Goal: Task Accomplishment & Management: Manage account settings

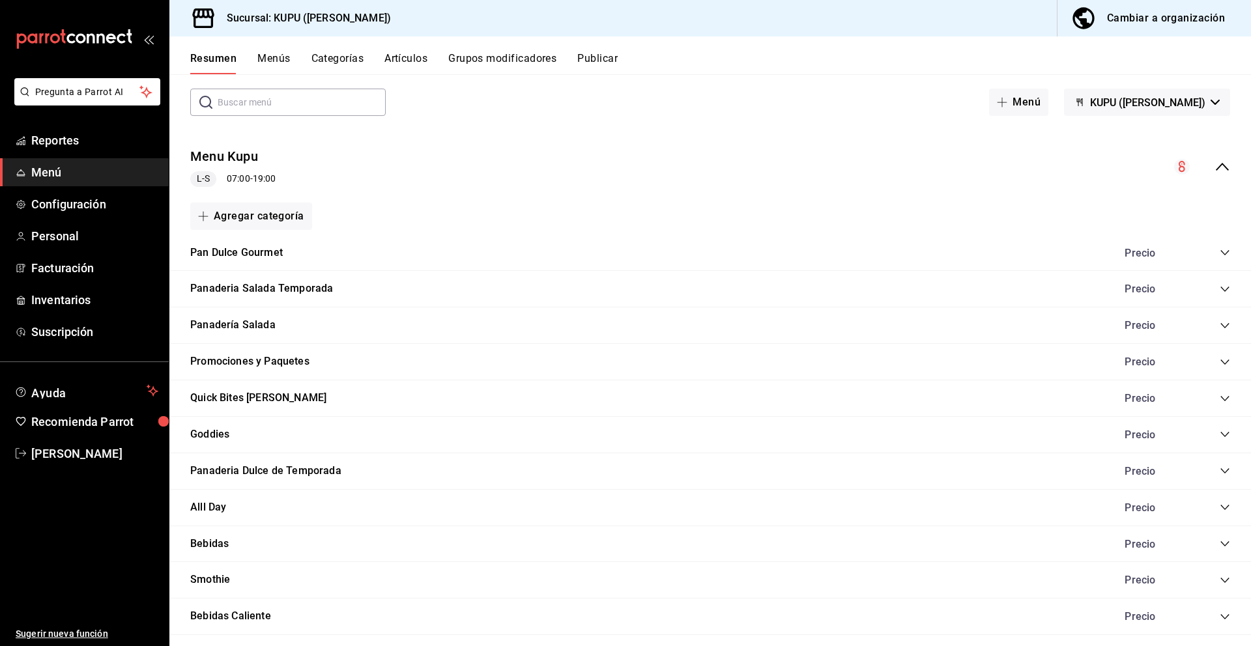
scroll to position [68, 0]
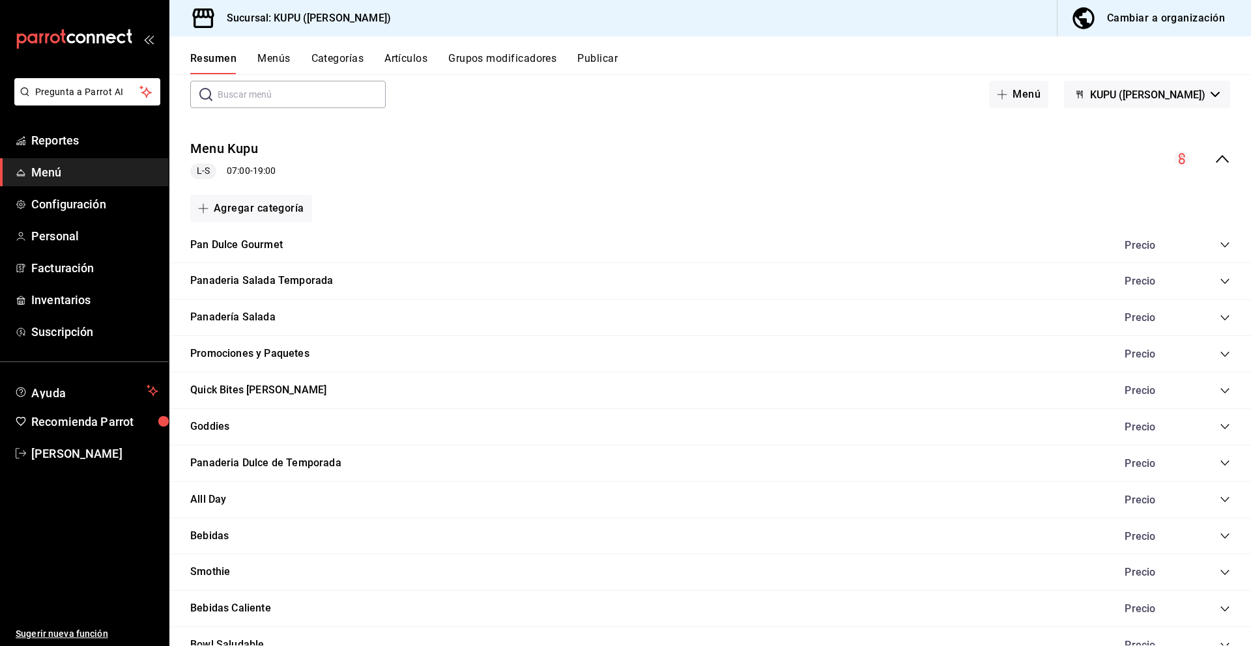
click at [1227, 425] on icon "collapse-category-row" at bounding box center [1225, 427] width 10 height 10
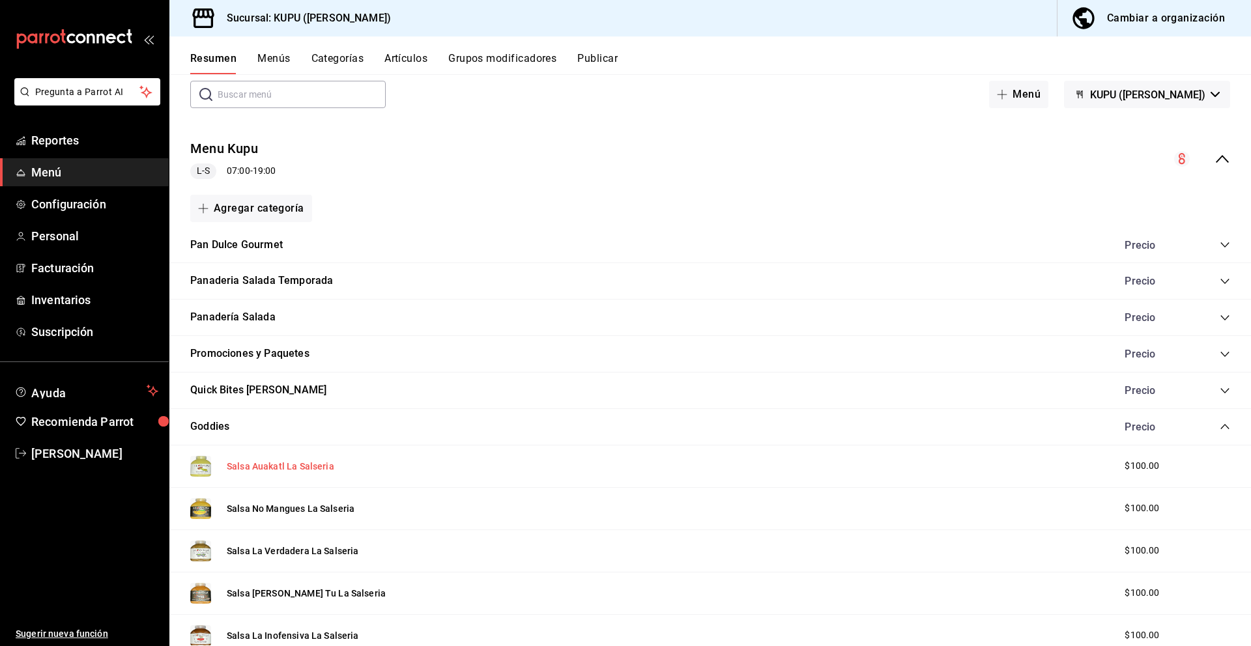
click at [283, 465] on button "Salsa Auakatl La Salseria" at bounding box center [281, 466] width 108 height 13
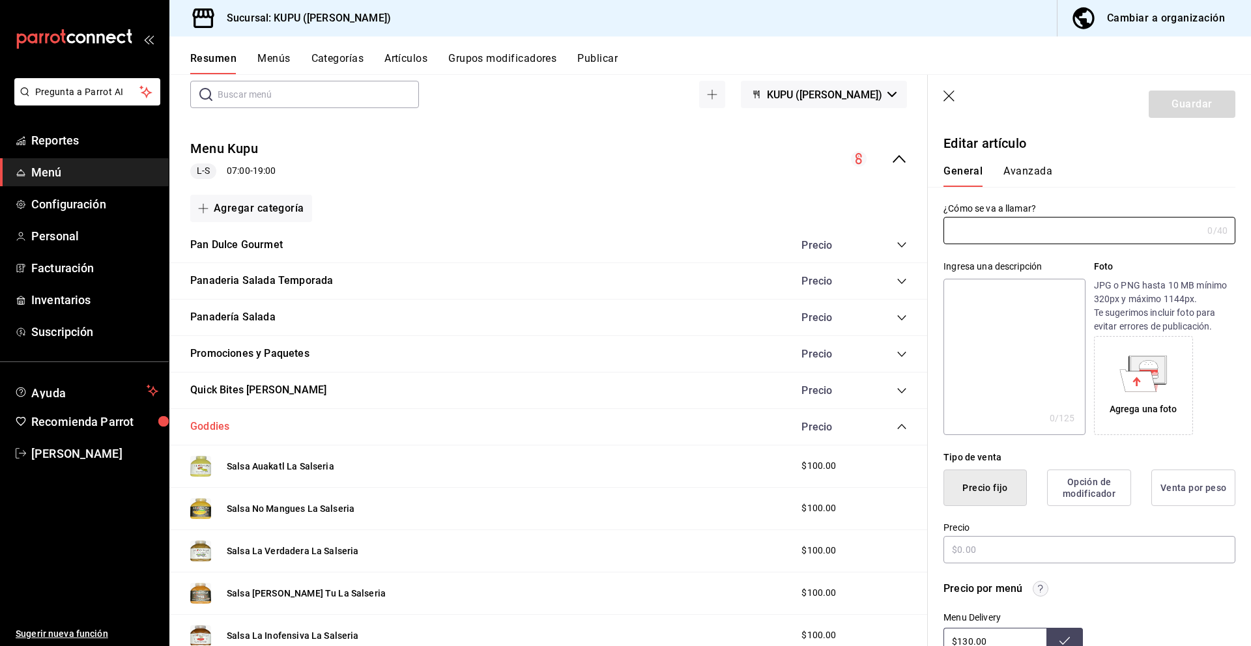
type input "Salsa Auakatl La Salseria"
type textarea "Salsa cremosa de aguacate con chile [PERSON_NAME]. Fresca, picante y perfecta p…"
type textarea "x"
type input "AR-1743103616278"
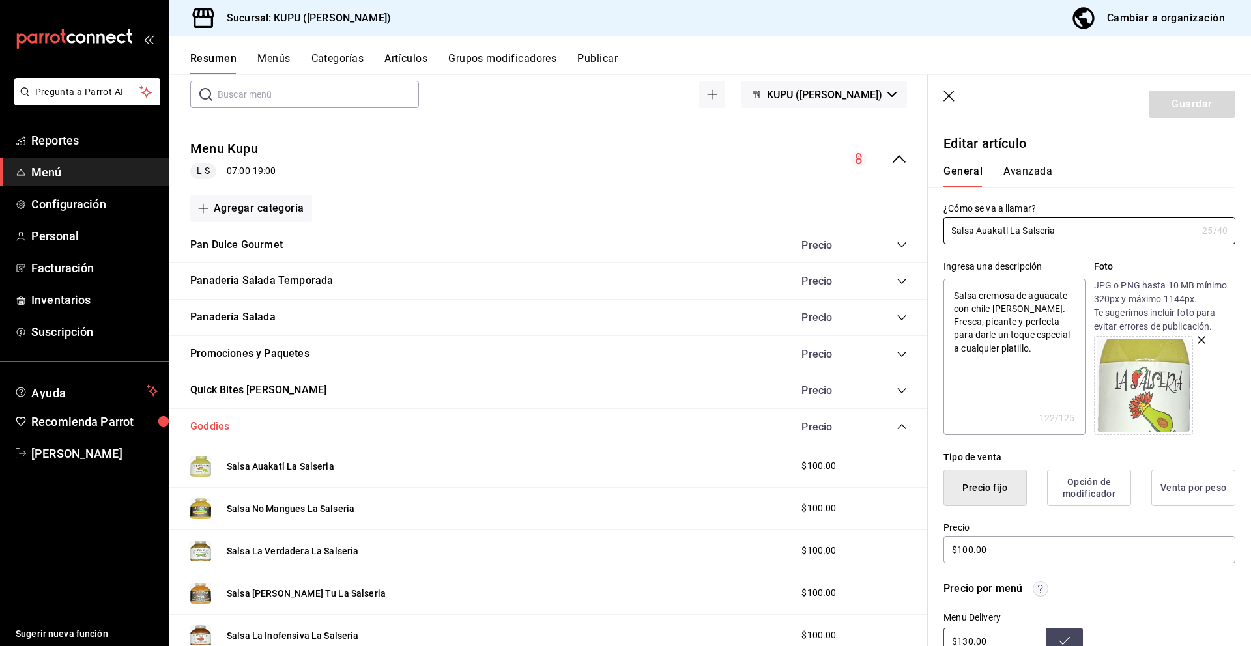
type textarea "x"
type input "$100.00"
radio input "false"
radio input "true"
drag, startPoint x: 1085, startPoint y: 229, endPoint x: 979, endPoint y: 221, distance: 107.2
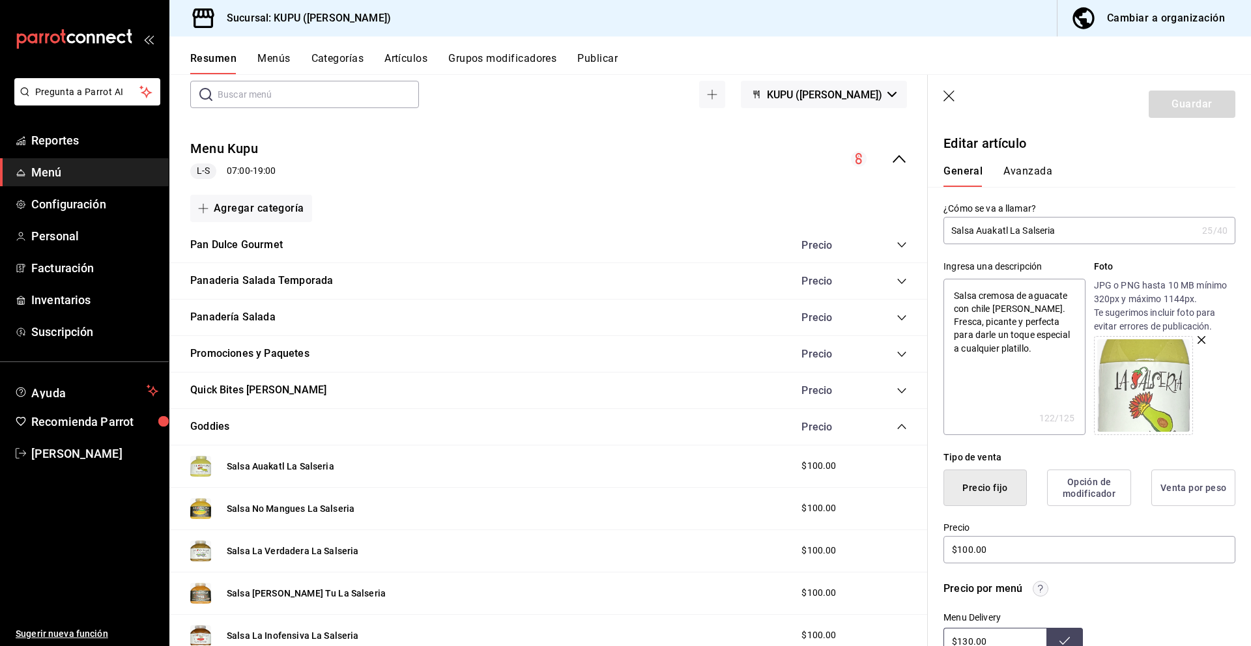
click at [979, 221] on input "Salsa Auakatl La Salseria" at bounding box center [1069, 231] width 253 height 26
drag, startPoint x: 955, startPoint y: 291, endPoint x: 1030, endPoint y: 351, distance: 96.0
click at [1031, 352] on textarea "Salsa cremosa de aguacate con chile [PERSON_NAME]. Fresca, picante y perfecta p…" at bounding box center [1013, 357] width 141 height 156
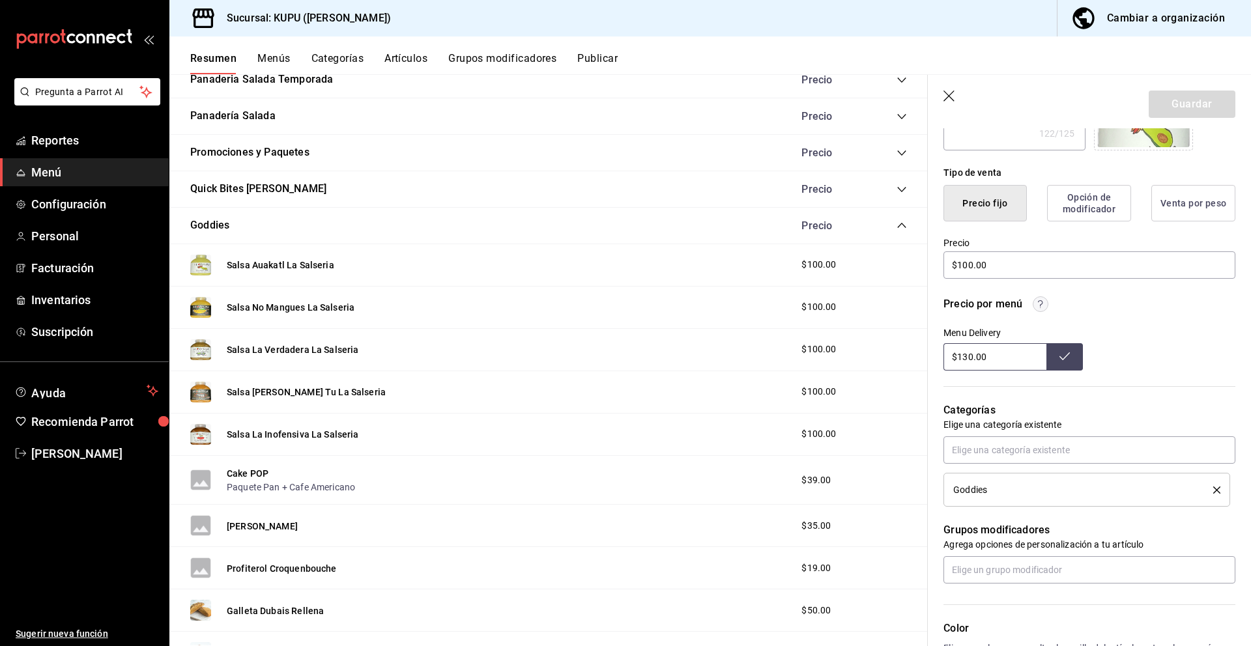
scroll to position [528, 0]
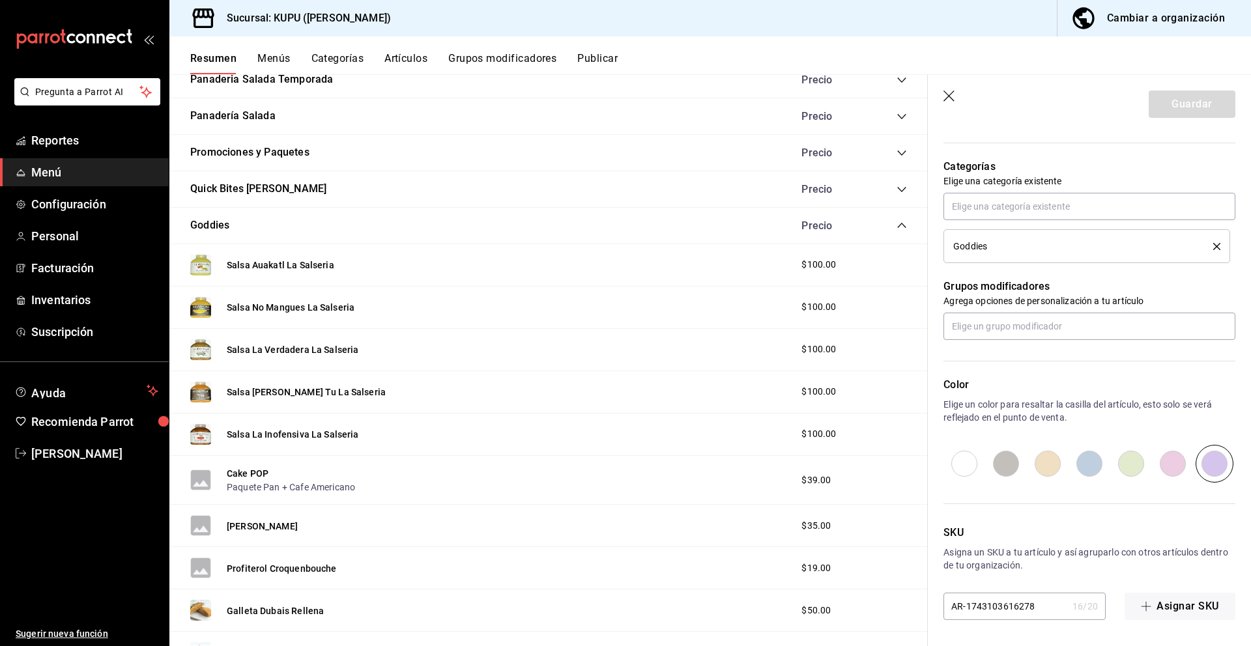
type textarea "x"
drag, startPoint x: 993, startPoint y: 246, endPoint x: 946, endPoint y: 247, distance: 46.9
click at [946, 247] on li "Goddies" at bounding box center [1086, 246] width 287 height 34
copy span "Goddies"
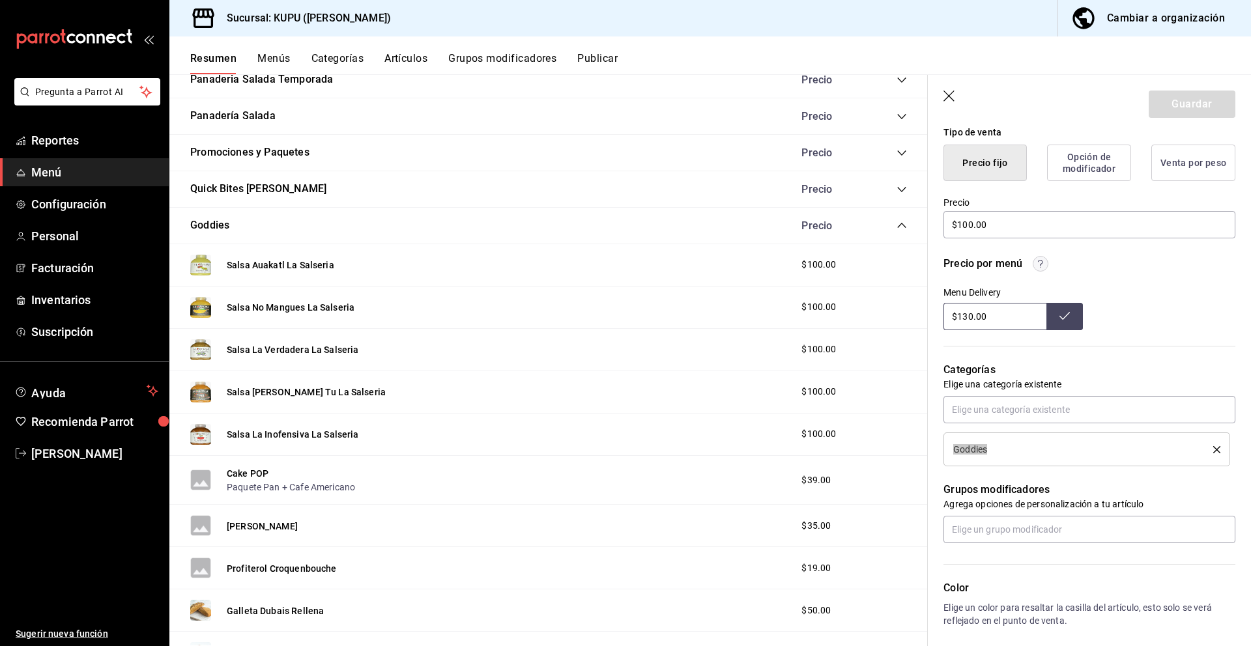
scroll to position [259, 0]
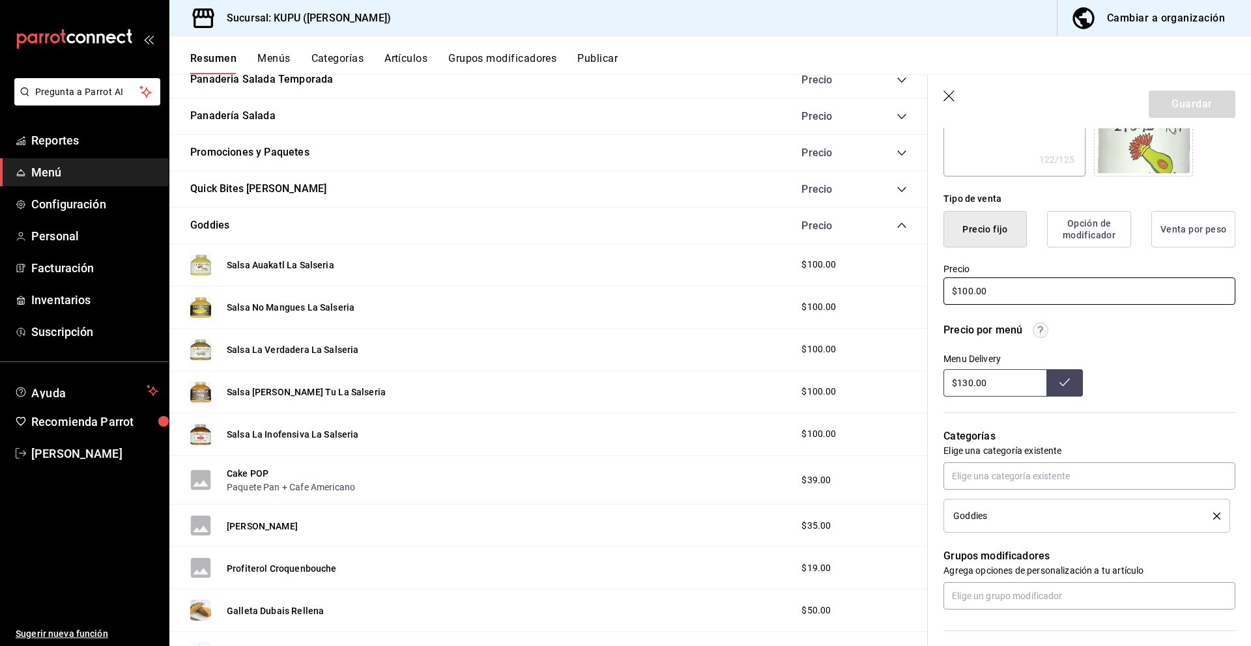
drag, startPoint x: 1015, startPoint y: 293, endPoint x: 941, endPoint y: 285, distance: 74.7
click at [941, 285] on div "Precio $100.00" at bounding box center [1082, 277] width 308 height 59
drag, startPoint x: 1009, startPoint y: 384, endPoint x: 928, endPoint y: 376, distance: 81.2
click at [928, 376] on div "Precio por menú Menu Delivery $130.00" at bounding box center [1082, 352] width 308 height 90
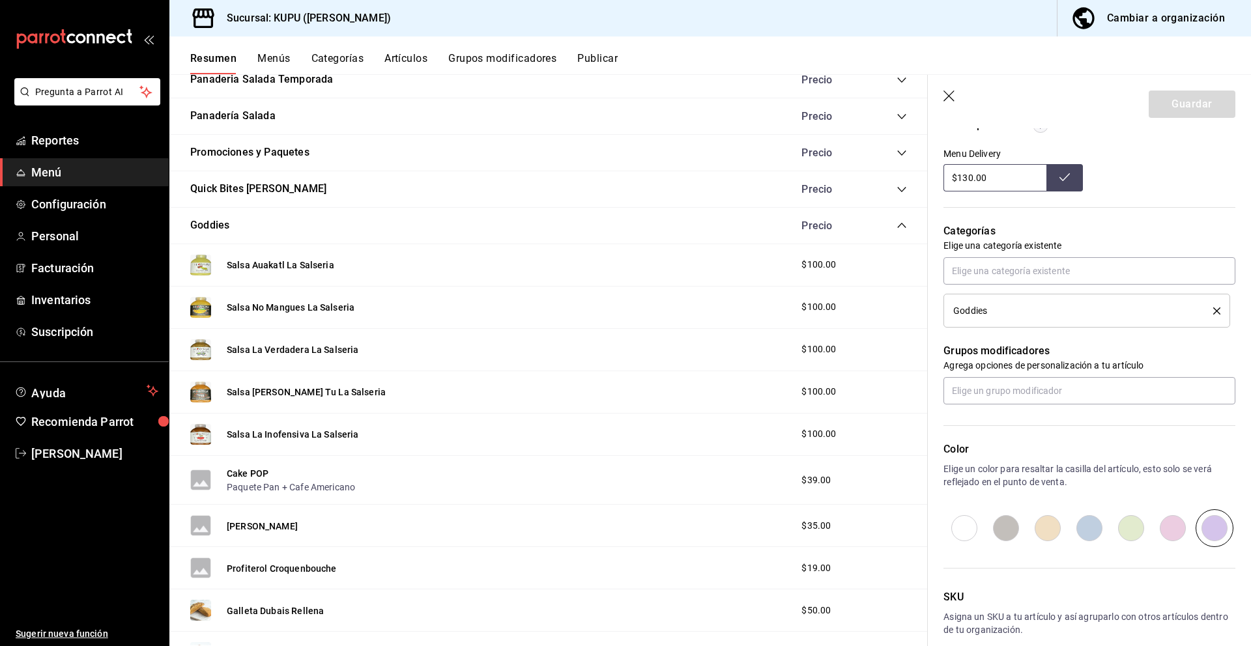
scroll to position [528, 0]
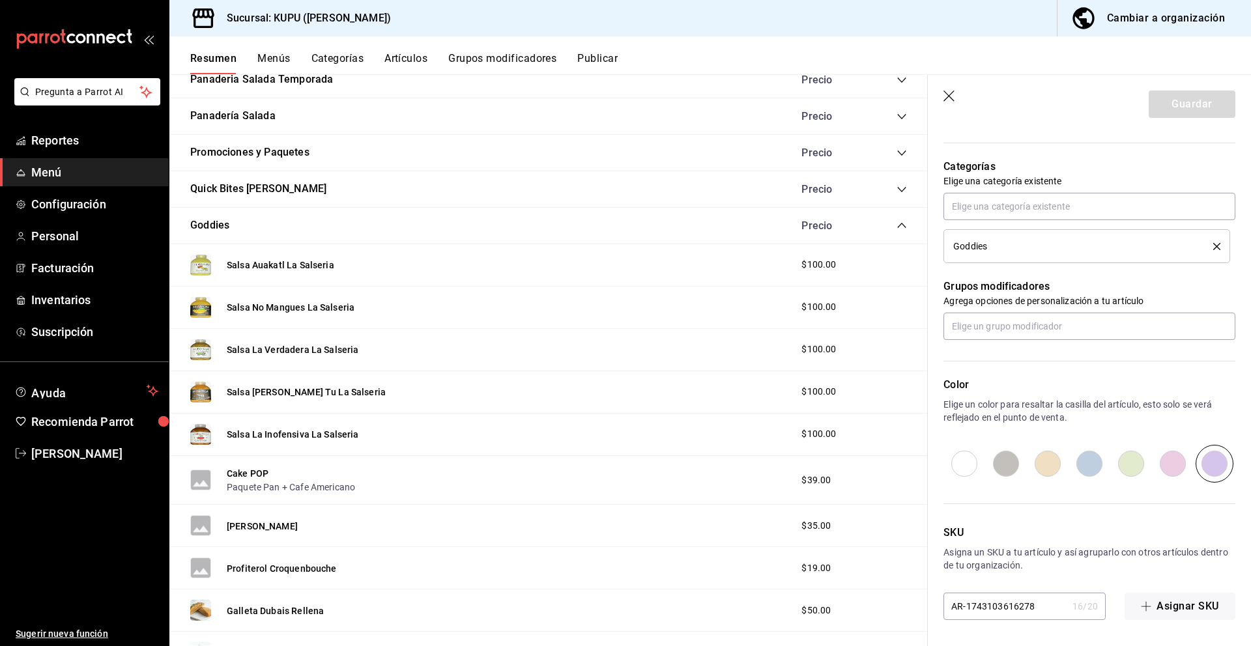
click at [982, 609] on input "AR-1743103616278" at bounding box center [1005, 607] width 124 height 26
type input "B"
type textarea "x"
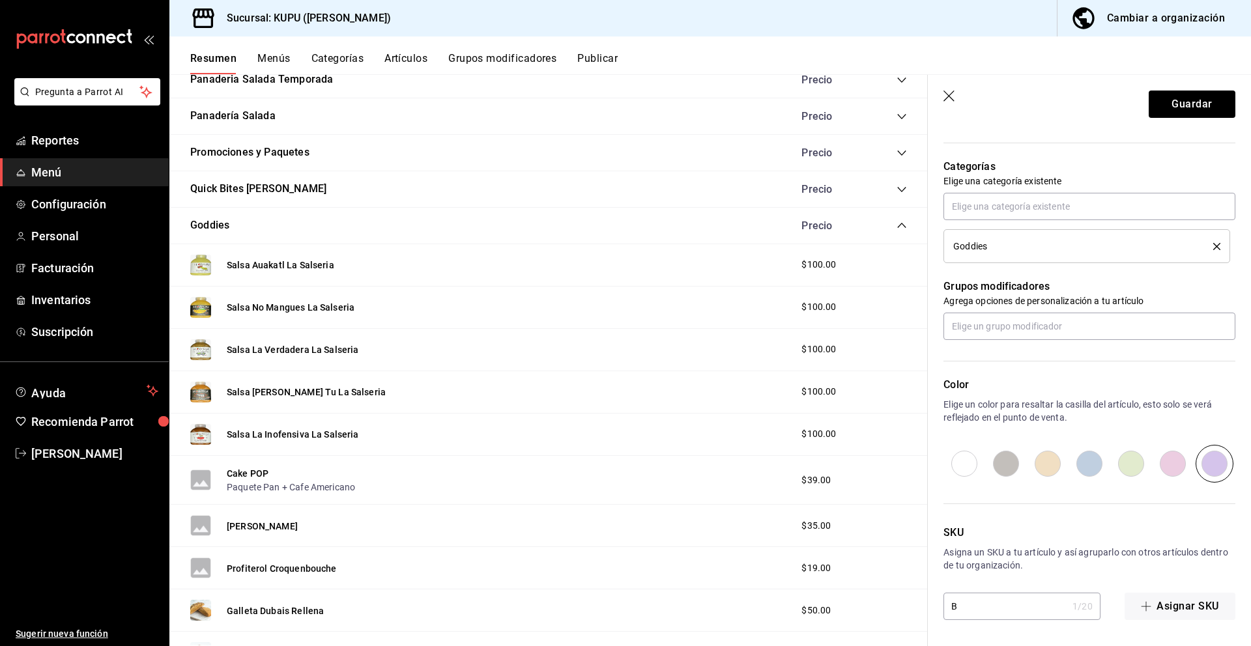
type input "BB"
type textarea "x"
type input "BB-"
type textarea "x"
type input "BB-0"
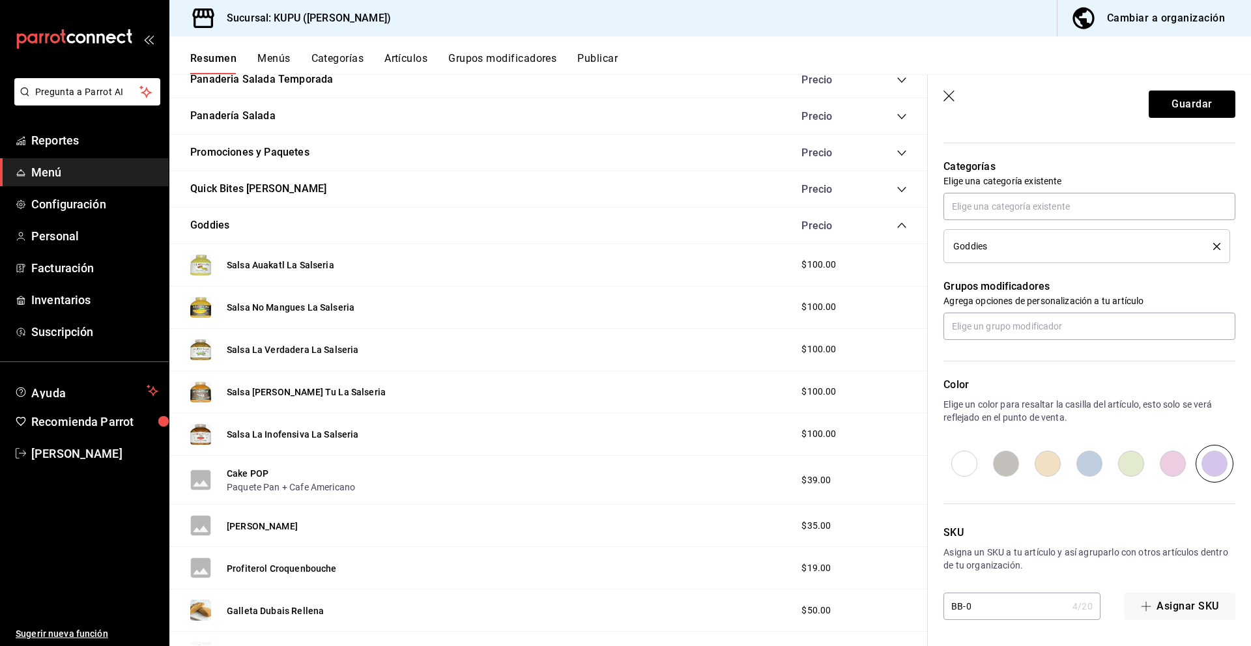
type textarea "x"
type input "BB-05"
type textarea "x"
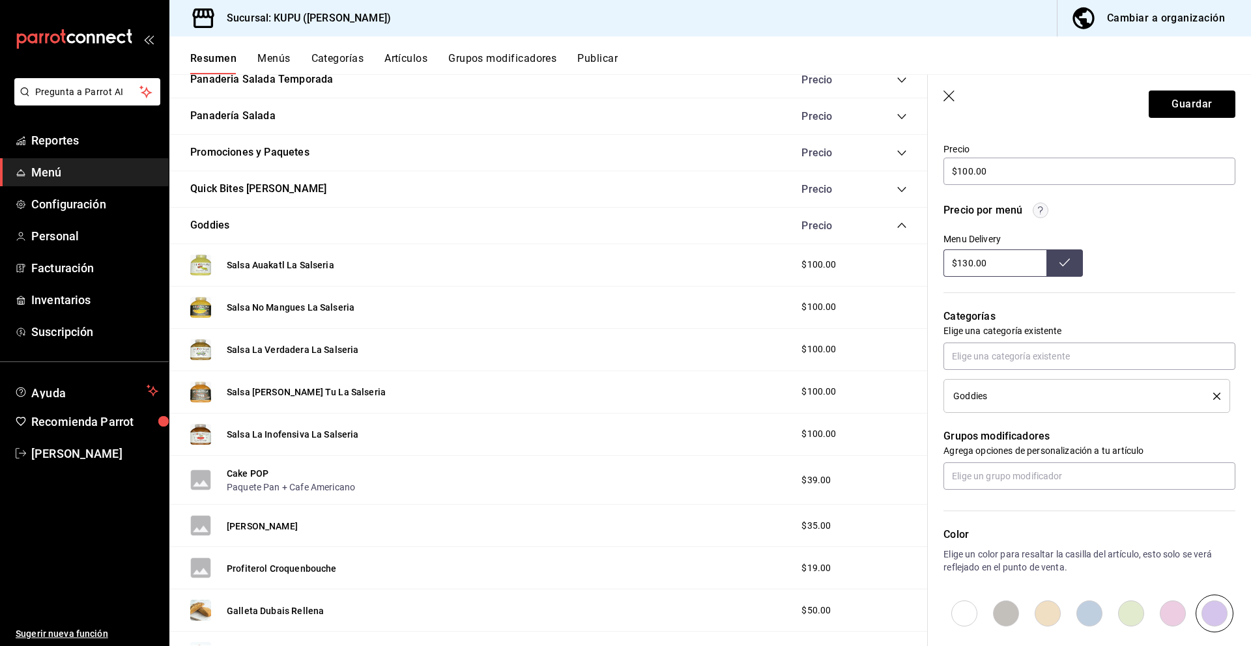
scroll to position [0, 0]
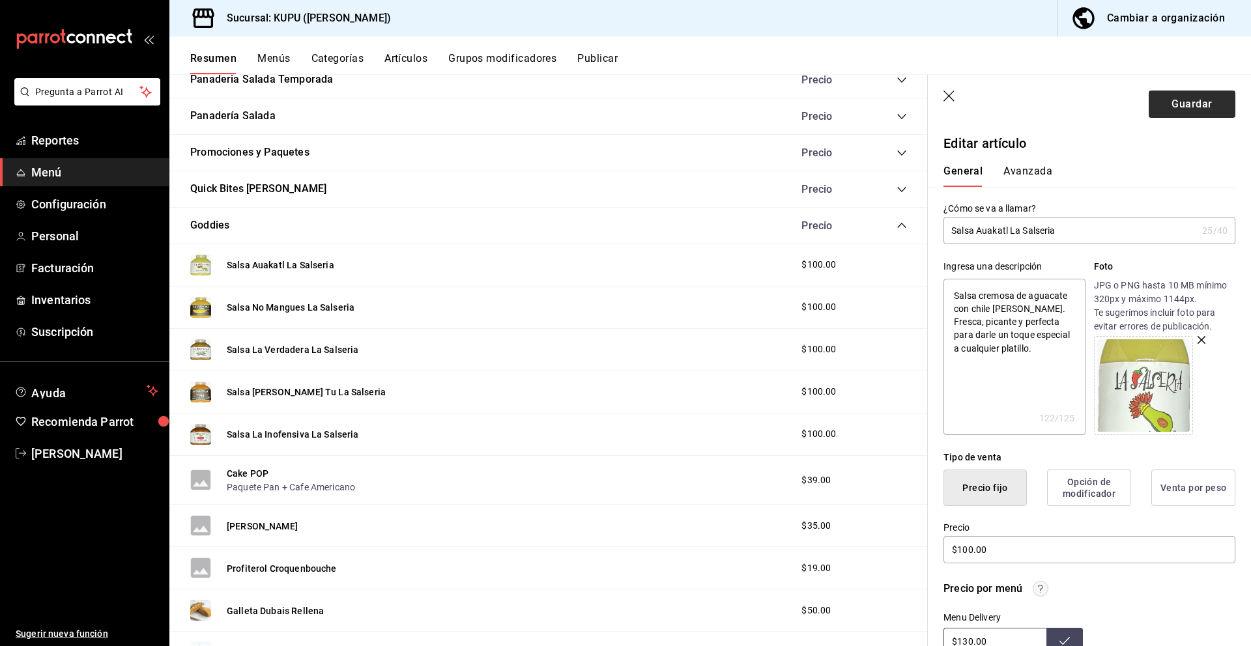
type input "BB-05"
click at [1184, 104] on button "Guardar" at bounding box center [1192, 104] width 87 height 27
type textarea "x"
type input "AR-1758887789273"
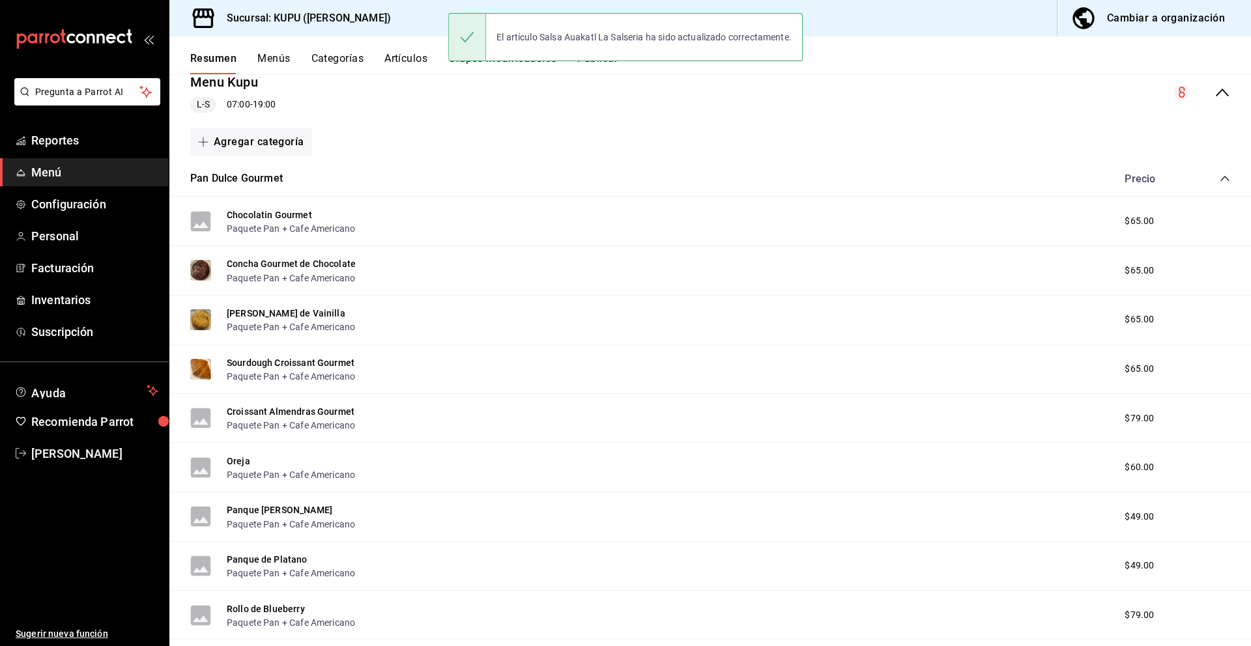
scroll to position [169, 0]
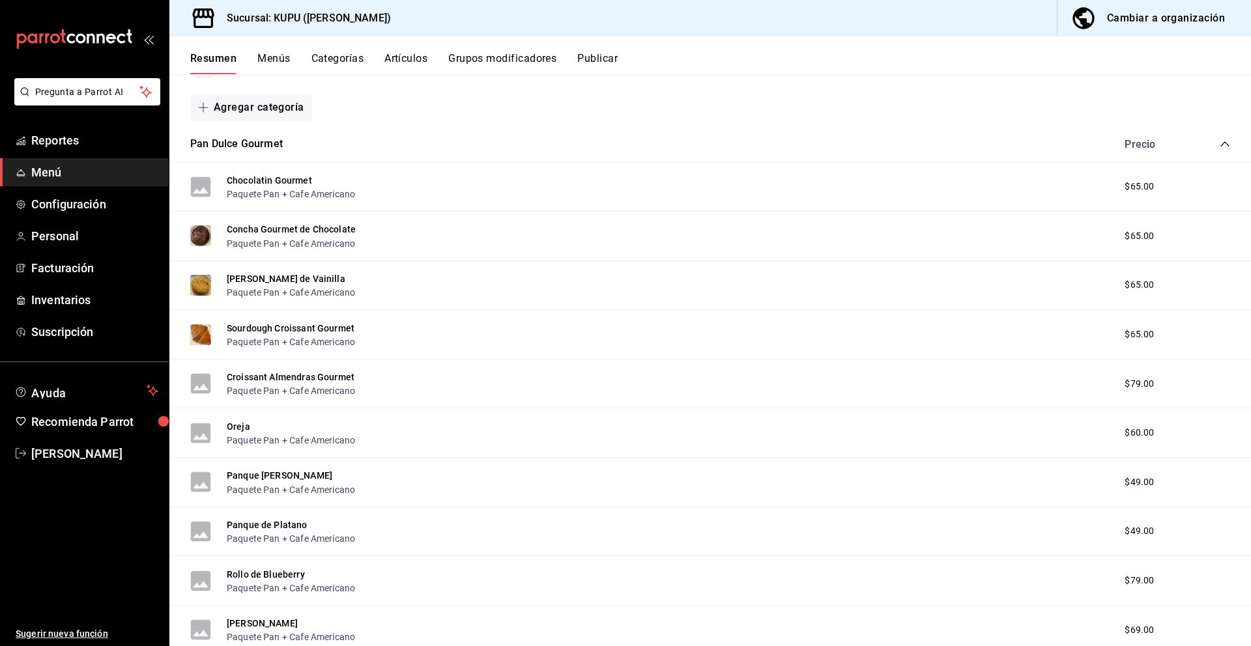
click at [1228, 139] on icon "collapse-category-row" at bounding box center [1225, 144] width 10 height 10
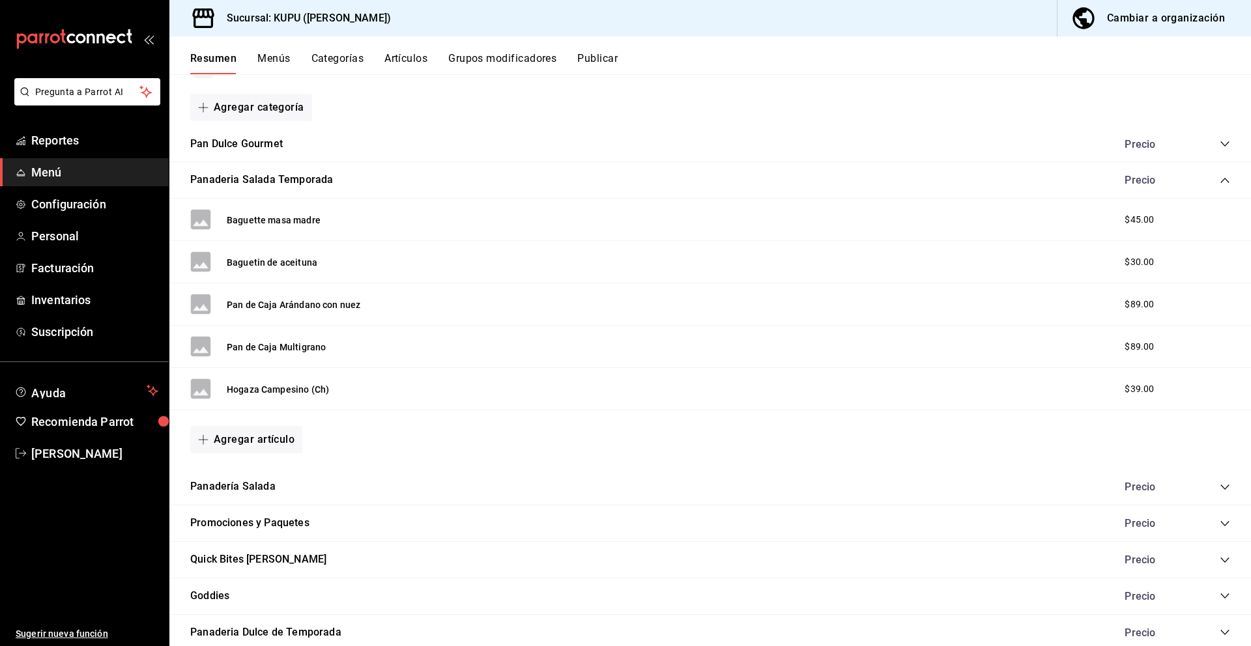
click at [1223, 177] on icon "collapse-category-row" at bounding box center [1225, 180] width 10 height 10
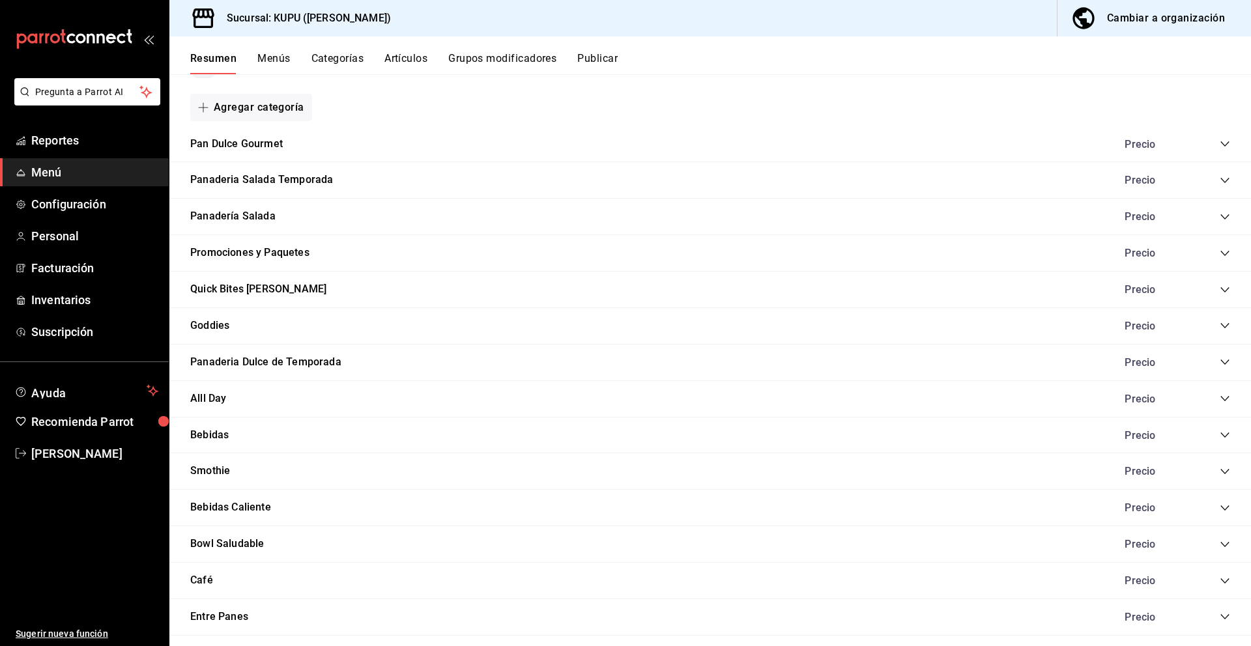
click at [1224, 324] on icon "collapse-category-row" at bounding box center [1225, 326] width 10 height 10
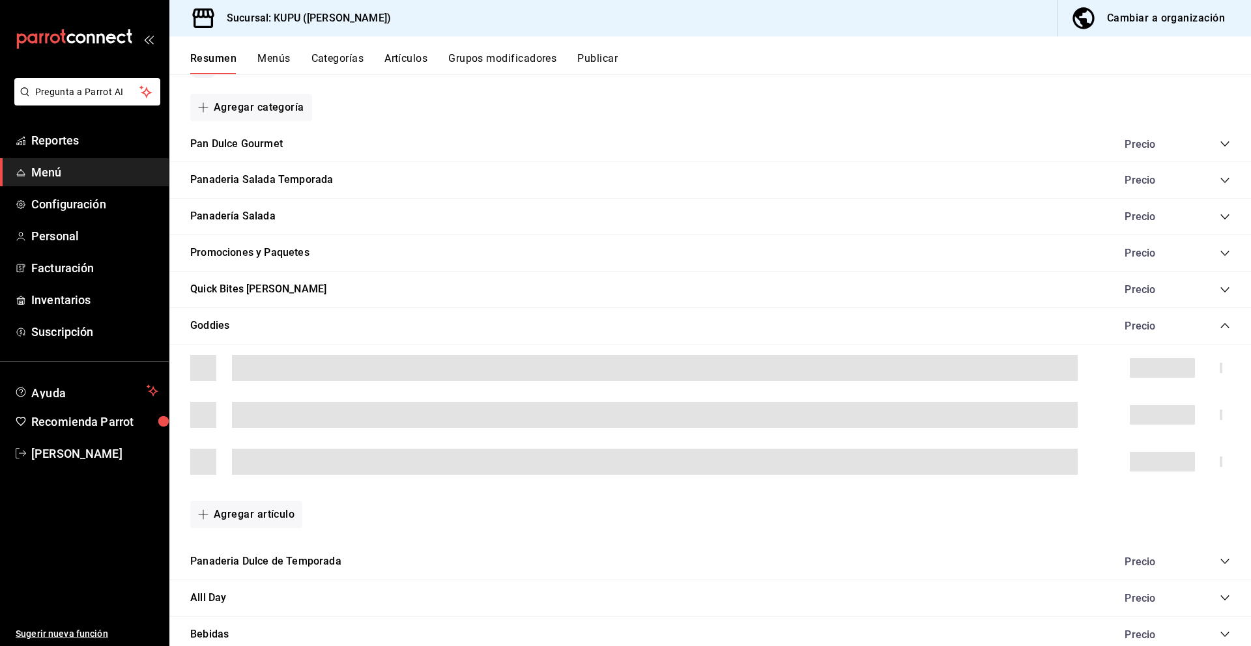
click at [1224, 324] on icon "collapse-category-row" at bounding box center [1225, 326] width 10 height 10
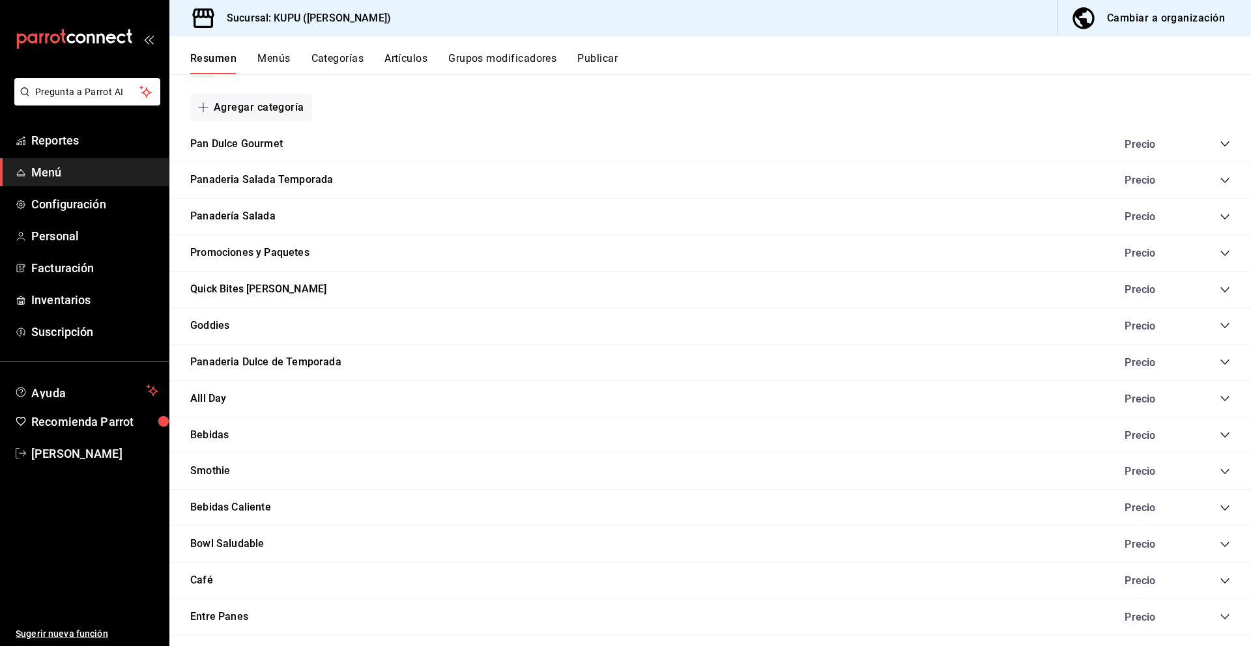
click at [1224, 324] on icon "collapse-category-row" at bounding box center [1225, 326] width 10 height 10
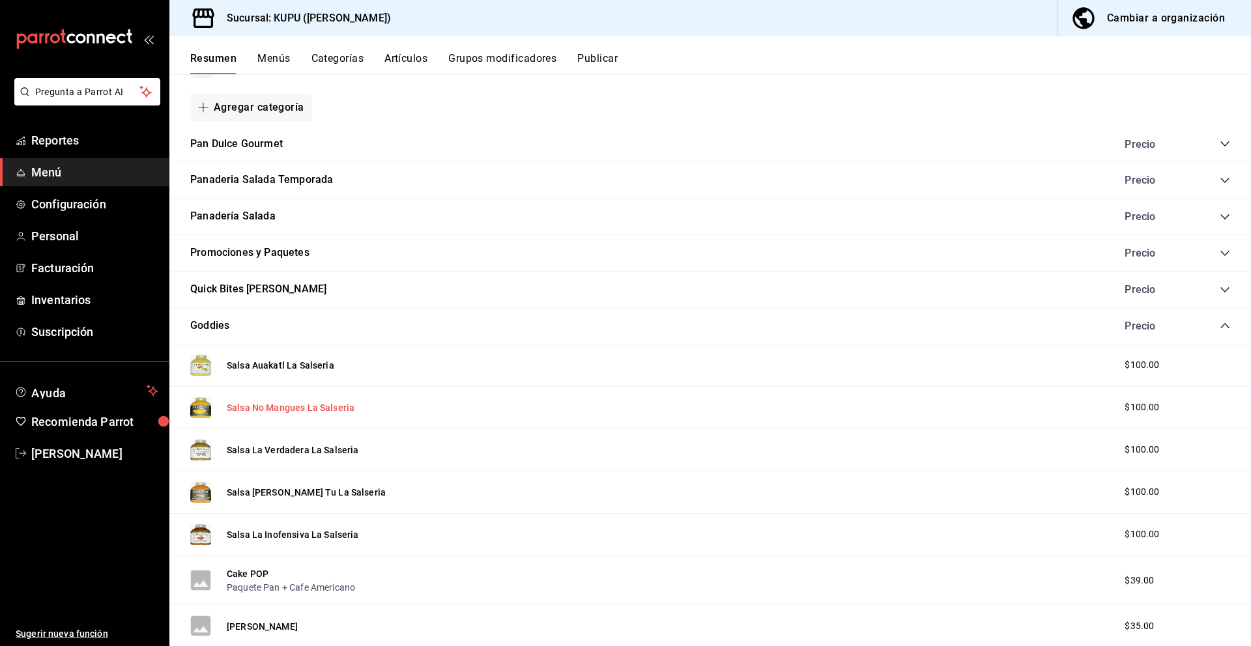
click at [320, 407] on button "Salsa No Mangues La Salseria" at bounding box center [291, 407] width 128 height 13
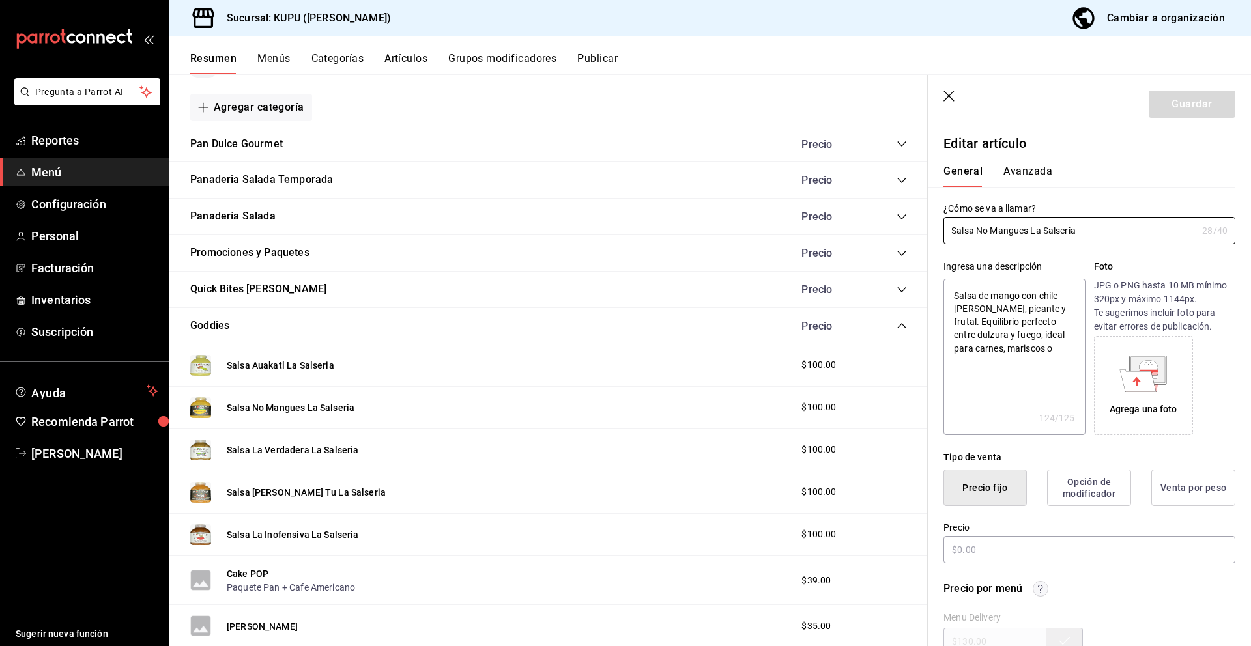
type textarea "x"
type input "$100.00"
radio input "false"
radio input "true"
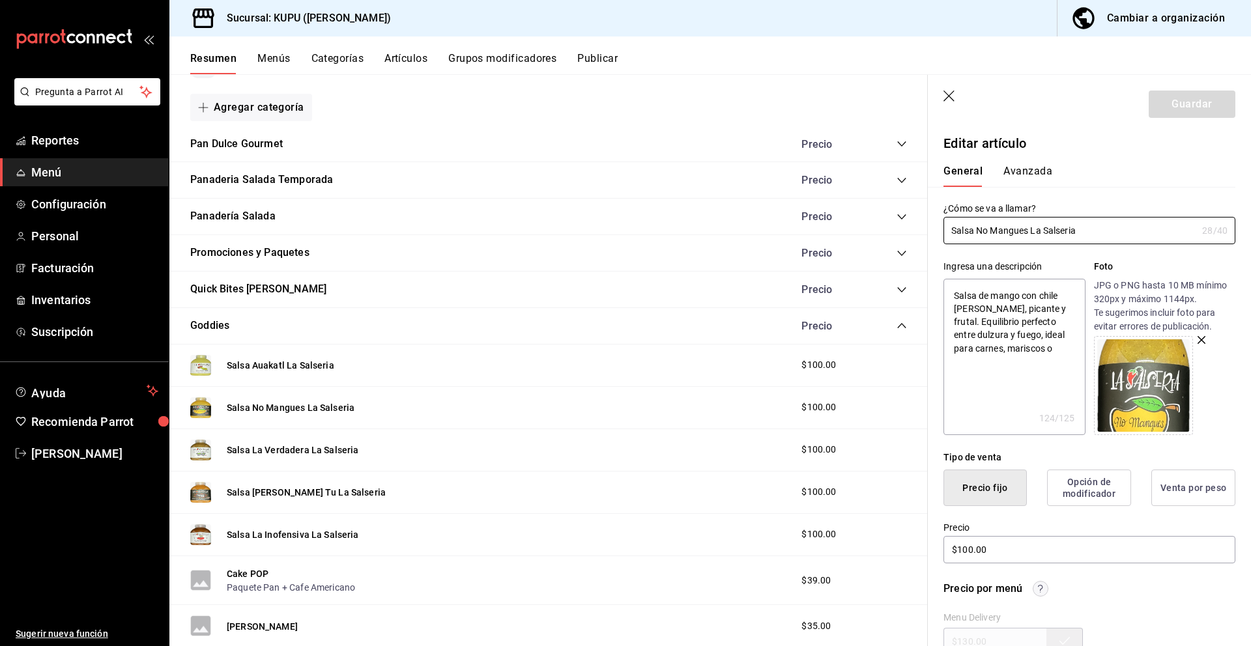
drag, startPoint x: 1110, startPoint y: 238, endPoint x: 941, endPoint y: 229, distance: 169.6
click at [941, 229] on div "¿Cómo se va a llamar? Salsa No Mangues La Salseria 28 /40 ¿Cómo se va a llamar?" at bounding box center [1082, 215] width 308 height 57
drag, startPoint x: 953, startPoint y: 295, endPoint x: 1052, endPoint y: 353, distance: 115.3
click at [1052, 353] on textarea "Salsa de mango con chile [PERSON_NAME], picante y frutal. Equilibrio perfecto e…" at bounding box center [1013, 357] width 141 height 156
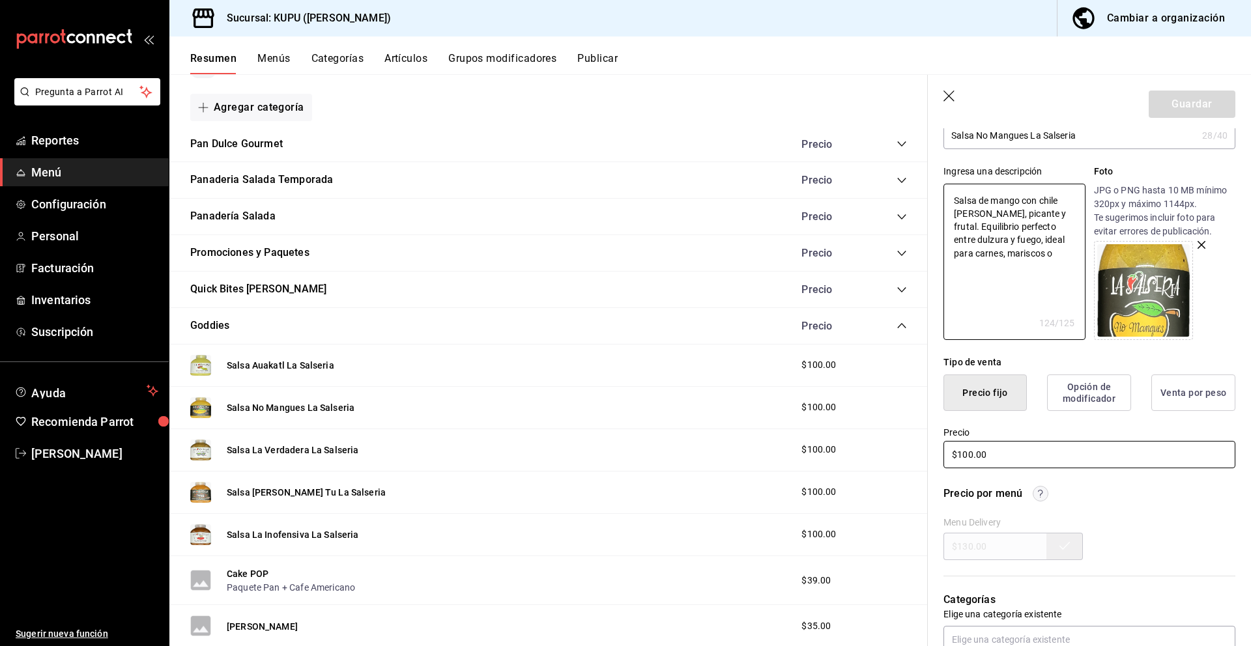
type textarea "x"
drag, startPoint x: 1015, startPoint y: 457, endPoint x: 944, endPoint y: 446, distance: 71.9
click at [944, 446] on input "$100.00" at bounding box center [1089, 454] width 292 height 27
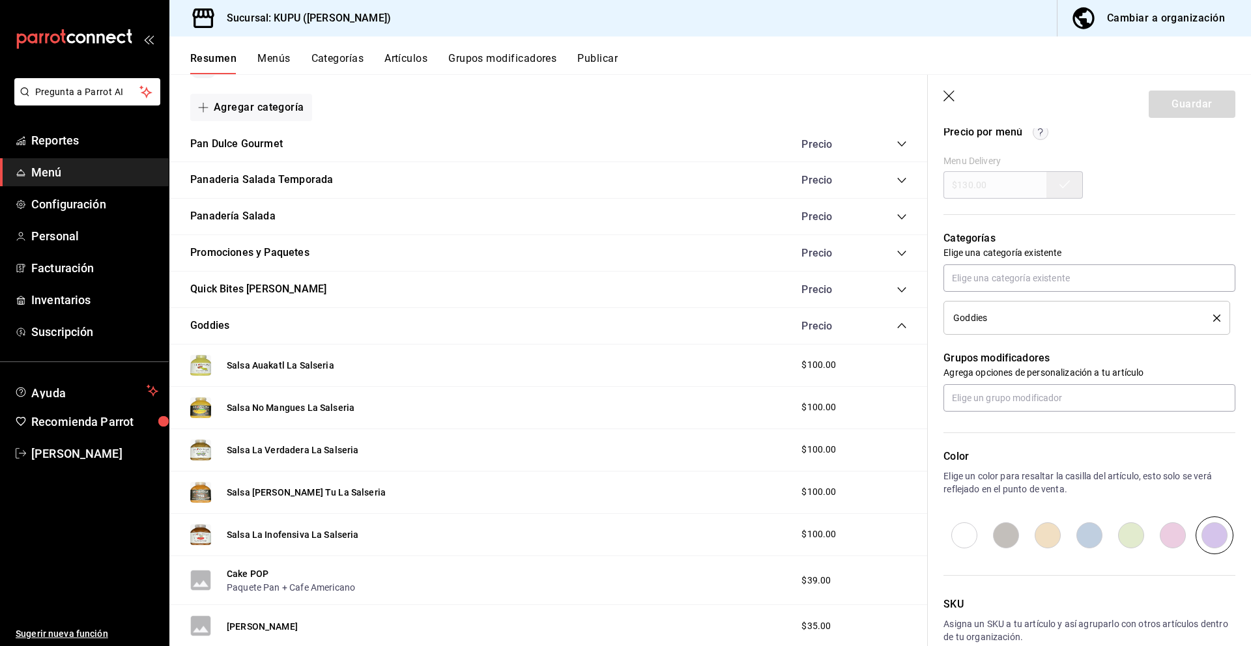
scroll to position [528, 0]
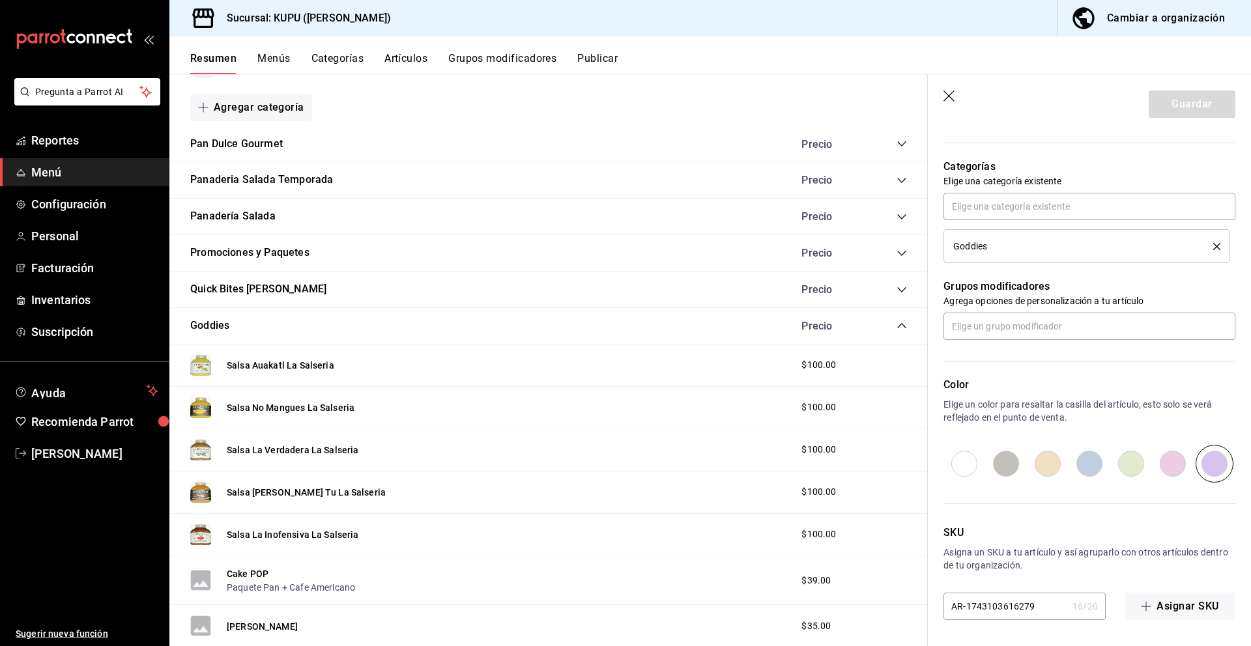
click at [995, 609] on input "AR-1743103616279" at bounding box center [1005, 607] width 124 height 26
type input "B"
type textarea "x"
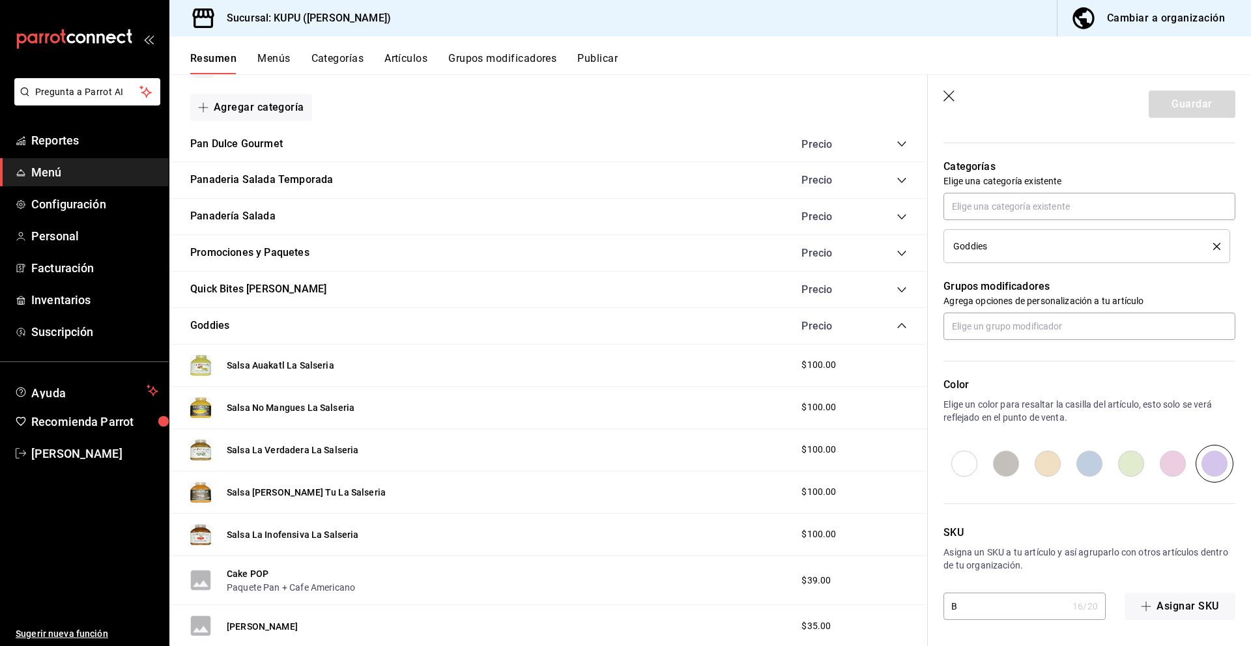
type input "BB"
type textarea "x"
type input "BB-"
type textarea "x"
type input "BB-0"
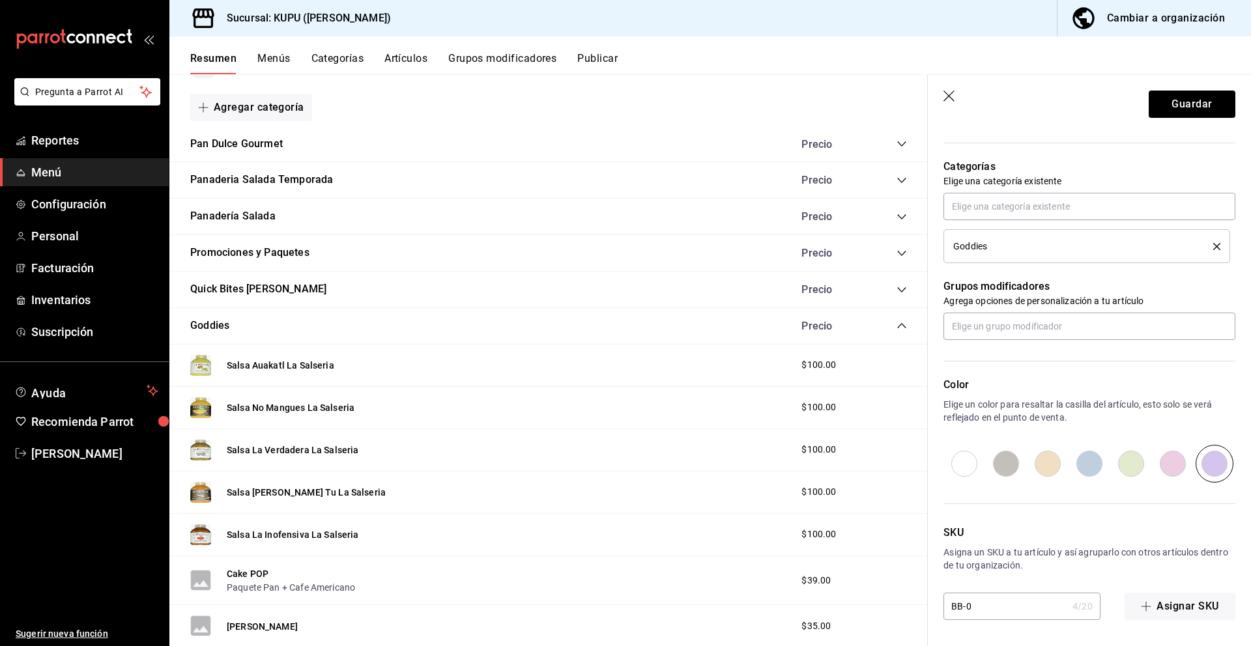
type textarea "x"
type input "BB-06"
type textarea "x"
type input "BB-06"
click at [1019, 571] on p "Asigna un SKU a tu artículo y así agruparlo con otros artículos dentro de tu or…" at bounding box center [1089, 559] width 292 height 26
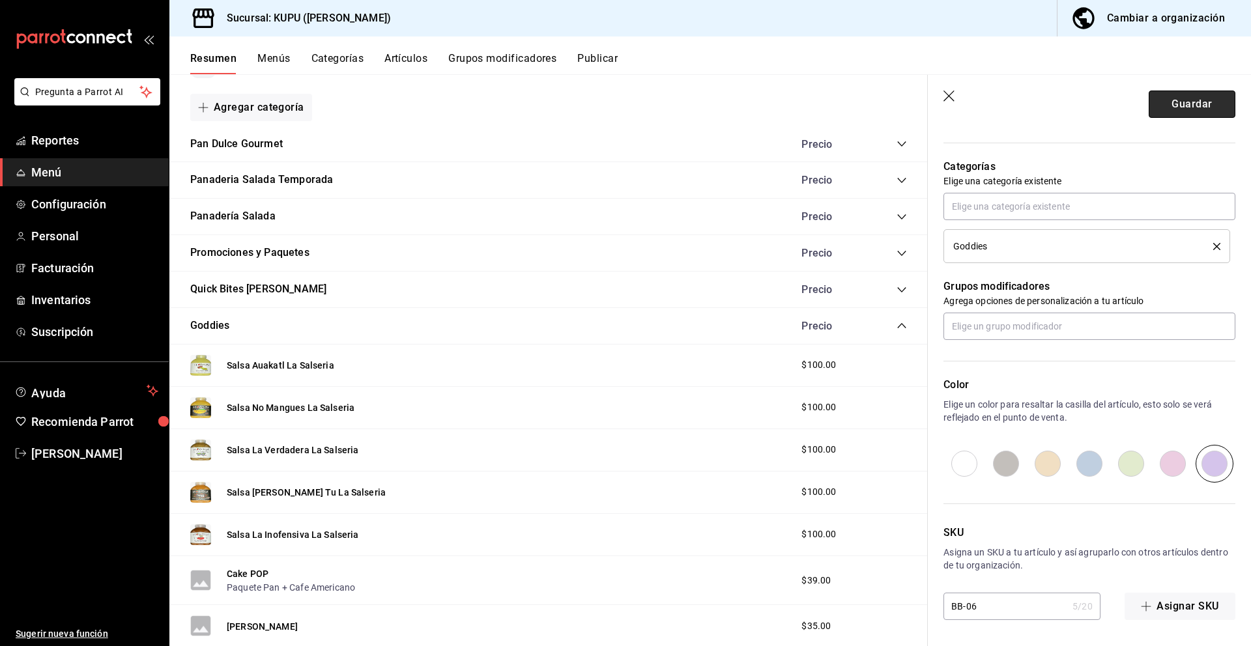
click at [1182, 104] on button "Guardar" at bounding box center [1192, 104] width 87 height 27
type textarea "x"
type input "AR-1758887846680"
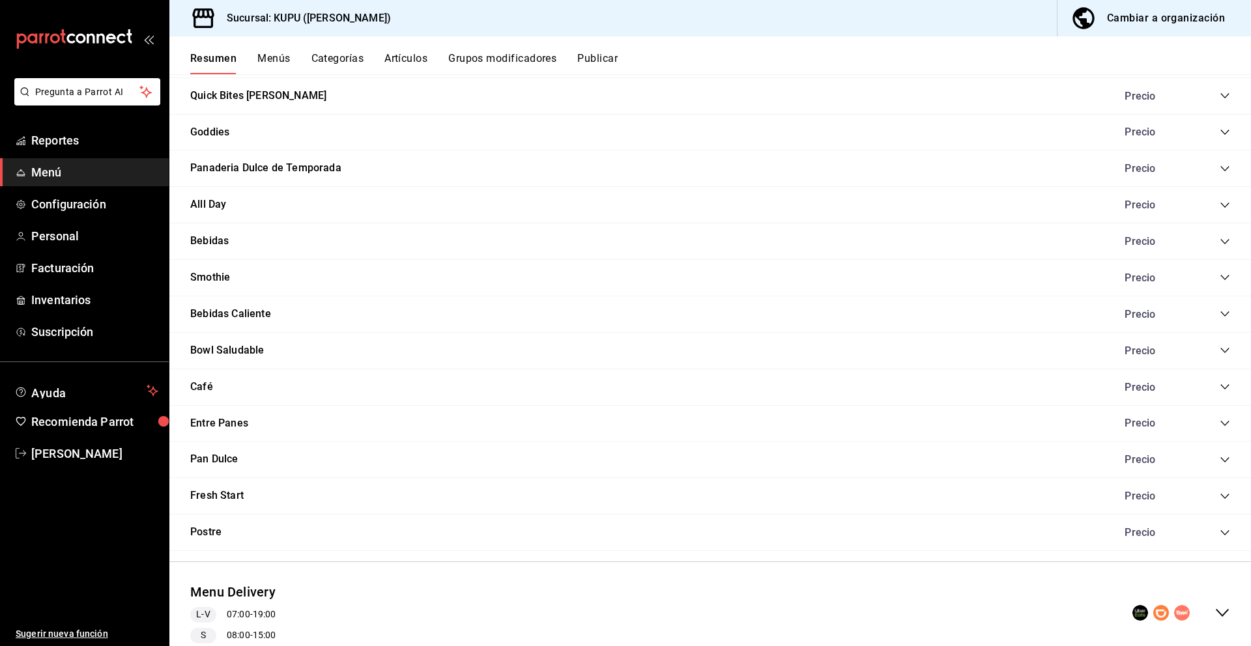
scroll to position [1201, 0]
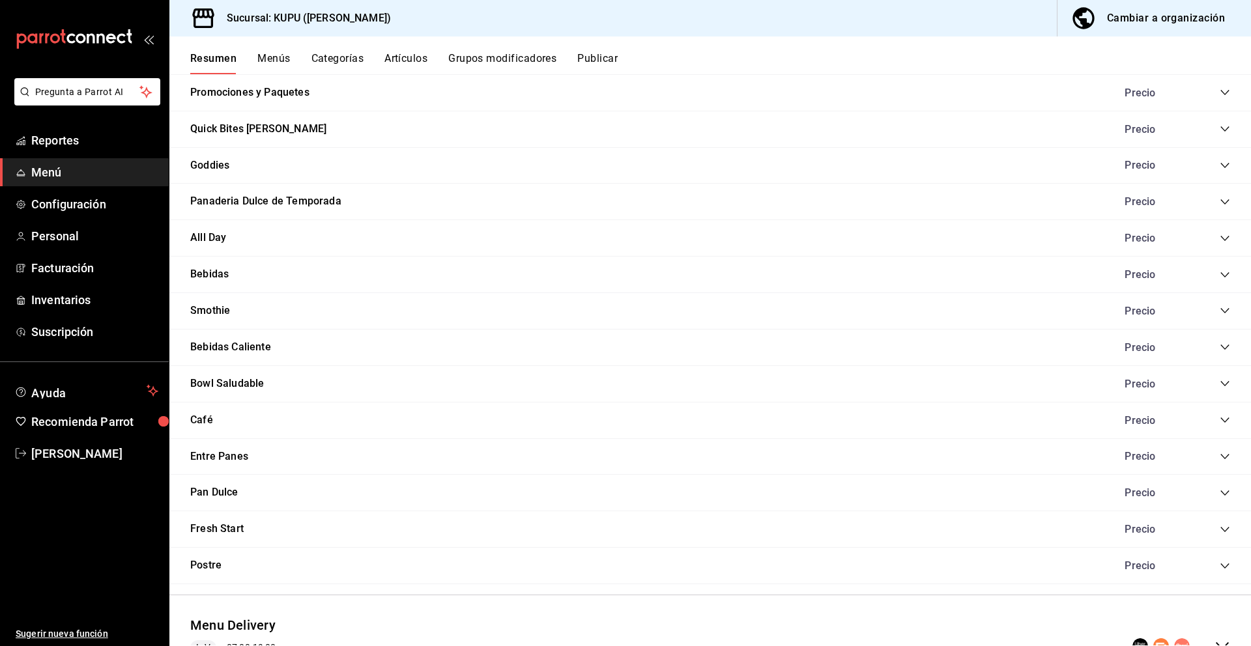
click at [1220, 167] on icon "collapse-category-row" at bounding box center [1225, 165] width 10 height 10
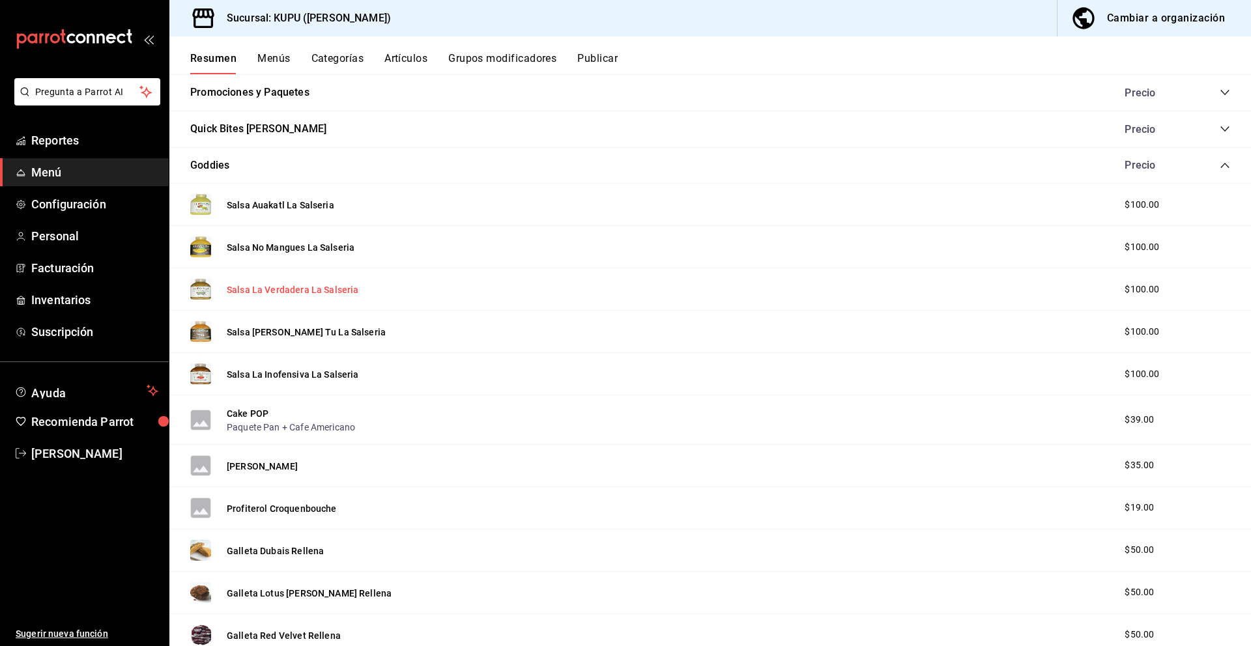
click at [305, 289] on button "Salsa La Verdadera La Salseria" at bounding box center [293, 289] width 132 height 13
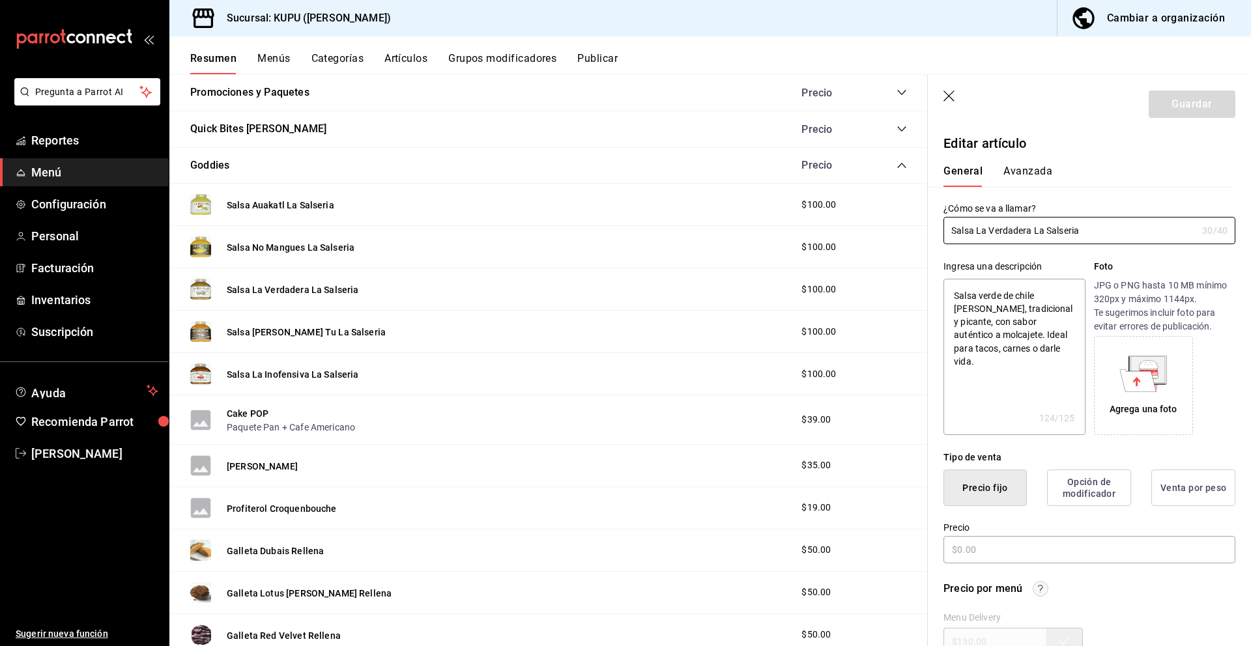
type textarea "x"
type input "$100.00"
radio input "false"
radio input "true"
drag, startPoint x: 1133, startPoint y: 231, endPoint x: 946, endPoint y: 217, distance: 187.5
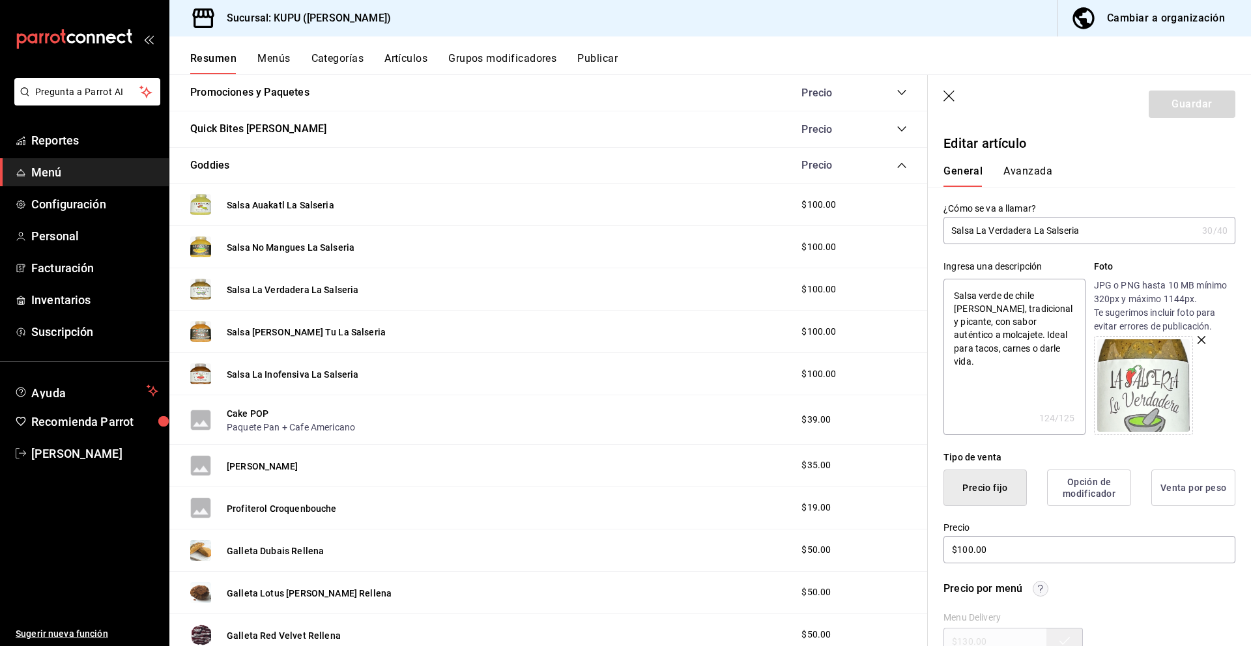
click at [946, 218] on input "Salsa La Verdadera La Salseria" at bounding box center [1069, 231] width 253 height 26
type input "x"
type textarea "x"
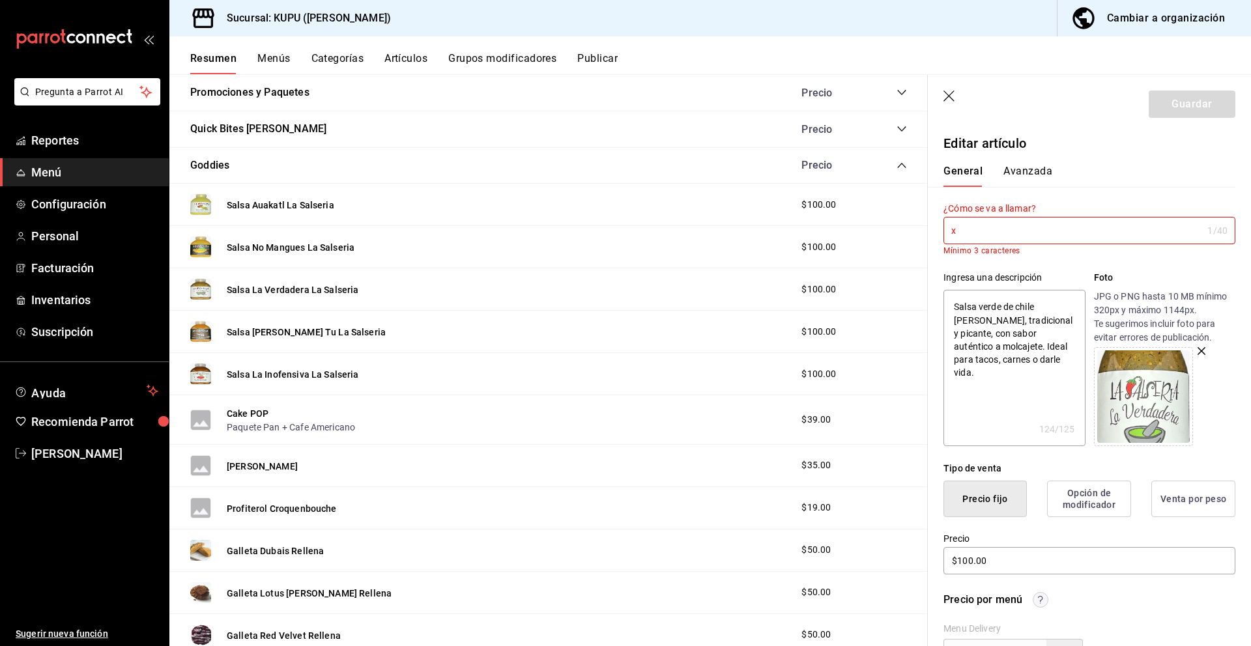
type input "Salsa La Verdadera La Salseria"
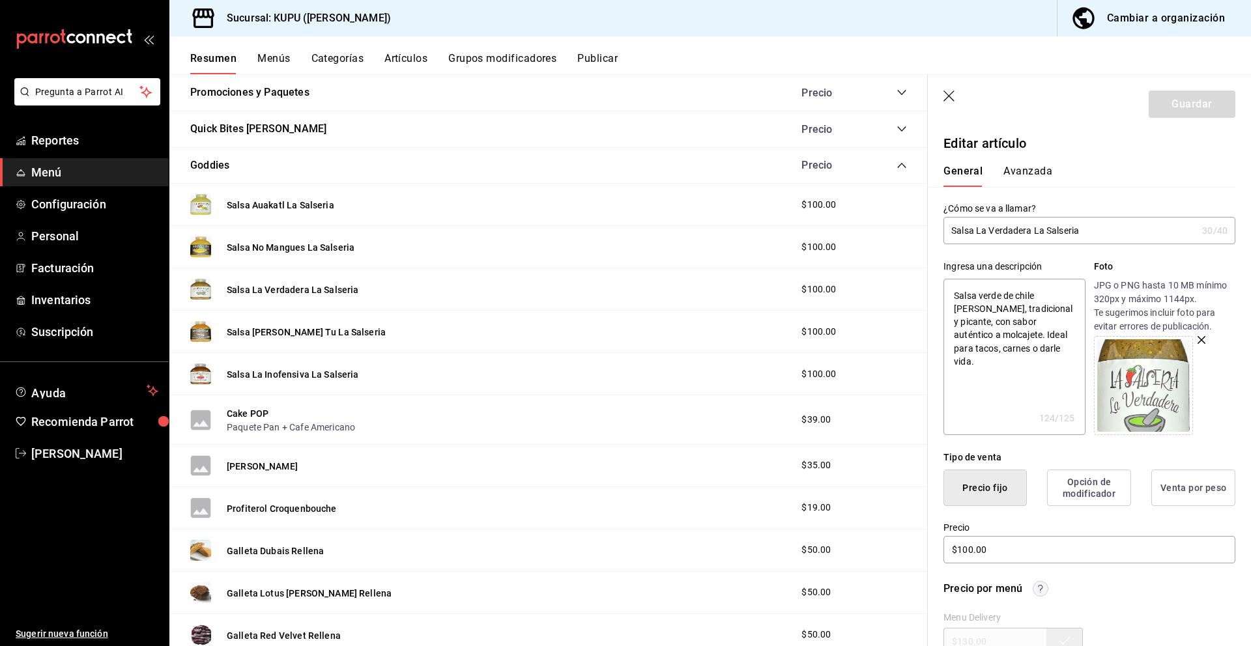
drag, startPoint x: 951, startPoint y: 291, endPoint x: 1024, endPoint y: 345, distance: 90.3
click at [1024, 345] on textarea "Salsa verde de chile [PERSON_NAME], tradicional y picante, con sabor auténtico …" at bounding box center [1013, 357] width 141 height 156
type textarea "x"
drag, startPoint x: 1022, startPoint y: 547, endPoint x: 942, endPoint y: 536, distance: 80.2
click at [942, 536] on div "Precio $100.00" at bounding box center [1082, 535] width 308 height 59
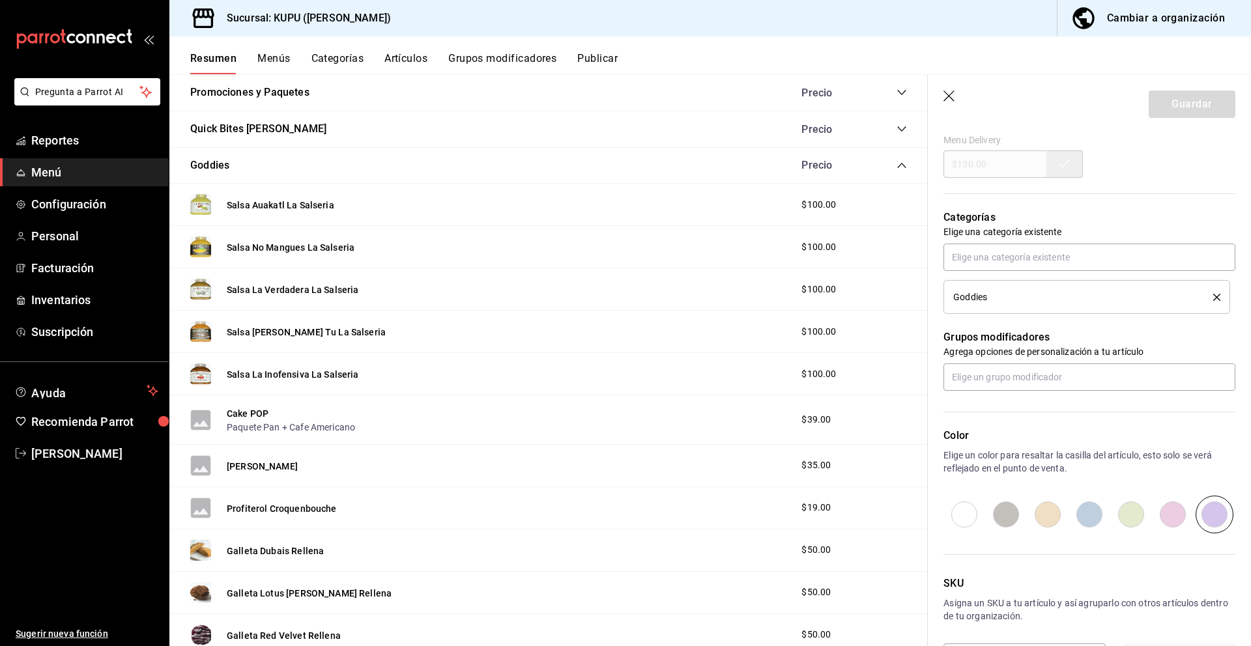
scroll to position [528, 0]
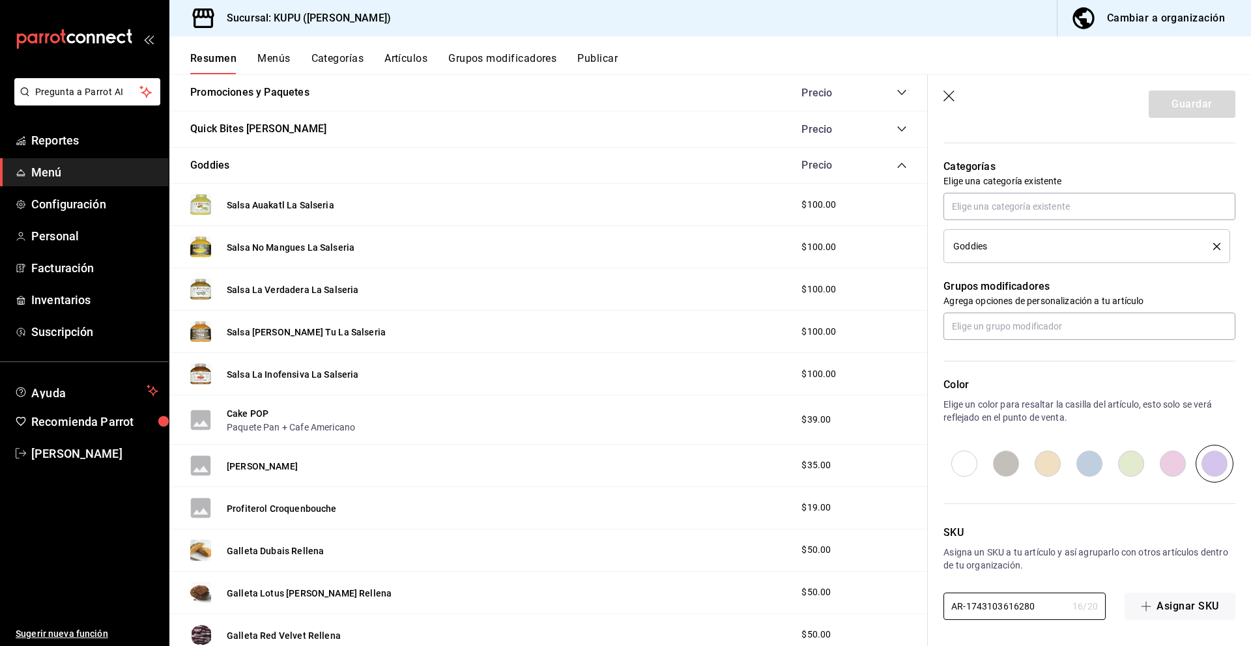
drag, startPoint x: 1041, startPoint y: 603, endPoint x: 921, endPoint y: 590, distance: 119.9
click at [921, 590] on main "Resumen sucursal Si activas ‘Editar artículo por menú’, podrás personalizar los…" at bounding box center [710, 360] width 1082 height 572
type input "B"
type textarea "x"
type input "BB"
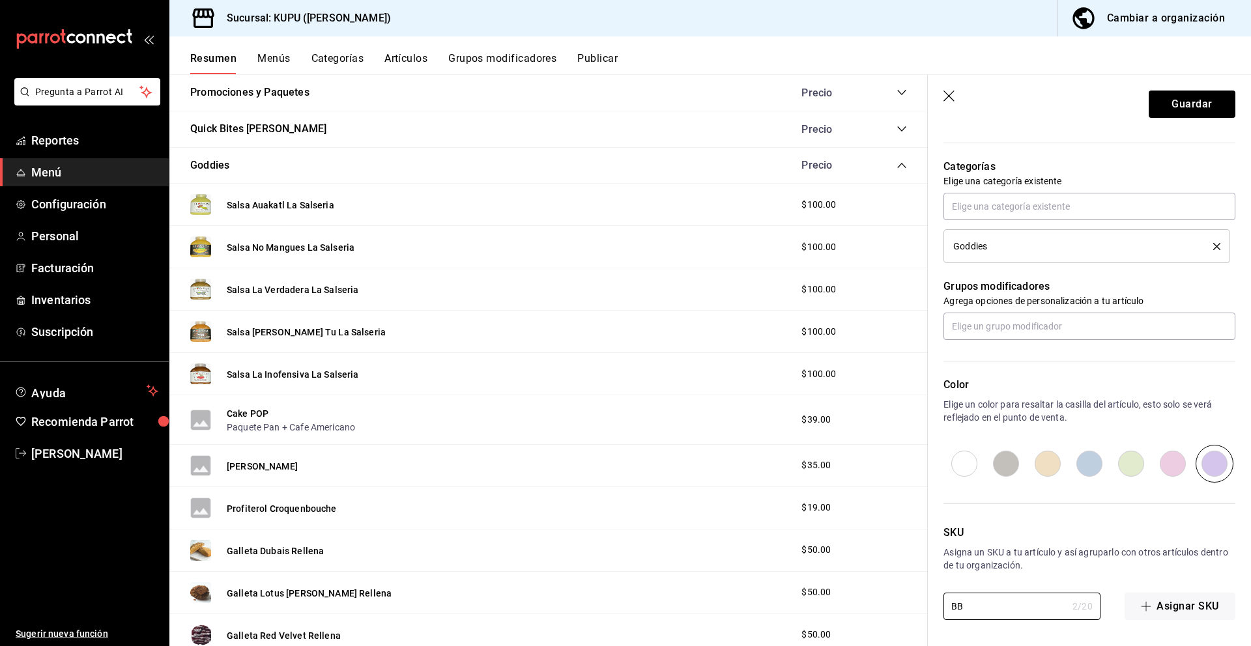
type textarea "x"
type input "BB-"
type textarea "x"
type input "BB-0"
type textarea "x"
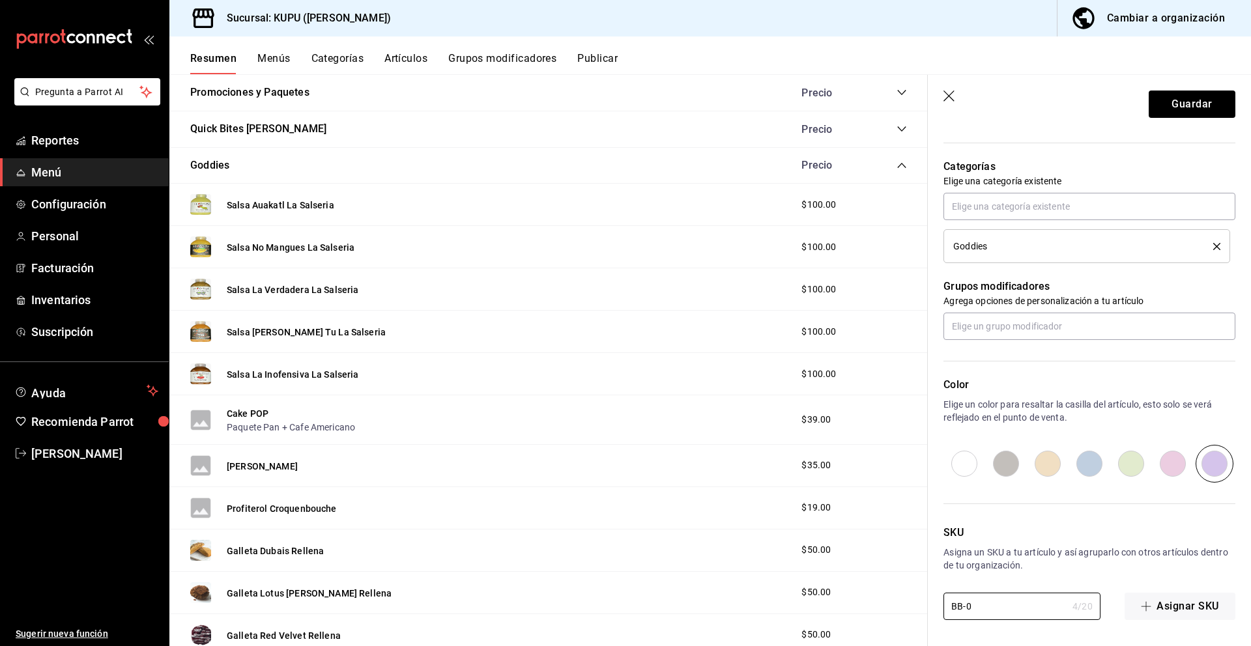
type input "BB-07"
type textarea "x"
drag, startPoint x: 994, startPoint y: 609, endPoint x: 925, endPoint y: 598, distance: 69.2
click at [925, 598] on main "Resumen sucursal Si activas ‘Editar artículo por menú’, podrás personalizar los…" at bounding box center [710, 360] width 1082 height 572
type input "BB-07"
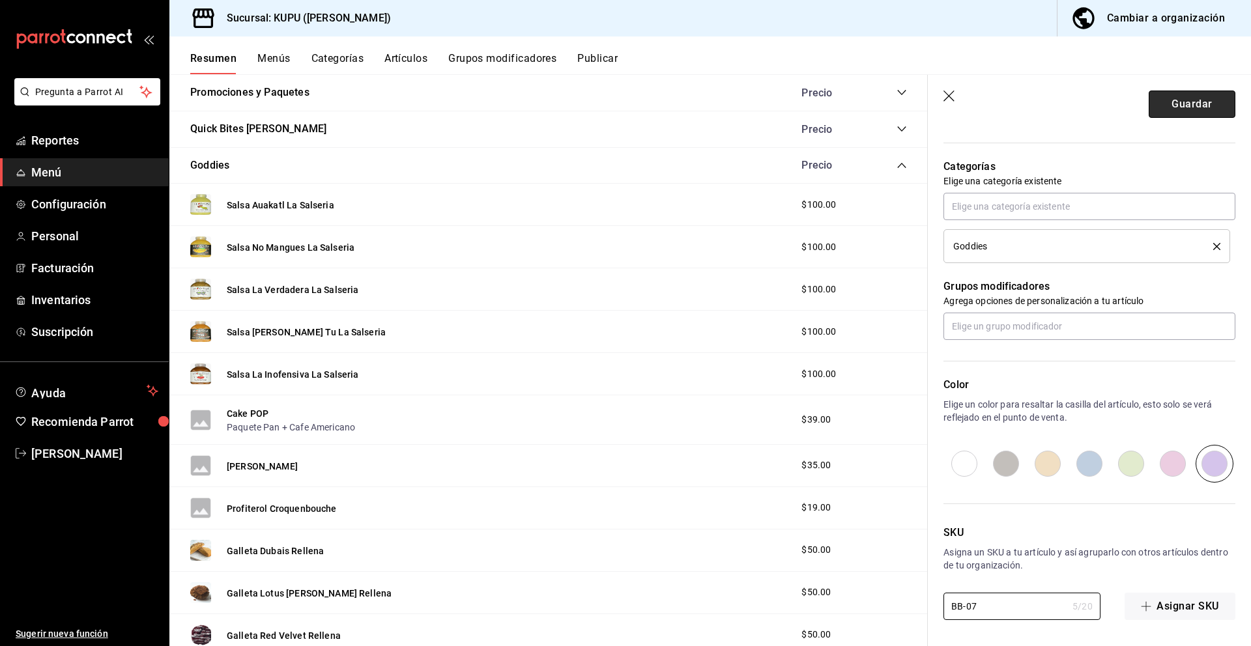
click at [1186, 104] on button "Guardar" at bounding box center [1192, 104] width 87 height 27
type textarea "x"
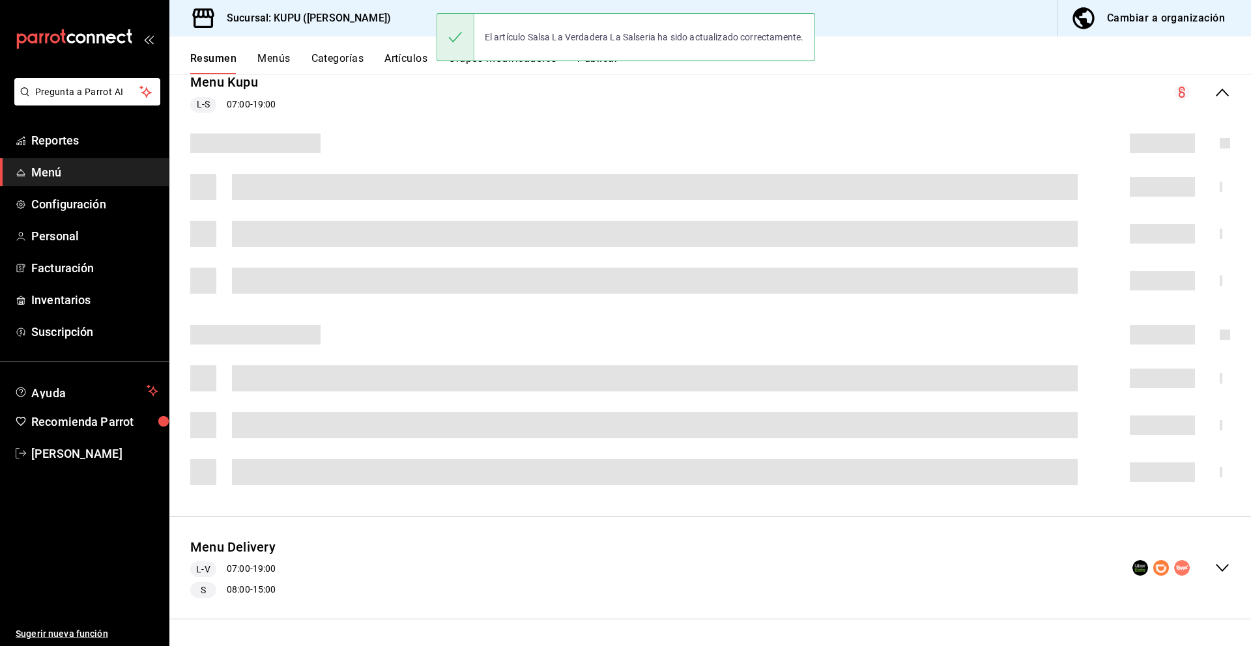
scroll to position [167, 0]
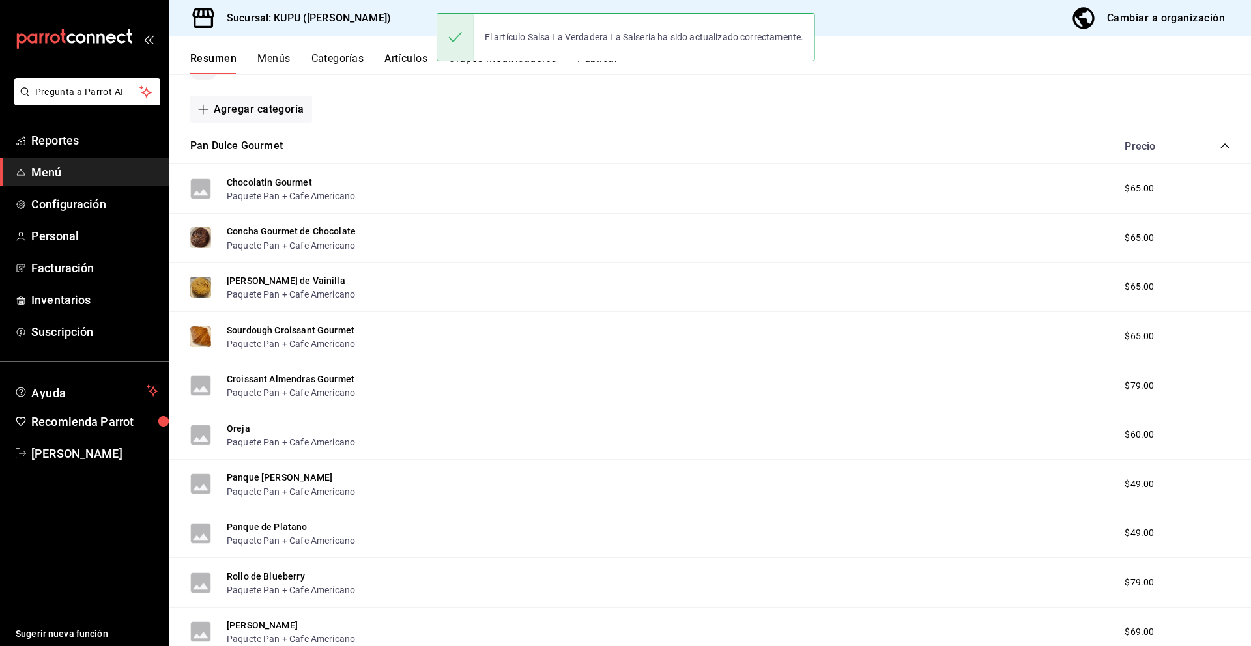
click at [1225, 144] on icon "collapse-category-row" at bounding box center [1224, 145] width 8 height 5
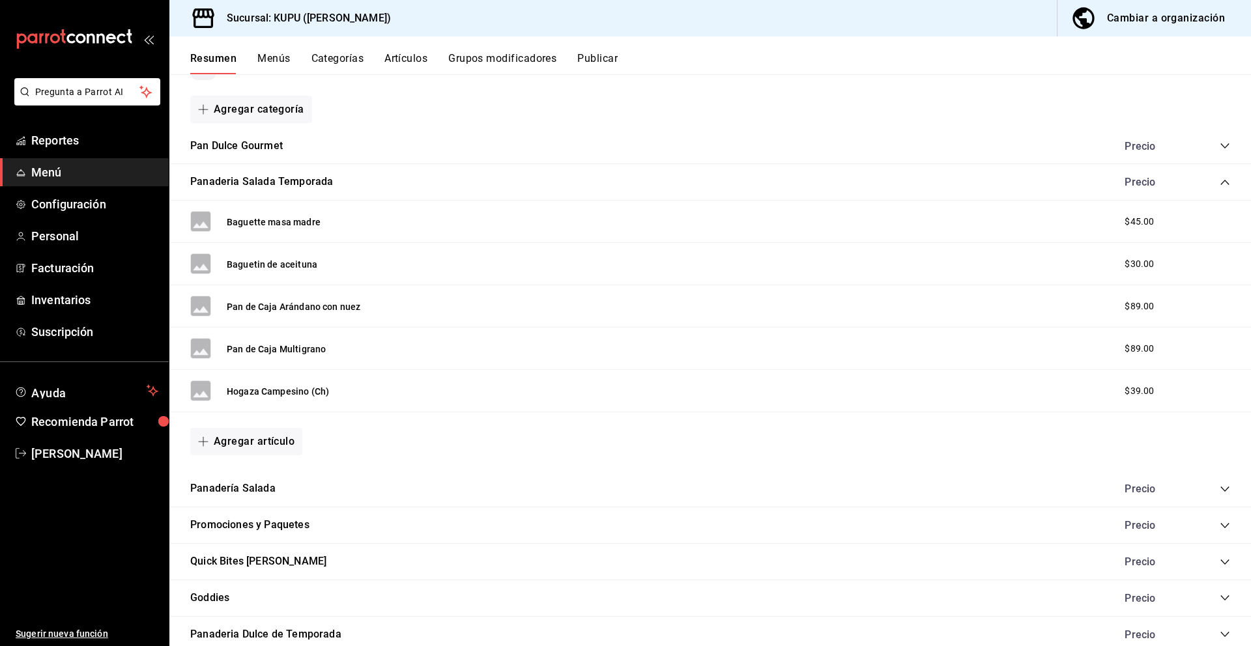
click at [1222, 180] on icon "collapse-category-row" at bounding box center [1225, 182] width 10 height 10
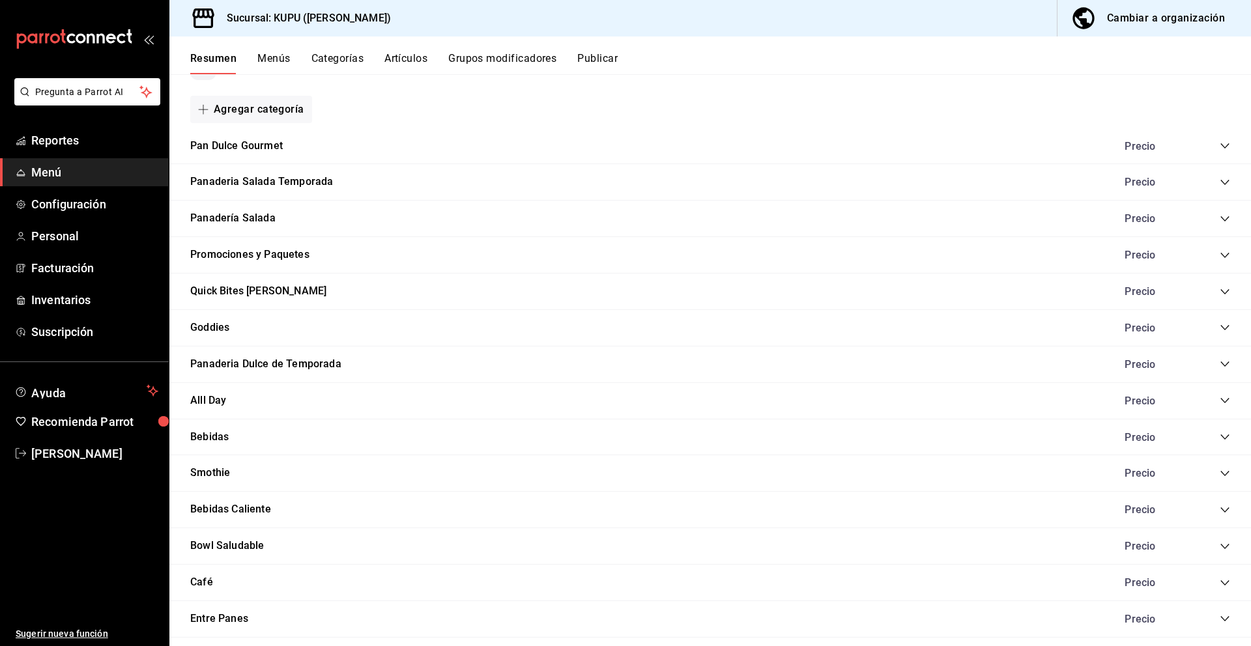
click at [1226, 326] on icon "collapse-category-row" at bounding box center [1225, 328] width 10 height 10
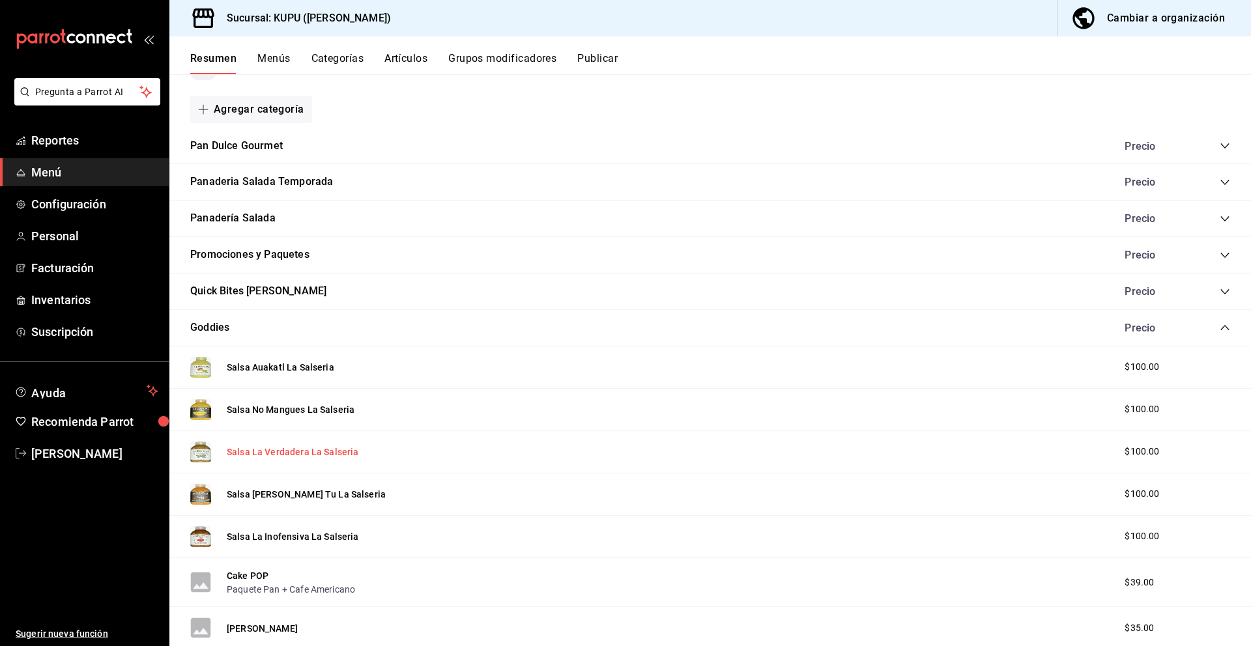
click at [321, 446] on button "Salsa La Verdadera La Salseria" at bounding box center [293, 452] width 132 height 13
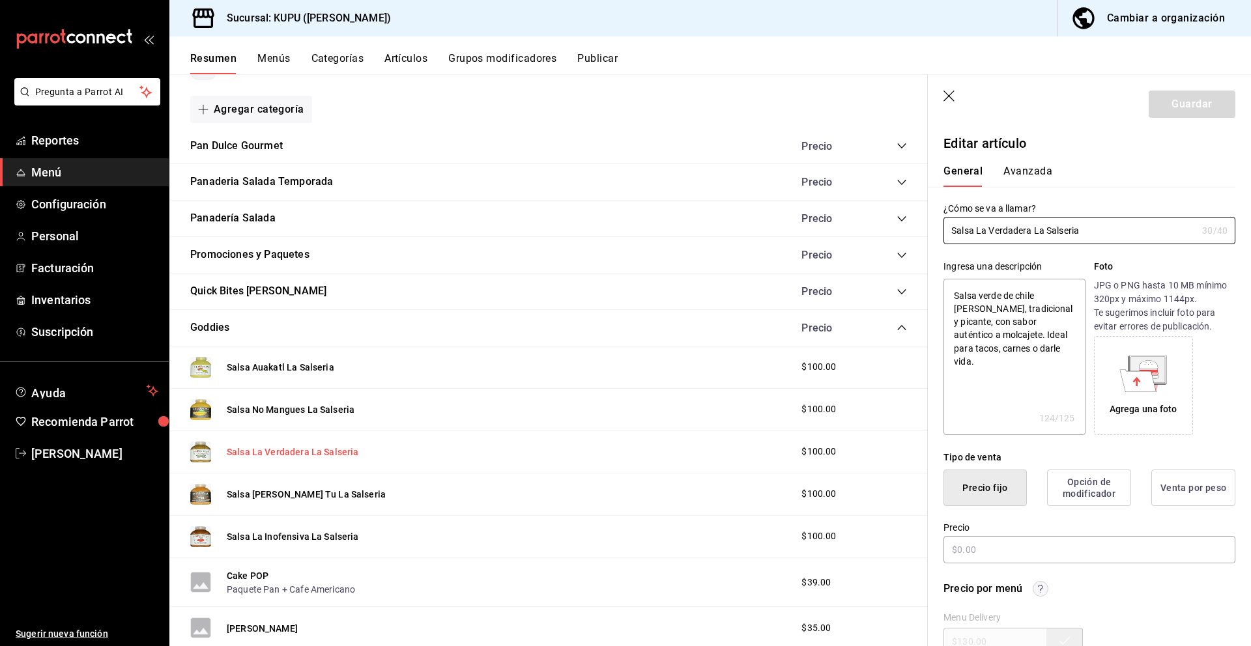
type textarea "x"
type input "$100.00"
radio input "false"
radio input "true"
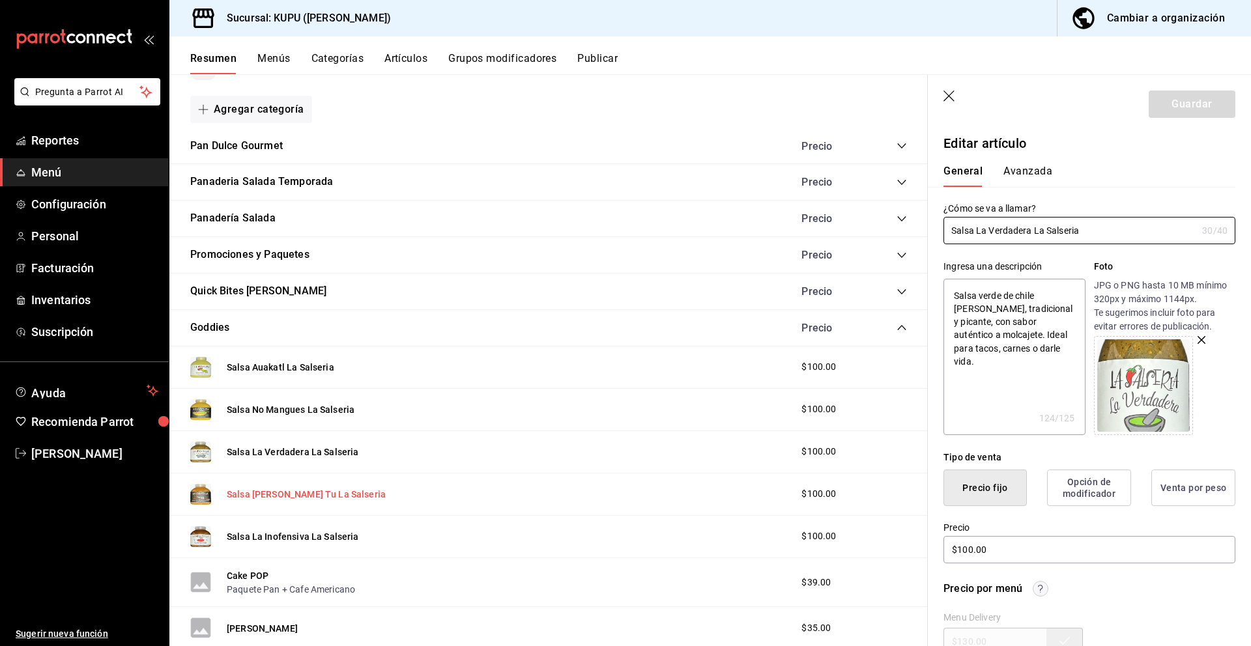
click at [273, 489] on button "Salsa [PERSON_NAME] Tu La Salseria" at bounding box center [306, 494] width 159 height 13
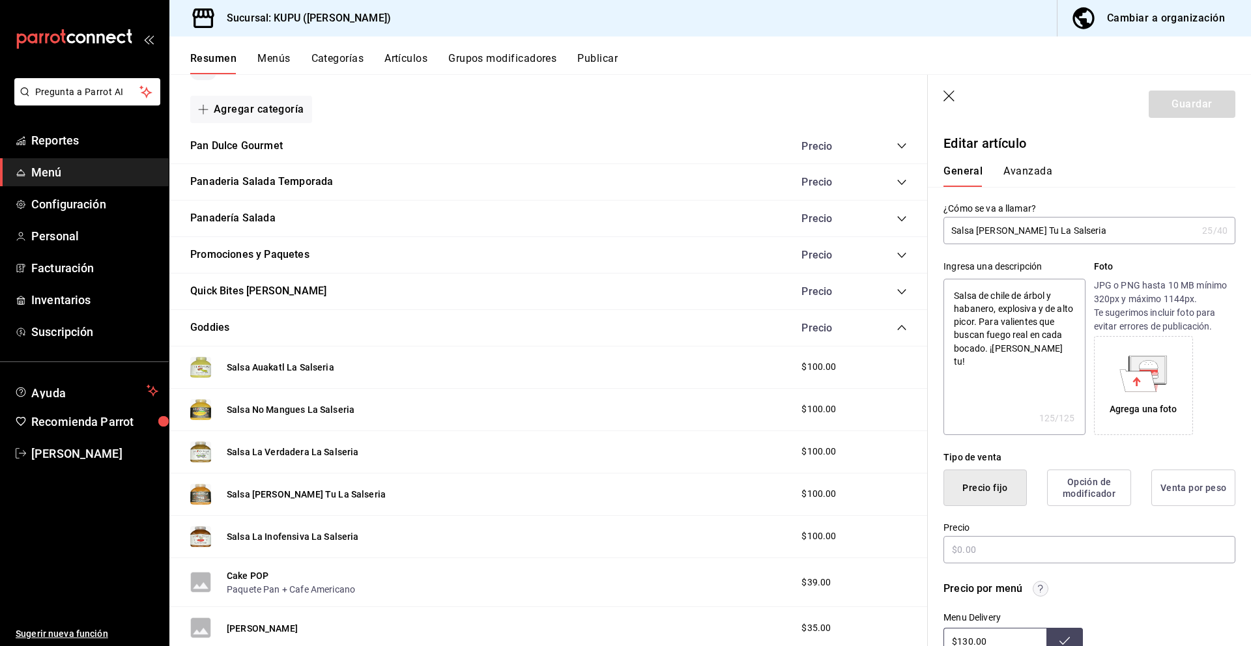
type textarea "x"
type input "$100.00"
radio input "false"
radio input "true"
click at [1059, 238] on input "Salsa [PERSON_NAME] Tu La Salseria" at bounding box center [1069, 231] width 253 height 26
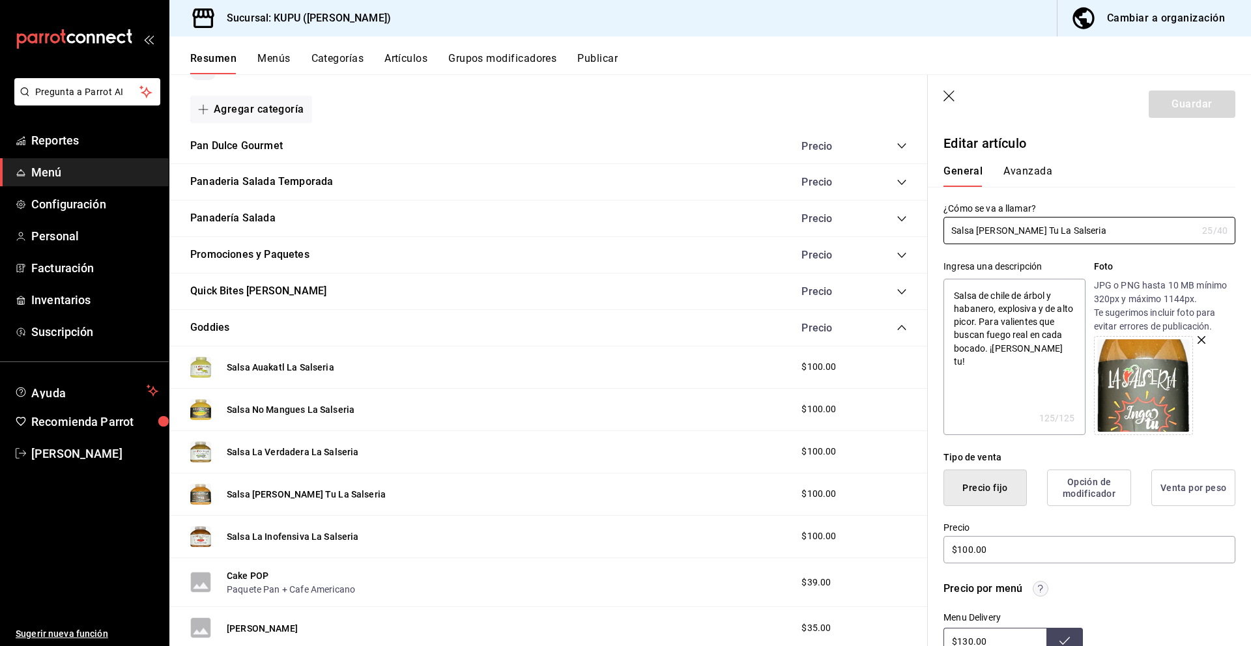
drag, startPoint x: 1087, startPoint y: 233, endPoint x: 897, endPoint y: 221, distance: 191.3
click at [897, 221] on main "Resumen sucursal Si activas ‘Editar artículo por menú’, podrás personalizar los…" at bounding box center [710, 360] width 1082 height 572
drag, startPoint x: 1045, startPoint y: 352, endPoint x: 950, endPoint y: 292, distance: 112.8
click at [950, 292] on textarea "Salsa de chile de árbol y habanero, explosiva y de alto picor. Para valientes q…" at bounding box center [1013, 357] width 141 height 156
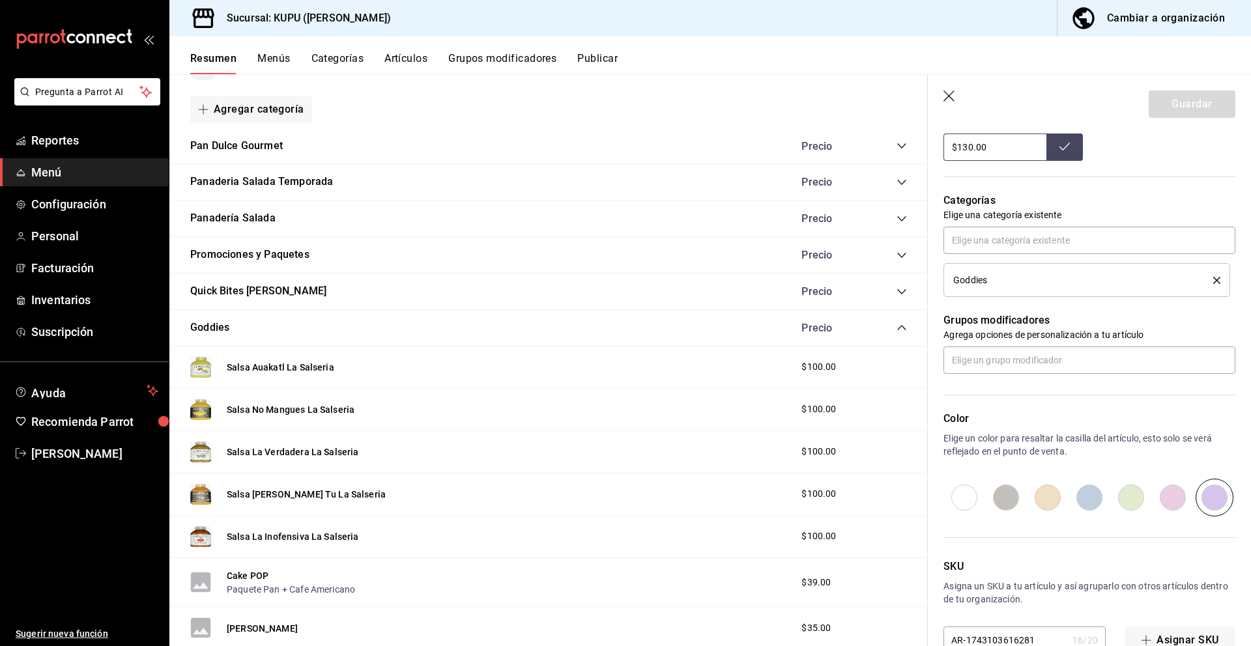
scroll to position [528, 0]
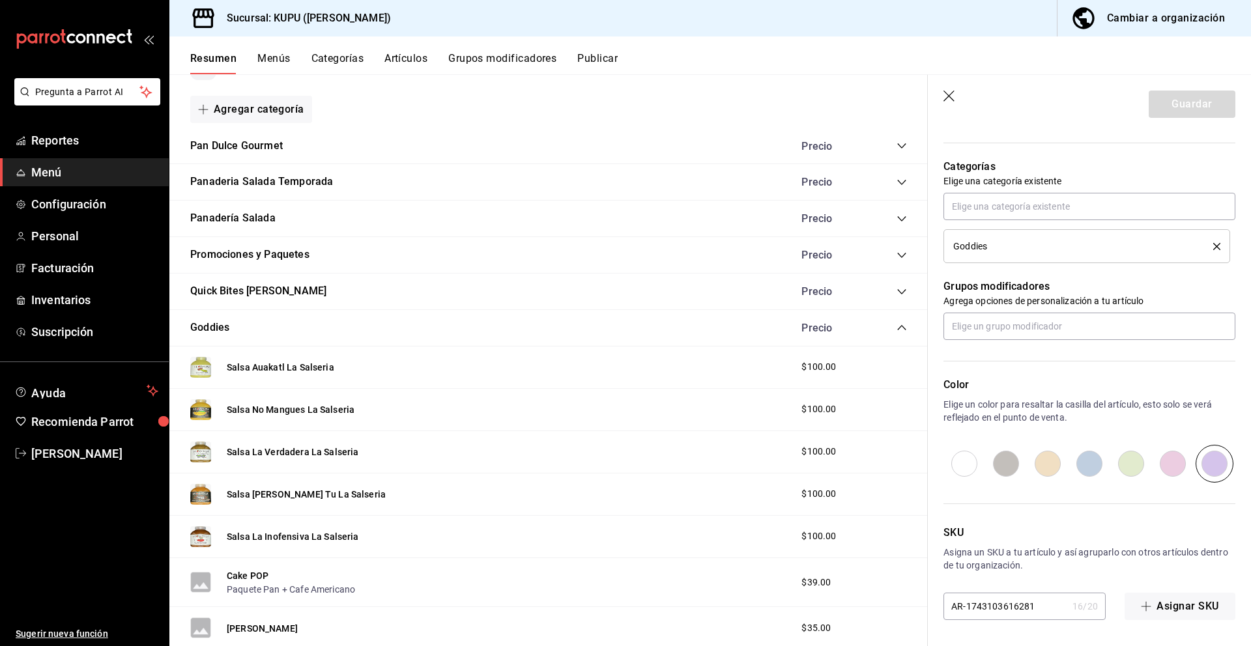
click at [994, 602] on input "AR-1743103616281" at bounding box center [1005, 607] width 124 height 26
type textarea "x"
click at [994, 602] on input "AR-1743103616281" at bounding box center [1005, 607] width 124 height 26
type input "B"
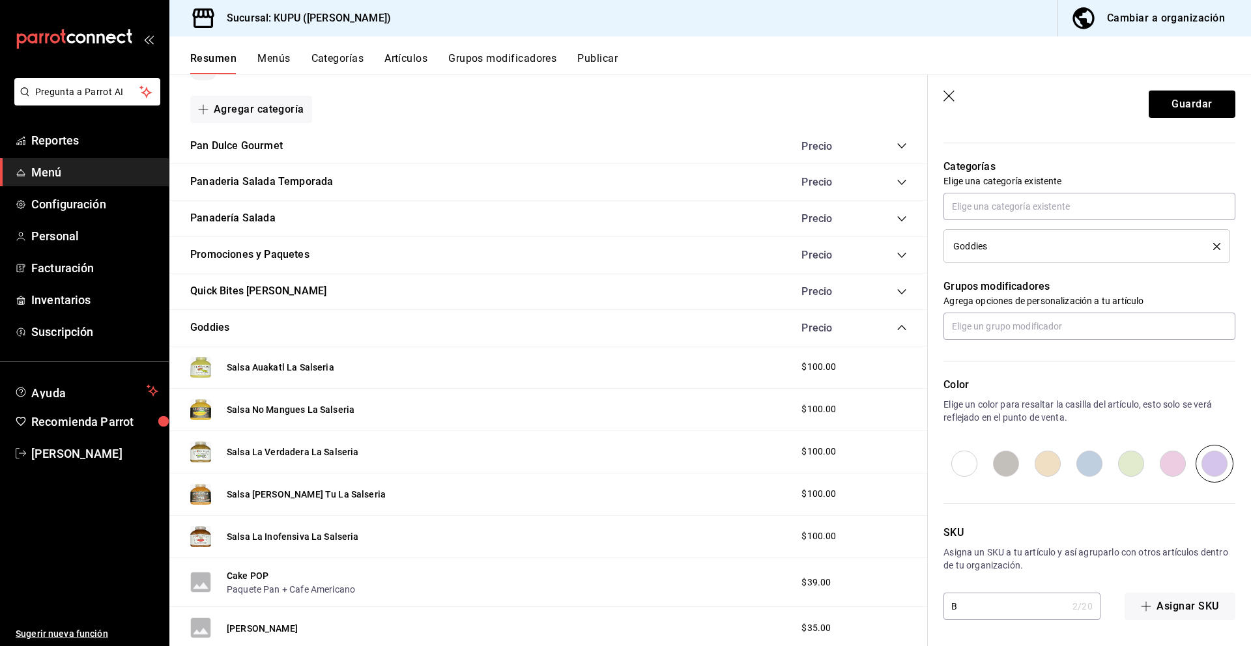
type textarea "x"
type input "BB"
type textarea "x"
type input "BB-"
type textarea "x"
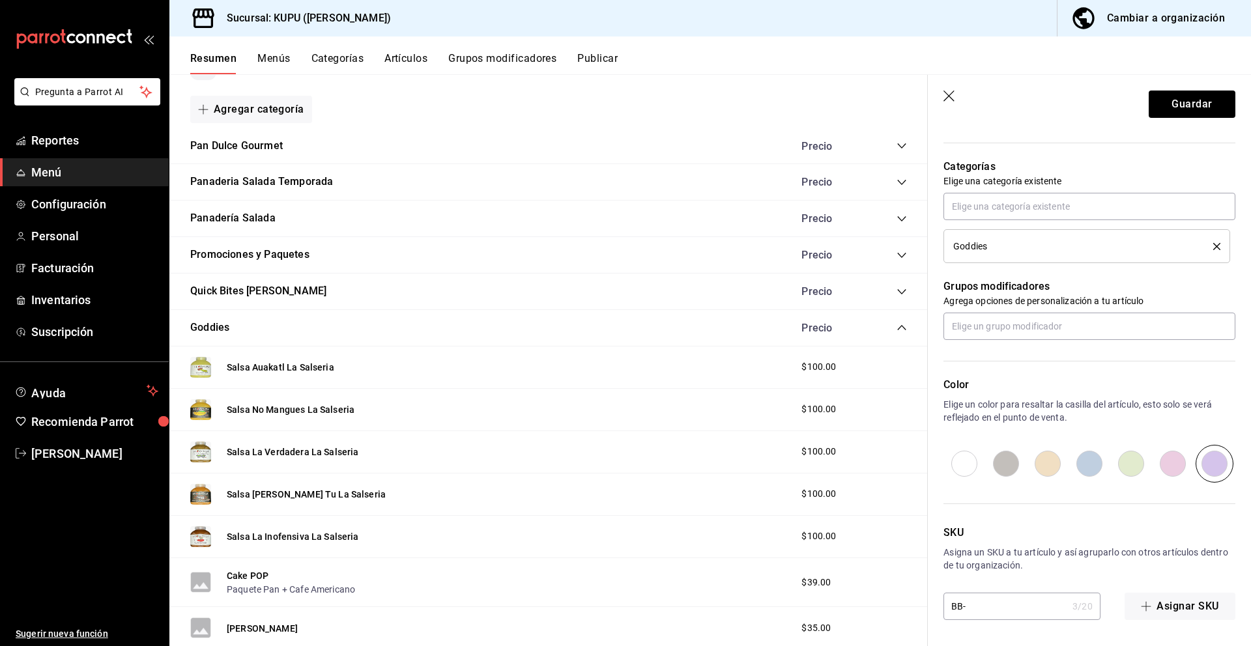
type input "BB-0"
type textarea "x"
type input "BB-08"
type textarea "x"
type input "BB-08"
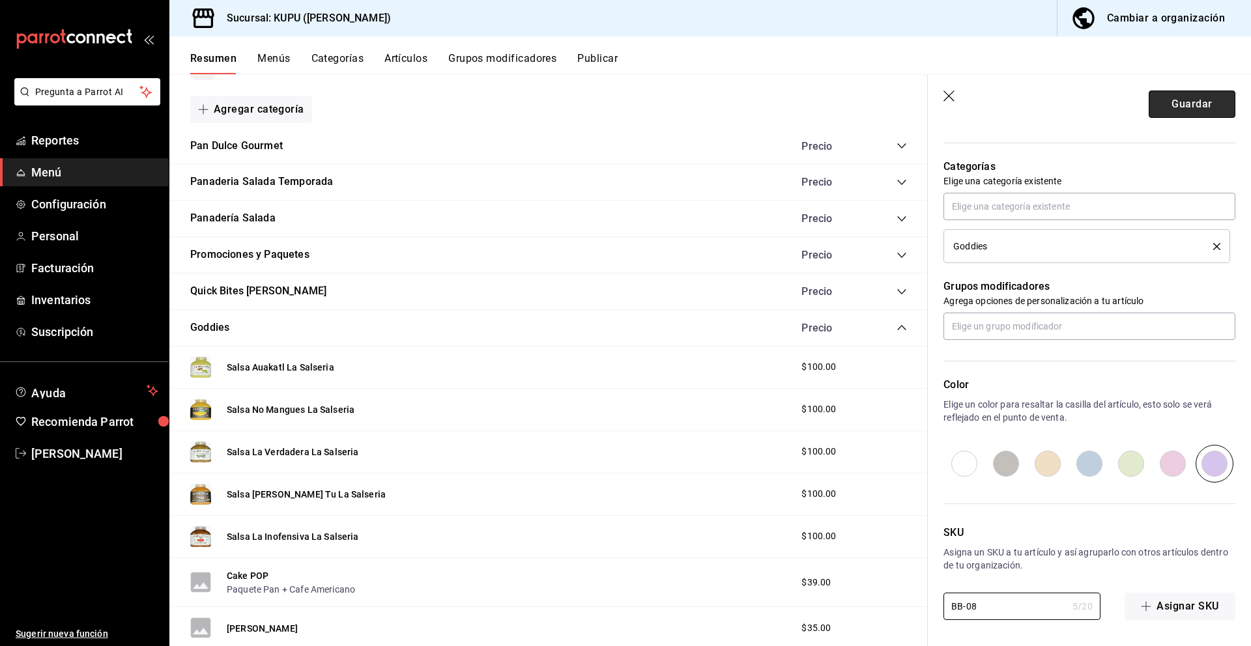
click at [1202, 96] on button "Guardar" at bounding box center [1192, 104] width 87 height 27
type textarea "x"
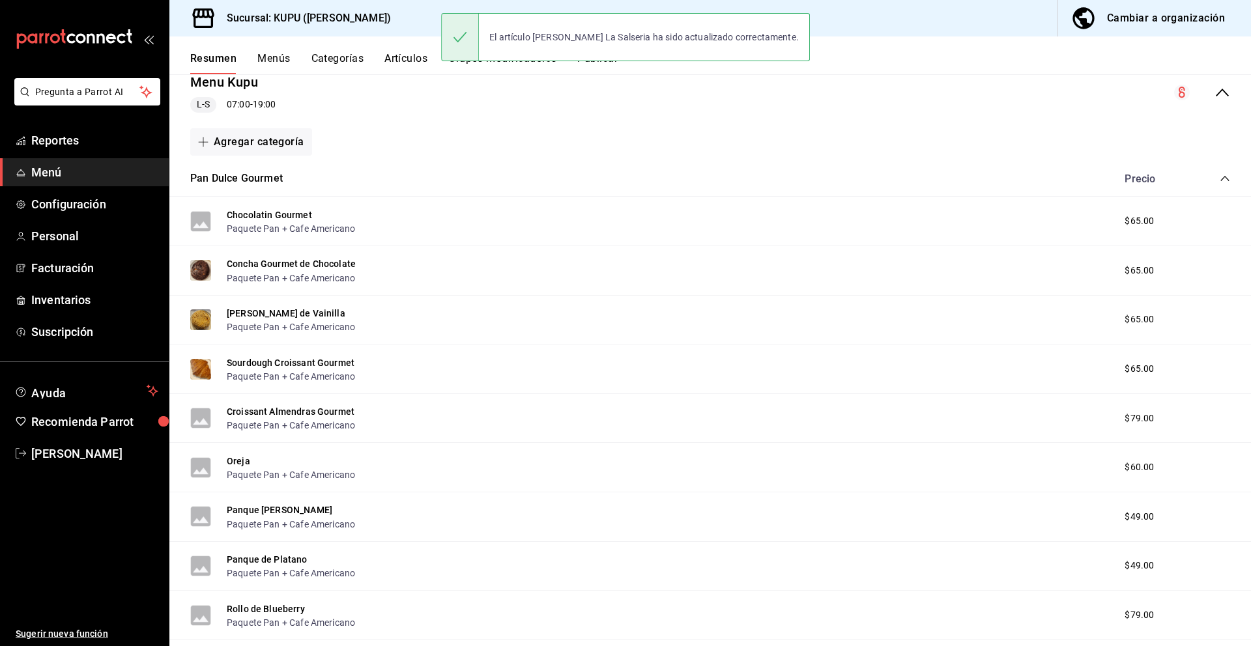
scroll to position [167, 0]
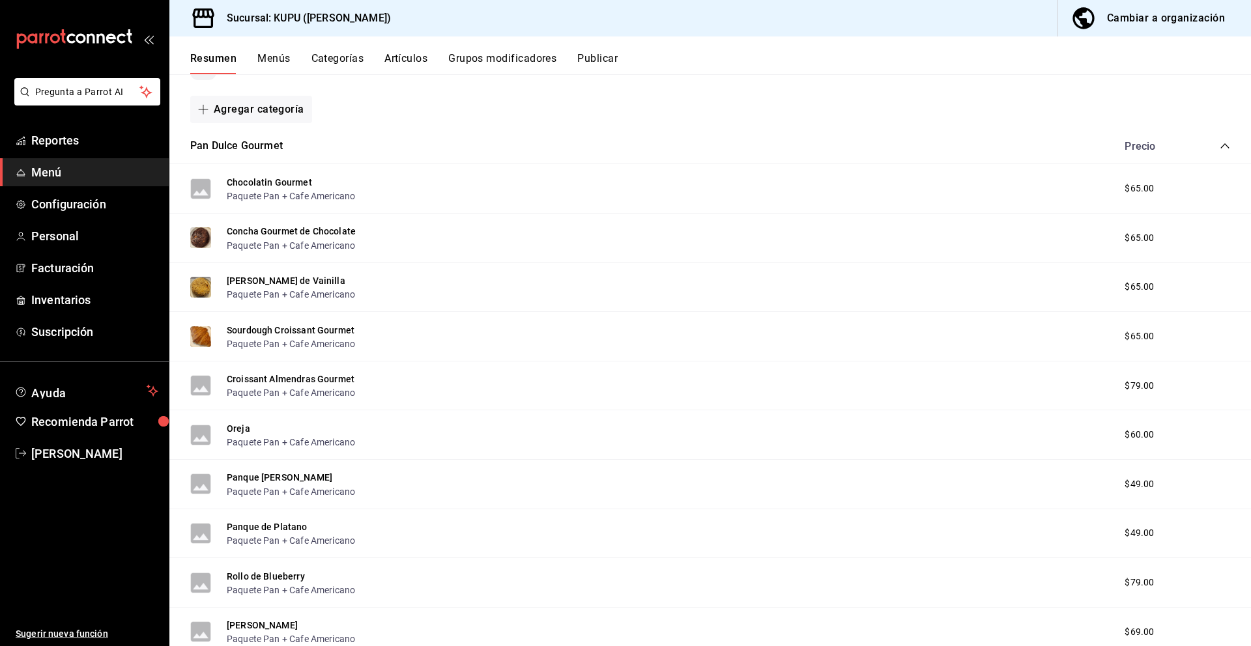
click at [1222, 144] on icon "collapse-category-row" at bounding box center [1225, 146] width 10 height 10
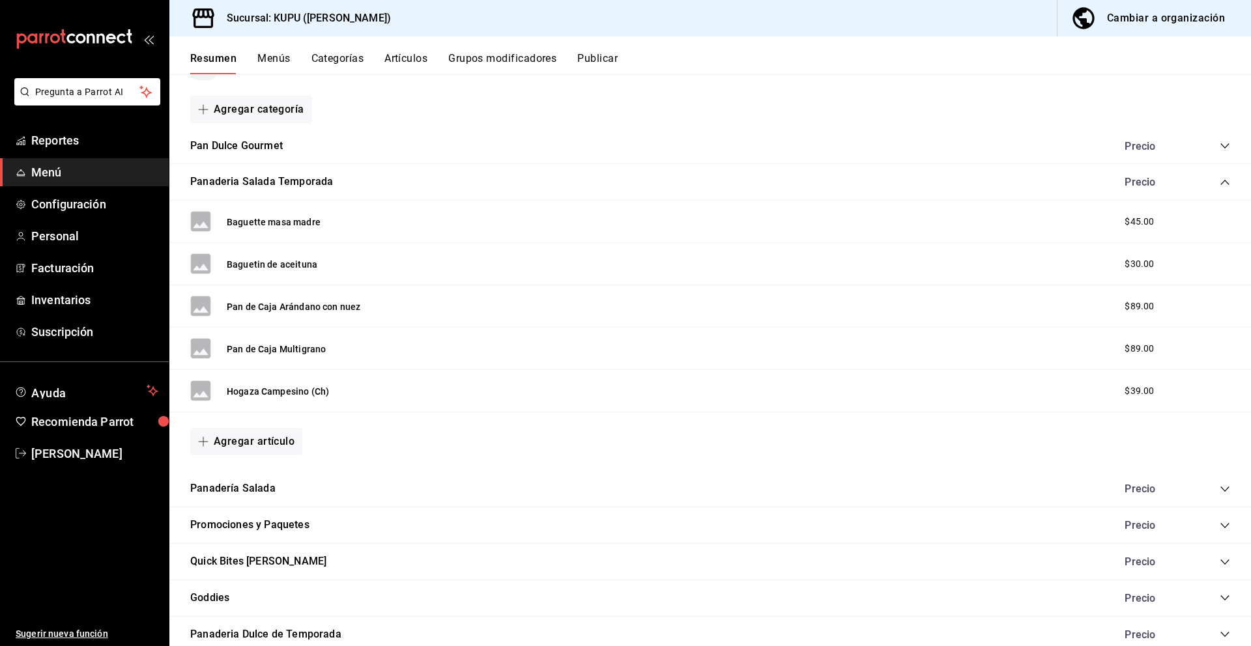
click at [1223, 179] on icon "collapse-category-row" at bounding box center [1225, 182] width 10 height 10
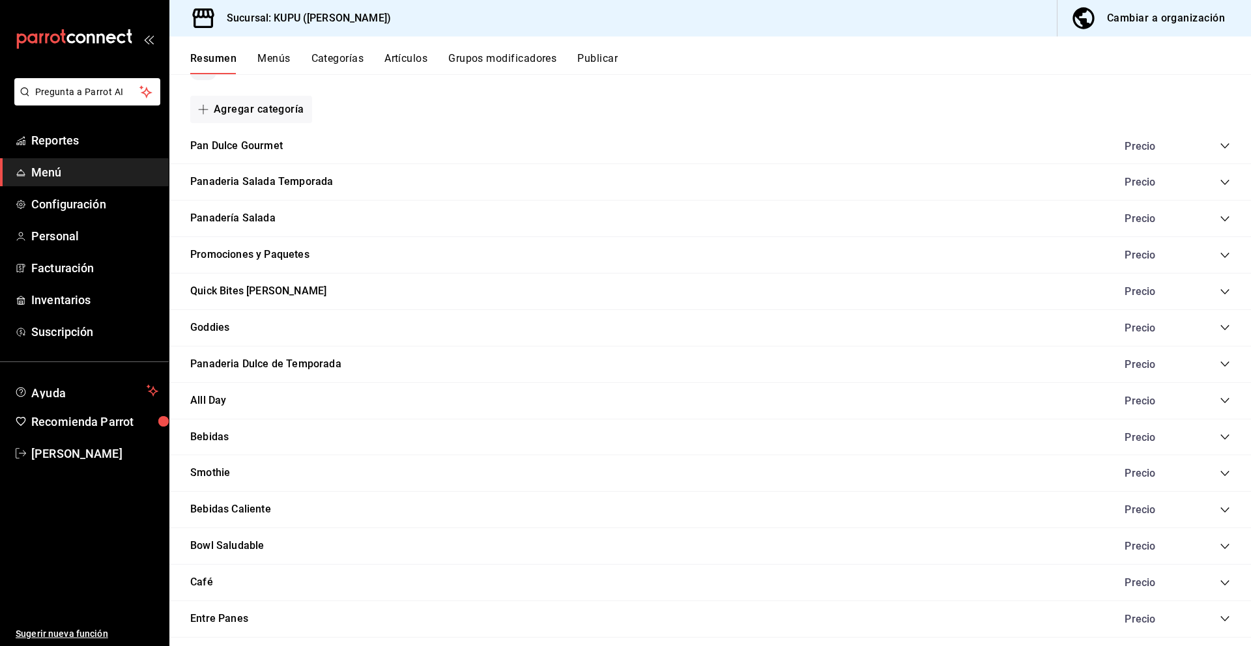
click at [1231, 363] on div "Panaderia Dulce de Temporada Precio" at bounding box center [710, 365] width 1082 height 36
click at [1228, 327] on icon "collapse-category-row" at bounding box center [1224, 327] width 8 height 5
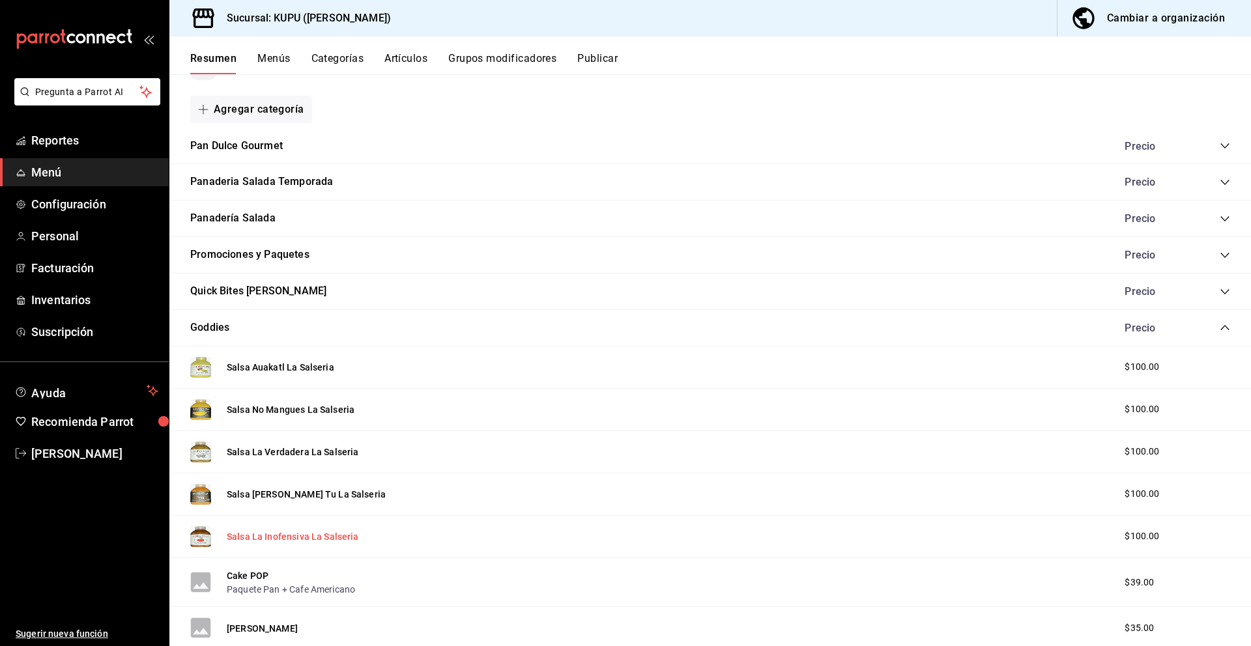
click at [306, 534] on button "Salsa La Inofensiva La Salseria" at bounding box center [293, 536] width 132 height 13
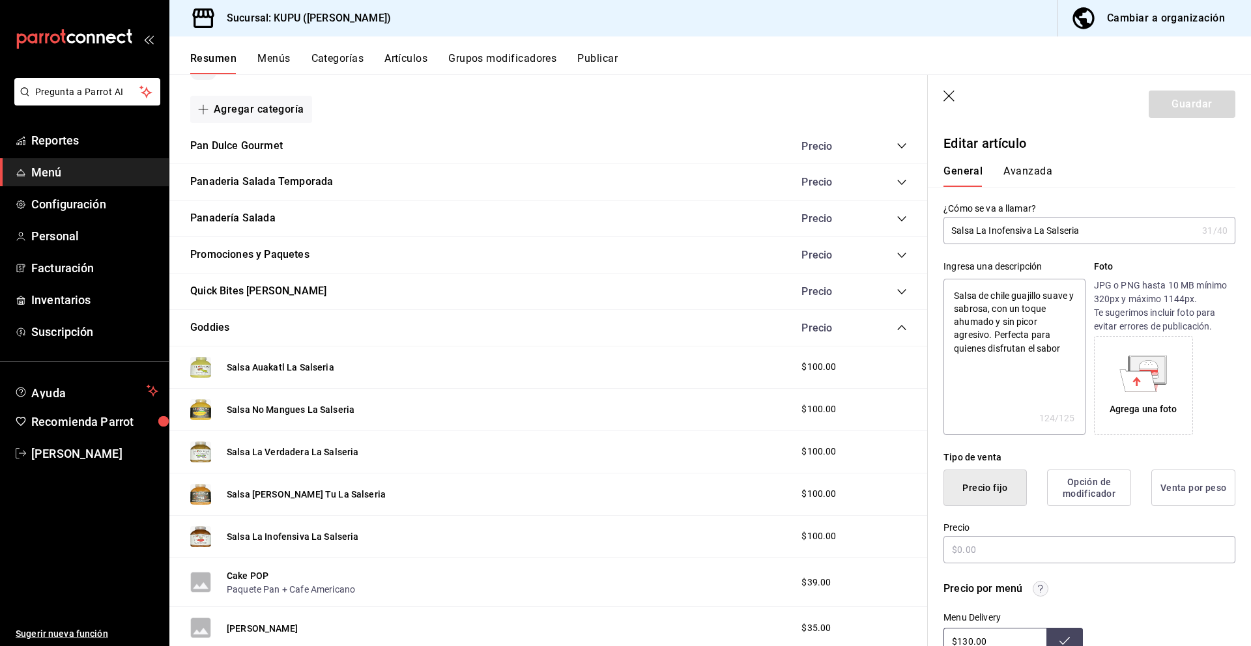
type textarea "x"
type input "$100.00"
radio input "false"
radio input "true"
drag, startPoint x: 1112, startPoint y: 231, endPoint x: 920, endPoint y: 216, distance: 192.8
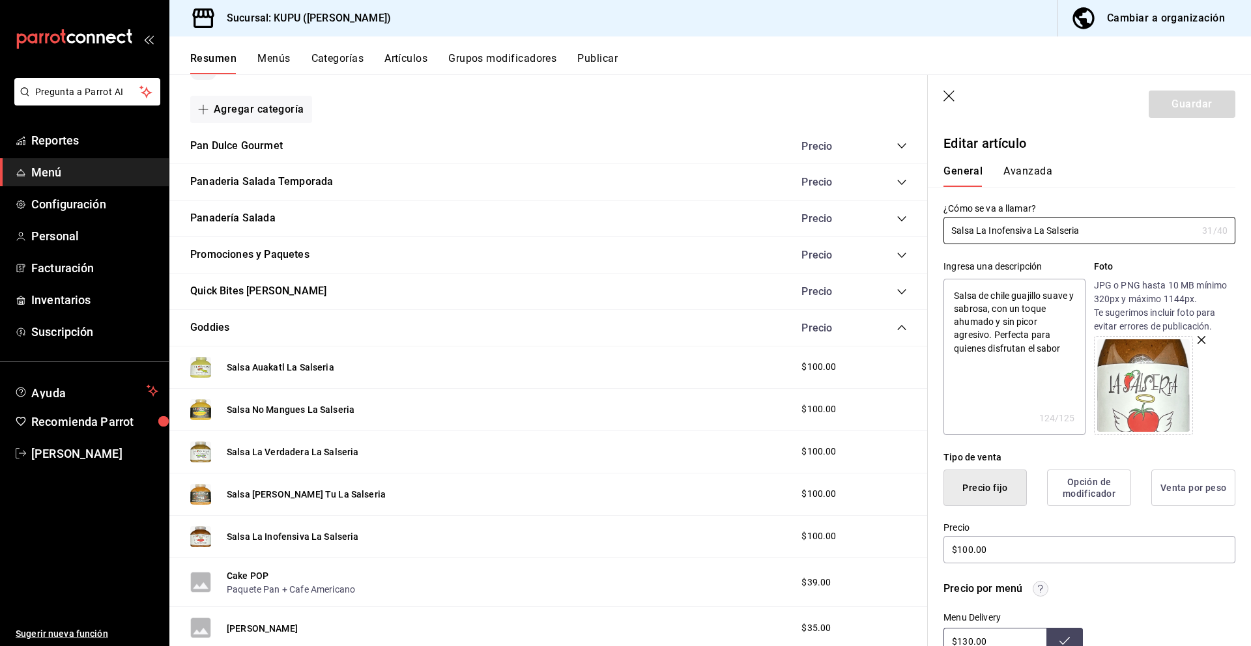
click at [920, 216] on main "Resumen sucursal Si activas ‘Editar artículo por menú’, podrás personalizar los…" at bounding box center [710, 360] width 1082 height 572
drag, startPoint x: 953, startPoint y: 293, endPoint x: 1078, endPoint y: 351, distance: 137.6
click at [1078, 351] on textarea "Salsa de chile guajillo suave y sabrosa, con un toque ahumado y sin picor agres…" at bounding box center [1013, 357] width 141 height 156
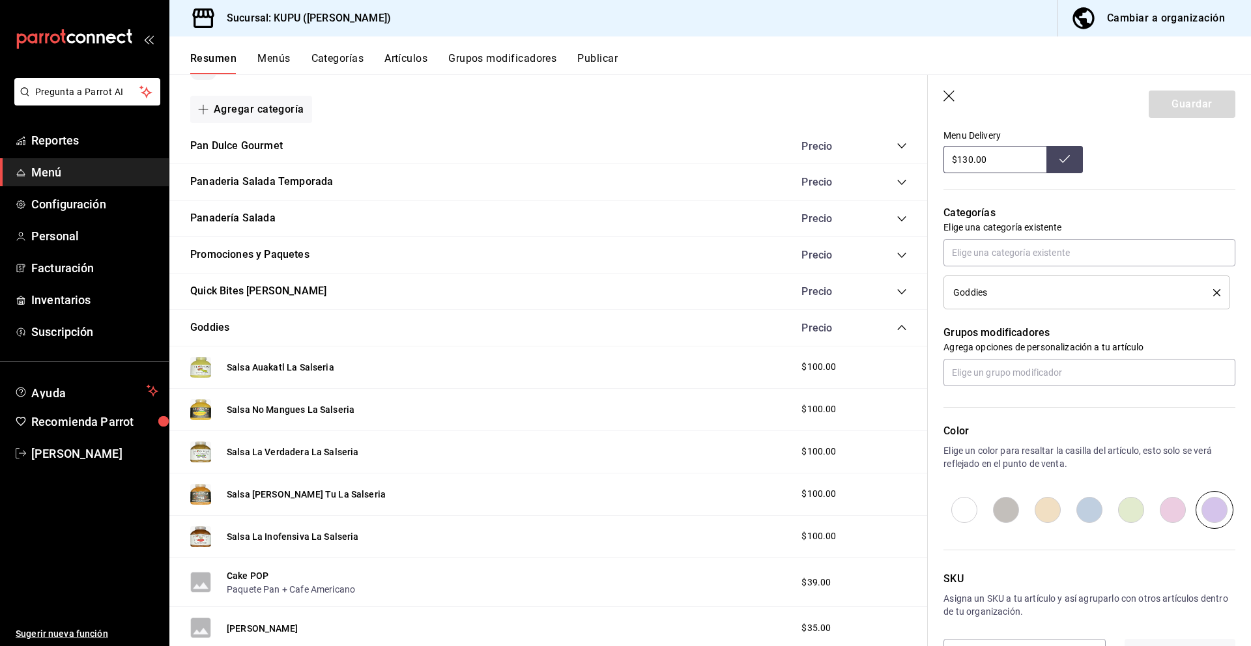
scroll to position [528, 0]
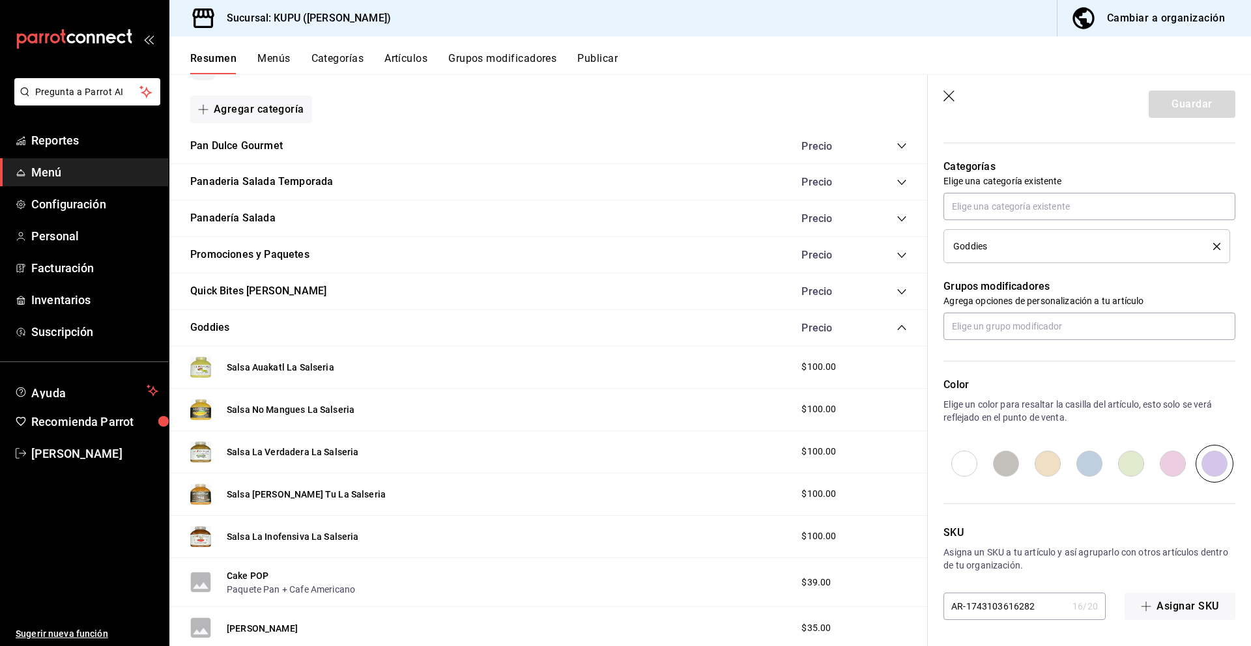
click at [1005, 609] on input "AR-1743103616282" at bounding box center [1005, 607] width 124 height 26
type textarea "x"
click at [1006, 609] on input "AR-1743103616282" at bounding box center [1005, 607] width 124 height 26
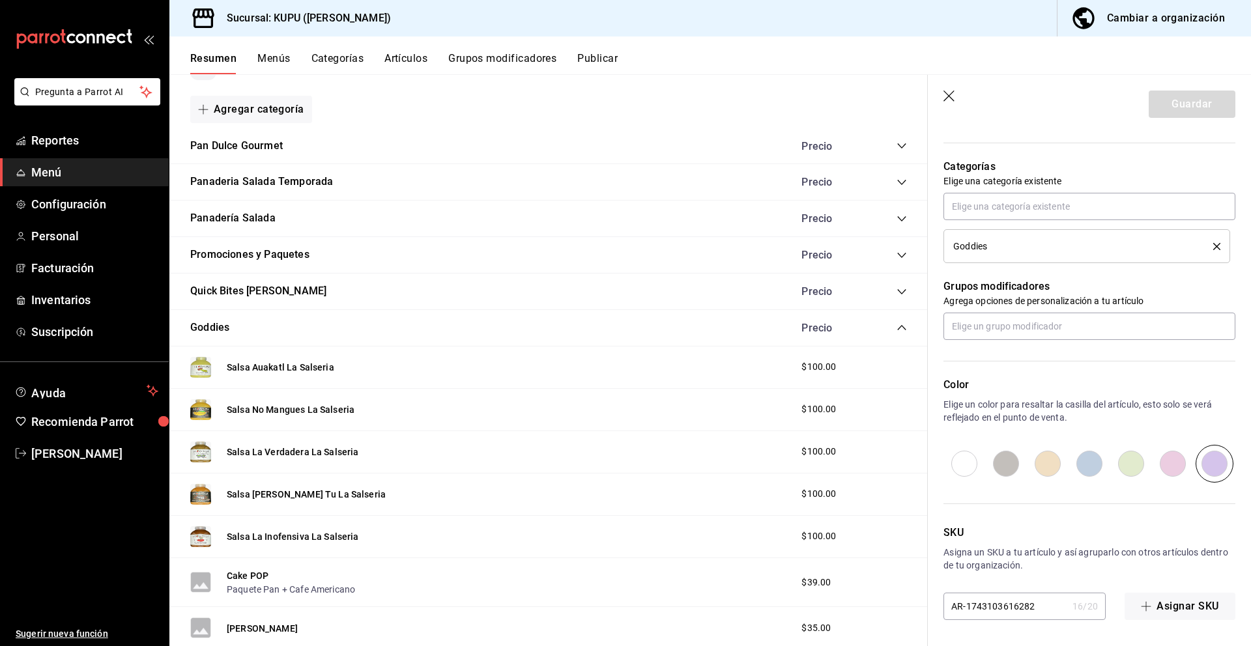
type input "B"
type textarea "x"
type input "BB"
type textarea "x"
type input "BB-"
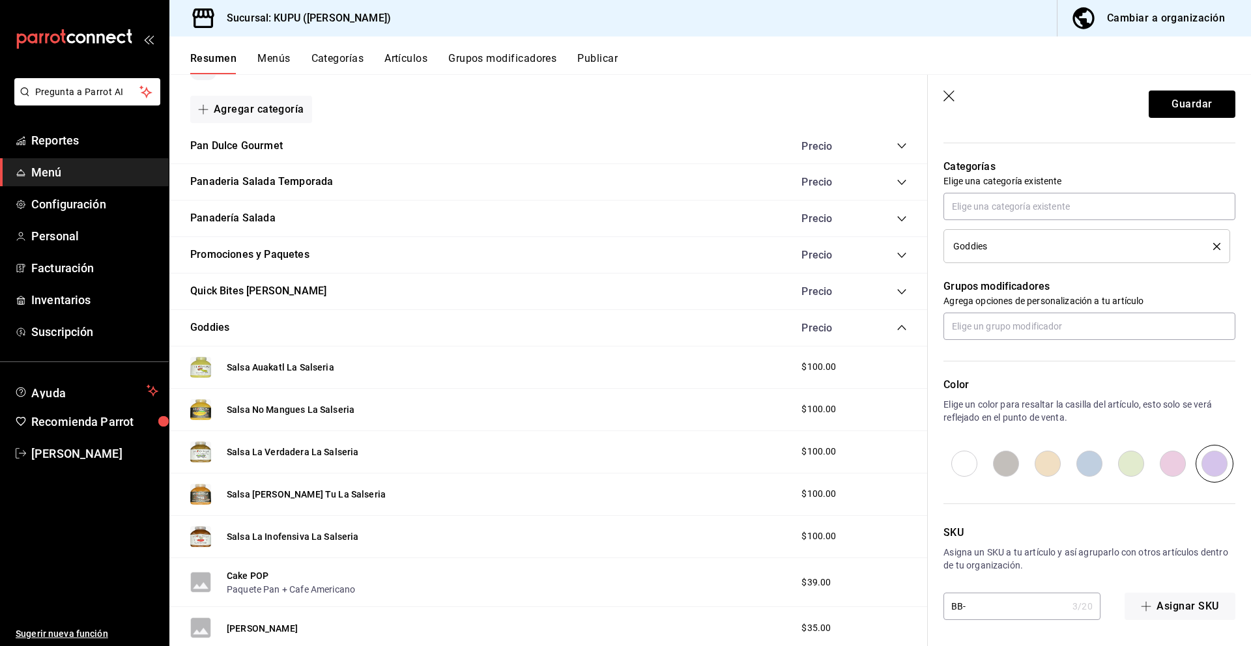
type textarea "x"
type input "BB-0"
type textarea "x"
type input "BB-09"
type textarea "x"
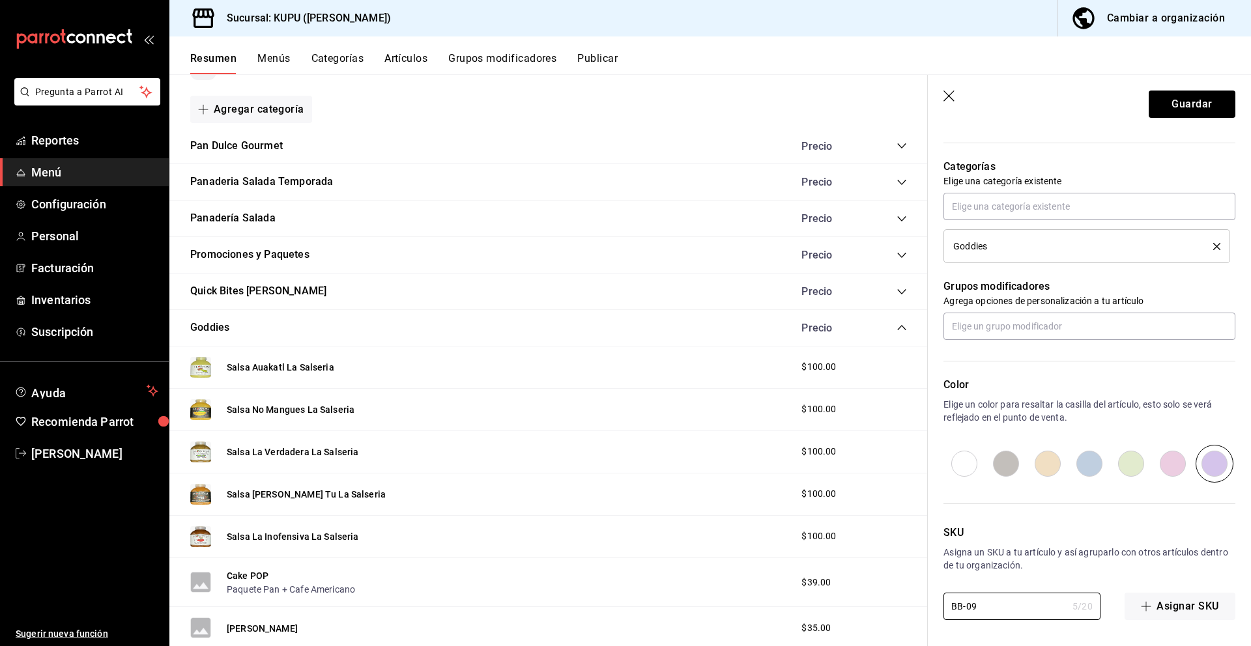
type input "BB-09"
click at [1183, 105] on button "Guardar" at bounding box center [1192, 104] width 87 height 27
type textarea "x"
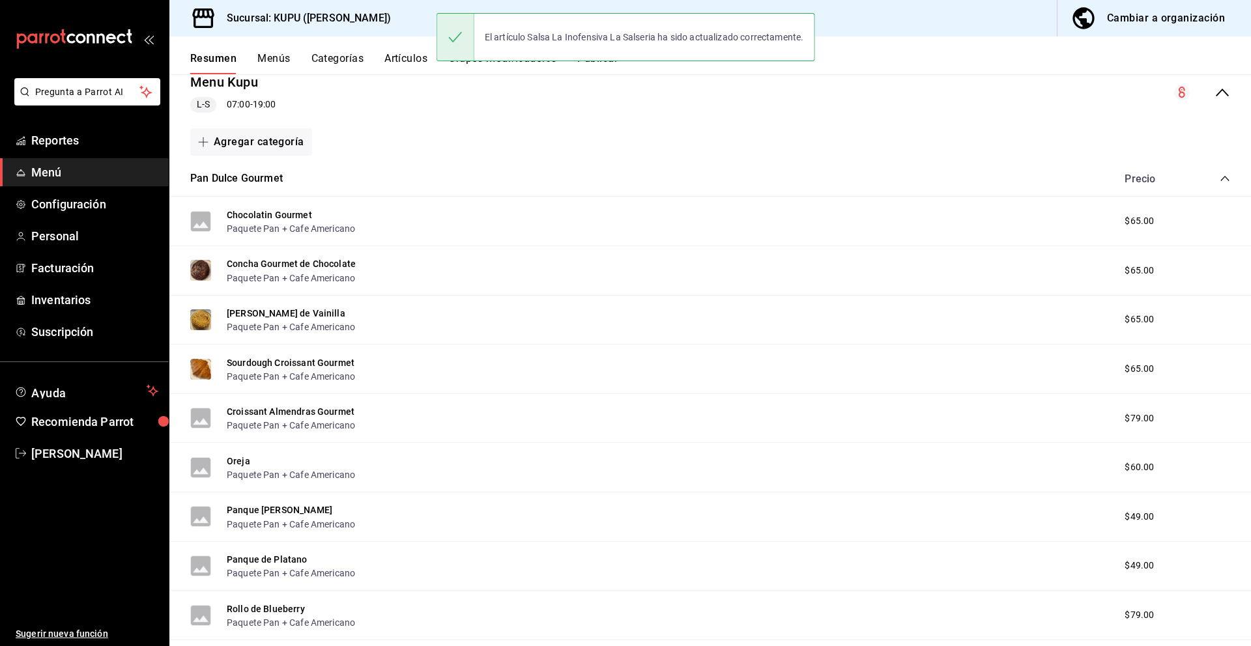
scroll to position [167, 0]
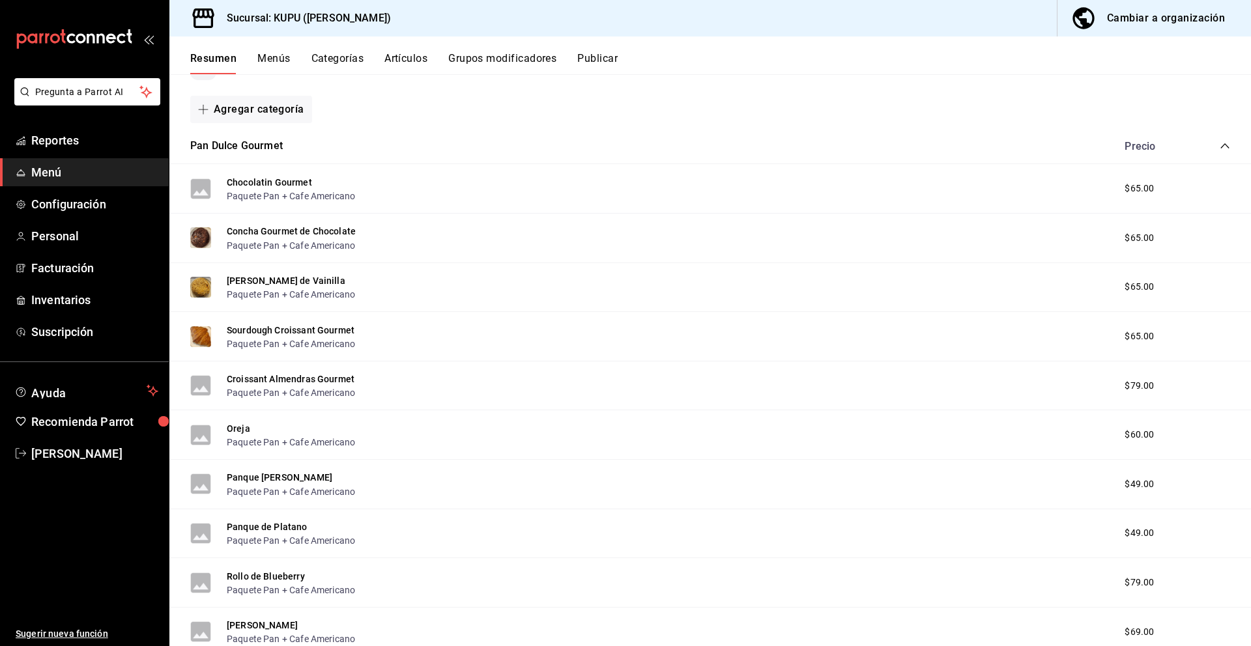
click at [1218, 148] on div "Precio" at bounding box center [1171, 146] width 119 height 12
click at [1229, 143] on icon "collapse-category-row" at bounding box center [1225, 146] width 10 height 10
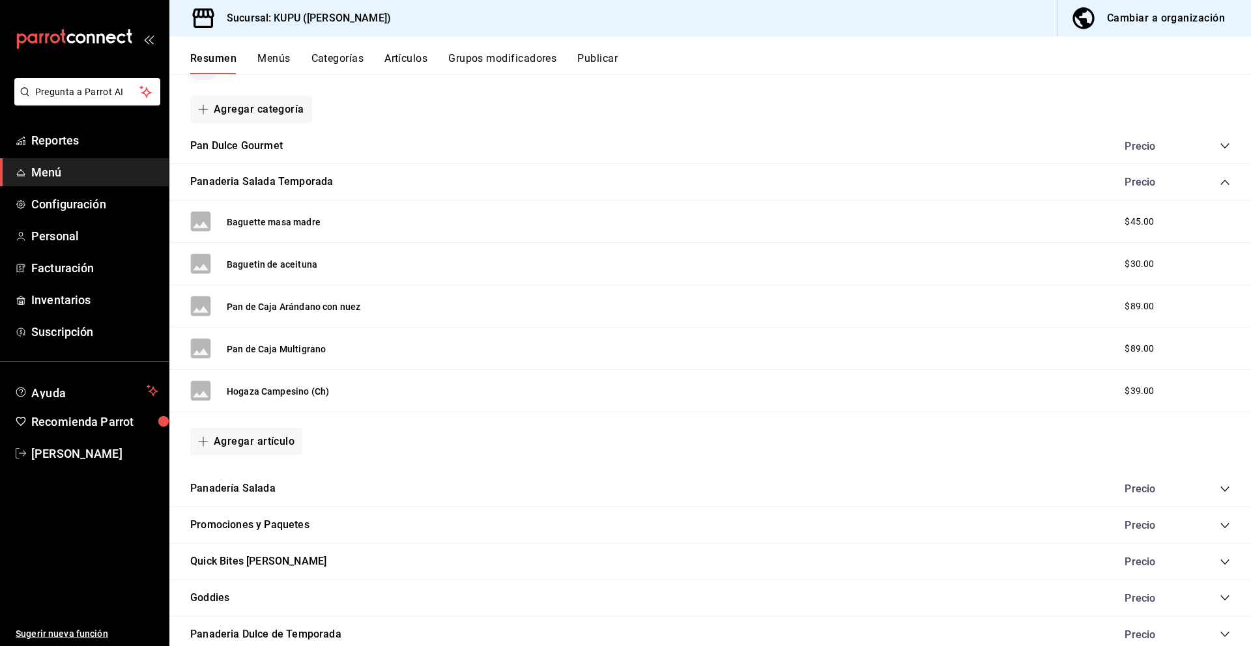
click at [1222, 181] on icon "collapse-category-row" at bounding box center [1225, 182] width 10 height 10
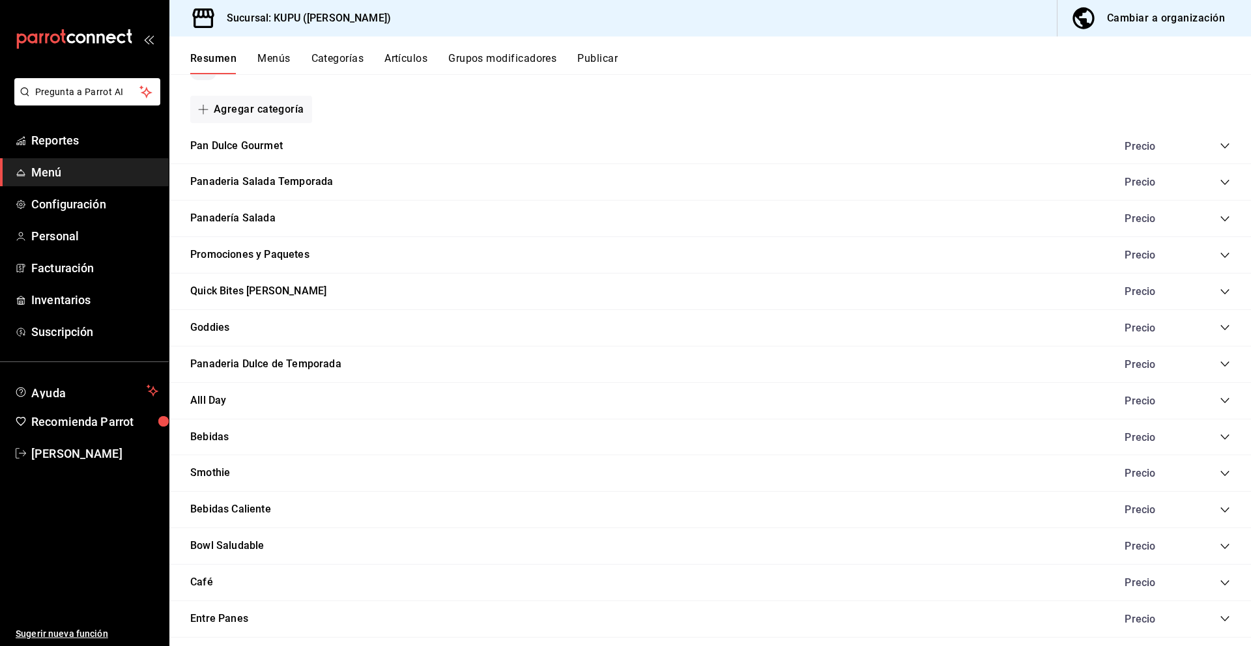
click at [1221, 291] on icon "collapse-category-row" at bounding box center [1225, 292] width 10 height 10
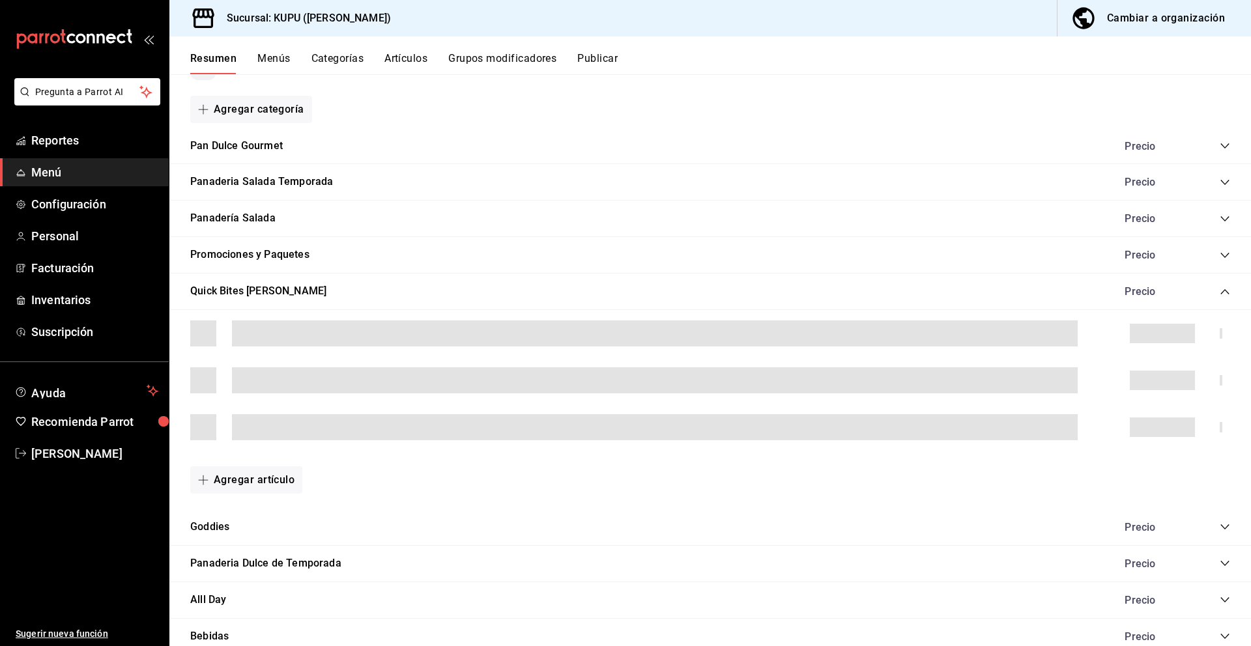
click at [1221, 291] on icon "collapse-category-row" at bounding box center [1225, 292] width 10 height 10
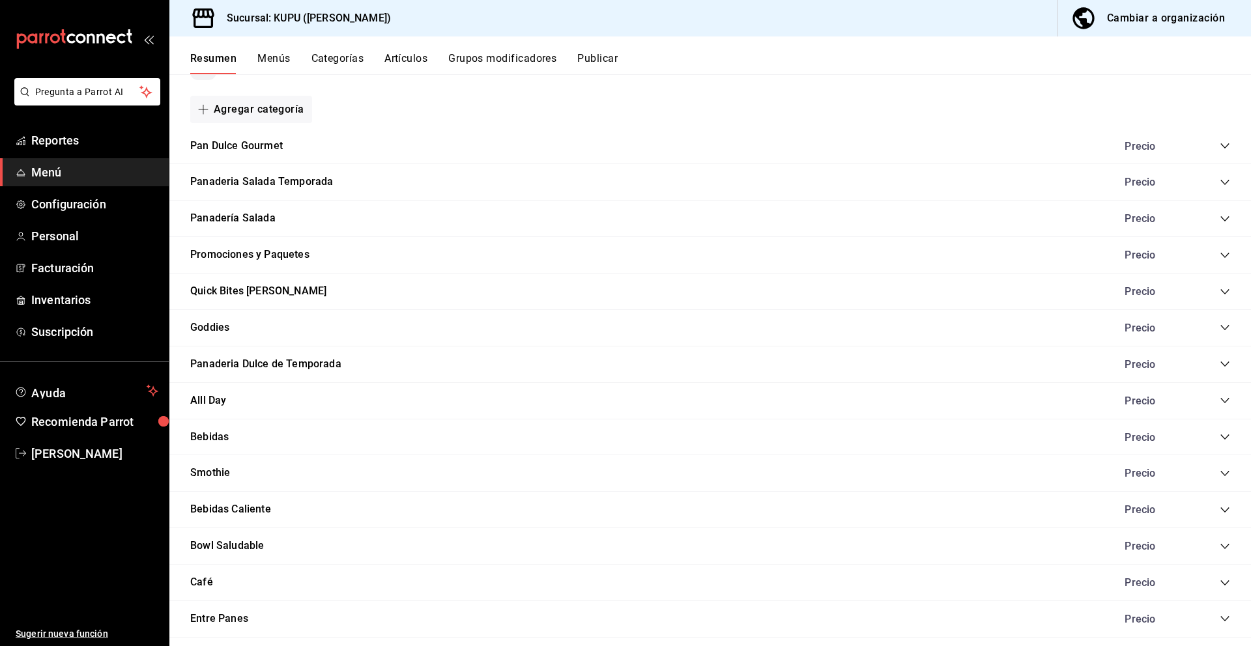
click at [1225, 320] on div "Goddies Precio" at bounding box center [710, 328] width 1082 height 36
click at [1224, 330] on icon "collapse-category-row" at bounding box center [1225, 328] width 10 height 10
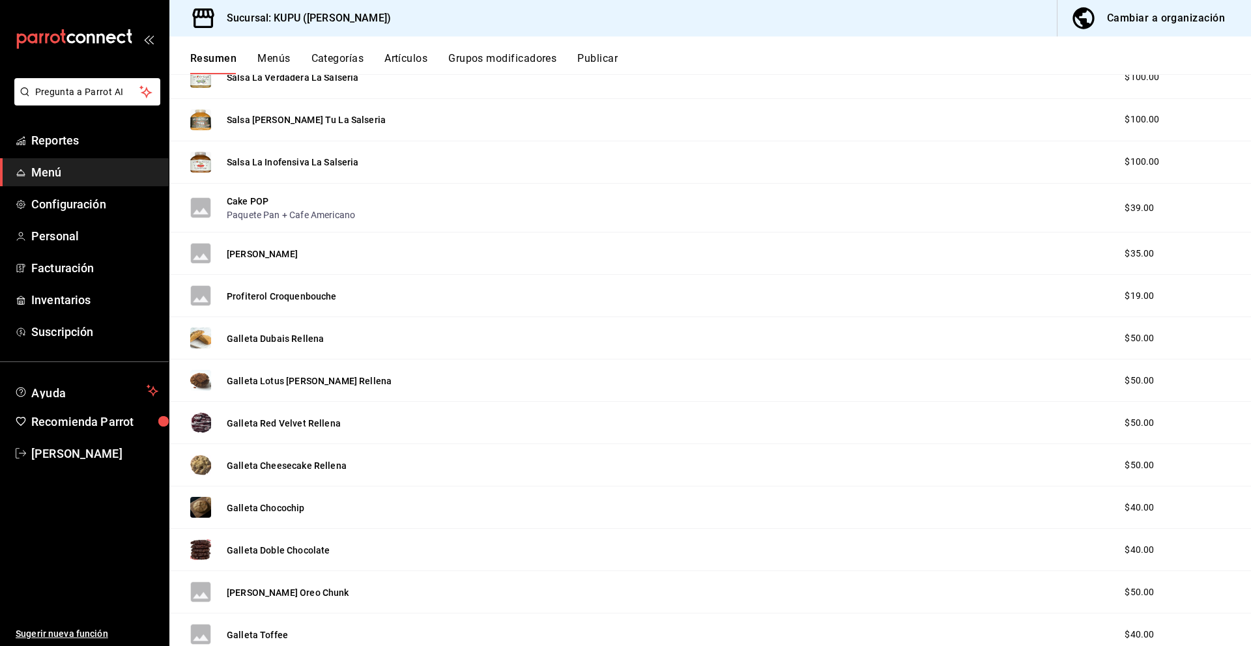
scroll to position [530, 0]
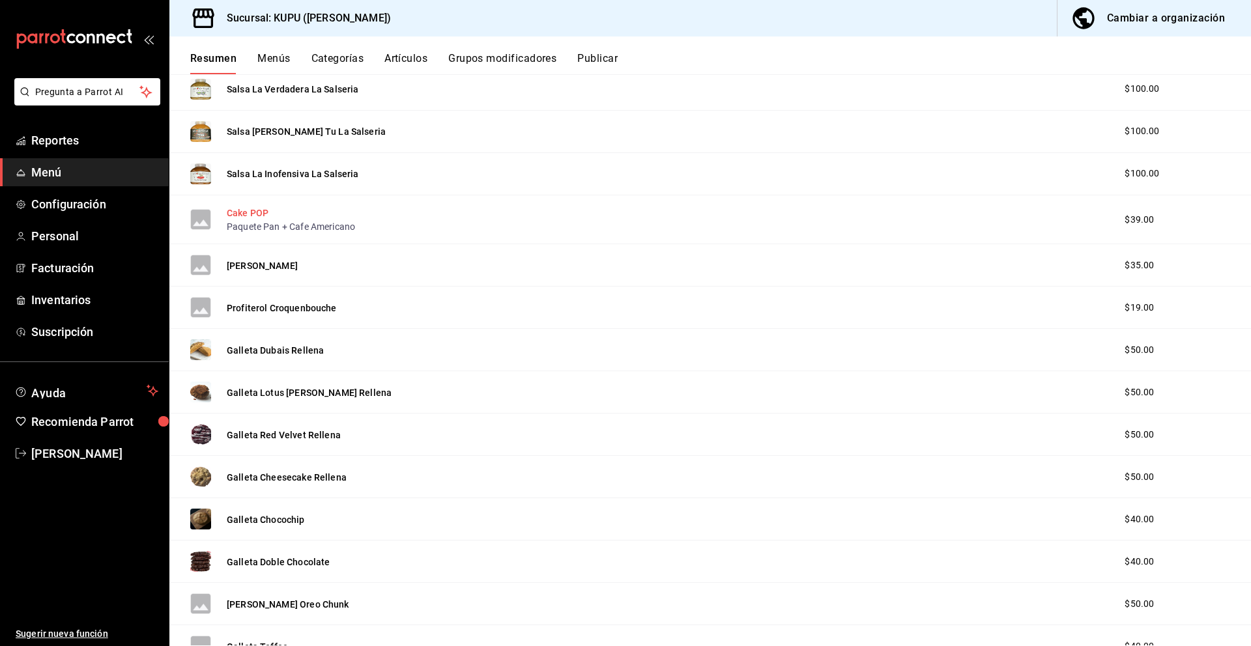
click at [265, 216] on button "Cake POP" at bounding box center [248, 213] width 42 height 13
click at [257, 213] on button "Cake POP" at bounding box center [248, 213] width 42 height 13
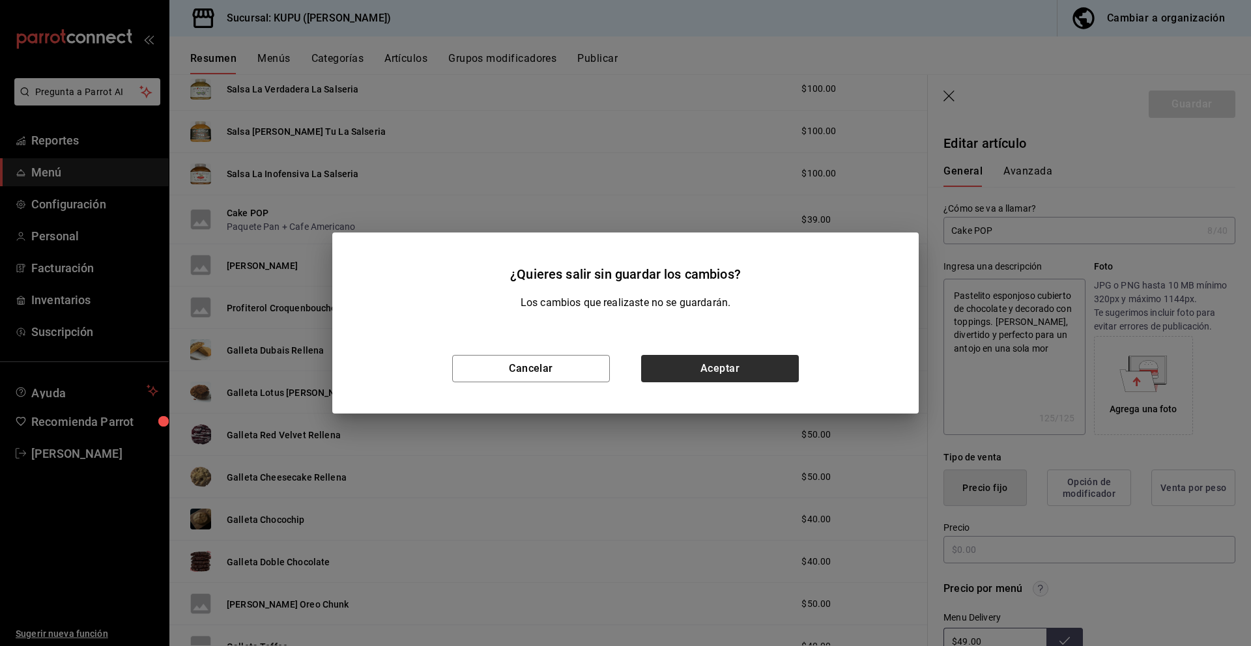
type textarea "x"
type input "$39.00"
radio input "false"
radio input "true"
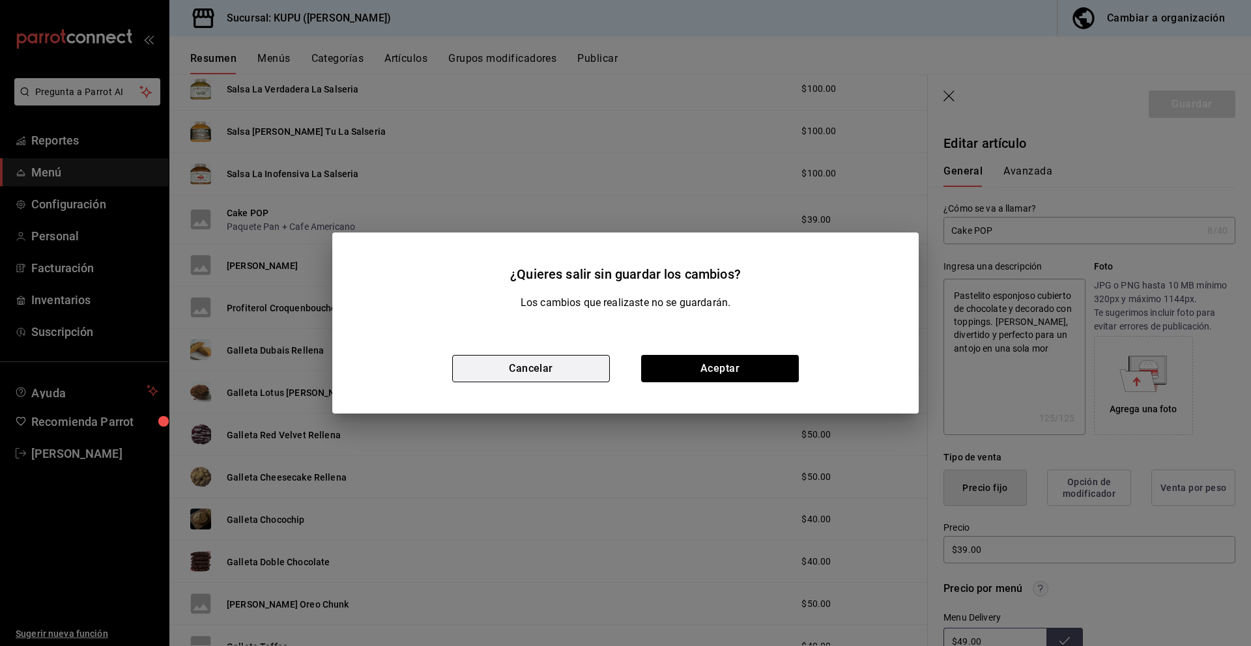
click at [548, 369] on button "Cancelar" at bounding box center [531, 368] width 158 height 27
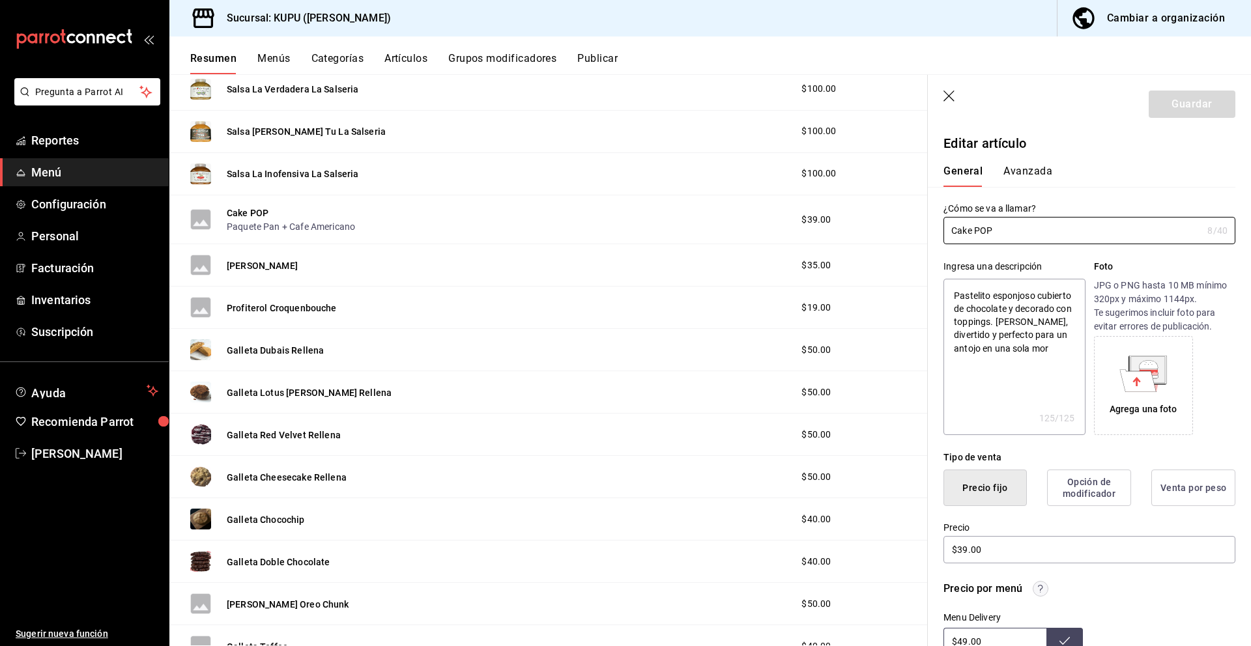
drag, startPoint x: 1026, startPoint y: 234, endPoint x: 941, endPoint y: 217, distance: 85.7
click at [941, 217] on div "¿Cómo se va a llamar? Cake POP 8 /40 ¿Cómo se va a llamar?" at bounding box center [1082, 215] width 308 height 57
drag, startPoint x: 953, startPoint y: 294, endPoint x: 1006, endPoint y: 364, distance: 88.4
click at [1006, 364] on textarea "Pastelito esponjoso cubierto de chocolate y decorado con toppings. [PERSON_NAME…" at bounding box center [1013, 357] width 141 height 156
type textarea "x"
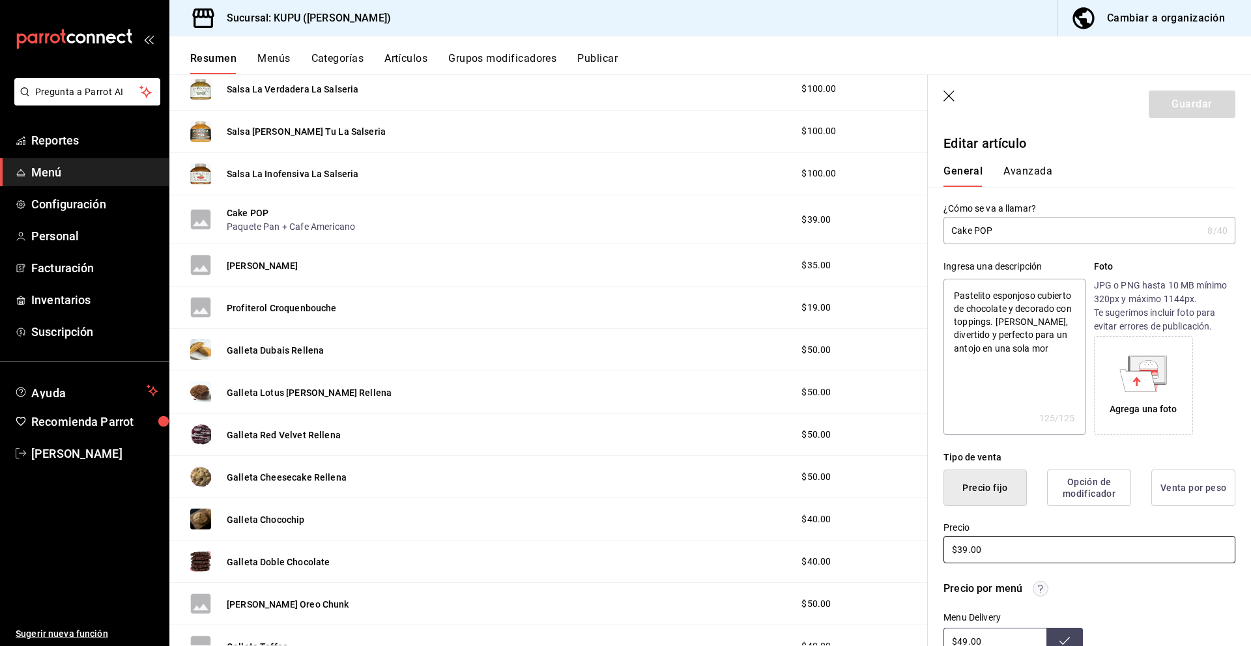
drag, startPoint x: 1031, startPoint y: 553, endPoint x: 932, endPoint y: 545, distance: 100.0
click at [932, 545] on div "Precio $39.00" at bounding box center [1082, 535] width 308 height 59
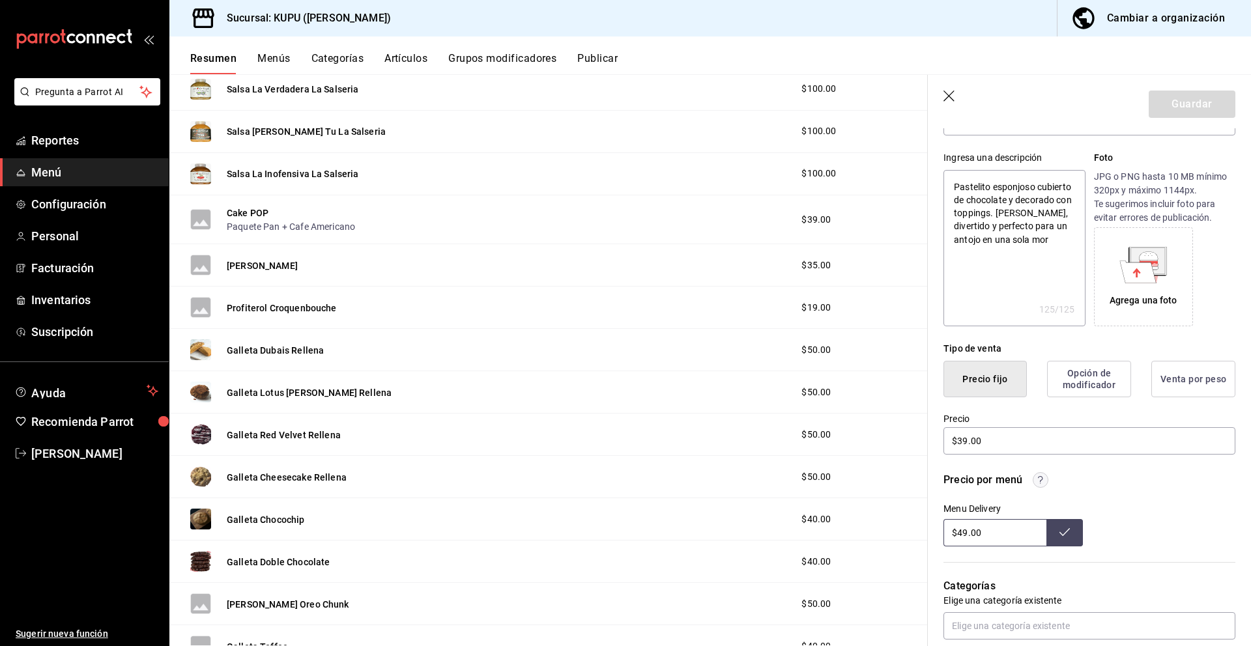
scroll to position [114, 0]
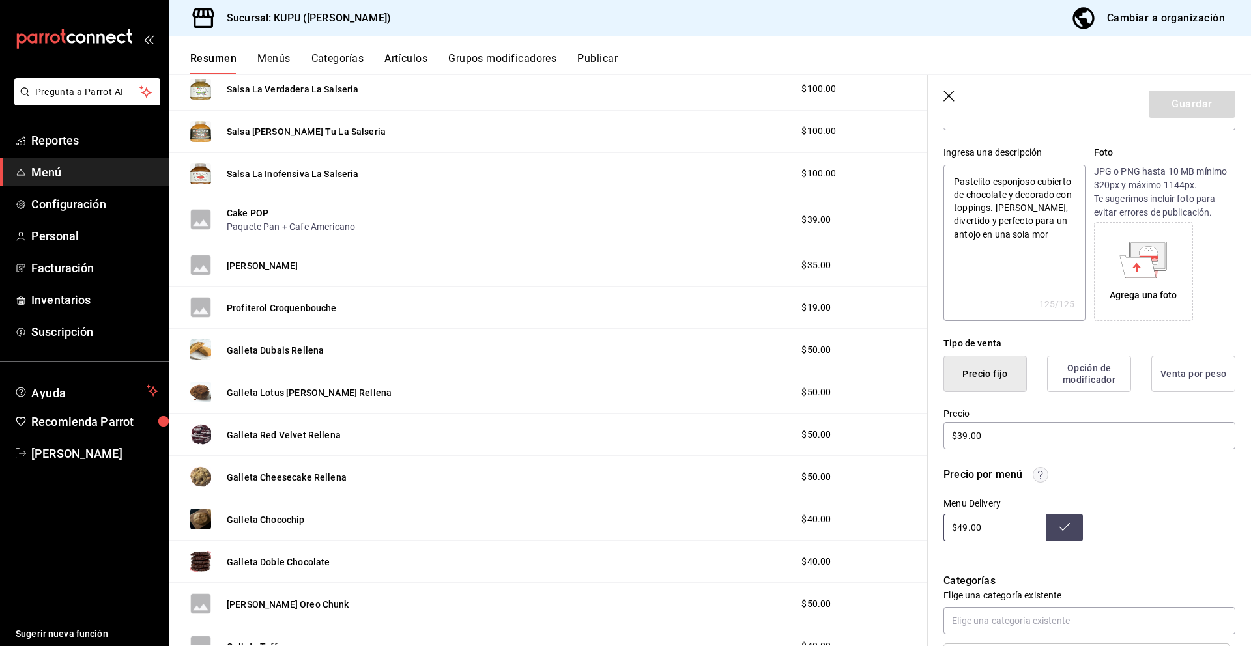
drag, startPoint x: 1000, startPoint y: 527, endPoint x: 931, endPoint y: 518, distance: 69.7
click at [931, 518] on div "Precio por menú Menu Delivery $49.00" at bounding box center [1082, 497] width 308 height 90
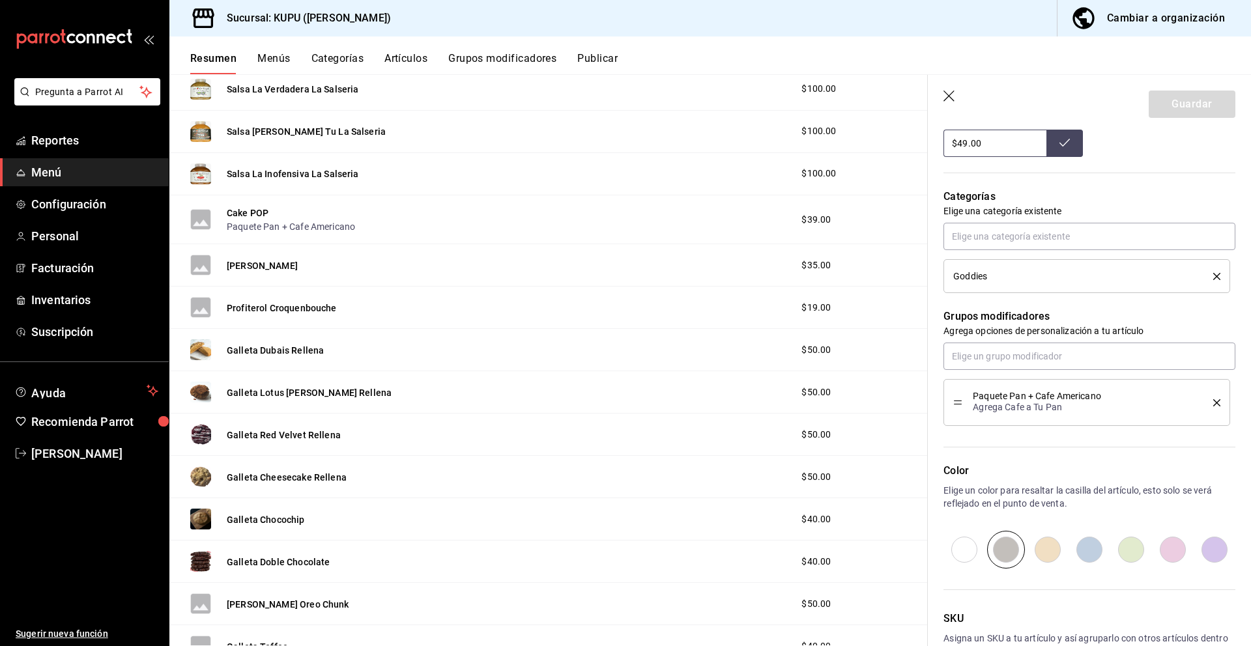
scroll to position [584, 0]
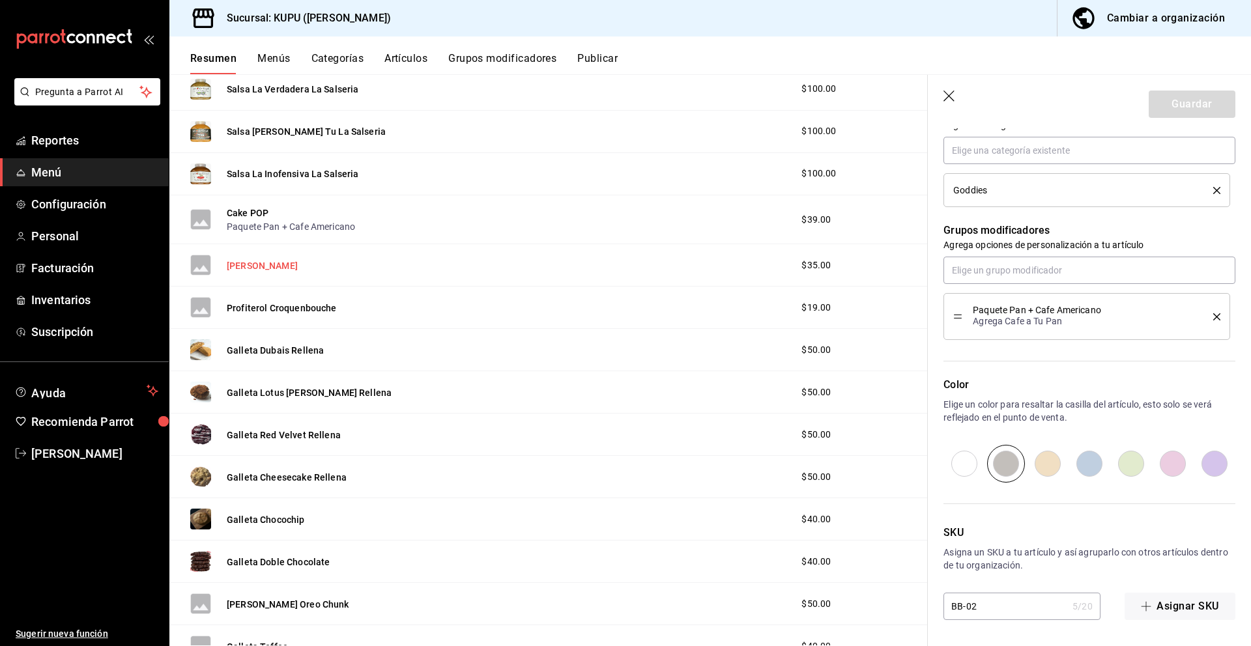
click at [253, 268] on button "[PERSON_NAME]" at bounding box center [262, 265] width 71 height 13
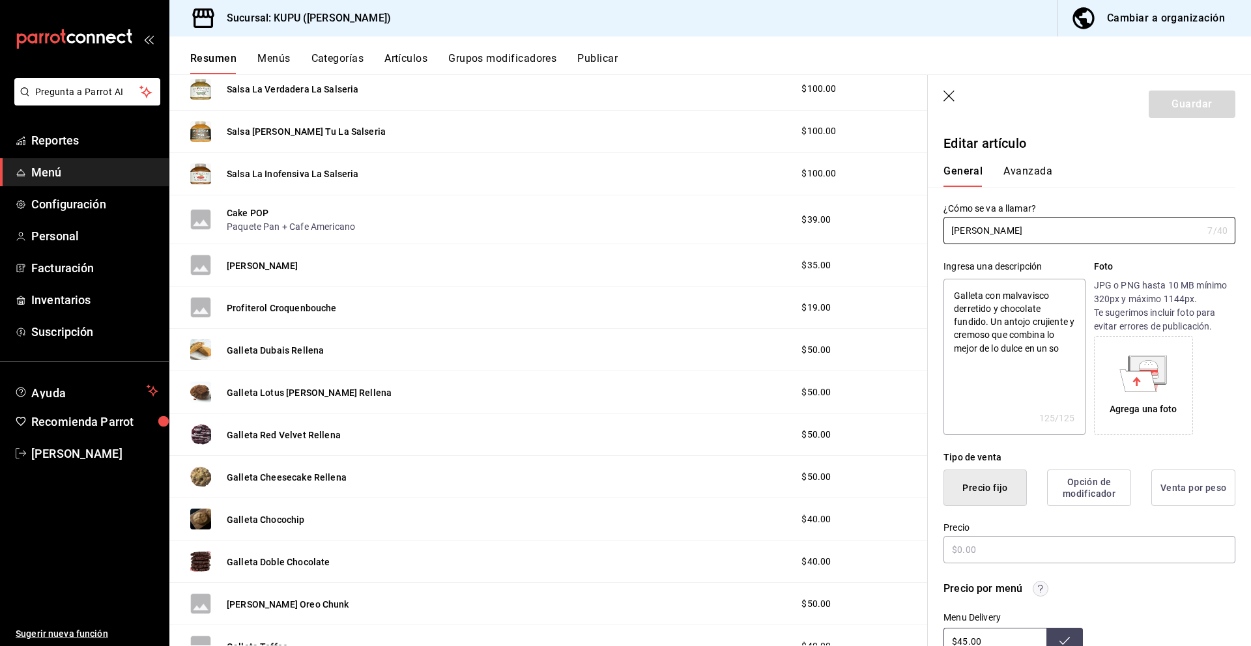
type textarea "x"
type input "$35.00"
radio input "false"
radio input "true"
drag, startPoint x: 1013, startPoint y: 237, endPoint x: 925, endPoint y: 225, distance: 88.7
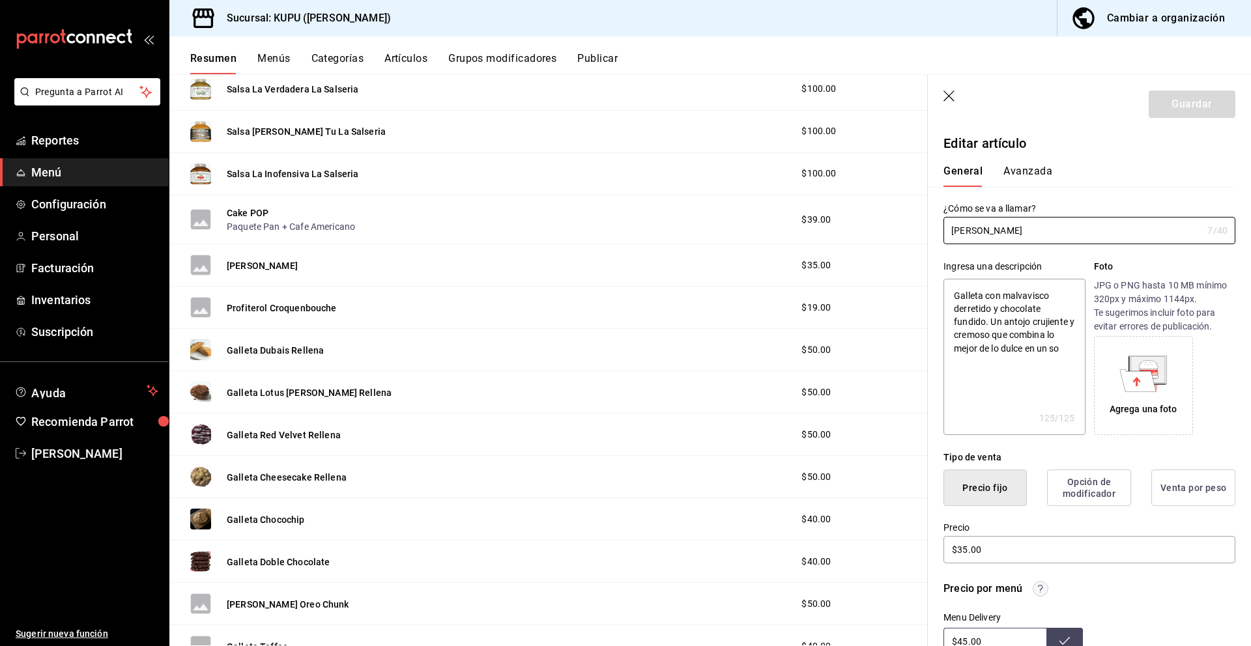
click at [925, 225] on main "Resumen sucursal Si activas ‘Editar artículo por menú’, podrás personalizar los…" at bounding box center [710, 360] width 1082 height 572
drag, startPoint x: 953, startPoint y: 296, endPoint x: 1074, endPoint y: 354, distance: 134.6
click at [1074, 354] on textarea "Galleta con malvavisco derretido y chocolate fundido. Un antojo crujiente y cre…" at bounding box center [1013, 357] width 141 height 156
type textarea "x"
drag, startPoint x: 1005, startPoint y: 549, endPoint x: 957, endPoint y: 538, distance: 49.5
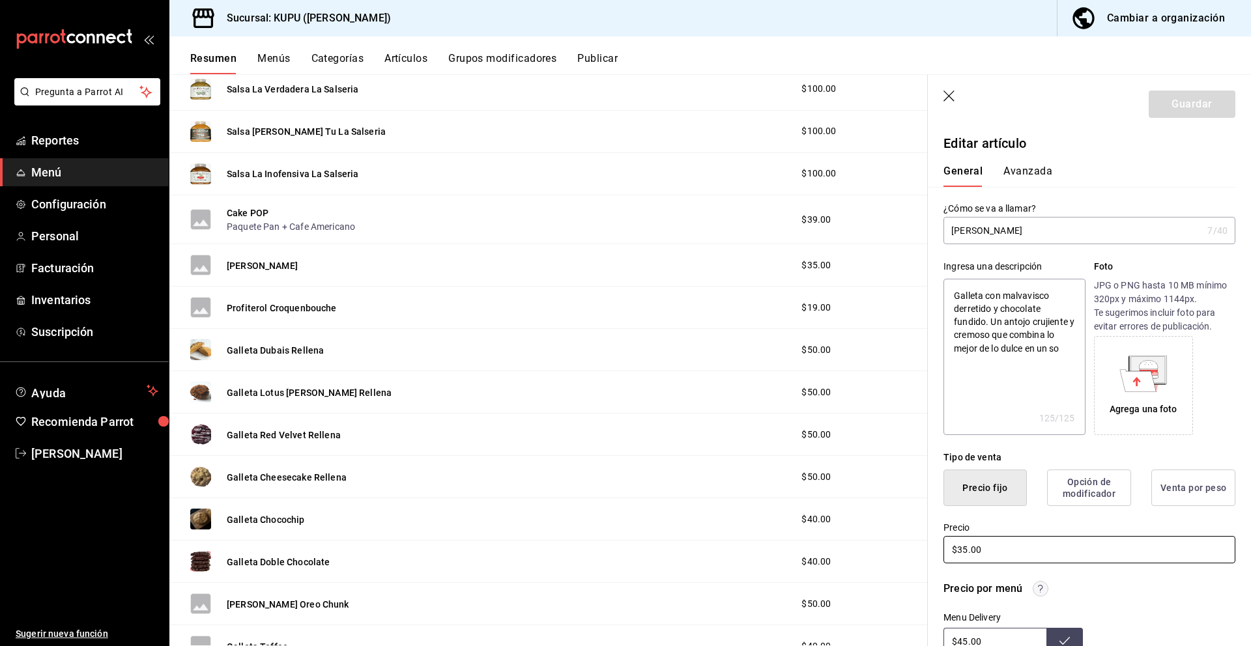
click at [957, 538] on input "$35.00" at bounding box center [1089, 549] width 292 height 27
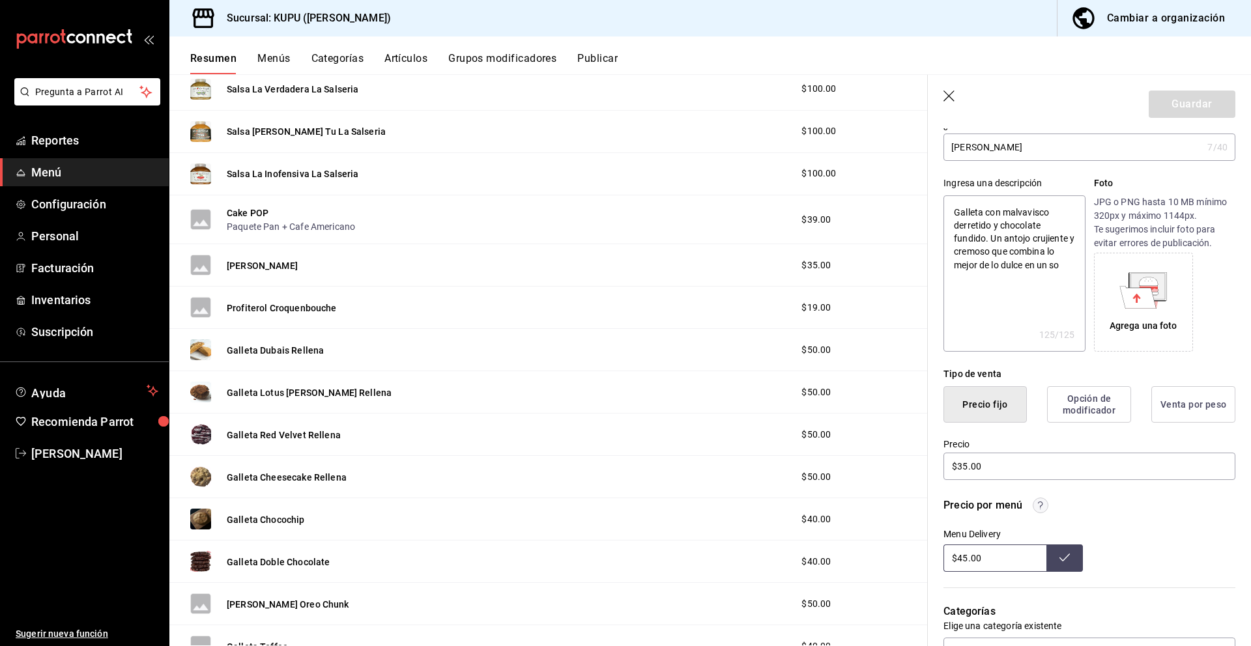
scroll to position [88, 0]
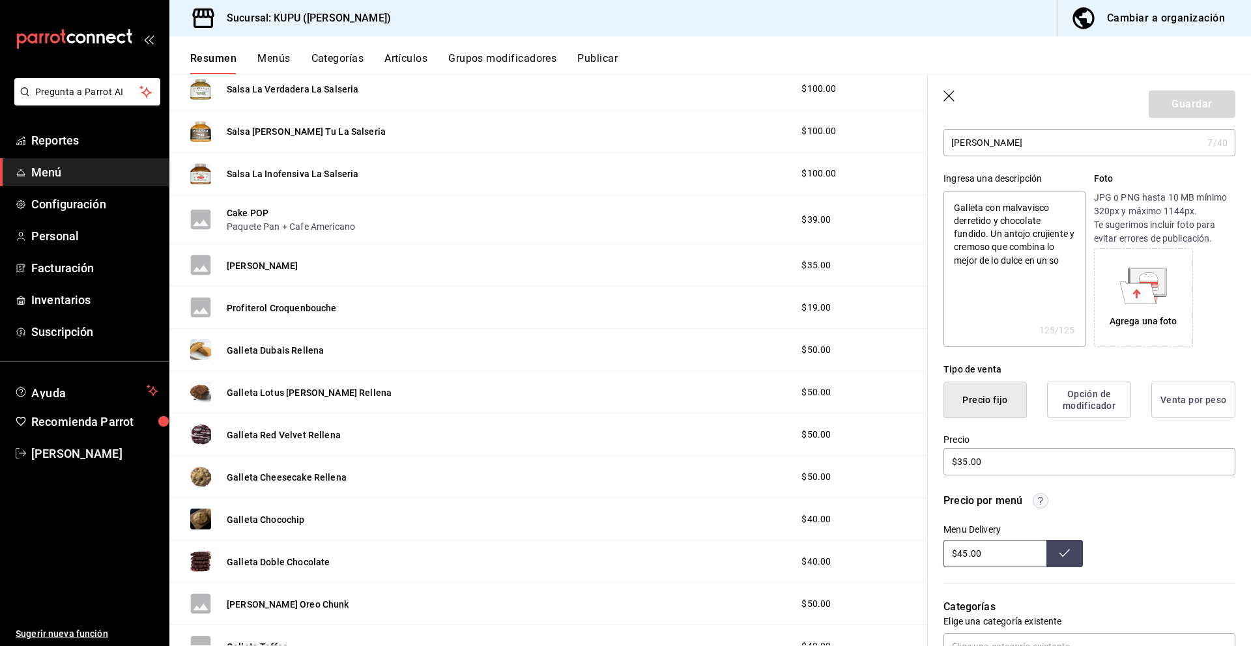
drag, startPoint x: 1008, startPoint y: 547, endPoint x: 1024, endPoint y: 564, distance: 23.5
click at [1024, 564] on input "$45.00" at bounding box center [994, 553] width 103 height 27
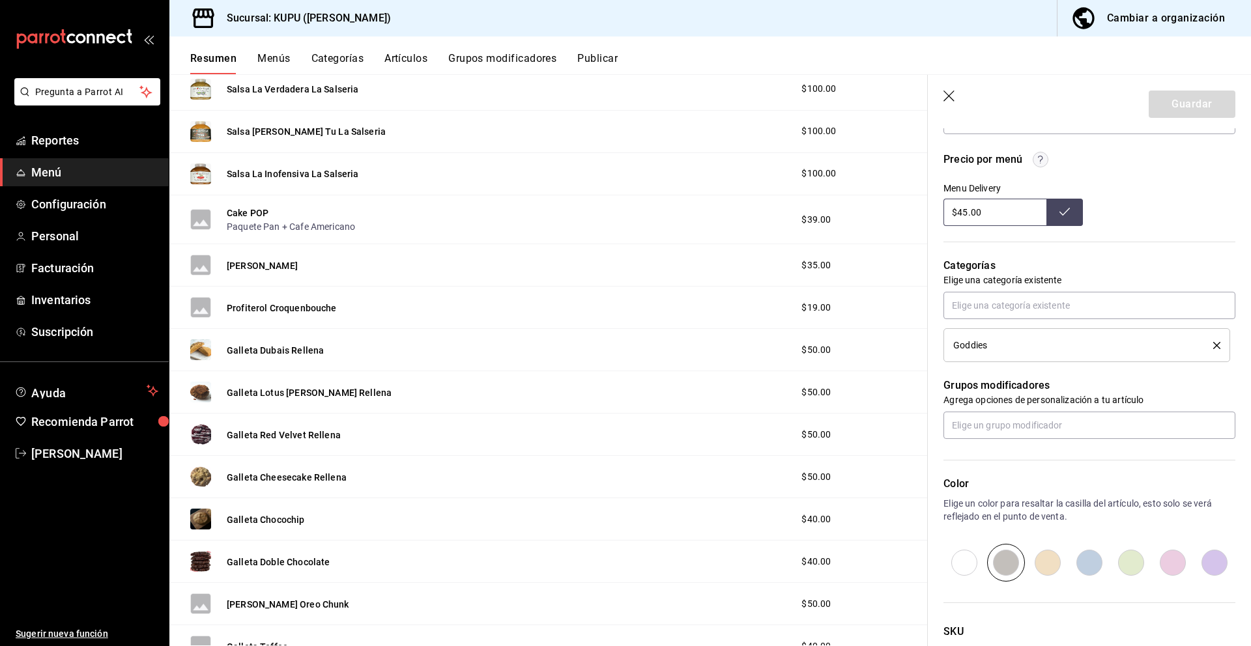
scroll to position [528, 0]
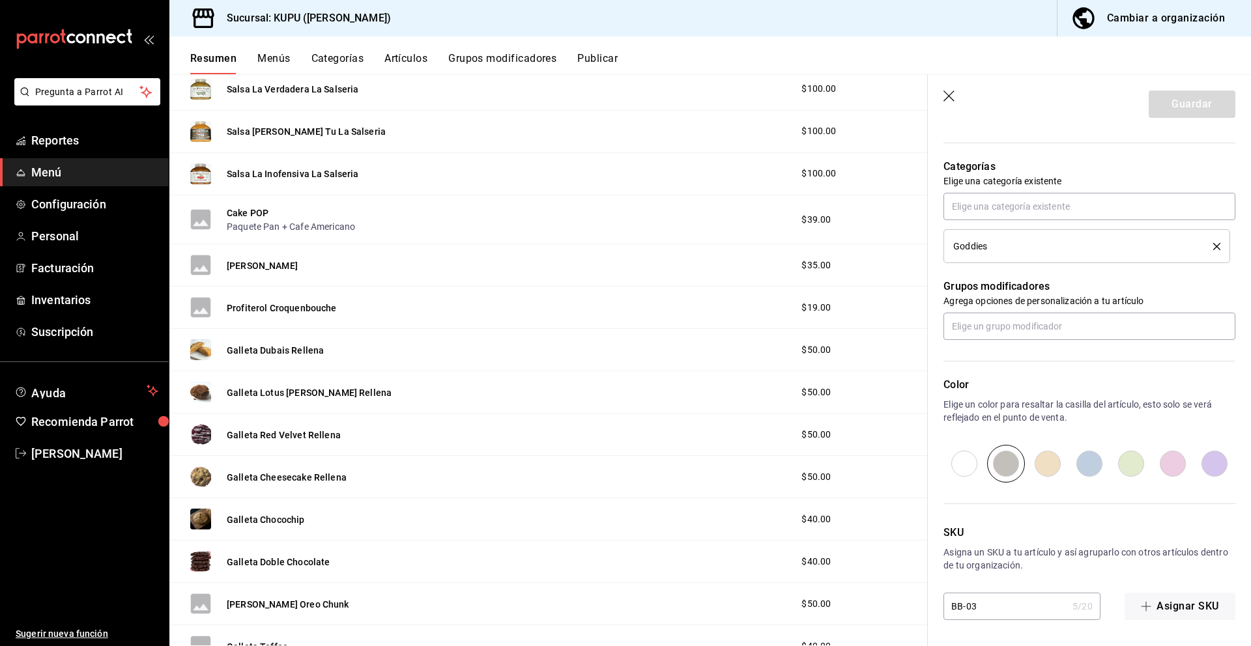
drag, startPoint x: 993, startPoint y: 612, endPoint x: 950, endPoint y: 607, distance: 43.2
click at [950, 607] on input "BB-03" at bounding box center [1005, 607] width 124 height 26
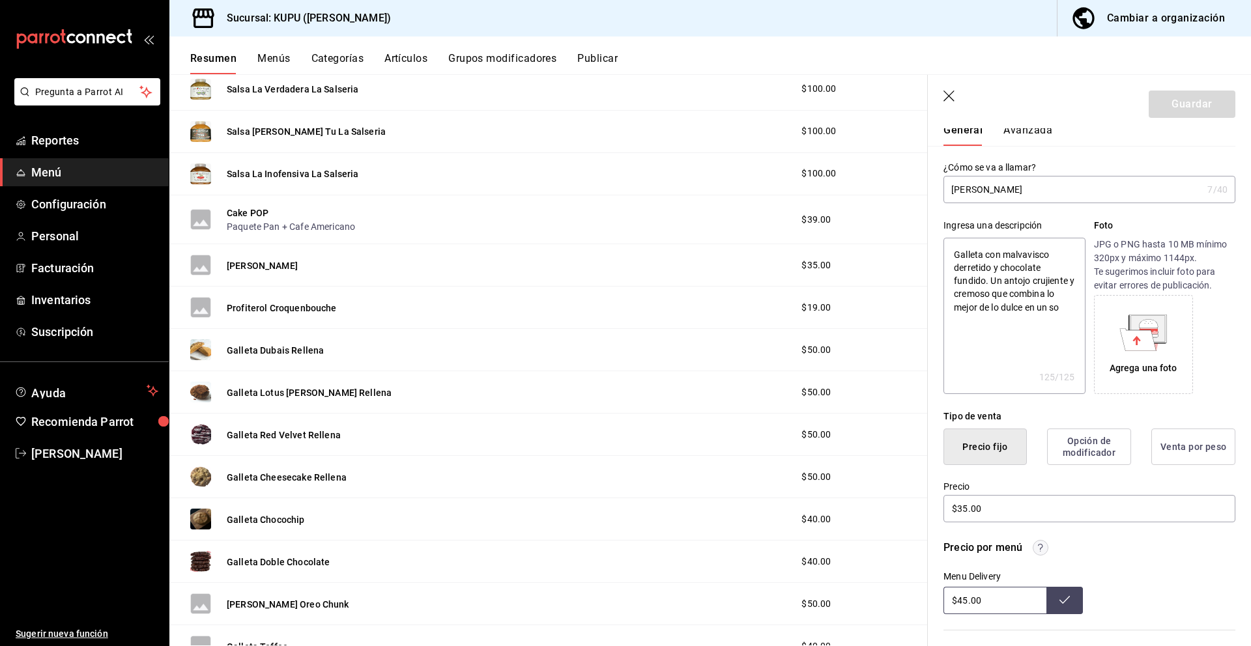
scroll to position [0, 0]
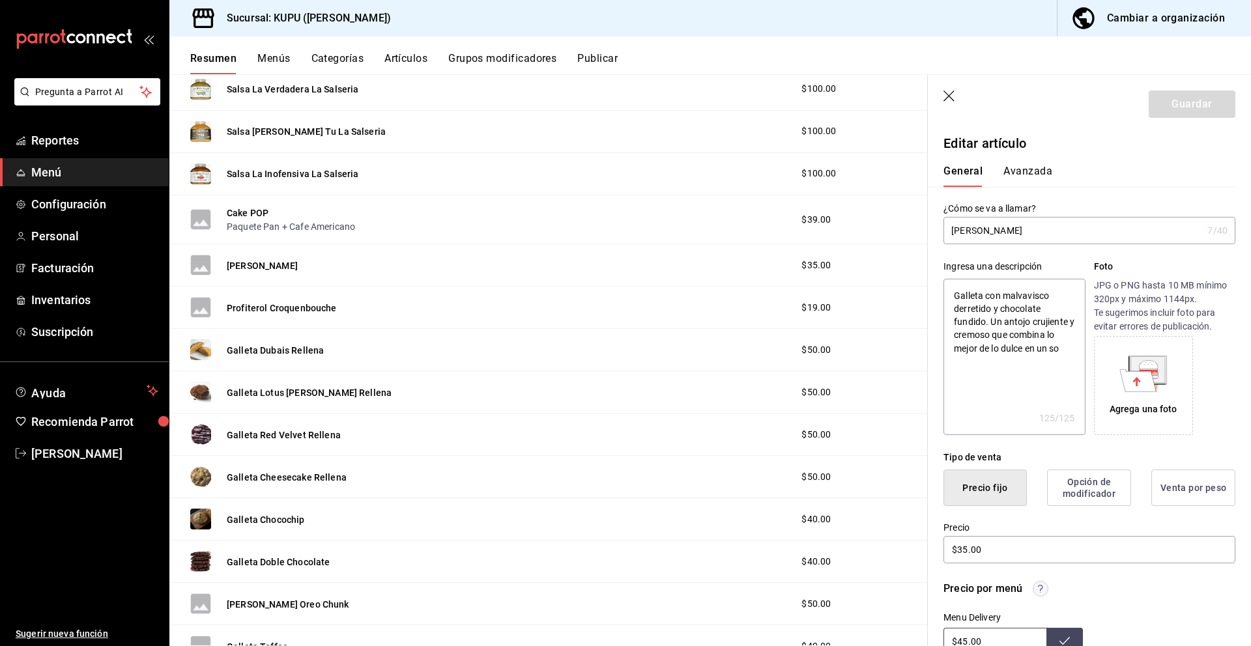
click at [360, 354] on div "Galleta Dubais Rellena $50.00" at bounding box center [548, 350] width 758 height 42
click at [308, 311] on button "Profiterol Croquenbouche" at bounding box center [282, 308] width 110 height 13
type textarea "x"
type input "$19.00"
radio input "false"
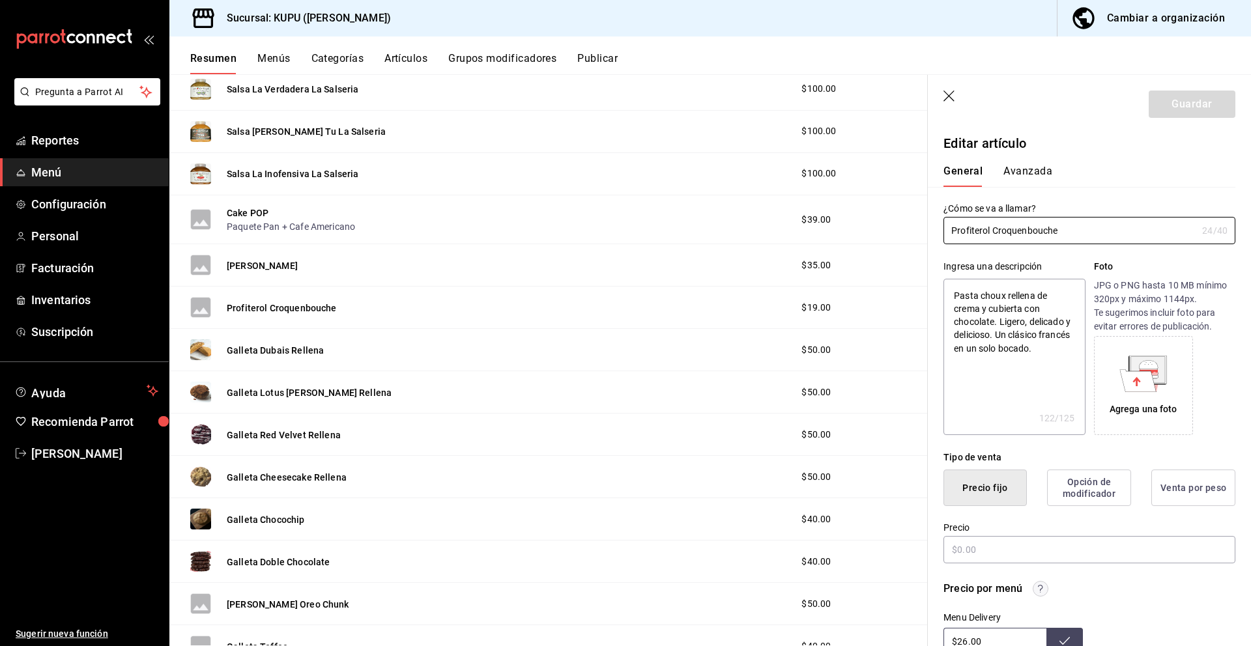
radio input "true"
click at [1022, 253] on div "Ingresa una descripción Pasta choux rellena de crema y cubierta con chocolate. …" at bounding box center [1082, 339] width 308 height 191
drag, startPoint x: 1074, startPoint y: 237, endPoint x: 904, endPoint y: 215, distance: 170.8
click at [904, 215] on main "Resumen sucursal Si activas ‘Editar artículo por menú’, podrás personalizar los…" at bounding box center [710, 360] width 1082 height 572
drag, startPoint x: 954, startPoint y: 298, endPoint x: 1052, endPoint y: 359, distance: 115.9
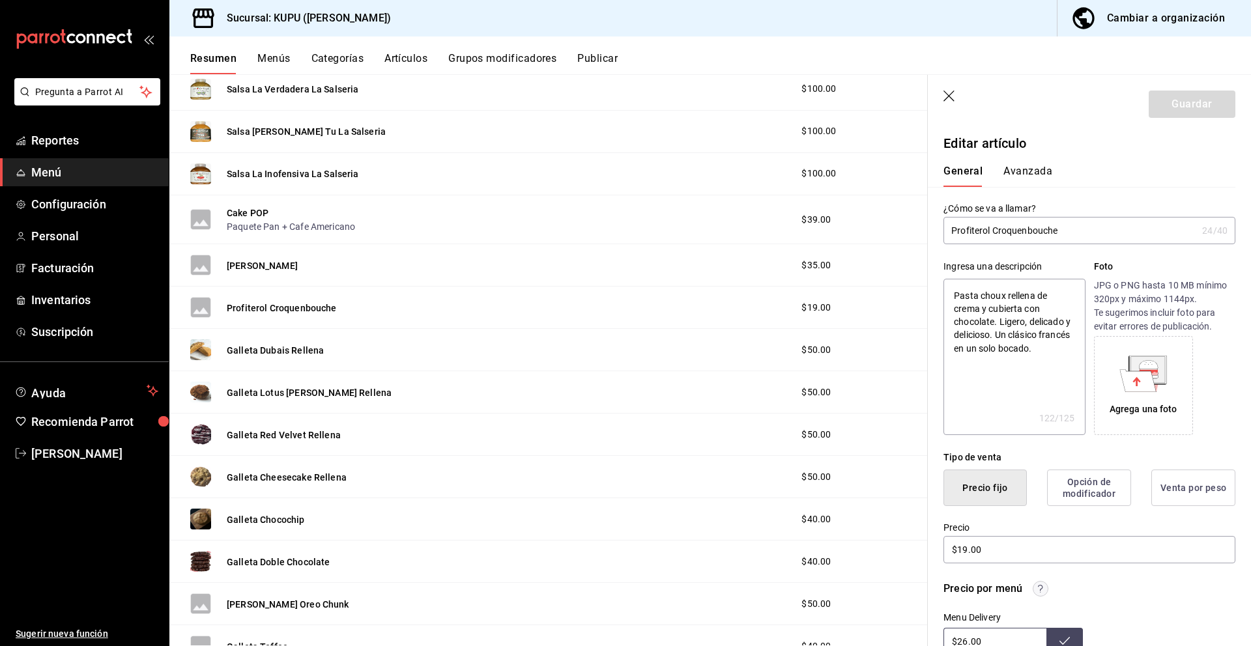
click at [1052, 359] on textarea "Pasta choux rellena de crema y cubierta con chocolate. Ligero, delicado y delic…" at bounding box center [1013, 357] width 141 height 156
type textarea "x"
drag, startPoint x: 947, startPoint y: 545, endPoint x: 938, endPoint y: 545, distance: 9.1
click at [938, 545] on div "Precio $19.00" at bounding box center [1082, 535] width 308 height 59
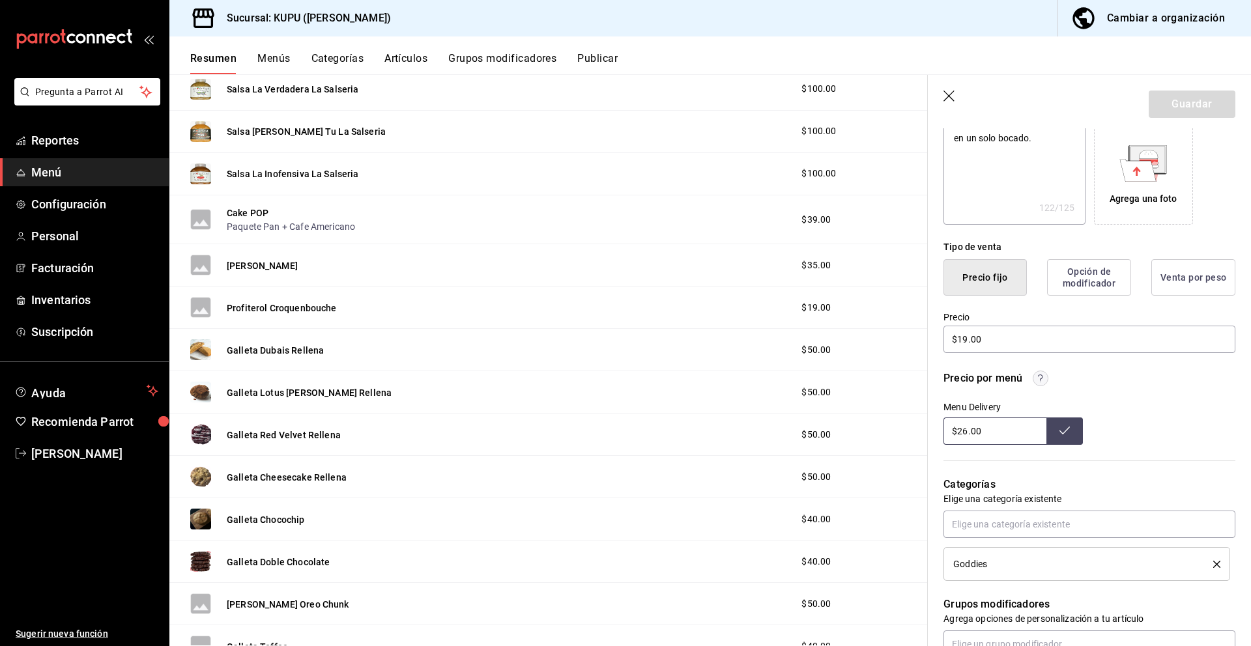
scroll to position [291, 0]
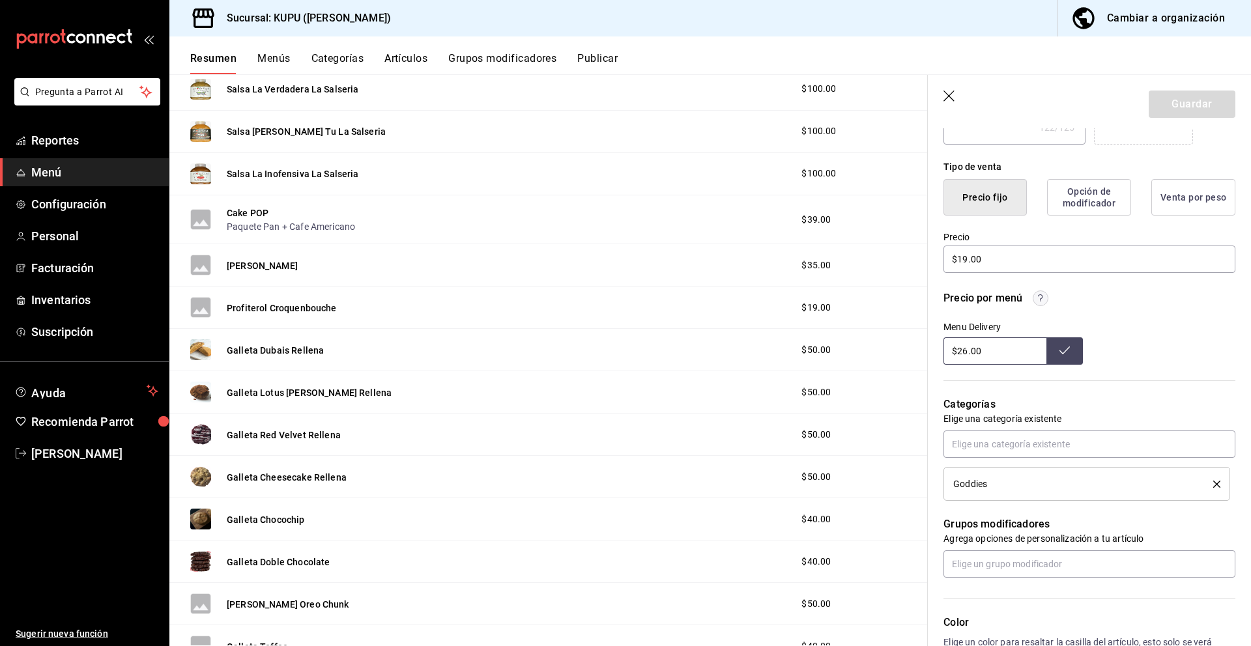
drag, startPoint x: 993, startPoint y: 344, endPoint x: 1014, endPoint y: 357, distance: 25.1
click at [1014, 357] on input "$26.00" at bounding box center [994, 351] width 103 height 27
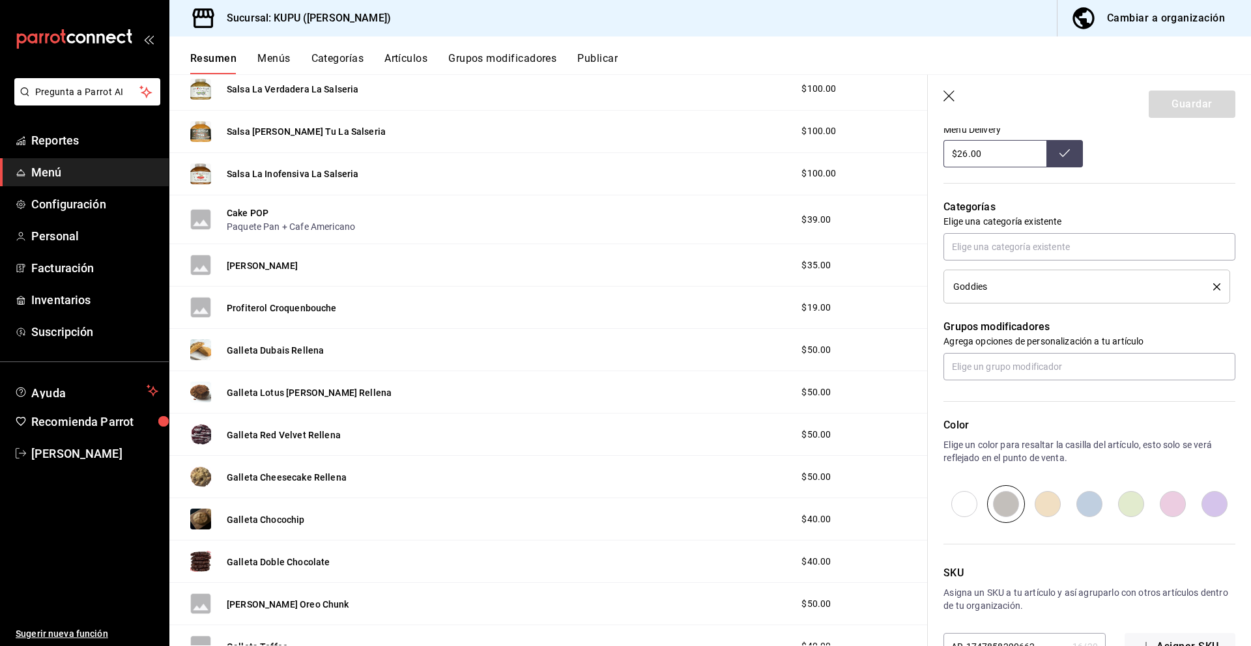
scroll to position [528, 0]
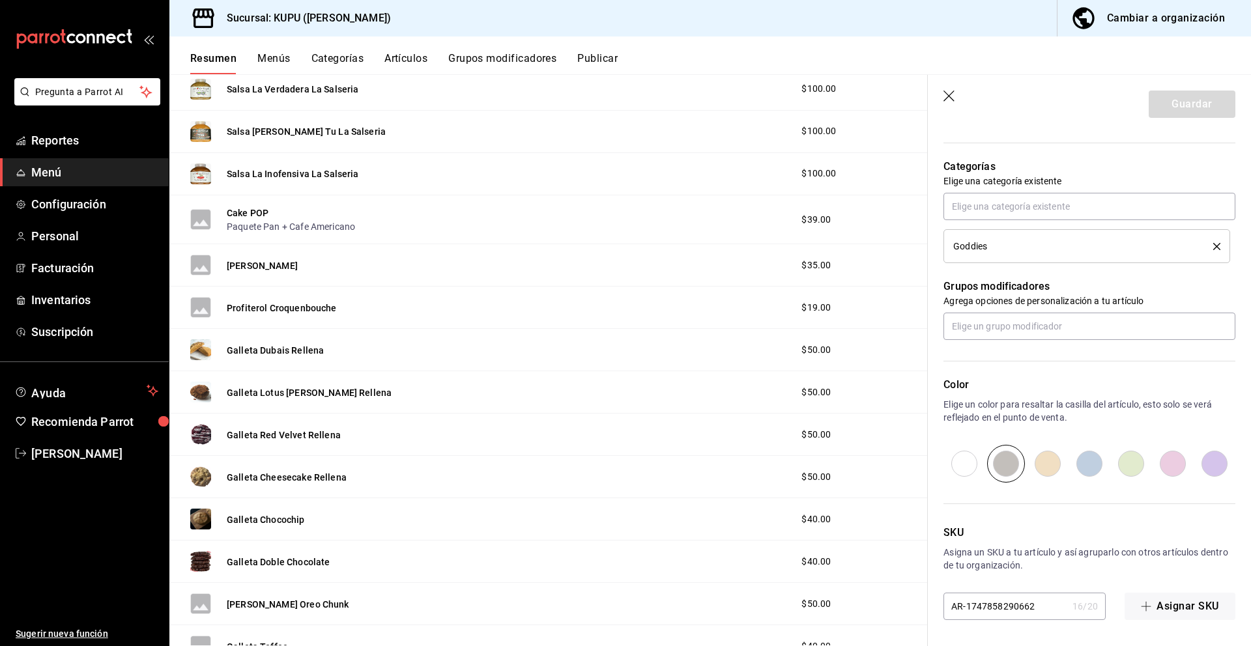
click at [990, 602] on input "AR-1747858290662" at bounding box center [1005, 607] width 124 height 26
type input "B"
type textarea "x"
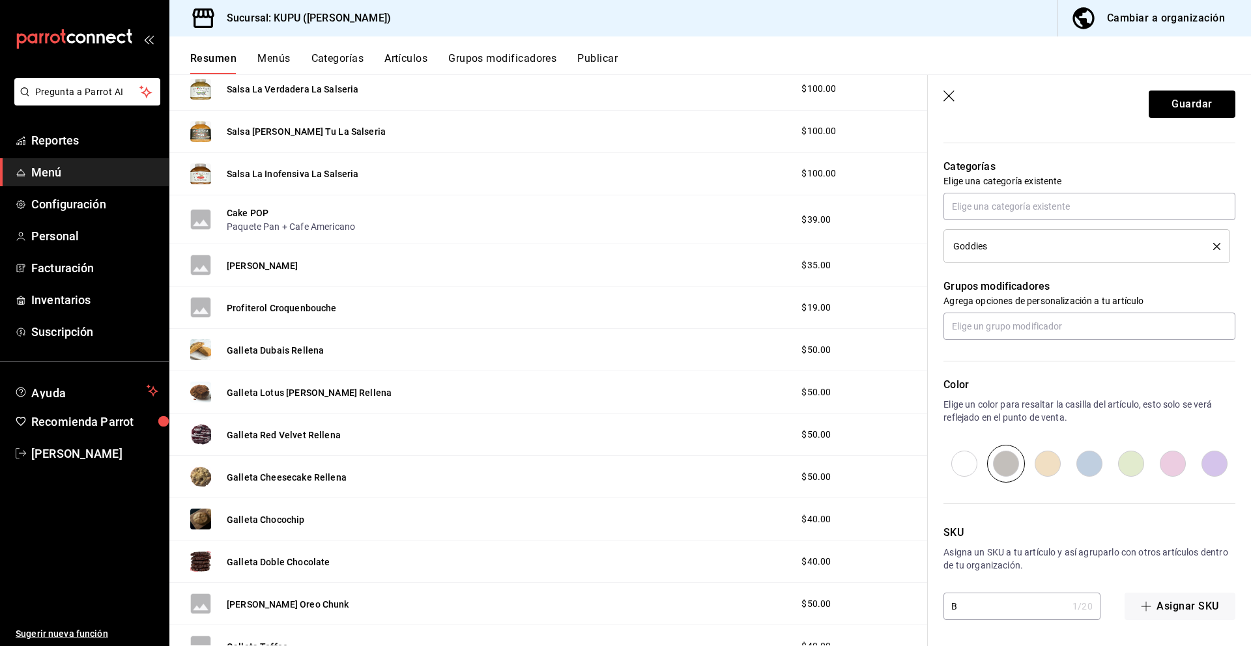
type input "BB"
type textarea "x"
type input "BB-"
type textarea "x"
type input "BB-1"
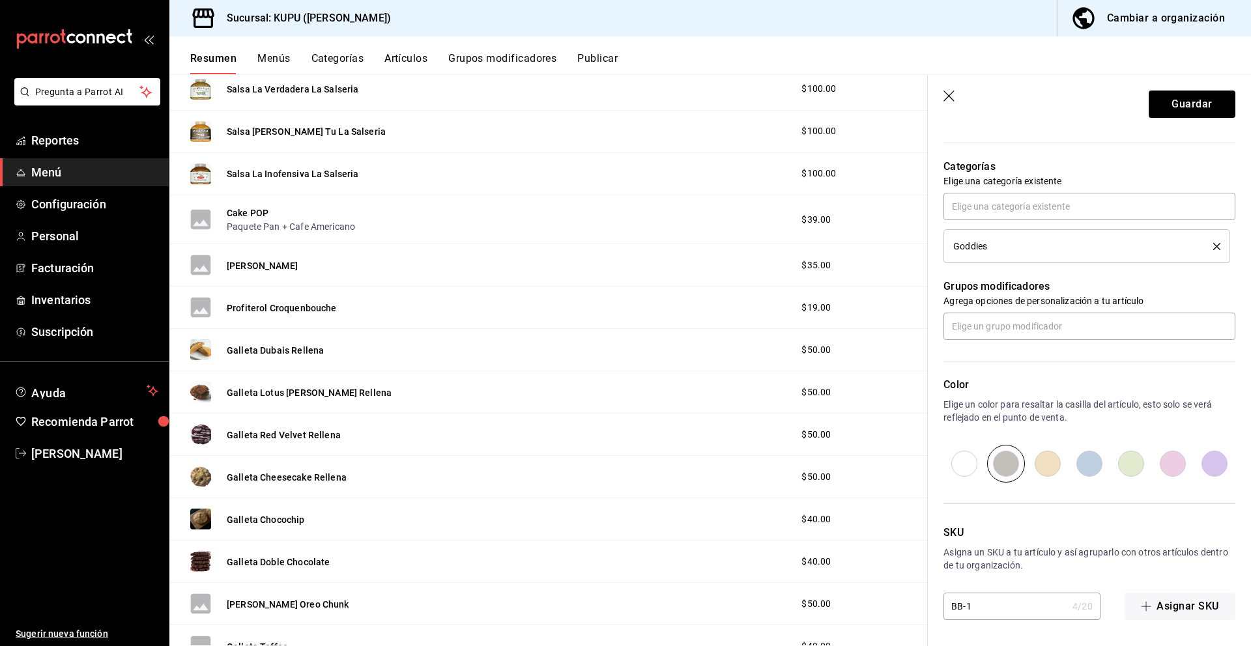
type textarea "x"
type input "BB-10"
type textarea "x"
type input "BB-10"
click at [1212, 93] on button "Guardar" at bounding box center [1192, 104] width 87 height 27
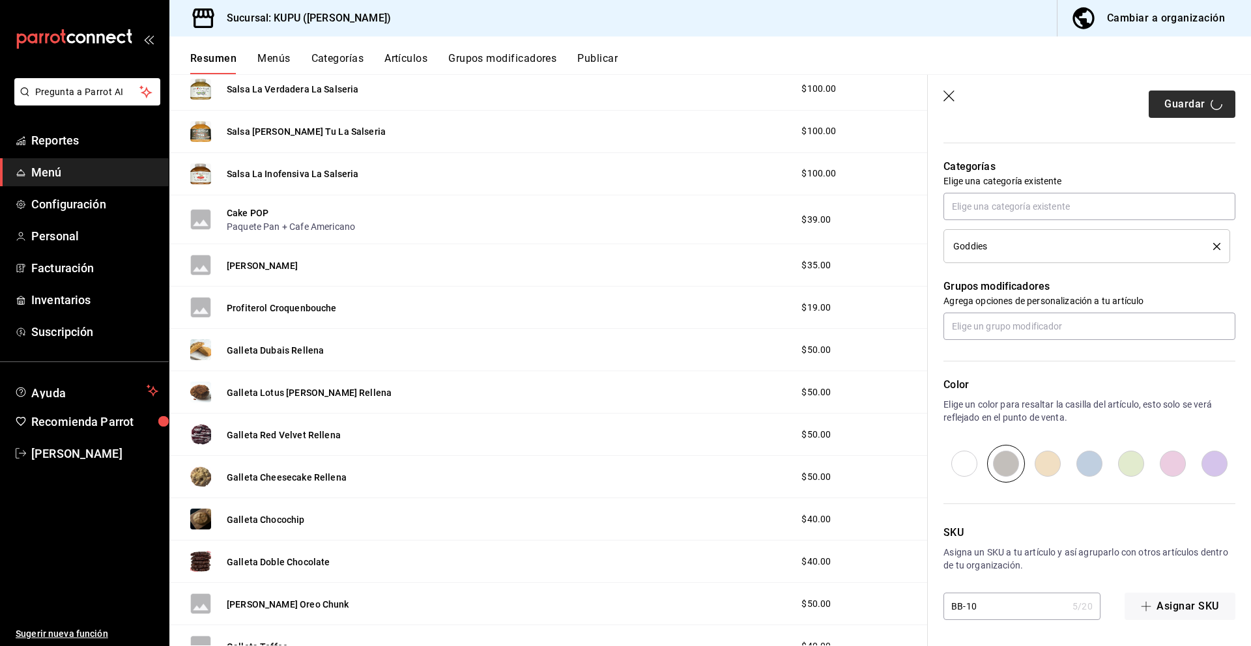
type textarea "x"
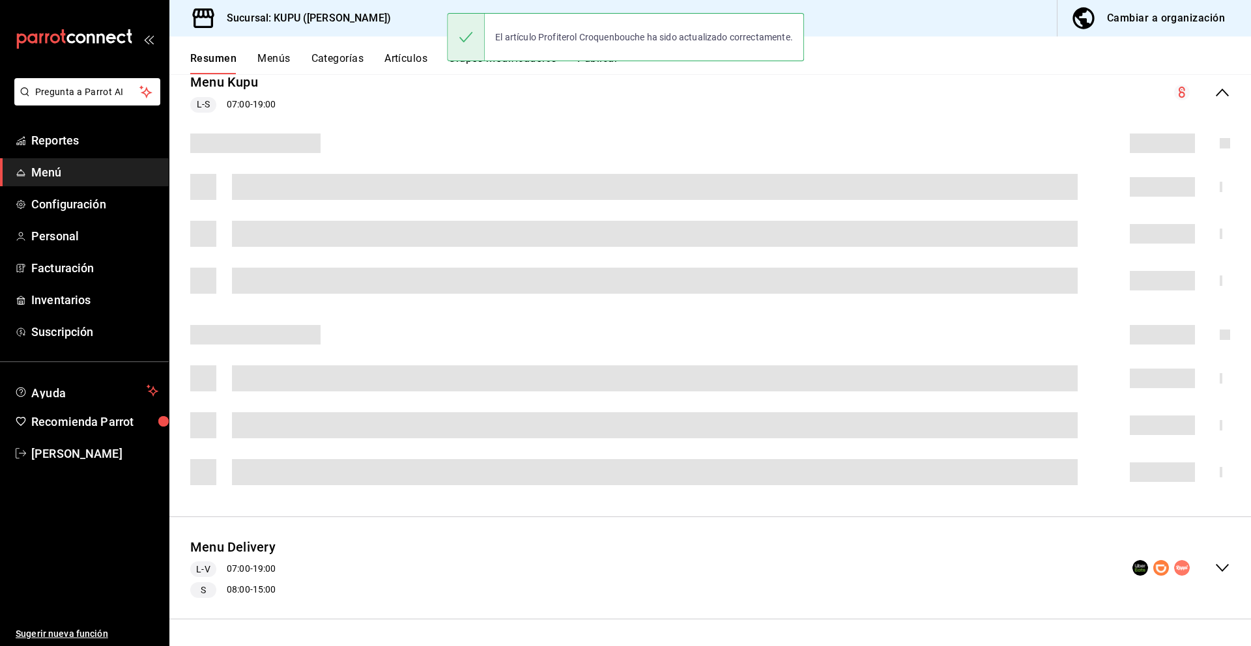
scroll to position [135, 0]
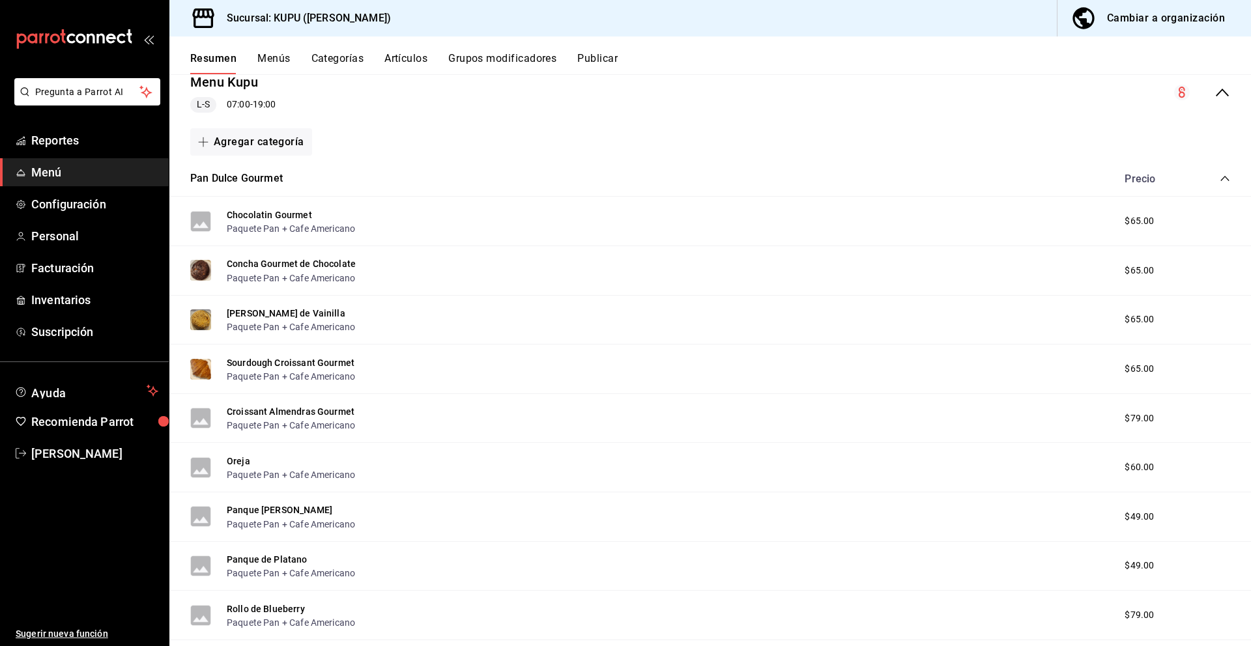
click at [1223, 175] on icon "collapse-category-row" at bounding box center [1225, 178] width 10 height 10
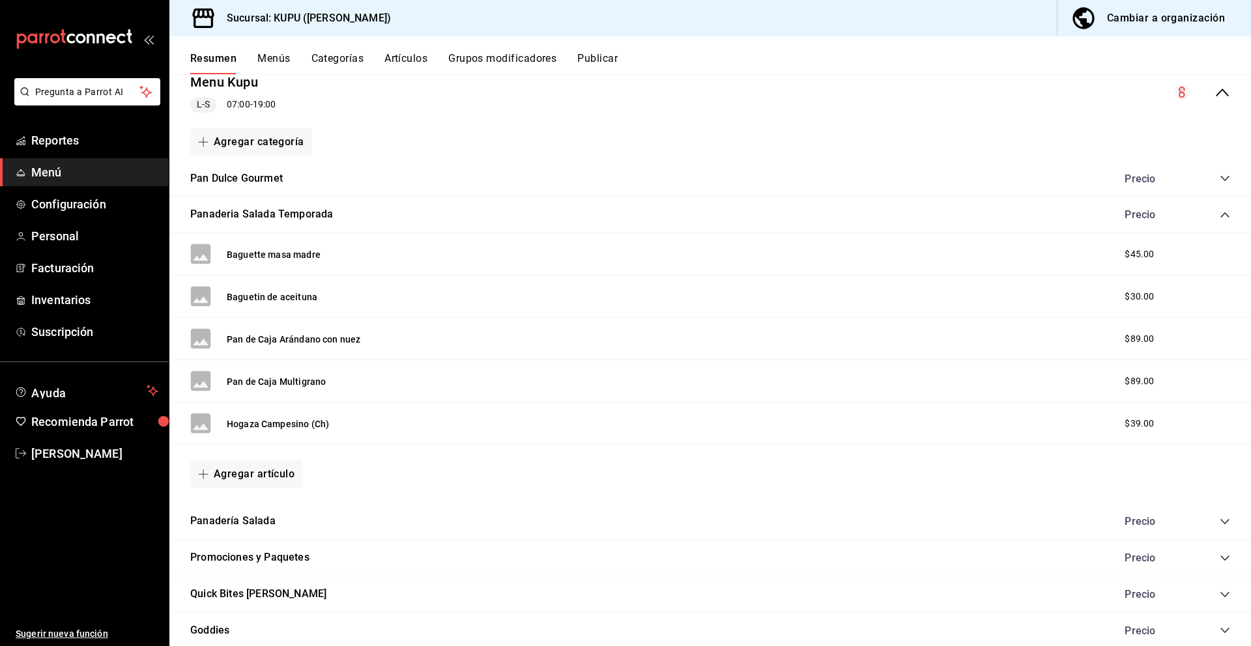
click at [1222, 216] on icon "collapse-category-row" at bounding box center [1224, 214] width 8 height 5
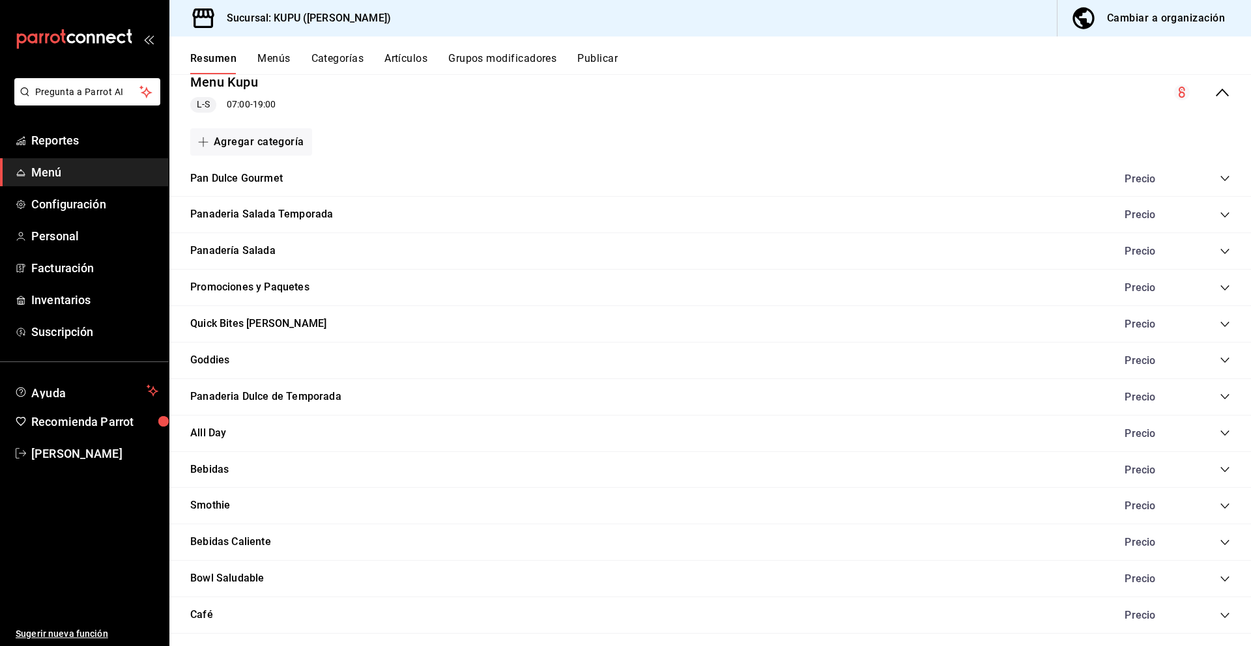
click at [1224, 356] on icon "collapse-category-row" at bounding box center [1225, 360] width 10 height 10
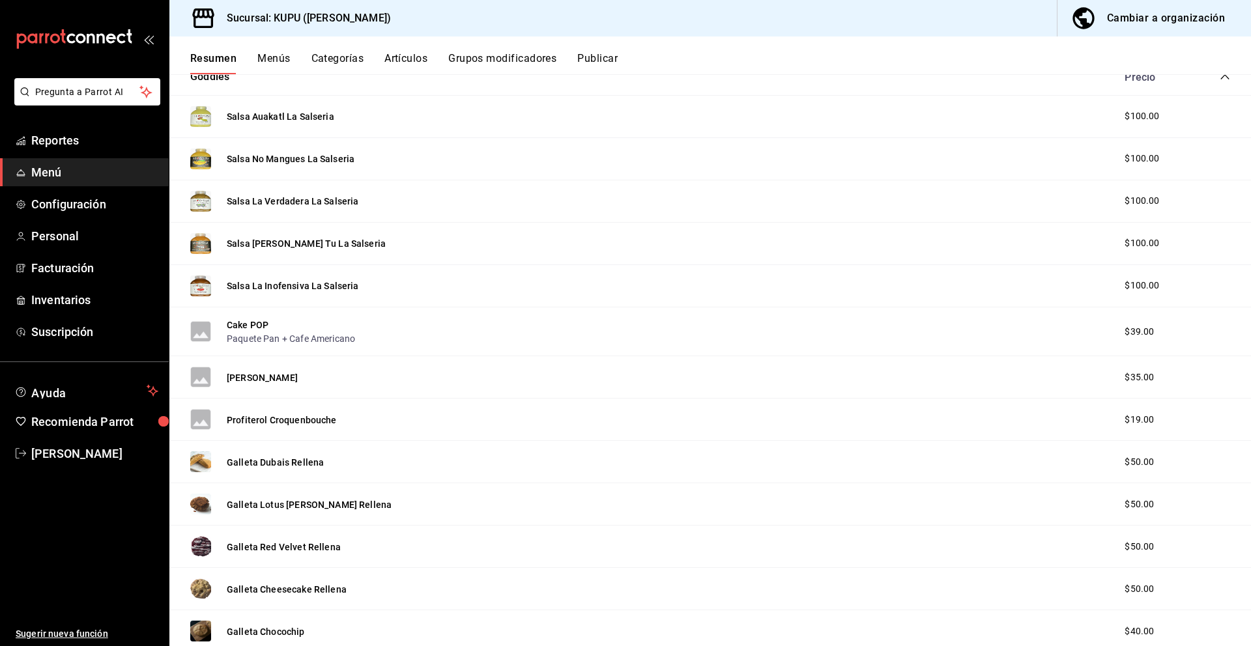
scroll to position [424, 0]
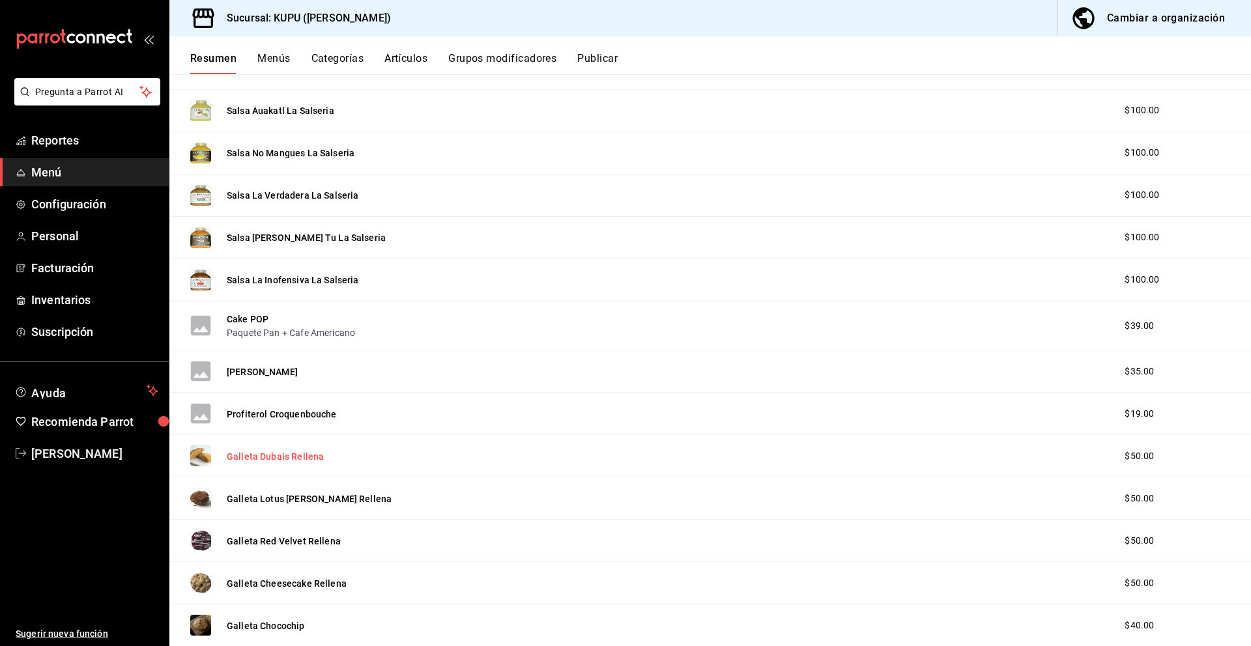
click at [267, 455] on button "Galleta Dubais Rellena" at bounding box center [275, 456] width 97 height 13
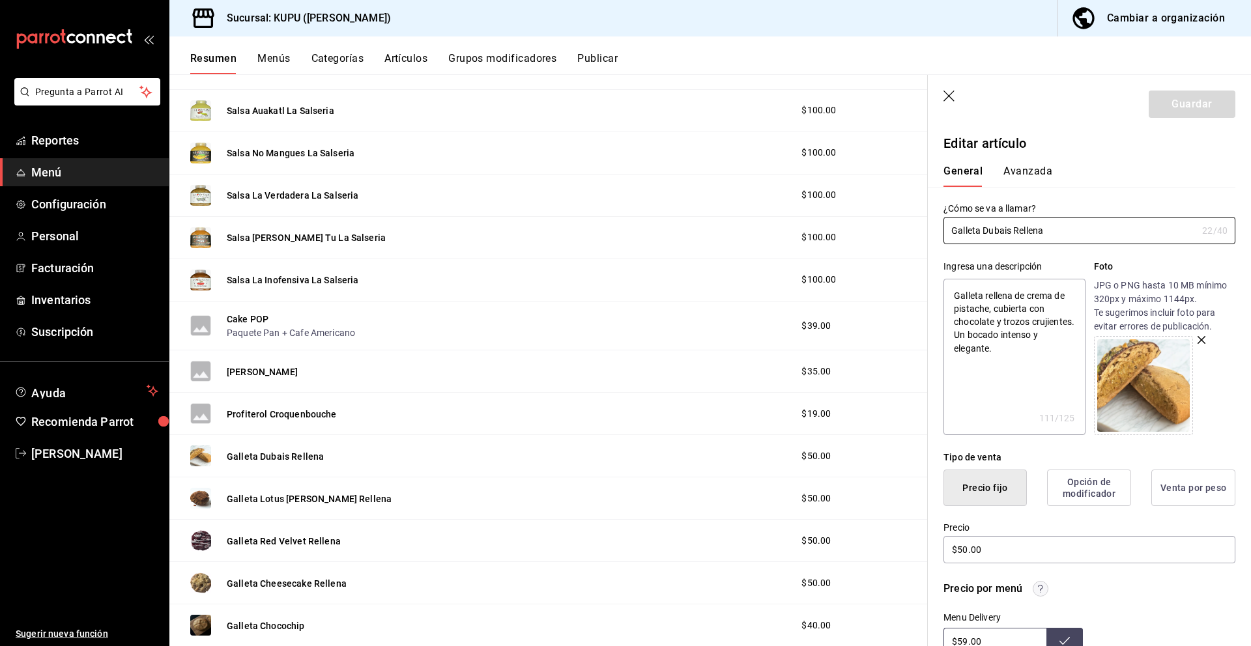
type textarea "x"
type input "$50.00"
radio input "false"
radio input "true"
drag, startPoint x: 1063, startPoint y: 229, endPoint x: 990, endPoint y: 212, distance: 75.7
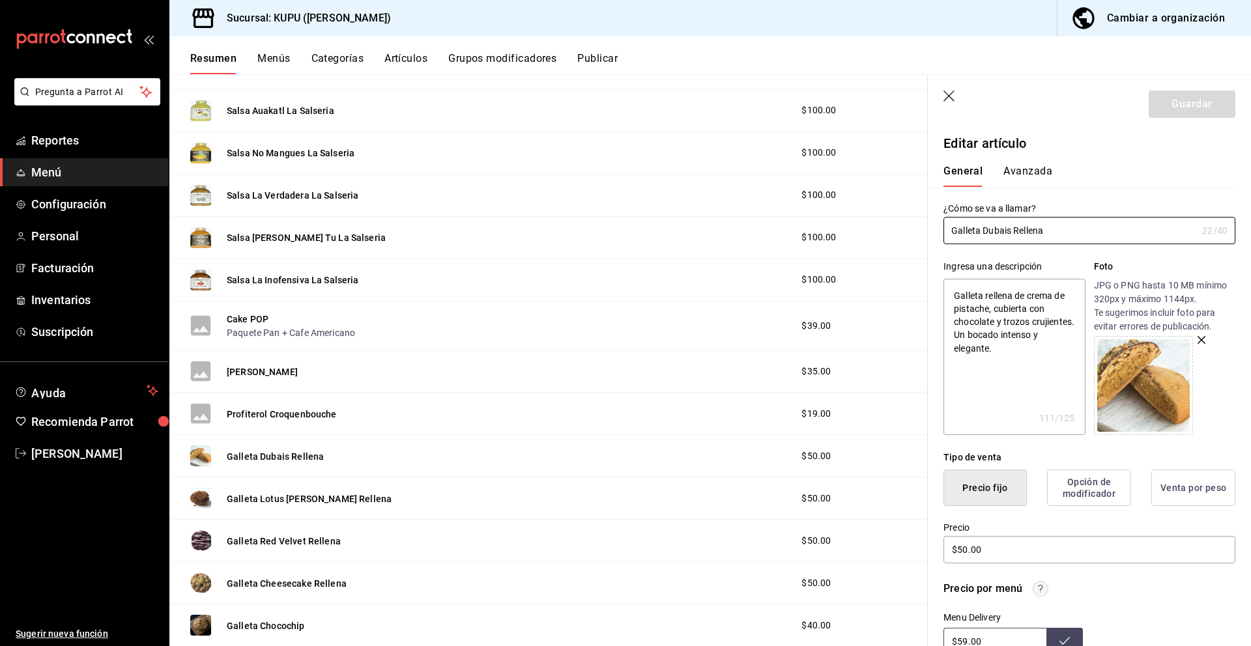
click at [990, 212] on div "¿Cómo se va a llamar? Galleta Dubais Rellena 22 /40 ¿Cómo se va a llamar?" at bounding box center [1089, 224] width 292 height 42
drag, startPoint x: 950, startPoint y: 286, endPoint x: 1042, endPoint y: 347, distance: 110.4
click at [1042, 347] on textarea "Galleta rellena de crema de pistache, cubierta con chocolate y trozos crujiente…" at bounding box center [1013, 357] width 141 height 156
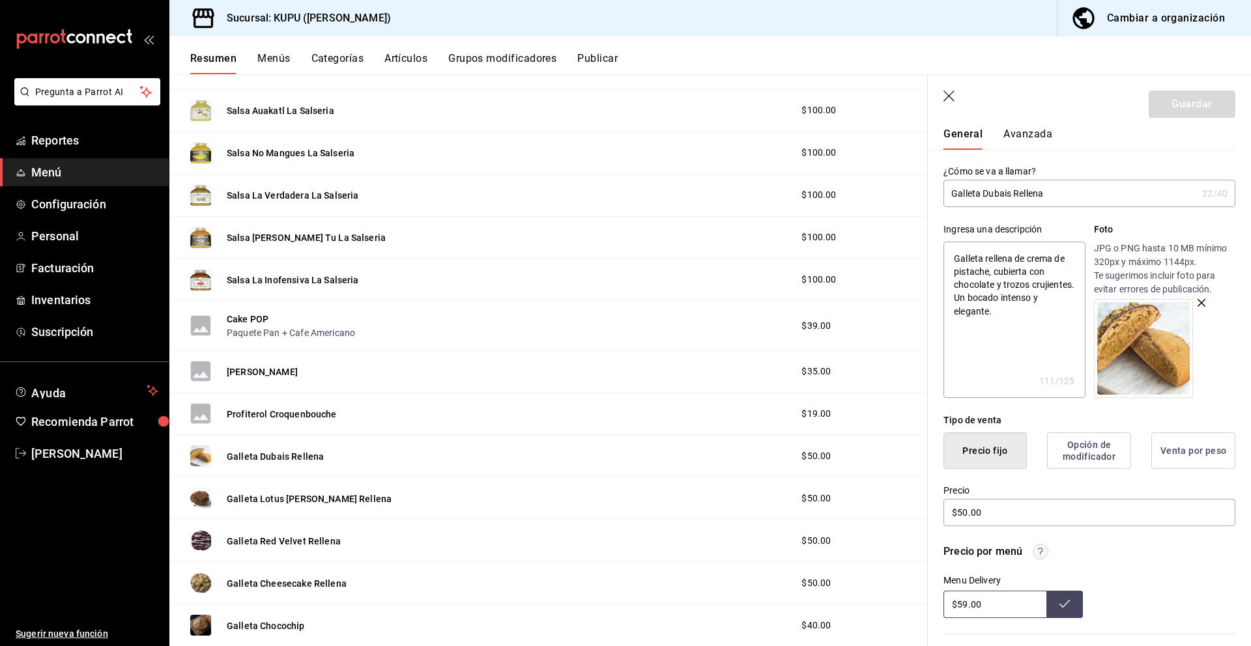
scroll to position [40, 0]
type textarea "x"
drag, startPoint x: 1009, startPoint y: 599, endPoint x: 942, endPoint y: 595, distance: 66.6
click at [942, 595] on div "Precio por menú Menu Delivery $59.00" at bounding box center [1082, 571] width 308 height 90
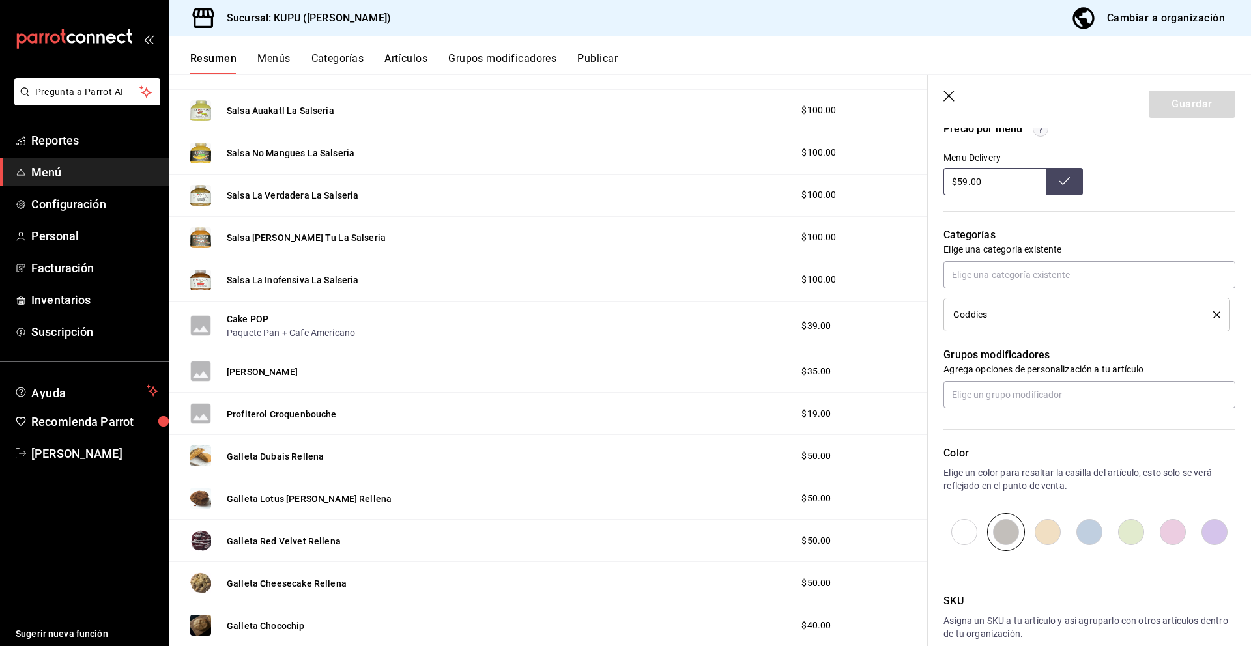
scroll to position [528, 0]
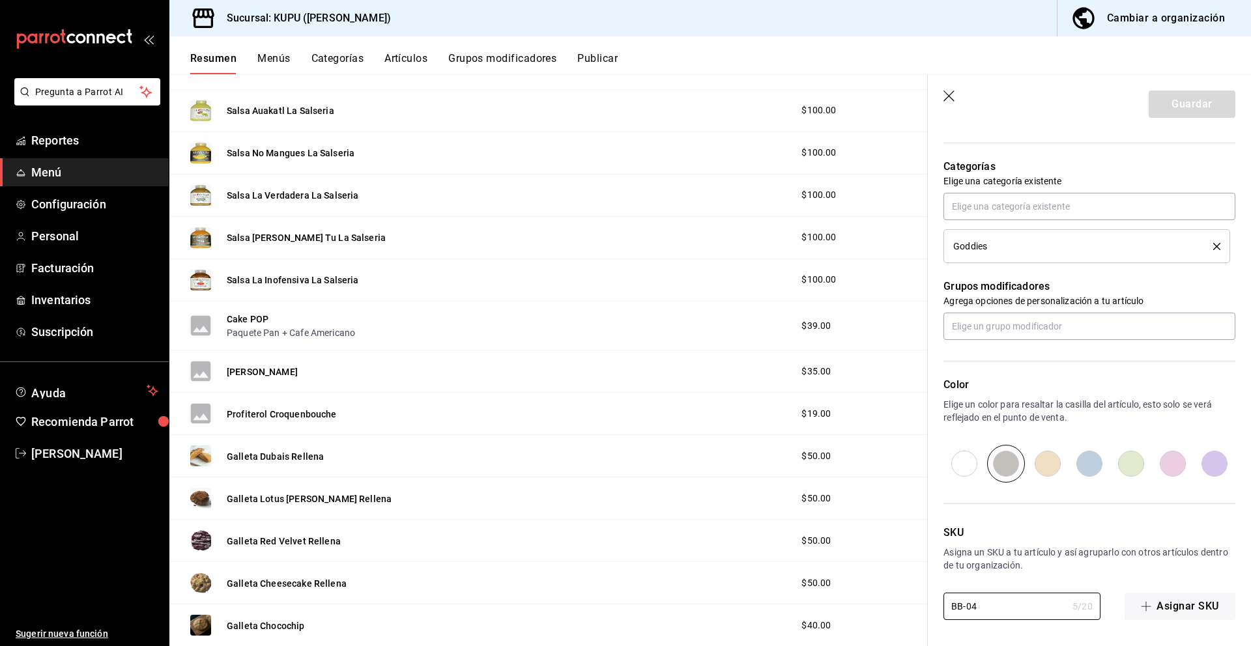
drag, startPoint x: 1003, startPoint y: 607, endPoint x: 932, endPoint y: 603, distance: 70.4
click at [932, 603] on div "SKU Asigna un SKU a tu artículo y así agruparlo con otros artículos dentro de t…" at bounding box center [1082, 551] width 308 height 137
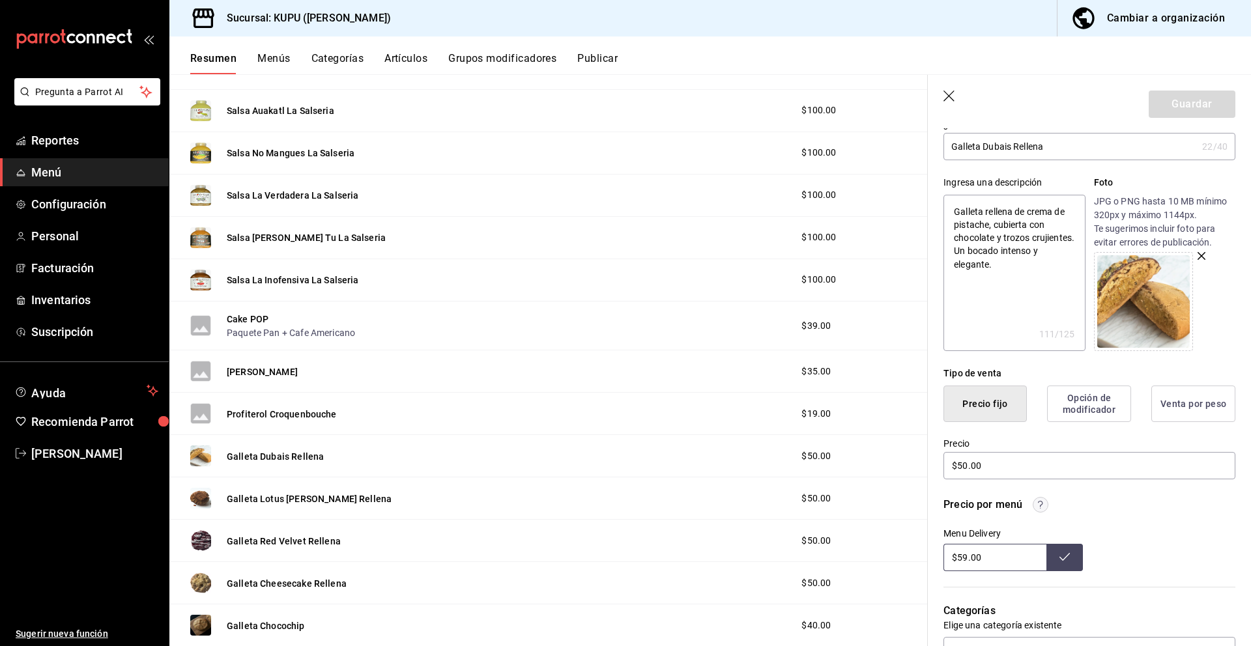
scroll to position [82, 0]
click at [1010, 468] on input "$50.00" at bounding box center [1089, 467] width 292 height 27
drag, startPoint x: 1024, startPoint y: 470, endPoint x: 928, endPoint y: 463, distance: 96.0
click at [928, 463] on div "Precio $50.00" at bounding box center [1082, 453] width 308 height 59
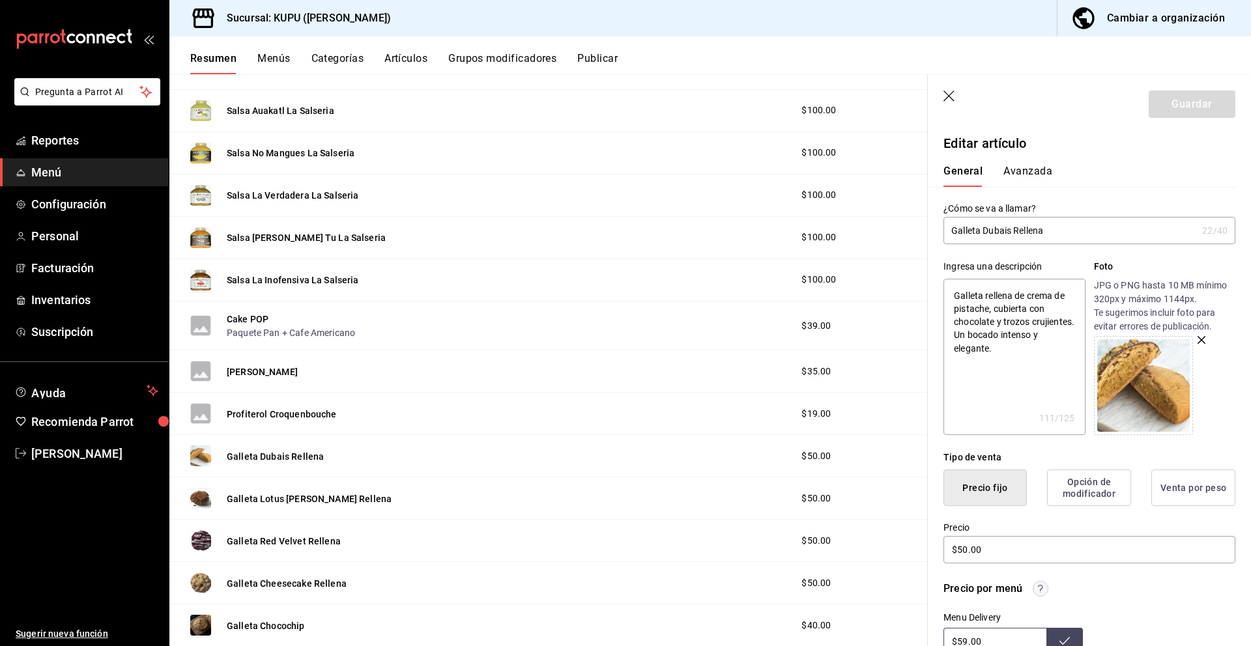
click at [1037, 174] on button "Avanzada" at bounding box center [1027, 176] width 49 height 22
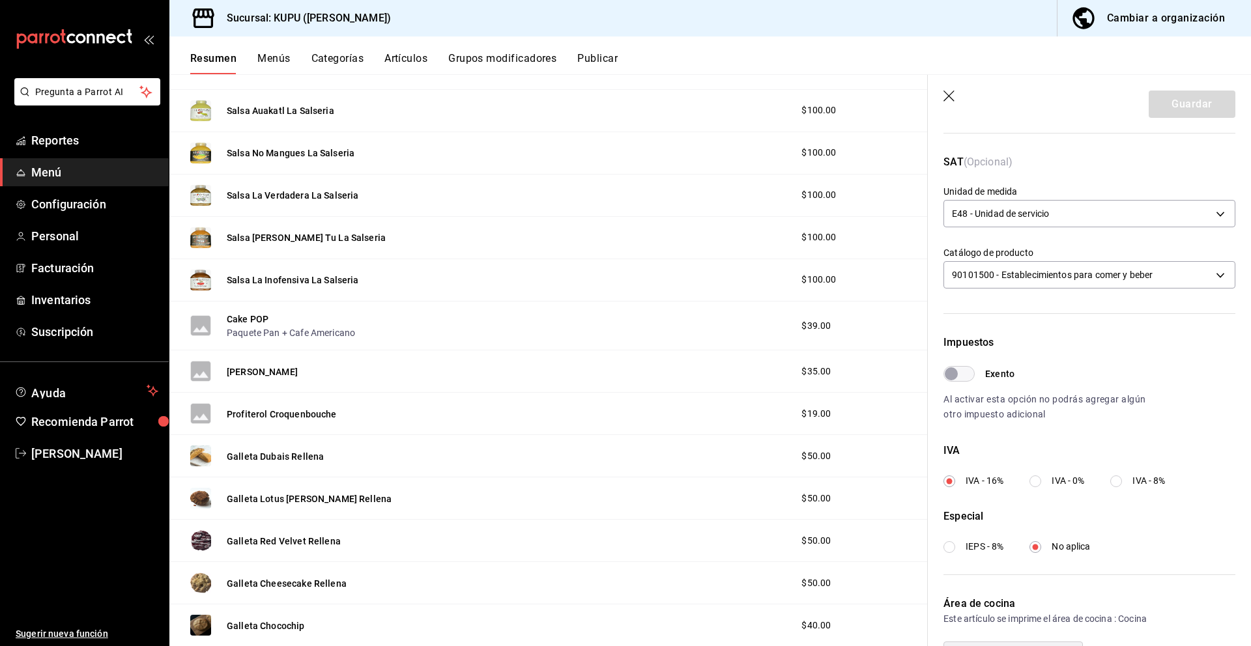
scroll to position [202, 0]
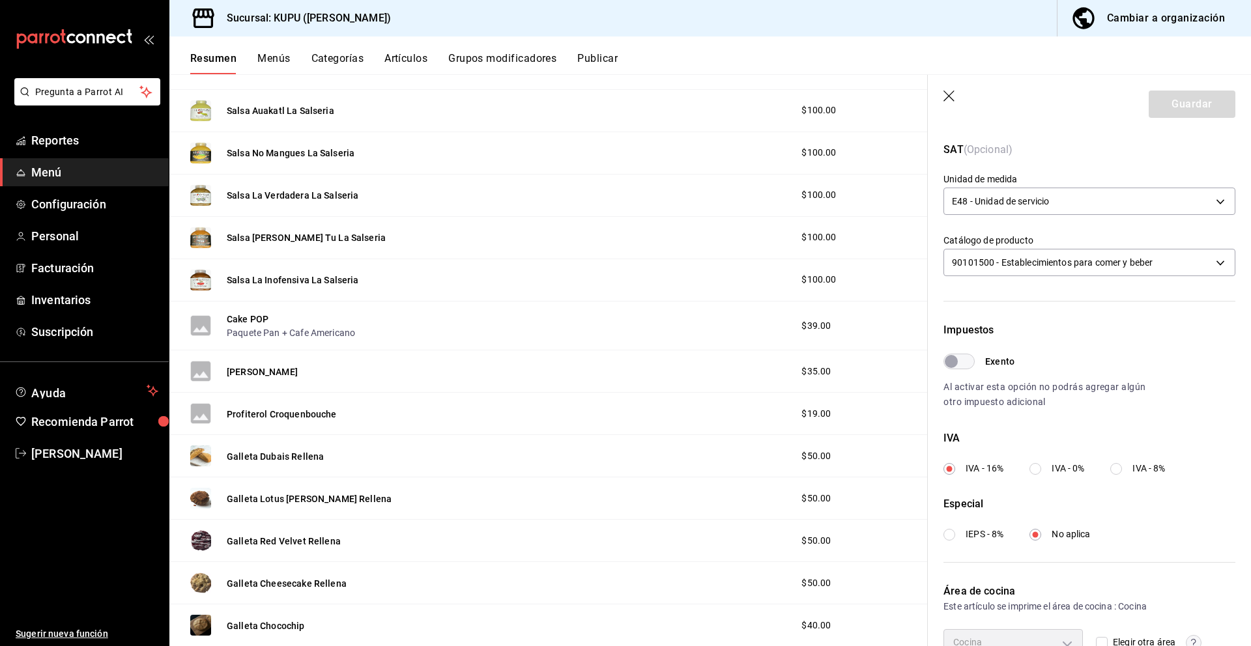
click at [1122, 467] on input "IVA - 8%" at bounding box center [1116, 469] width 12 height 12
radio input "true"
click at [961, 540] on label "IEPS - 8%" at bounding box center [973, 535] width 60 height 14
click at [955, 540] on input "IEPS - 8%" at bounding box center [949, 535] width 12 height 12
radio input "true"
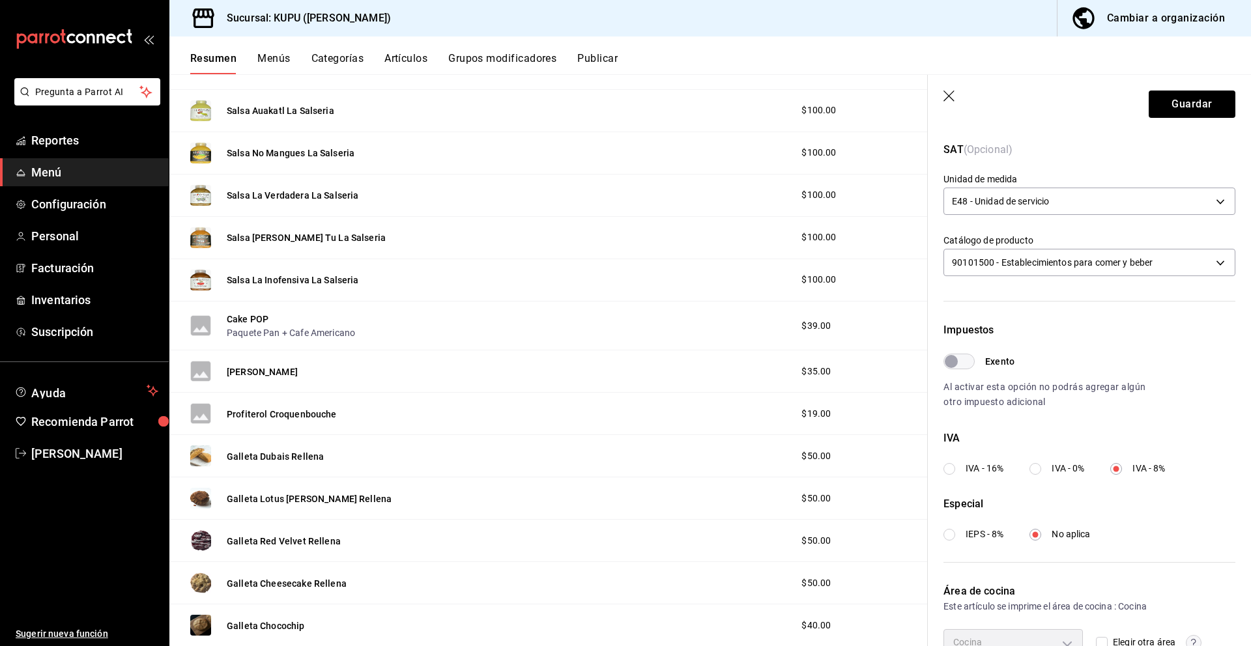
radio input "true"
click at [1184, 102] on button "Guardar" at bounding box center [1192, 104] width 87 height 27
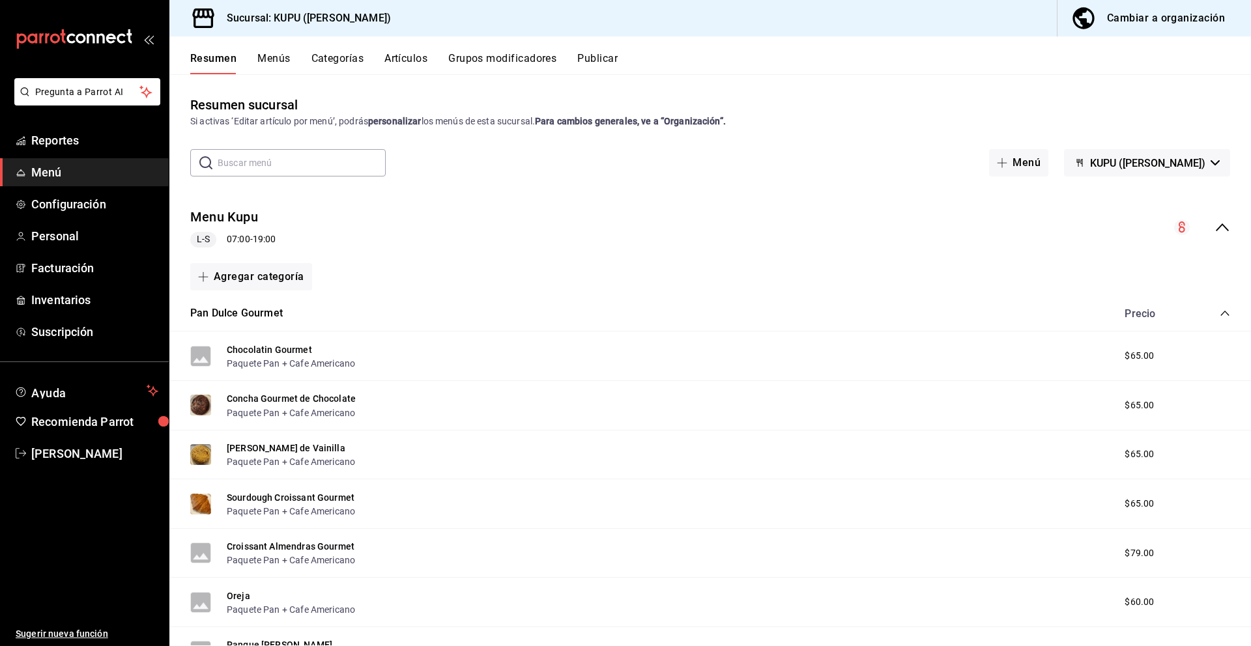
click at [1226, 313] on icon "collapse-category-row" at bounding box center [1224, 313] width 8 height 5
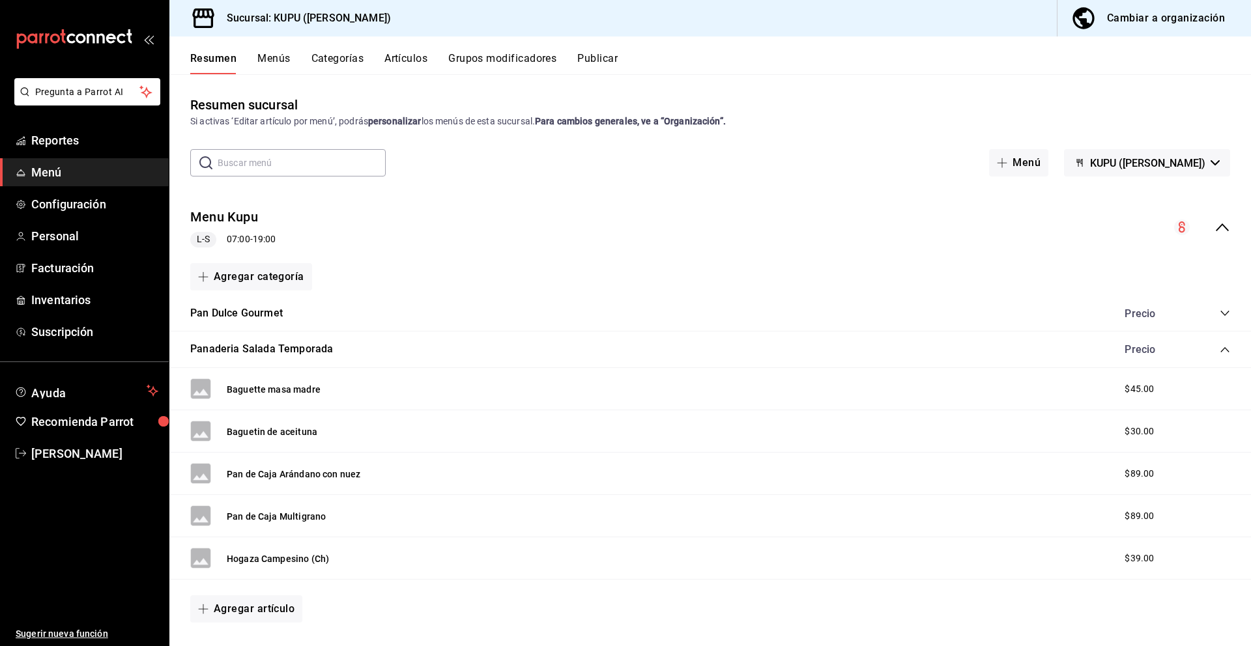
click at [1227, 313] on icon "collapse-category-row" at bounding box center [1224, 313] width 8 height 5
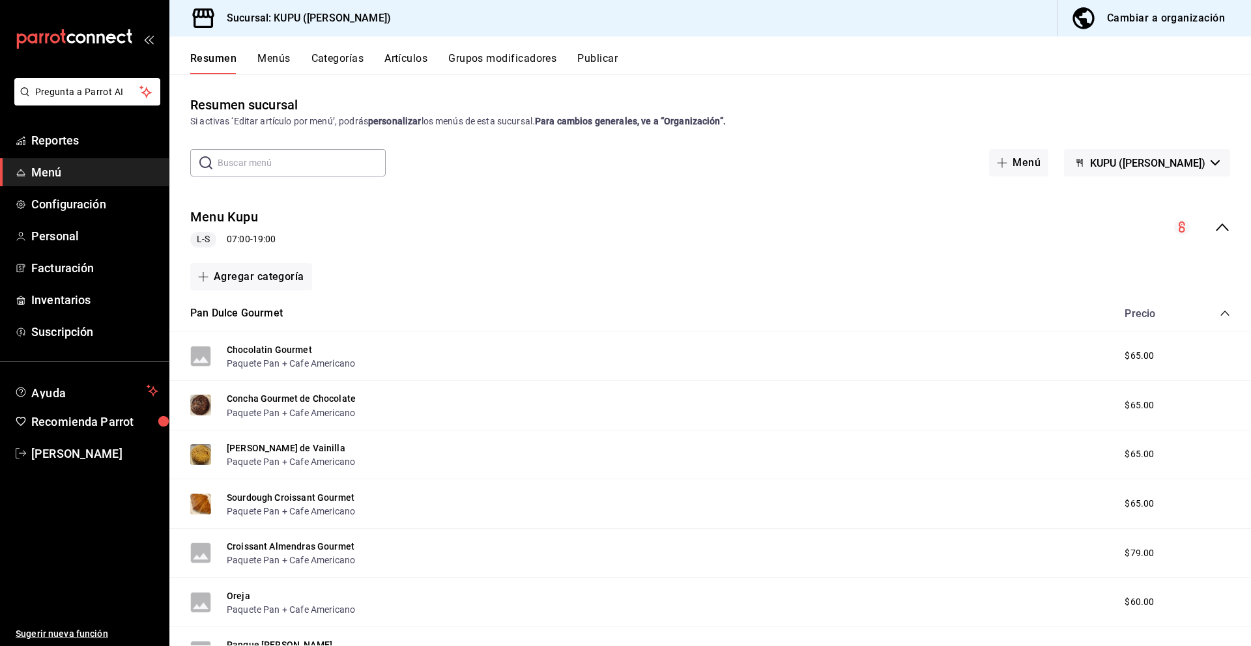
click at [1222, 313] on icon "collapse-category-row" at bounding box center [1225, 313] width 10 height 10
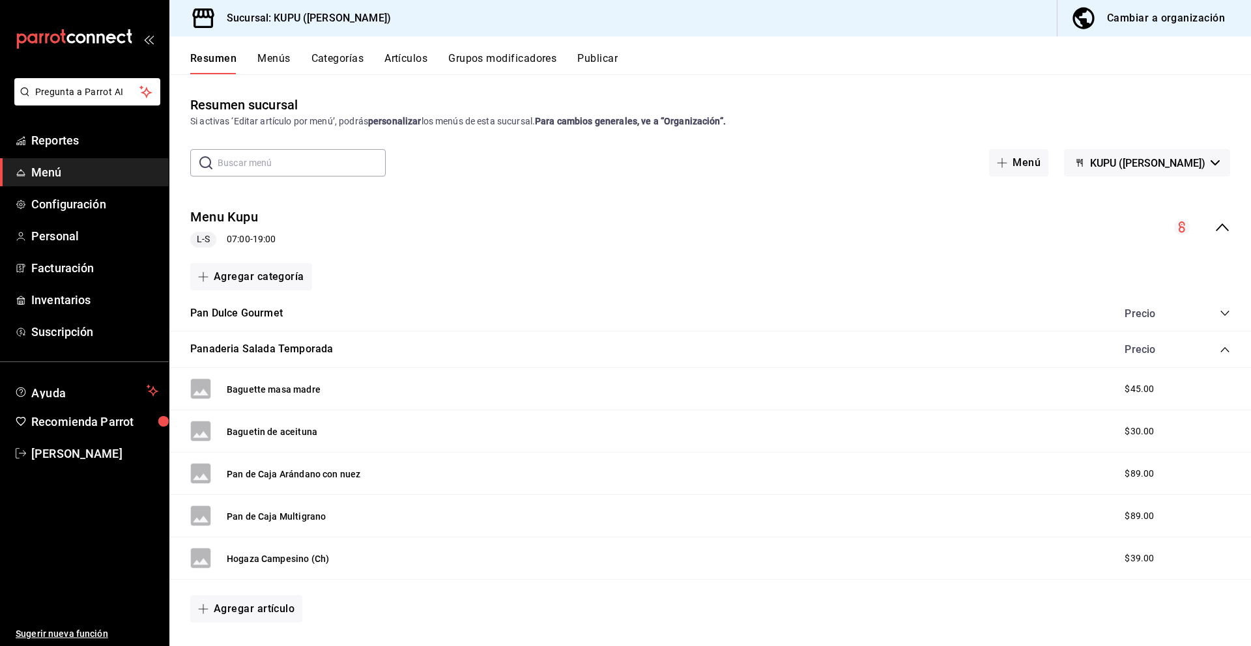
click at [1222, 313] on icon "collapse-category-row" at bounding box center [1224, 313] width 8 height 5
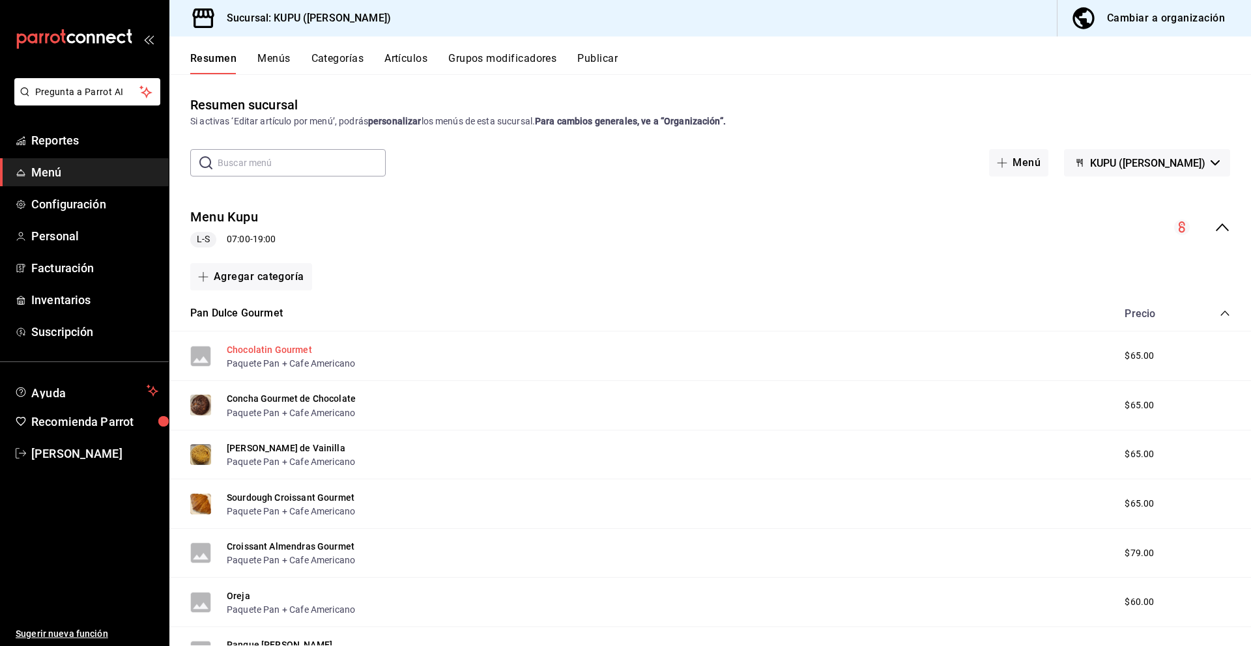
click at [300, 350] on button "Chocolatin Gourmet" at bounding box center [269, 349] width 85 height 13
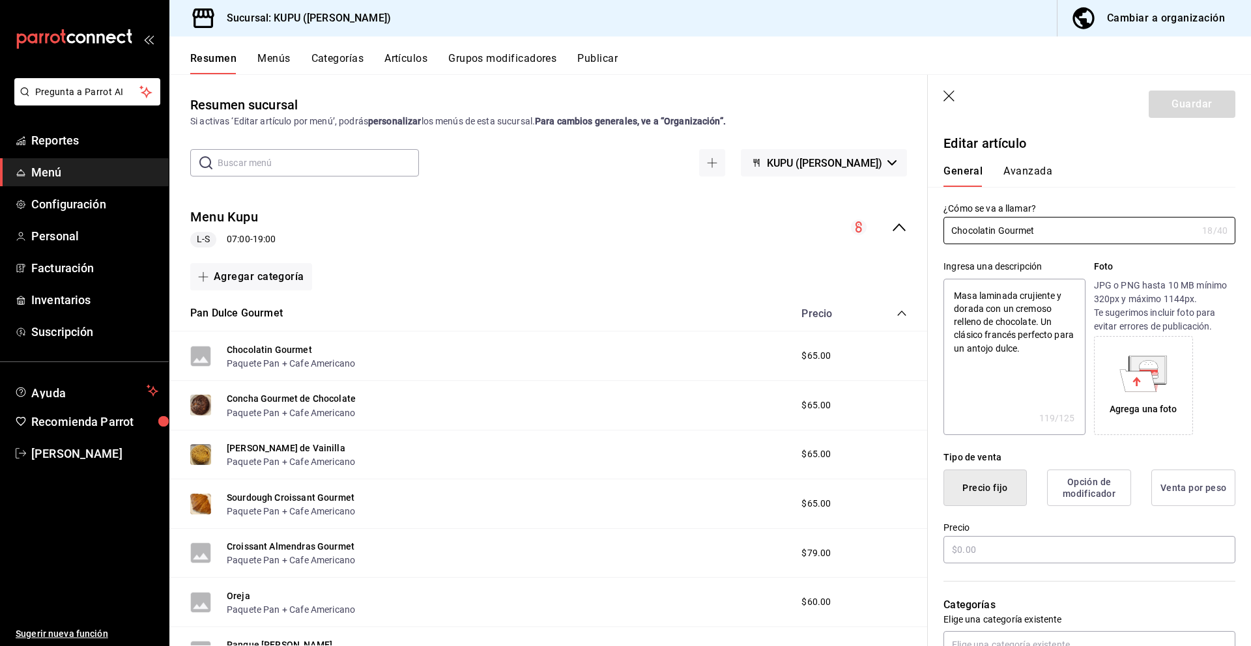
type textarea "x"
type input "$65.00"
radio input "false"
radio input "true"
type input "E48"
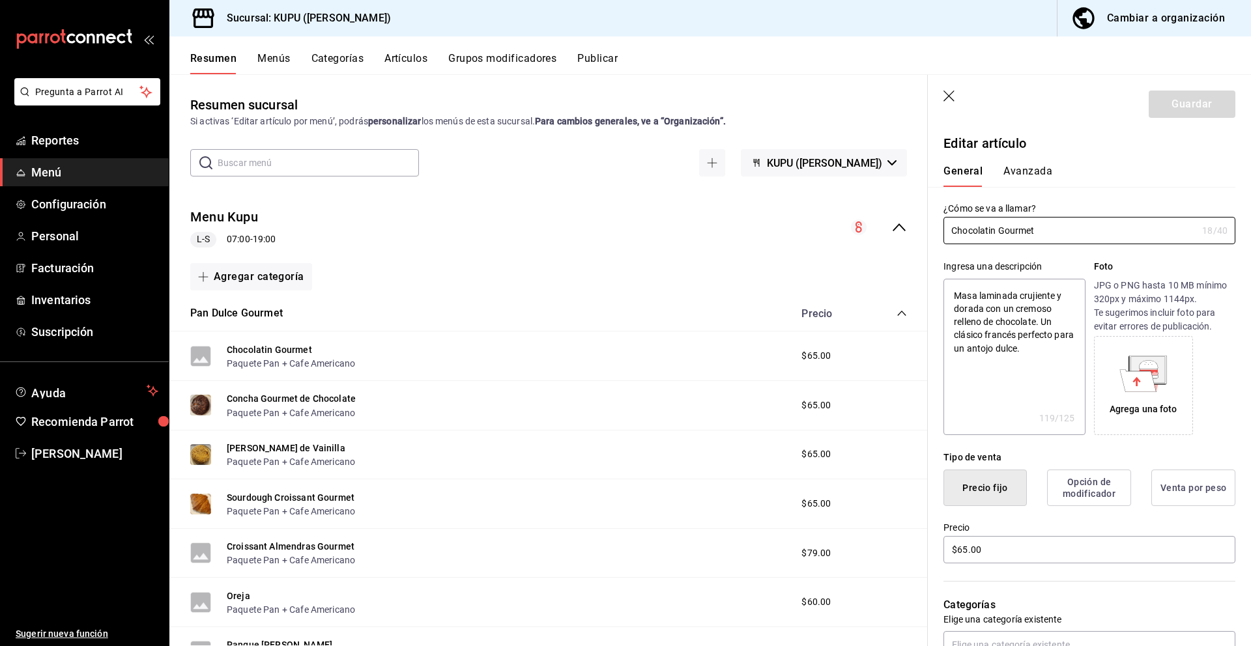
type input "90101500"
radio input "true"
type input "4e730810-7a1a-4d1d-9faa-577cae02166d"
click at [1025, 171] on button "Avanzada" at bounding box center [1027, 176] width 49 height 22
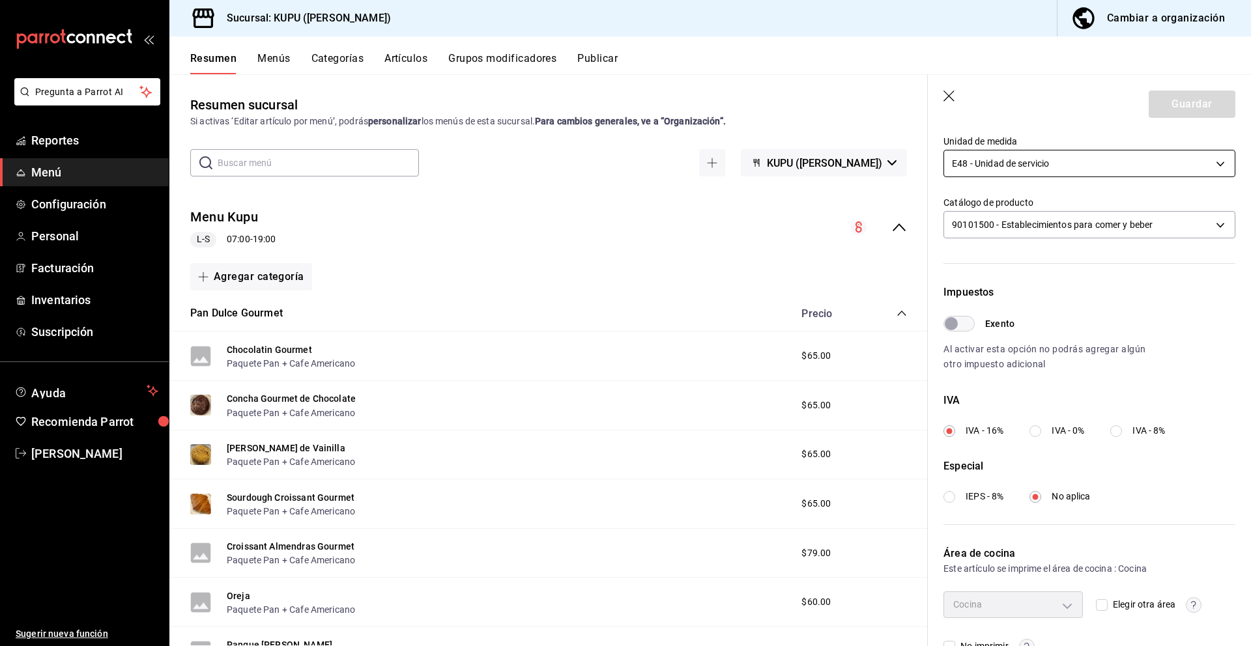
scroll to position [274, 0]
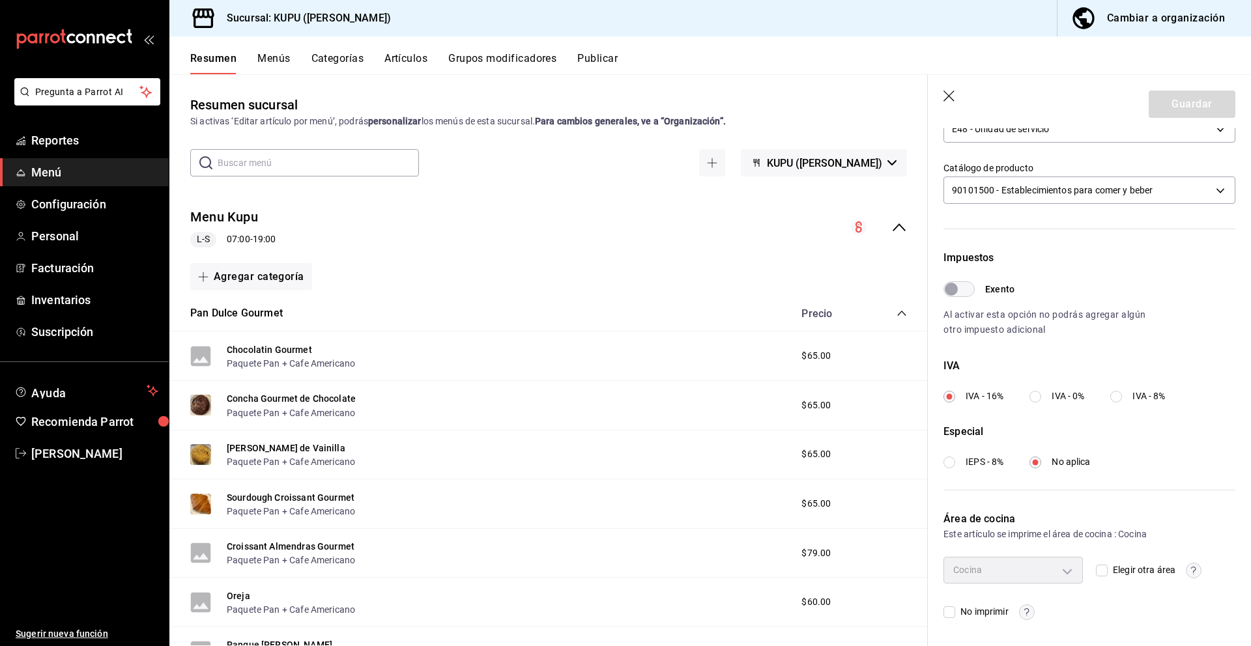
click at [1057, 392] on span "IVA - 0%" at bounding box center [1068, 397] width 33 height 14
click at [1041, 392] on input "IVA - 0%" at bounding box center [1035, 397] width 12 height 12
radio input "true"
click at [958, 463] on label "IEPS - 8%" at bounding box center [973, 462] width 60 height 14
click at [955, 463] on input "IEPS - 8%" at bounding box center [949, 463] width 12 height 12
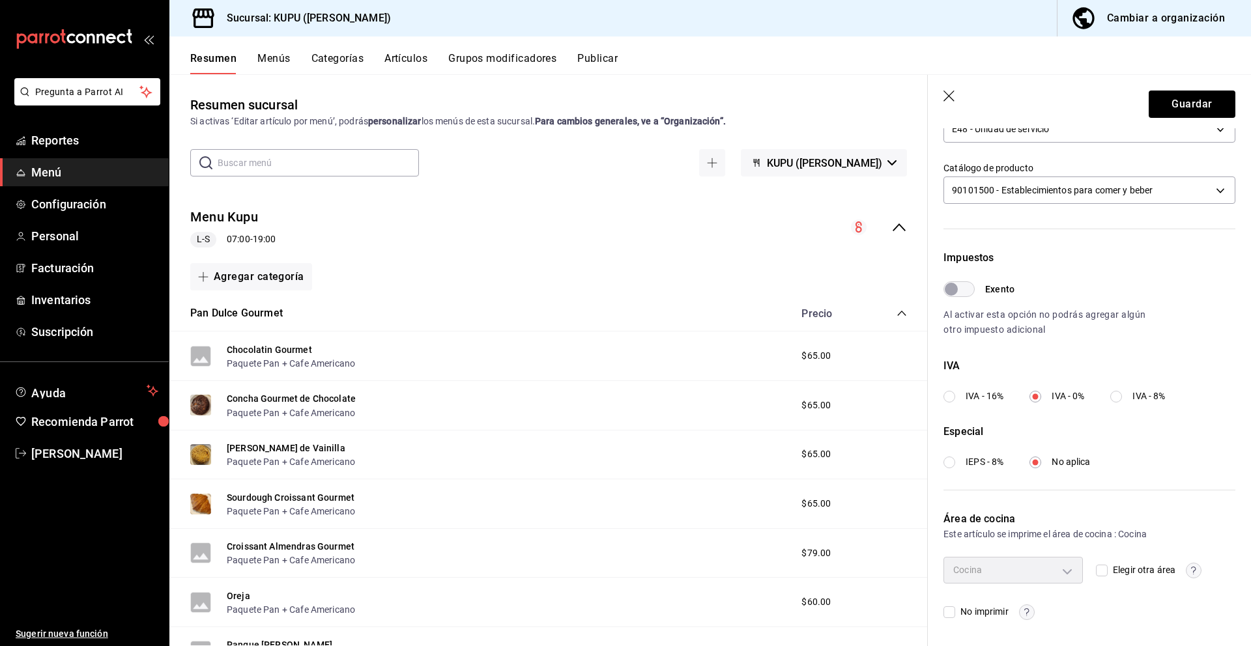
radio input "true"
click at [1201, 102] on button "Guardar" at bounding box center [1192, 104] width 87 height 27
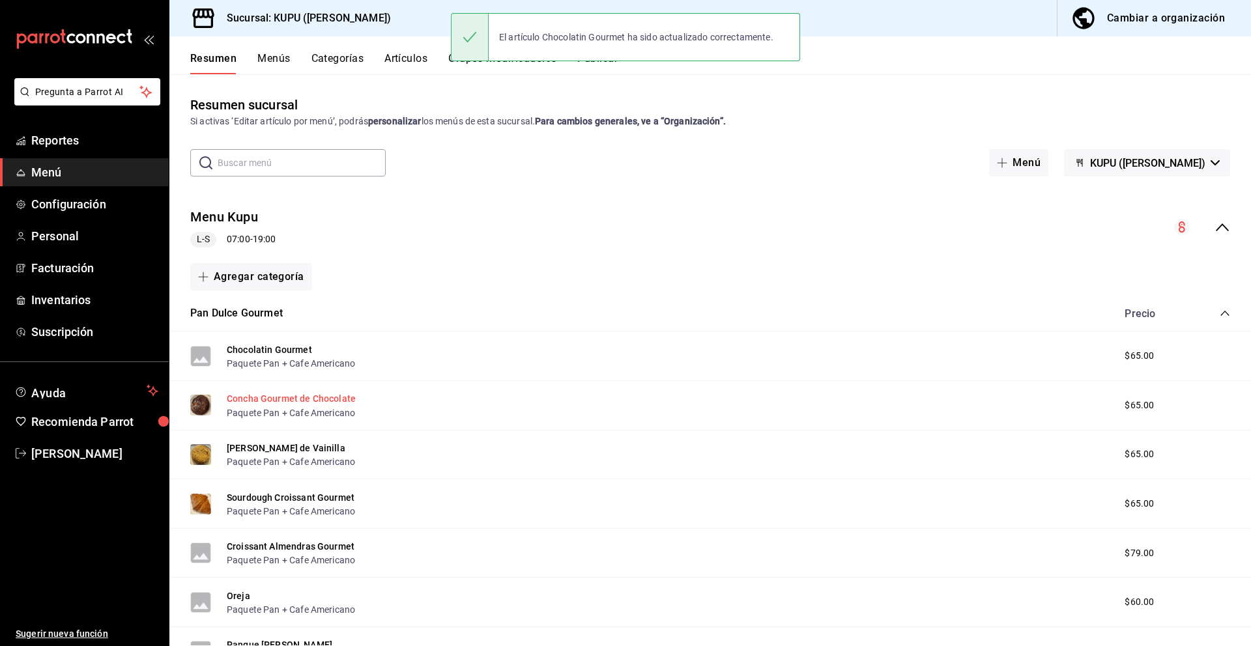
click at [309, 399] on button "Concha Gourmet de Chocolate" at bounding box center [291, 398] width 129 height 13
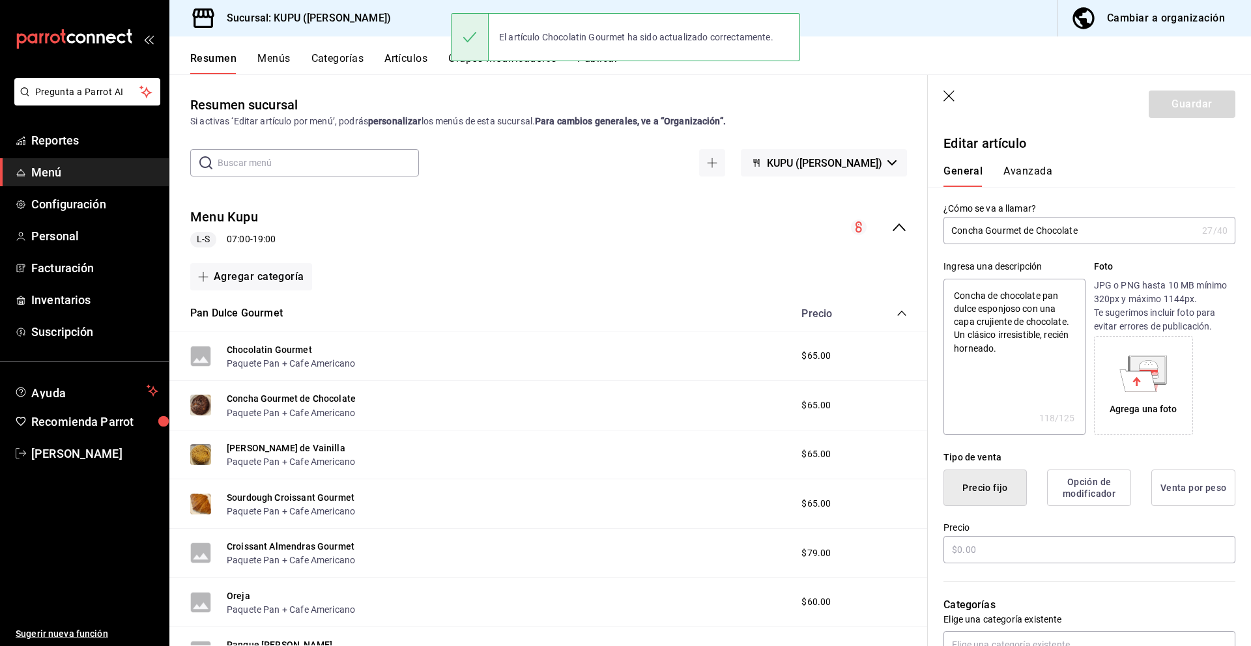
type textarea "x"
type input "$65.00"
radio input "false"
radio input "true"
type input "E48"
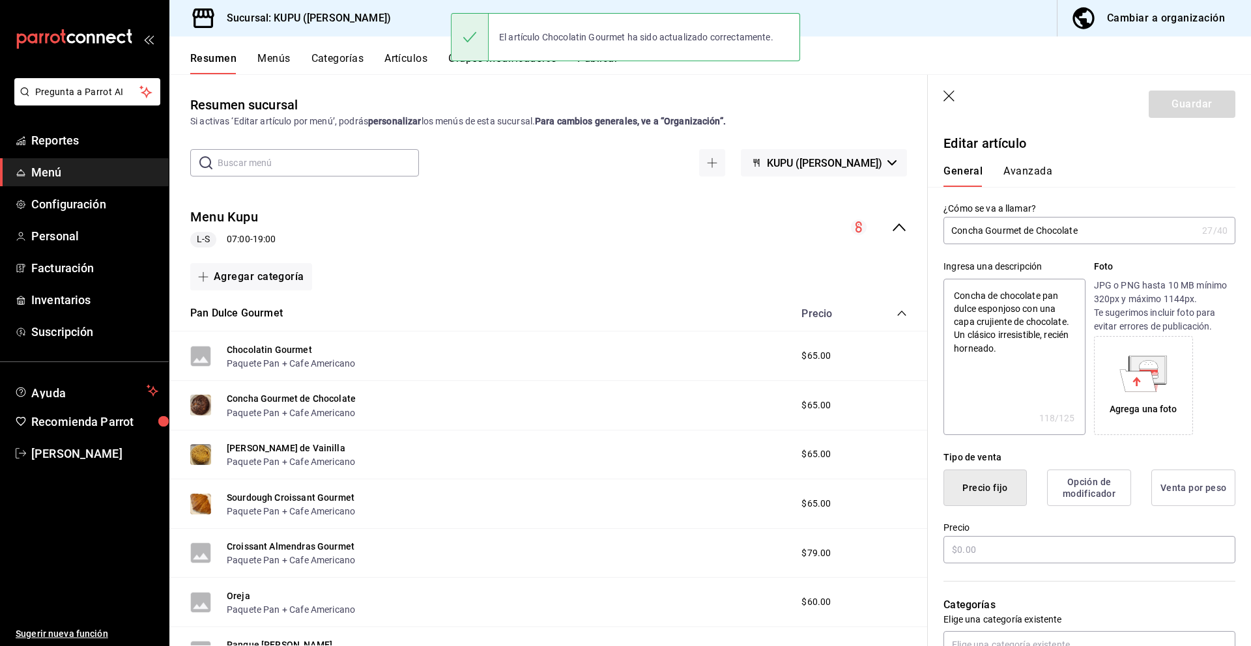
type input "90101500"
radio input "true"
type input "4e730810-7a1a-4d1d-9faa-577cae02166d"
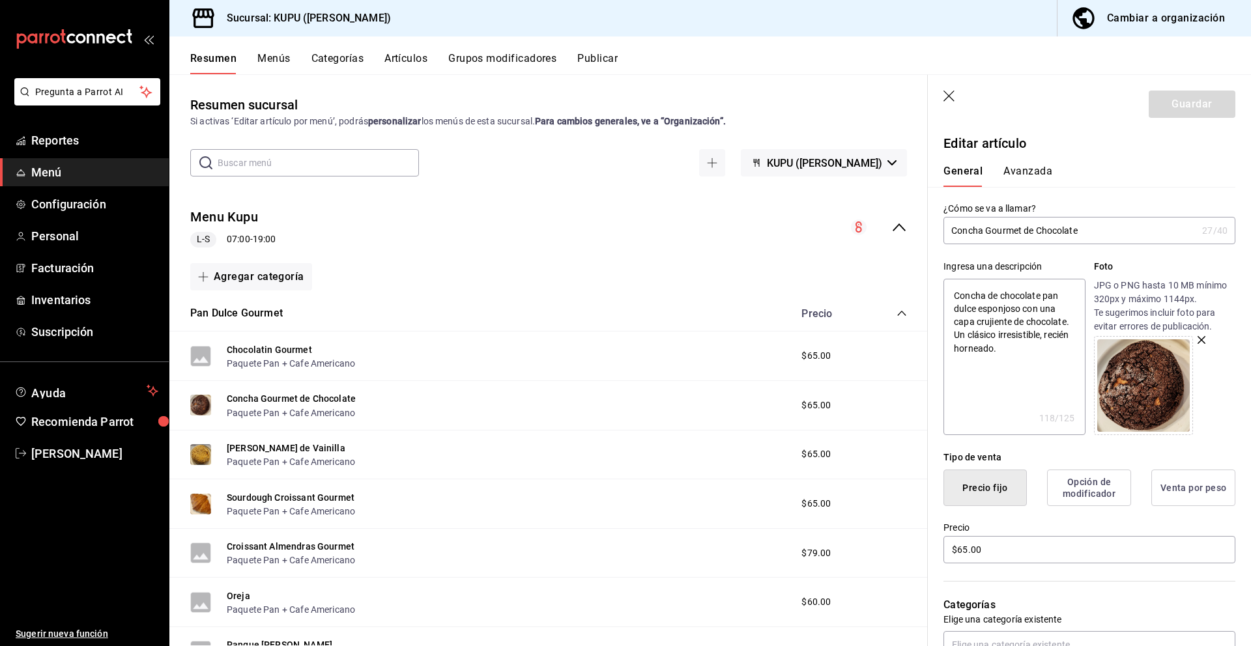
click at [1026, 169] on button "Avanzada" at bounding box center [1027, 176] width 49 height 22
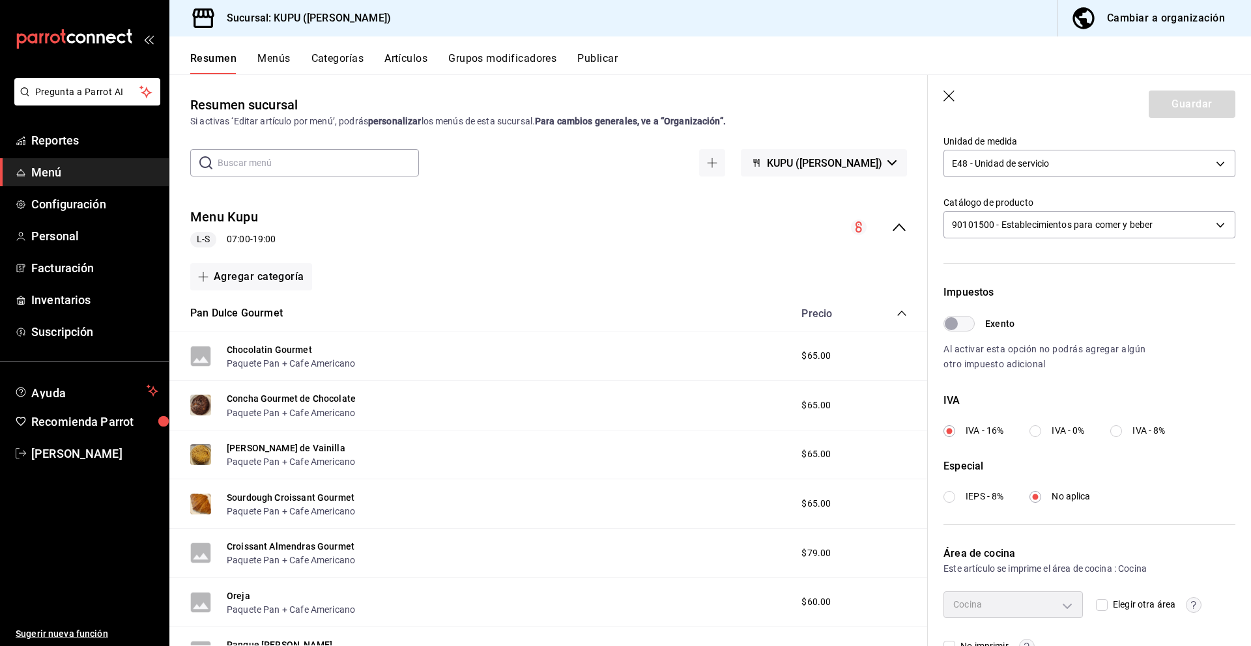
scroll to position [274, 0]
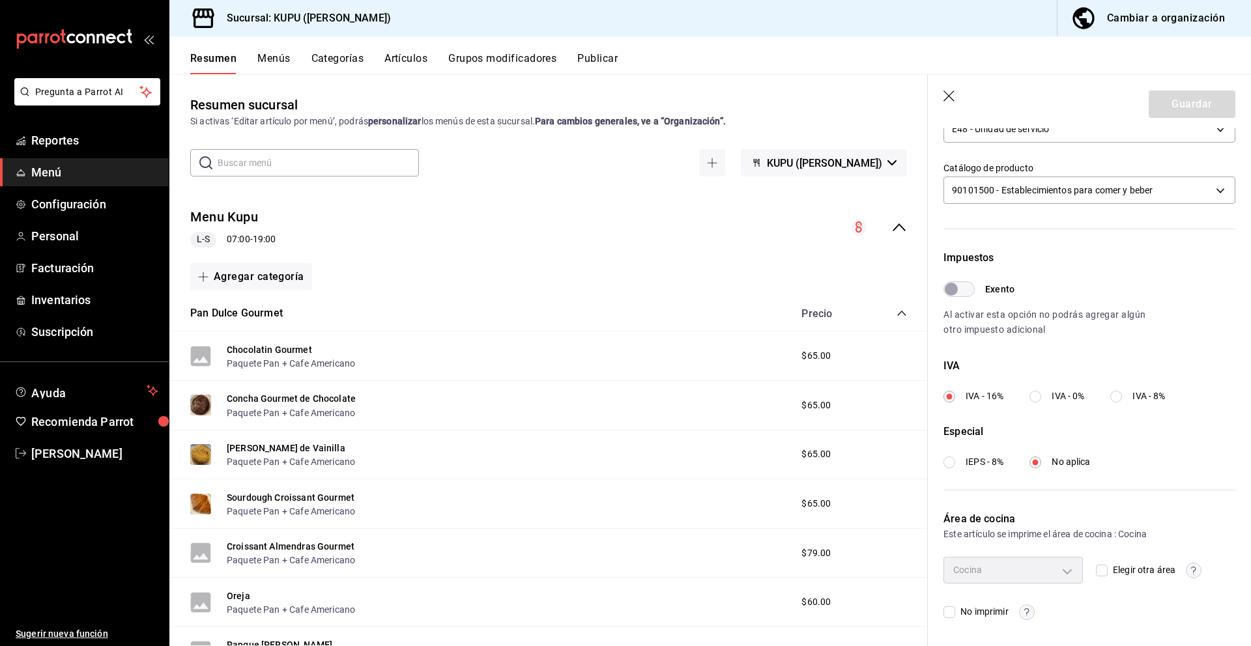
click at [1044, 398] on label "IVA - 0%" at bounding box center [1056, 397] width 55 height 14
click at [1041, 398] on input "IVA - 0%" at bounding box center [1035, 397] width 12 height 12
radio input "true"
click at [949, 473] on div "Impuestos Exento Al activar esta opción no podrás agregar algún otro impuesto a…" at bounding box center [1082, 349] width 308 height 283
click at [951, 463] on input "IEPS - 8%" at bounding box center [949, 463] width 12 height 12
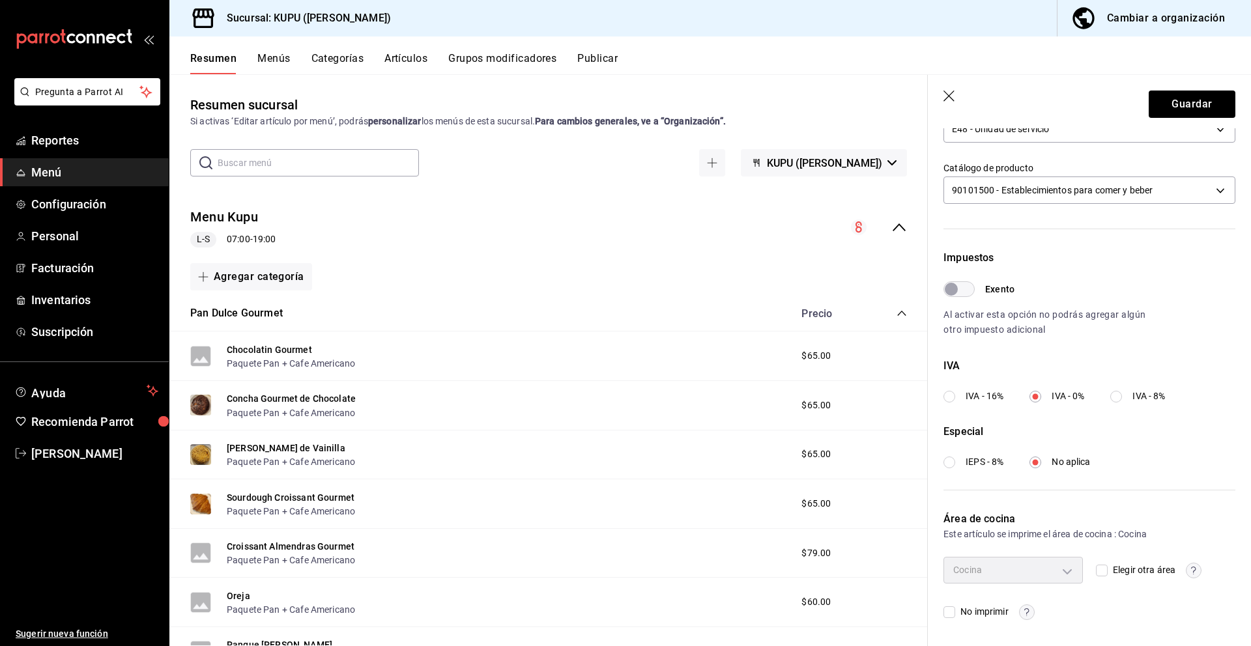
radio input "true"
click at [1197, 104] on button "Guardar" at bounding box center [1192, 104] width 87 height 27
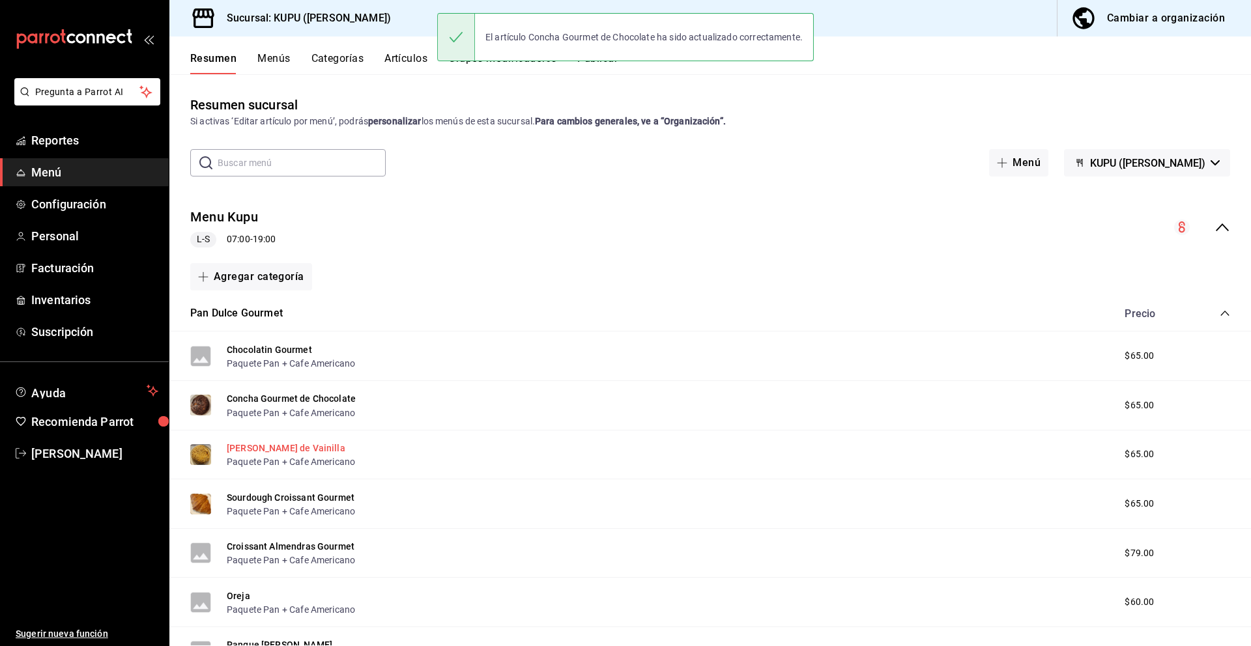
click at [325, 448] on button "[PERSON_NAME] de Vainilla" at bounding box center [286, 448] width 119 height 13
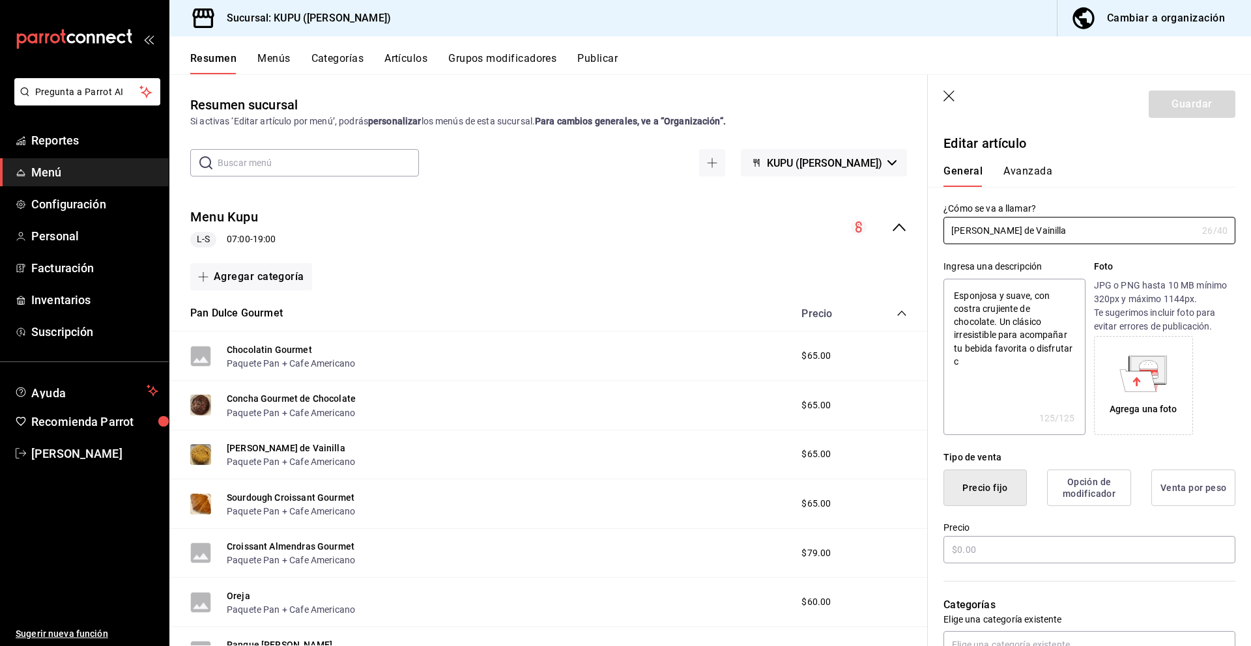
type textarea "x"
type input "$65.00"
radio input "false"
radio input "true"
type input "E48"
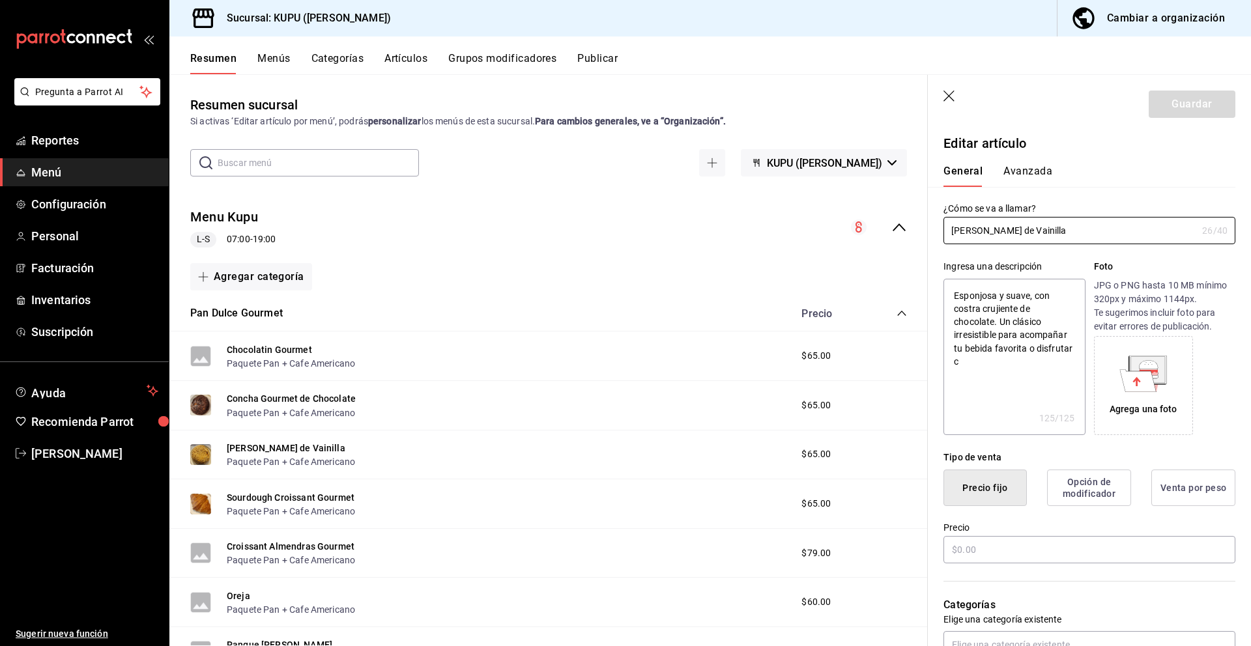
type input "90101500"
radio input "true"
type input "4e730810-7a1a-4d1d-9faa-577cae02166d"
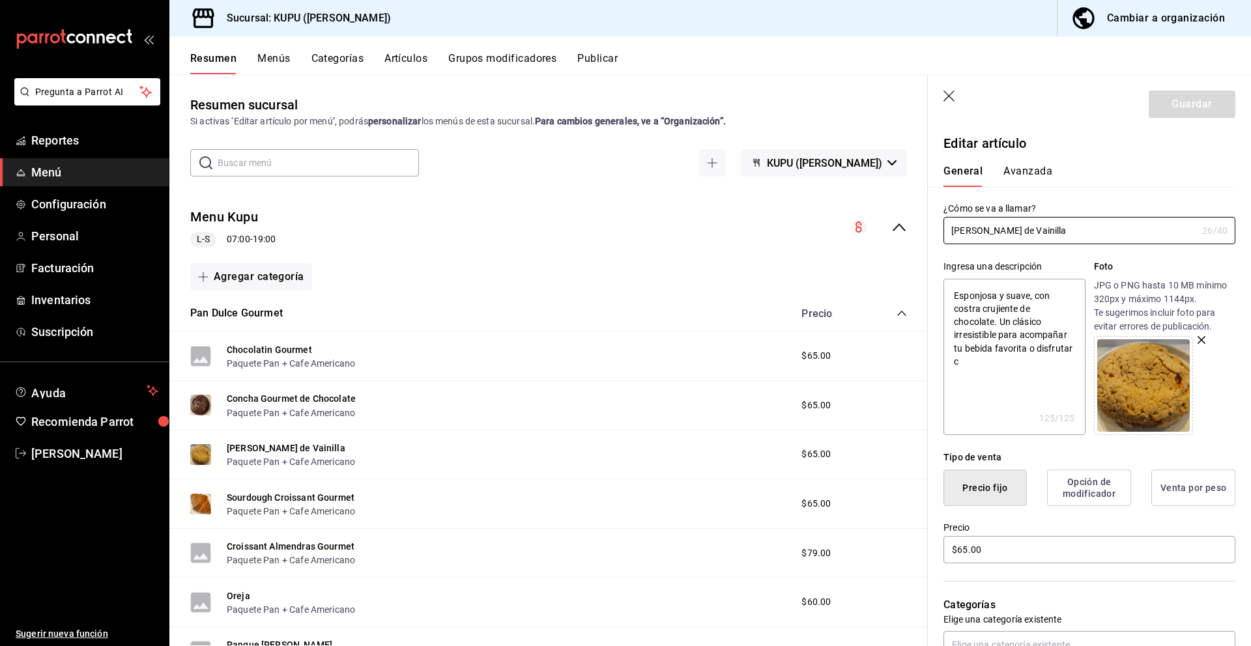
click at [1011, 170] on button "Avanzada" at bounding box center [1027, 176] width 49 height 22
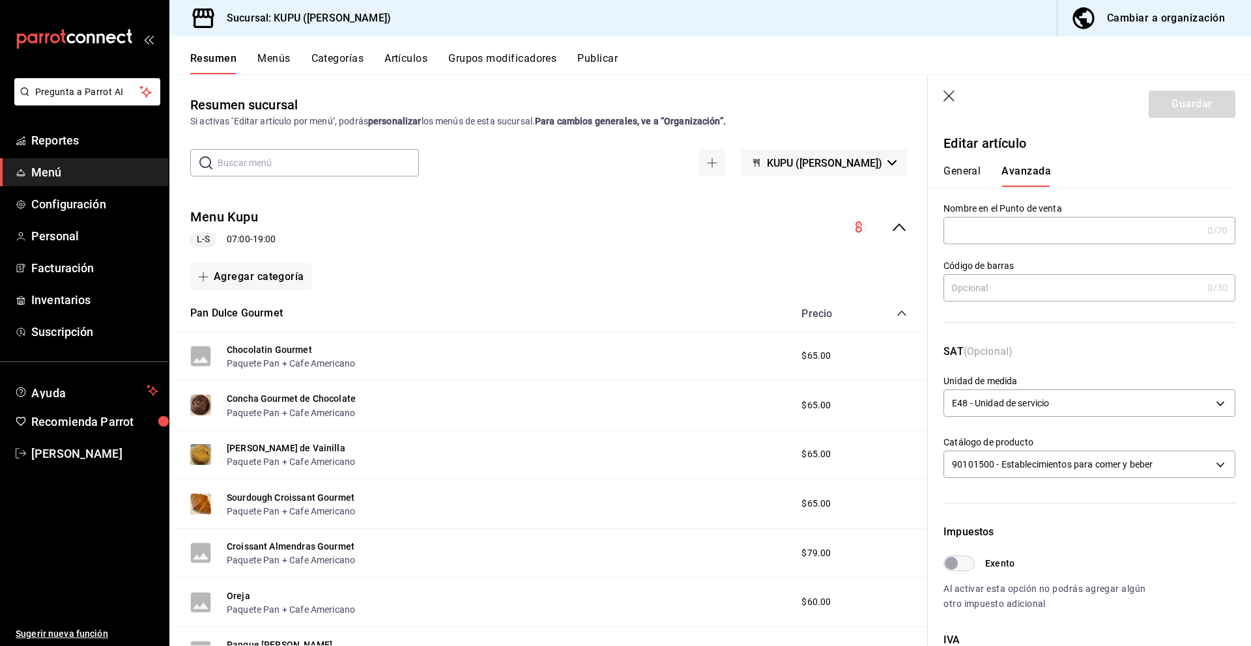
scroll to position [274, 0]
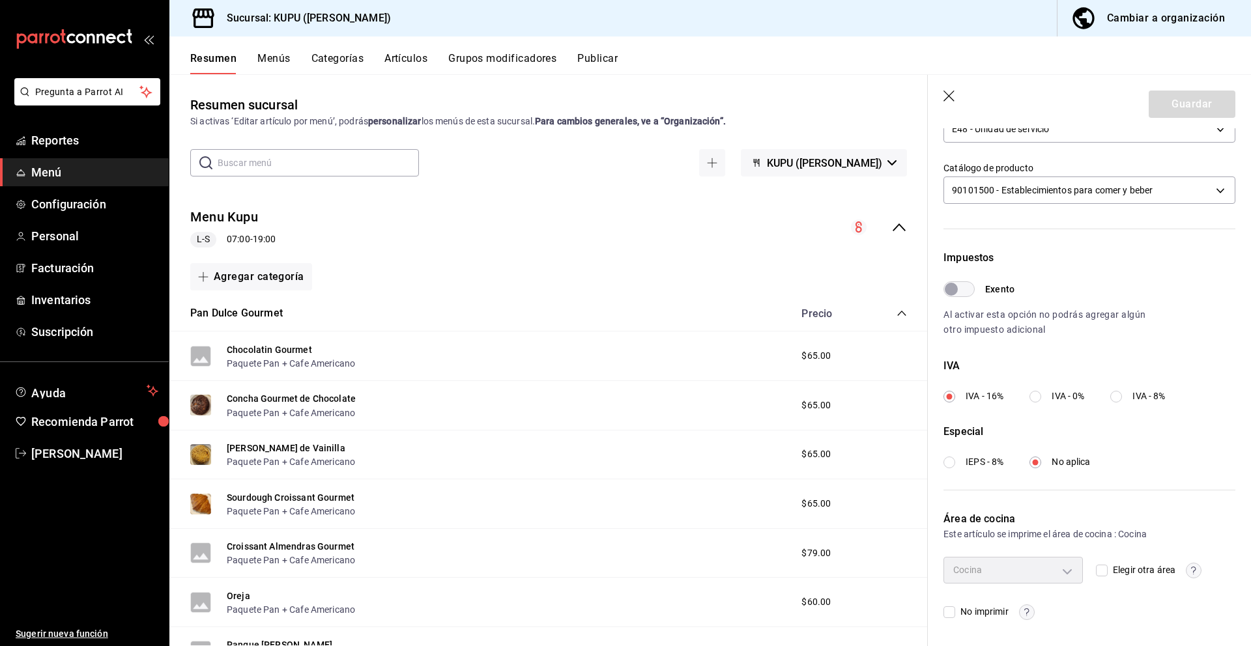
click at [1045, 393] on label "IVA - 0%" at bounding box center [1056, 397] width 55 height 14
click at [1041, 393] on input "IVA - 0%" at bounding box center [1035, 397] width 12 height 12
radio input "true"
click at [955, 461] on input "IEPS - 8%" at bounding box center [949, 463] width 12 height 12
radio input "true"
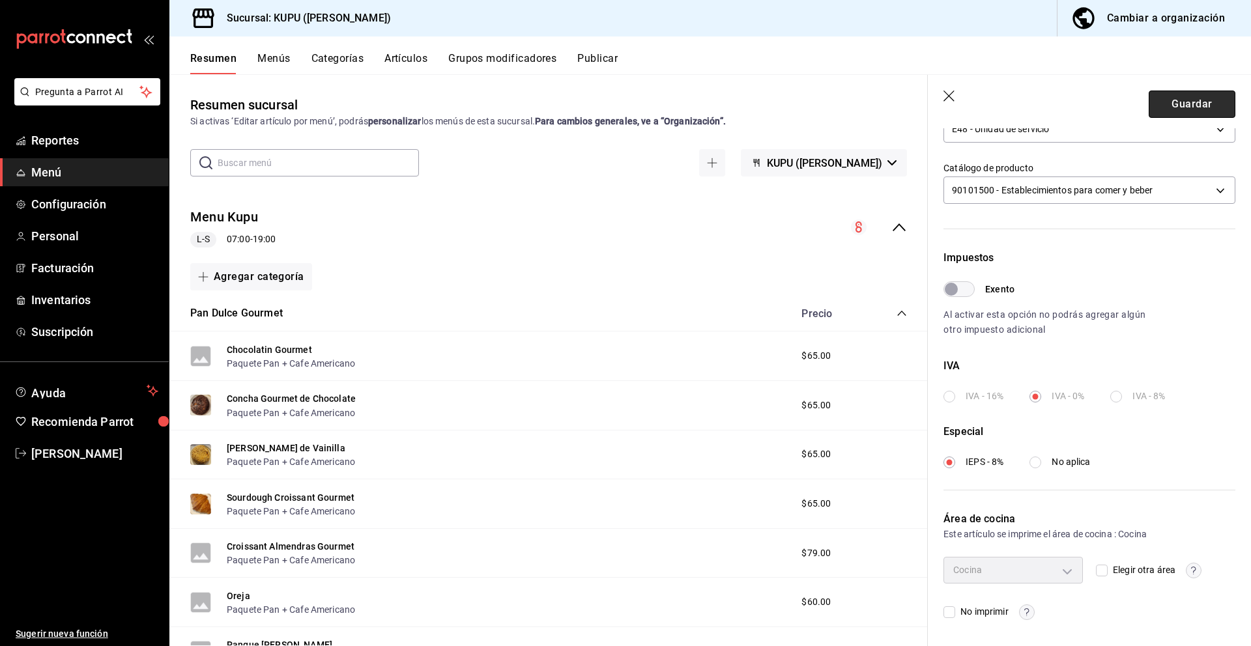
click at [1205, 110] on button "Guardar" at bounding box center [1192, 104] width 87 height 27
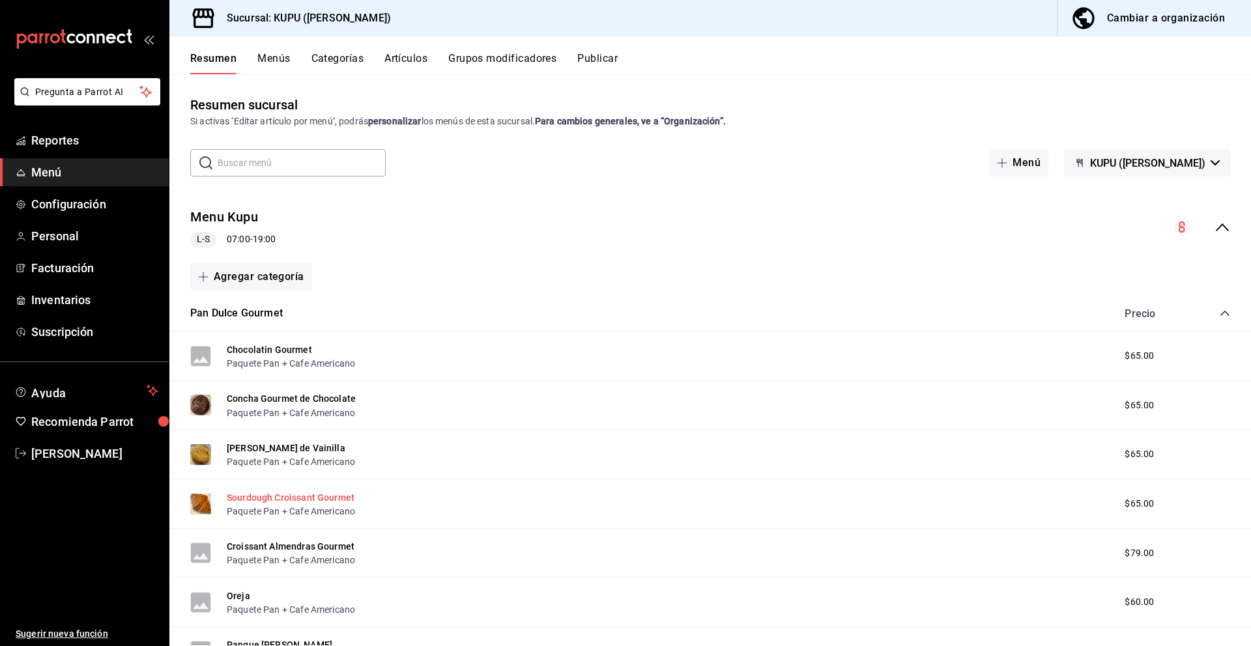
click at [304, 500] on button "Sourdough Croissant Gourmet" at bounding box center [291, 497] width 128 height 13
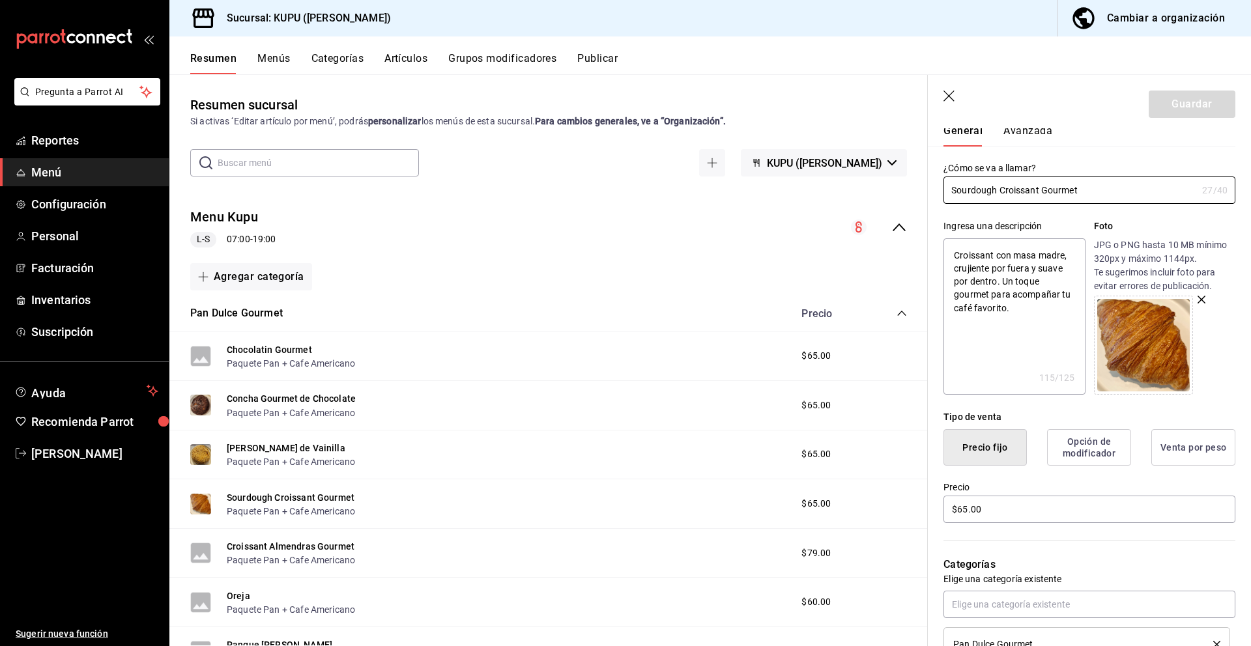
scroll to position [41, 0]
click at [1040, 132] on button "Avanzada" at bounding box center [1027, 135] width 49 height 22
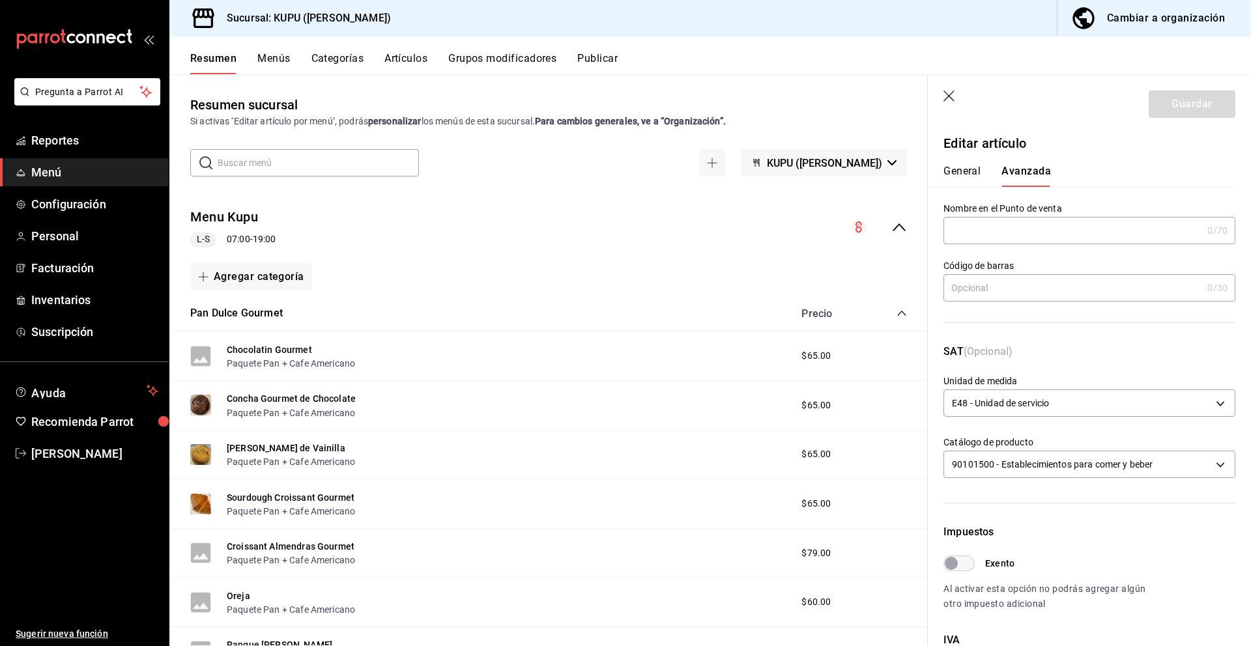
scroll to position [274, 0]
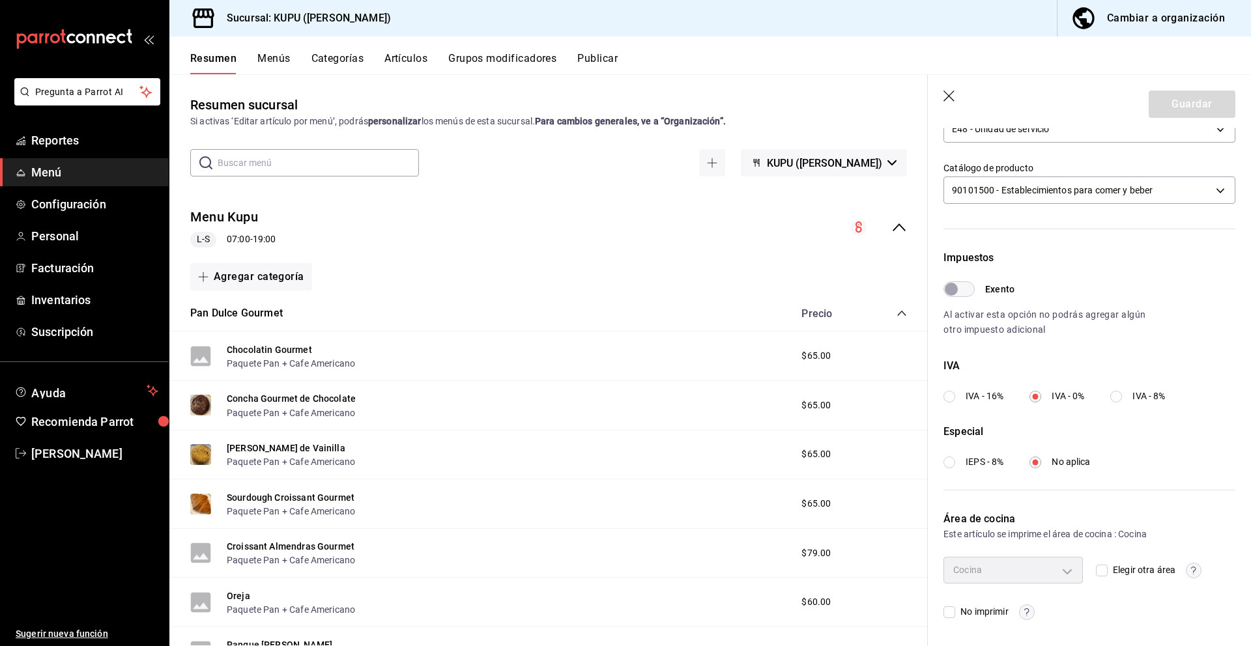
click at [953, 99] on icon "button" at bounding box center [949, 97] width 13 height 13
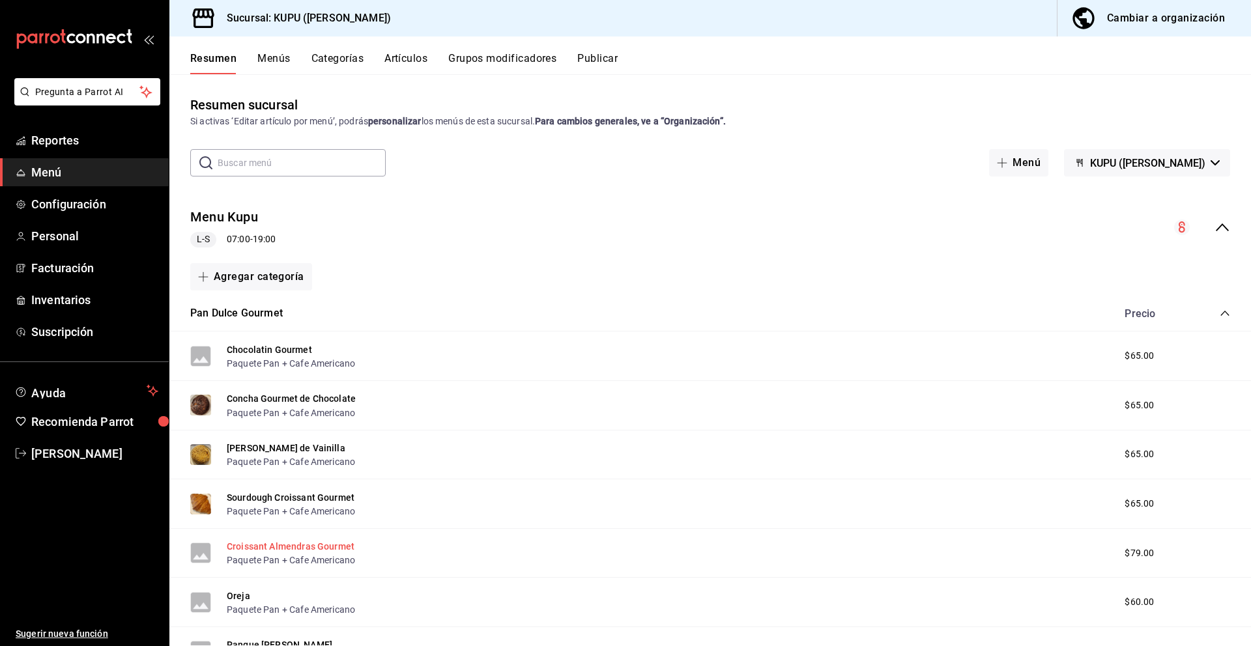
click at [295, 549] on button "Croissant Almendras Gourmet" at bounding box center [291, 546] width 128 height 13
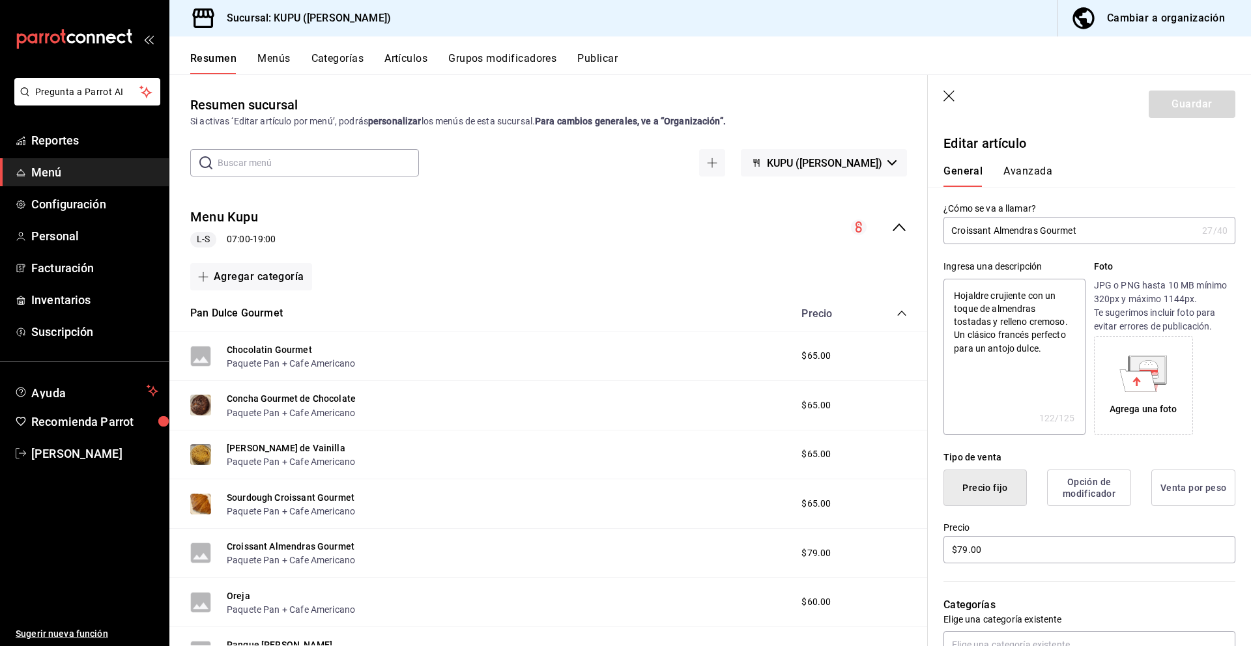
click at [1020, 169] on button "Avanzada" at bounding box center [1027, 176] width 49 height 22
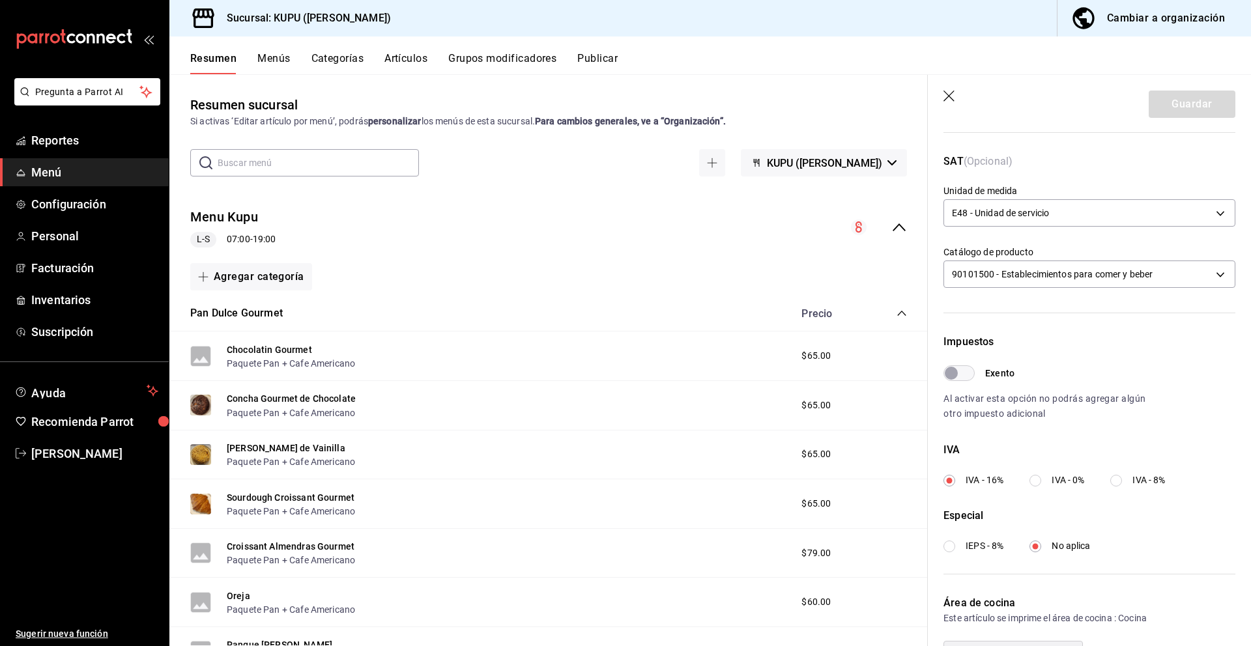
scroll to position [194, 0]
click at [1046, 470] on label "IVA - 0%" at bounding box center [1056, 477] width 55 height 14
click at [1041, 471] on input "IVA - 0%" at bounding box center [1035, 477] width 12 height 12
radio input "true"
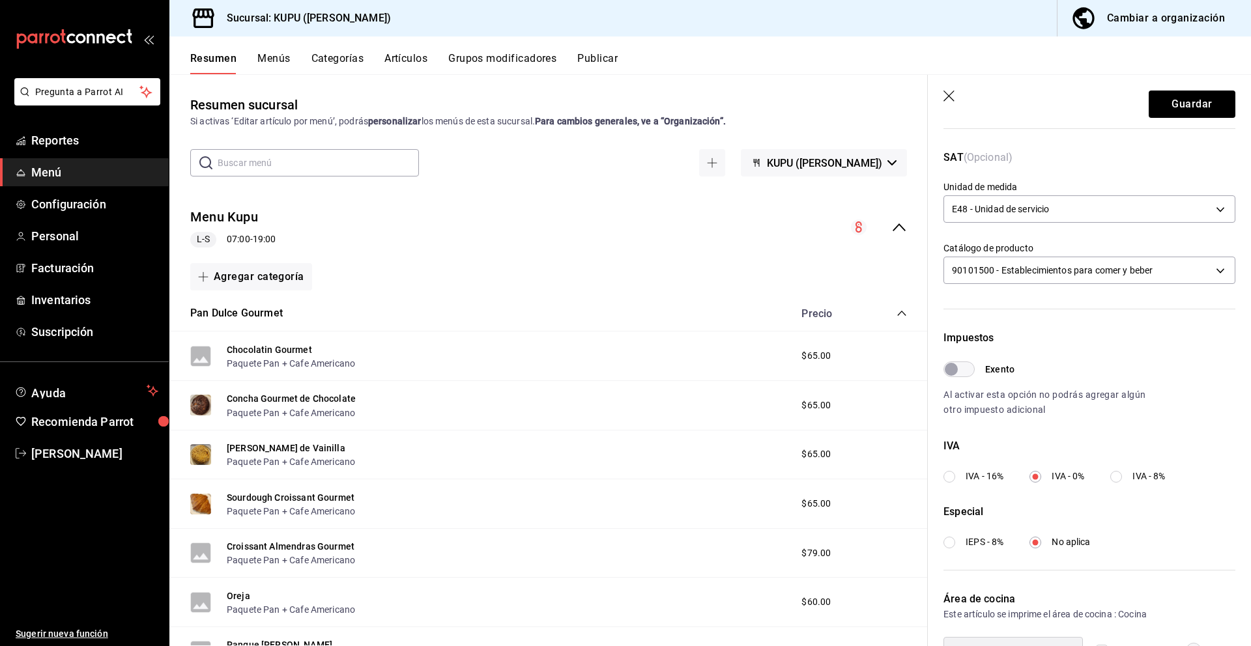
click at [954, 547] on input "IEPS - 8%" at bounding box center [949, 543] width 12 height 12
radio input "true"
click at [1193, 102] on button "Guardar" at bounding box center [1192, 104] width 87 height 27
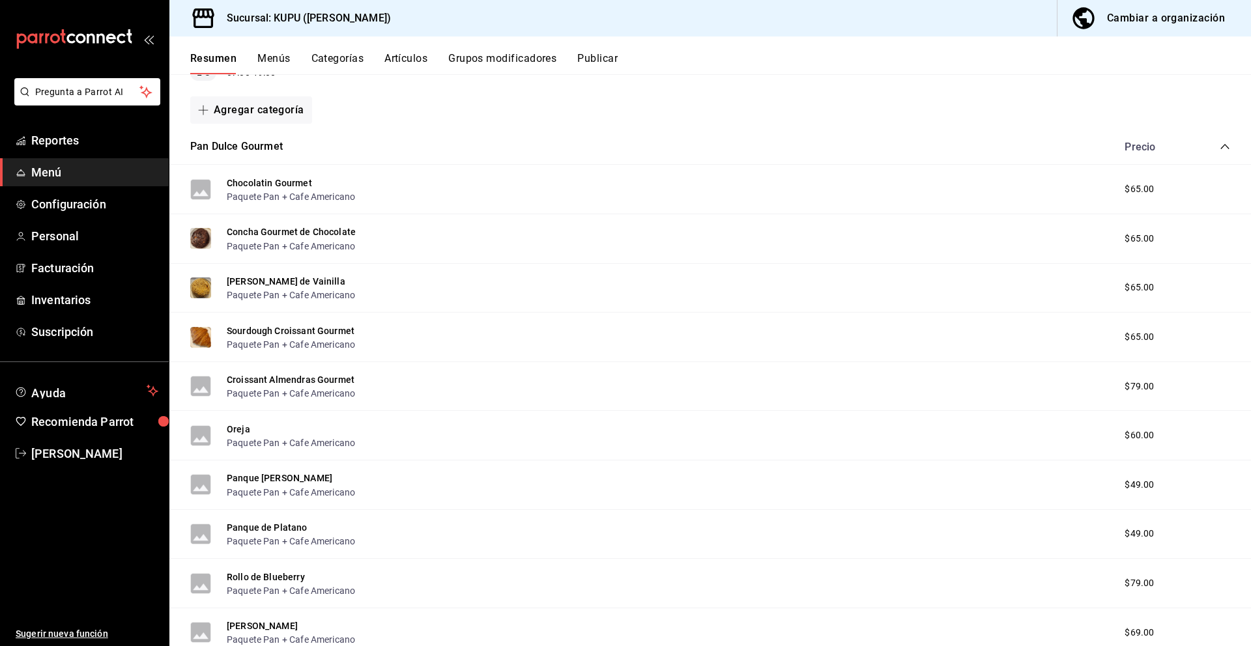
scroll to position [167, 0]
click at [240, 431] on button "Oreja" at bounding box center [238, 428] width 23 height 13
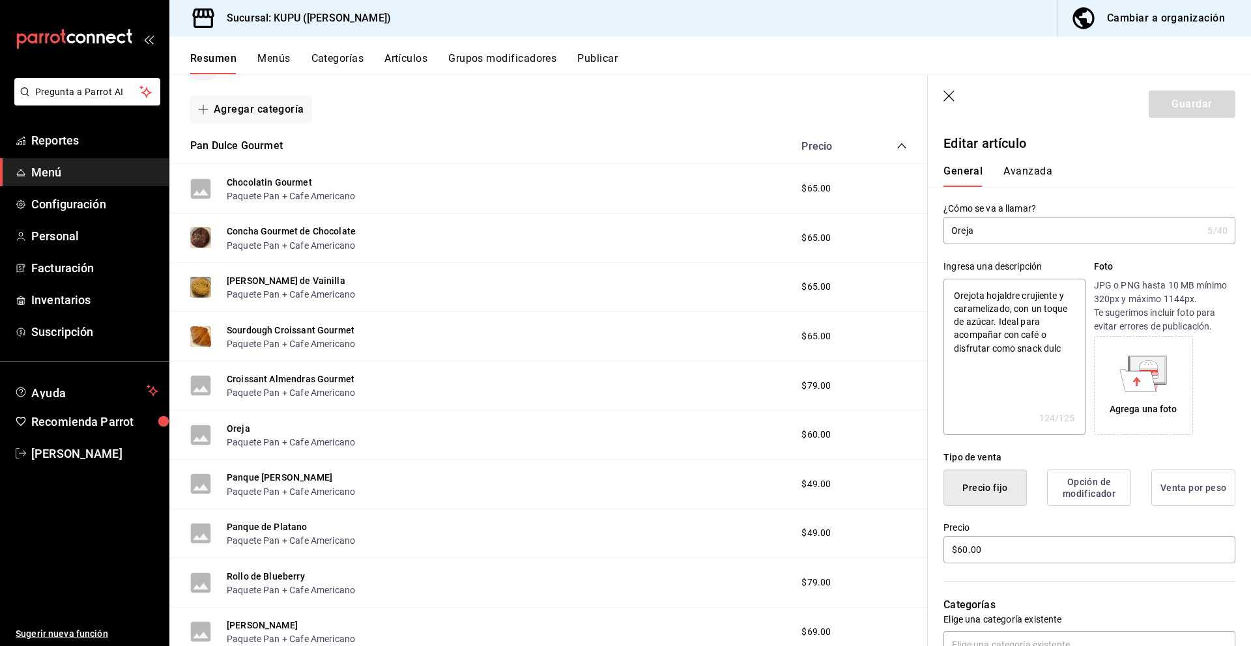
click at [1017, 171] on button "Avanzada" at bounding box center [1027, 176] width 49 height 22
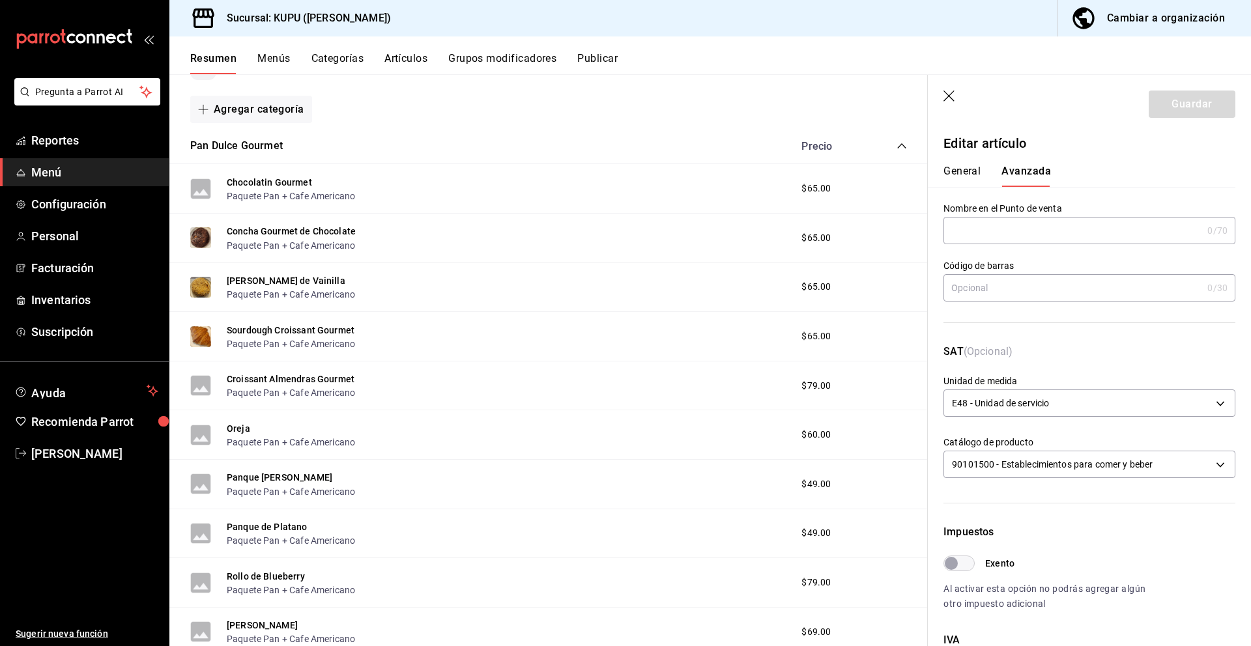
click at [972, 168] on button "General" at bounding box center [961, 176] width 37 height 22
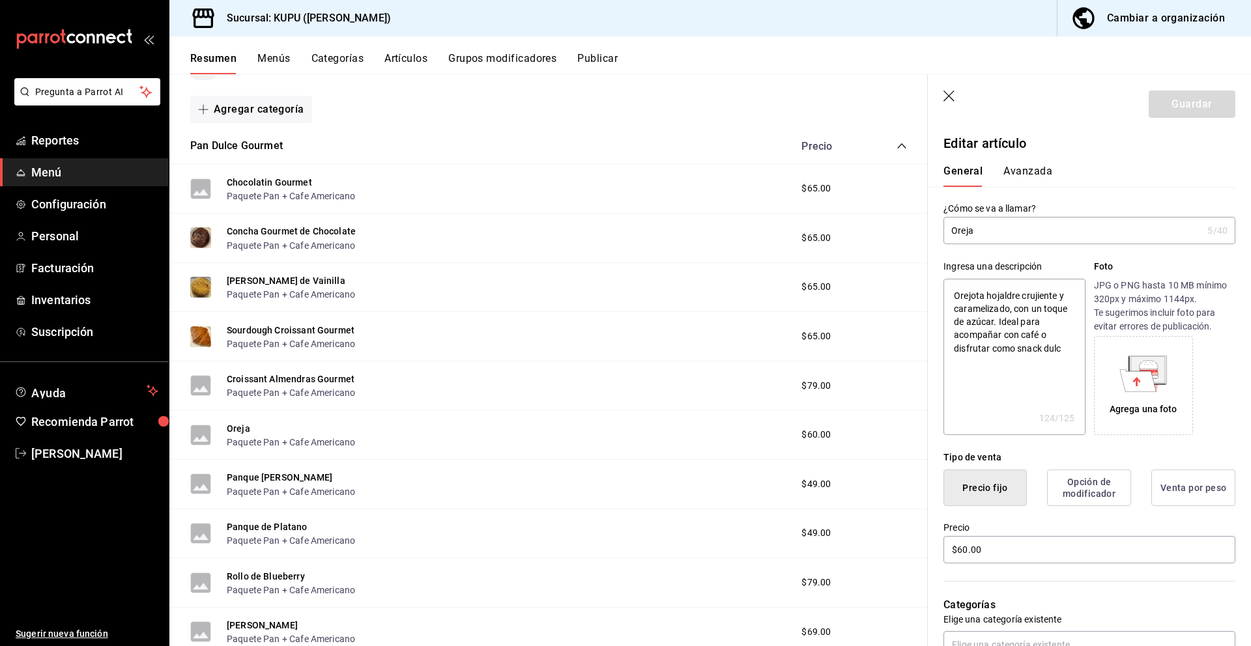
click at [1010, 171] on button "Avanzada" at bounding box center [1027, 176] width 49 height 22
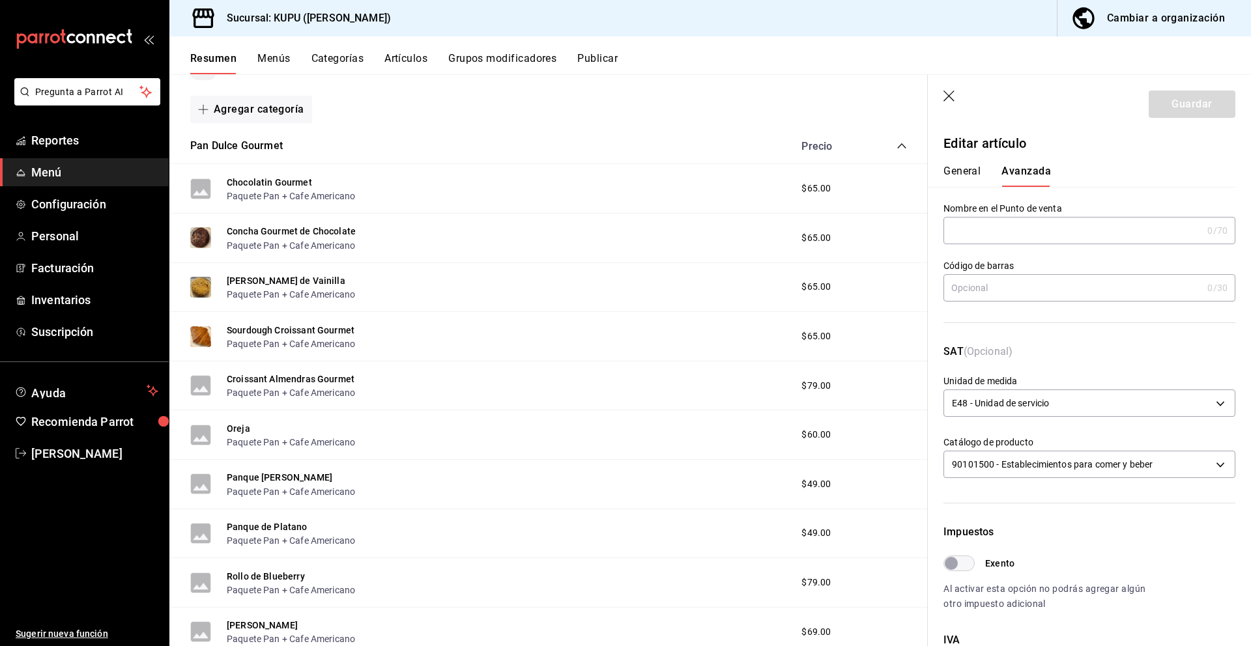
click at [972, 171] on button "General" at bounding box center [961, 176] width 37 height 22
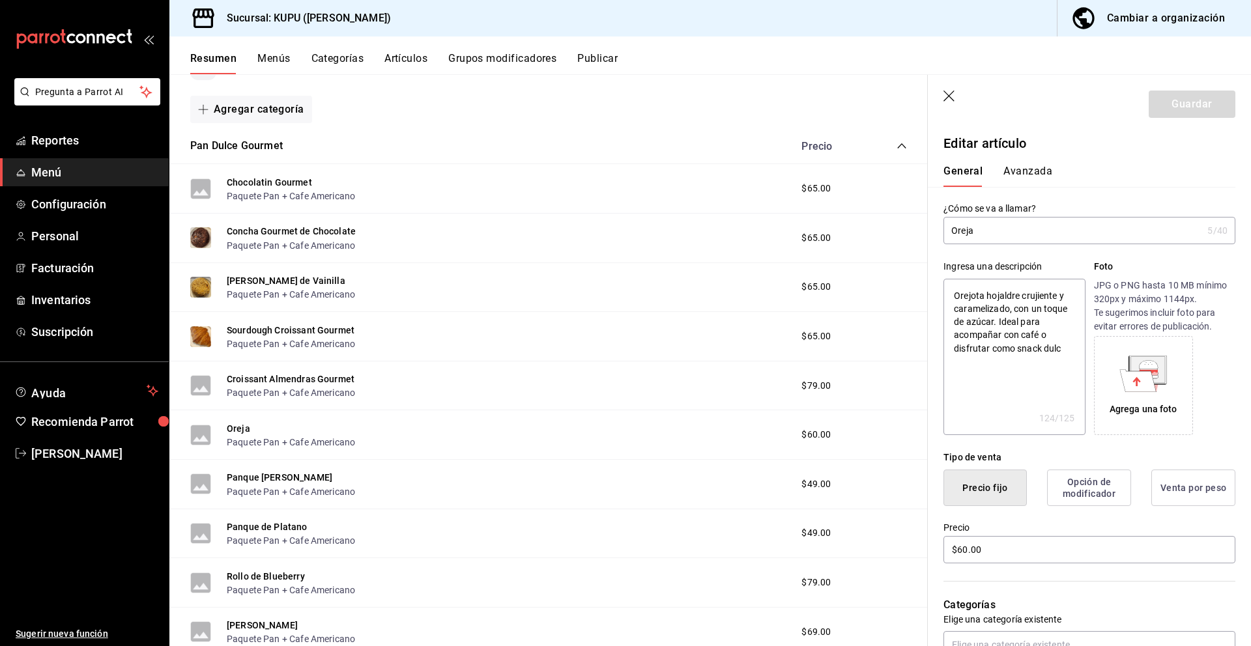
click at [1013, 175] on button "Avanzada" at bounding box center [1027, 176] width 49 height 22
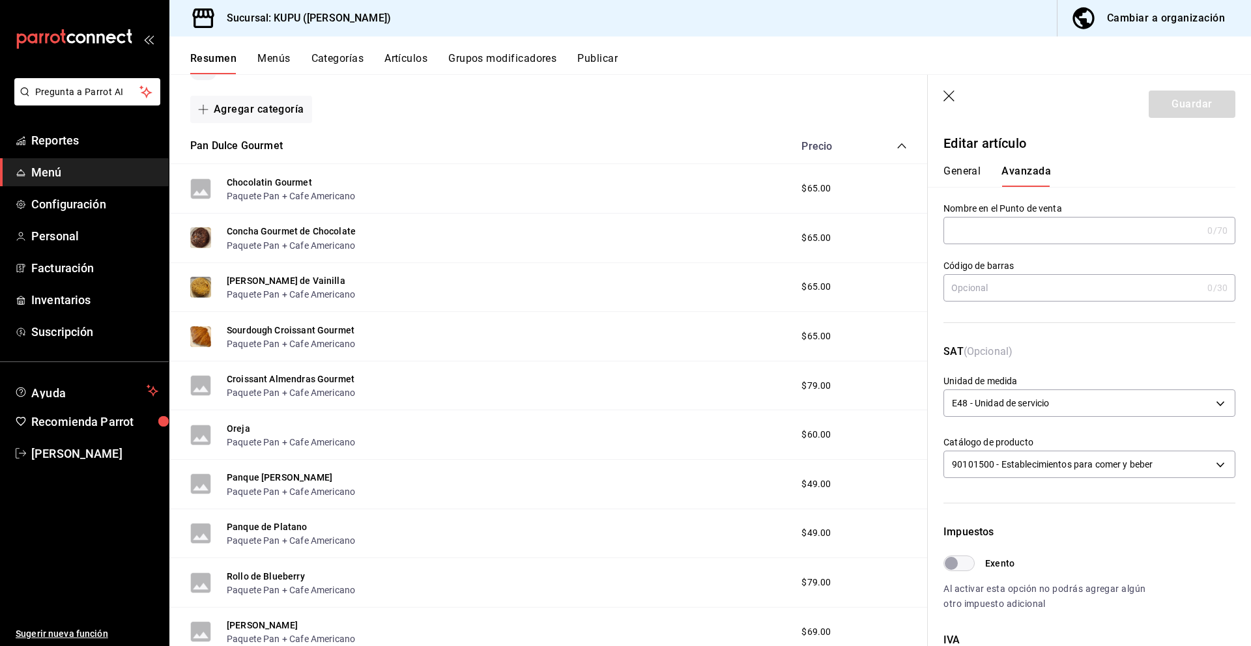
click at [977, 169] on button "General" at bounding box center [961, 176] width 37 height 22
type textarea "x"
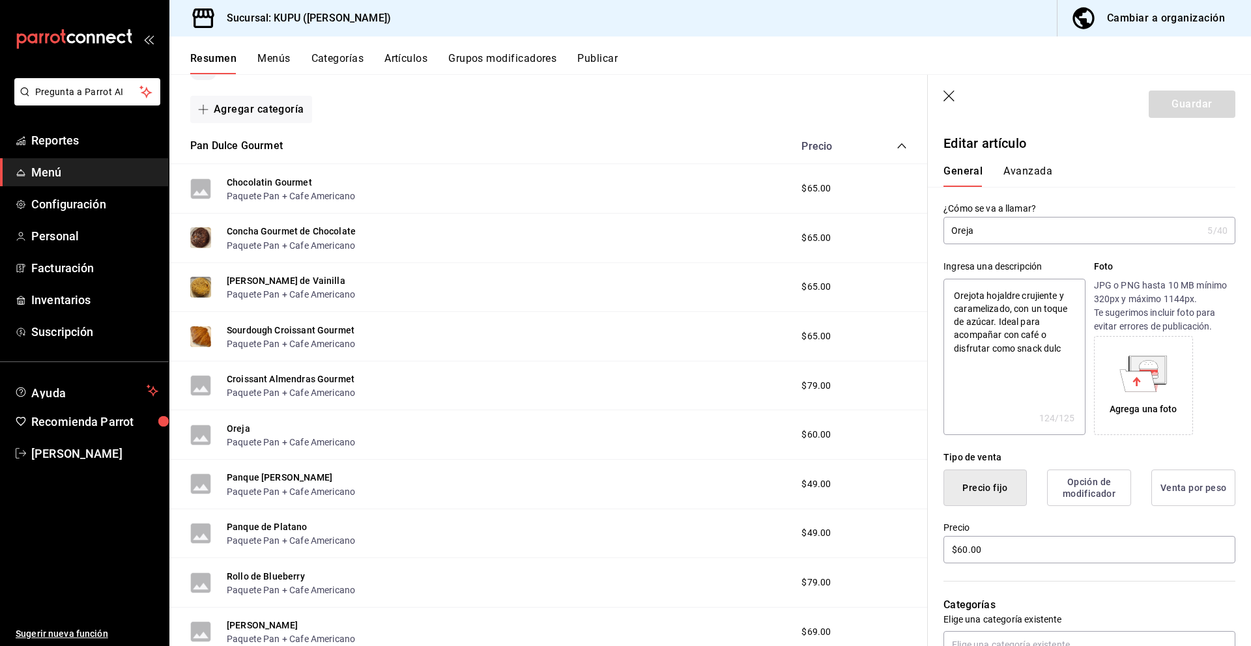
click at [1035, 167] on button "Avanzada" at bounding box center [1027, 176] width 49 height 22
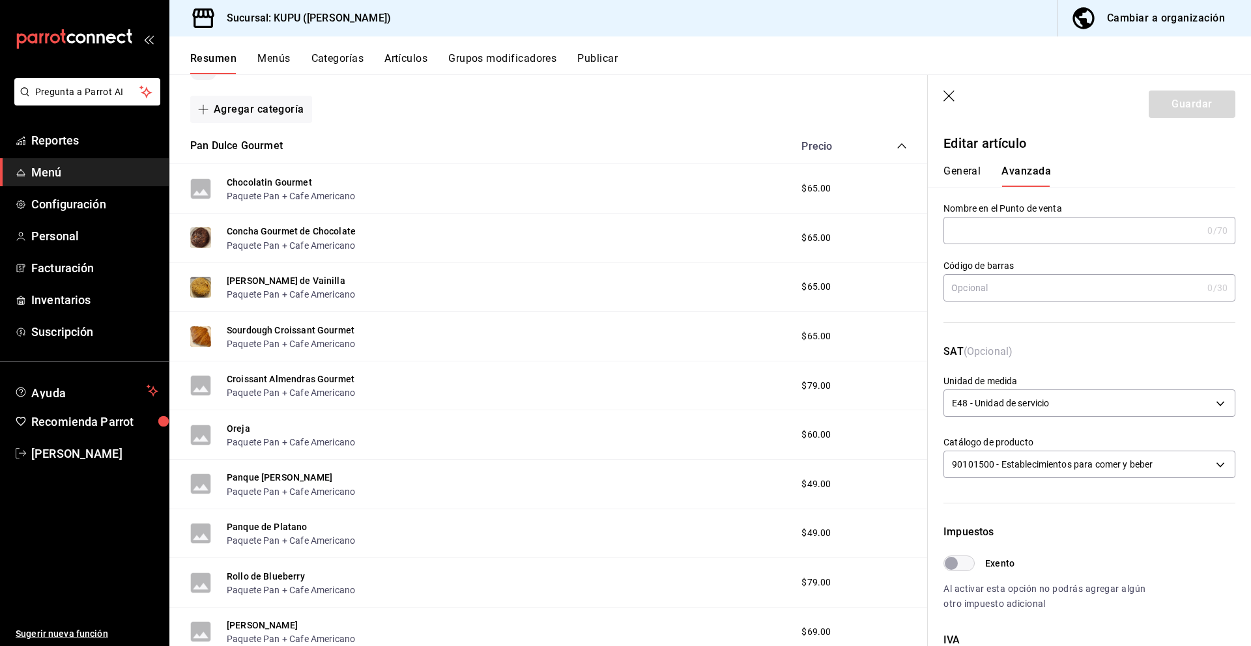
scroll to position [274, 0]
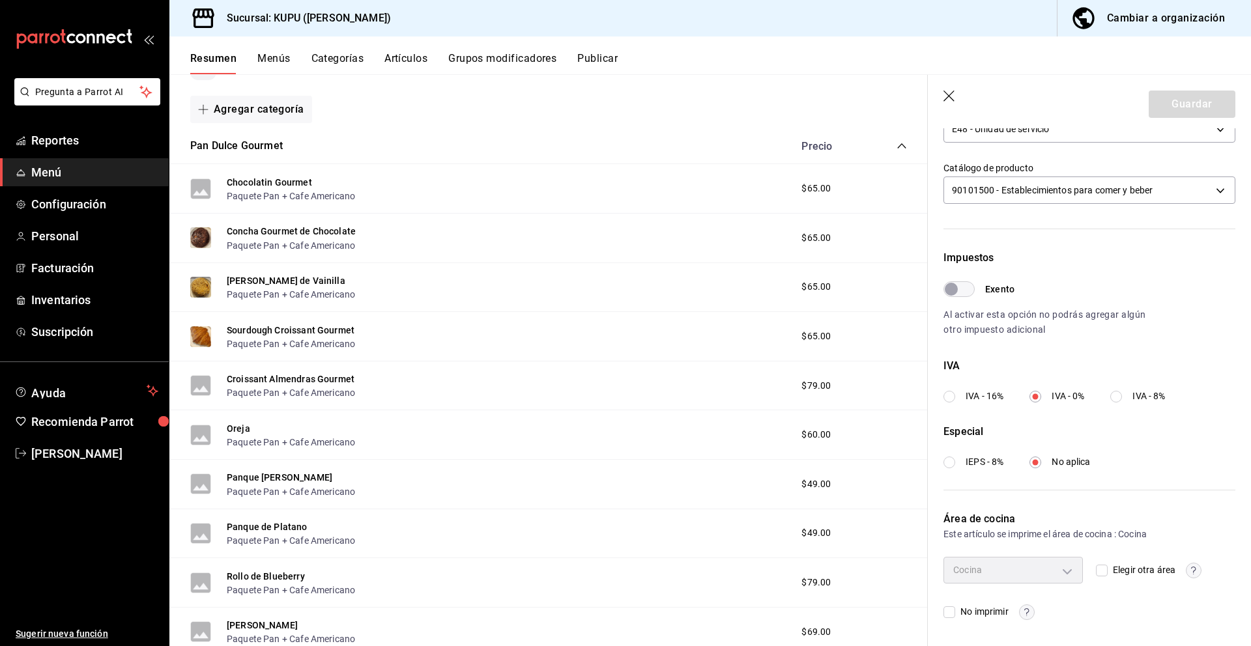
click at [949, 98] on icon "button" at bounding box center [949, 97] width 13 height 13
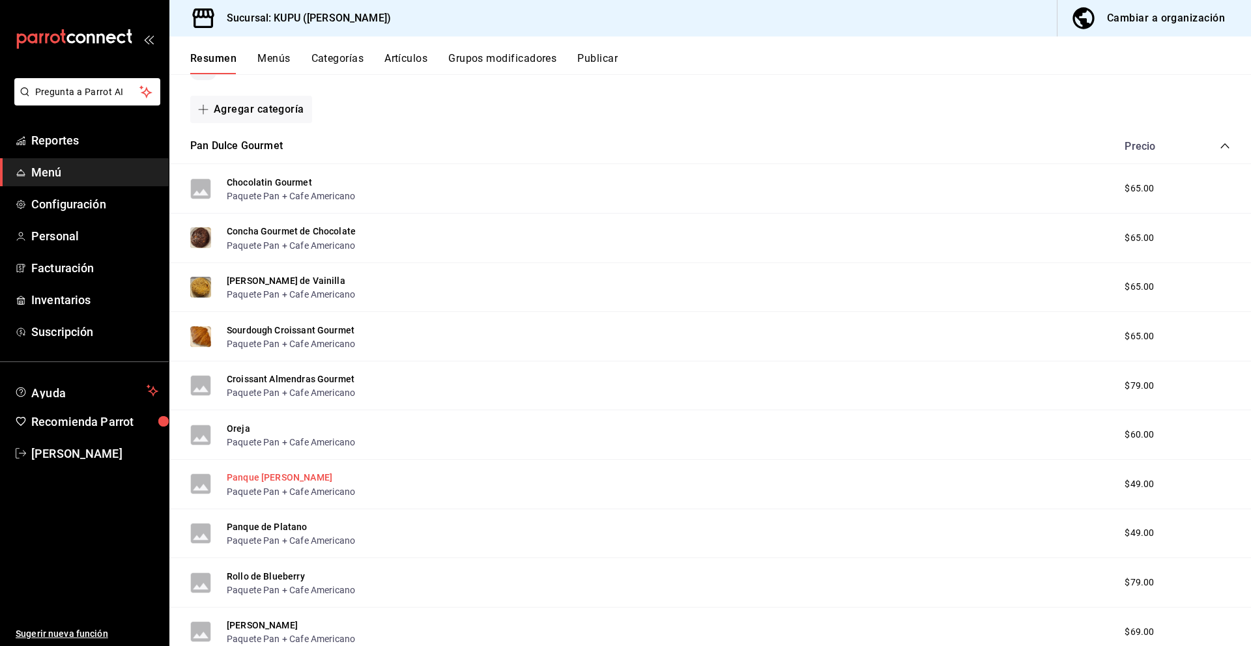
click at [274, 480] on button "Panque [PERSON_NAME]" at bounding box center [280, 477] width 106 height 13
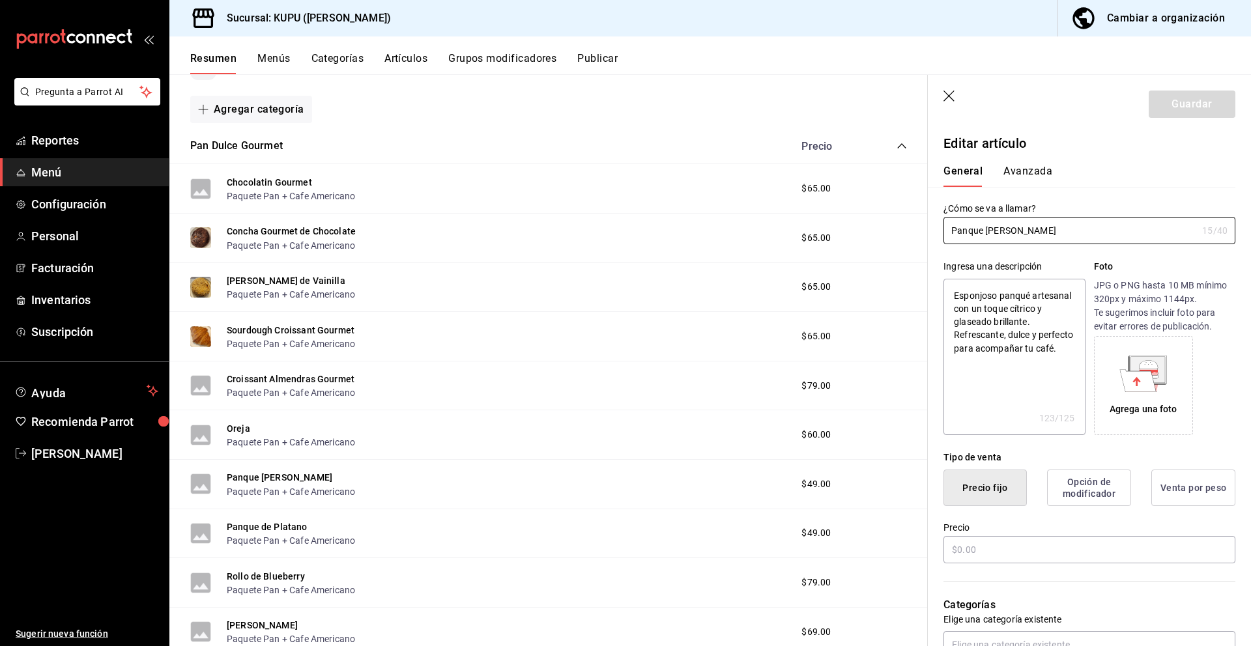
type textarea "x"
type input "$49.00"
radio input "false"
radio input "true"
type input "E48"
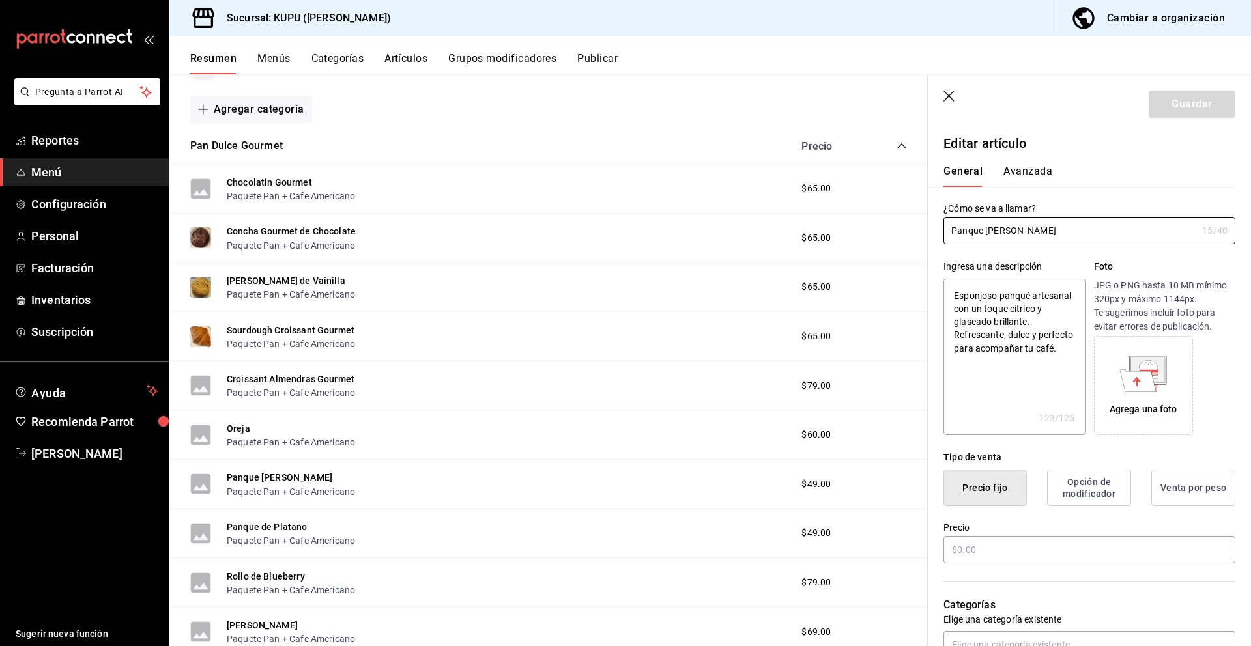
type input "90101500"
radio input "true"
type input "4e730810-7a1a-4d1d-9faa-577cae02166d"
click at [1032, 177] on button "Avanzada" at bounding box center [1027, 176] width 49 height 22
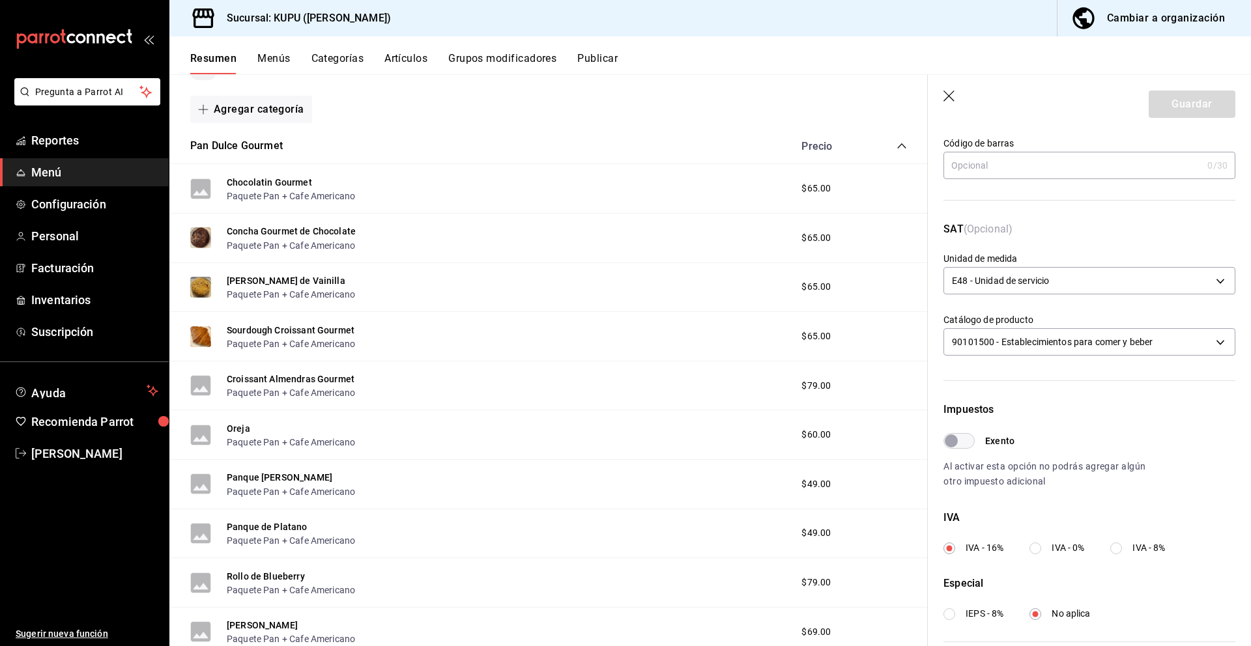
scroll to position [274, 0]
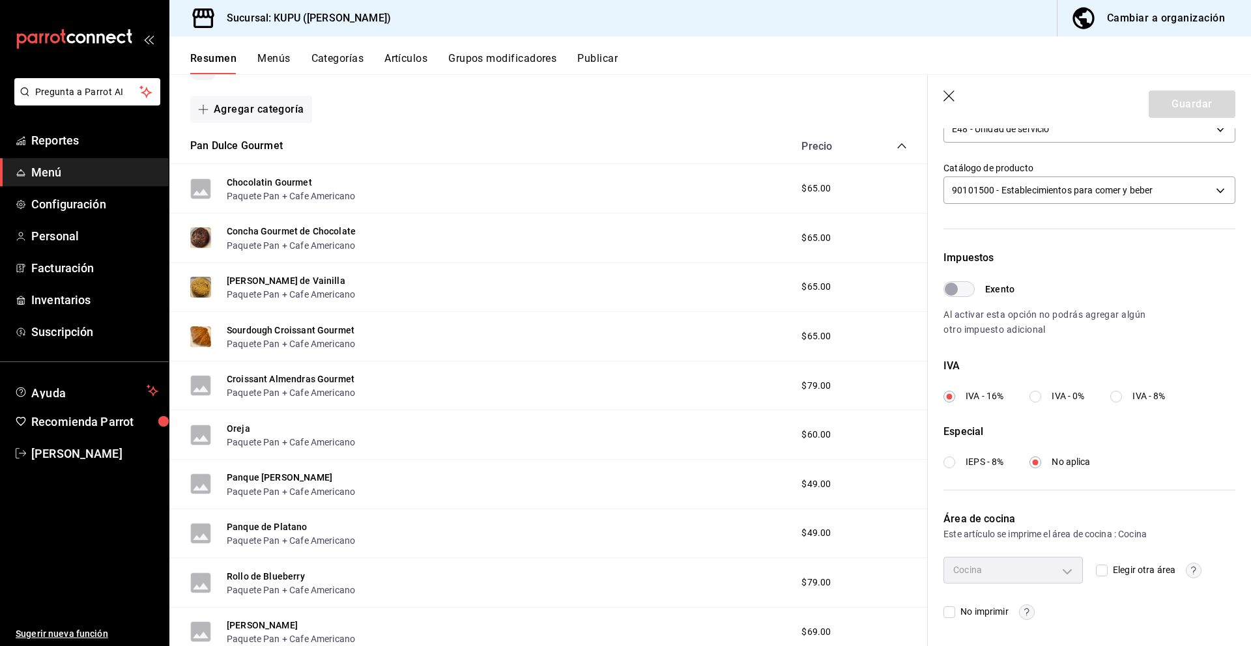
click at [1052, 395] on label "IVA - 0%" at bounding box center [1056, 397] width 55 height 14
click at [1041, 395] on input "IVA - 0%" at bounding box center [1035, 397] width 12 height 12
radio input "true"
click at [968, 464] on span "IEPS - 8%" at bounding box center [985, 462] width 38 height 14
click at [955, 464] on input "IEPS - 8%" at bounding box center [949, 463] width 12 height 12
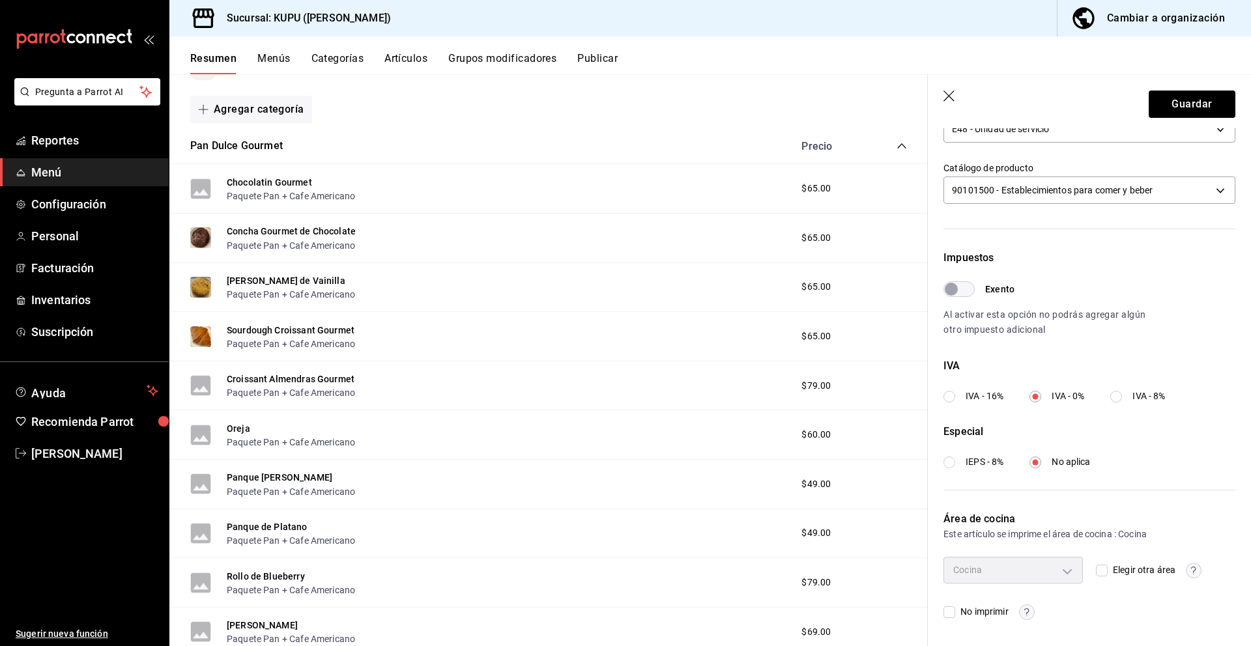
radio input "true"
click at [1184, 100] on button "Guardar" at bounding box center [1192, 104] width 87 height 27
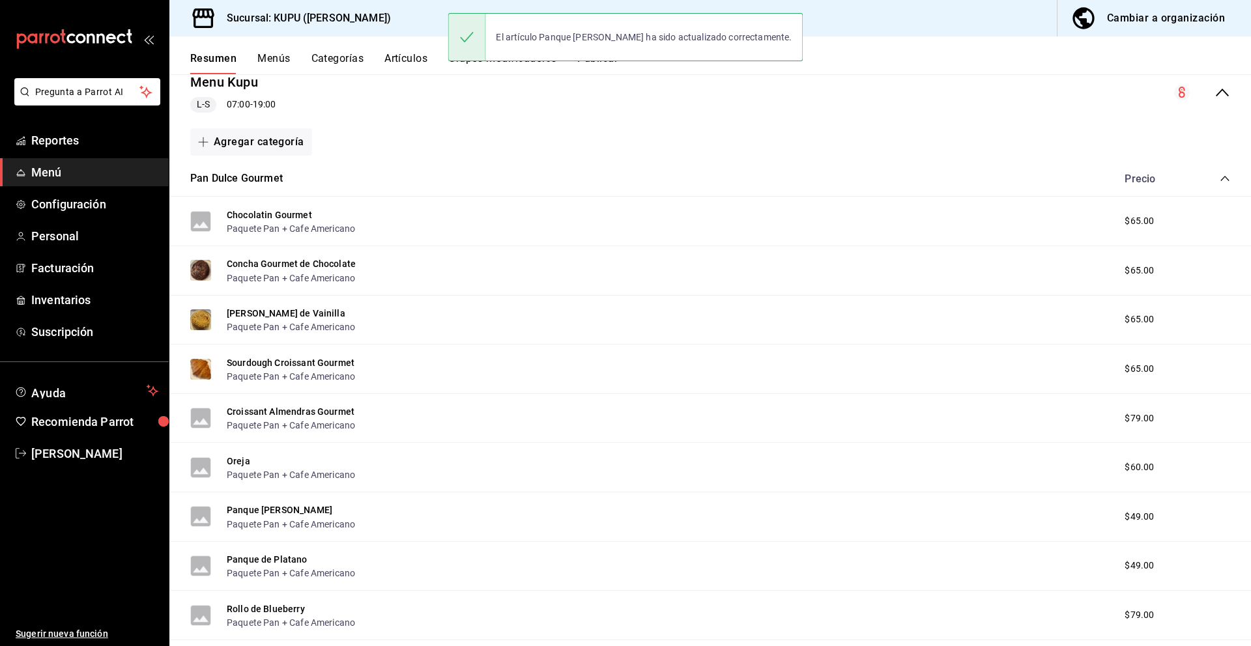
scroll to position [167, 0]
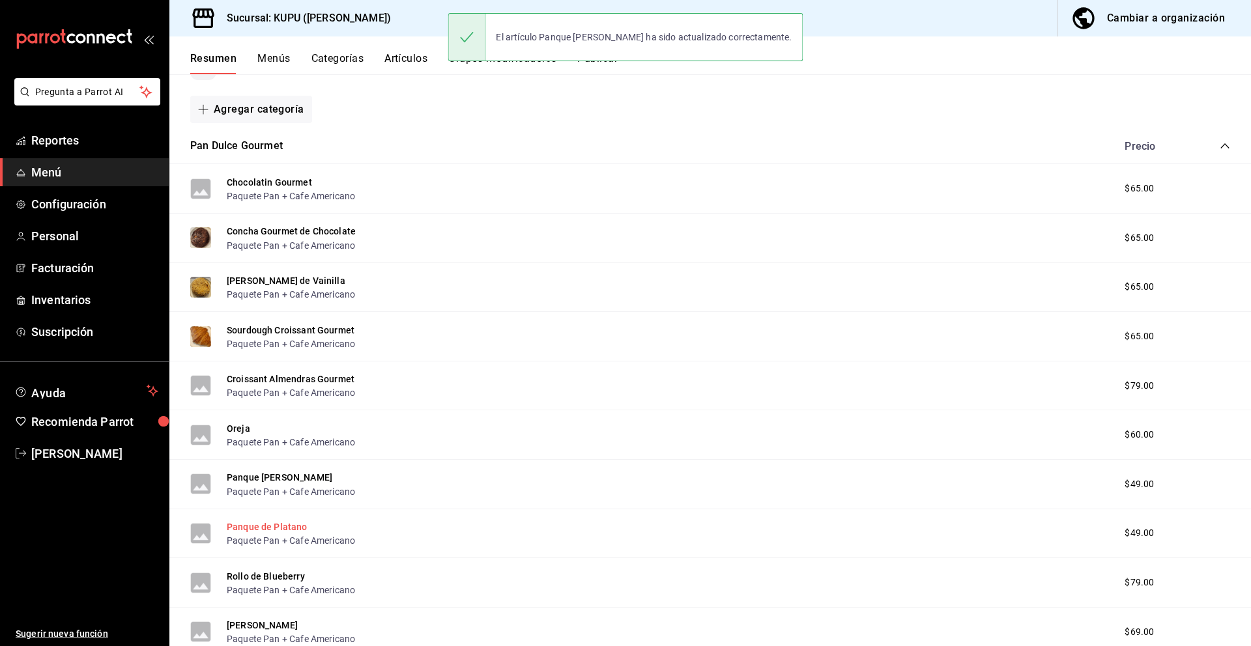
click at [268, 525] on button "Panque de Platano" at bounding box center [267, 527] width 81 height 13
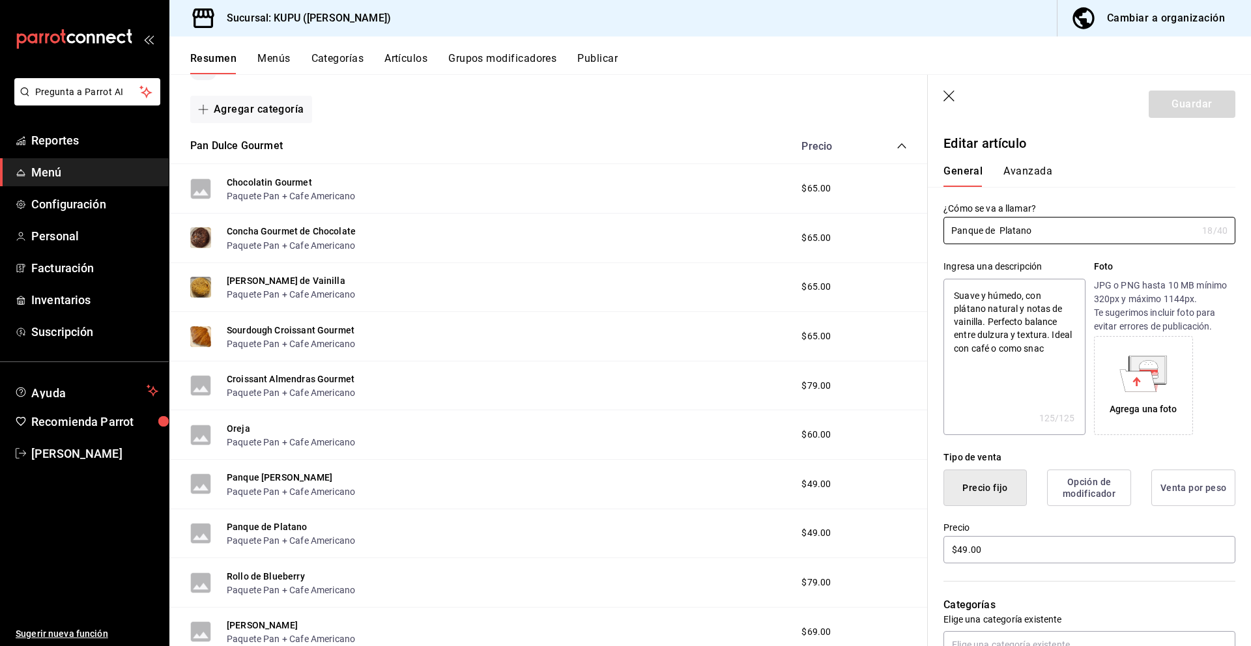
click at [1020, 178] on button "Avanzada" at bounding box center [1027, 176] width 49 height 22
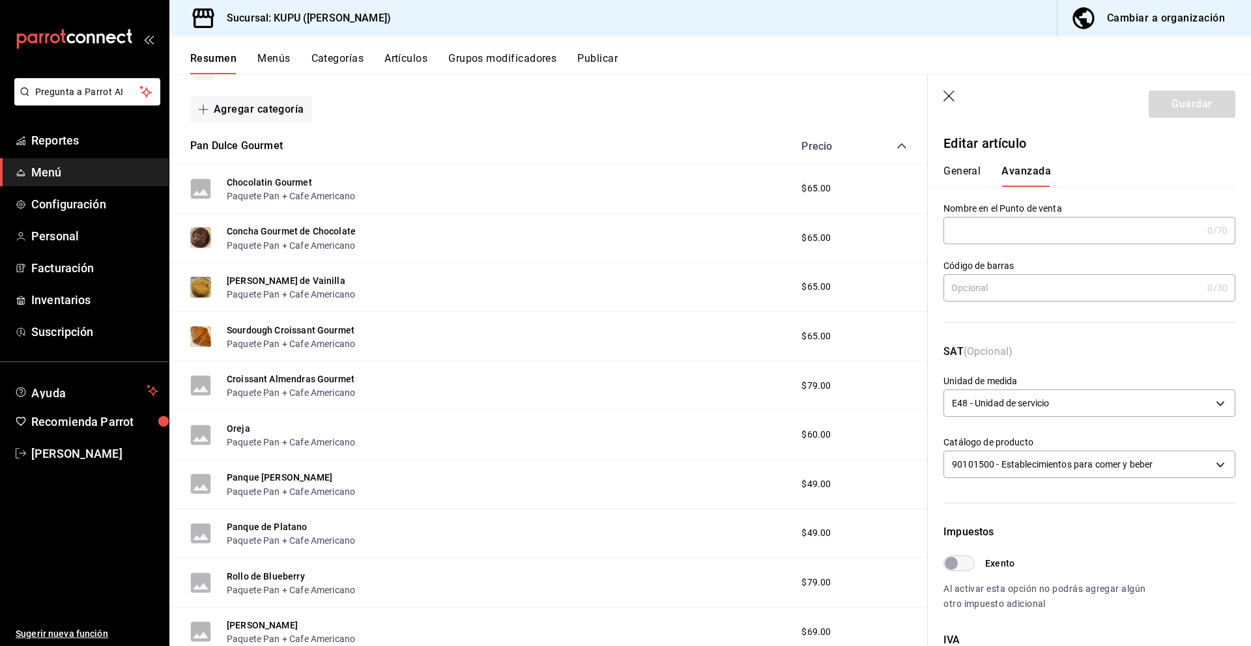
scroll to position [274, 0]
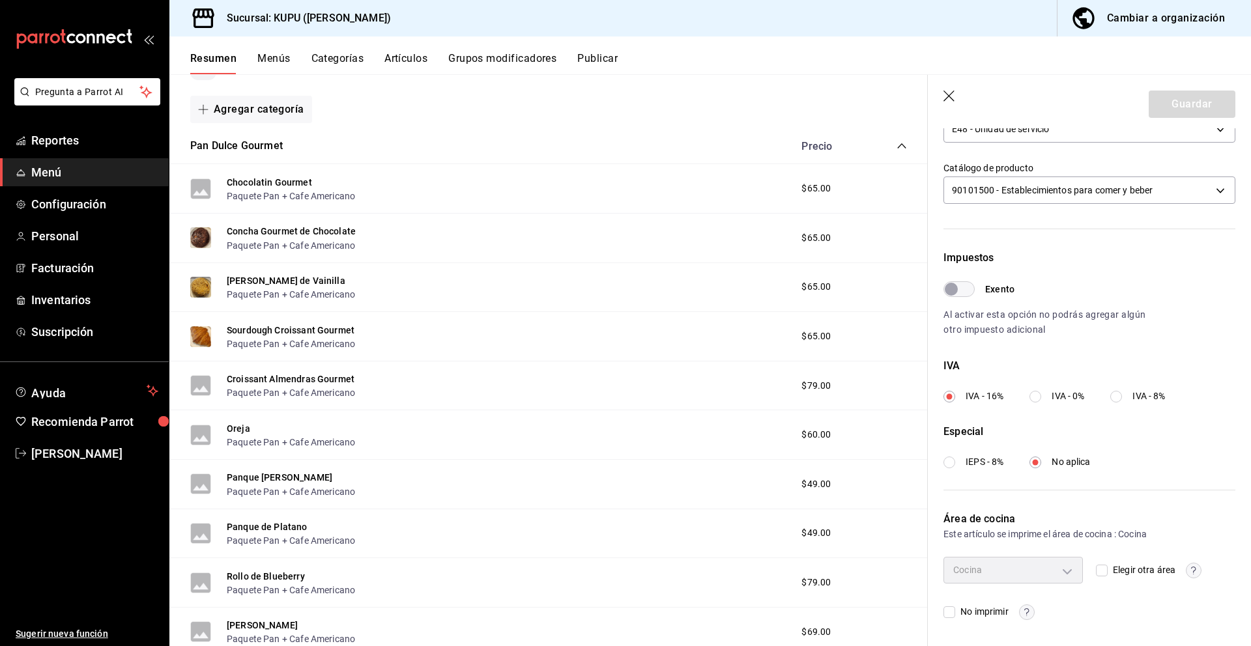
click at [1037, 399] on input "IVA - 0%" at bounding box center [1035, 397] width 12 height 12
radio input "true"
click at [953, 462] on input "IEPS - 8%" at bounding box center [949, 463] width 12 height 12
radio input "true"
click at [1214, 95] on button "Guardar" at bounding box center [1192, 104] width 87 height 27
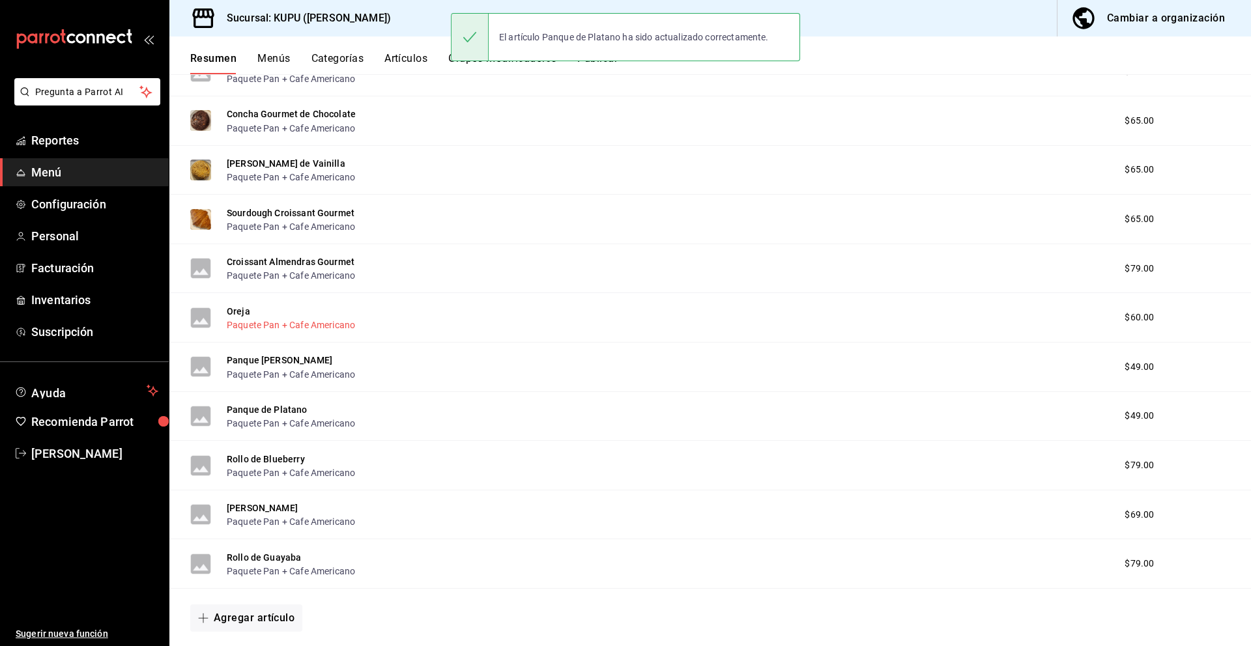
scroll to position [288, 0]
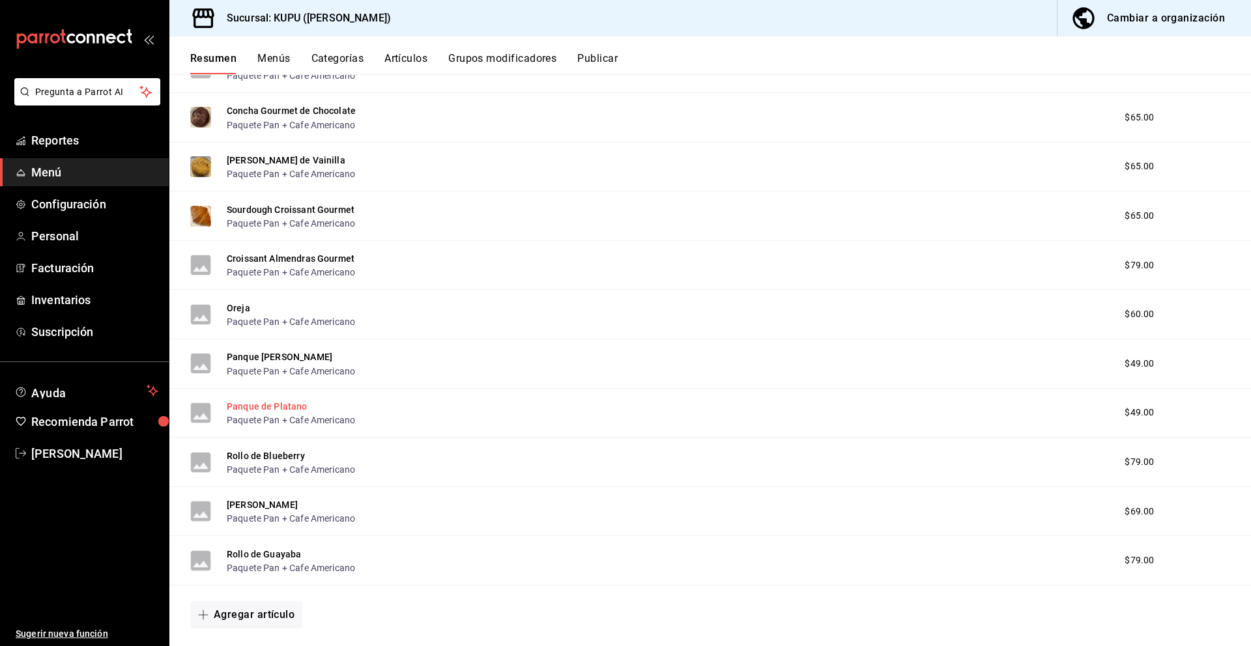
click at [287, 411] on button "Panque de Platano" at bounding box center [267, 406] width 81 height 13
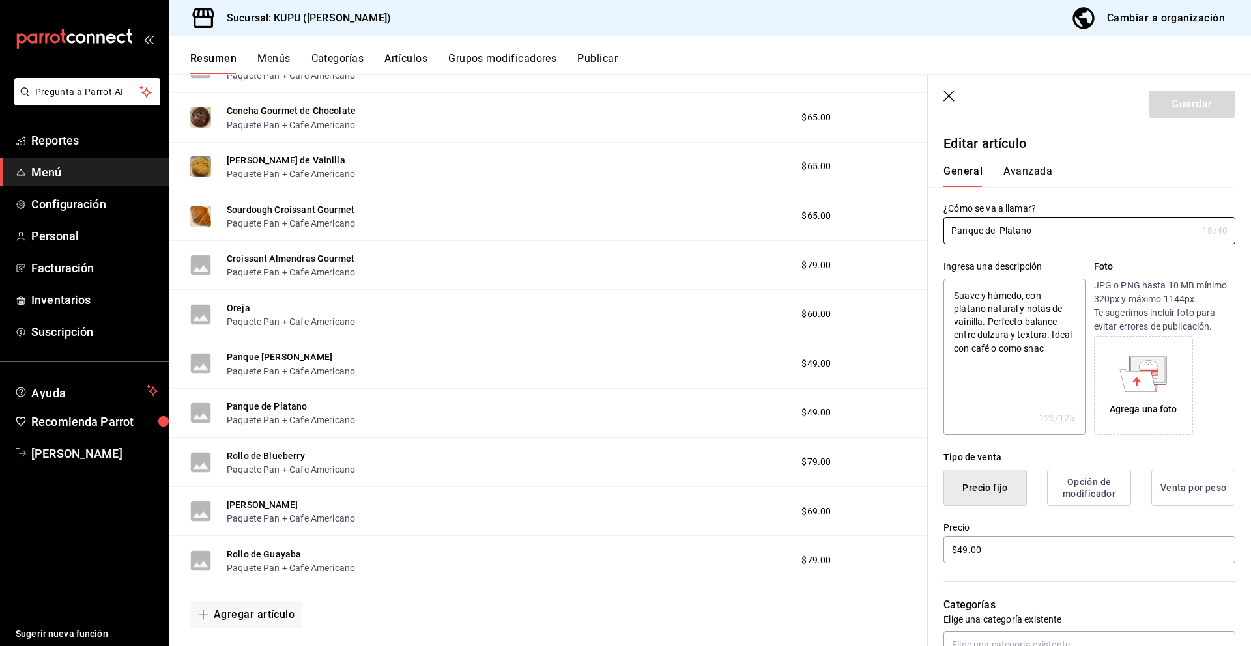
click at [1016, 163] on div "General [PERSON_NAME]" at bounding box center [1082, 170] width 308 height 34
click at [1031, 170] on button "Avanzada" at bounding box center [1027, 176] width 49 height 22
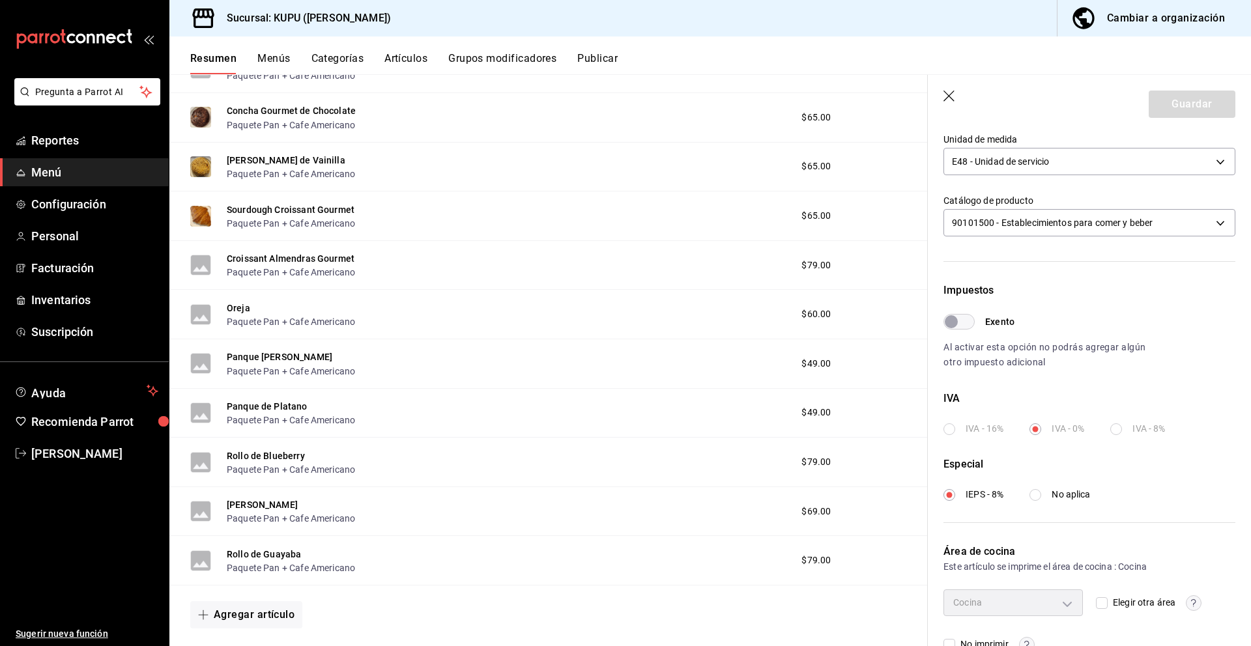
scroll to position [274, 0]
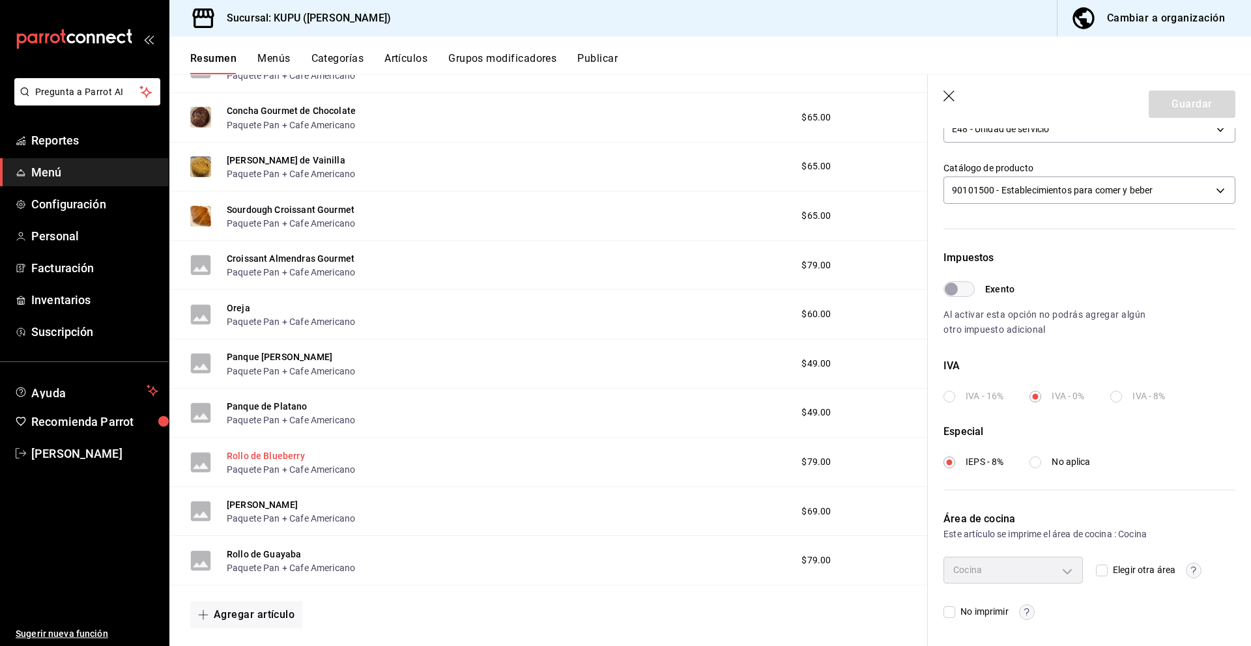
click at [281, 453] on button "Rollo de Blueberry" at bounding box center [266, 456] width 78 height 13
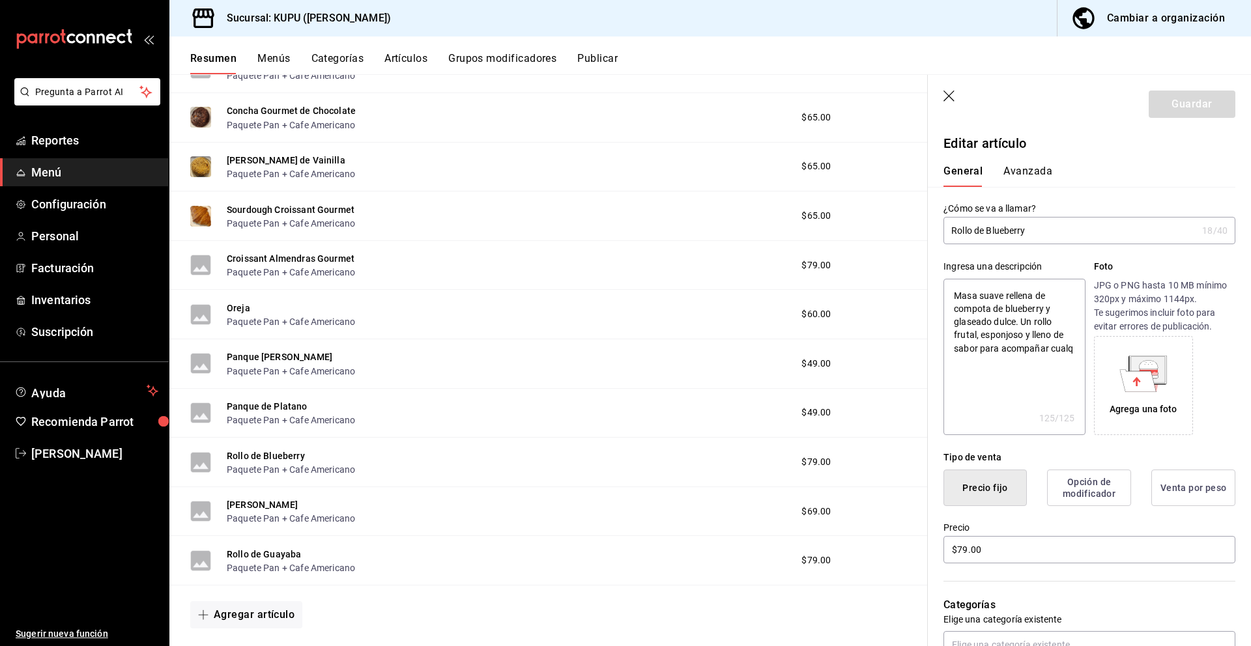
click at [1026, 166] on button "Avanzada" at bounding box center [1027, 176] width 49 height 22
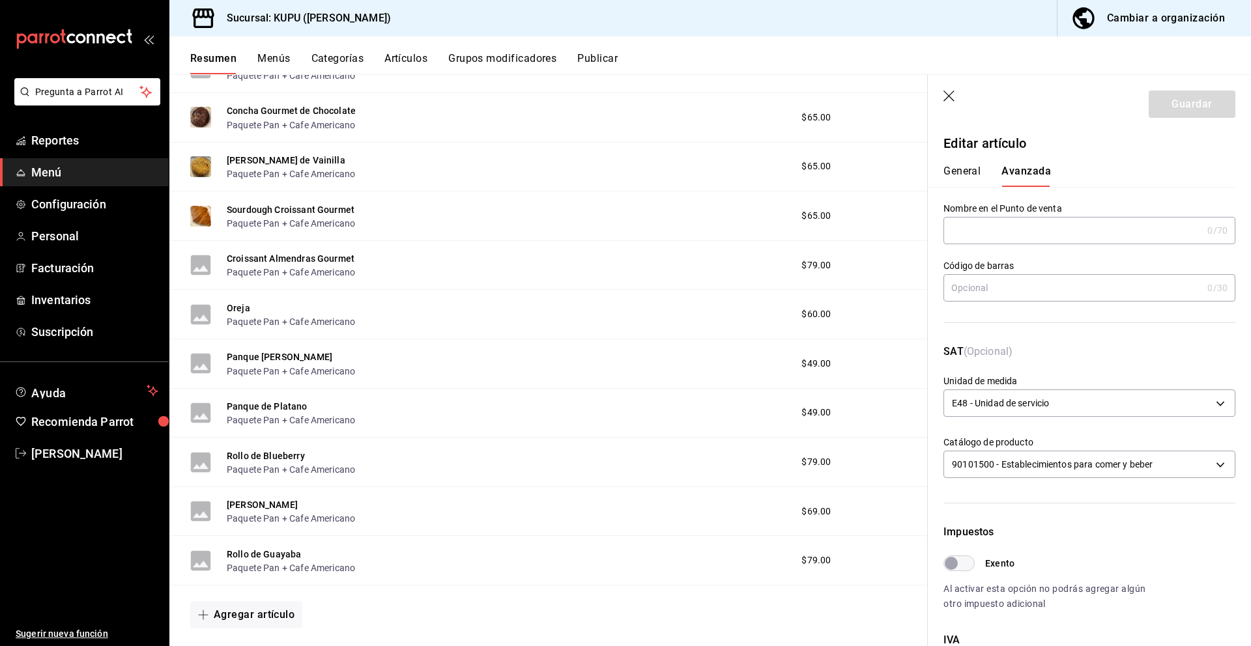
click at [1039, 173] on button "Avanzada" at bounding box center [1026, 176] width 50 height 22
click at [1019, 167] on button "Avanzada" at bounding box center [1026, 176] width 50 height 22
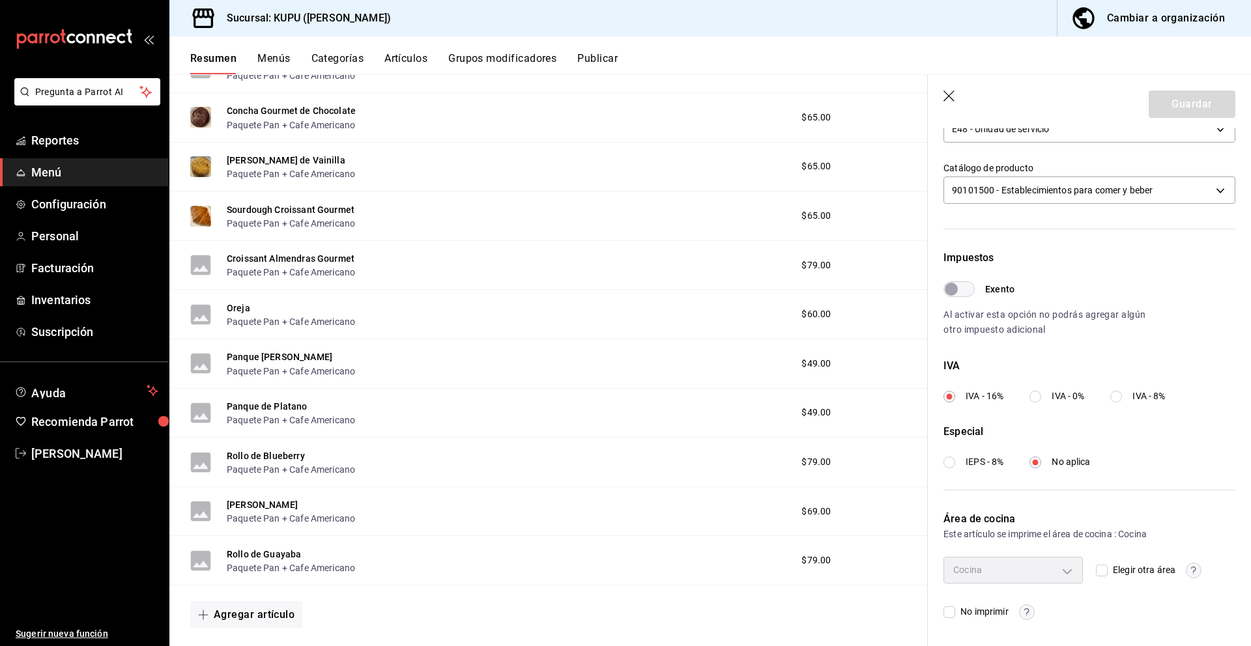
click at [1046, 394] on label "IVA - 0%" at bounding box center [1056, 397] width 55 height 14
click at [1041, 394] on input "IVA - 0%" at bounding box center [1035, 397] width 12 height 12
radio input "true"
click at [958, 462] on label "IEPS - 8%" at bounding box center [973, 462] width 60 height 14
click at [955, 462] on input "IEPS - 8%" at bounding box center [949, 463] width 12 height 12
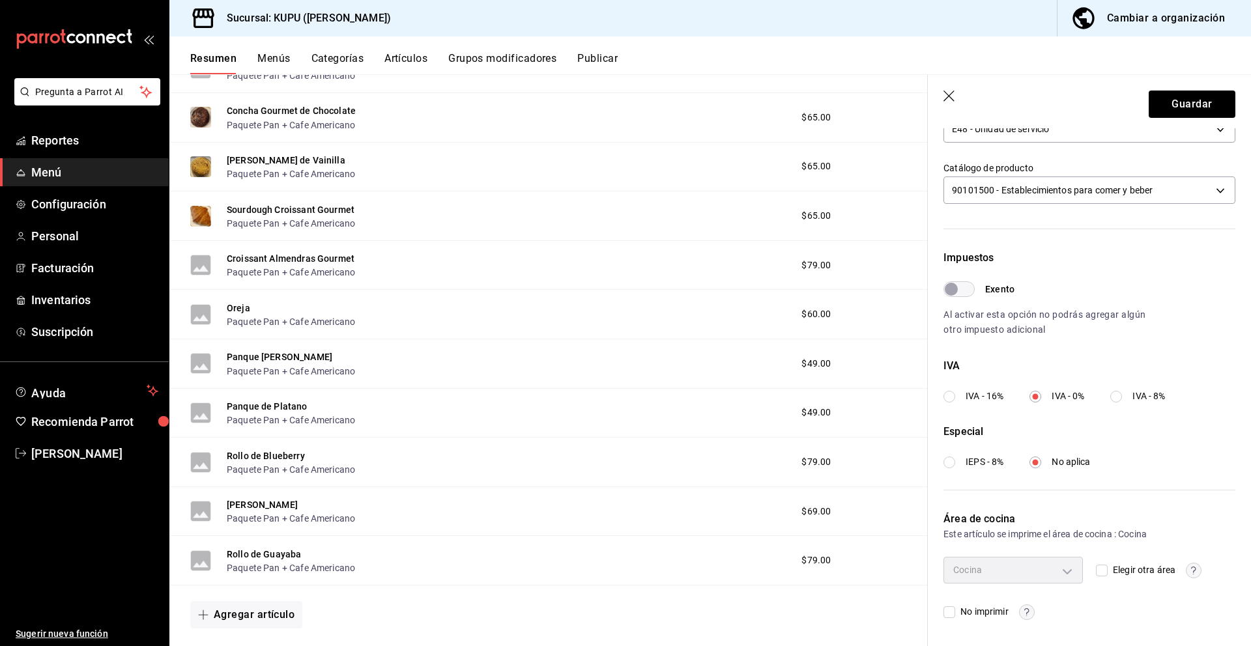
radio input "true"
click at [1202, 102] on button "Guardar" at bounding box center [1192, 104] width 87 height 27
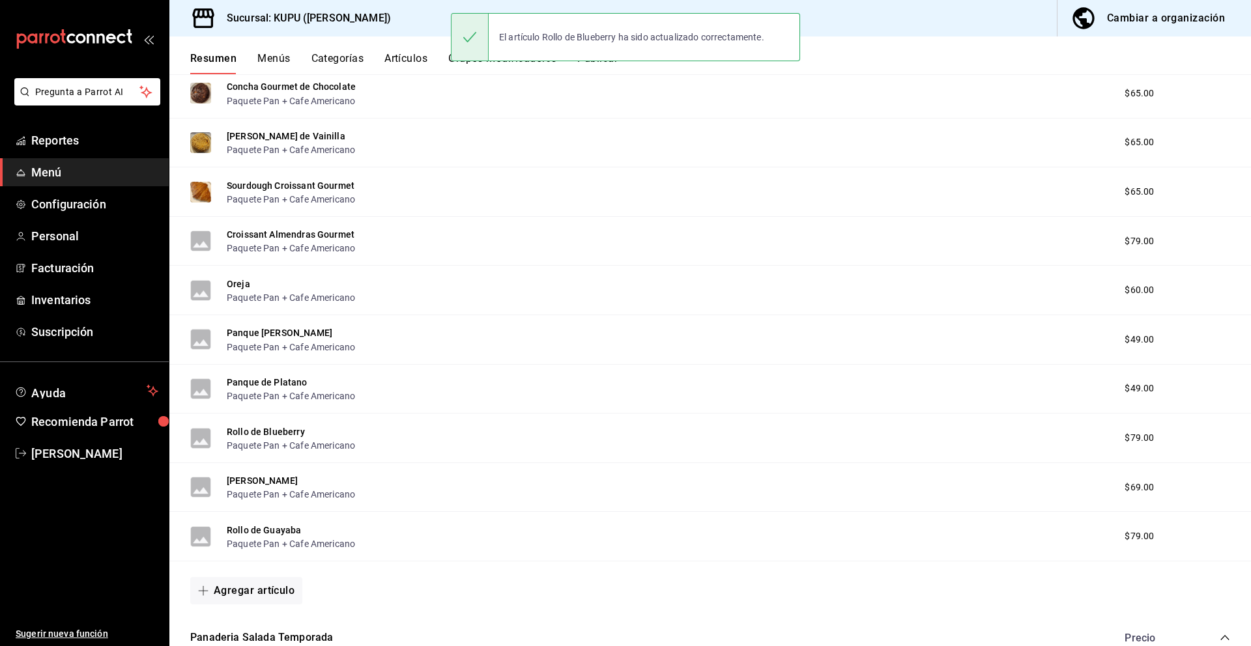
scroll to position [314, 0]
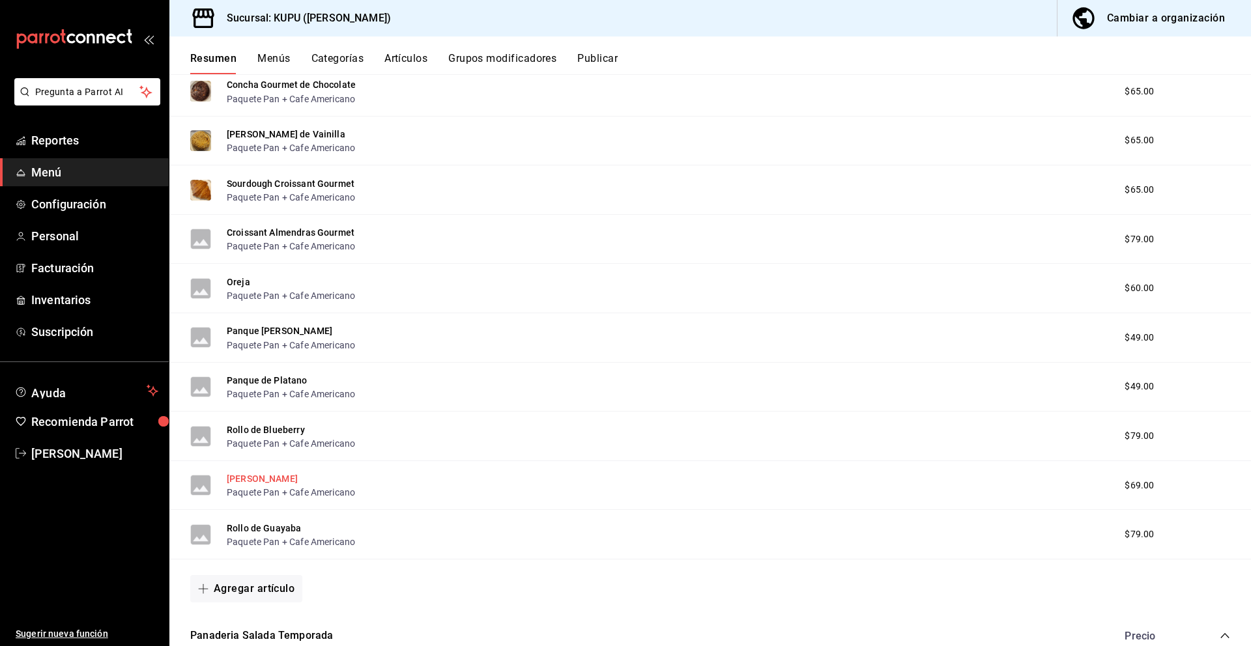
click at [275, 478] on button "[PERSON_NAME]" at bounding box center [262, 478] width 71 height 13
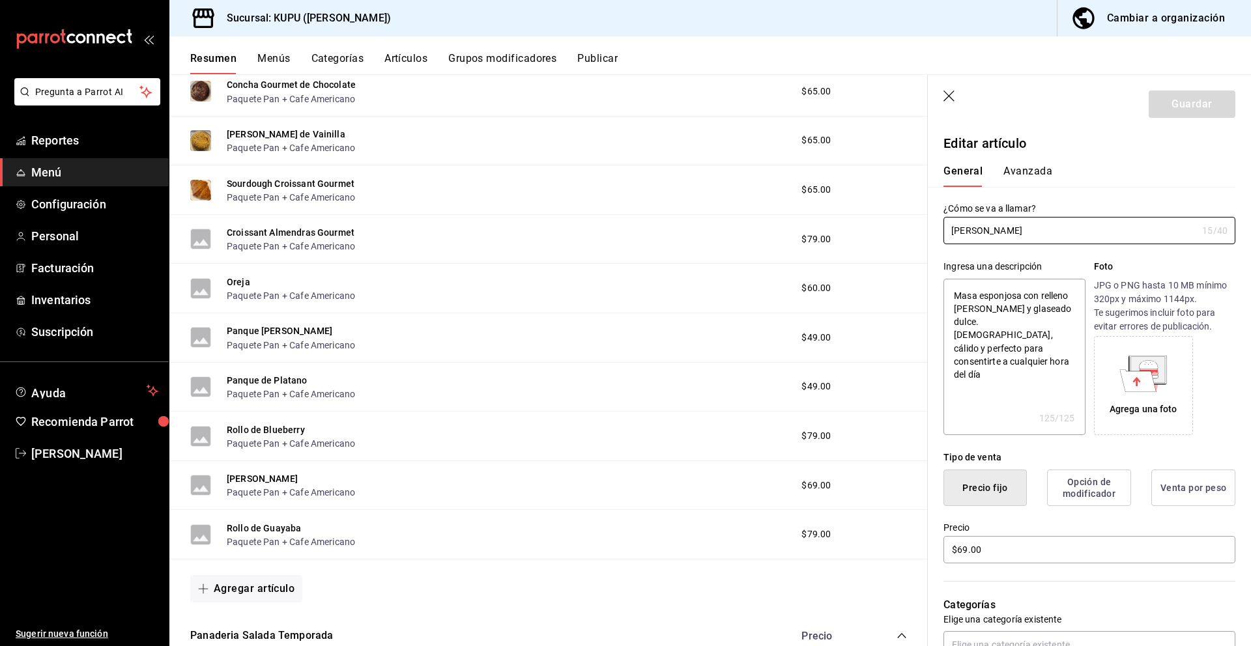
click at [1021, 175] on button "Avanzada" at bounding box center [1027, 176] width 49 height 22
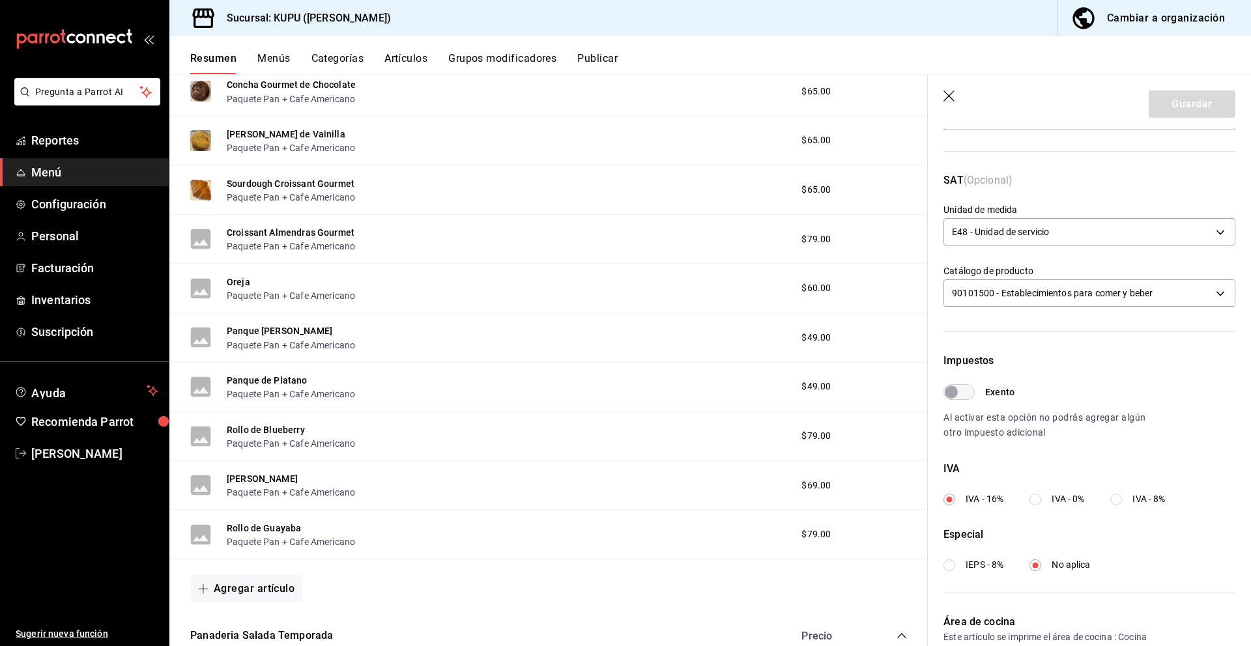
scroll to position [274, 0]
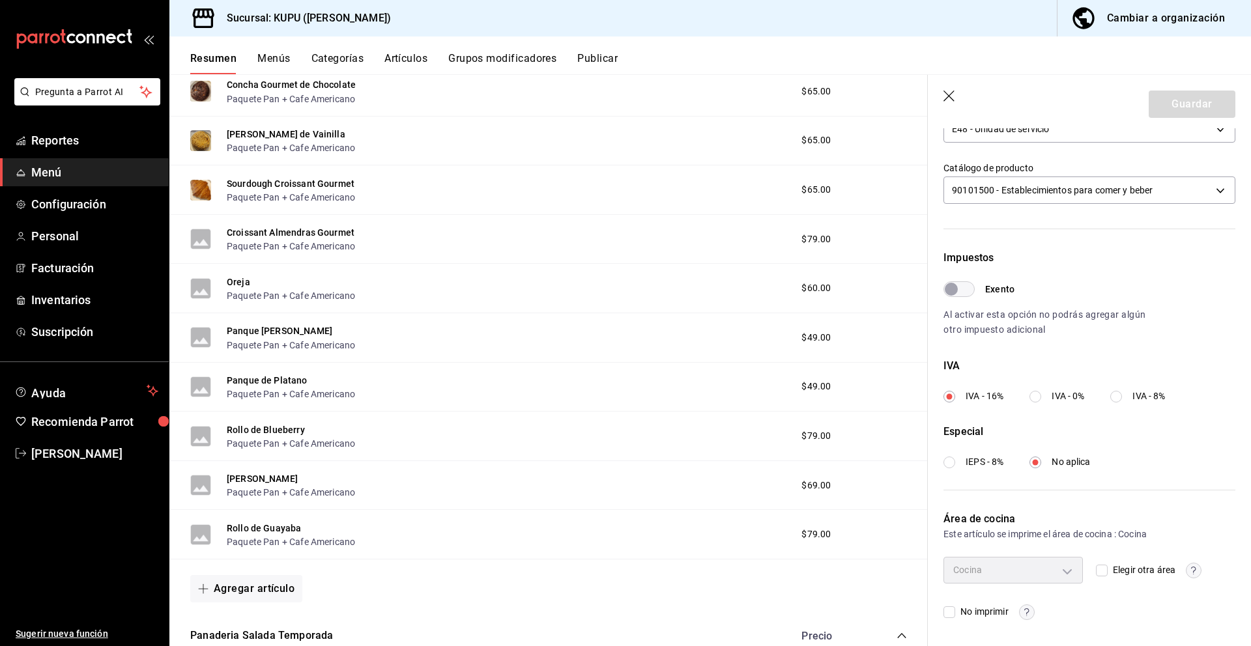
click at [1045, 399] on label "IVA - 0%" at bounding box center [1056, 397] width 55 height 14
click at [1041, 399] on input "IVA - 0%" at bounding box center [1035, 397] width 12 height 12
radio input "true"
click at [947, 460] on input "IEPS - 8%" at bounding box center [949, 463] width 12 height 12
radio input "true"
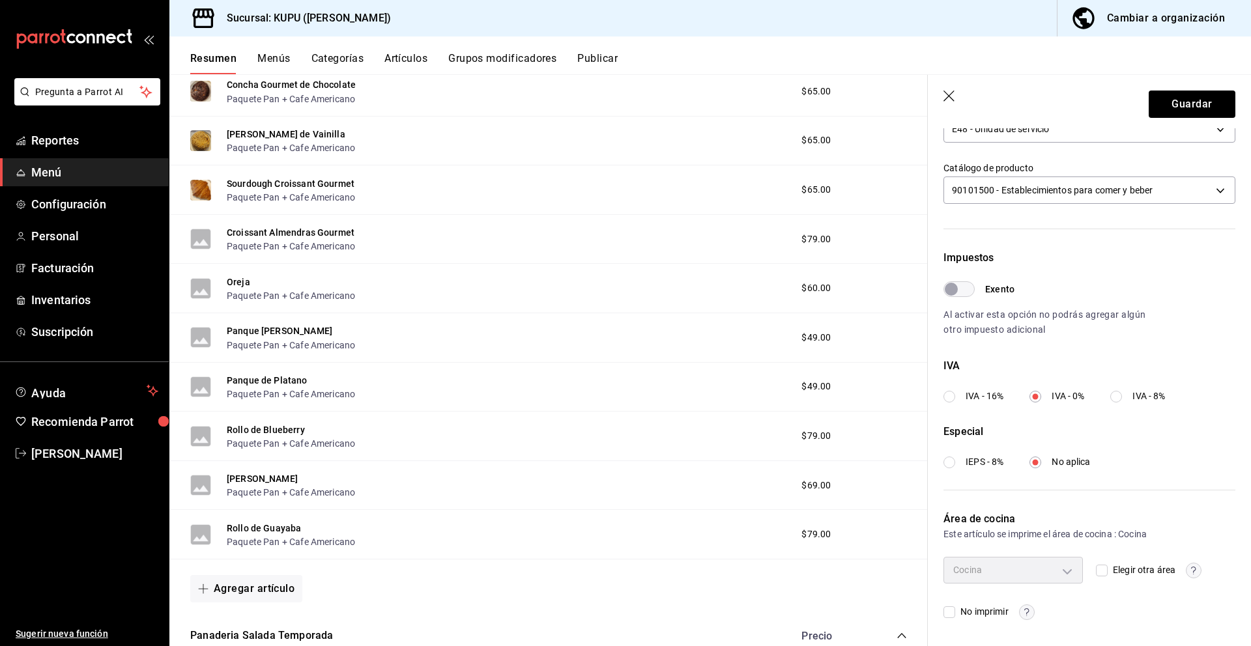
click at [951, 463] on input "IEPS - 8%" at bounding box center [949, 463] width 12 height 12
click at [1196, 108] on button "Guardar" at bounding box center [1192, 104] width 87 height 27
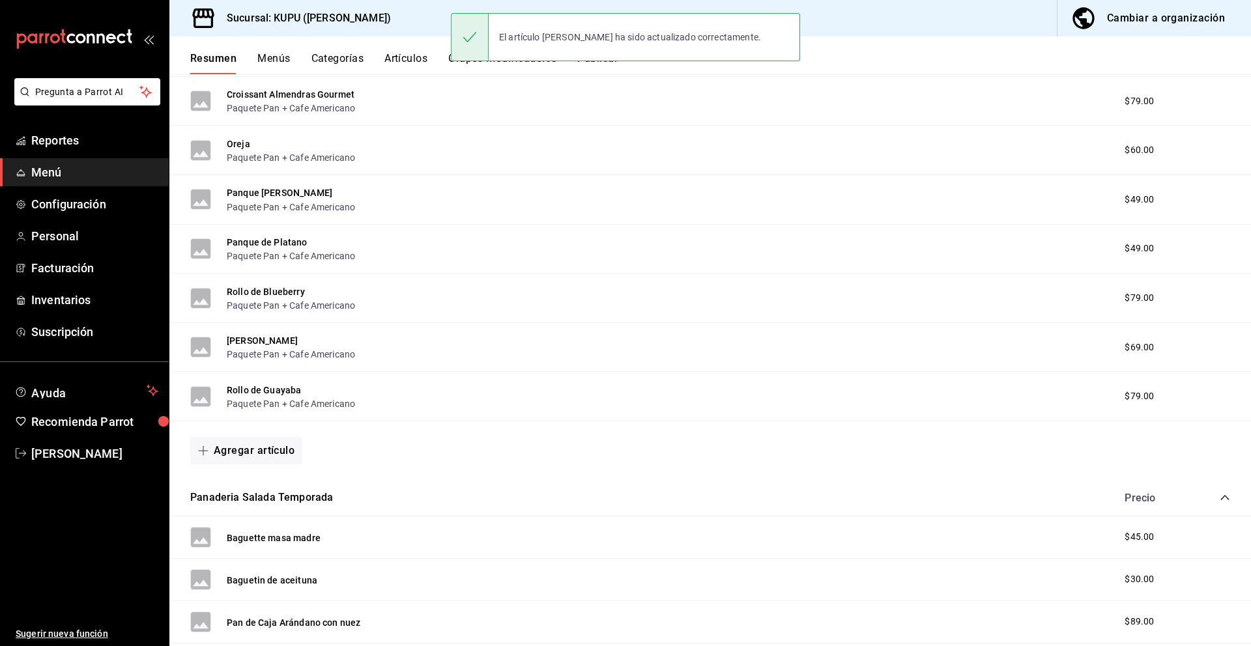
scroll to position [455, 0]
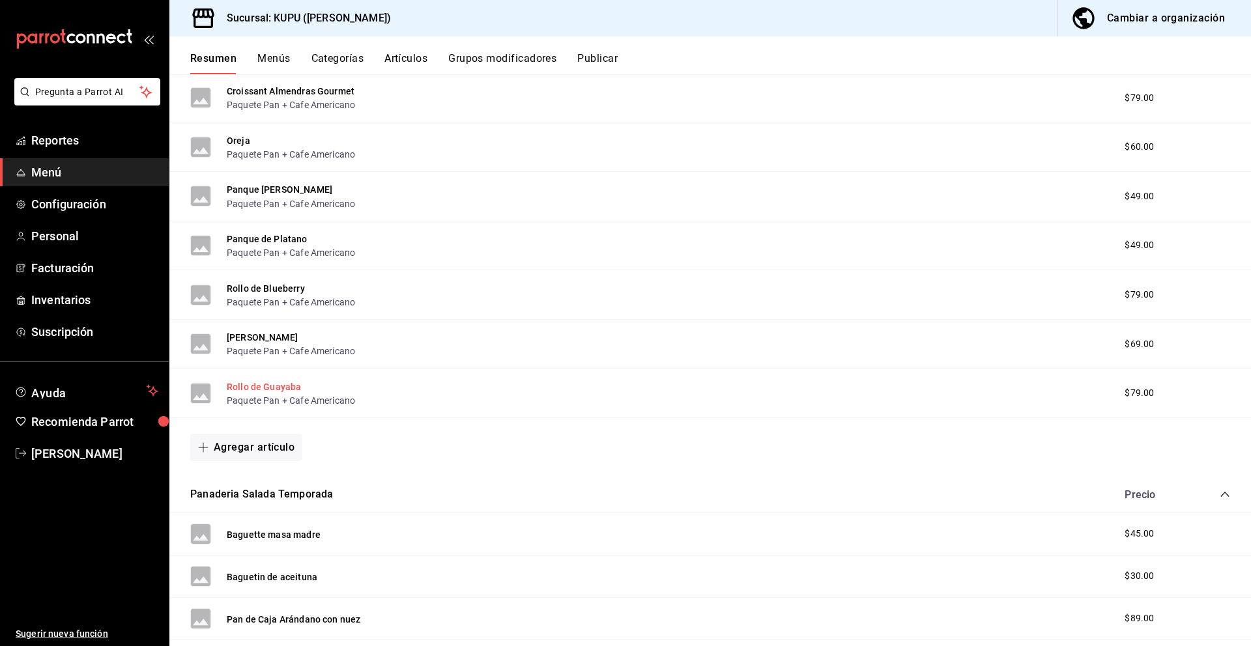
click at [275, 384] on button "Rollo de Guayaba" at bounding box center [264, 387] width 74 height 13
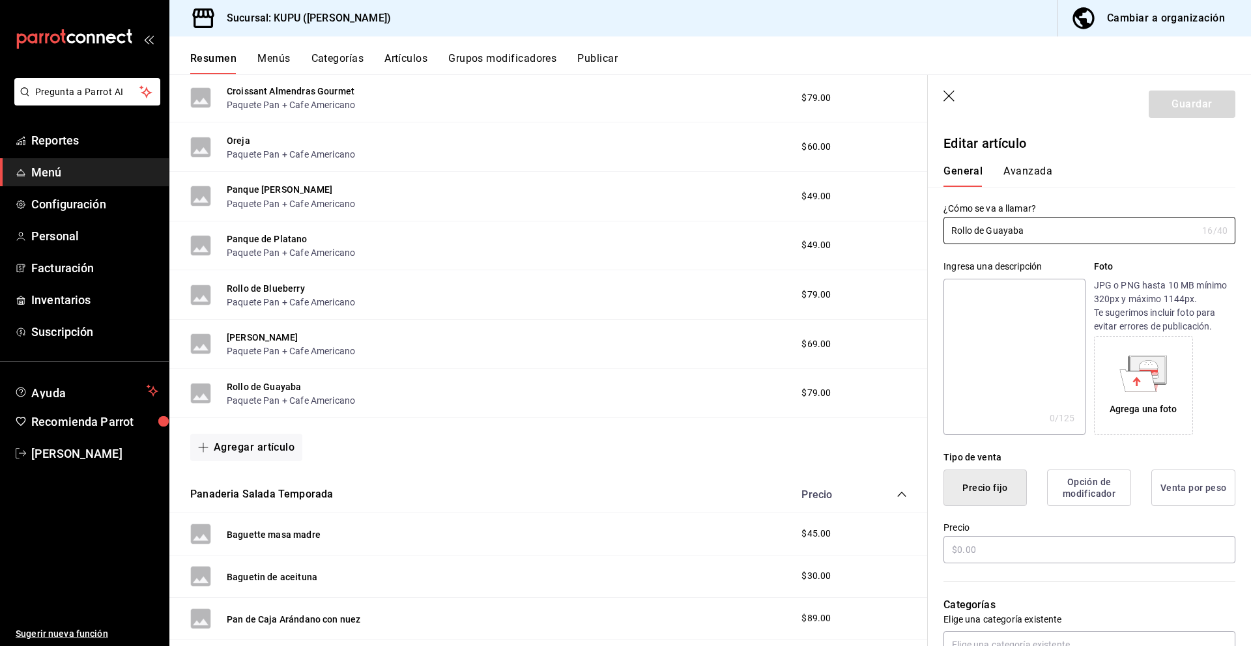
type input "$79.00"
radio input "false"
radio input "true"
type input "E48"
type input "90101500"
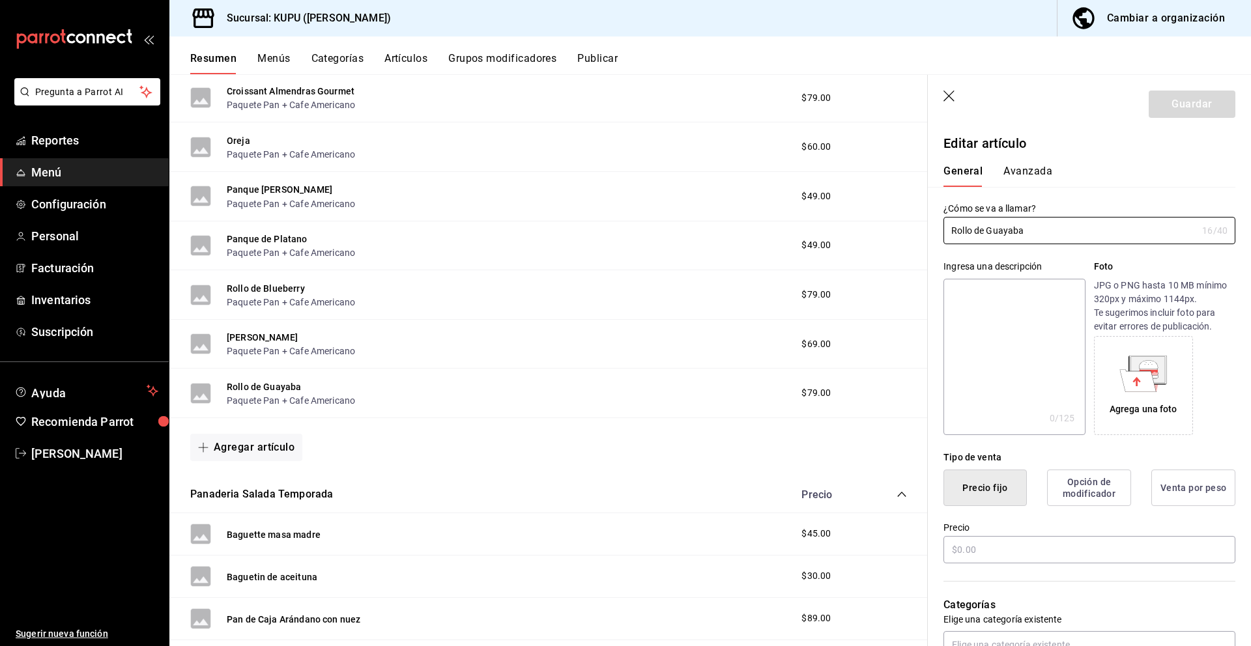
radio input "true"
type input "4e730810-7a1a-4d1d-9faa-577cae02166d"
click at [1040, 167] on button "Avanzada" at bounding box center [1027, 176] width 49 height 22
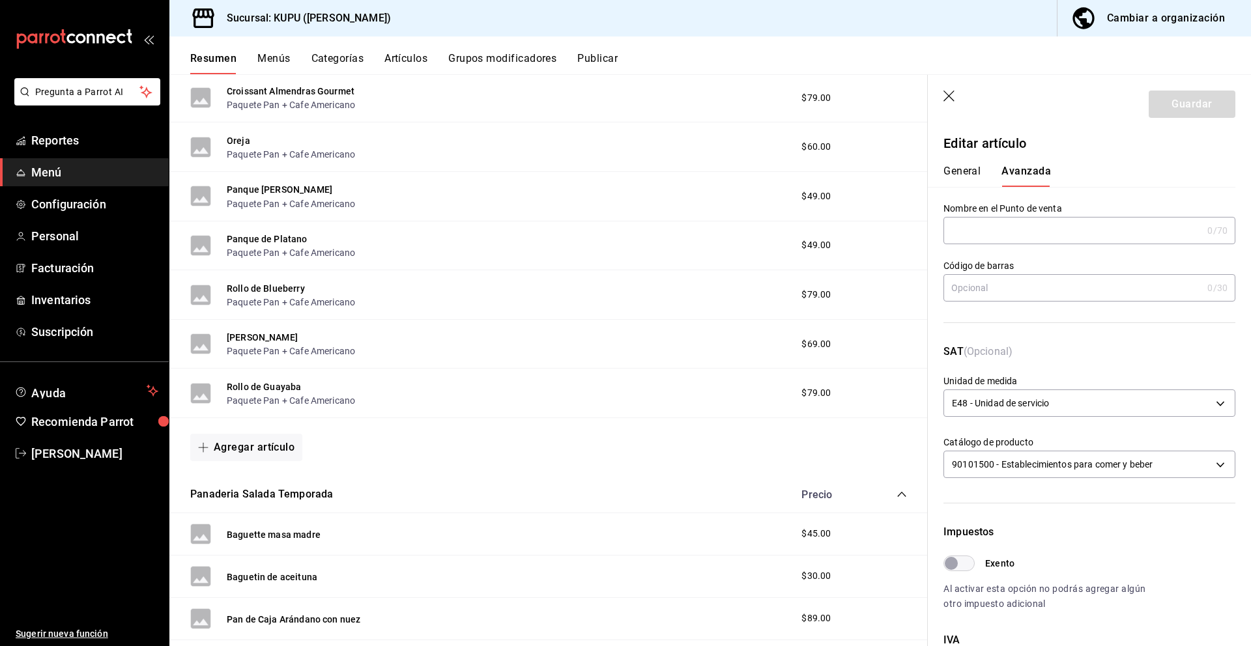
scroll to position [274, 0]
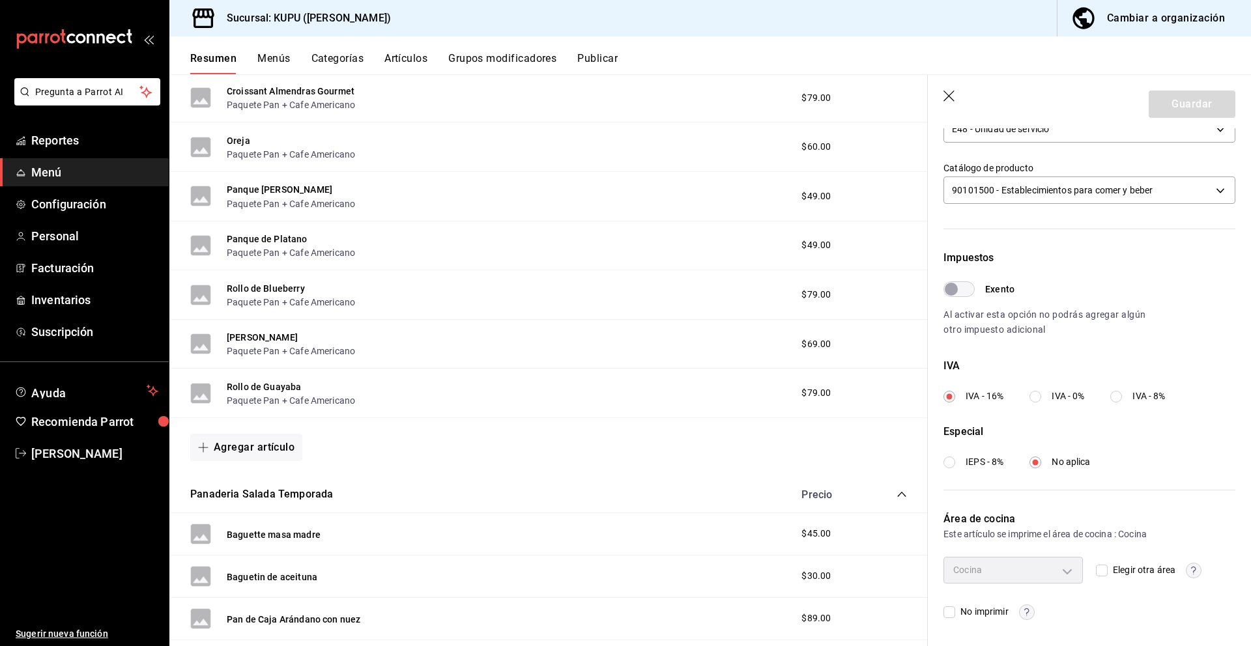
click at [1039, 398] on input "IVA - 0%" at bounding box center [1035, 397] width 12 height 12
click at [953, 464] on input "IEPS - 8%" at bounding box center [949, 463] width 12 height 12
click at [1199, 105] on button "Guardar" at bounding box center [1192, 104] width 87 height 27
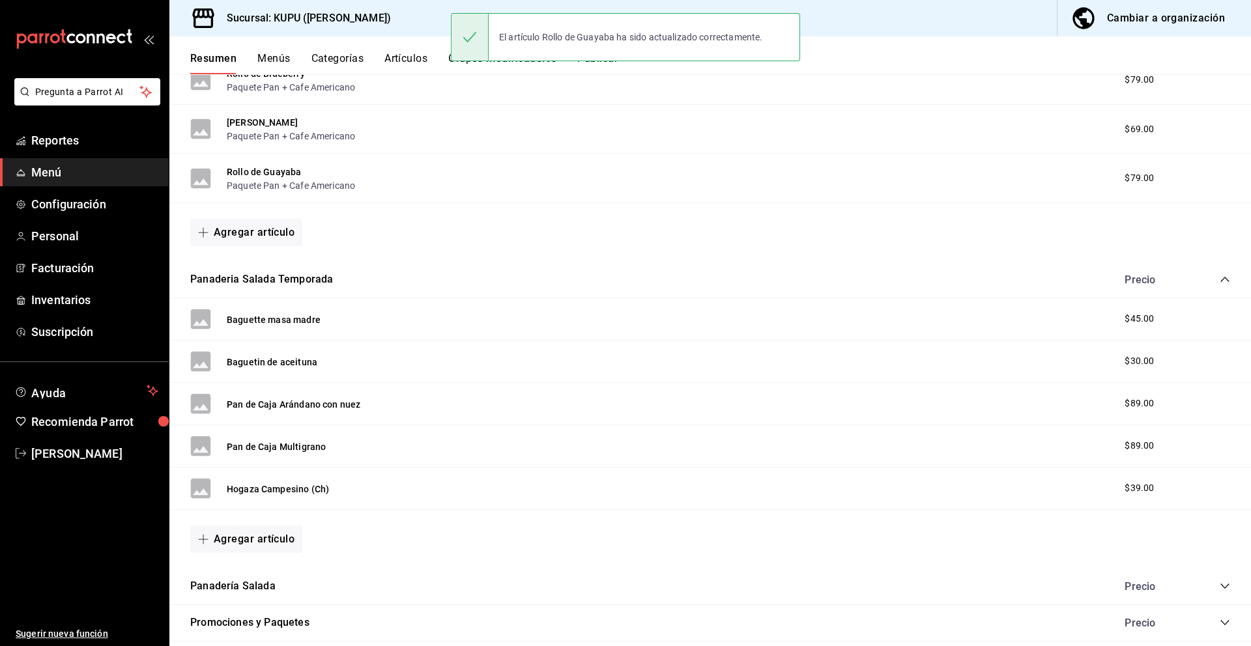
scroll to position [681, 0]
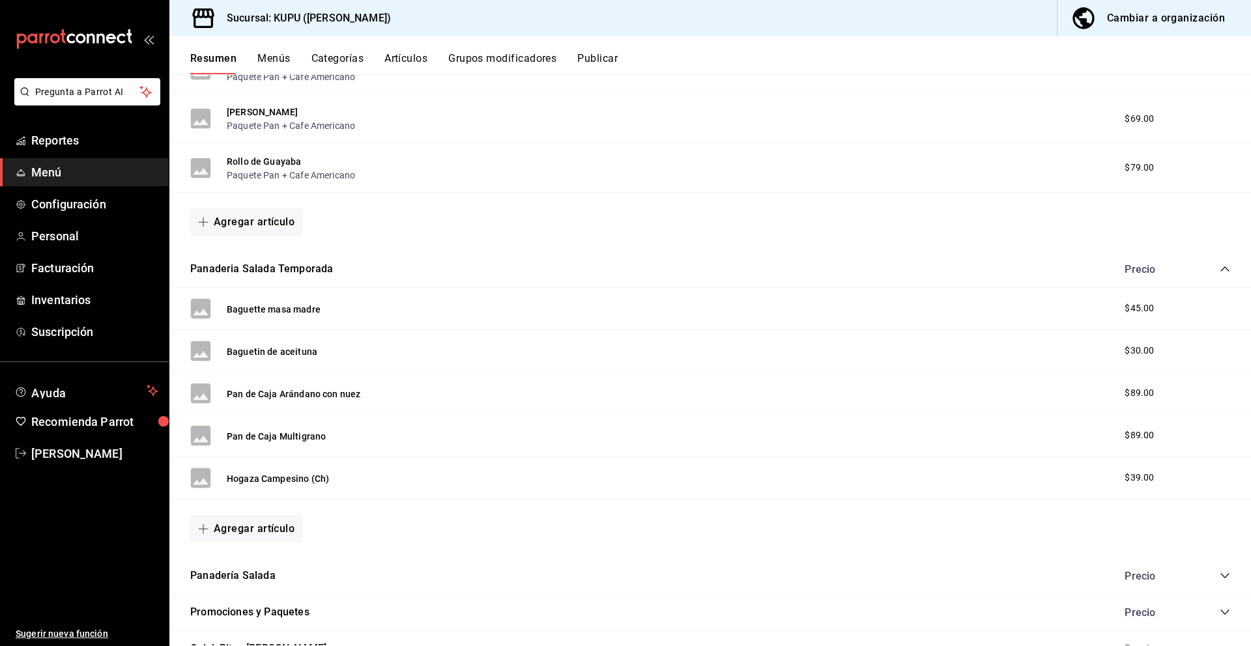
click at [291, 309] on button "Baguette masa madre" at bounding box center [274, 309] width 94 height 13
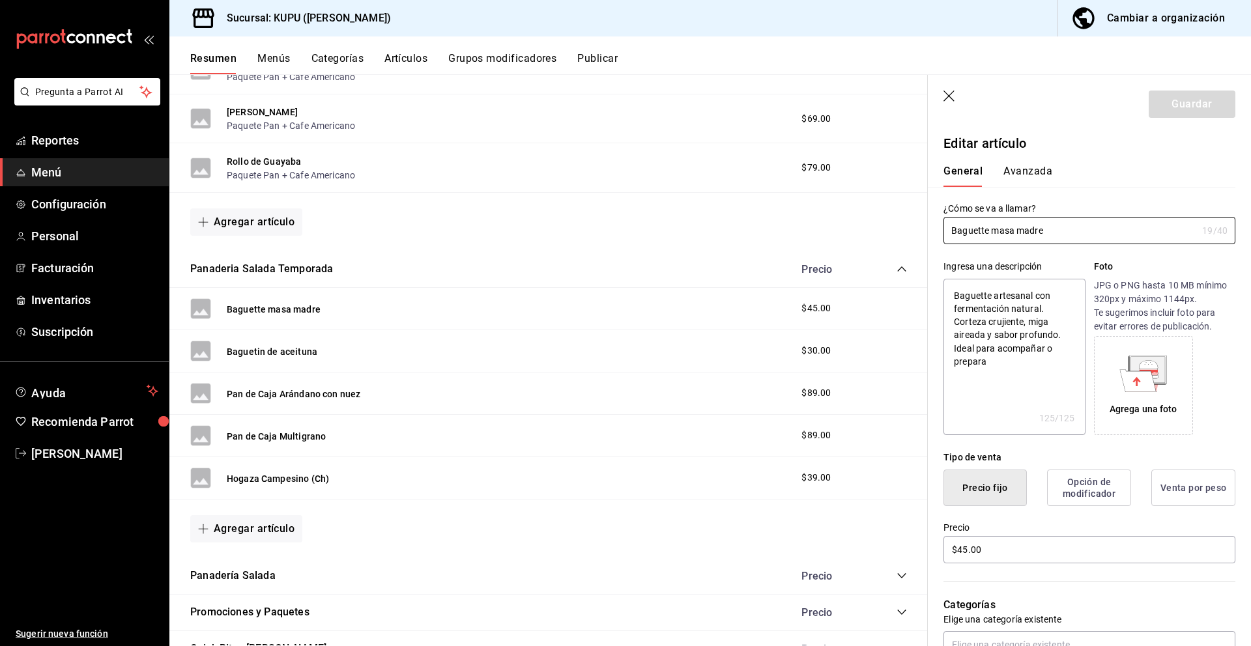
click at [1026, 175] on button "Avanzada" at bounding box center [1027, 176] width 49 height 22
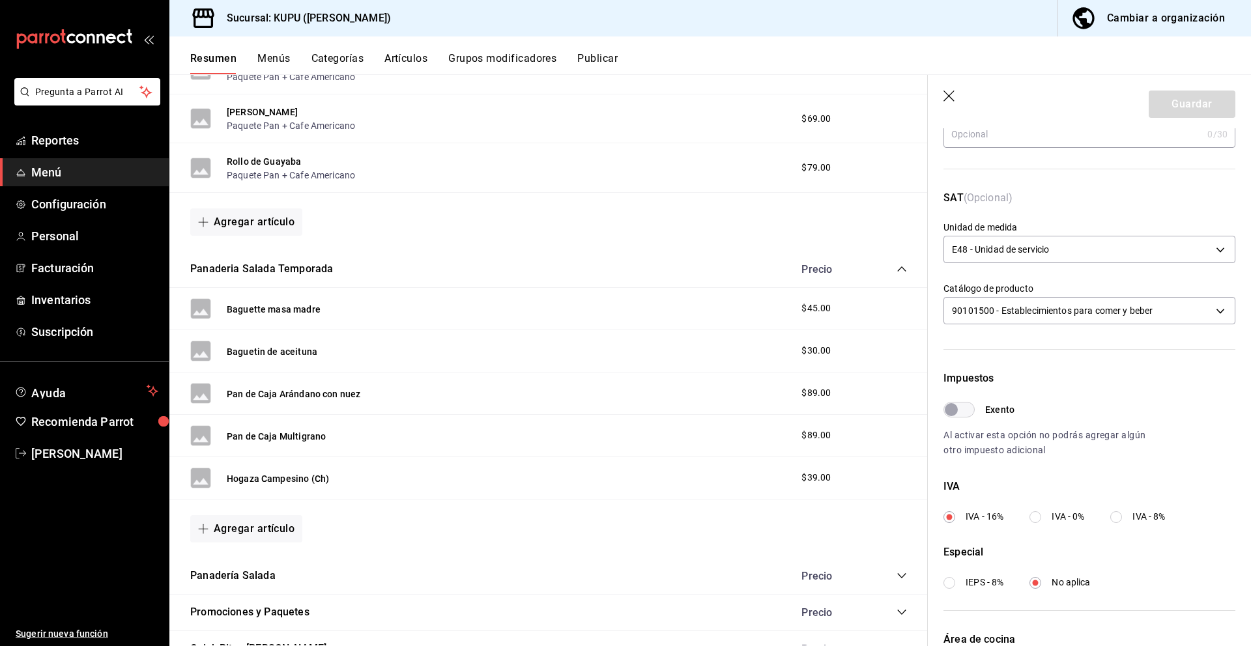
scroll to position [274, 0]
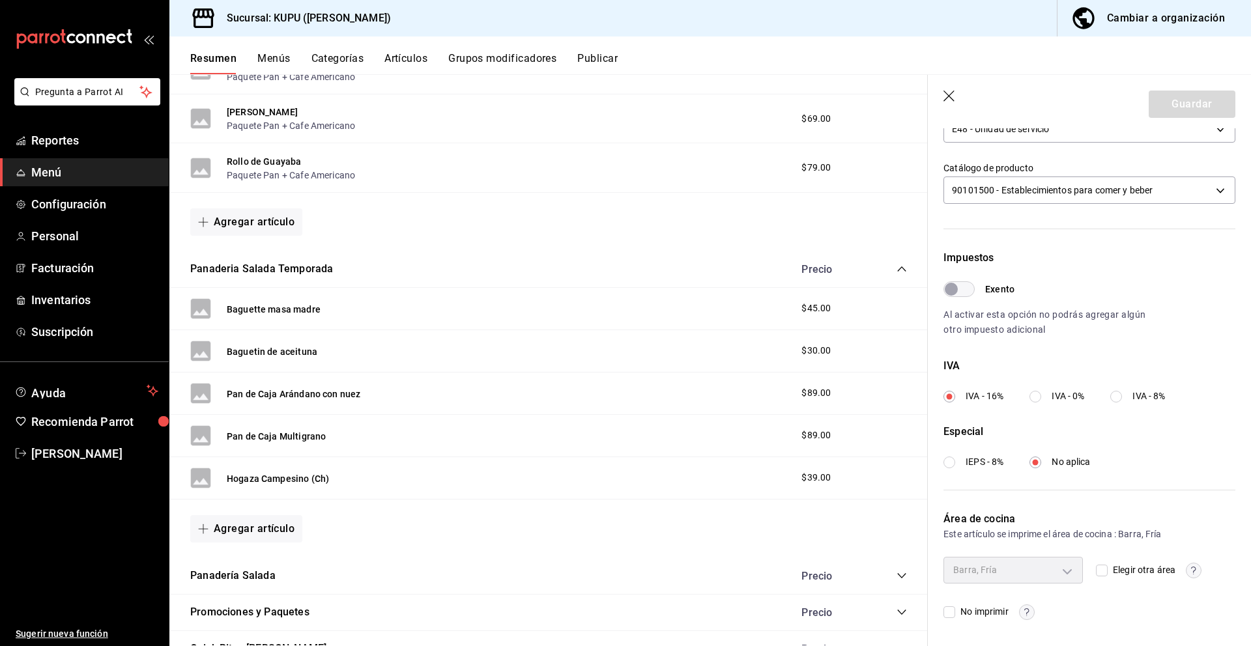
click at [1042, 397] on label "IVA - 0%" at bounding box center [1056, 397] width 55 height 14
click at [1041, 397] on input "IVA - 0%" at bounding box center [1035, 397] width 12 height 12
click at [1204, 113] on button "Guardar" at bounding box center [1192, 104] width 87 height 27
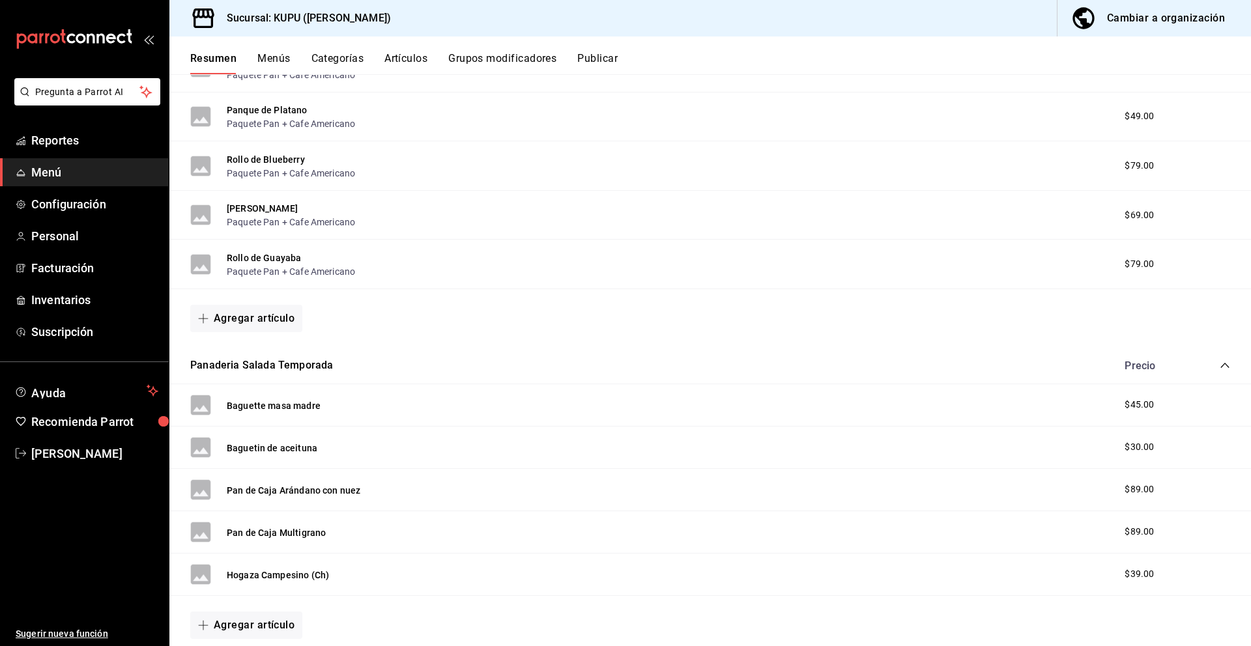
scroll to position [586, 0]
click at [282, 444] on button "Baguetin de aceituna" at bounding box center [272, 446] width 91 height 13
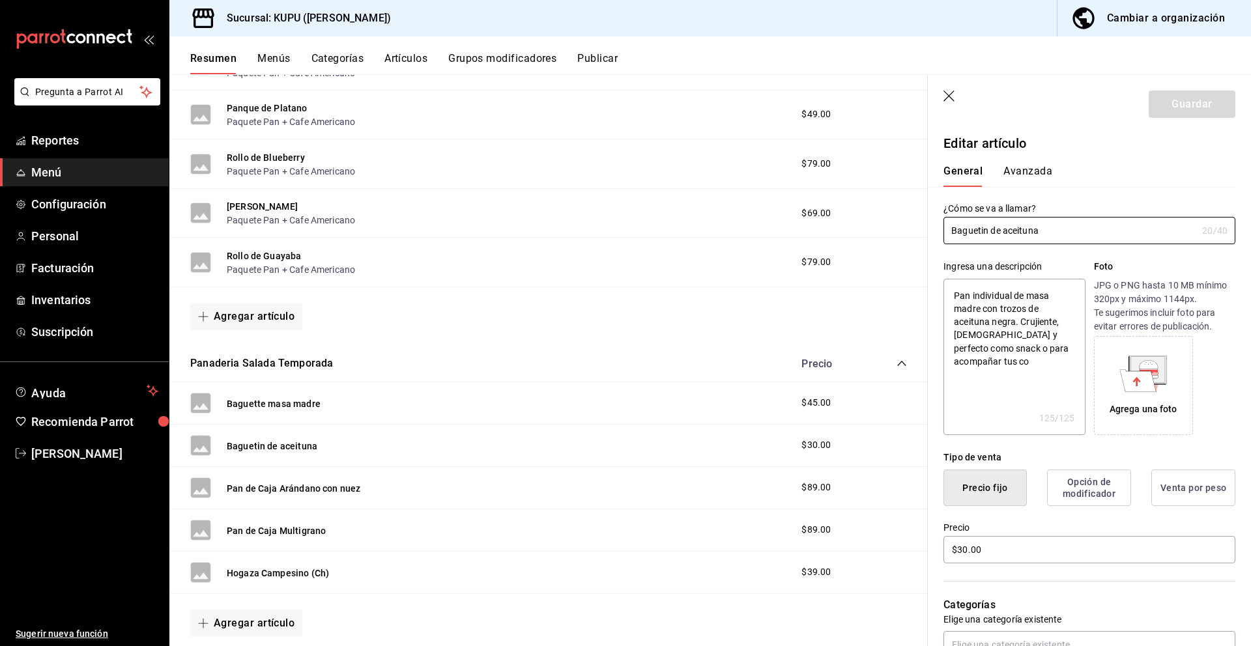
click at [1029, 168] on button "Avanzada" at bounding box center [1027, 176] width 49 height 22
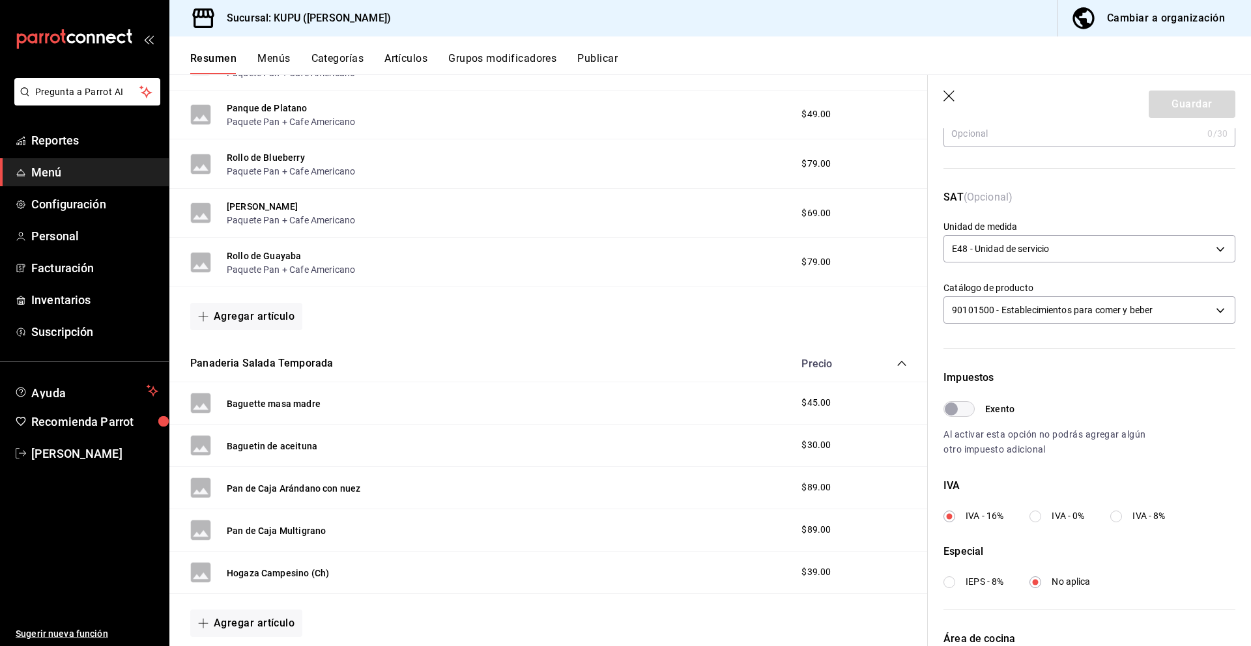
scroll to position [274, 0]
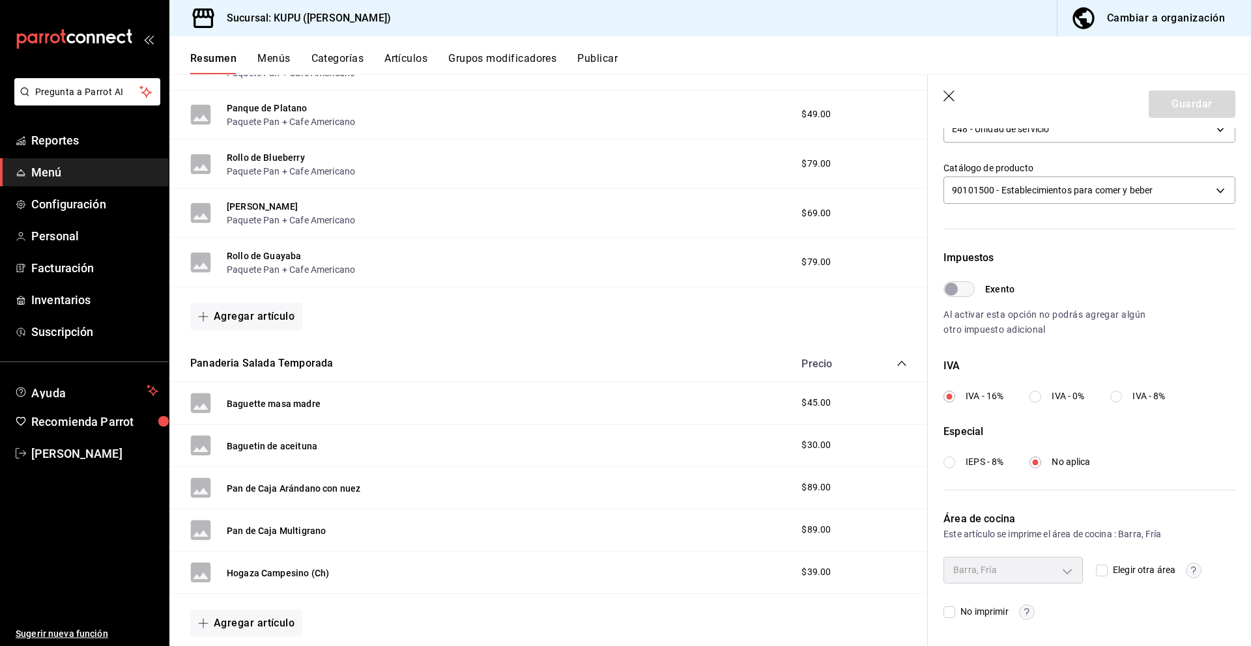
click at [1042, 395] on label "IVA - 0%" at bounding box center [1056, 397] width 55 height 14
click at [1041, 395] on input "IVA - 0%" at bounding box center [1035, 397] width 12 height 12
click at [1192, 108] on button "Guardar" at bounding box center [1192, 104] width 87 height 27
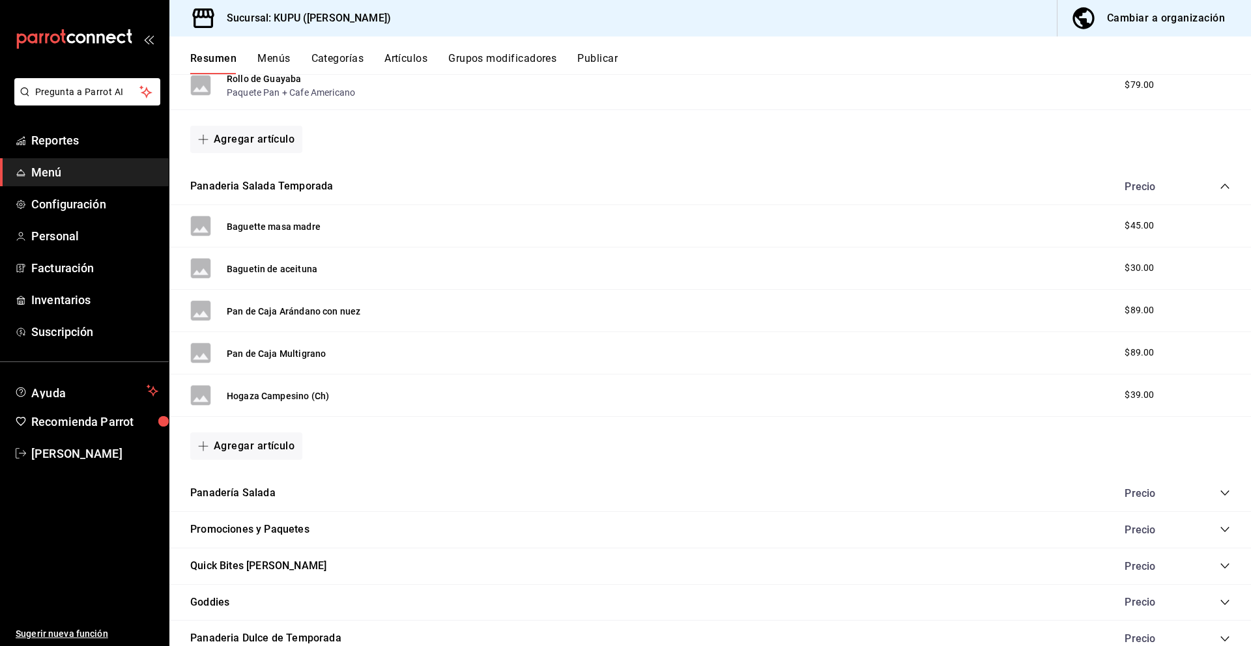
scroll to position [727, 0]
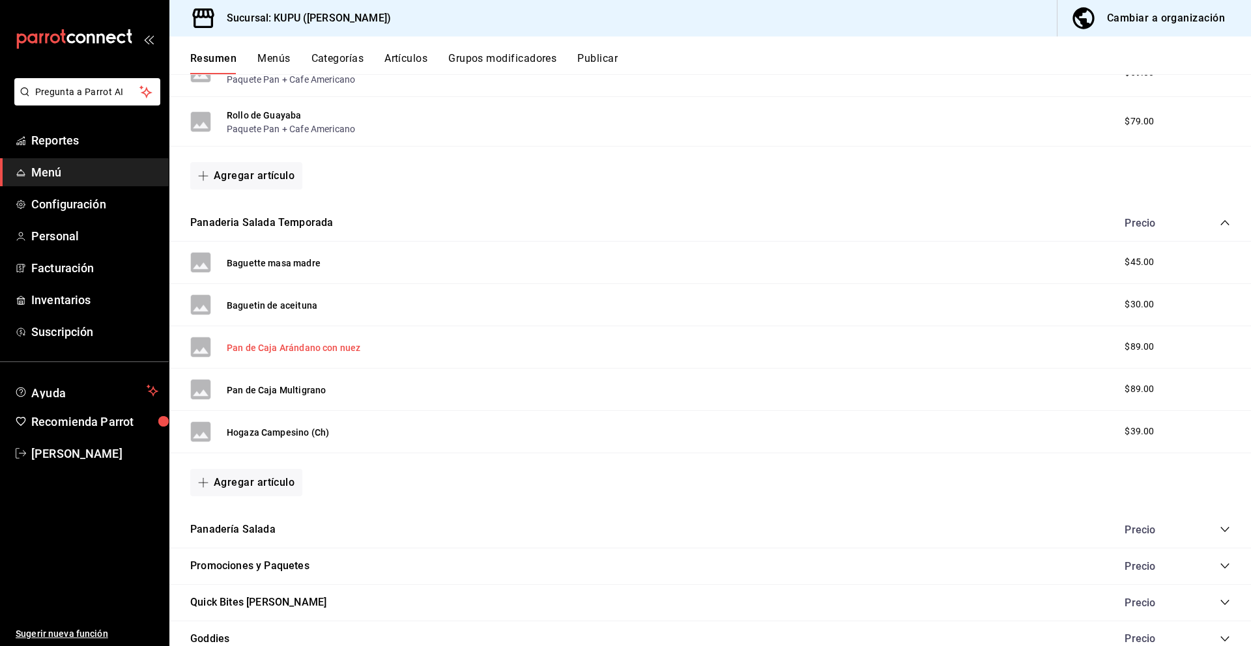
click at [268, 351] on button "Pan de Caja Arándano con nuez" at bounding box center [294, 347] width 134 height 13
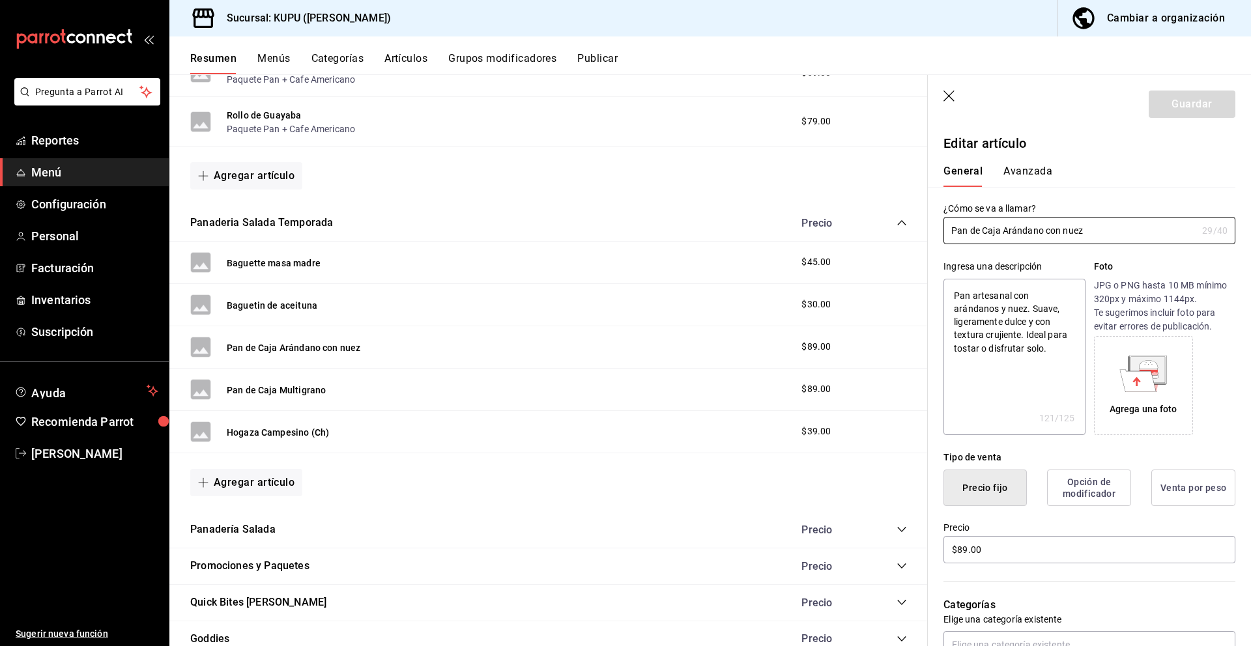
click at [1029, 170] on button "Avanzada" at bounding box center [1027, 176] width 49 height 22
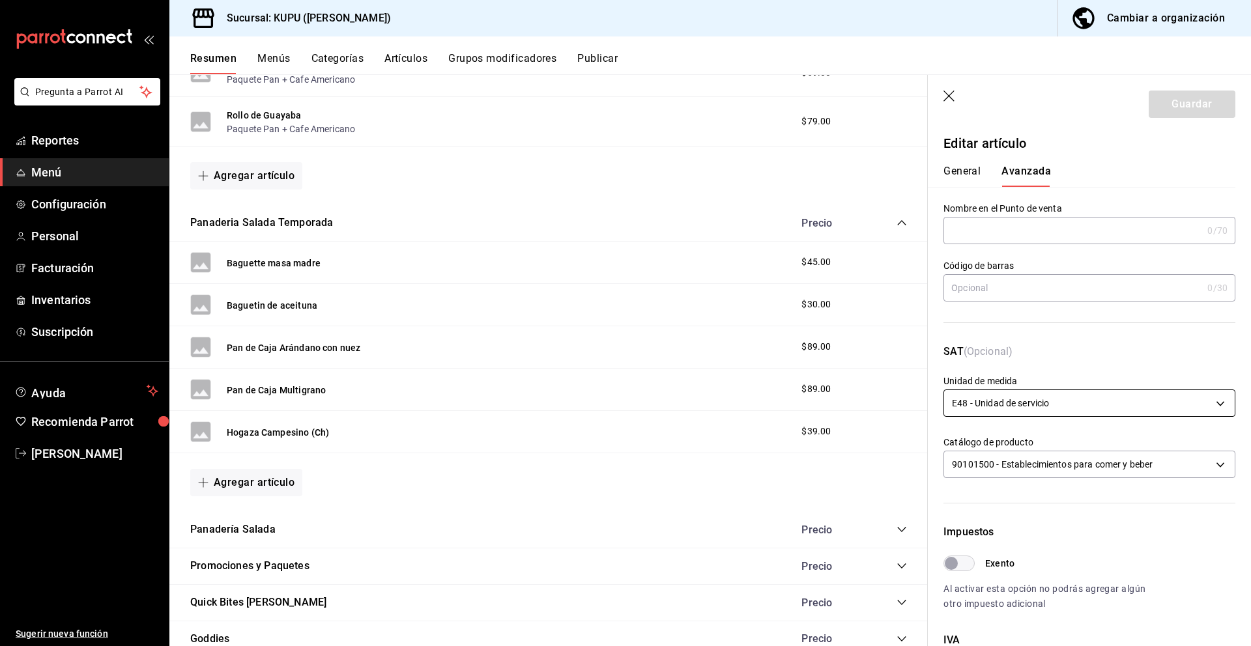
scroll to position [274, 0]
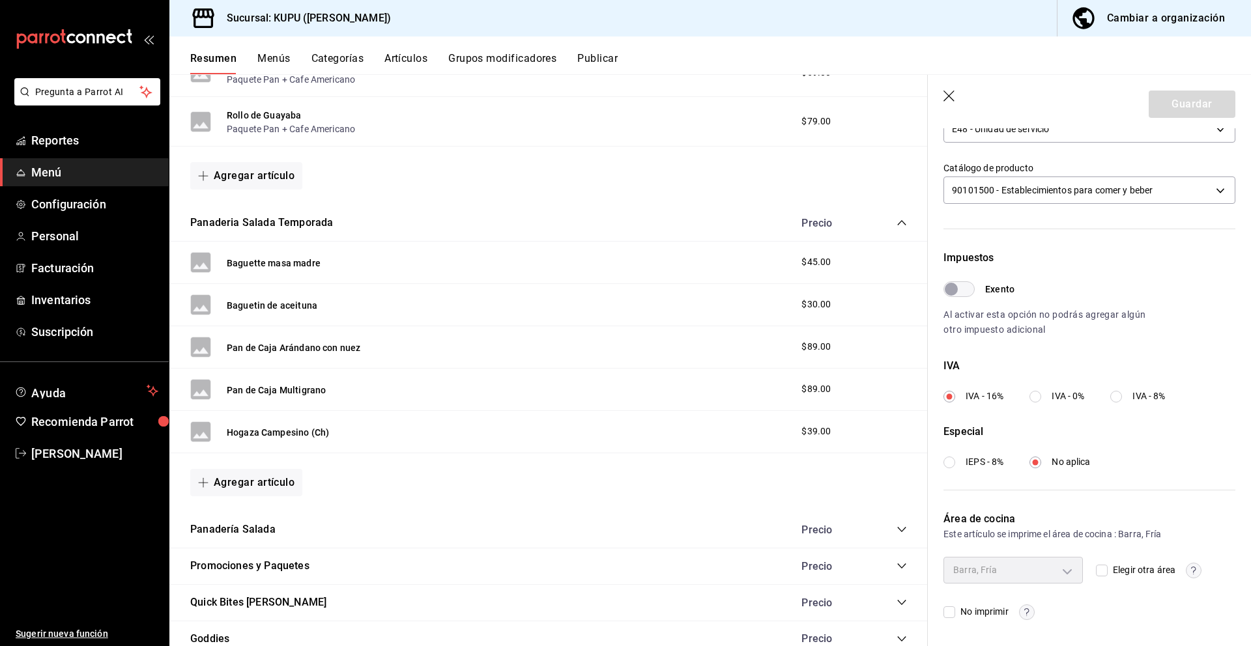
click at [1046, 395] on label "IVA - 0%" at bounding box center [1056, 397] width 55 height 14
click at [1041, 395] on input "IVA - 0%" at bounding box center [1035, 397] width 12 height 12
click at [1198, 107] on button "Guardar" at bounding box center [1192, 104] width 87 height 27
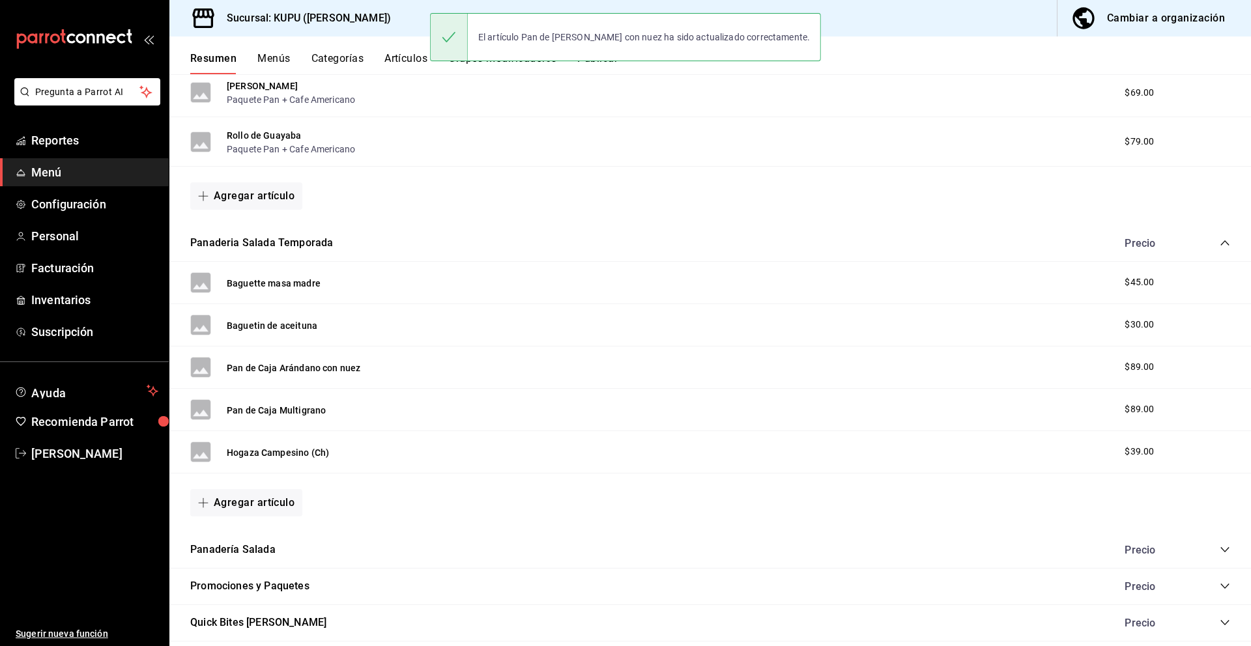
scroll to position [714, 0]
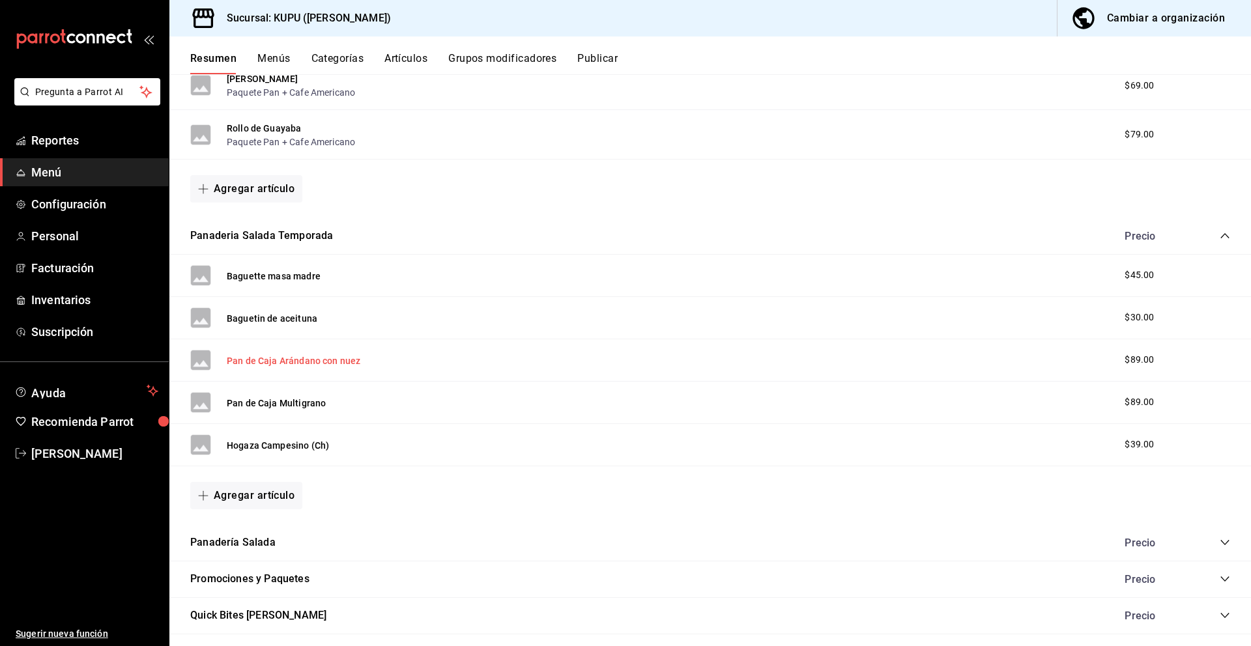
click at [304, 360] on button "Pan de Caja Arándano con nuez" at bounding box center [294, 360] width 134 height 13
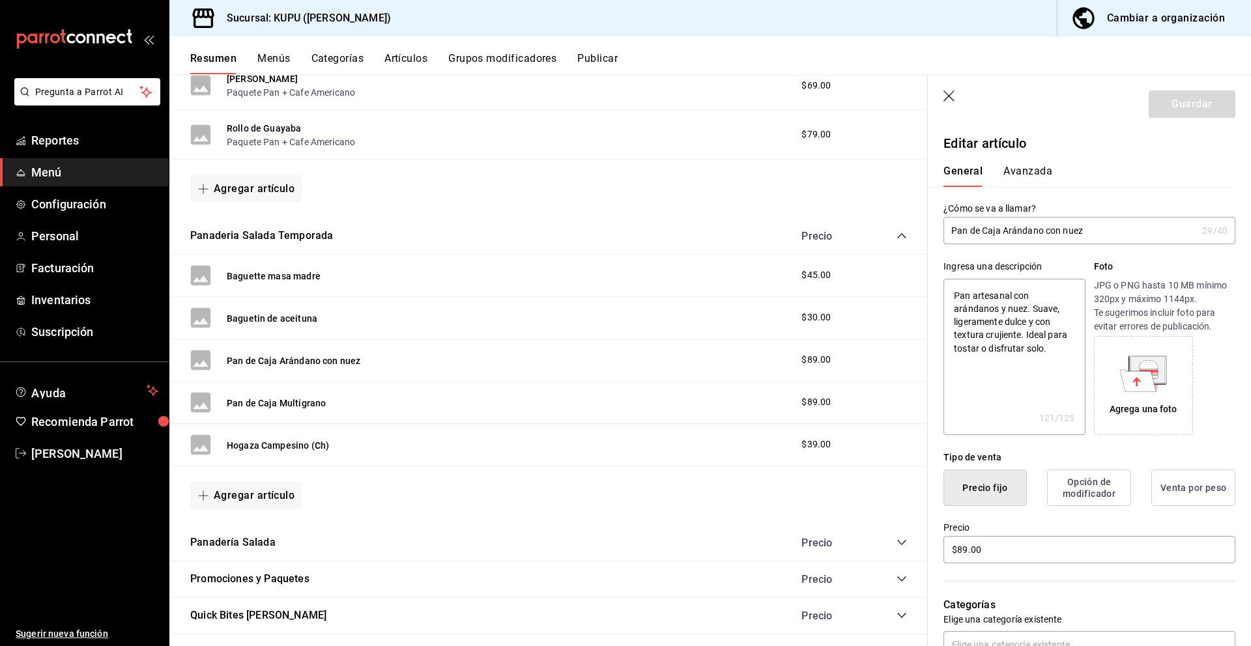
click at [1007, 165] on button "Avanzada" at bounding box center [1027, 176] width 49 height 22
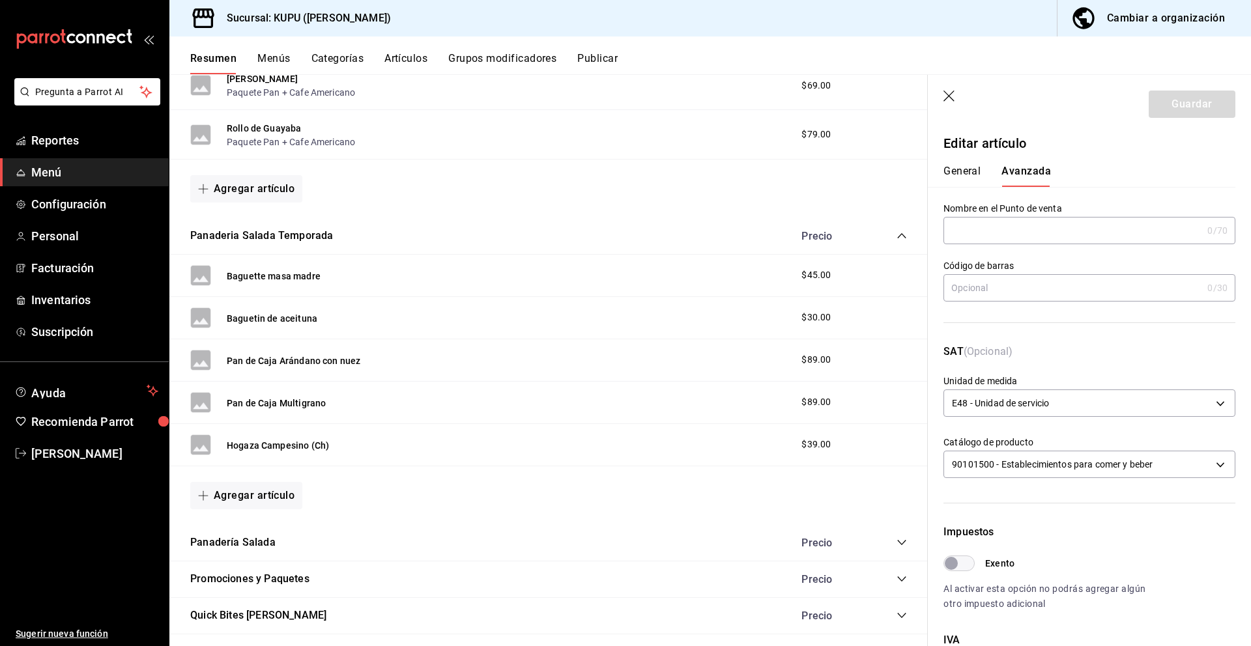
scroll to position [274, 0]
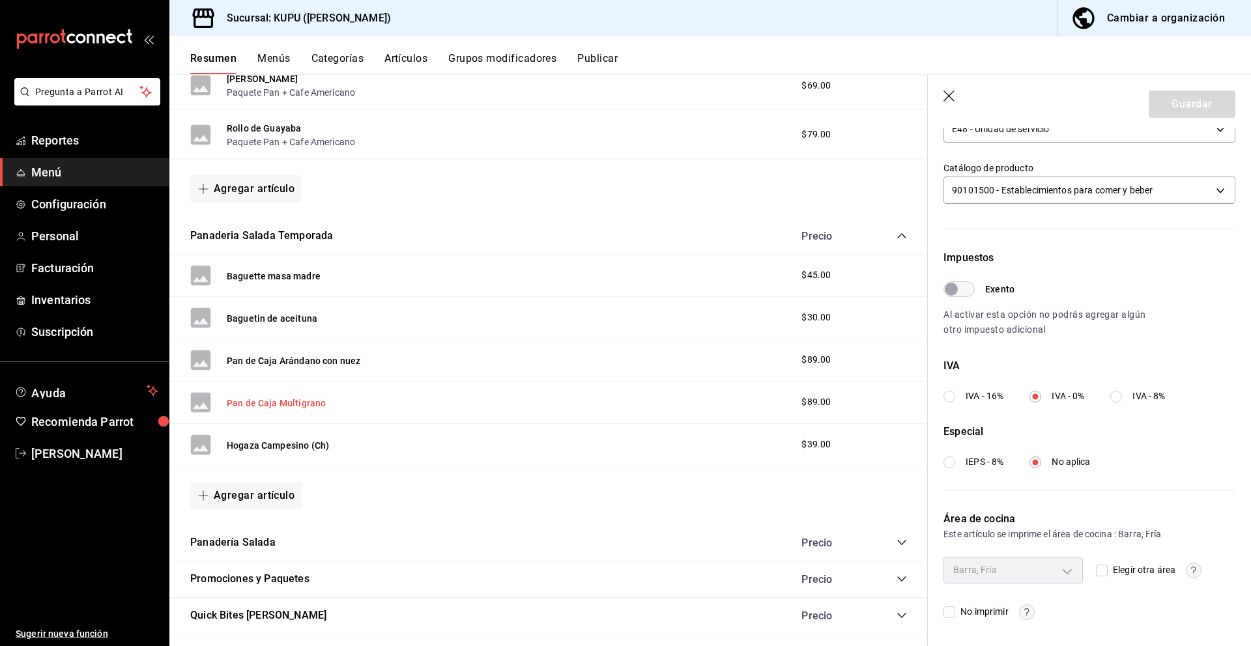
click at [283, 401] on button "Pan de Caja Multigrano" at bounding box center [276, 403] width 99 height 13
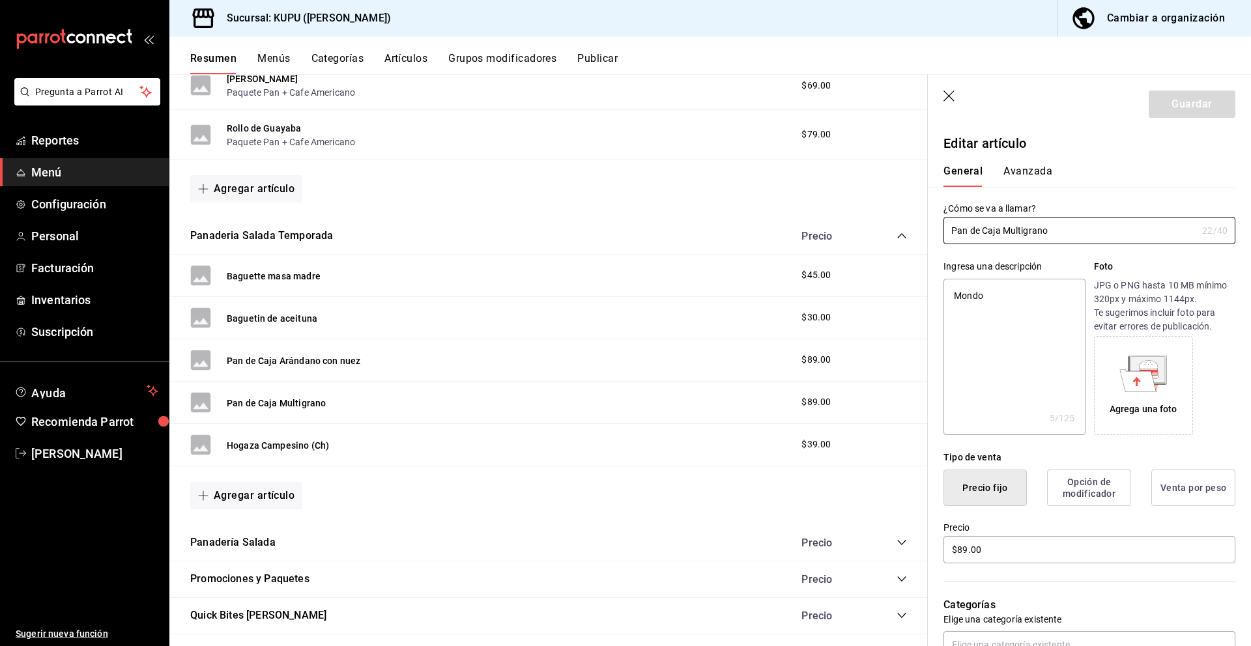
click at [1020, 170] on button "Avanzada" at bounding box center [1027, 176] width 49 height 22
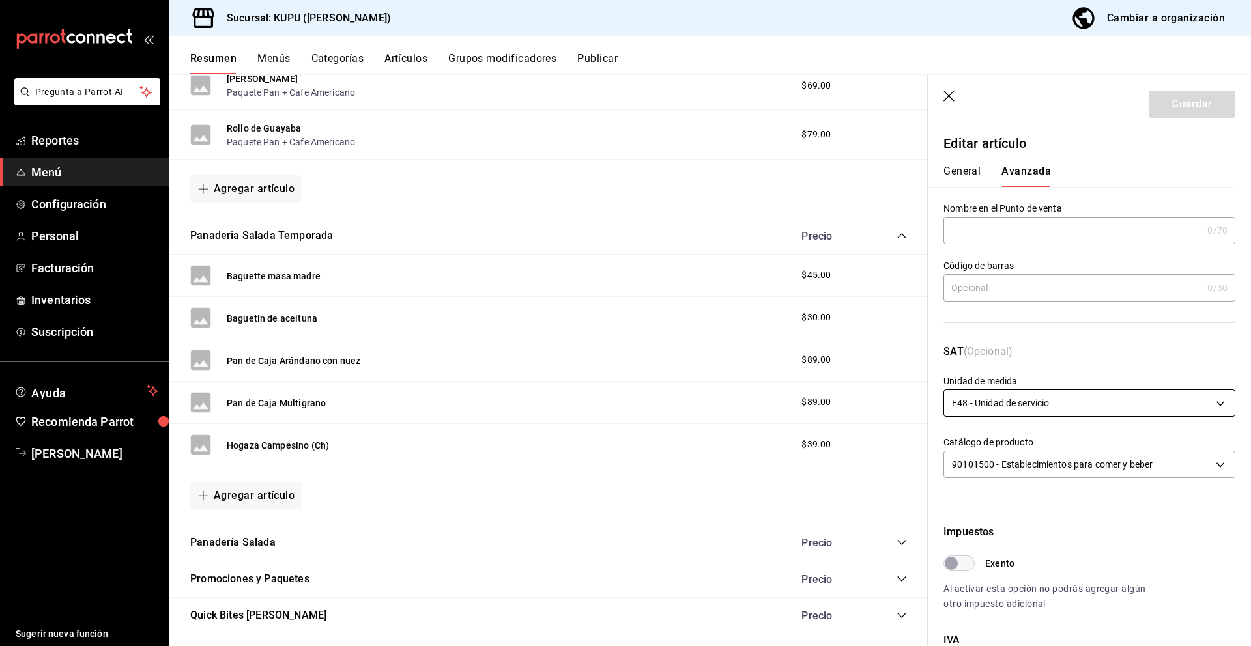
scroll to position [274, 0]
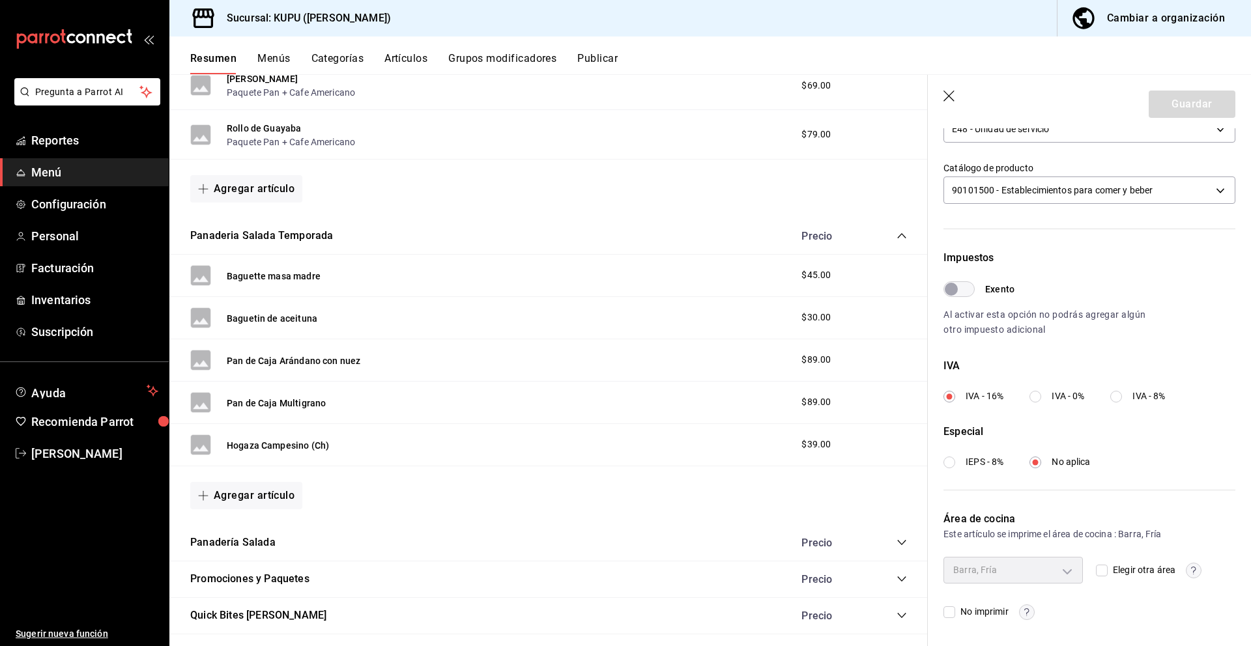
click at [1043, 395] on label "IVA - 0%" at bounding box center [1056, 397] width 55 height 14
click at [1041, 395] on input "IVA - 0%" at bounding box center [1035, 397] width 12 height 12
click at [1196, 100] on button "Guardar" at bounding box center [1192, 104] width 87 height 27
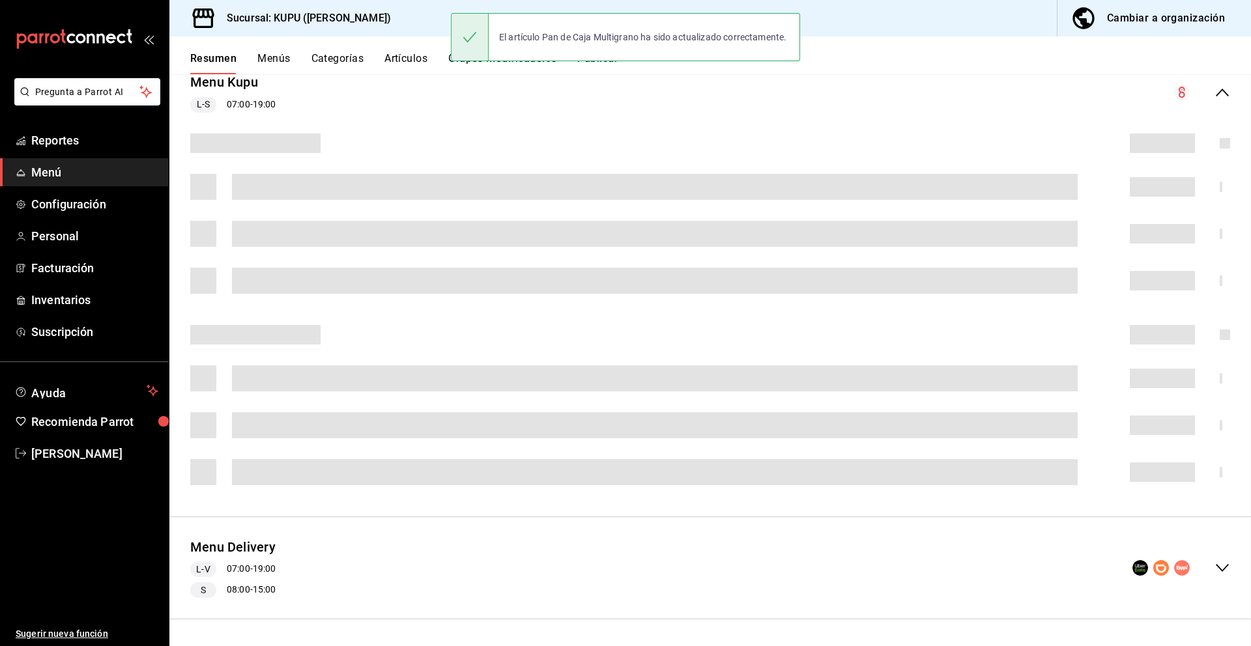
click at [293, 444] on div at bounding box center [710, 314] width 1082 height 383
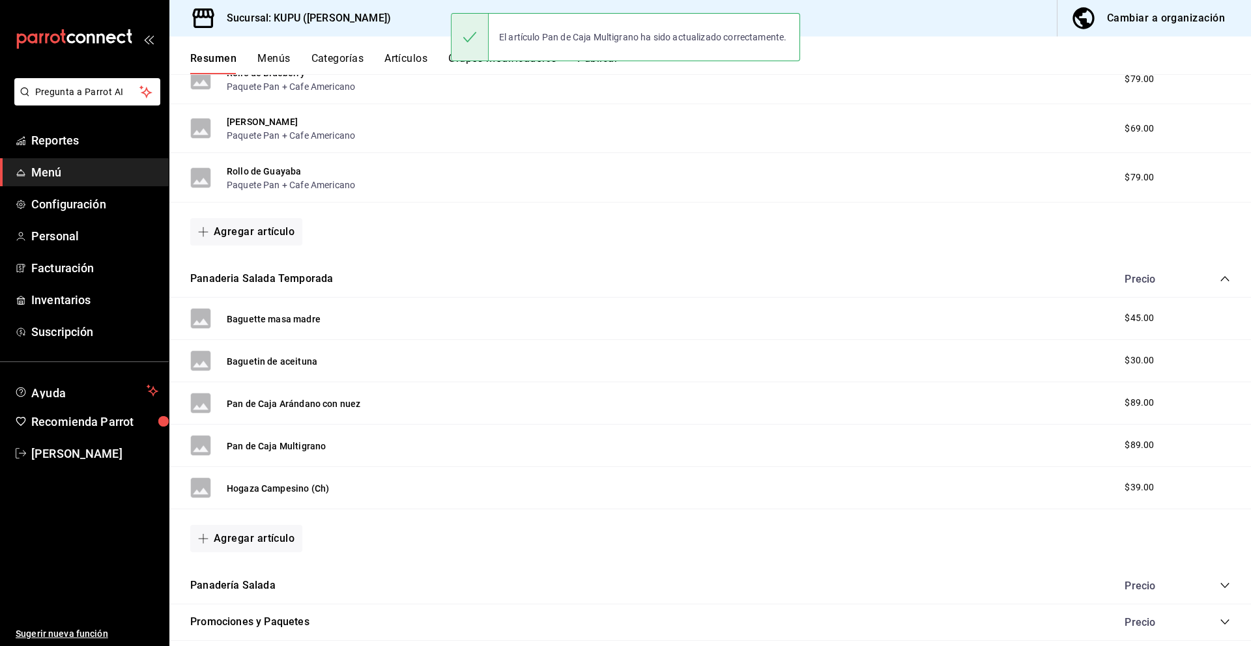
scroll to position [678, 0]
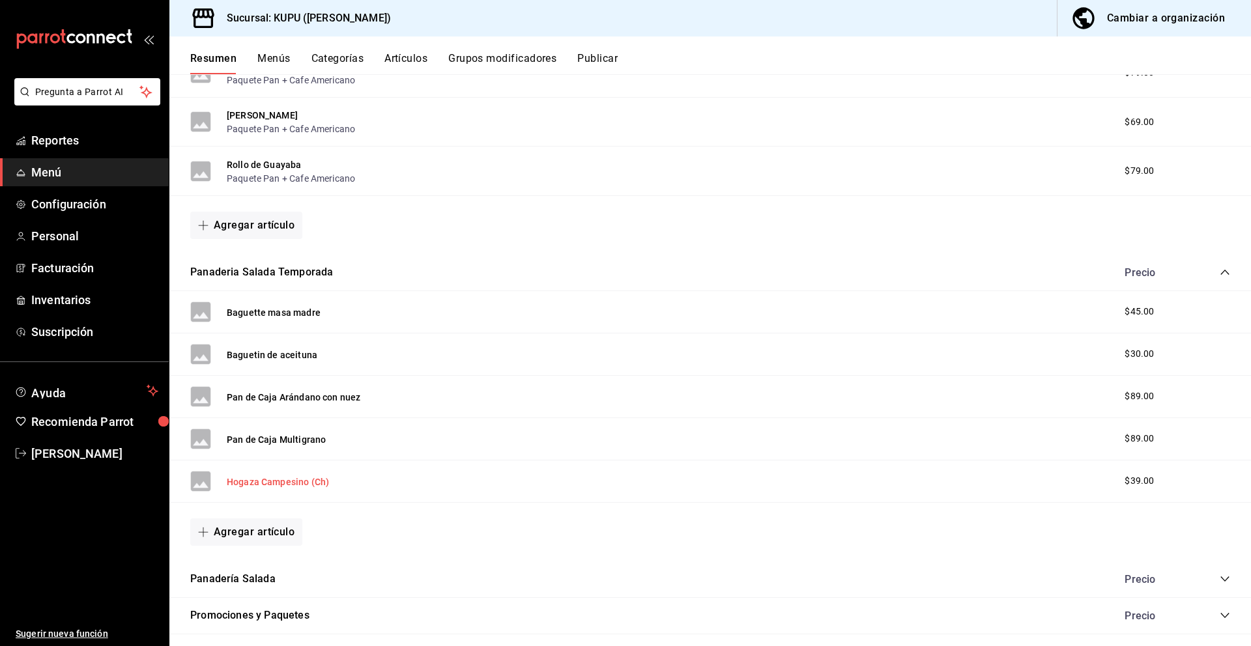
click at [293, 476] on button "Hogaza Campesino (Ch)" at bounding box center [278, 482] width 102 height 13
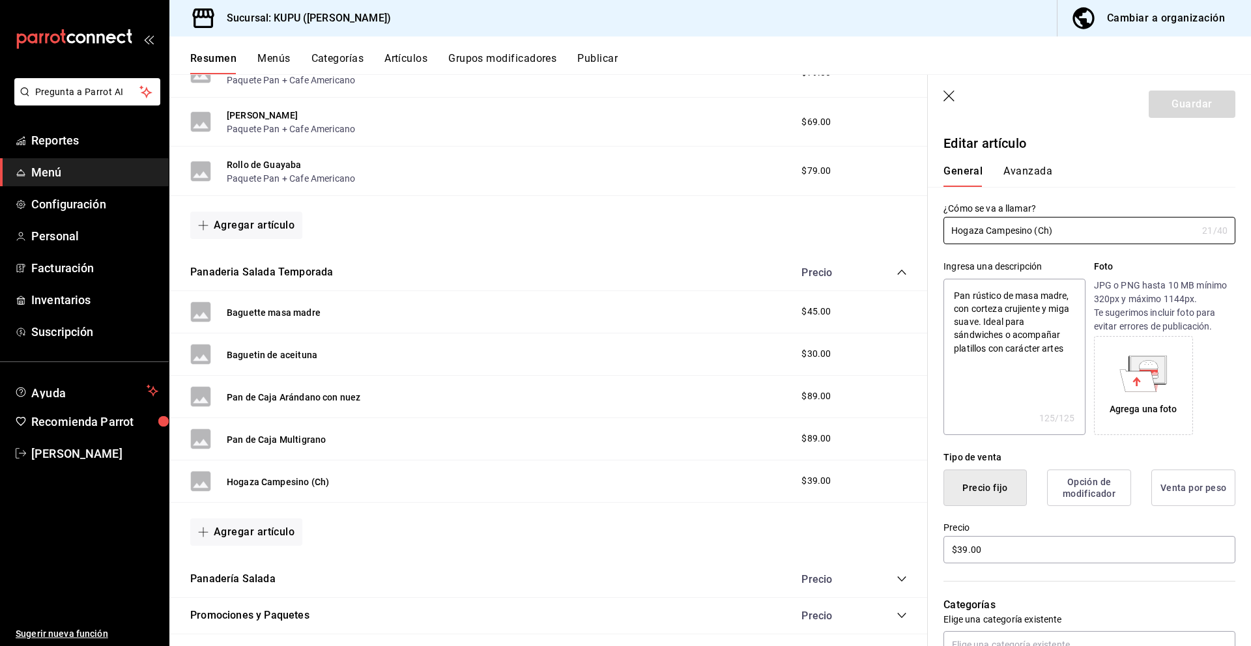
click at [1026, 173] on button "Avanzada" at bounding box center [1027, 176] width 49 height 22
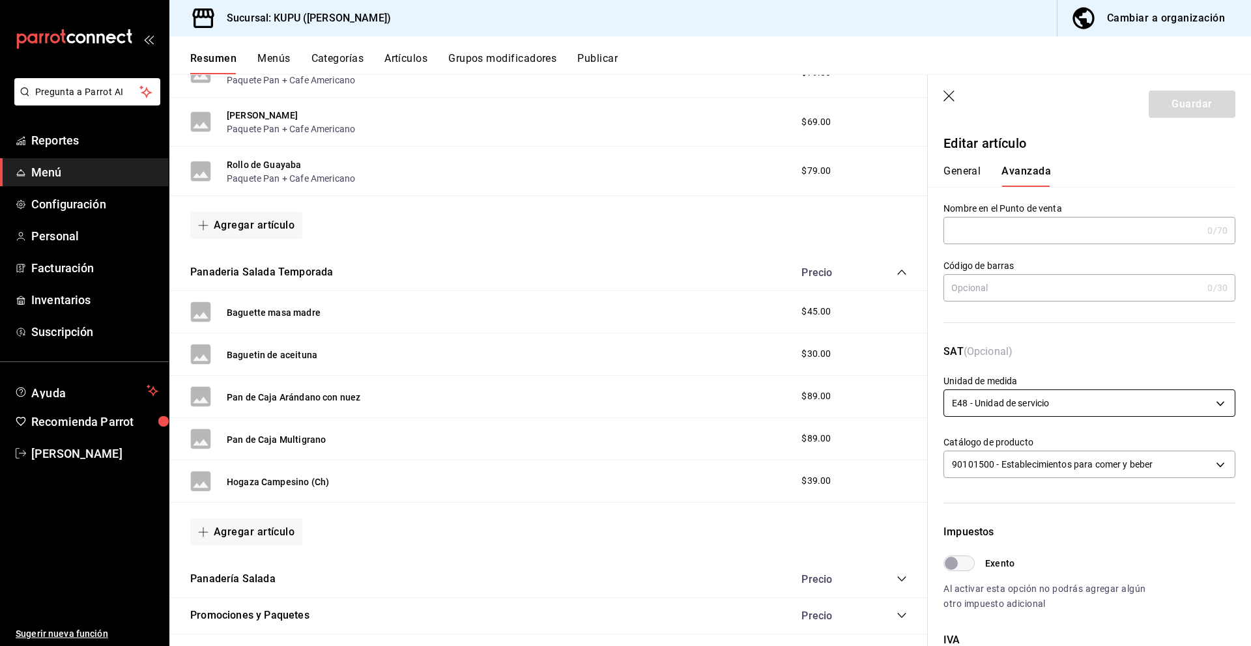
scroll to position [274, 0]
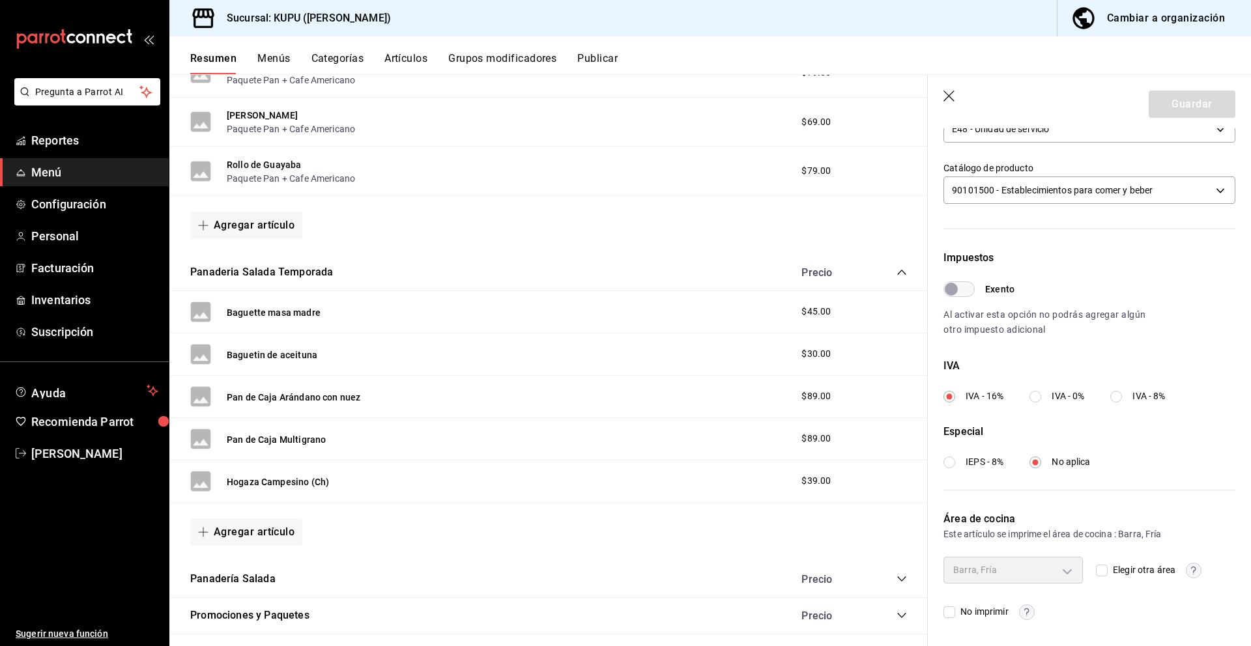
click at [1035, 391] on input "IVA - 0%" at bounding box center [1035, 397] width 12 height 12
click at [1217, 101] on button "Guardar" at bounding box center [1192, 104] width 87 height 27
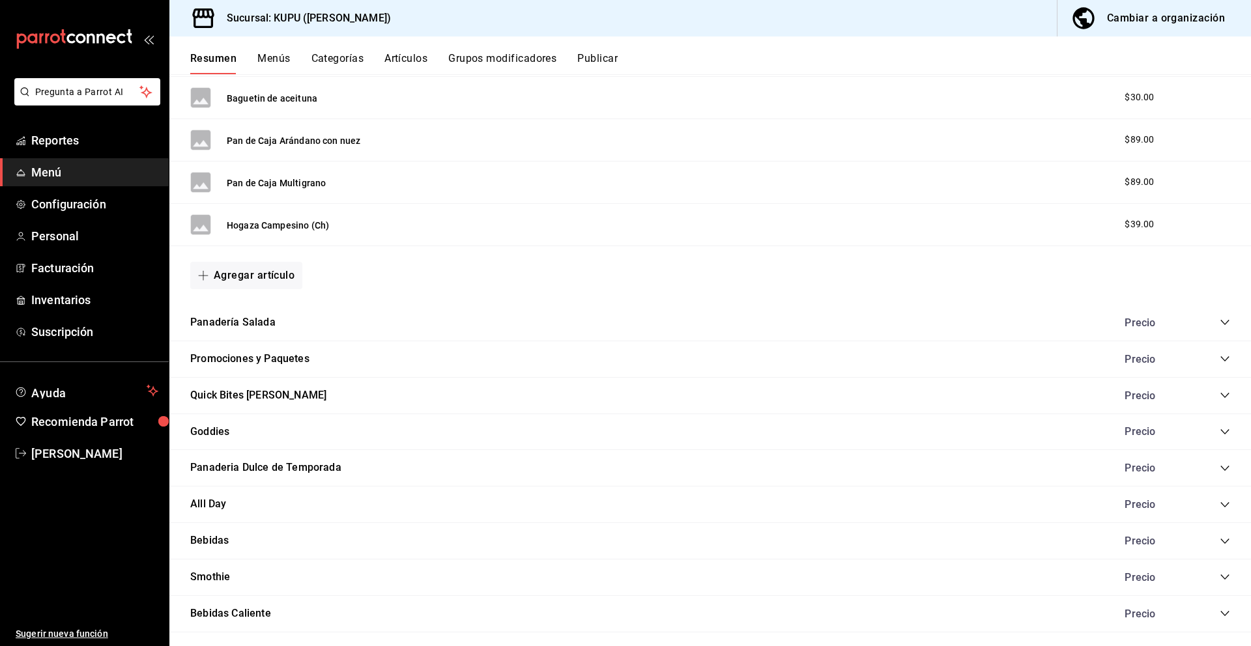
scroll to position [1011, 0]
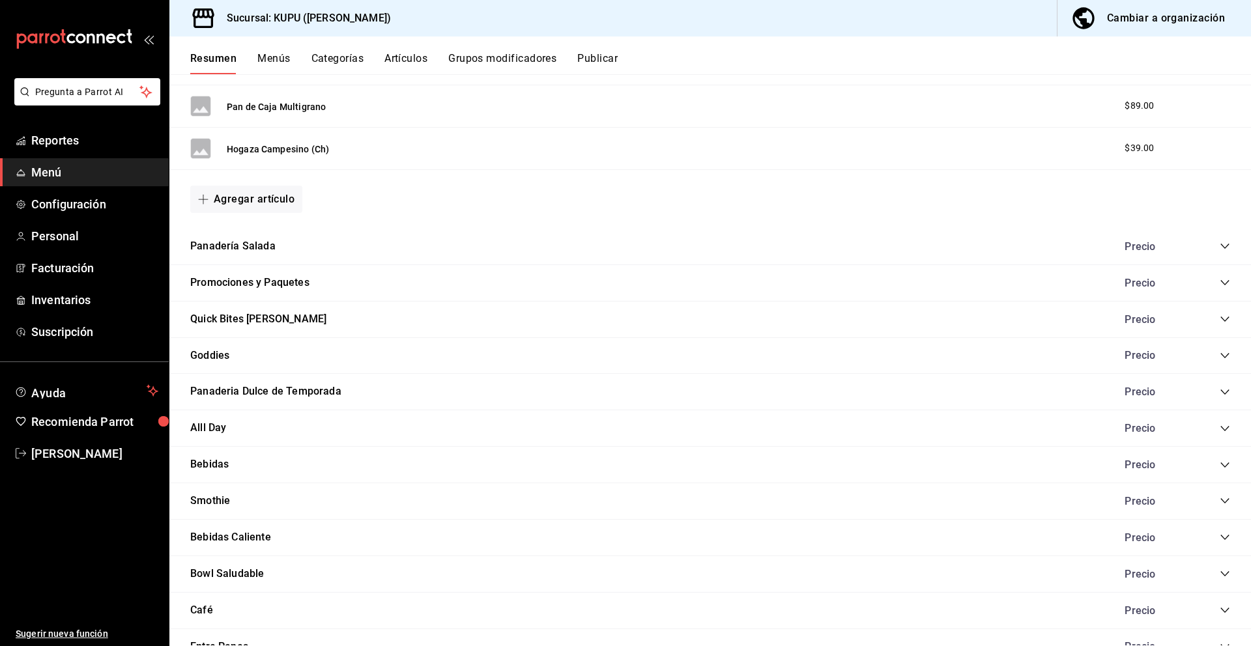
click at [1222, 244] on icon "collapse-category-row" at bounding box center [1225, 246] width 10 height 10
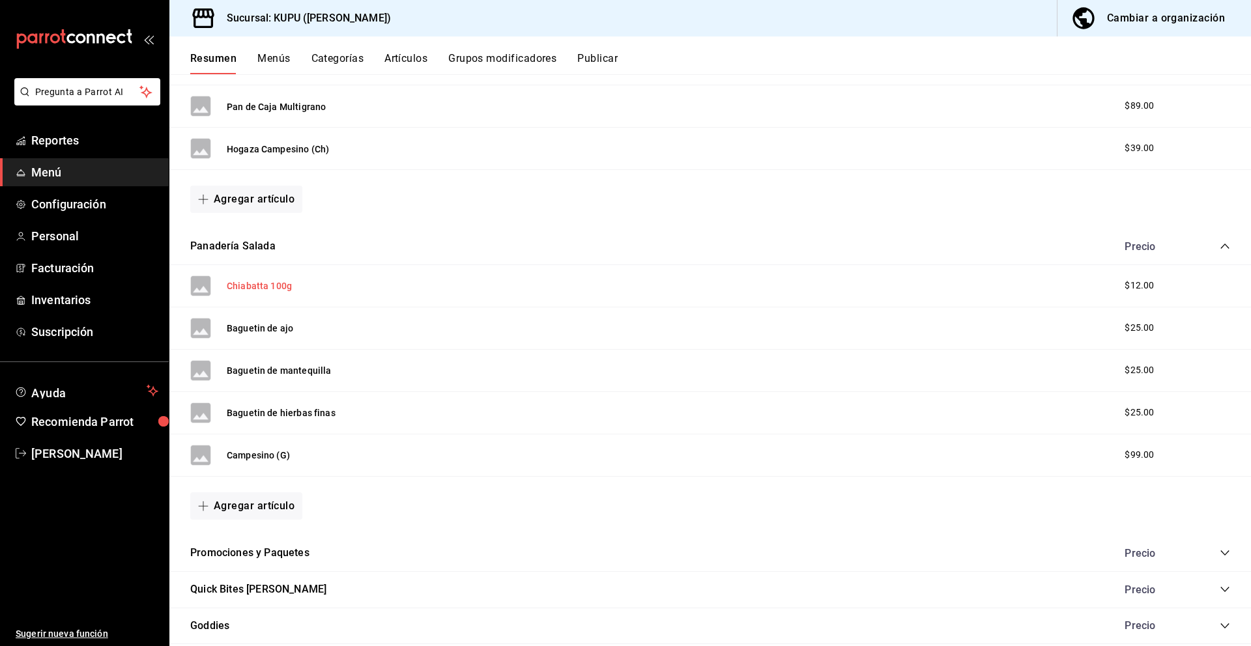
click at [259, 286] on button "Chiabatta 100g" at bounding box center [259, 286] width 65 height 13
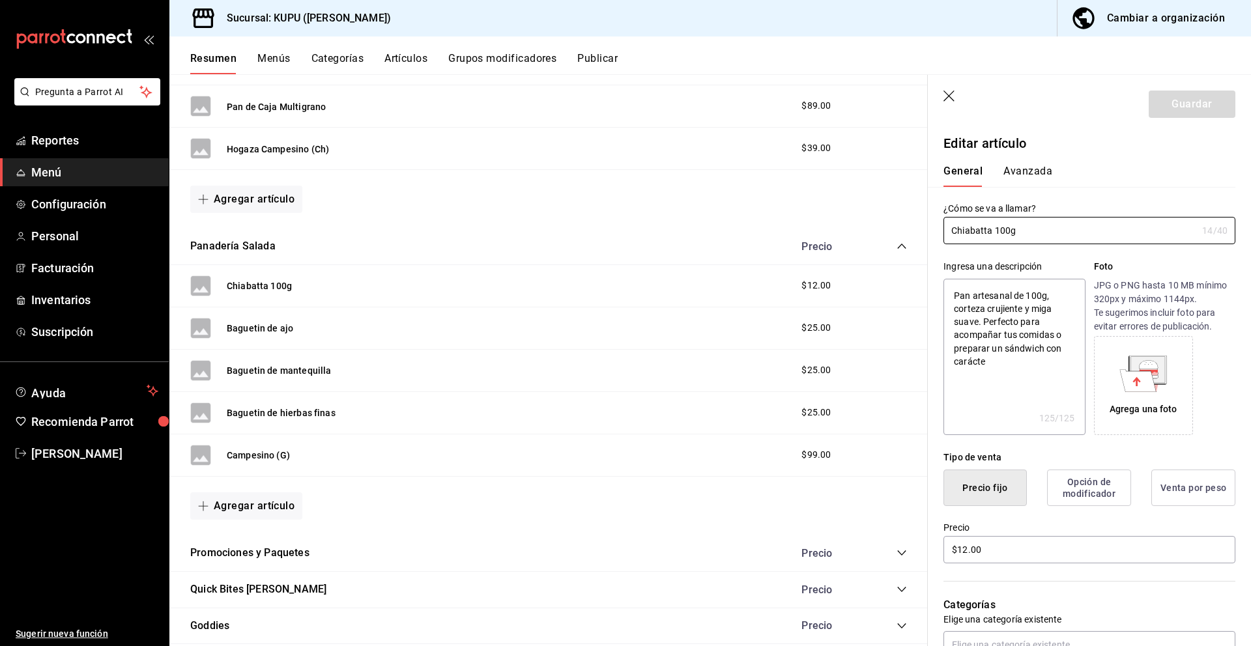
click at [1031, 172] on button "Avanzada" at bounding box center [1027, 176] width 49 height 22
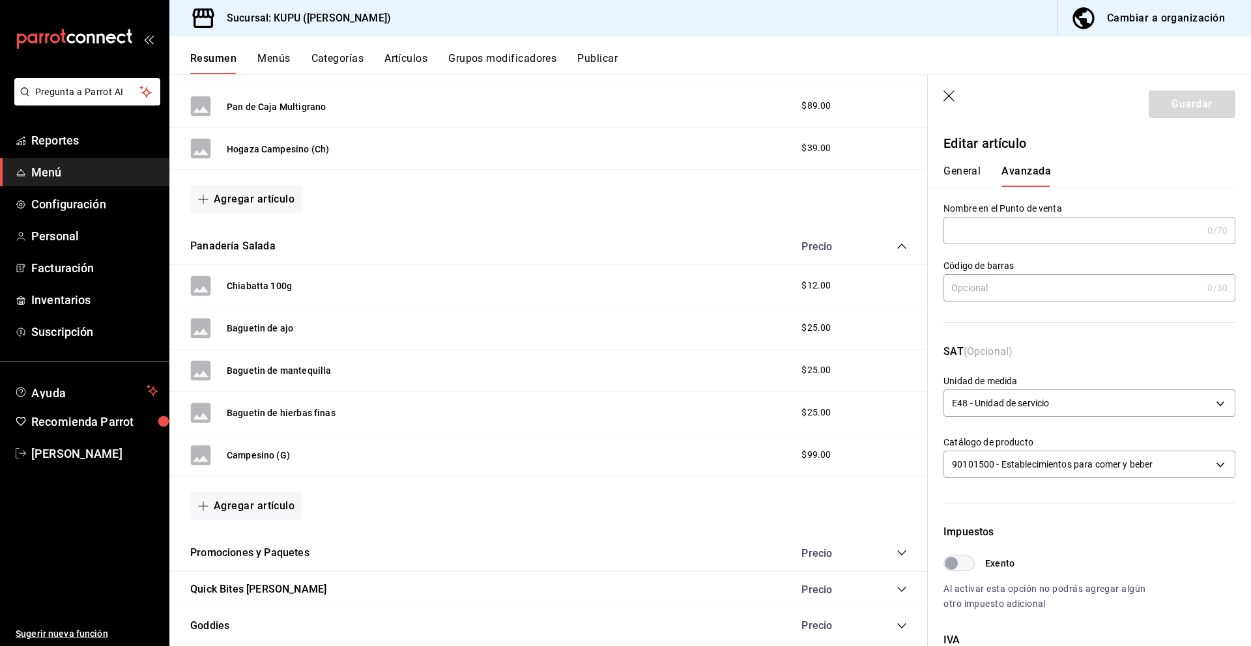
scroll to position [274, 0]
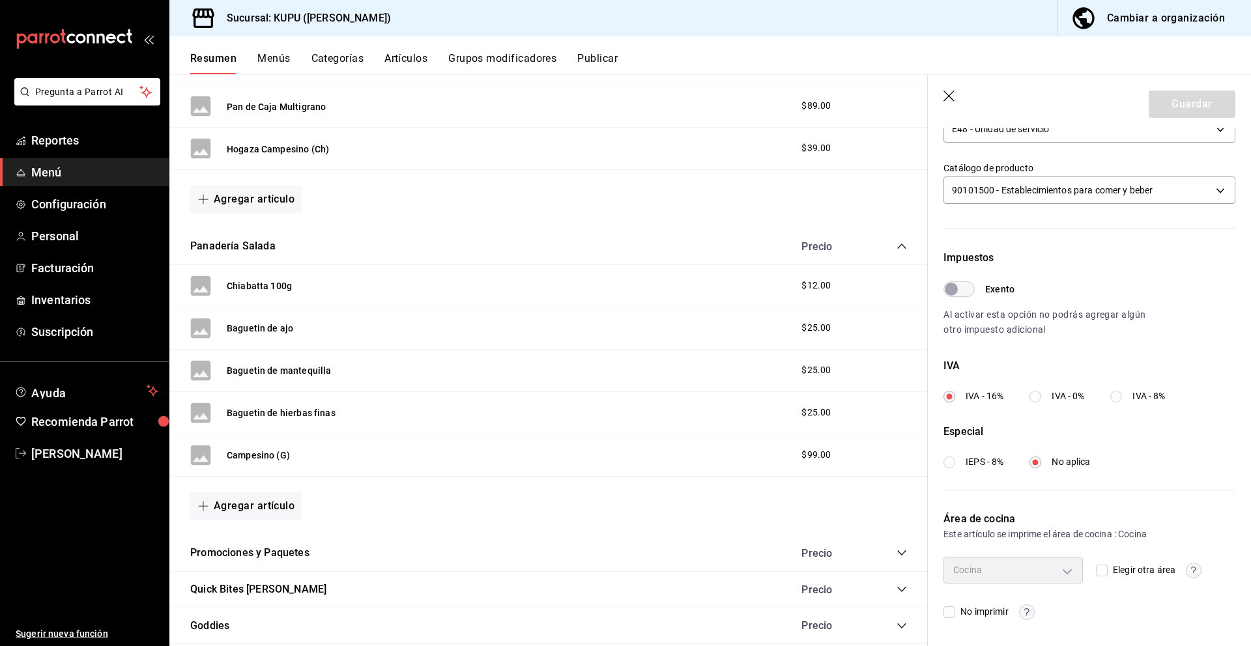
click at [1039, 395] on input "IVA - 0%" at bounding box center [1035, 397] width 12 height 12
click at [1196, 107] on button "Guardar" at bounding box center [1192, 104] width 87 height 27
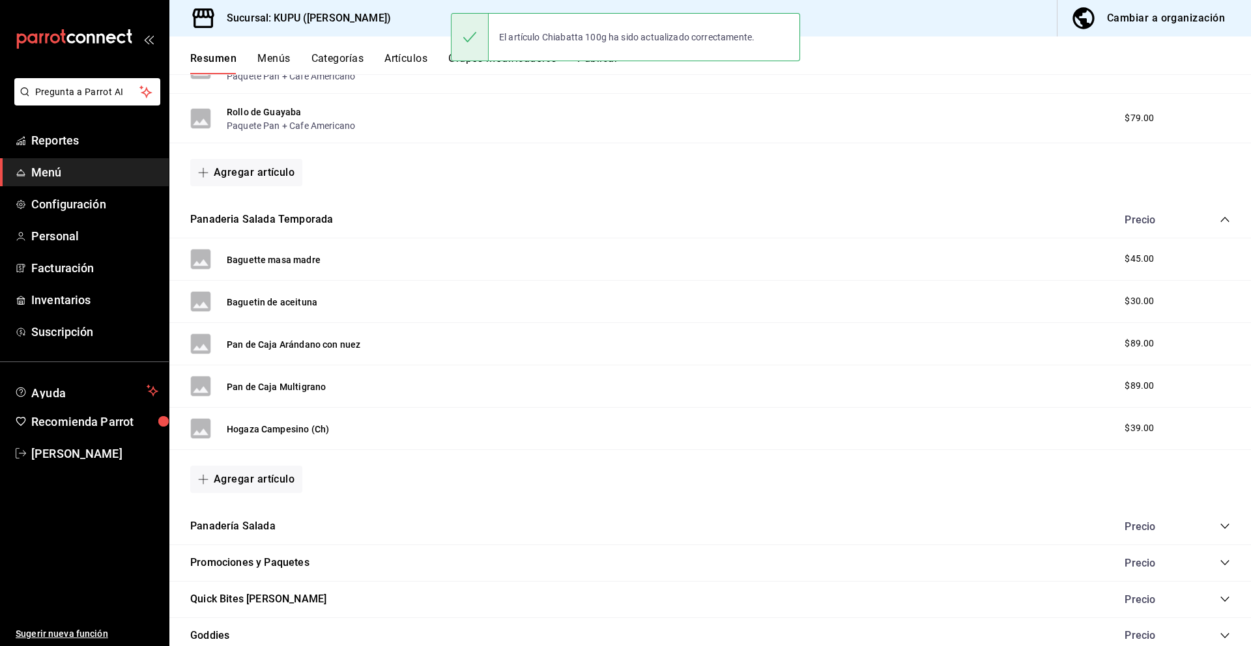
scroll to position [744, 0]
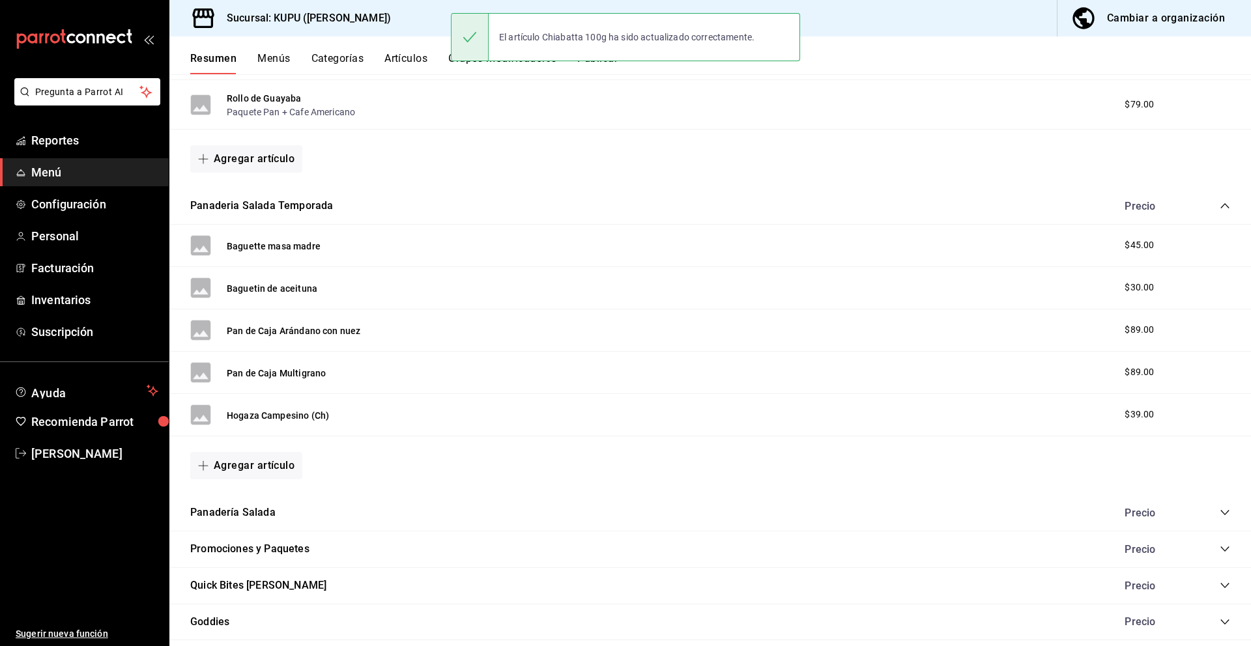
click at [247, 517] on button "Panadería Salada" at bounding box center [232, 513] width 85 height 15
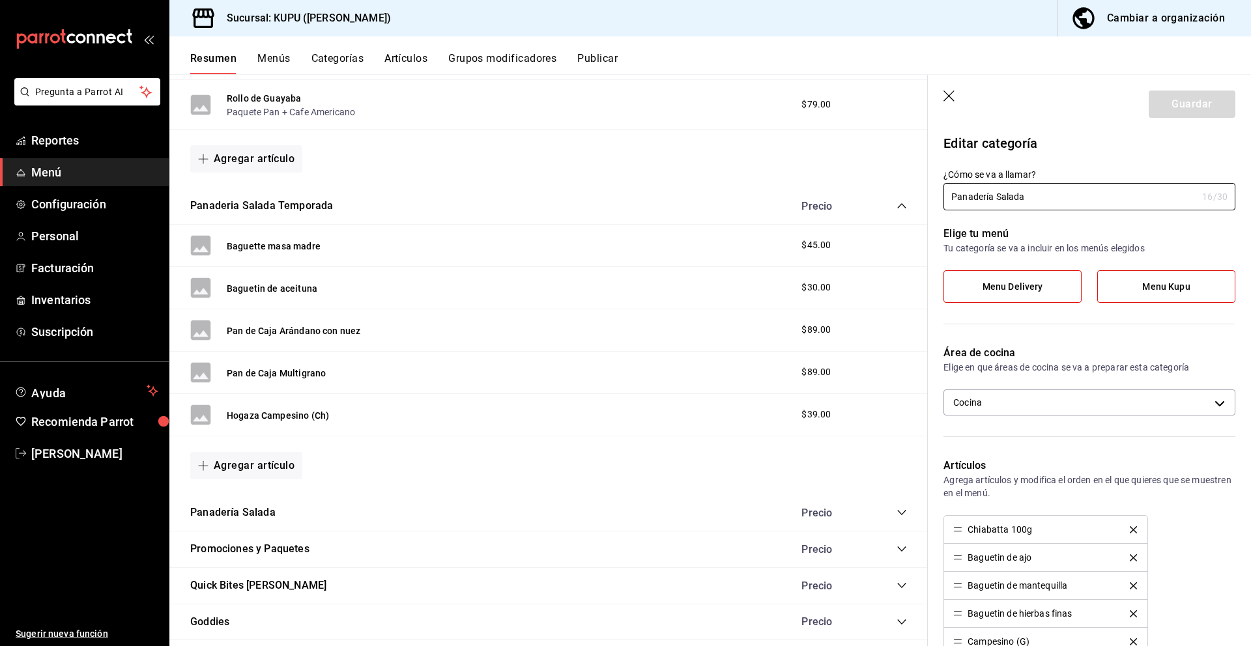
click at [956, 97] on icon "button" at bounding box center [949, 97] width 13 height 13
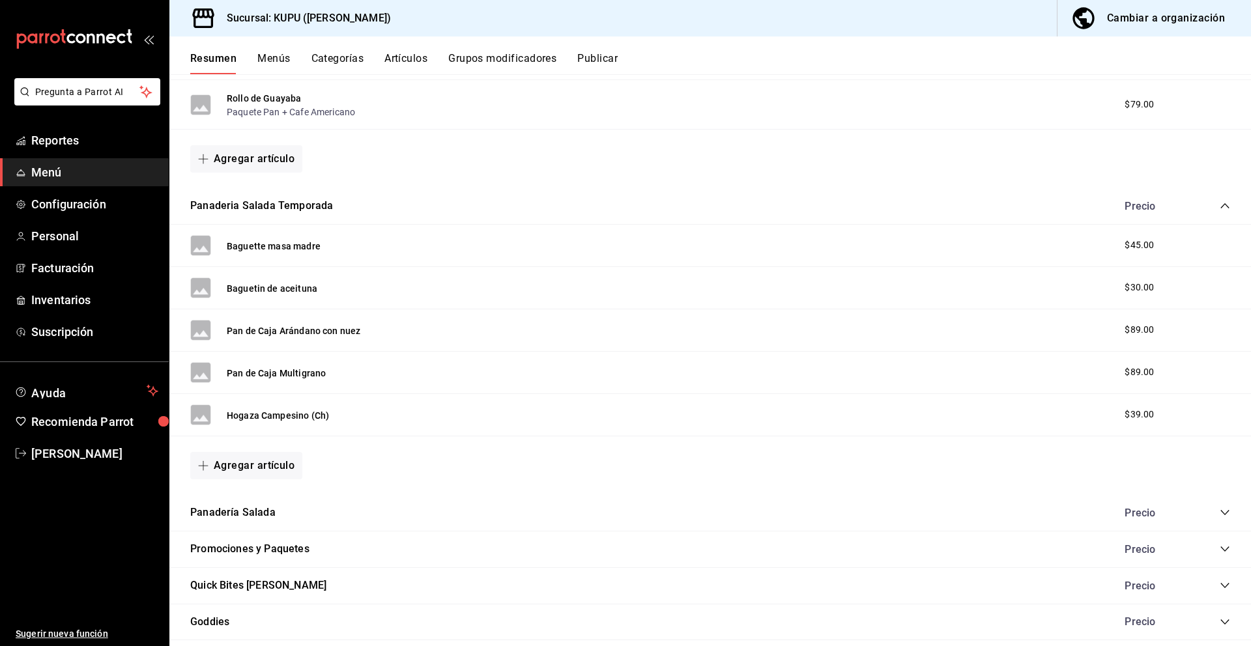
click at [1222, 508] on icon "collapse-category-row" at bounding box center [1225, 513] width 10 height 10
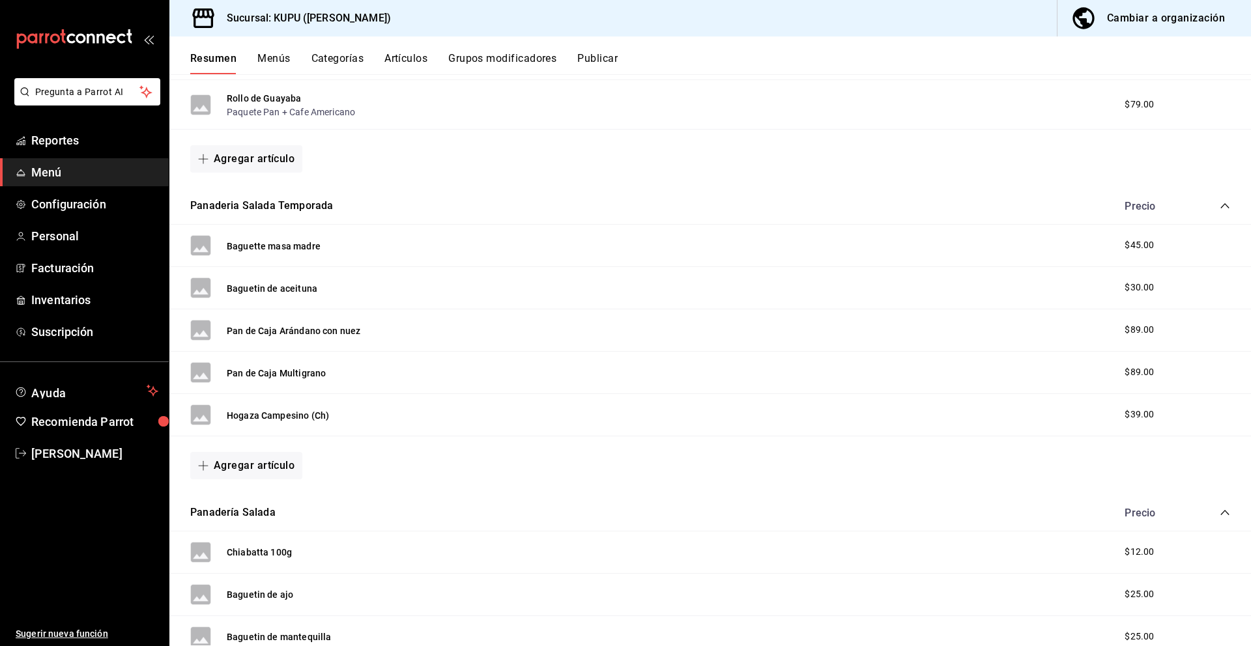
scroll to position [915, 0]
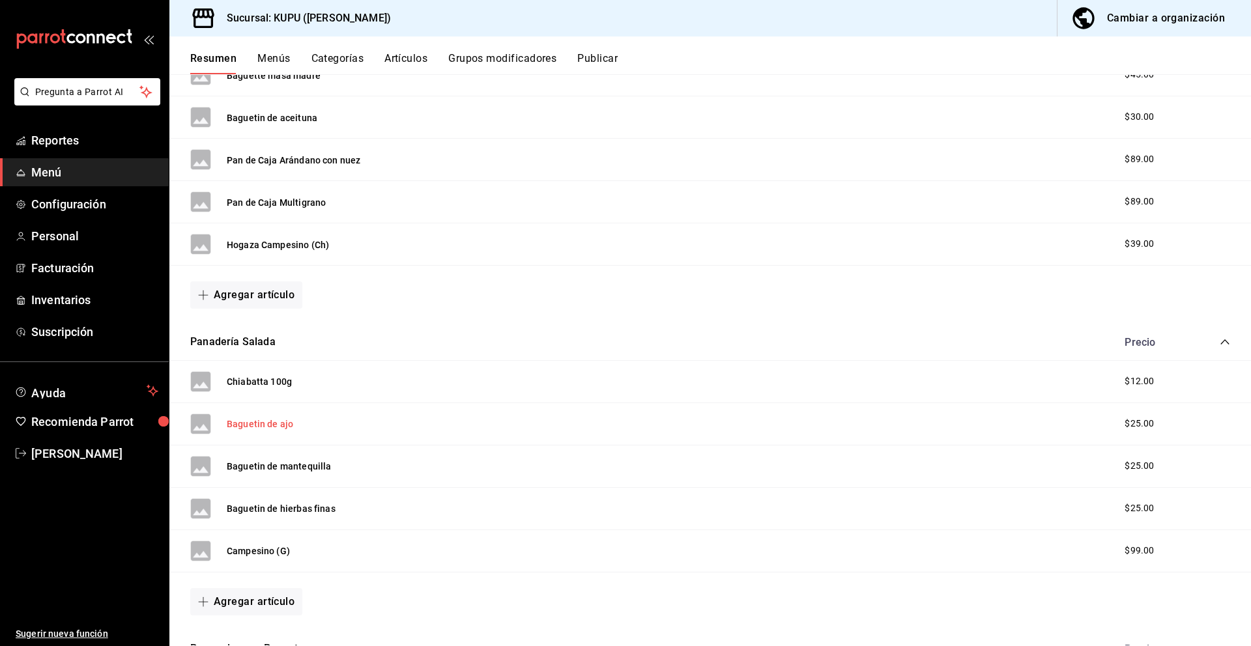
click at [274, 430] on button "Baguetin de ajo" at bounding box center [260, 424] width 66 height 13
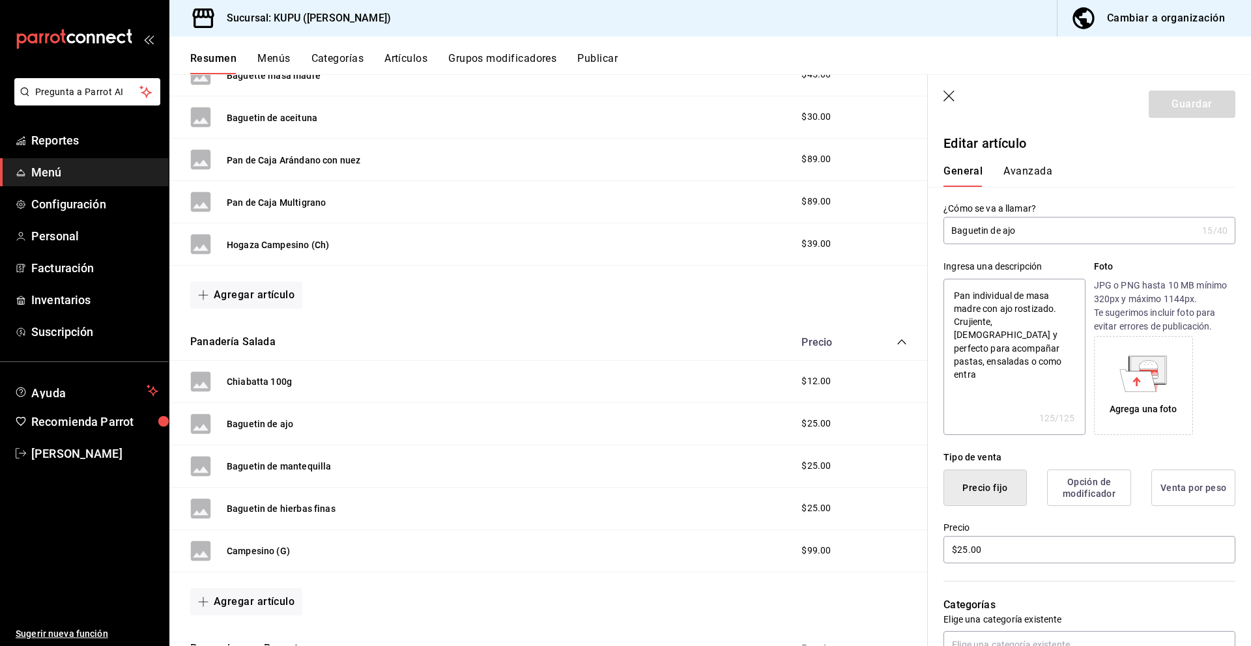
click at [1023, 168] on button "Avanzada" at bounding box center [1027, 176] width 49 height 22
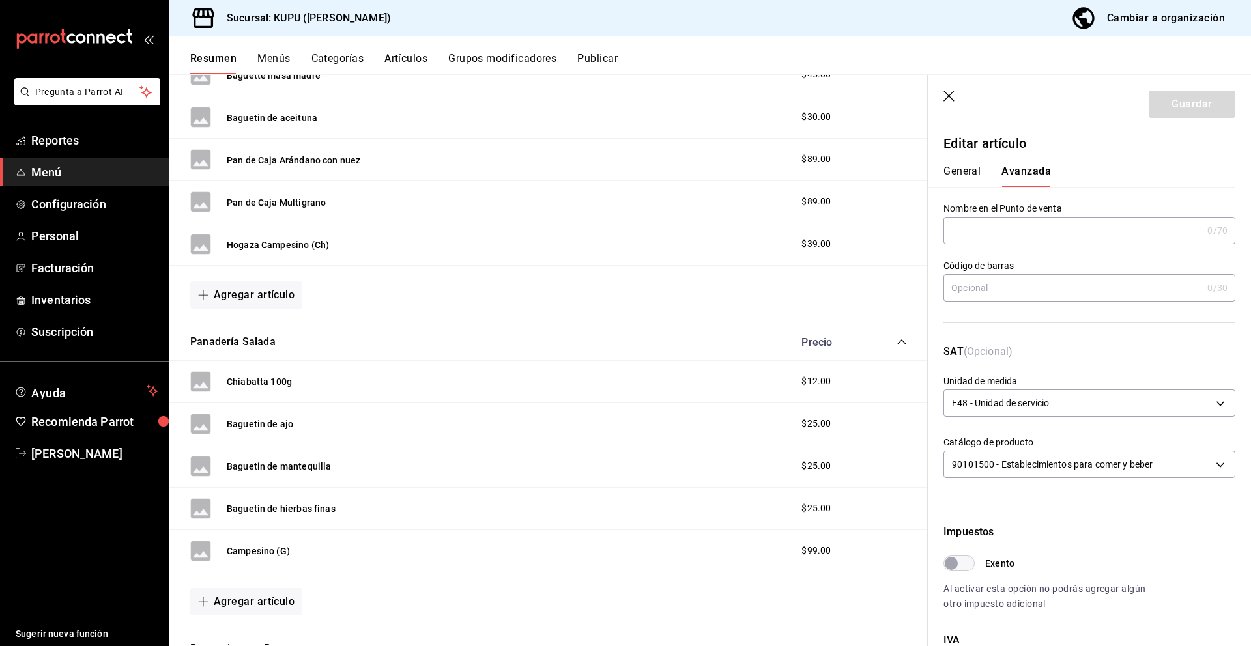
scroll to position [274, 0]
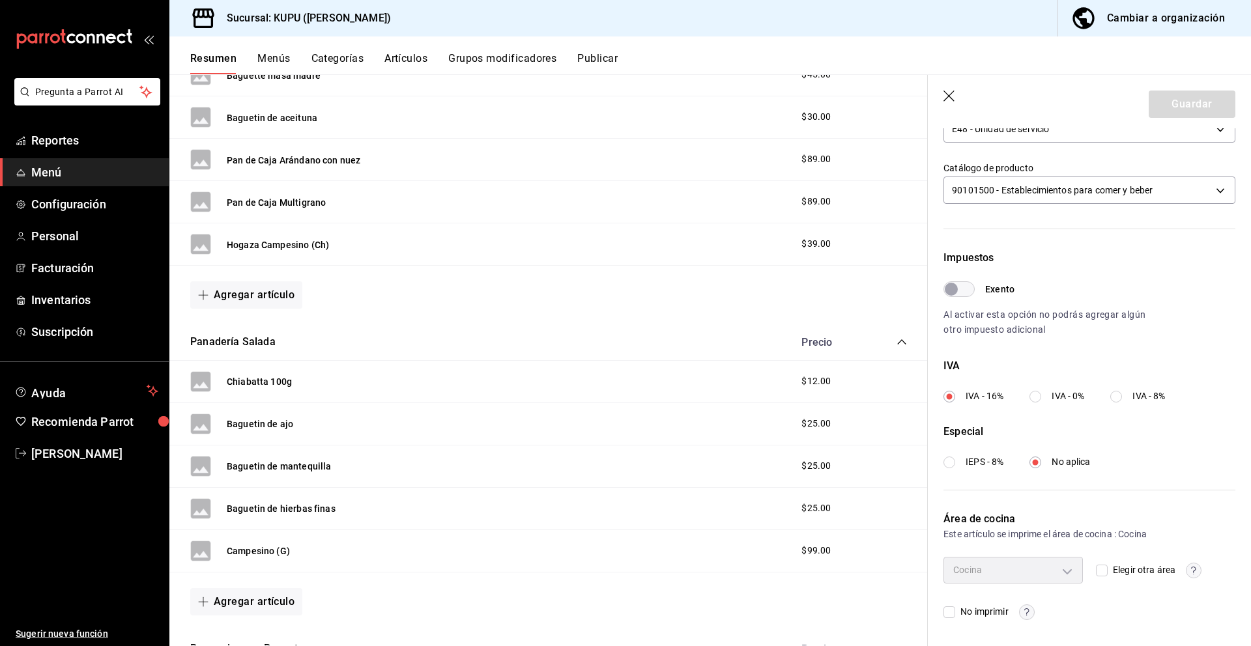
click at [1044, 396] on label "IVA - 0%" at bounding box center [1056, 397] width 55 height 14
click at [1041, 396] on input "IVA - 0%" at bounding box center [1035, 397] width 12 height 12
click at [1199, 105] on button "Guardar" at bounding box center [1192, 104] width 87 height 27
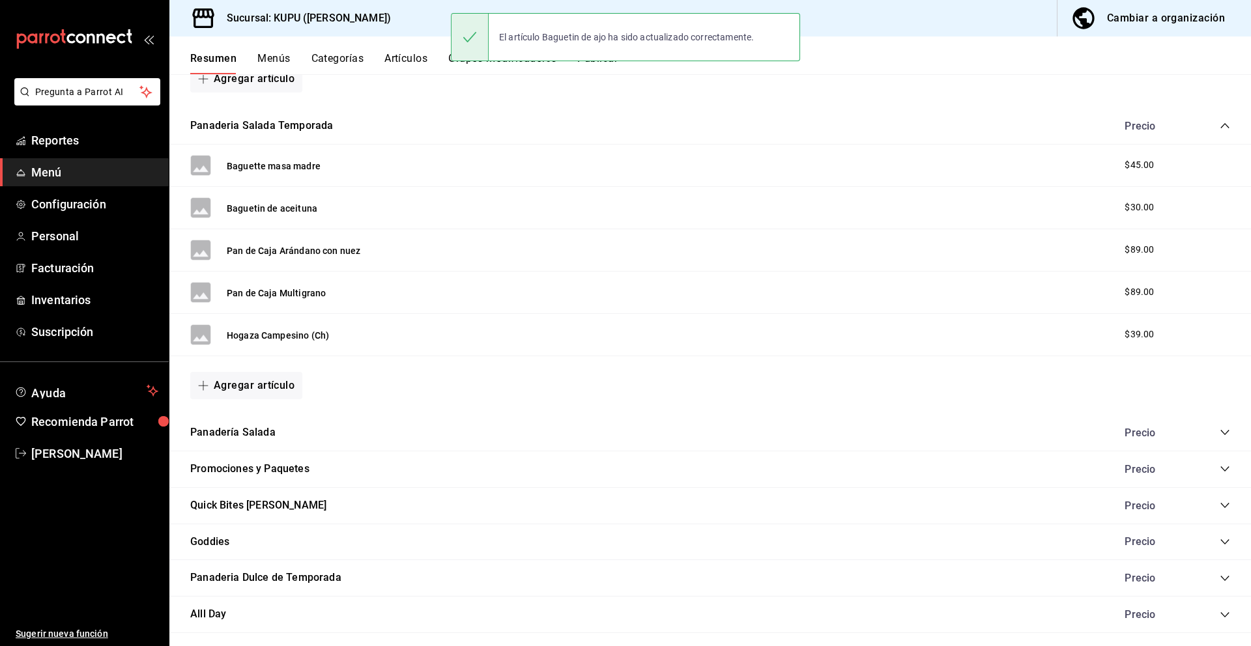
scroll to position [1007, 0]
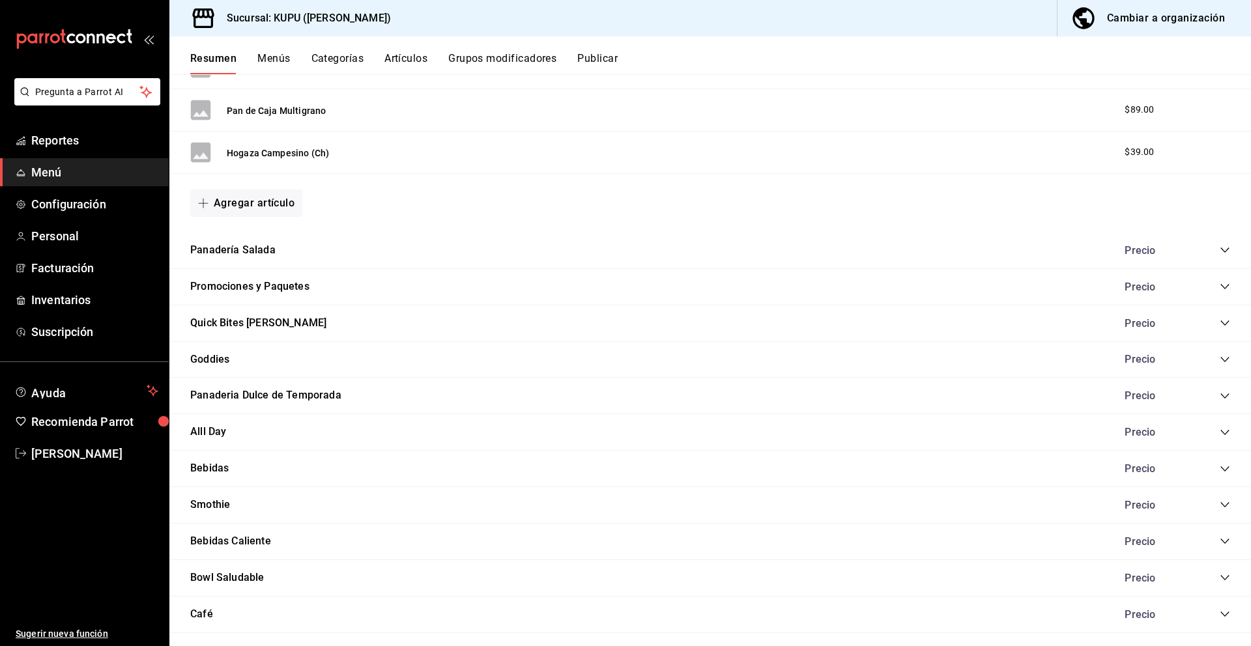
click at [1226, 250] on icon "collapse-category-row" at bounding box center [1225, 250] width 10 height 10
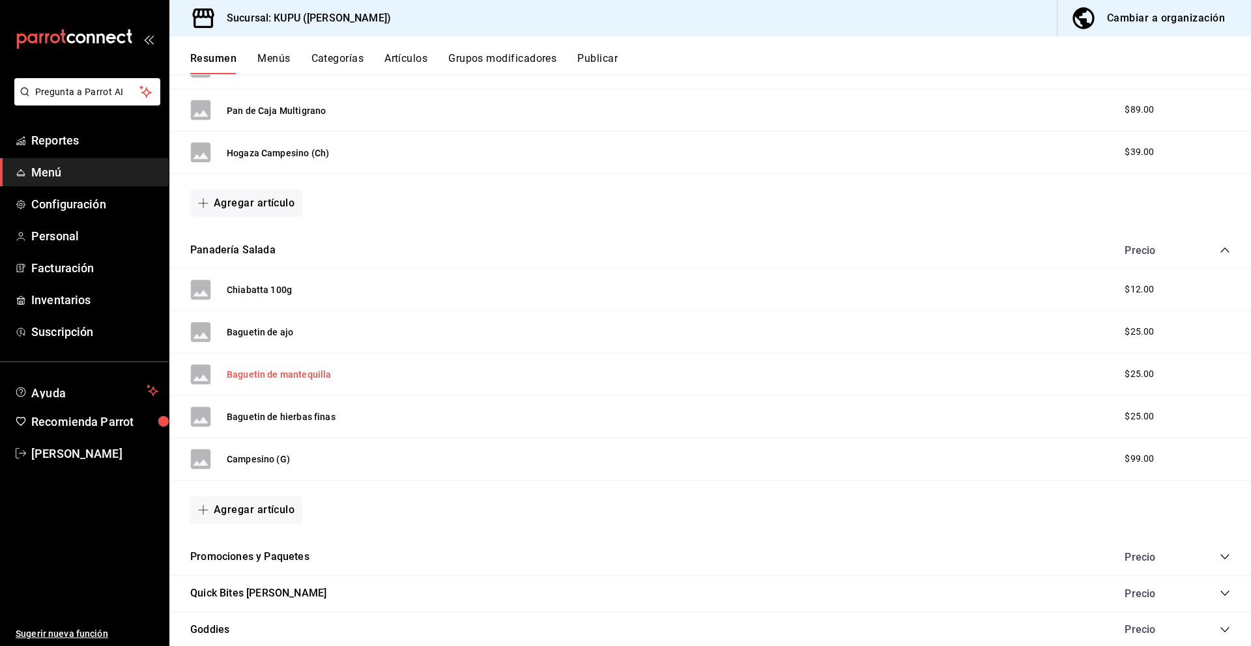
click at [251, 379] on button "Baguetin de mantequilla" at bounding box center [279, 374] width 104 height 13
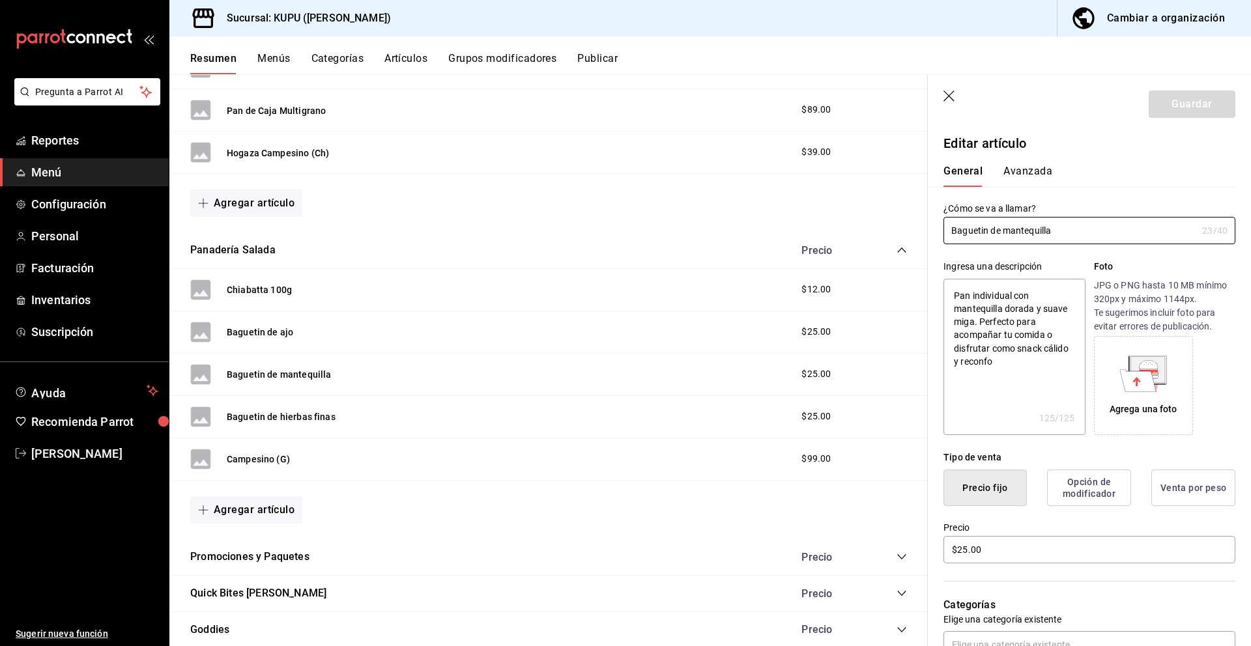
click at [1041, 169] on button "Avanzada" at bounding box center [1027, 176] width 49 height 22
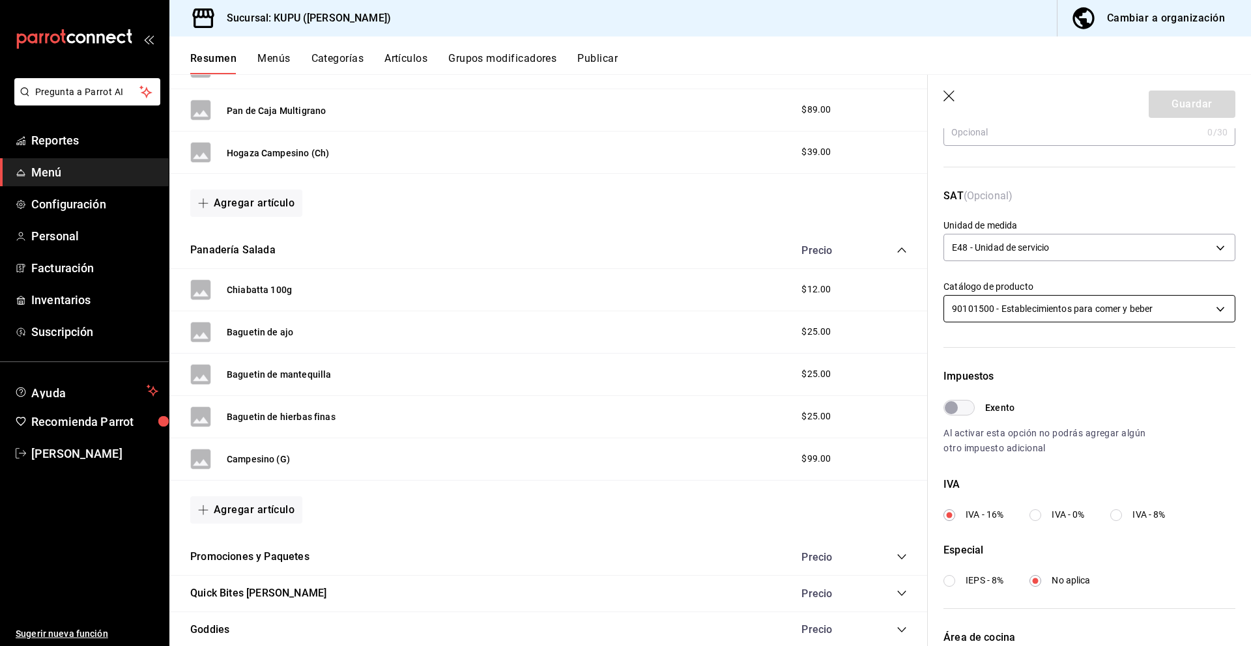
scroll to position [160, 0]
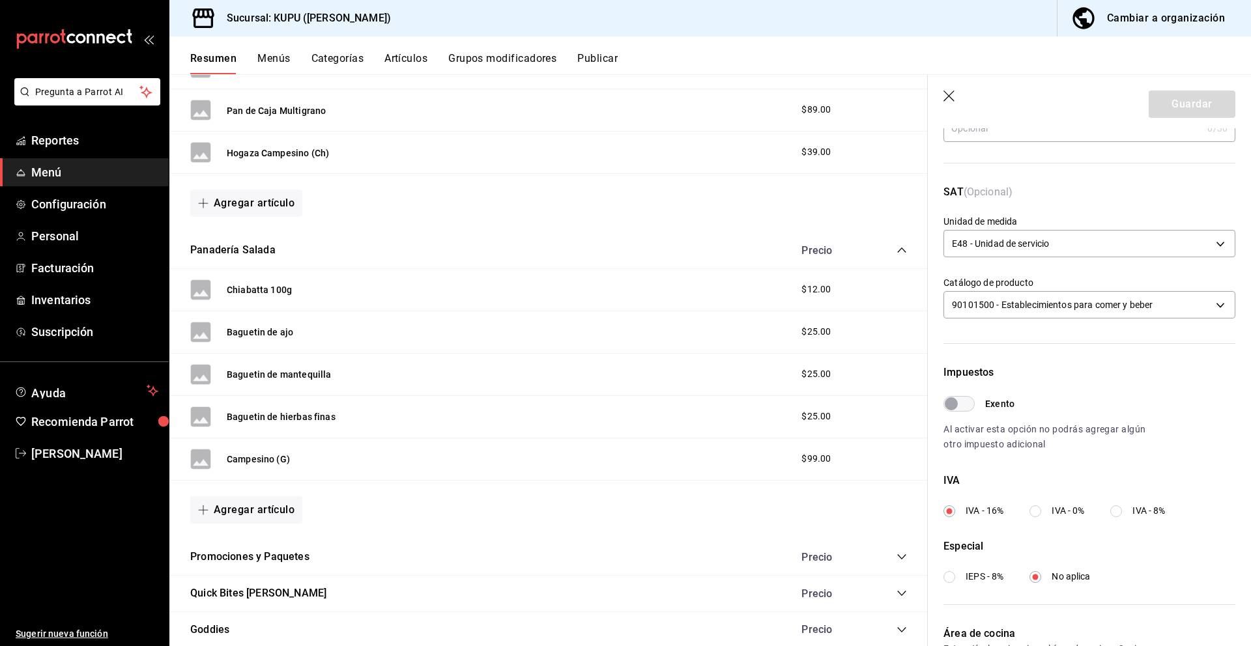
click at [1034, 509] on input "IVA - 0%" at bounding box center [1035, 512] width 12 height 12
click at [1167, 104] on button "Guardar" at bounding box center [1192, 104] width 87 height 27
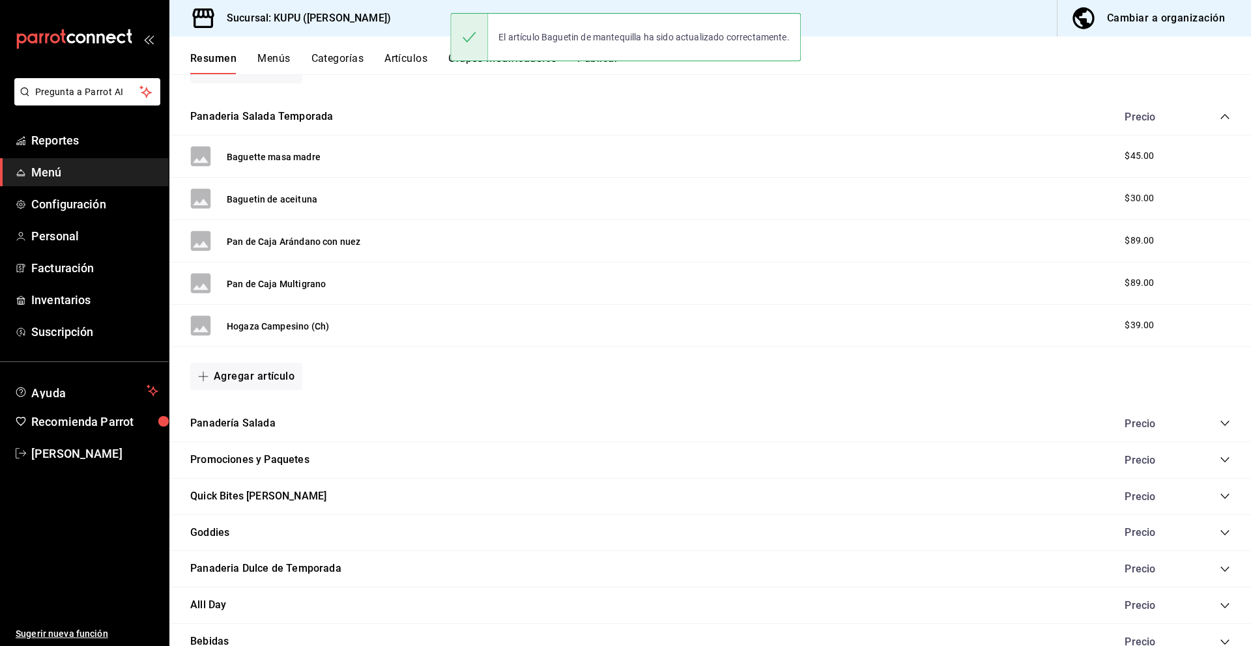
scroll to position [916, 0]
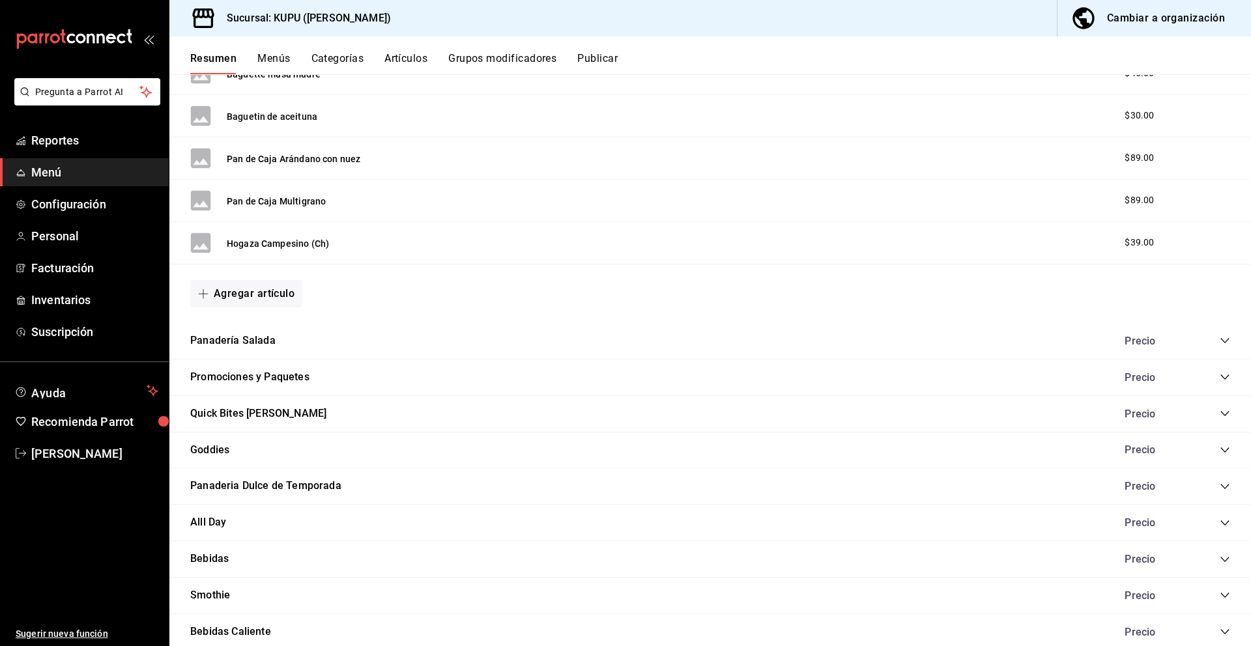
click at [1226, 339] on icon "collapse-category-row" at bounding box center [1225, 341] width 10 height 10
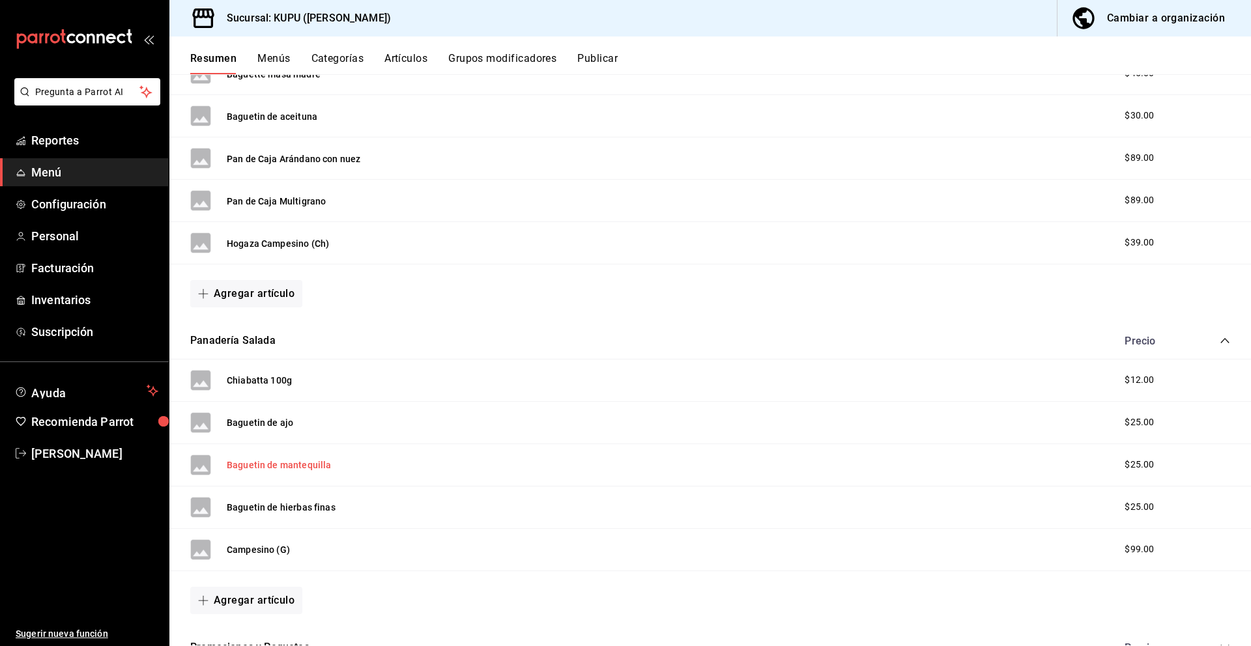
click at [294, 469] on button "Baguetin de mantequilla" at bounding box center [279, 465] width 104 height 13
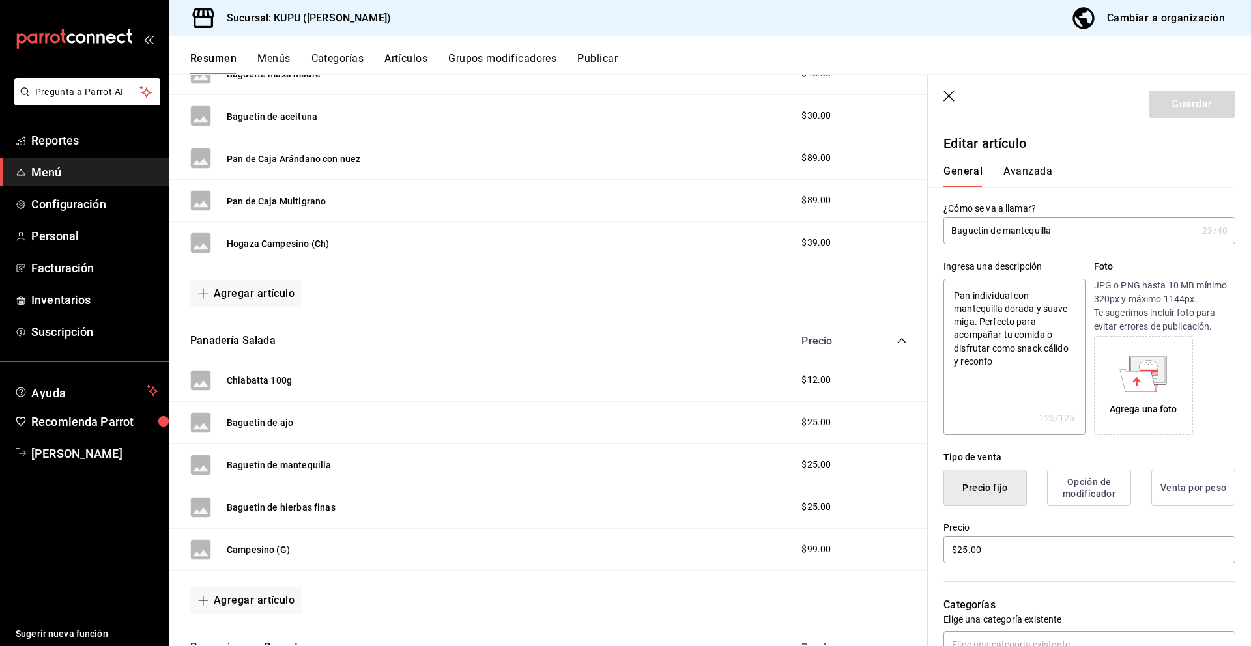
click at [1040, 169] on button "Avanzada" at bounding box center [1027, 176] width 49 height 22
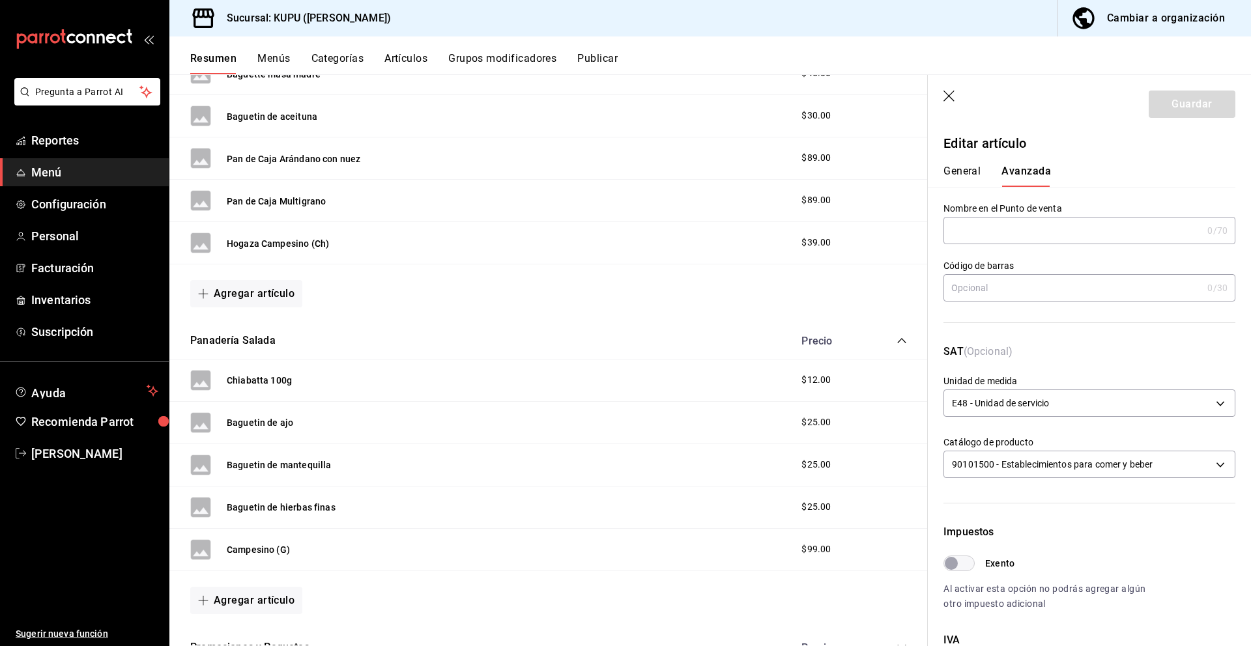
click at [973, 175] on button "General" at bounding box center [961, 176] width 37 height 22
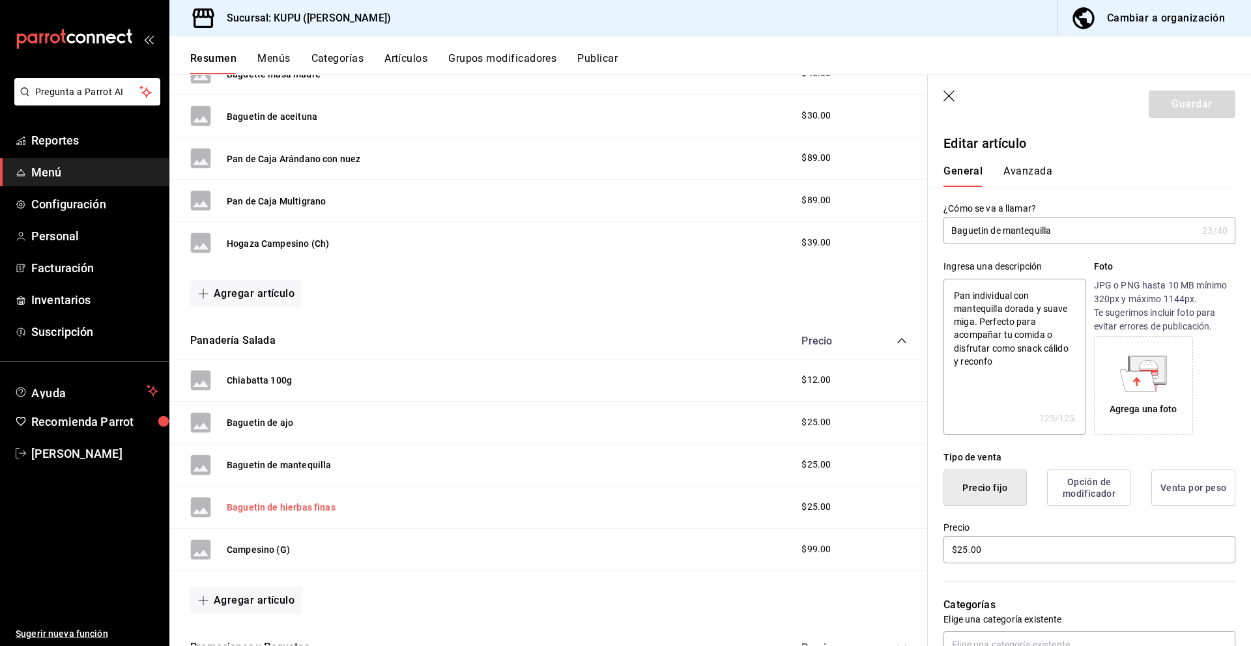
click at [277, 511] on button "Baguetin de hierbas finas" at bounding box center [281, 507] width 109 height 13
click at [1022, 175] on button "Avanzada" at bounding box center [1027, 176] width 49 height 22
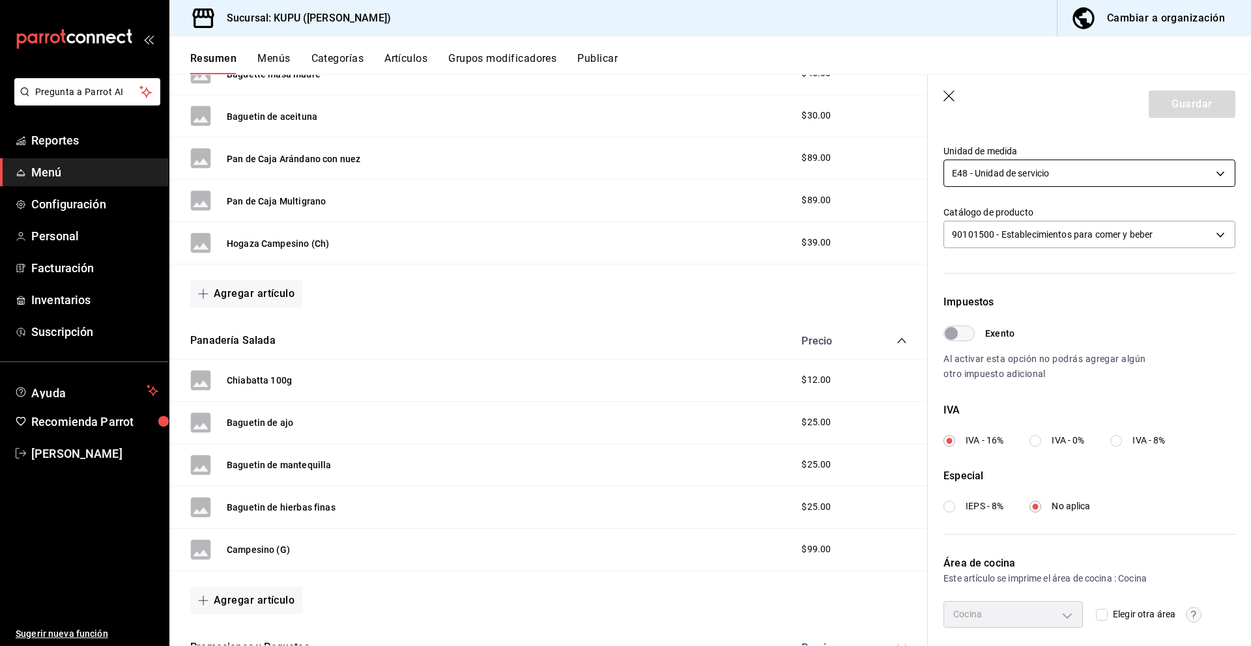
scroll to position [241, 0]
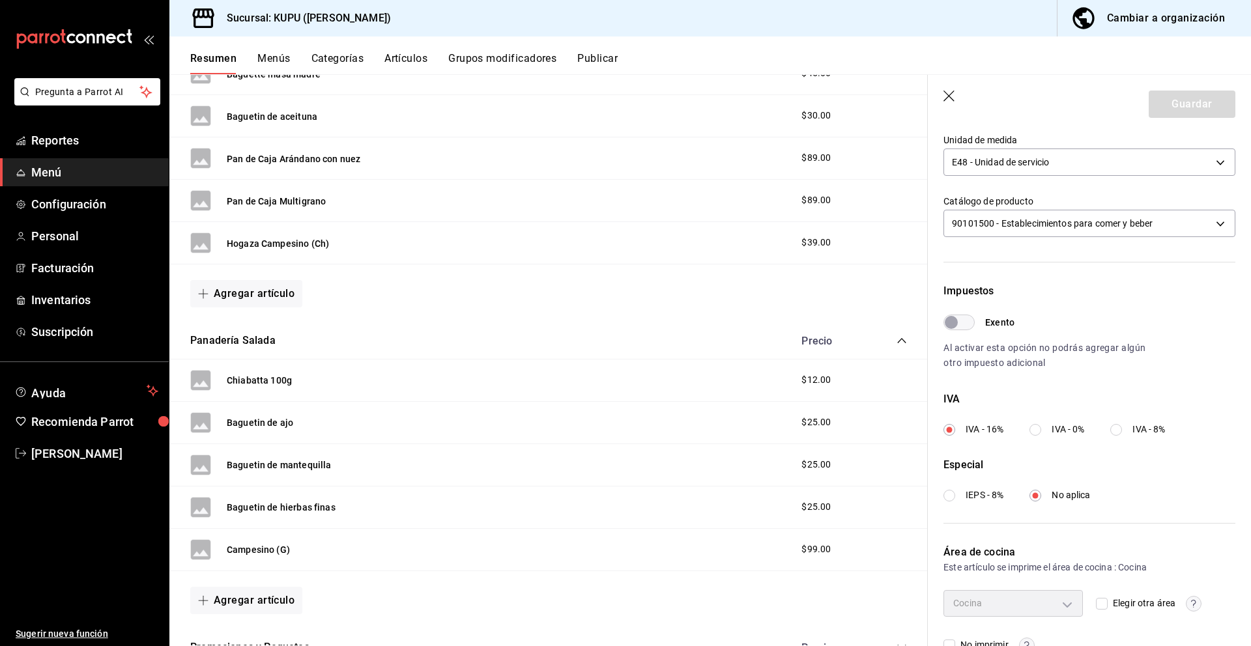
click at [1041, 435] on input "IVA - 0%" at bounding box center [1035, 430] width 12 height 12
click at [1197, 105] on button "Guardar" at bounding box center [1192, 104] width 87 height 27
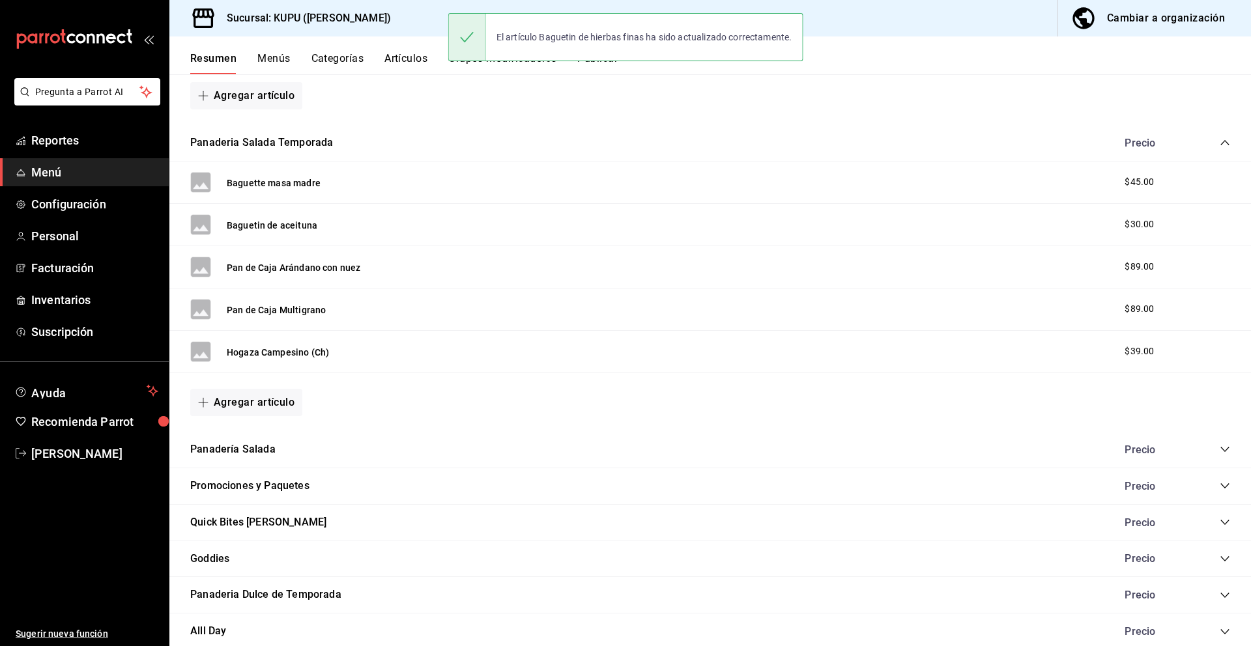
scroll to position [814, 0]
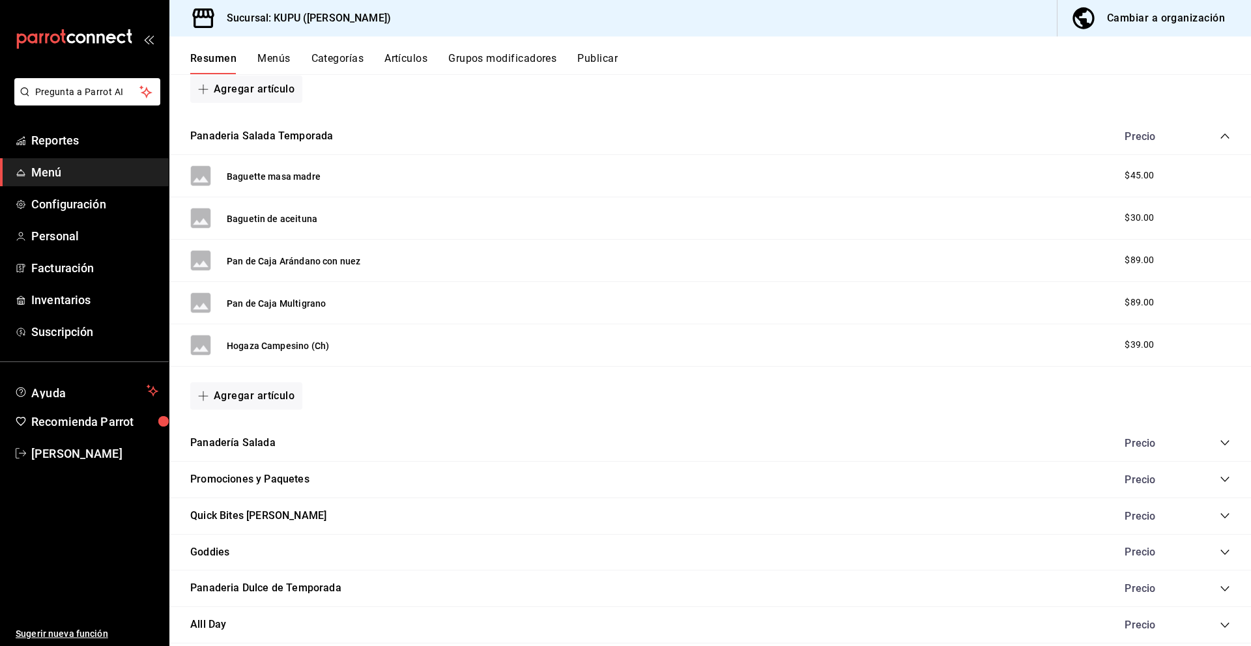
click at [1222, 442] on icon "collapse-category-row" at bounding box center [1224, 442] width 8 height 5
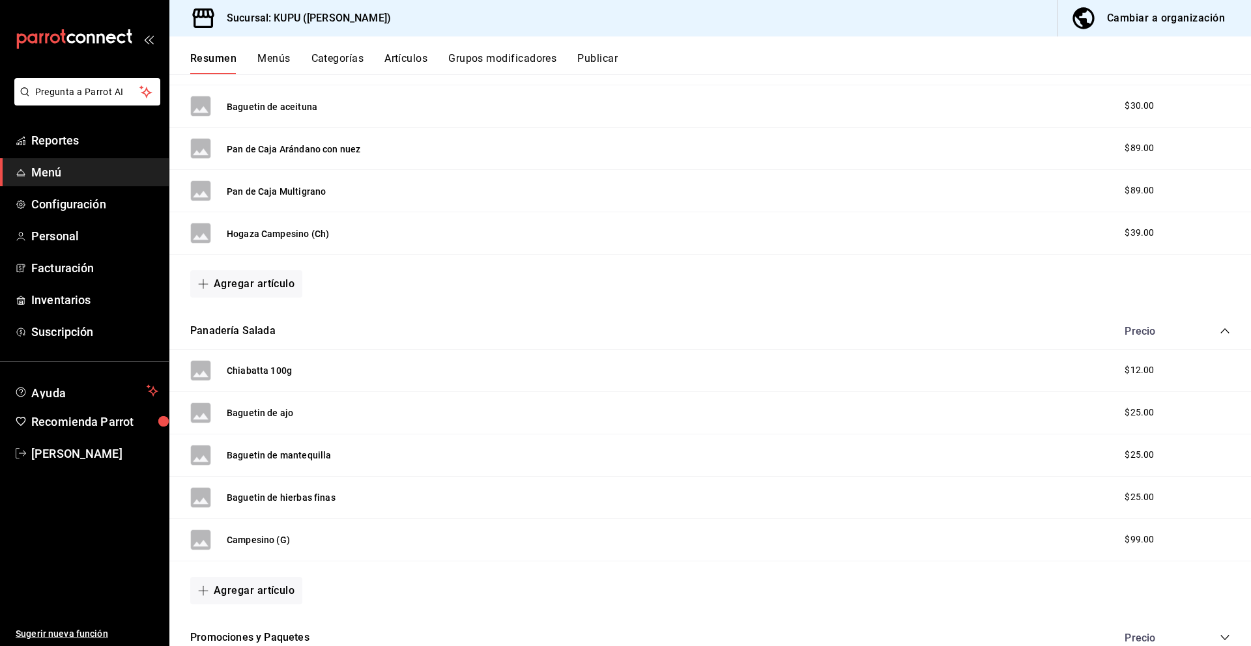
scroll to position [929, 0]
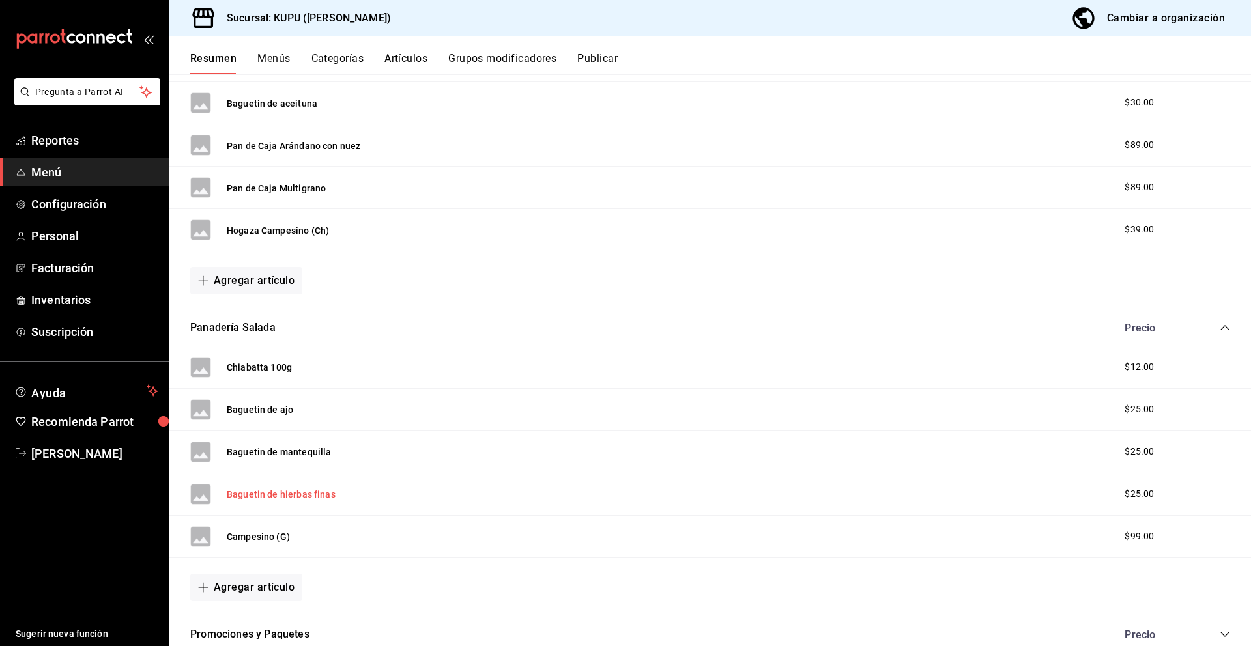
click at [287, 495] on button "Baguetin de hierbas finas" at bounding box center [281, 494] width 109 height 13
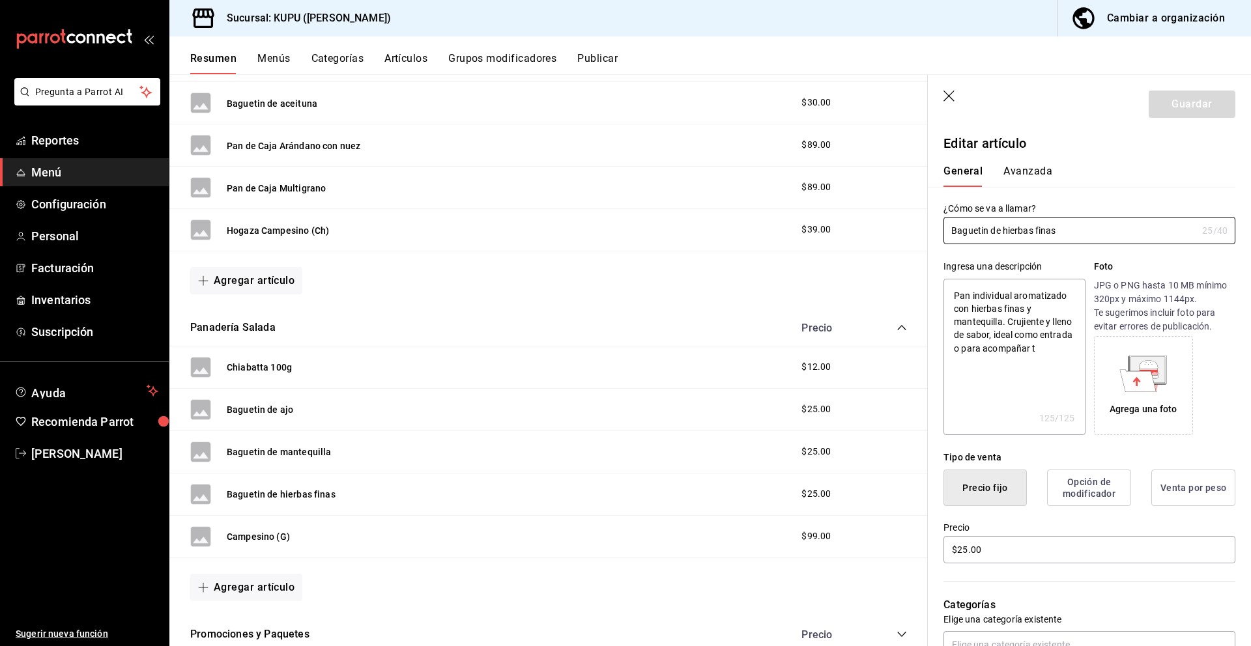
click at [1038, 173] on button "Avanzada" at bounding box center [1027, 176] width 49 height 22
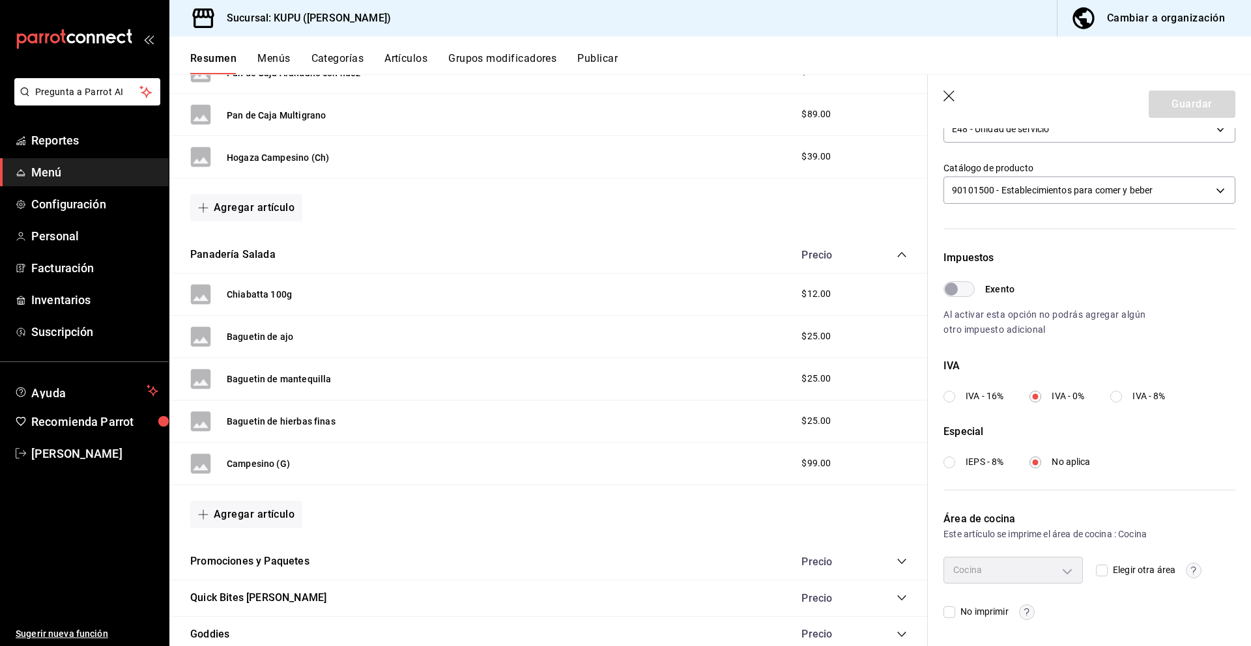
scroll to position [1003, 0]
click at [272, 467] on button "Campesino (G)" at bounding box center [258, 462] width 63 height 13
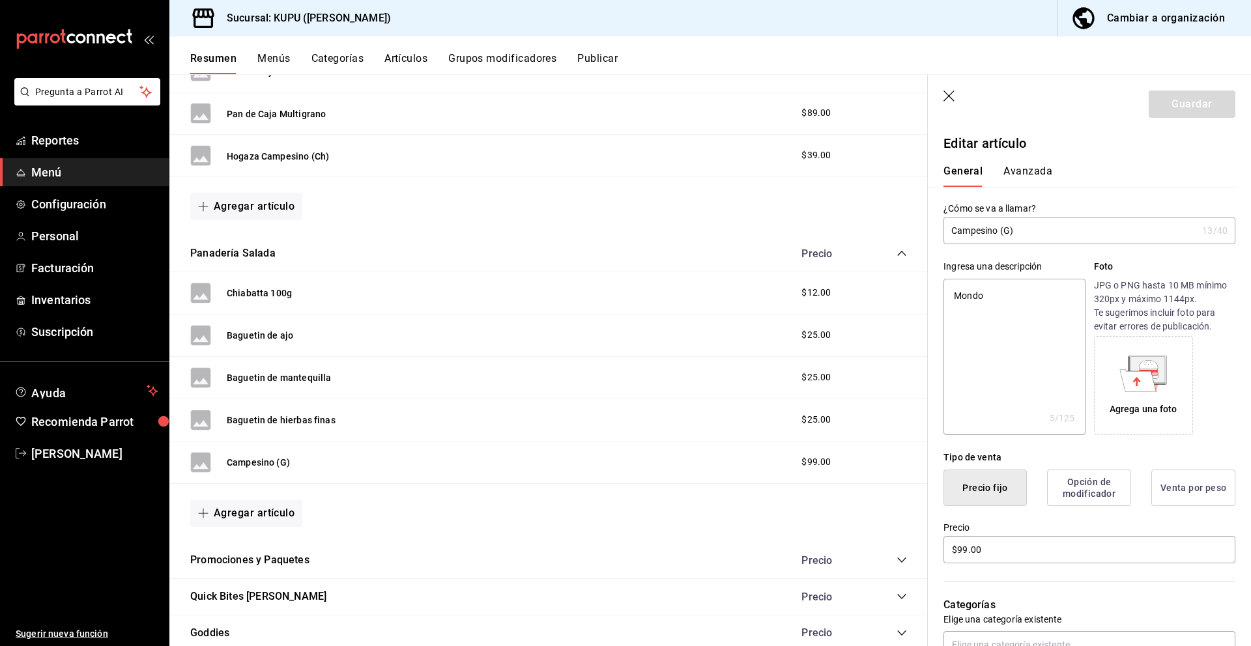
click at [1033, 175] on button "Avanzada" at bounding box center [1027, 176] width 49 height 22
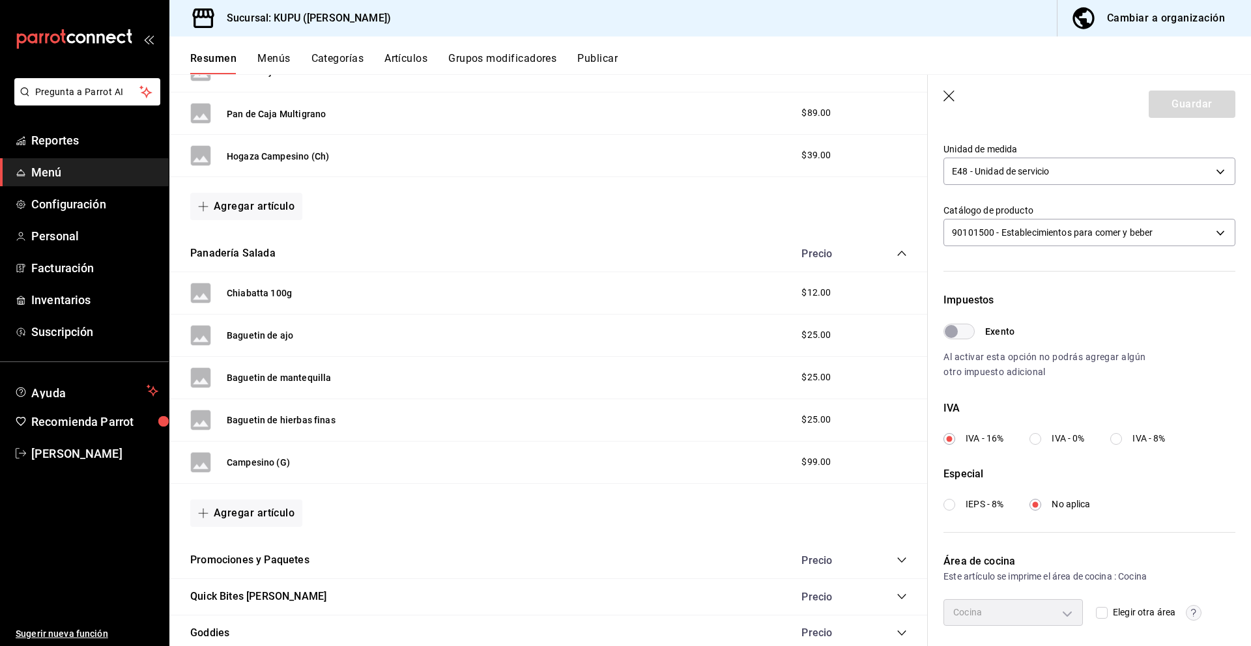
scroll to position [274, 0]
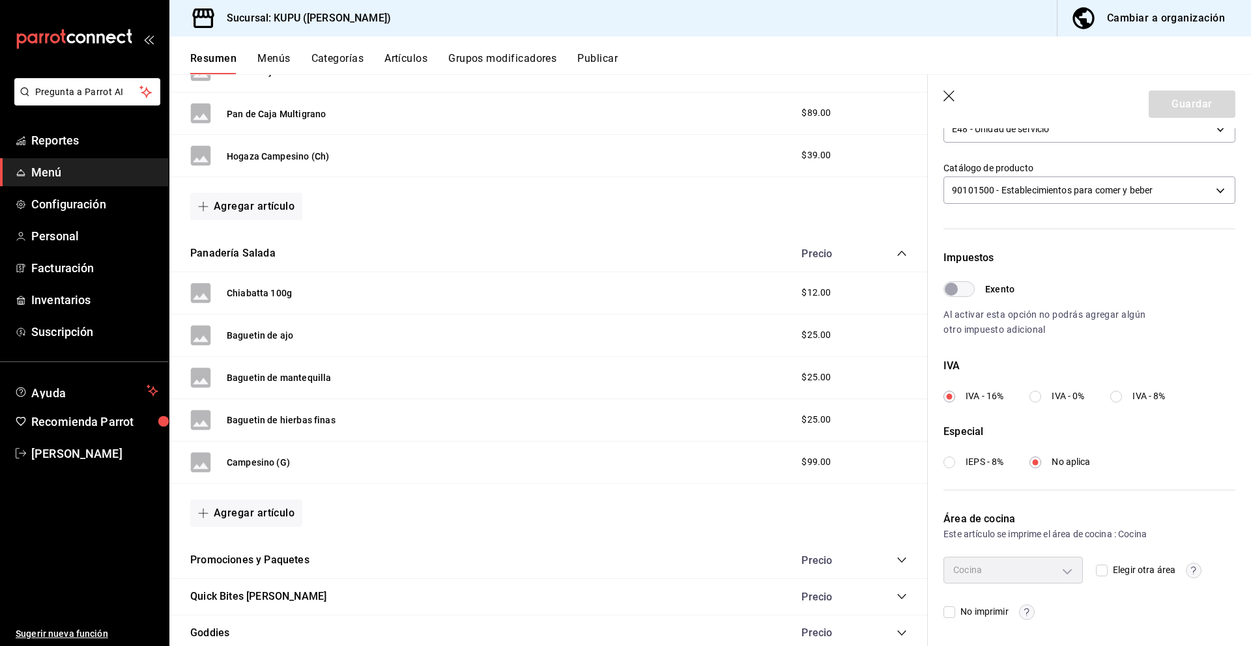
click at [1036, 392] on input "IVA - 0%" at bounding box center [1035, 397] width 12 height 12
click at [1203, 104] on button "Guardar" at bounding box center [1192, 104] width 87 height 27
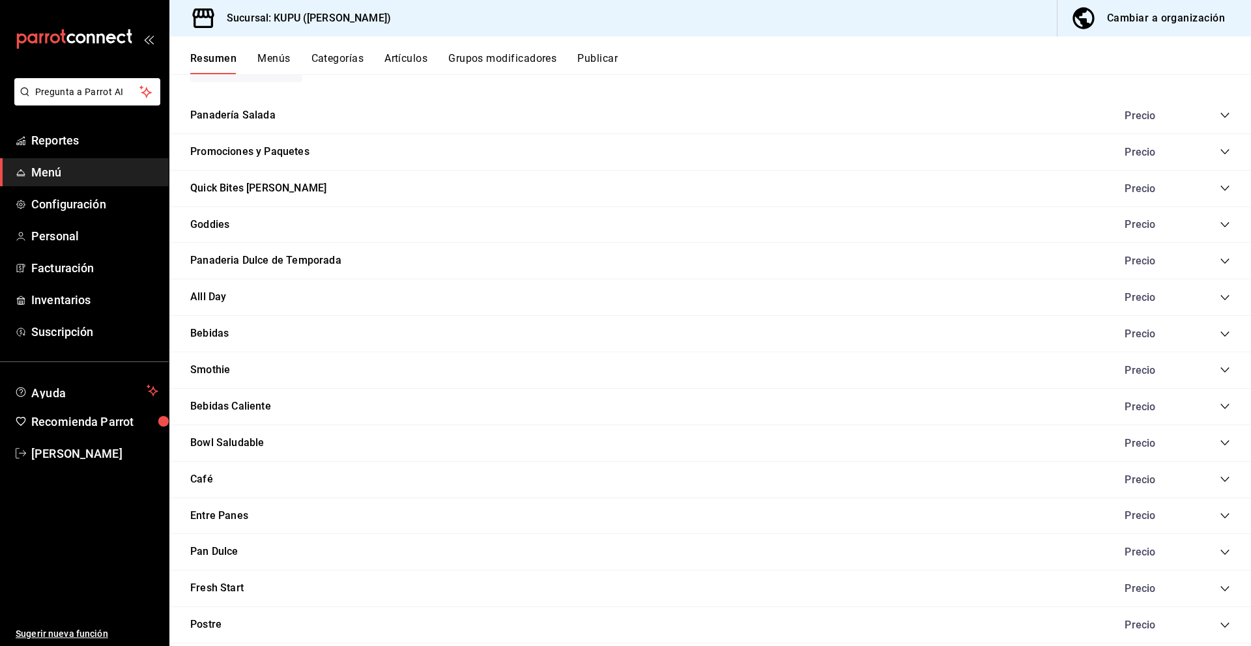
scroll to position [1142, 0]
click at [1226, 262] on icon "collapse-category-row" at bounding box center [1225, 260] width 10 height 10
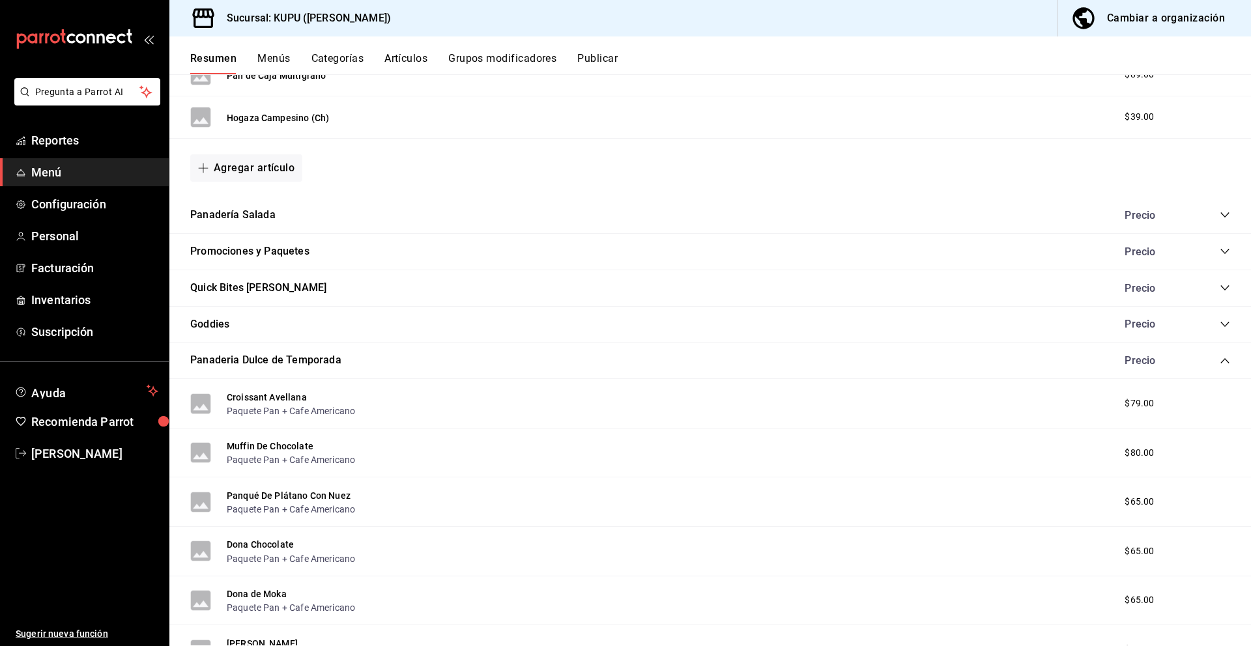
scroll to position [1065, 0]
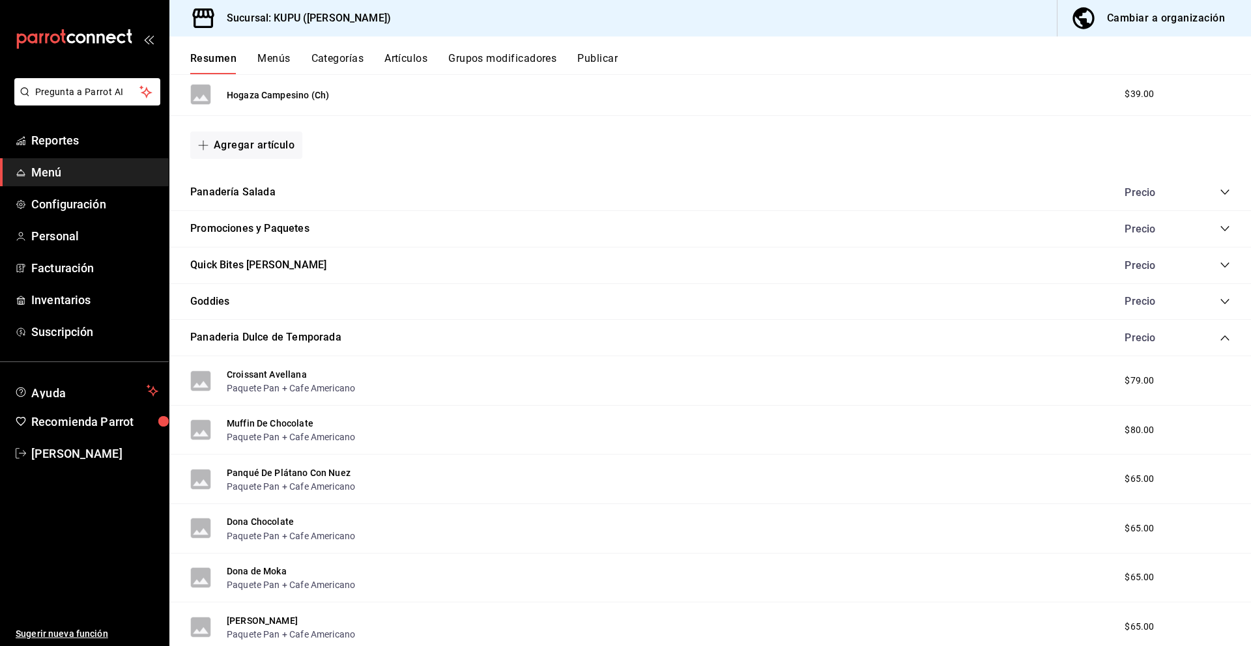
click at [1224, 194] on icon "collapse-category-row" at bounding box center [1224, 192] width 8 height 5
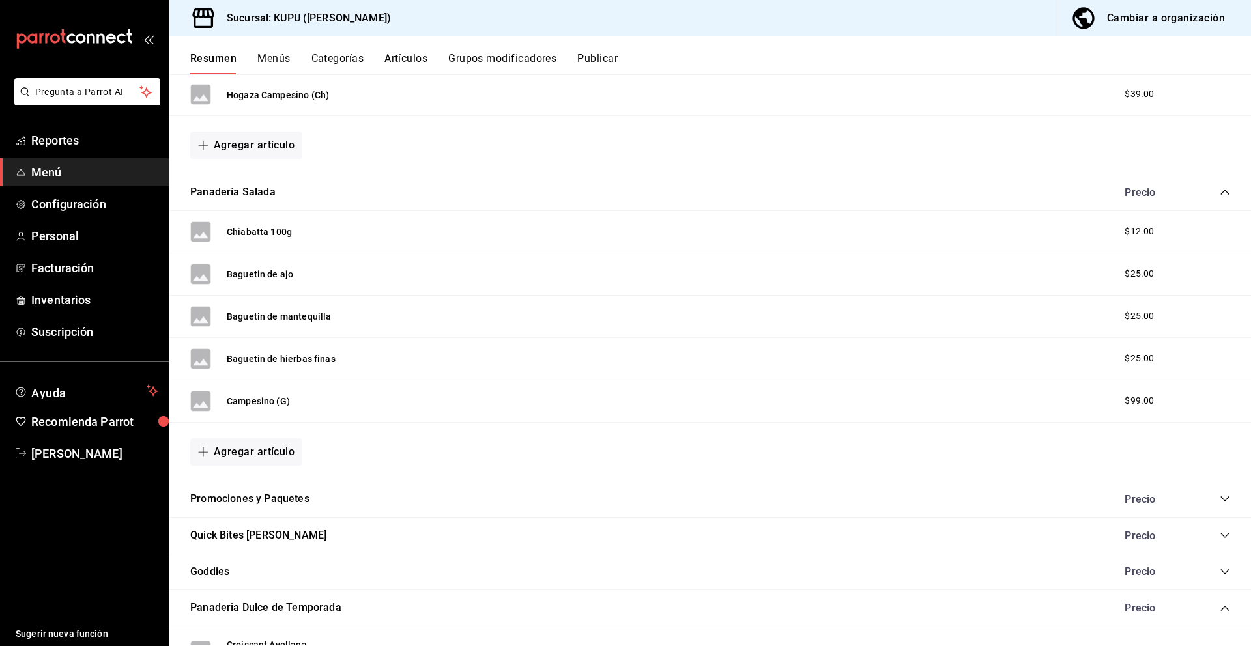
click at [1224, 194] on icon "collapse-category-row" at bounding box center [1225, 192] width 10 height 10
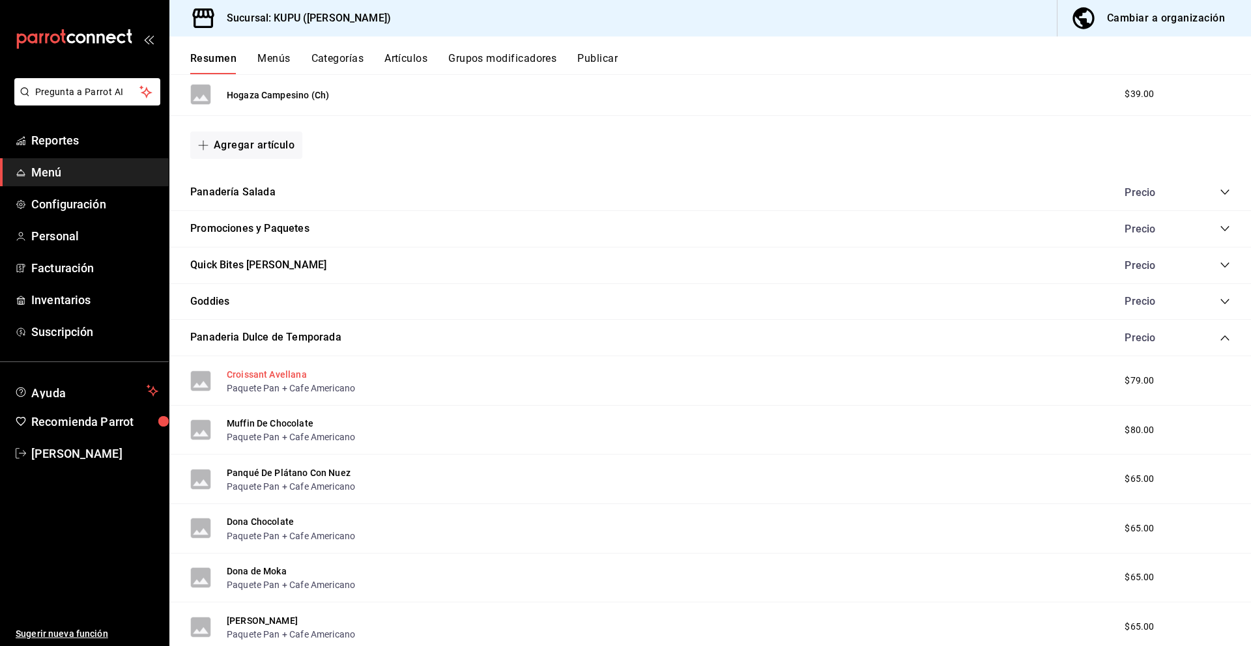
click at [291, 370] on button "Croissant Avellana" at bounding box center [267, 374] width 80 height 13
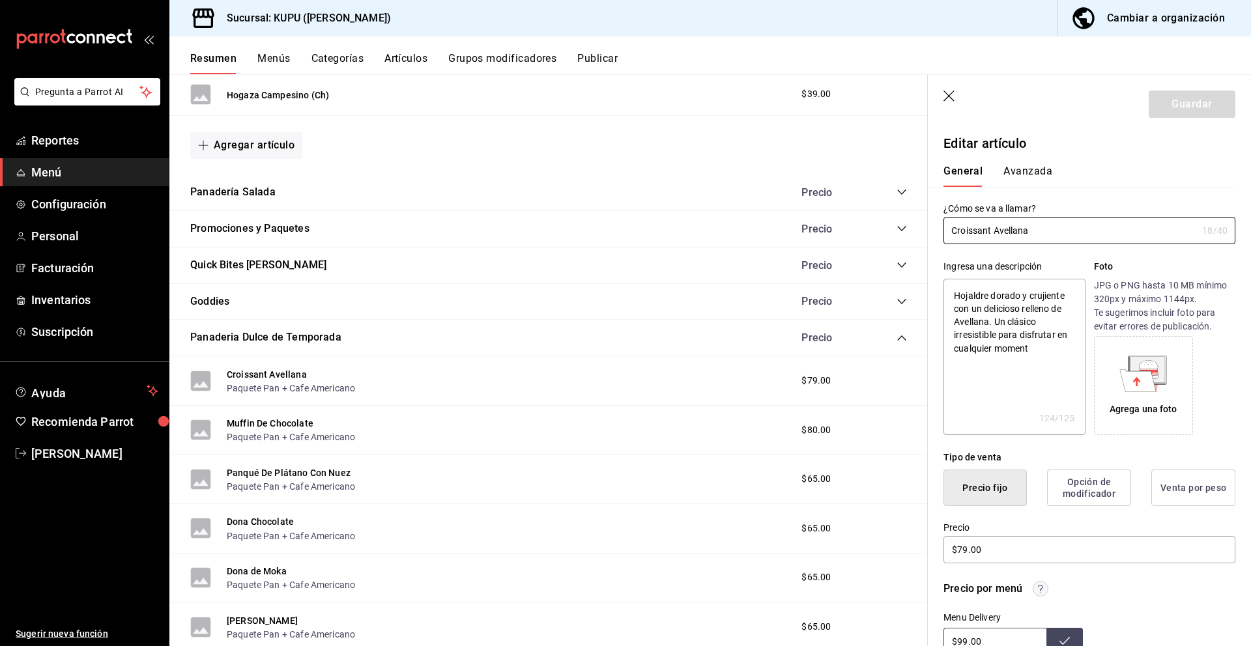
click at [1025, 177] on button "Avanzada" at bounding box center [1027, 176] width 49 height 22
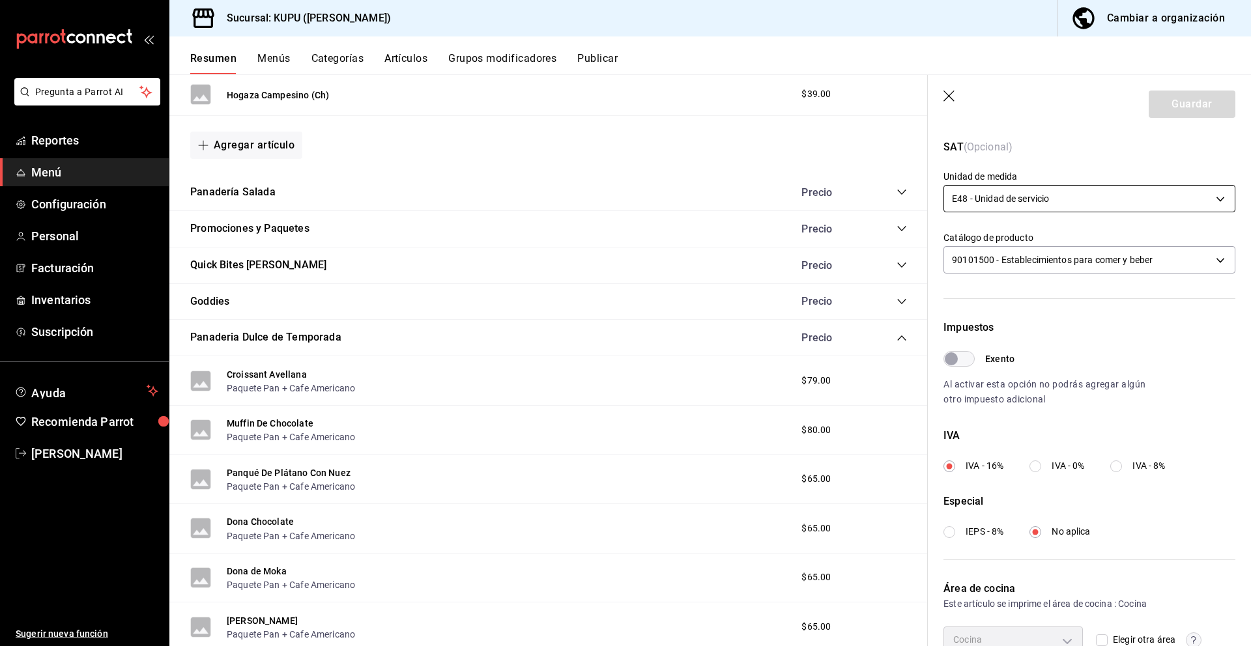
scroll to position [274, 0]
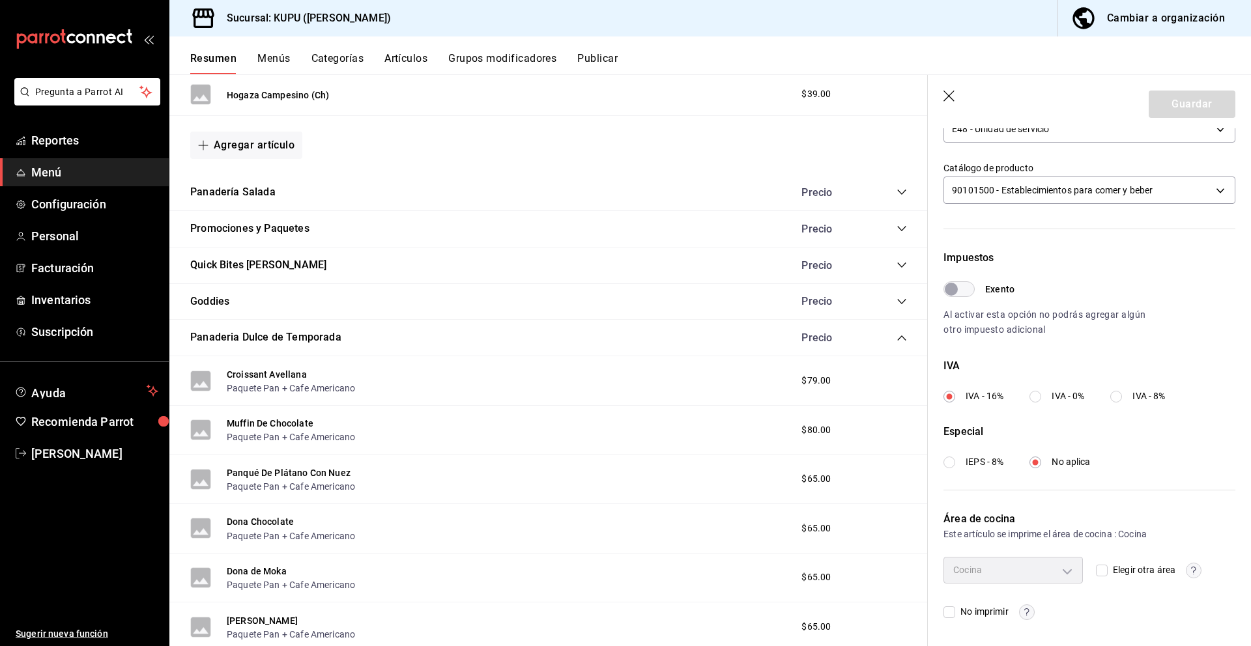
click at [1042, 395] on label "IVA - 0%" at bounding box center [1056, 397] width 55 height 14
click at [1041, 395] on input "IVA - 0%" at bounding box center [1035, 397] width 12 height 12
click at [945, 469] on label "IEPS - 8%" at bounding box center [973, 462] width 60 height 14
click at [945, 468] on input "IEPS - 8%" at bounding box center [949, 463] width 12 height 12
click at [1208, 112] on button "Guardar" at bounding box center [1192, 104] width 87 height 27
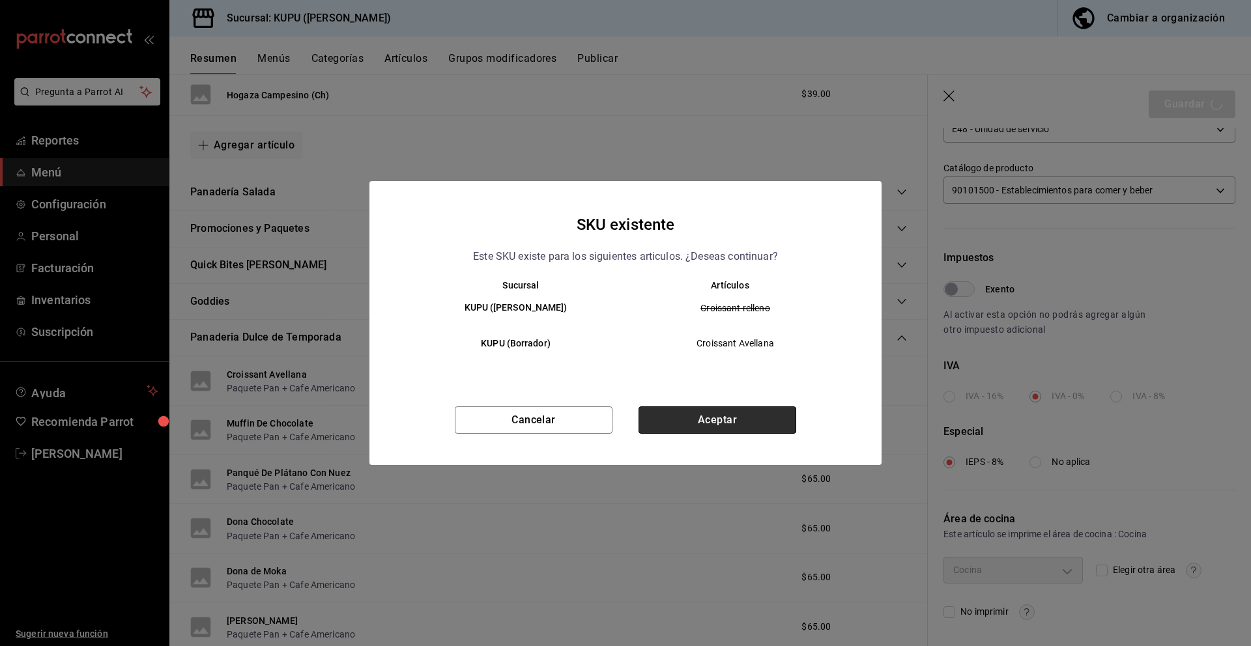
click at [691, 426] on button "Aceptar" at bounding box center [718, 420] width 158 height 27
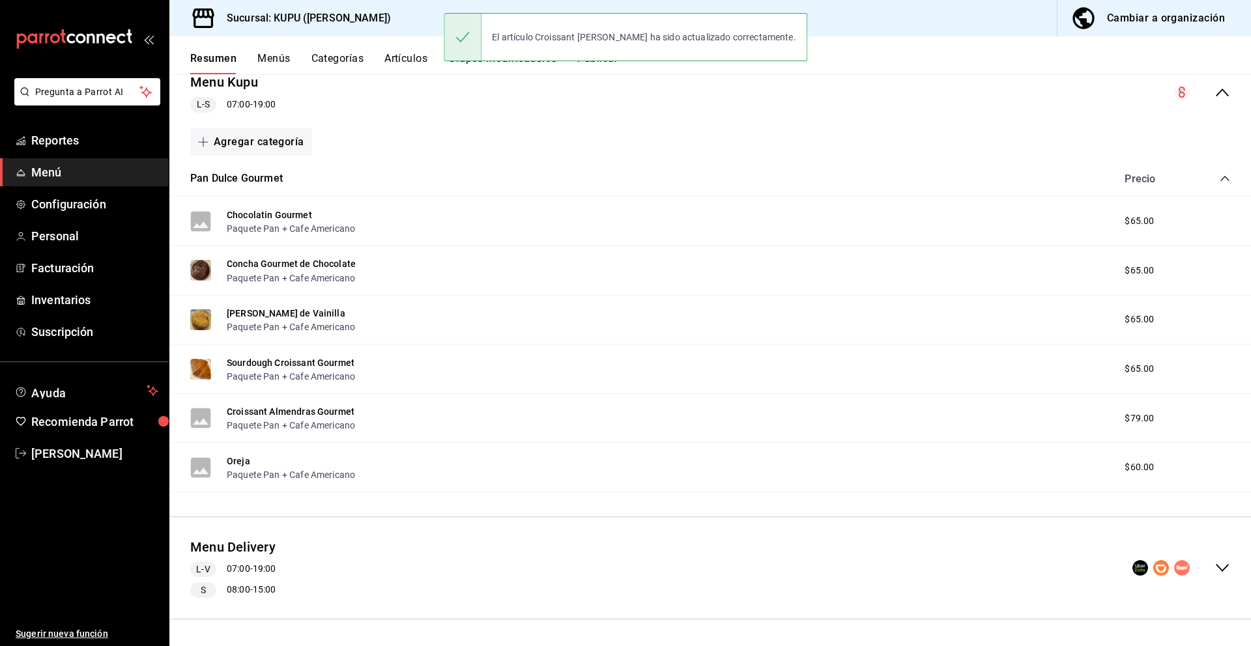
scroll to position [164, 0]
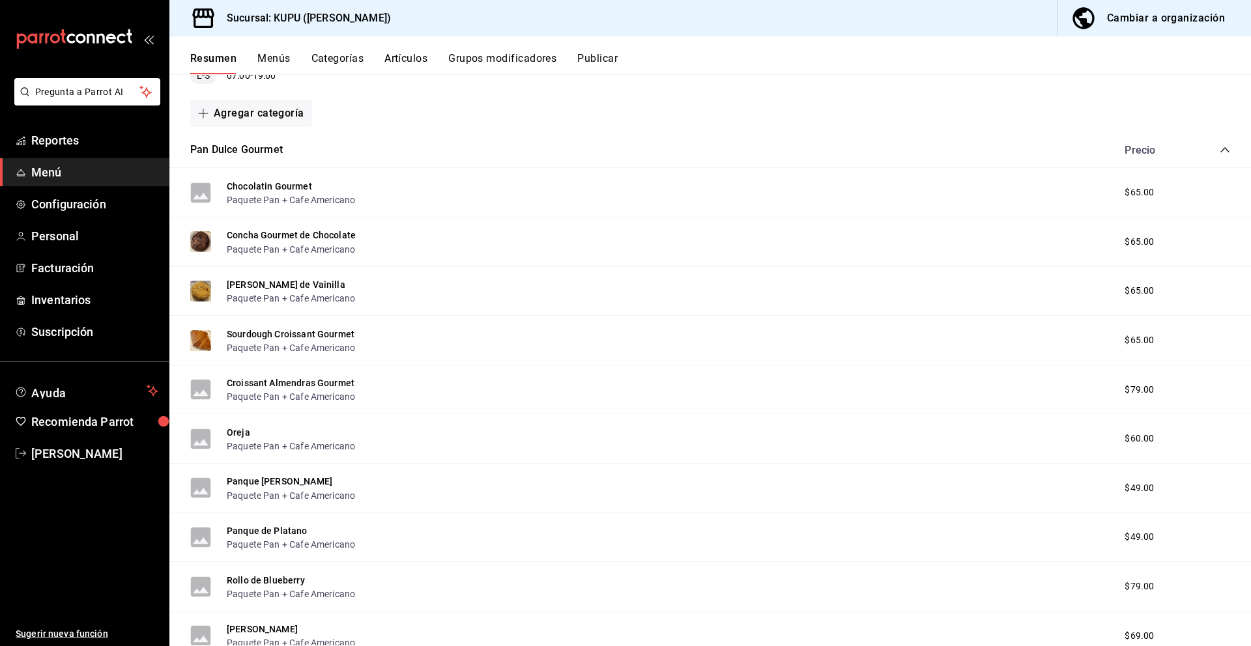
click at [1225, 148] on icon "collapse-category-row" at bounding box center [1224, 149] width 8 height 5
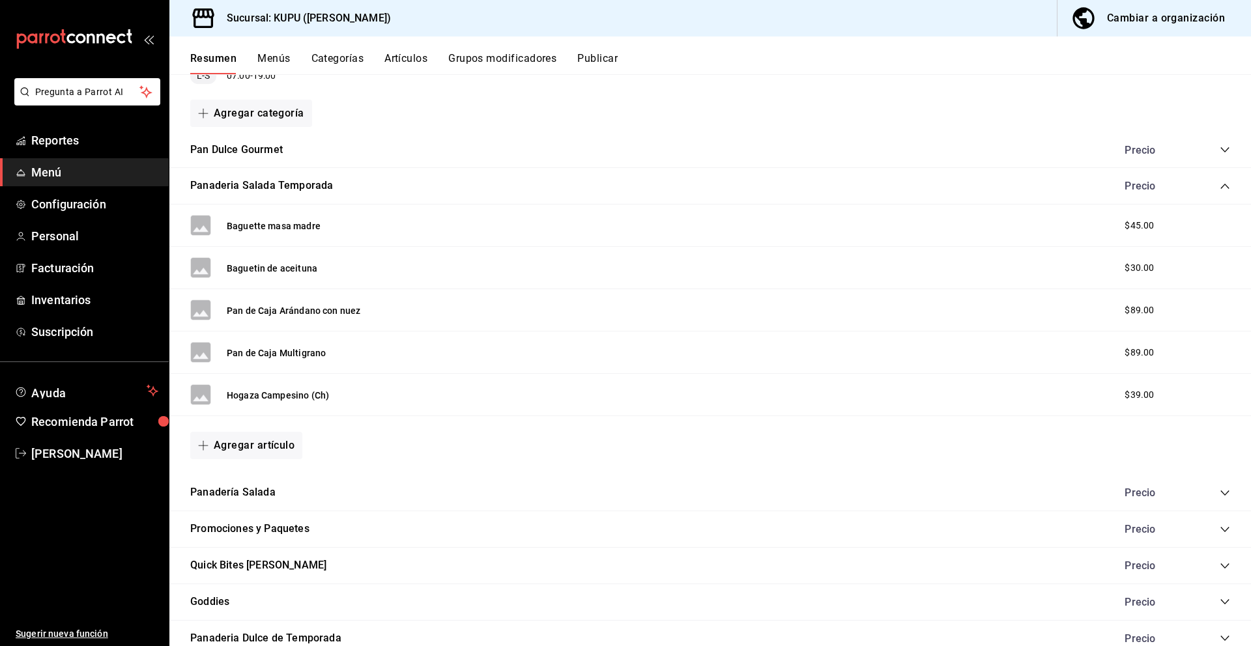
click at [1226, 186] on icon "collapse-category-row" at bounding box center [1225, 186] width 10 height 10
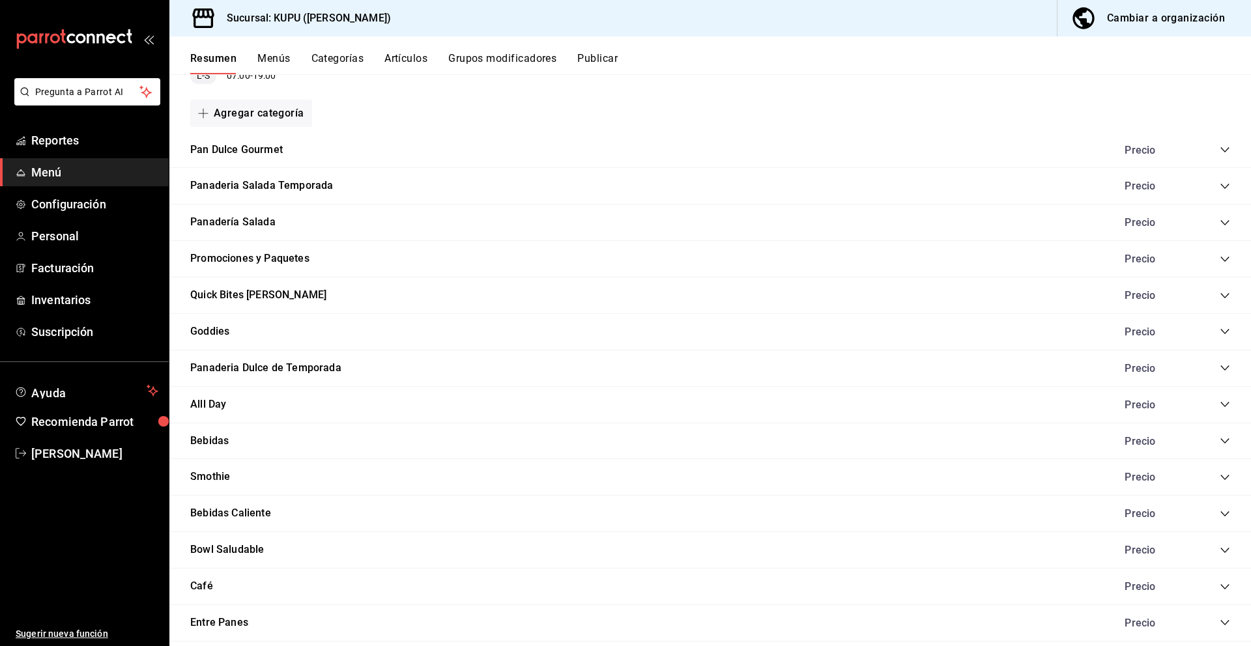
click at [1224, 332] on icon "collapse-category-row" at bounding box center [1225, 331] width 10 height 10
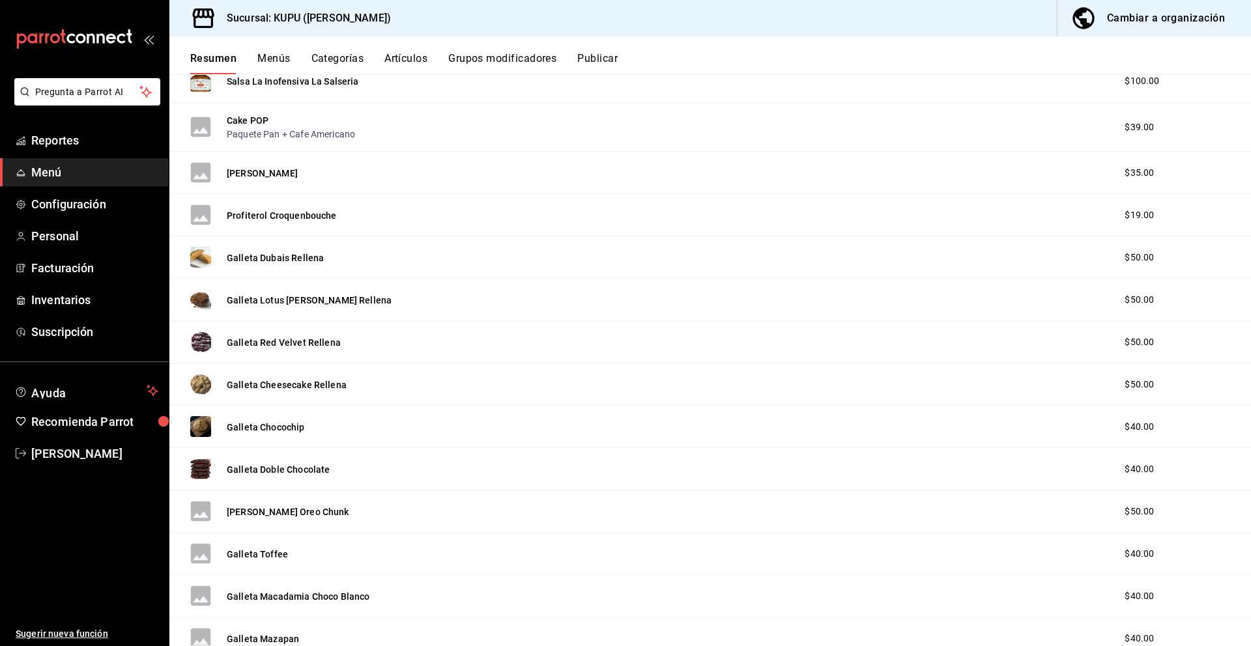
scroll to position [622, 0]
click at [312, 304] on button "Galleta Lotus [PERSON_NAME] Rellena" at bounding box center [309, 301] width 165 height 13
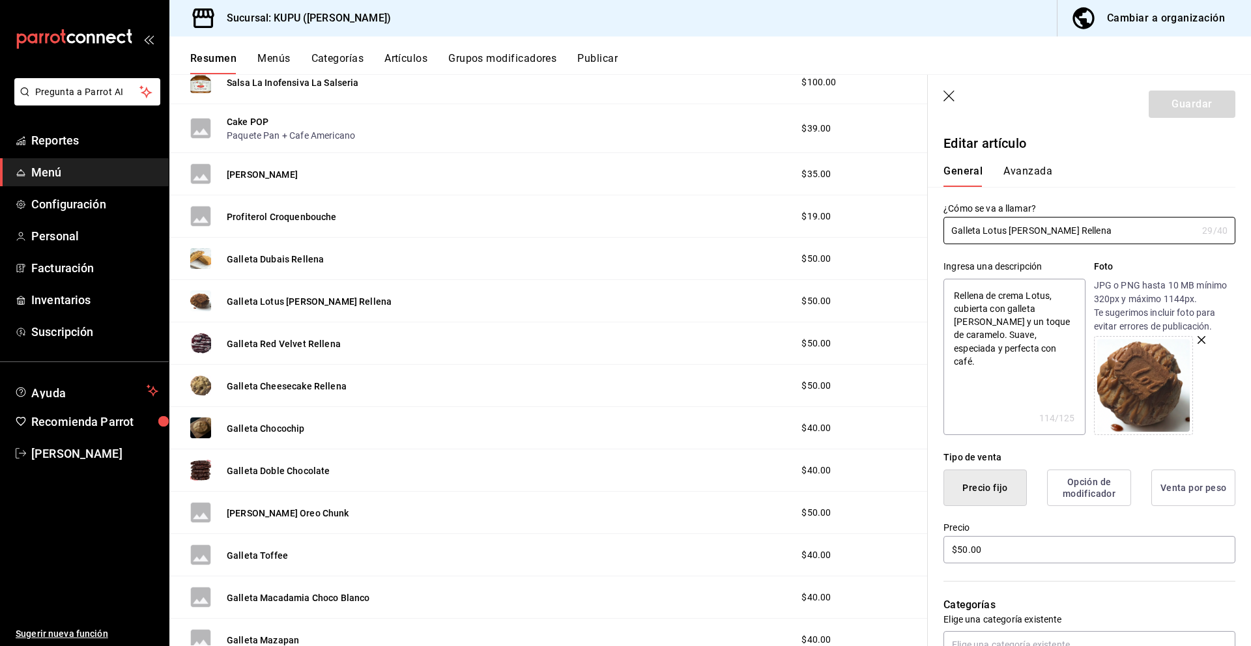
drag, startPoint x: 1105, startPoint y: 233, endPoint x: 883, endPoint y: 223, distance: 222.4
click at [883, 223] on main "Resumen sucursal Si activas ‘Editar artículo por menú’, podrás personalizar los…" at bounding box center [710, 360] width 1082 height 572
drag, startPoint x: 950, startPoint y: 296, endPoint x: 1027, endPoint y: 367, distance: 104.7
click at [1027, 367] on textarea "Rellena de crema Lotus, cubierta con galleta [PERSON_NAME] y un toque de carame…" at bounding box center [1013, 357] width 141 height 156
drag, startPoint x: 1030, startPoint y: 551, endPoint x: 945, endPoint y: 541, distance: 86.0
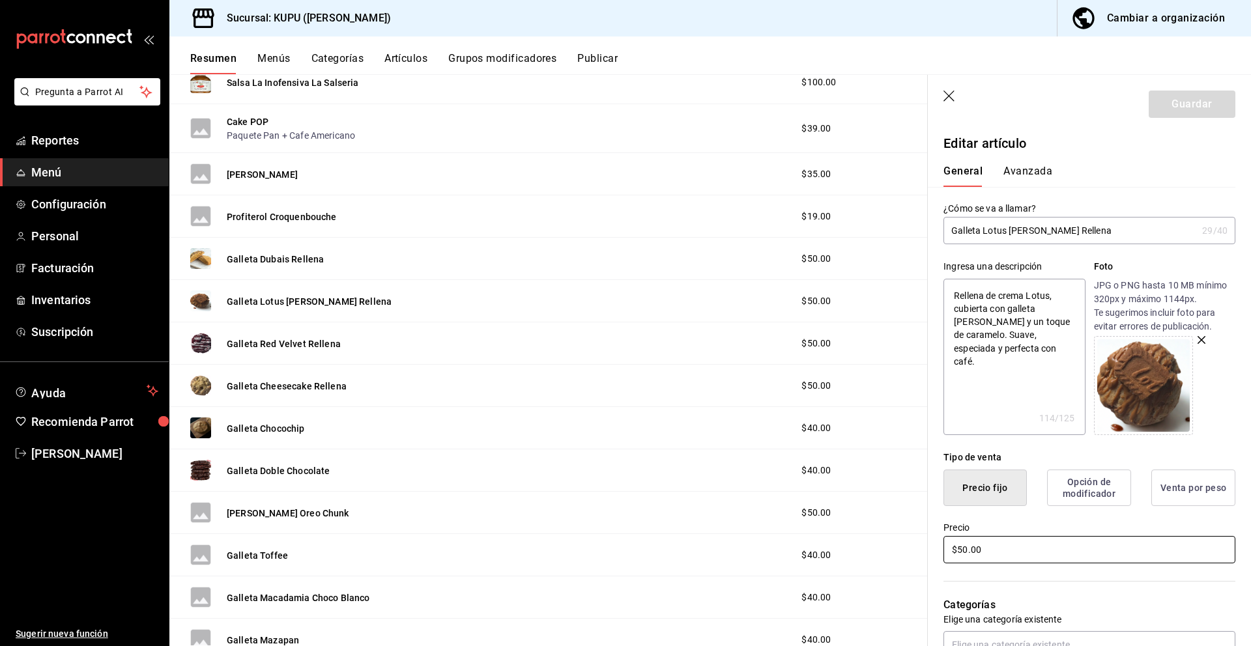
click at [945, 541] on input "$50.00" at bounding box center [1089, 549] width 292 height 27
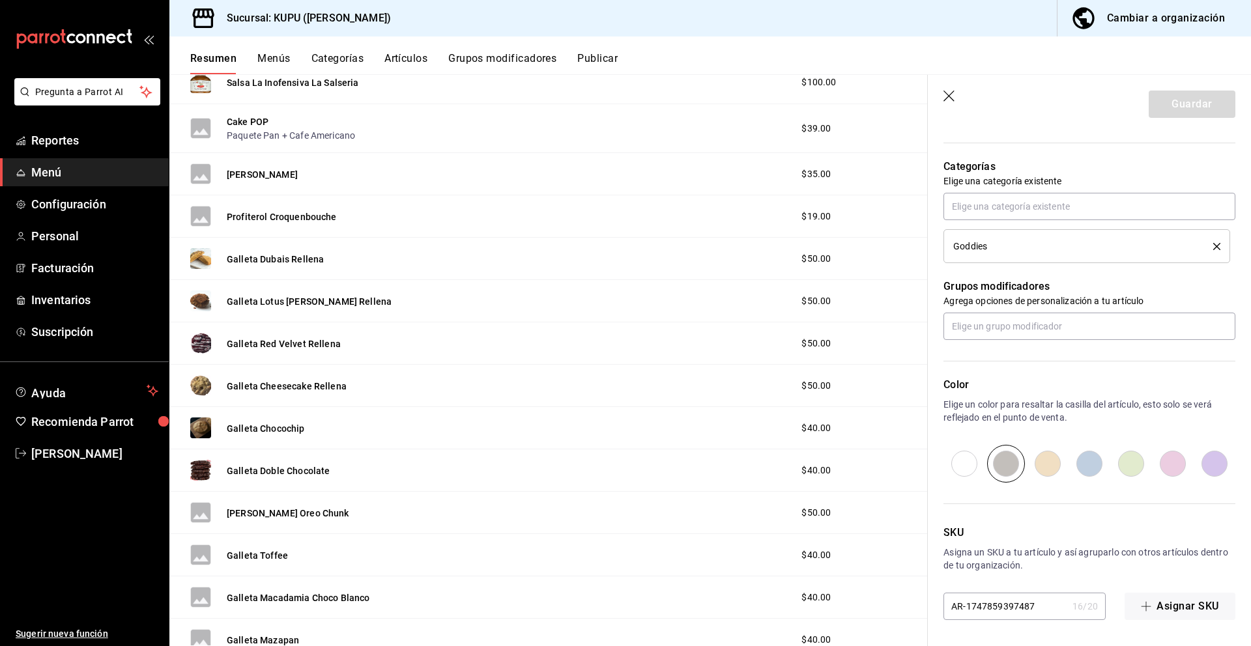
click at [1014, 613] on input "AR-1747859397487" at bounding box center [1005, 607] width 124 height 26
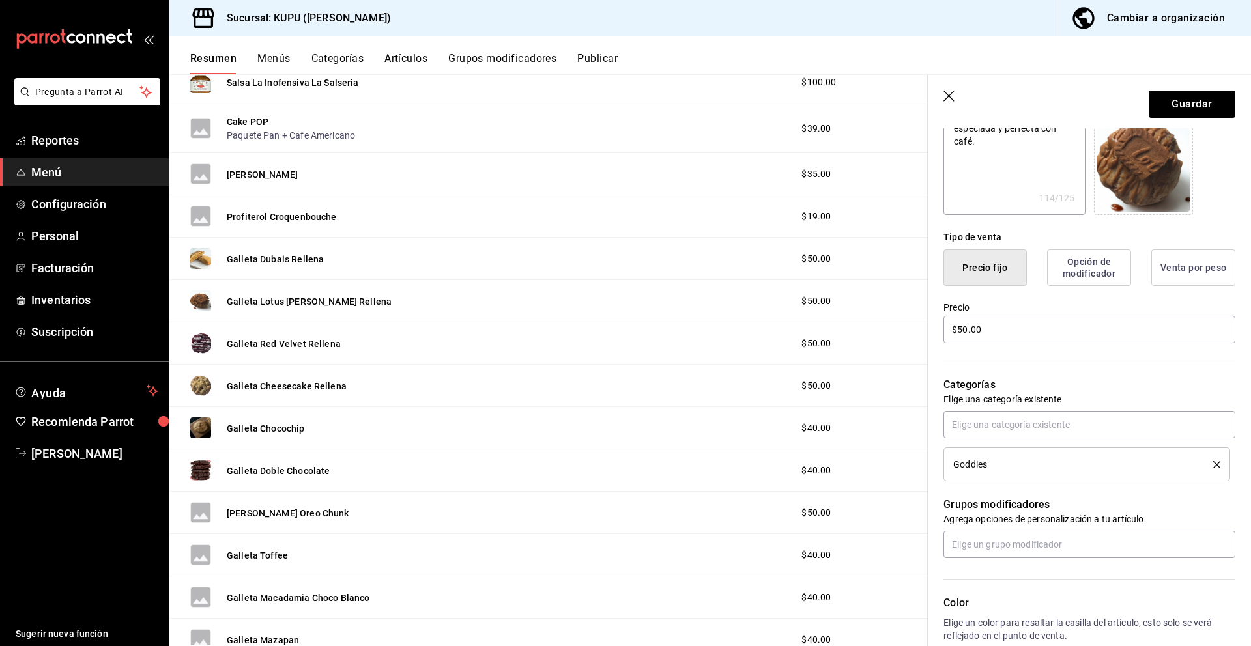
scroll to position [117, 0]
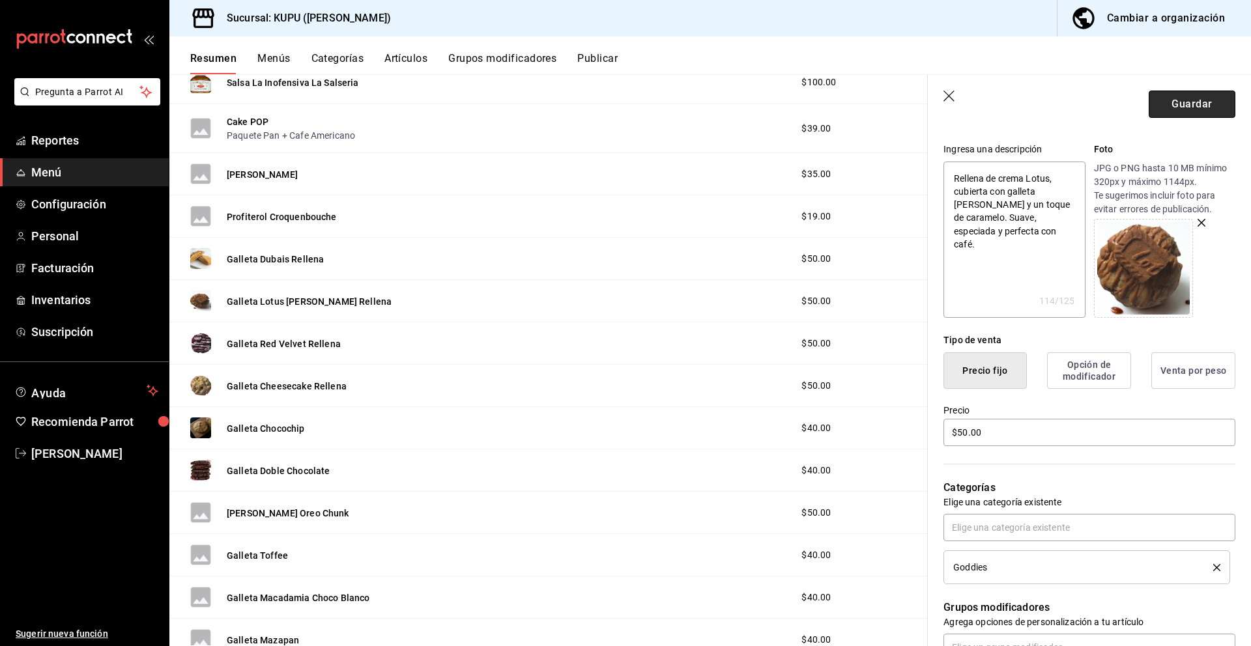
click at [1211, 101] on button "Guardar" at bounding box center [1192, 104] width 87 height 27
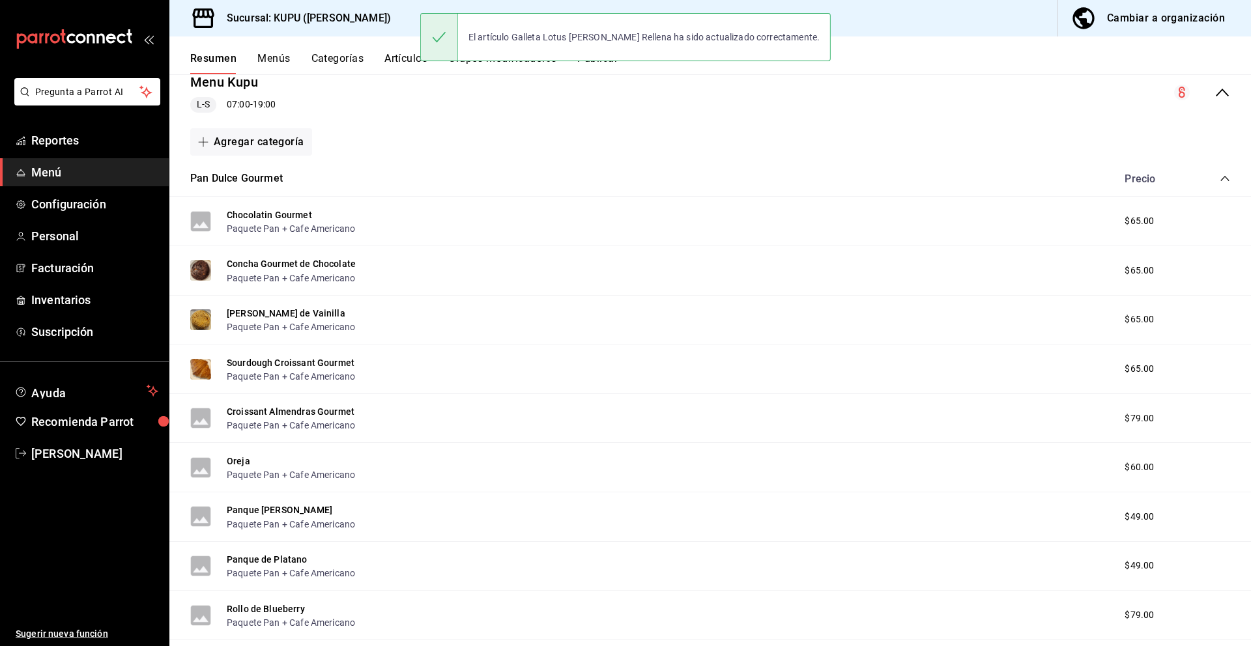
scroll to position [169, 0]
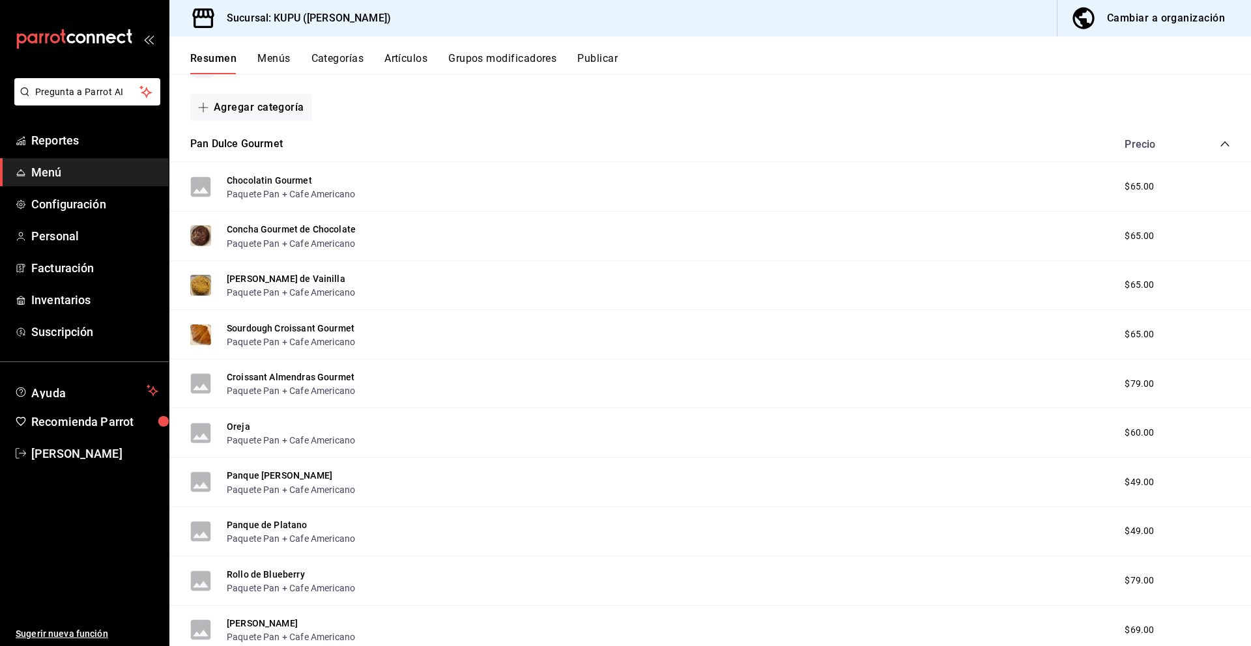
click at [1225, 145] on icon "collapse-category-row" at bounding box center [1225, 144] width 10 height 10
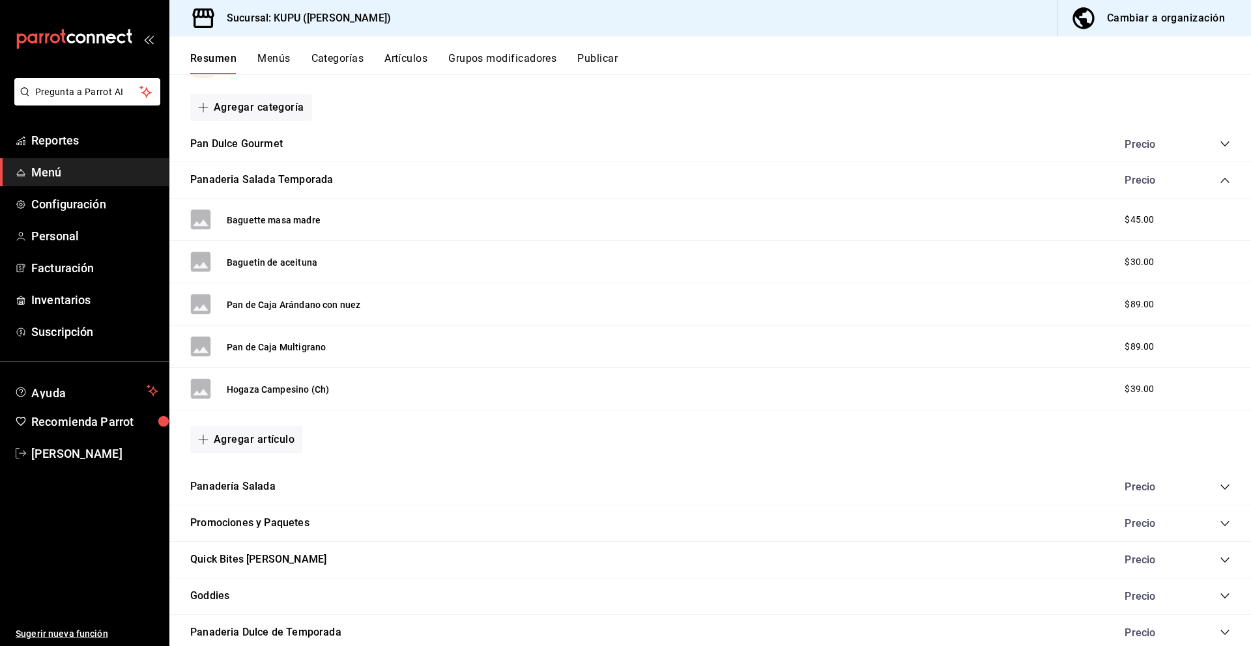
click at [1222, 179] on icon "collapse-category-row" at bounding box center [1225, 180] width 10 height 10
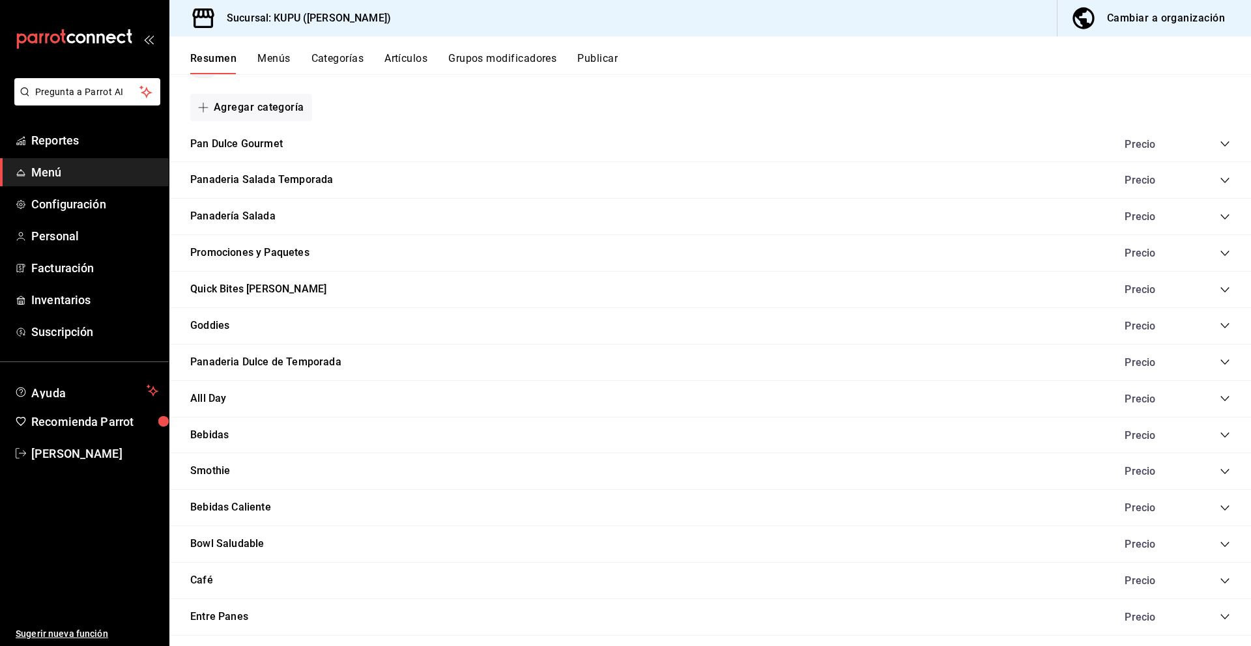
click at [1226, 290] on icon "collapse-category-row" at bounding box center [1224, 289] width 8 height 5
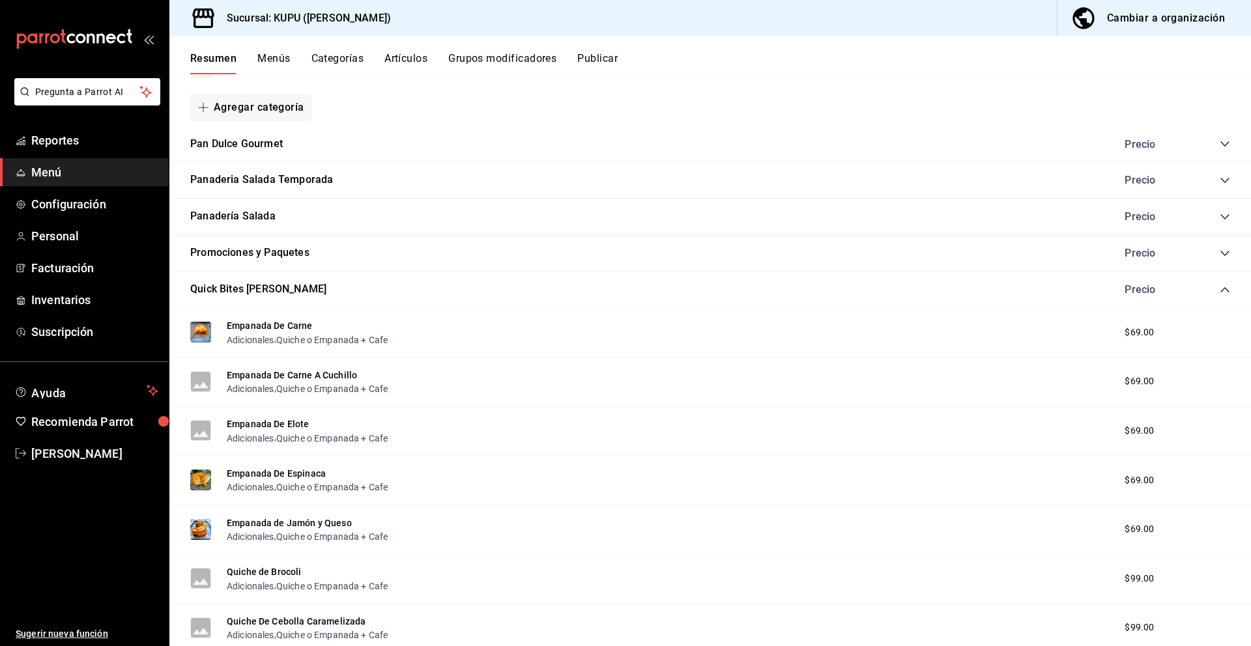
click at [1226, 290] on icon "collapse-category-row" at bounding box center [1224, 289] width 8 height 5
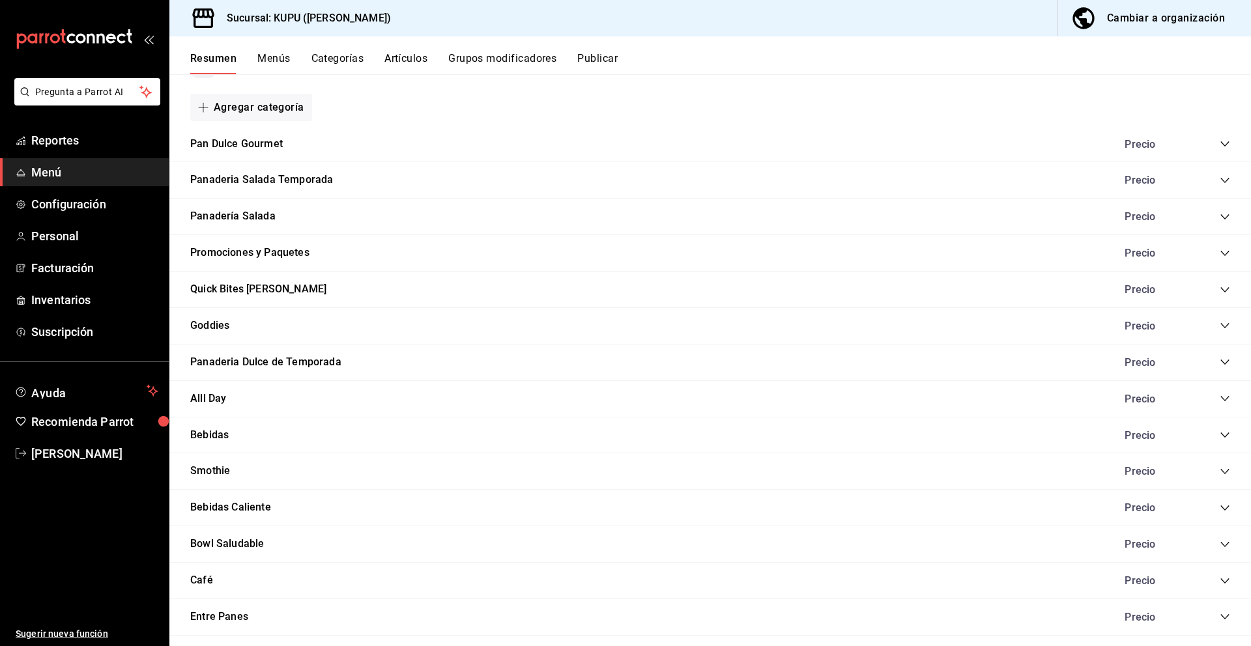
click at [1226, 322] on icon "collapse-category-row" at bounding box center [1225, 326] width 10 height 10
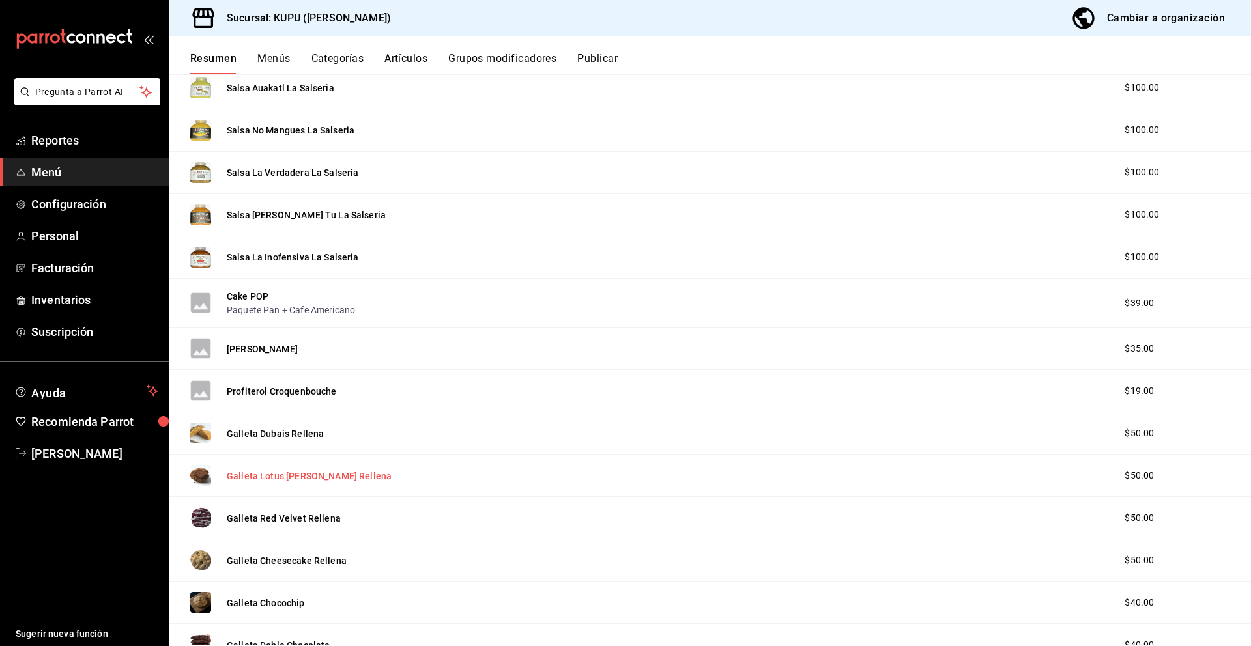
scroll to position [448, 0]
click at [294, 513] on button "Galleta Red Velvet Rellena" at bounding box center [284, 517] width 114 height 13
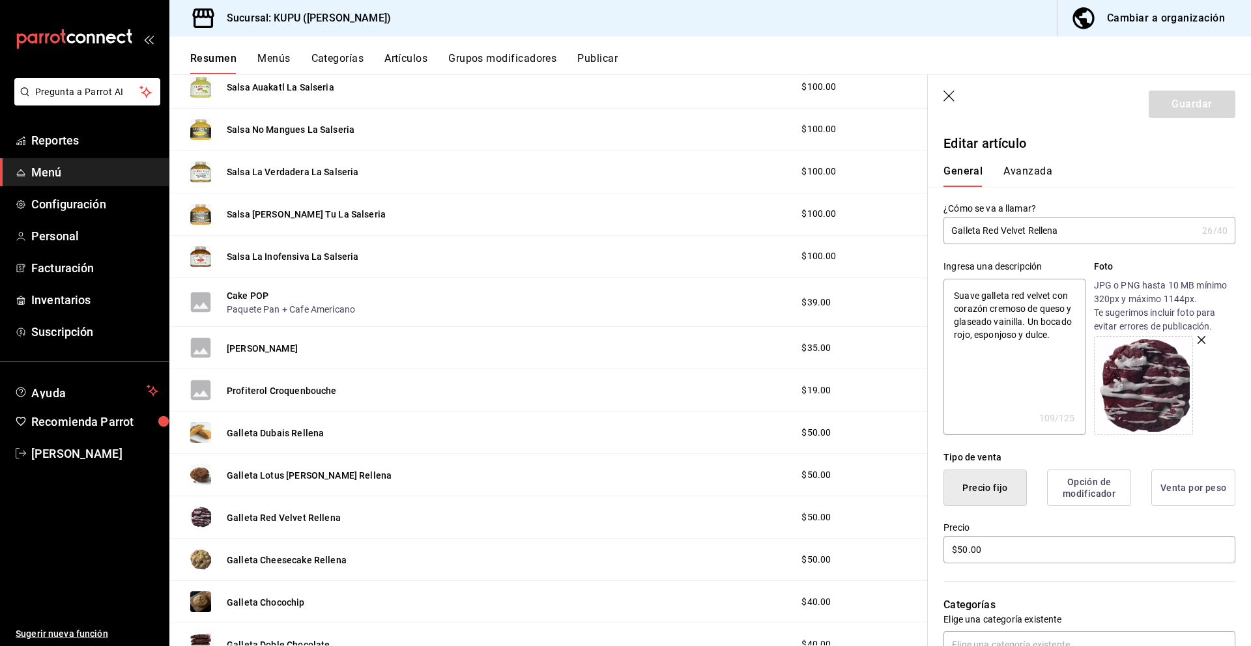
drag, startPoint x: 1071, startPoint y: 231, endPoint x: 945, endPoint y: 230, distance: 126.4
click at [945, 230] on input "Galleta Red Velvet Rellena" at bounding box center [1069, 231] width 253 height 26
drag, startPoint x: 954, startPoint y: 293, endPoint x: 1081, endPoint y: 336, distance: 133.9
click at [1081, 336] on textarea "Suave galleta red velvet con corazón cremoso de queso y glaseado vainilla. Un b…" at bounding box center [1013, 357] width 141 height 156
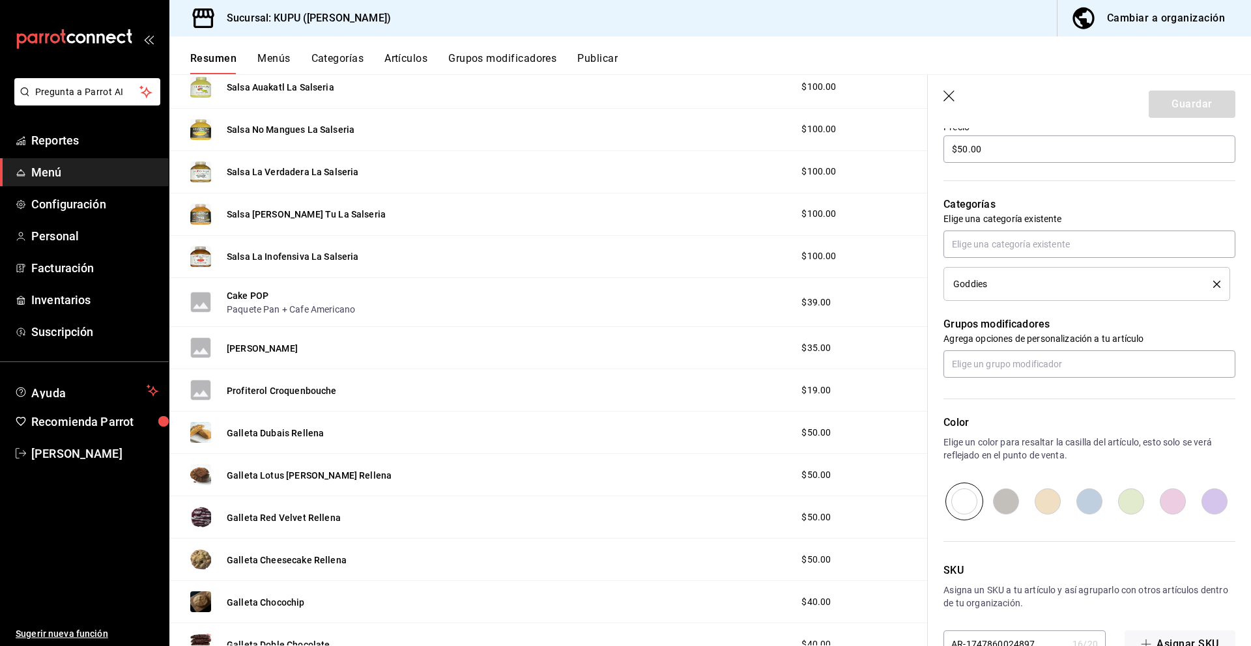
scroll to position [438, 0]
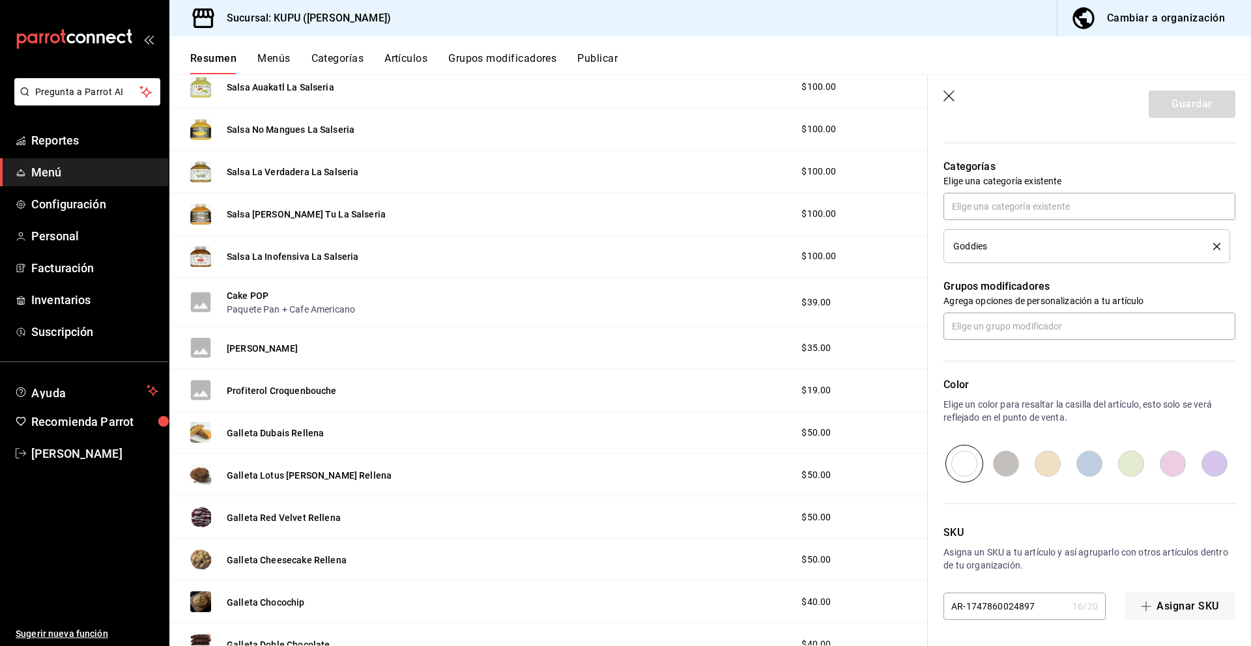
click at [988, 605] on input "AR-1747860024897" at bounding box center [1005, 607] width 124 height 26
click at [996, 605] on input "AR-1747860024897" at bounding box center [1005, 607] width 124 height 26
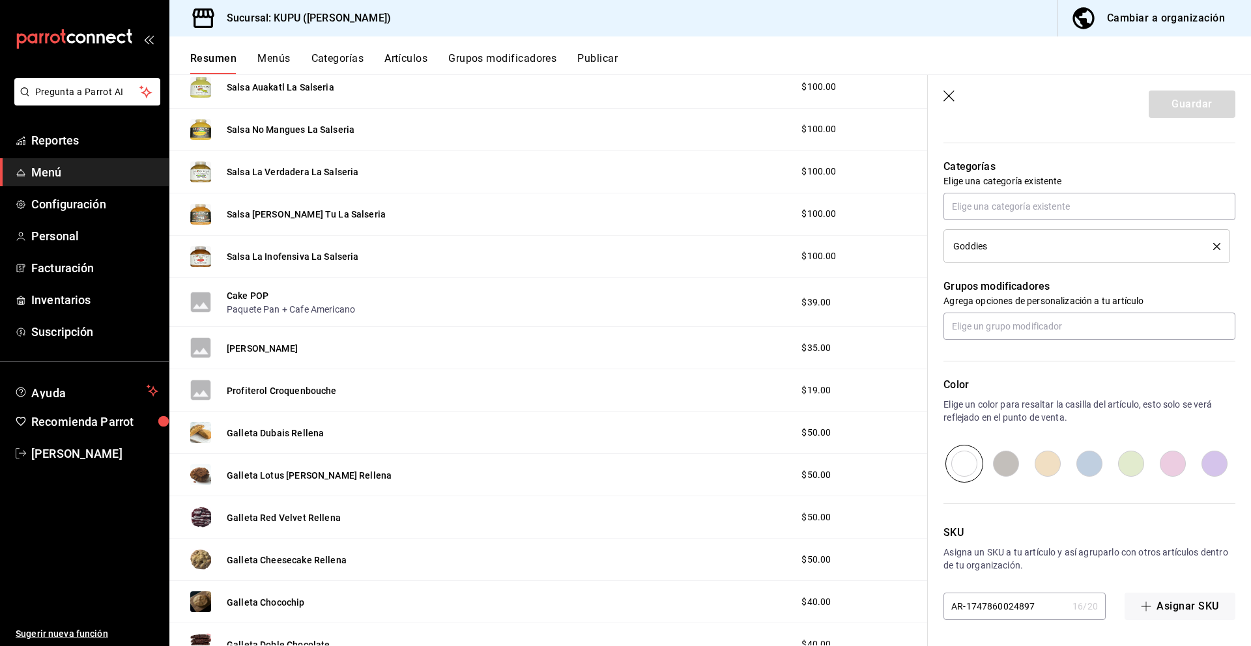
click at [996, 605] on input "AR-1747860024897" at bounding box center [1005, 607] width 124 height 26
click at [1194, 111] on button "Guardar" at bounding box center [1192, 104] width 87 height 27
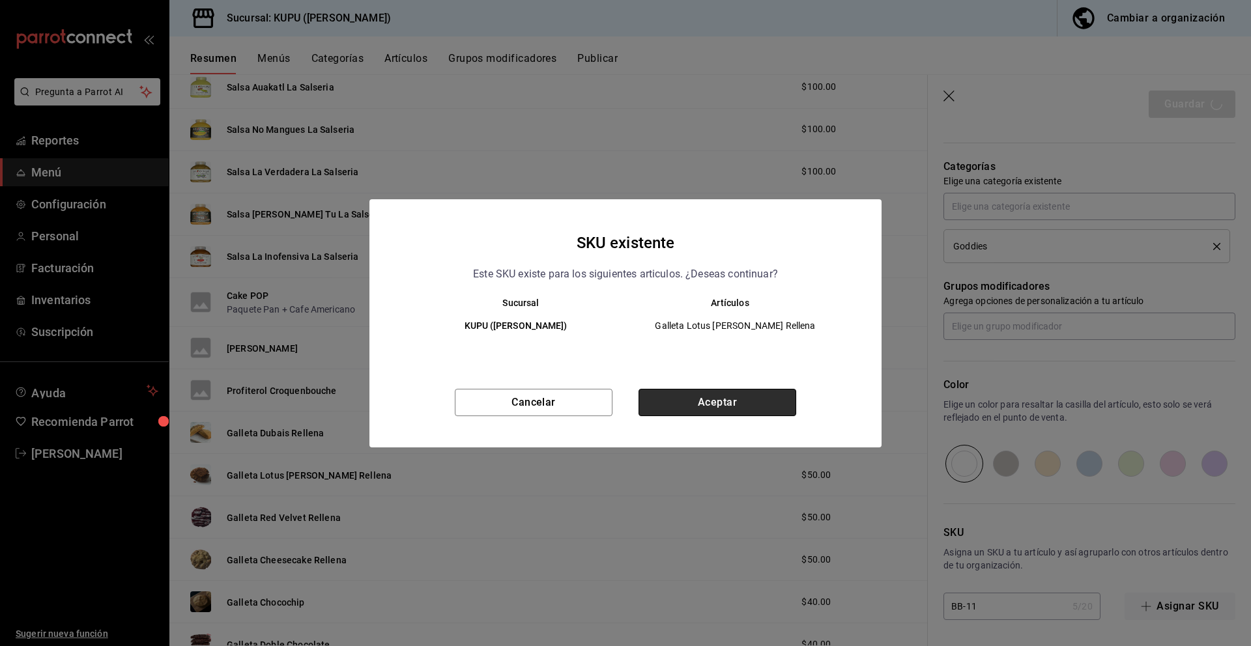
click at [724, 403] on button "Aceptar" at bounding box center [718, 402] width 158 height 27
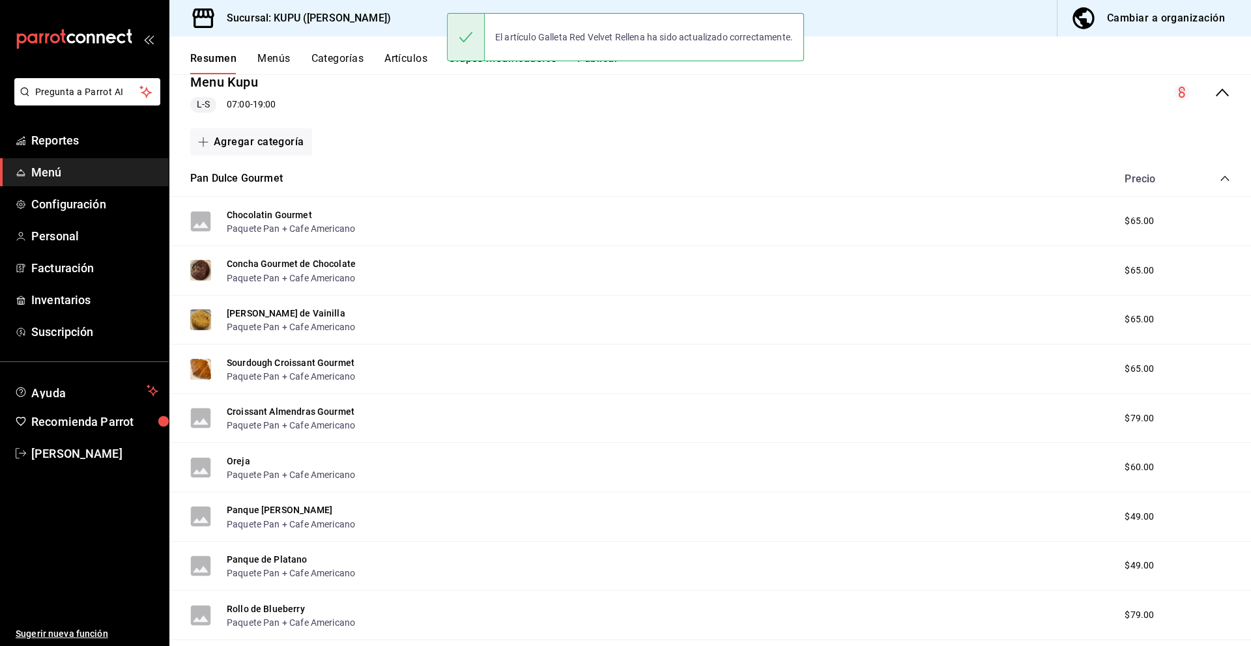
scroll to position [171, 0]
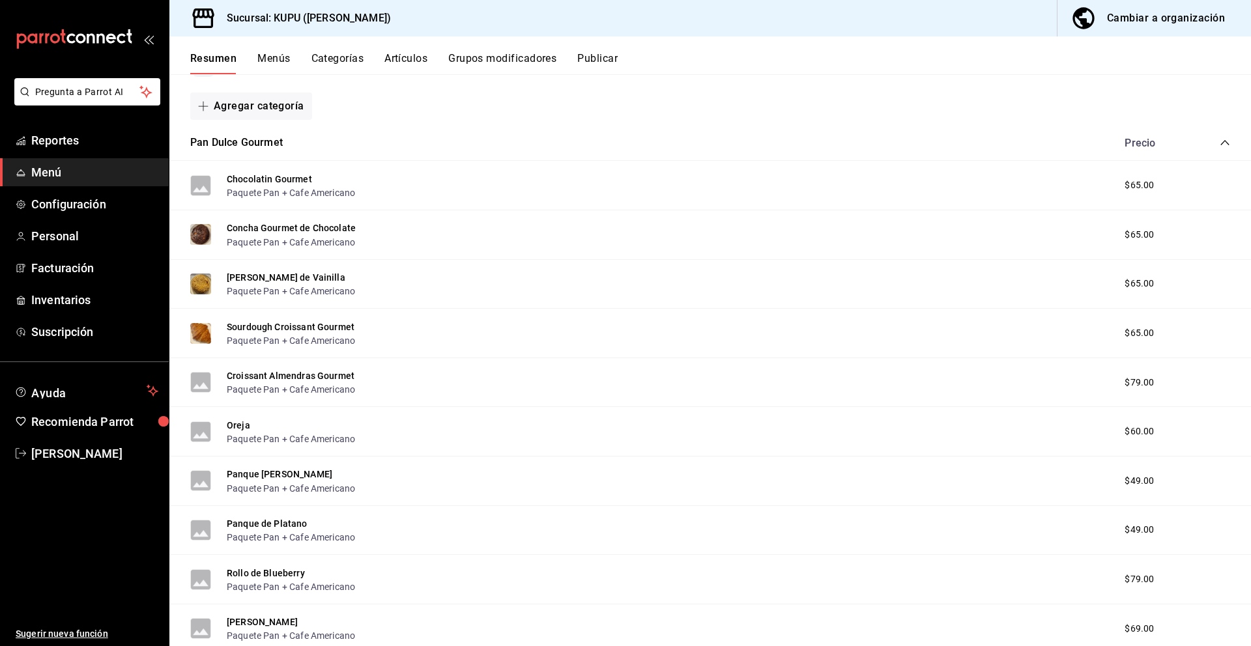
click at [1227, 142] on icon "collapse-category-row" at bounding box center [1225, 142] width 10 height 10
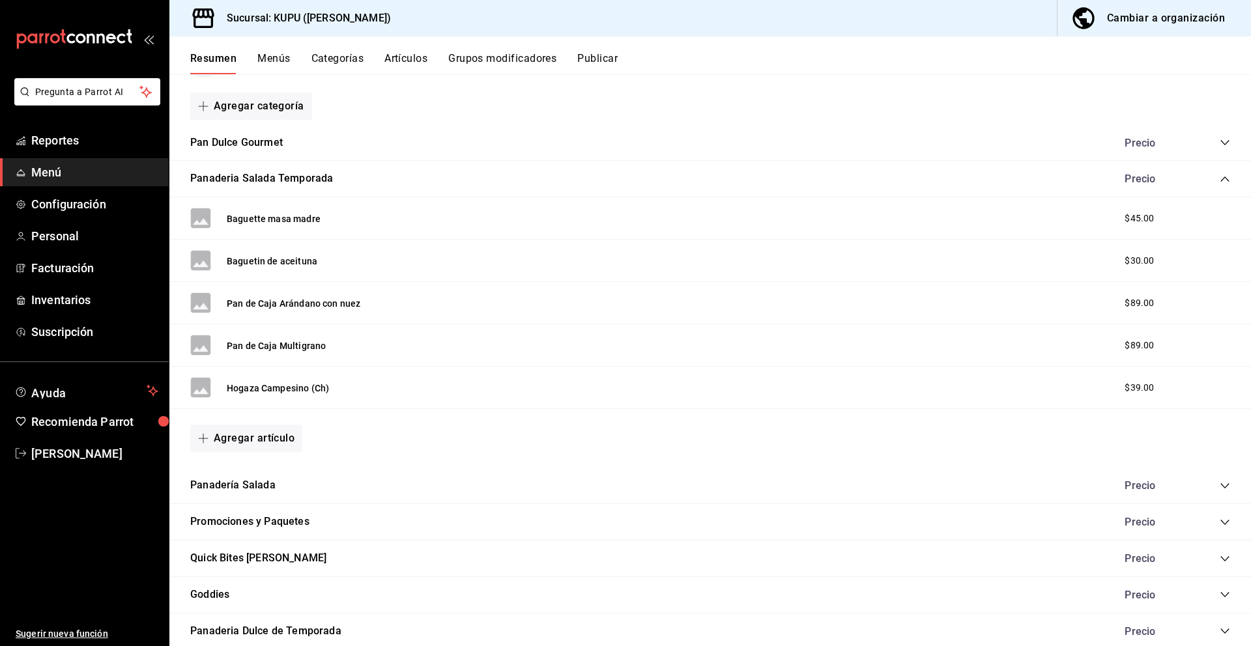
click at [1222, 182] on icon "collapse-category-row" at bounding box center [1225, 179] width 10 height 10
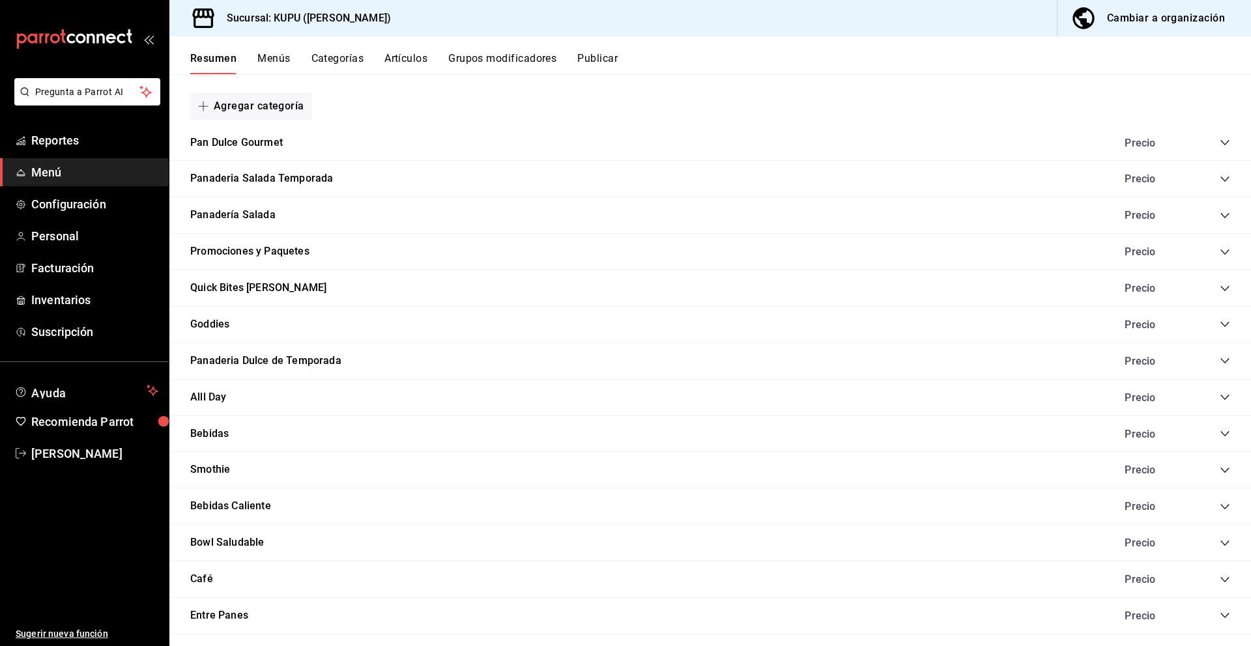
click at [1225, 326] on icon "collapse-category-row" at bounding box center [1225, 324] width 10 height 10
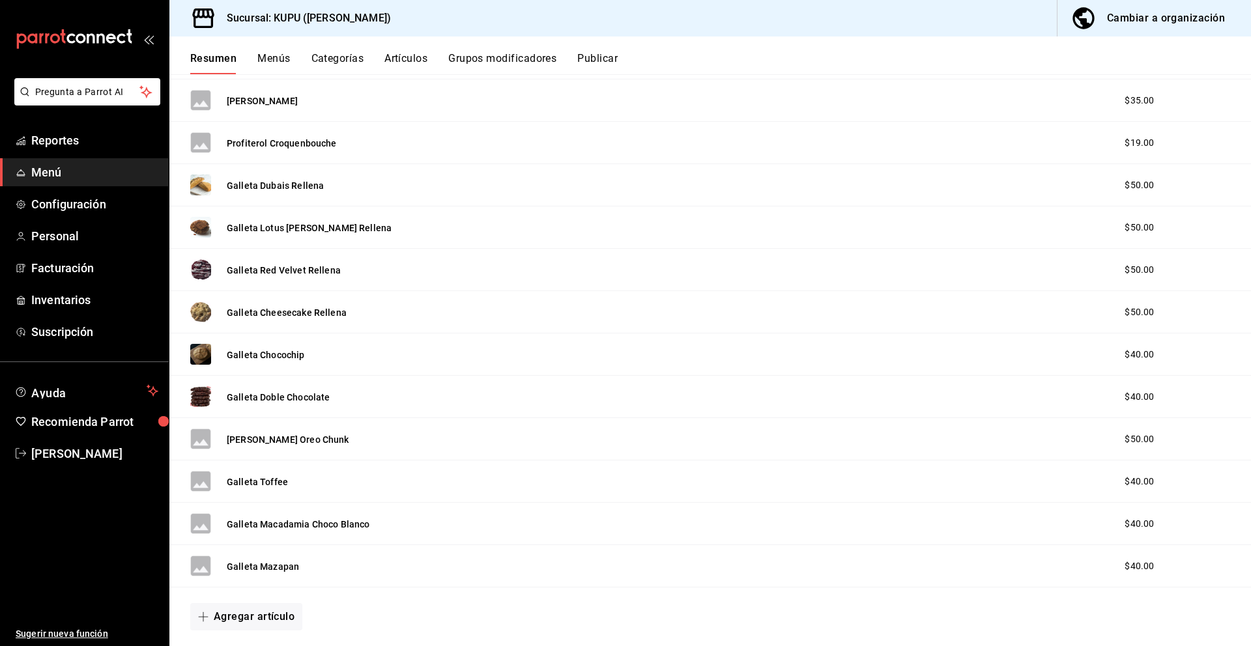
scroll to position [746, 0]
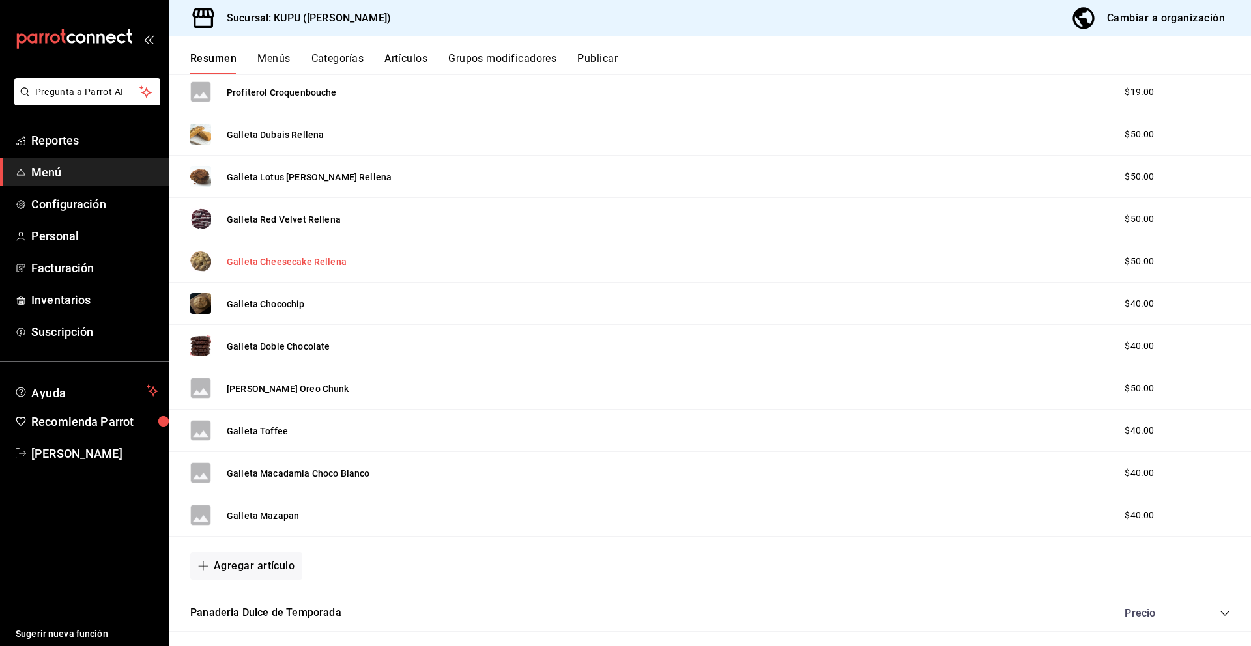
click at [300, 261] on button "Galleta Cheesecake Rellena" at bounding box center [287, 261] width 120 height 13
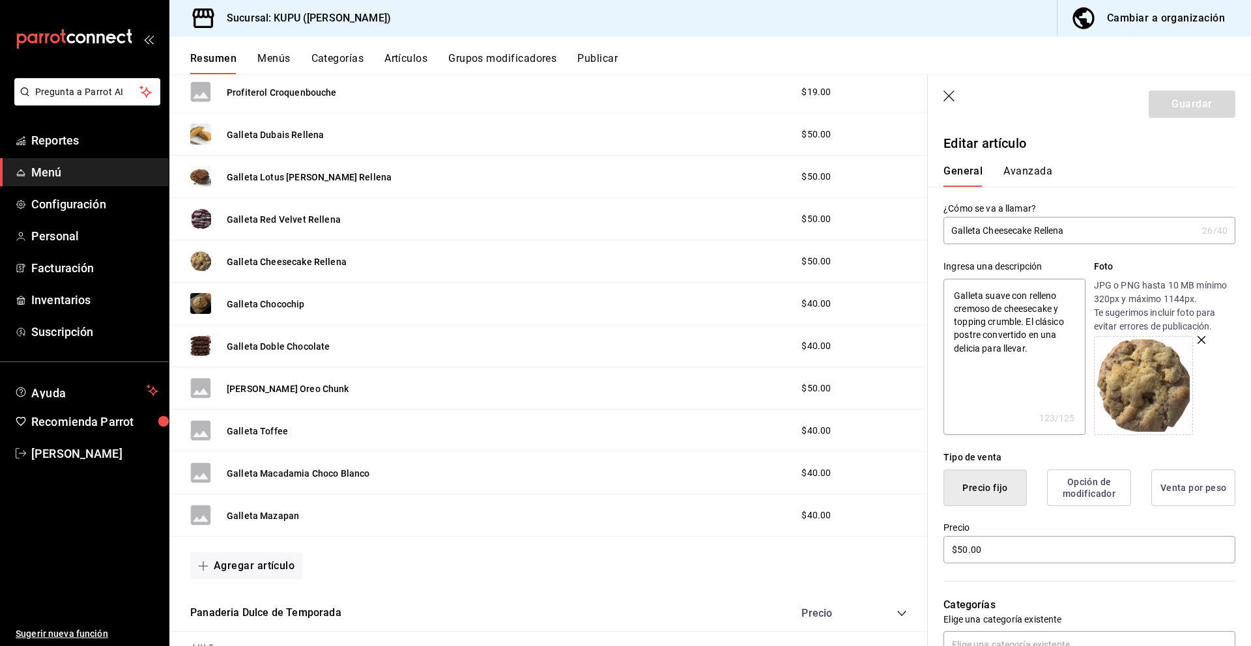
drag, startPoint x: 1093, startPoint y: 231, endPoint x: 1001, endPoint y: 223, distance: 92.2
click at [1001, 223] on input "Galleta Cheesecake Rellena" at bounding box center [1069, 231] width 253 height 26
drag, startPoint x: 951, startPoint y: 296, endPoint x: 1038, endPoint y: 349, distance: 101.1
click at [1038, 349] on textarea "Galleta suave con relleno cremoso de cheesecake y topping crumble. El clásico p…" at bounding box center [1013, 357] width 141 height 156
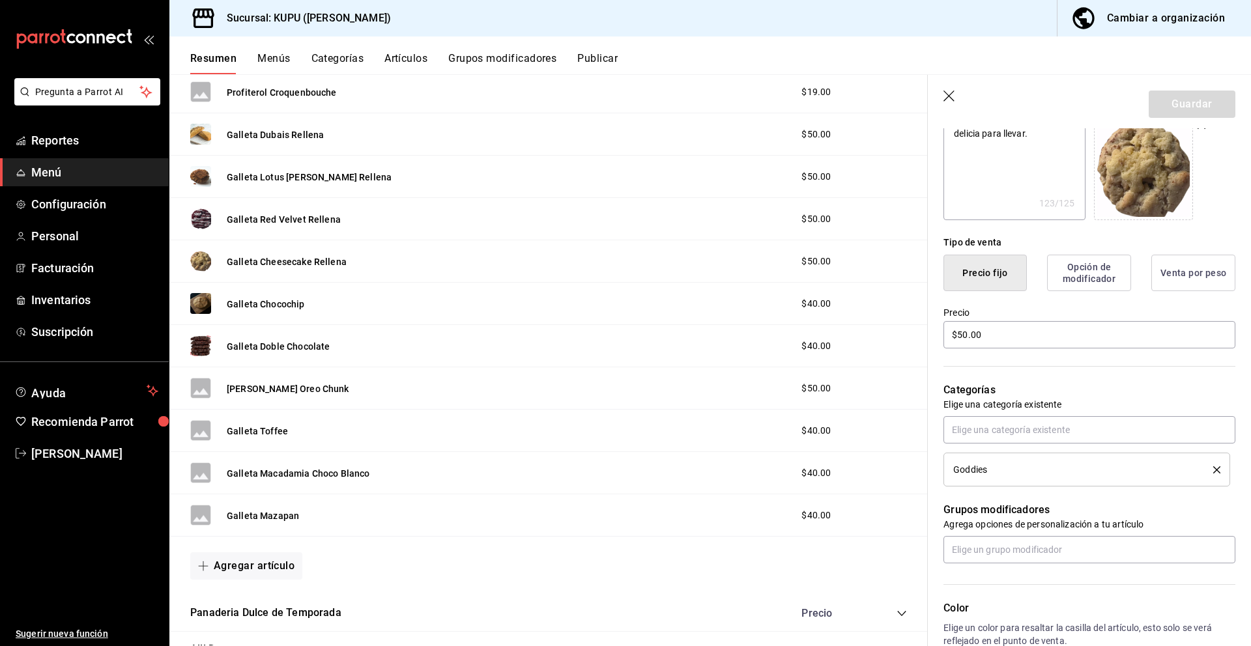
scroll to position [438, 0]
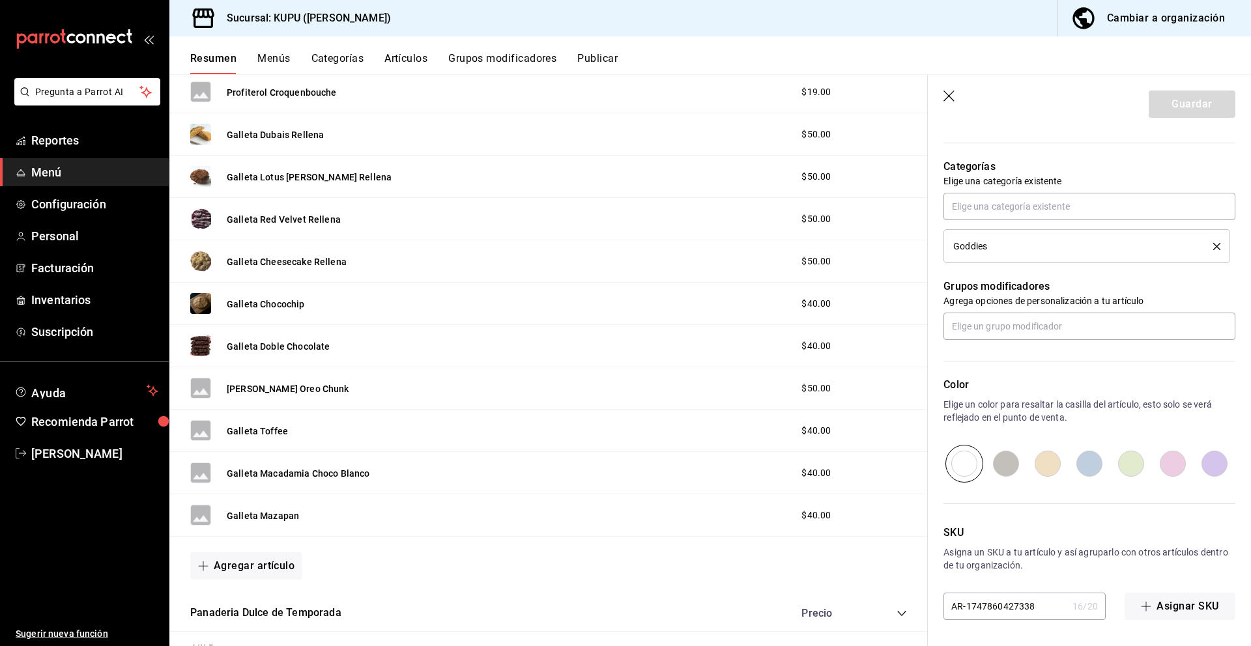
click at [996, 606] on input "AR-1747860427338" at bounding box center [1005, 607] width 124 height 26
click at [1187, 103] on button "Guardar" at bounding box center [1192, 104] width 87 height 27
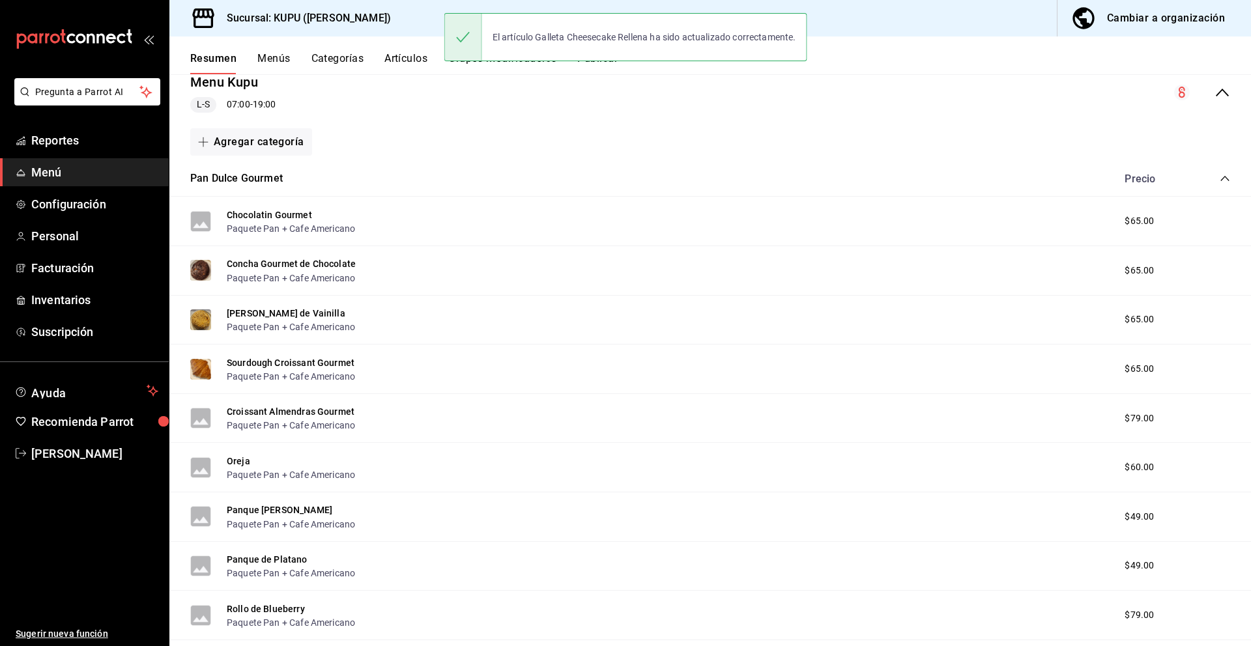
scroll to position [171, 0]
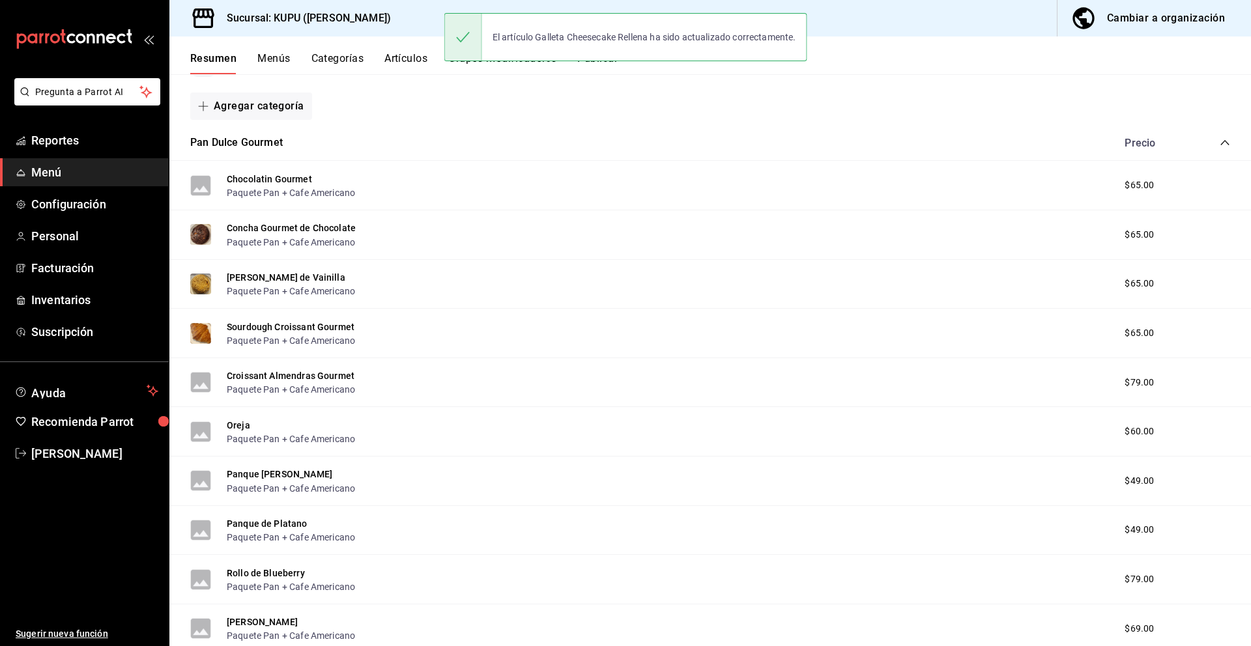
click at [1224, 139] on icon "collapse-category-row" at bounding box center [1225, 142] width 10 height 10
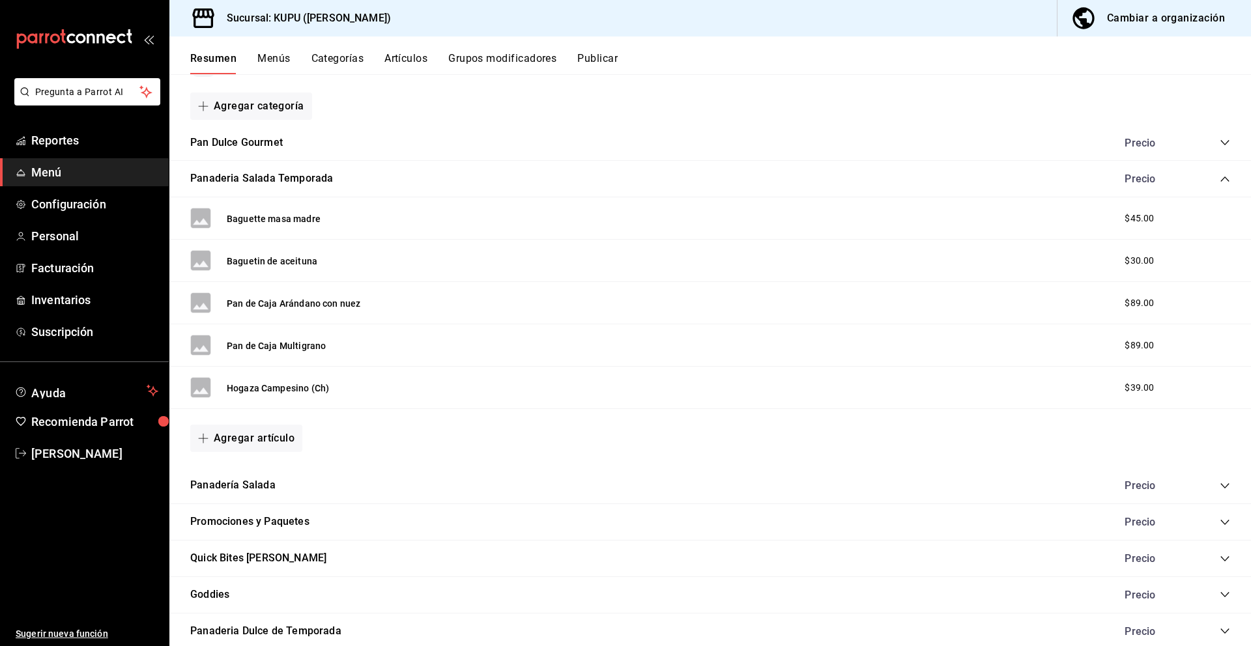
click at [1225, 177] on icon "collapse-category-row" at bounding box center [1224, 179] width 8 height 5
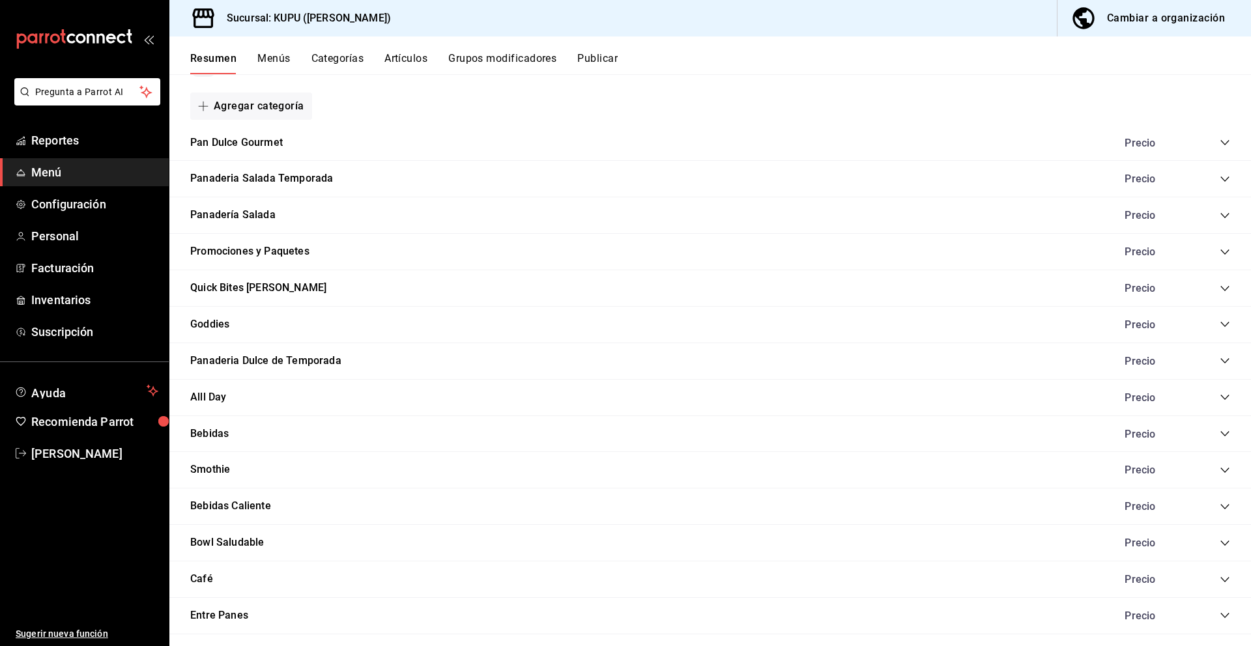
click at [1224, 360] on icon "collapse-category-row" at bounding box center [1225, 361] width 10 height 10
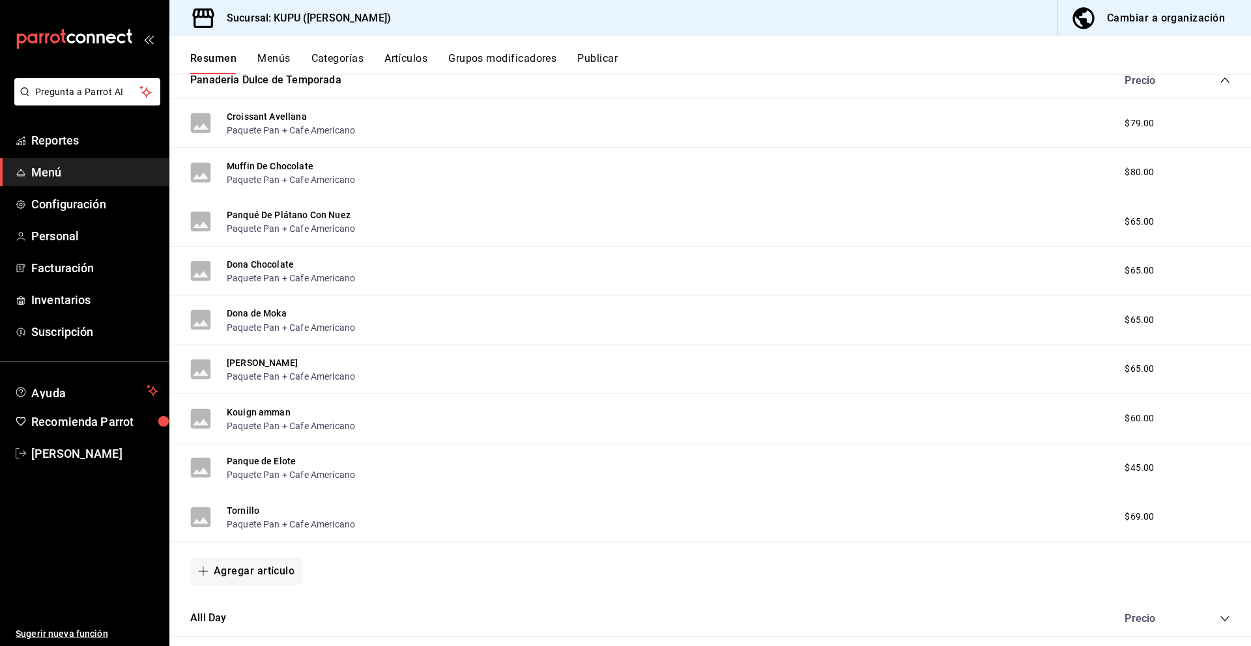
scroll to position [408, 0]
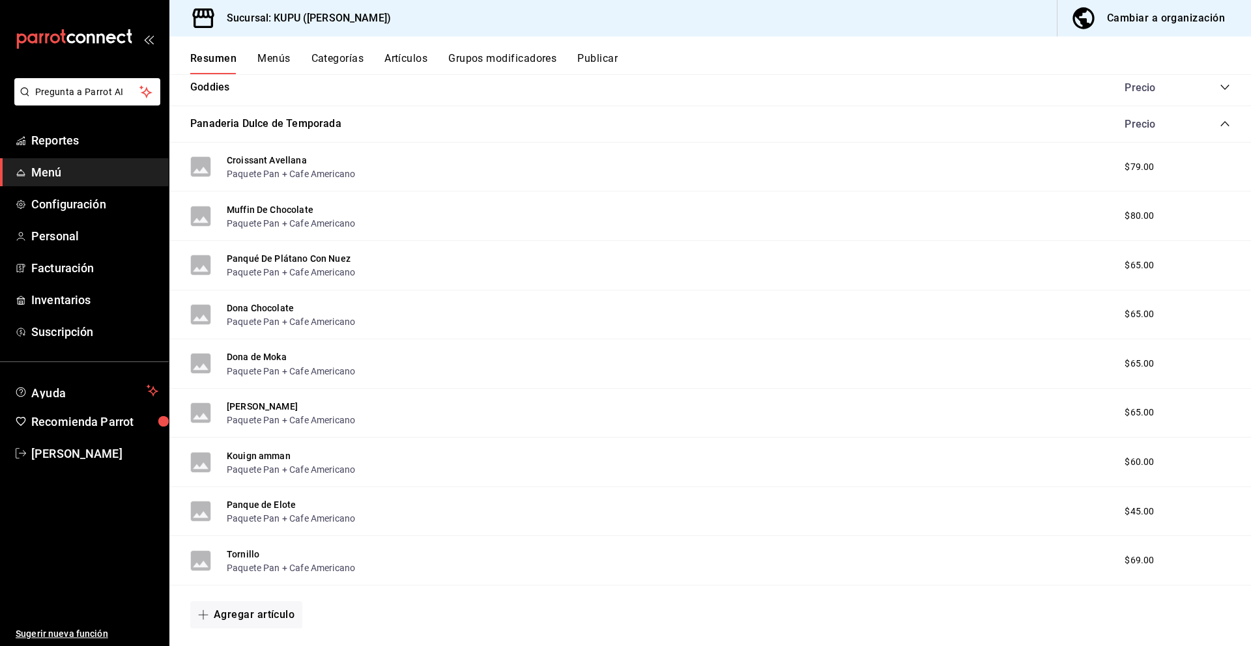
click at [1220, 127] on icon "collapse-category-row" at bounding box center [1225, 124] width 10 height 10
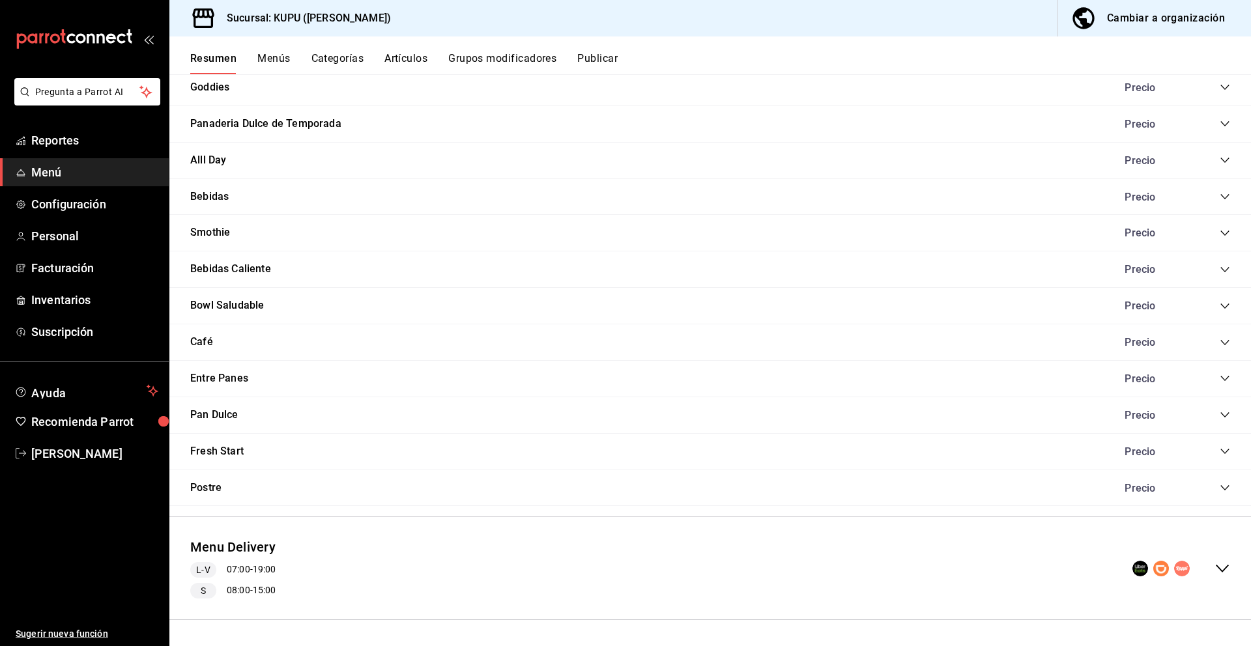
click at [1223, 94] on div "Goddies Precio" at bounding box center [710, 88] width 1082 height 36
click at [1224, 87] on icon "collapse-category-row" at bounding box center [1225, 87] width 10 height 10
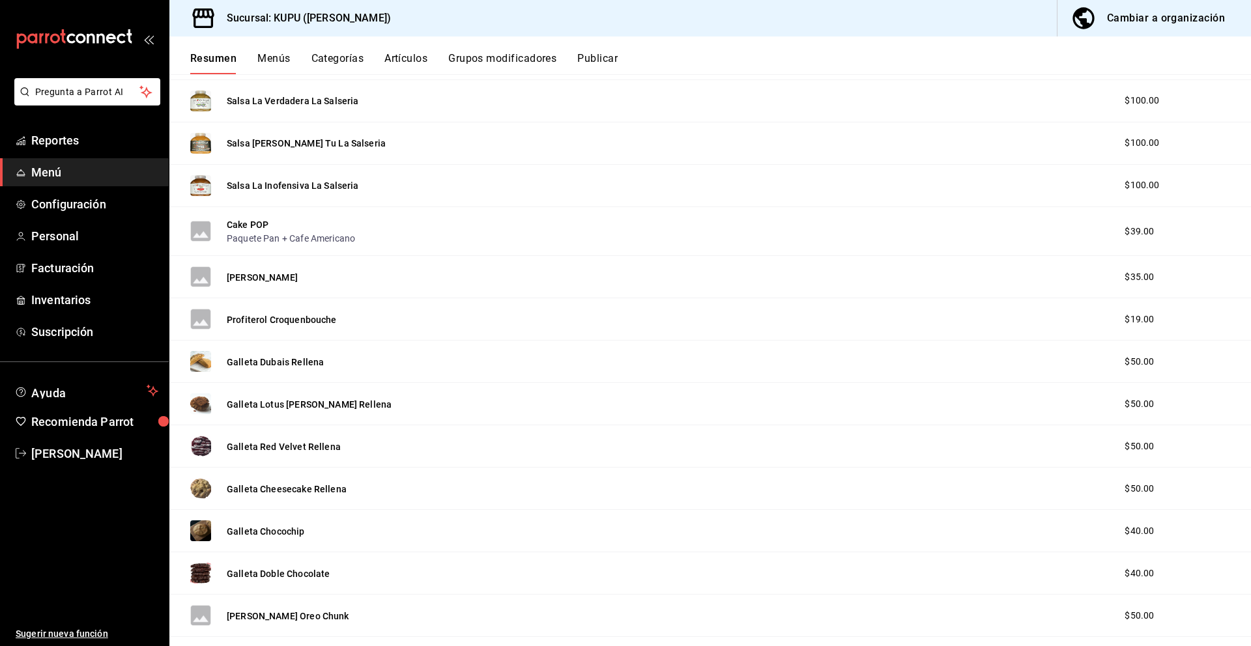
scroll to position [520, 0]
click at [278, 529] on button "Galleta Chocochip" at bounding box center [266, 530] width 78 height 13
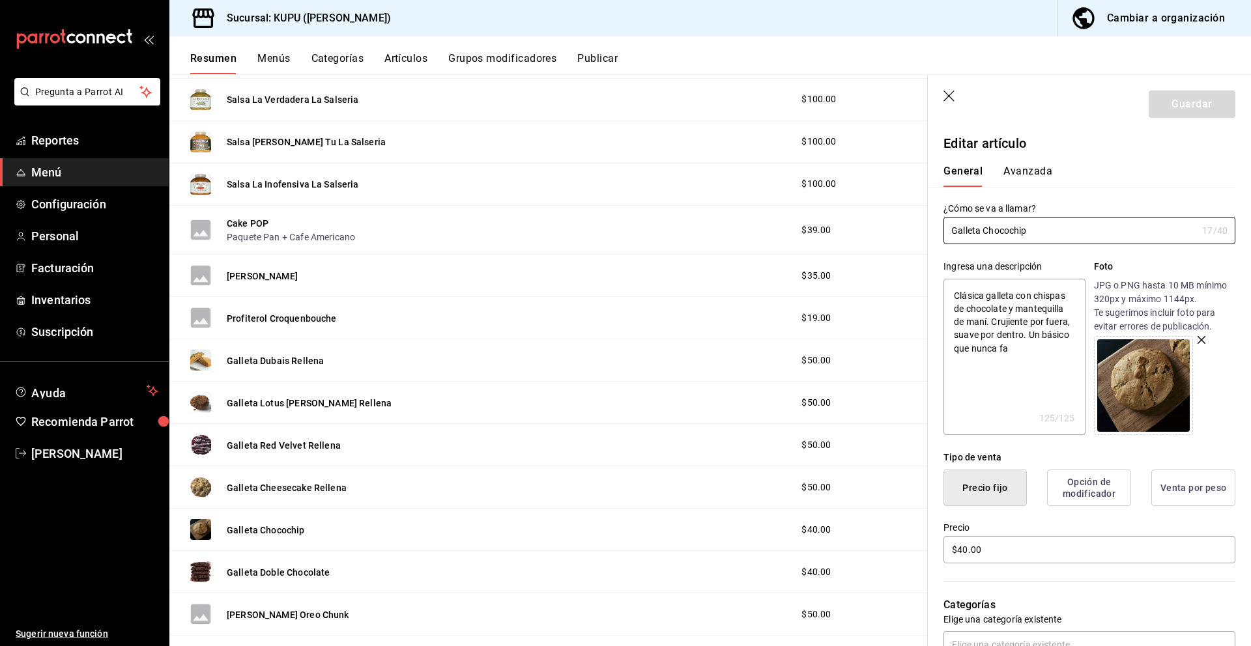
drag, startPoint x: 1056, startPoint y: 230, endPoint x: 913, endPoint y: 228, distance: 143.4
click at [913, 228] on main "Resumen sucursal Si activas ‘Editar artículo por menú’, podrás personalizar los…" at bounding box center [710, 360] width 1082 height 572
drag, startPoint x: 952, startPoint y: 293, endPoint x: 1062, endPoint y: 361, distance: 129.3
click at [1062, 361] on textarea "Clásica galleta con chispas de chocolate y mantequilla de maní. Crujiente por f…" at bounding box center [1013, 357] width 141 height 156
drag, startPoint x: 1016, startPoint y: 550, endPoint x: 904, endPoint y: 541, distance: 112.4
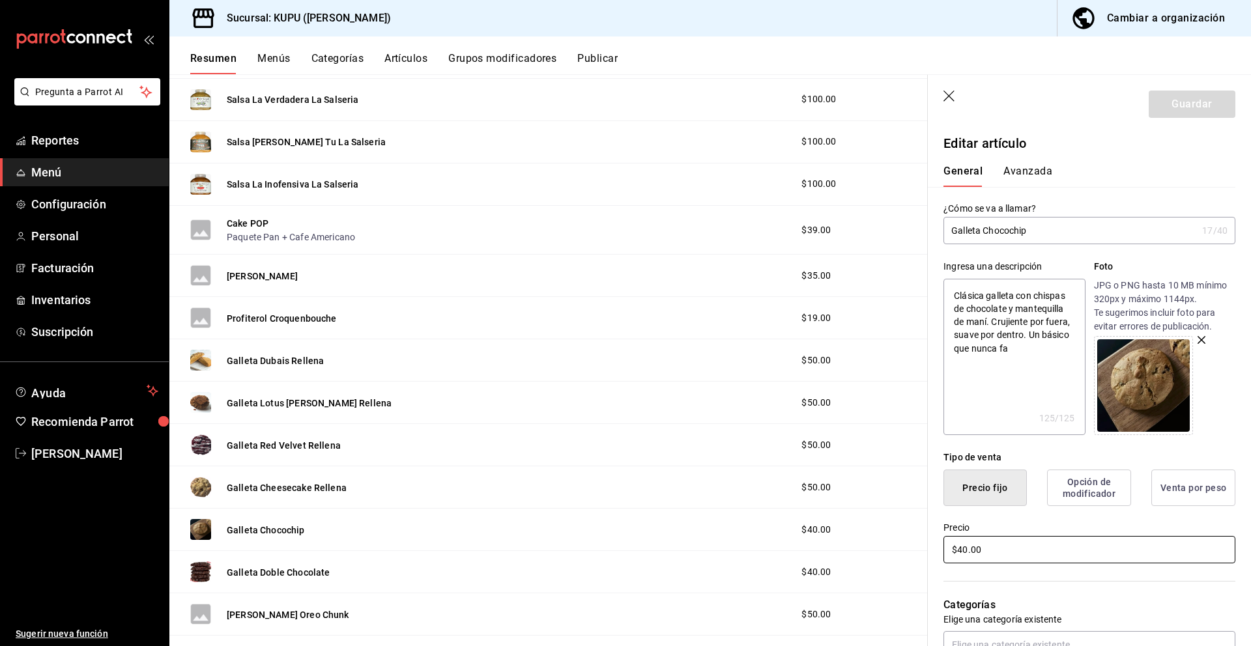
click at [904, 541] on main "Resumen sucursal Si activas ‘Editar artículo por menú’, podrás personalizar los…" at bounding box center [710, 360] width 1082 height 572
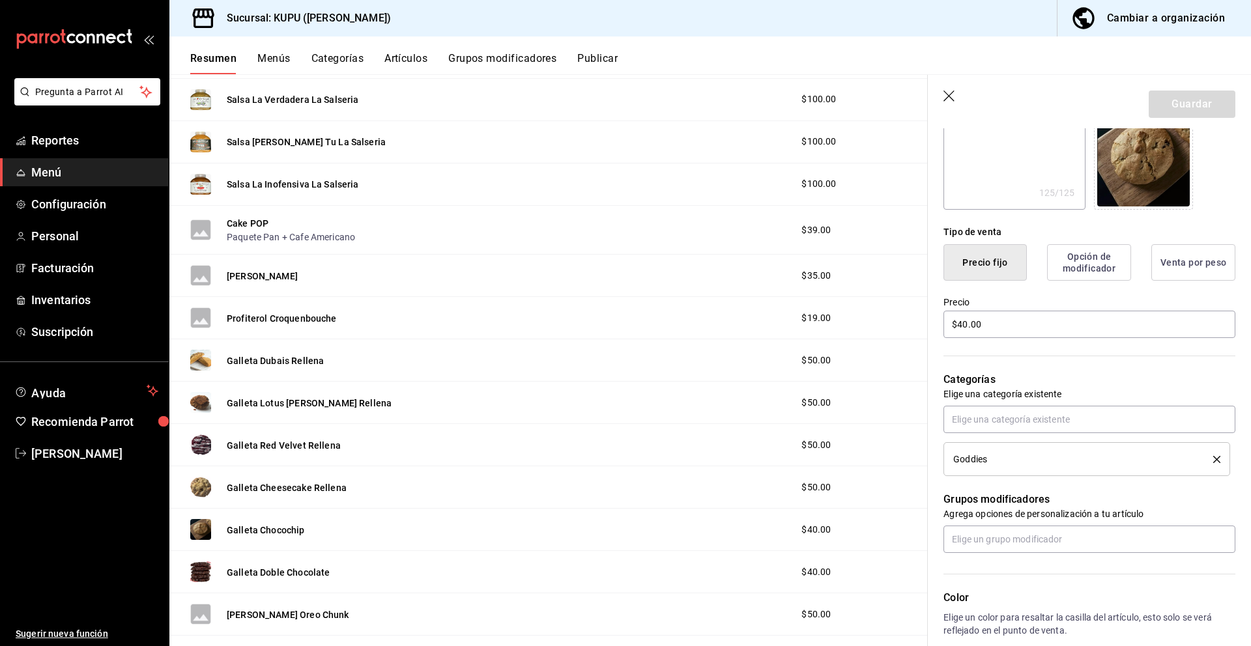
scroll to position [438, 0]
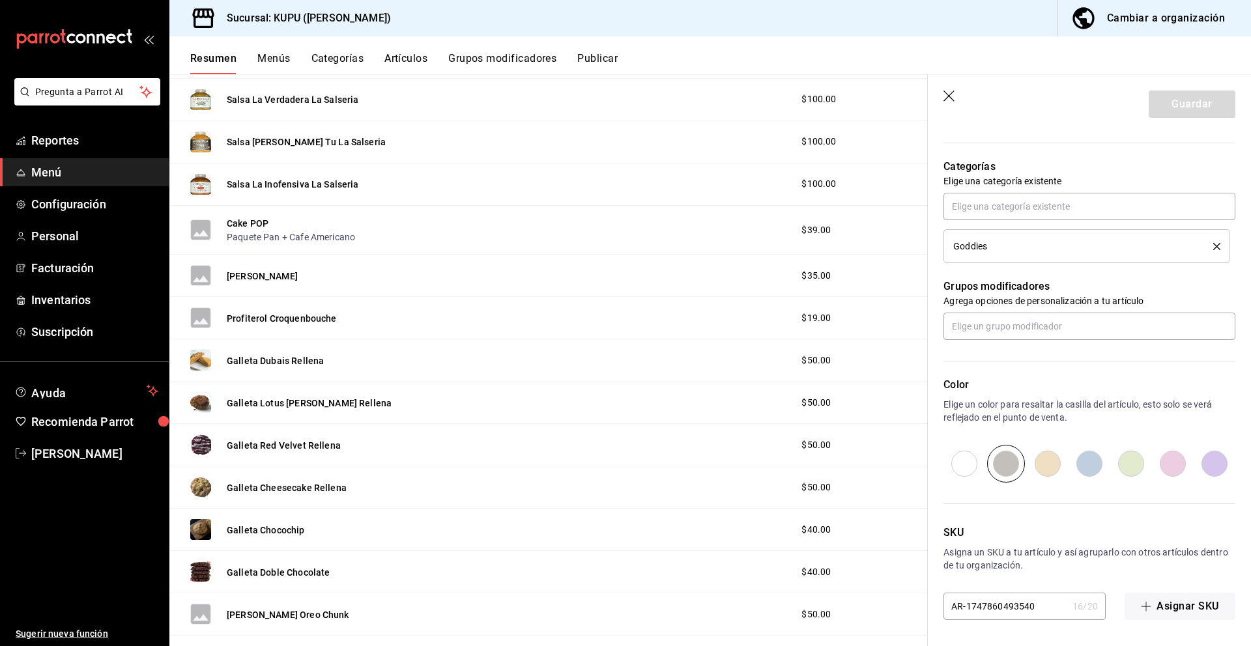
click at [1018, 621] on div "Editar artículo General Avanzada ¿Cómo se va a llamar? Galleta Chocochip 17 /40…" at bounding box center [1089, 168] width 323 height 956
click at [1027, 607] on input "AR-1747860493540" at bounding box center [1005, 607] width 124 height 26
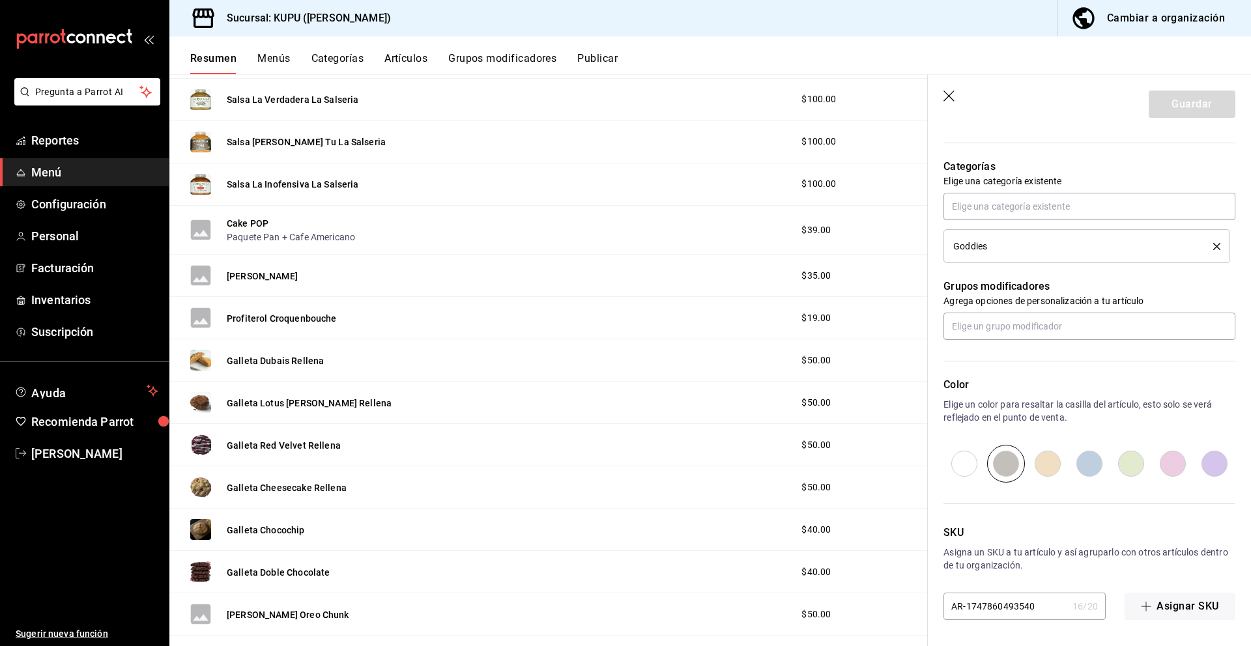
click at [1027, 607] on input "AR-1747860493540" at bounding box center [1005, 607] width 124 height 26
click at [1203, 107] on button "Guardar" at bounding box center [1192, 104] width 87 height 27
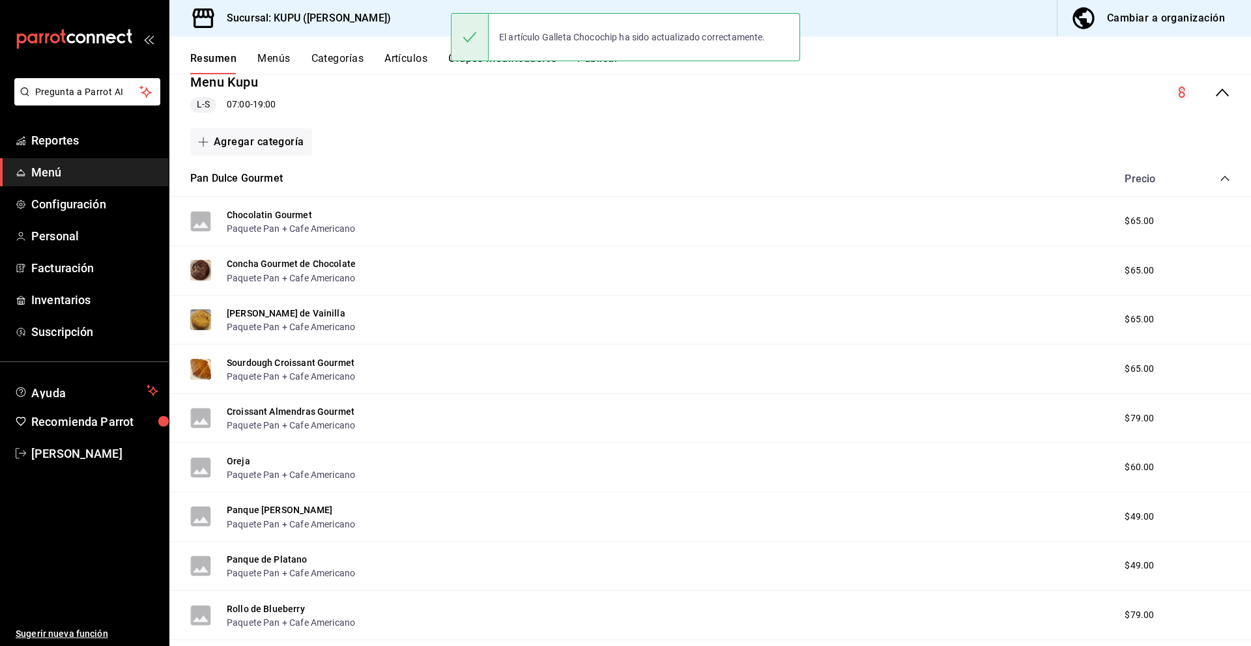
scroll to position [169, 0]
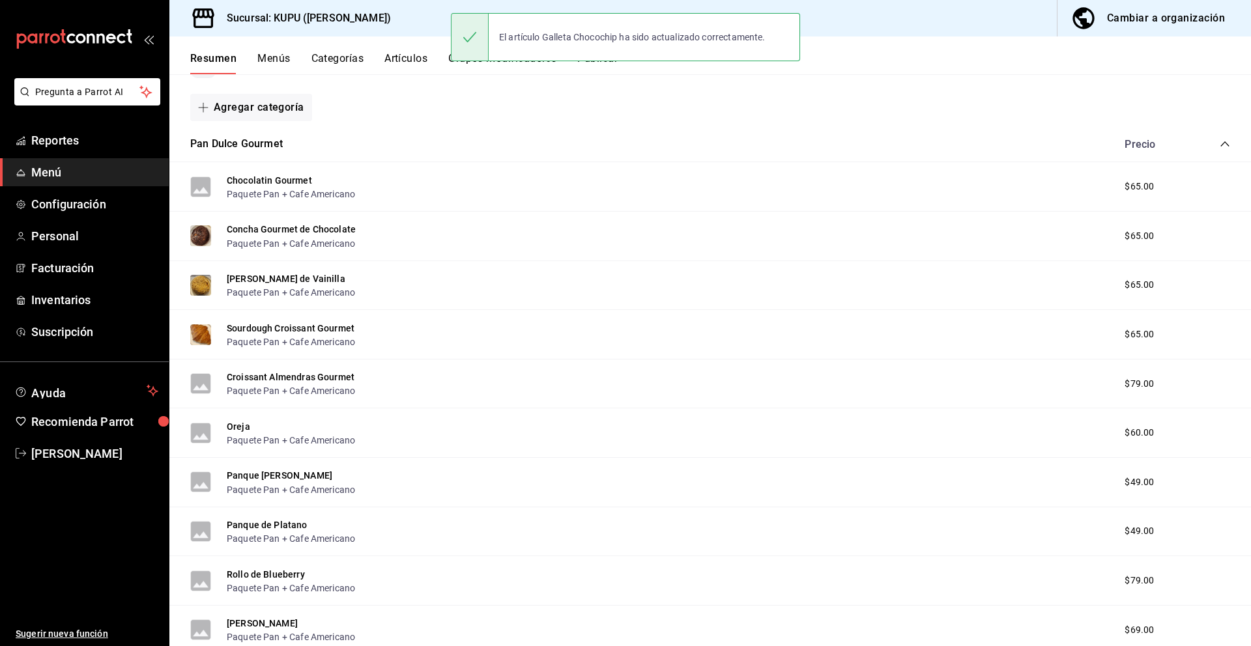
click at [1225, 143] on icon "collapse-category-row" at bounding box center [1225, 144] width 10 height 10
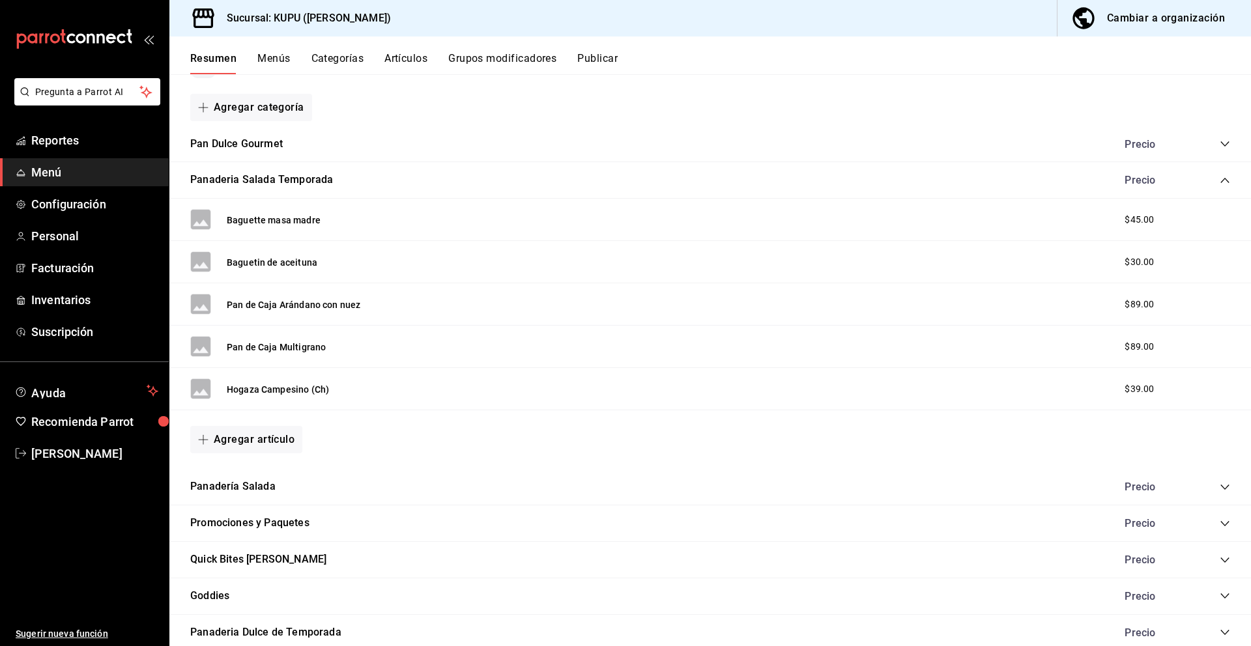
click at [1220, 185] on icon "collapse-category-row" at bounding box center [1225, 180] width 10 height 10
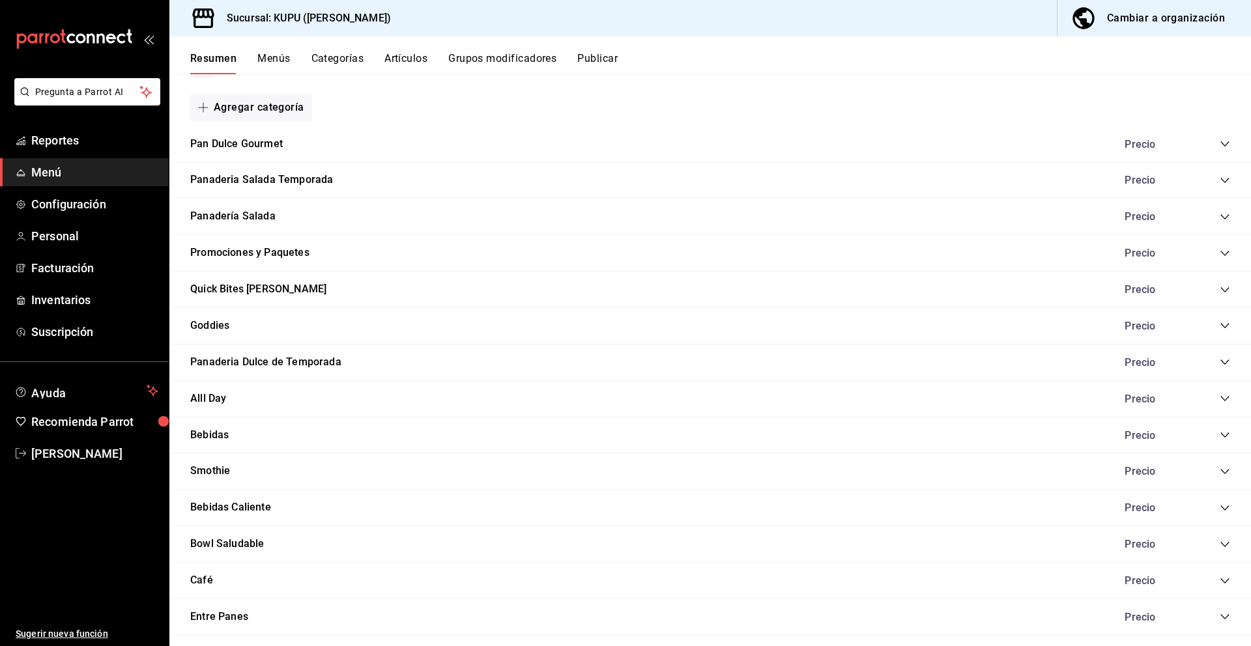
click at [1224, 363] on icon "collapse-category-row" at bounding box center [1224, 362] width 8 height 5
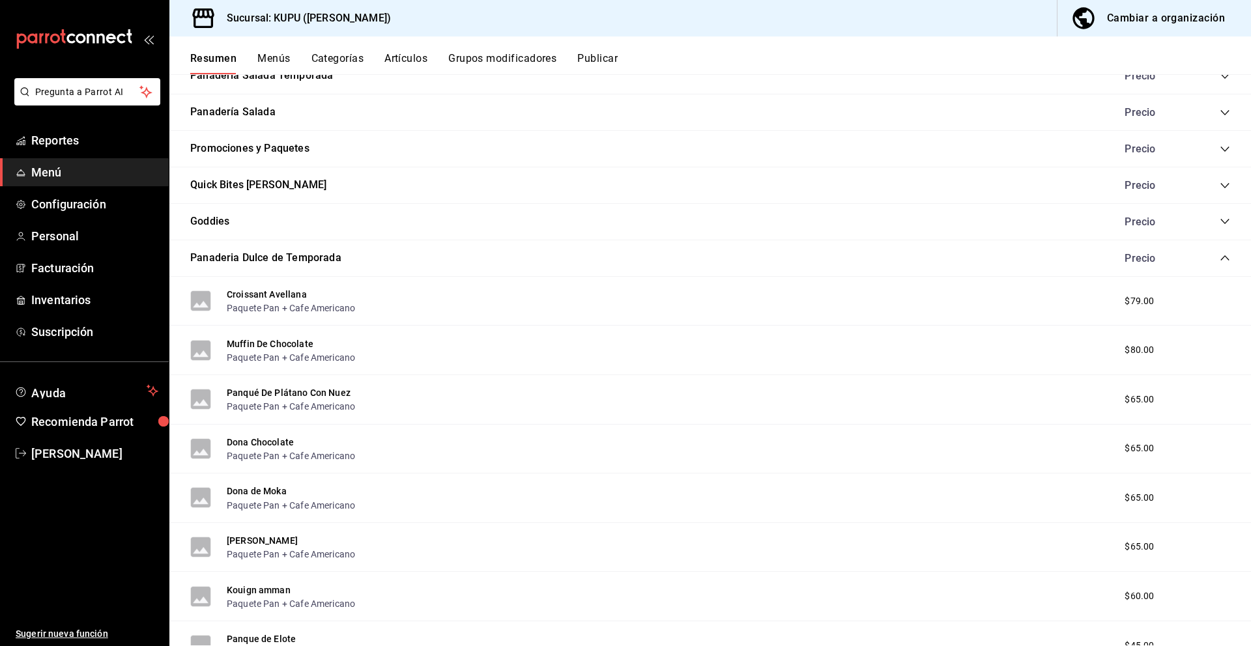
scroll to position [272, 0]
click at [1222, 223] on icon "collapse-category-row" at bounding box center [1224, 222] width 8 height 5
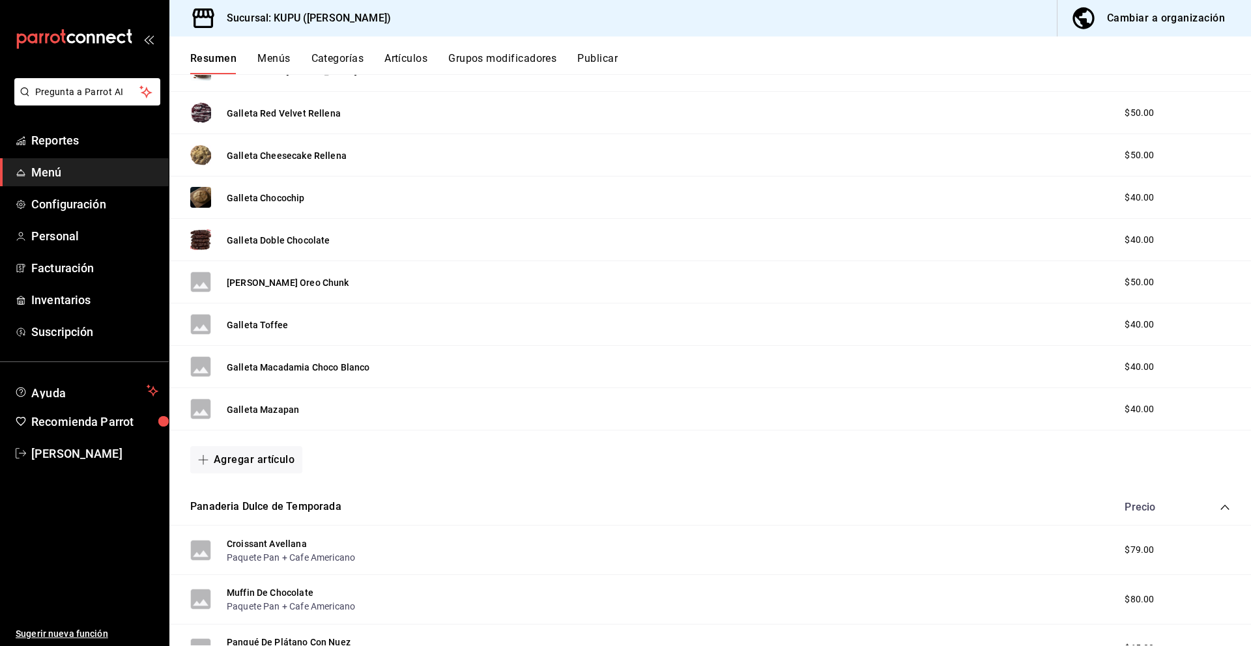
scroll to position [780, 0]
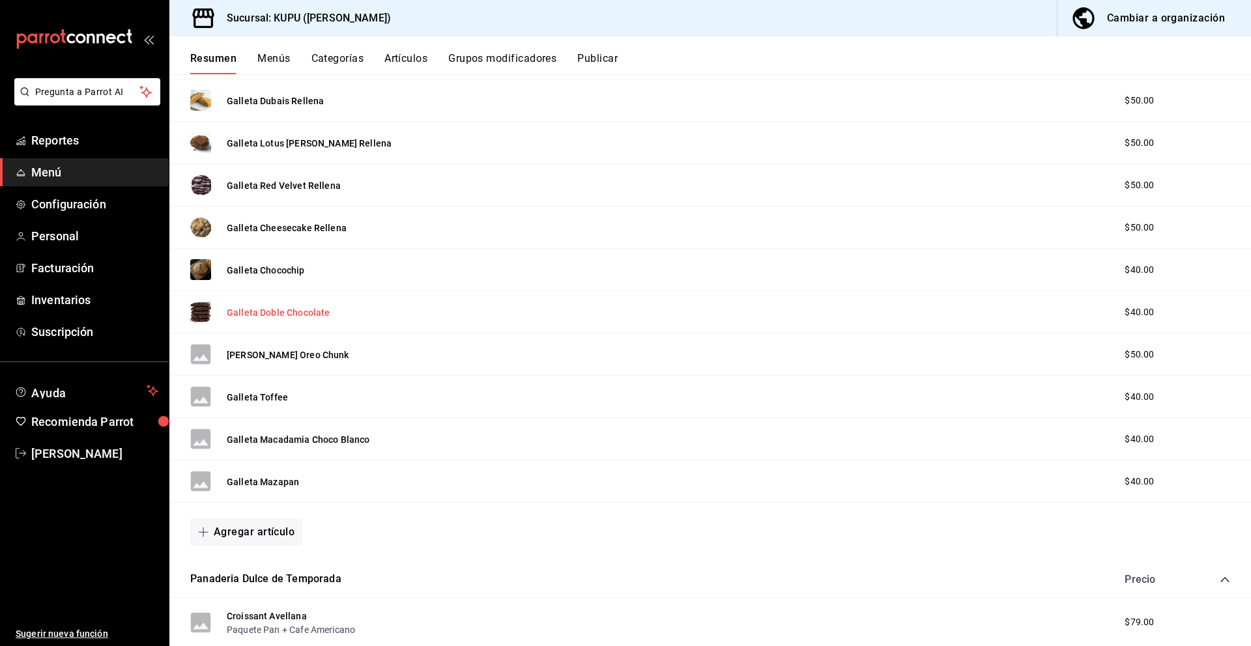
click at [285, 313] on button "Galleta Doble Chocolate" at bounding box center [278, 312] width 103 height 13
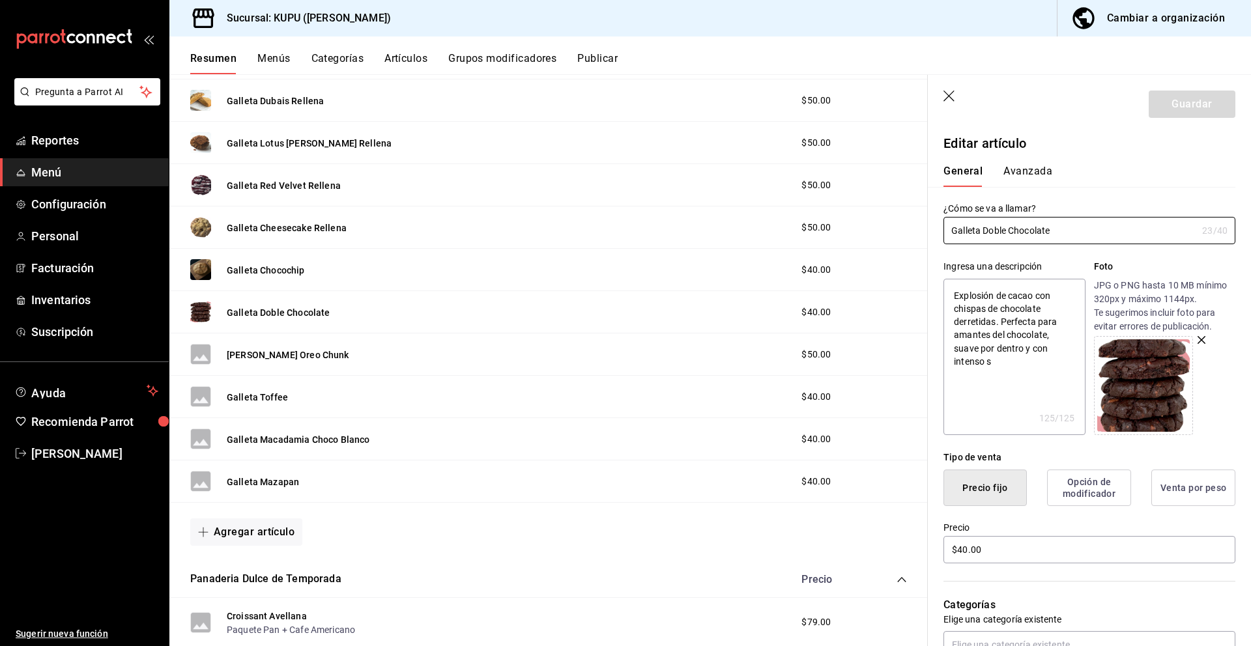
drag, startPoint x: 1053, startPoint y: 229, endPoint x: 988, endPoint y: 209, distance: 68.0
click at [988, 209] on div "¿Cómo se va a llamar? Galleta Doble Chocolate 23 /40 ¿Cómo se va a llamar?" at bounding box center [1089, 224] width 292 height 42
drag, startPoint x: 953, startPoint y: 292, endPoint x: 1029, endPoint y: 360, distance: 102.0
click at [1029, 360] on textarea "Explosión de cacao con chispas de chocolate derretidas. Perfecta para amantes d…" at bounding box center [1013, 357] width 141 height 156
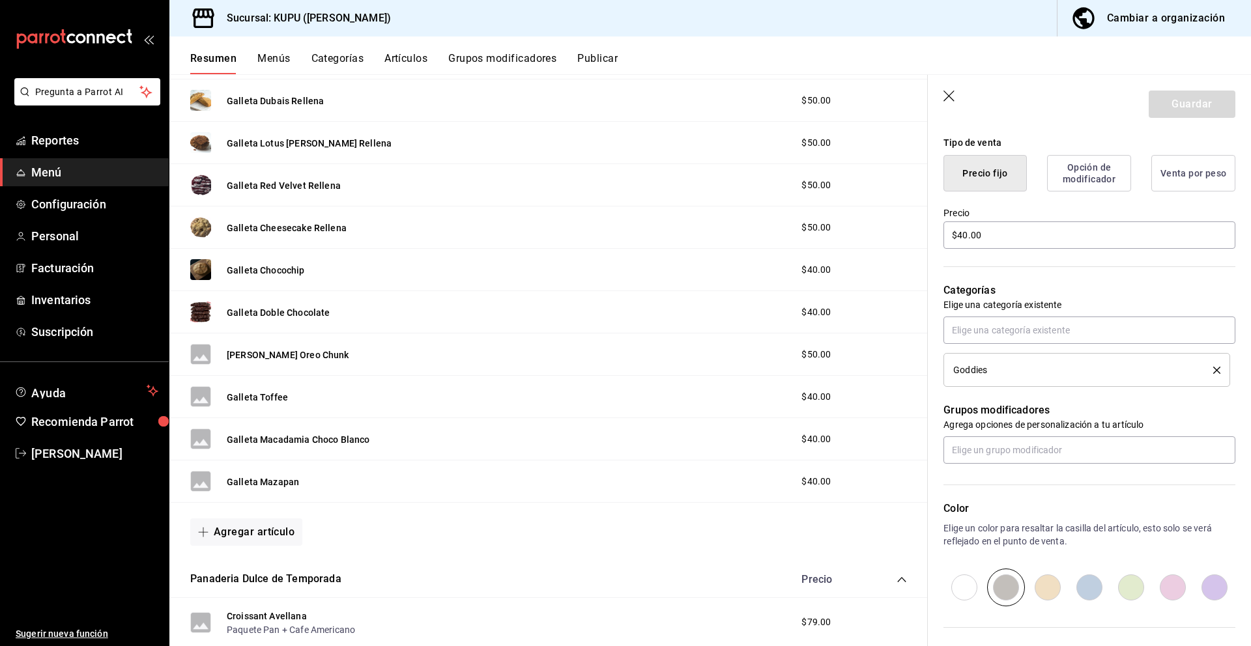
scroll to position [438, 0]
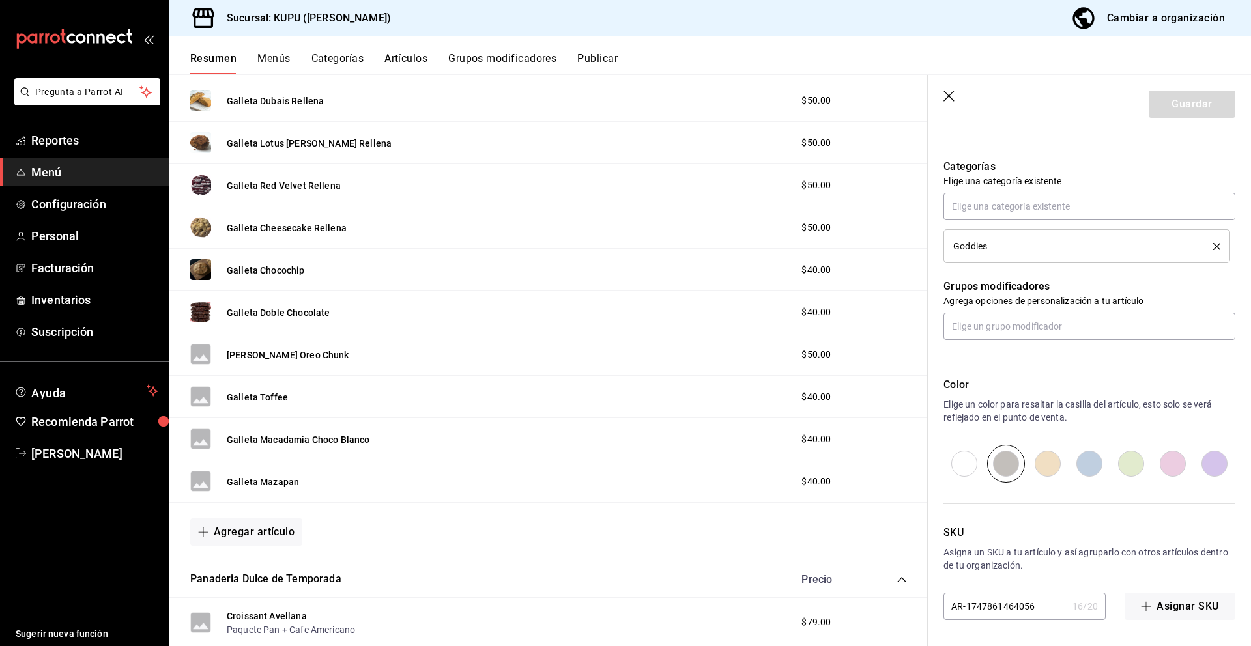
click at [1014, 605] on input "AR-1747861464056" at bounding box center [1005, 607] width 124 height 26
click at [1076, 556] on p "Asigna un SKU a tu artículo y así agruparlo con otros artículos dentro de tu or…" at bounding box center [1089, 559] width 292 height 26
click at [1192, 107] on button "Guardar" at bounding box center [1192, 104] width 87 height 27
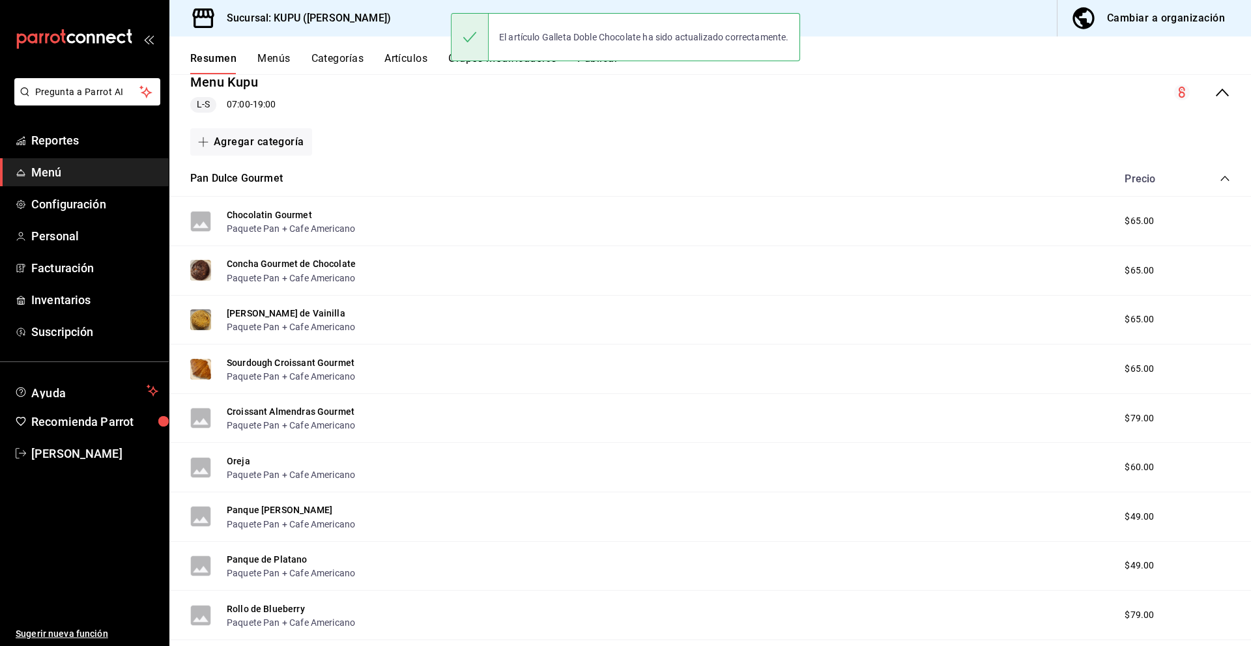
scroll to position [162, 0]
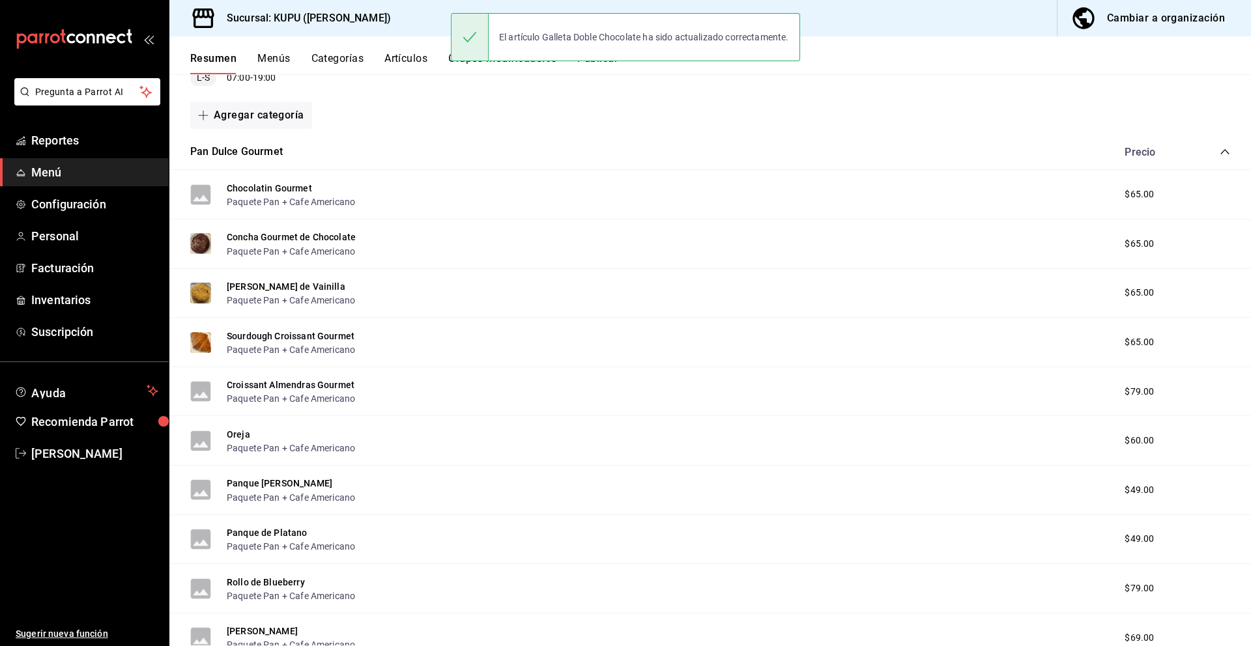
click at [1220, 147] on icon "collapse-category-row" at bounding box center [1225, 152] width 10 height 10
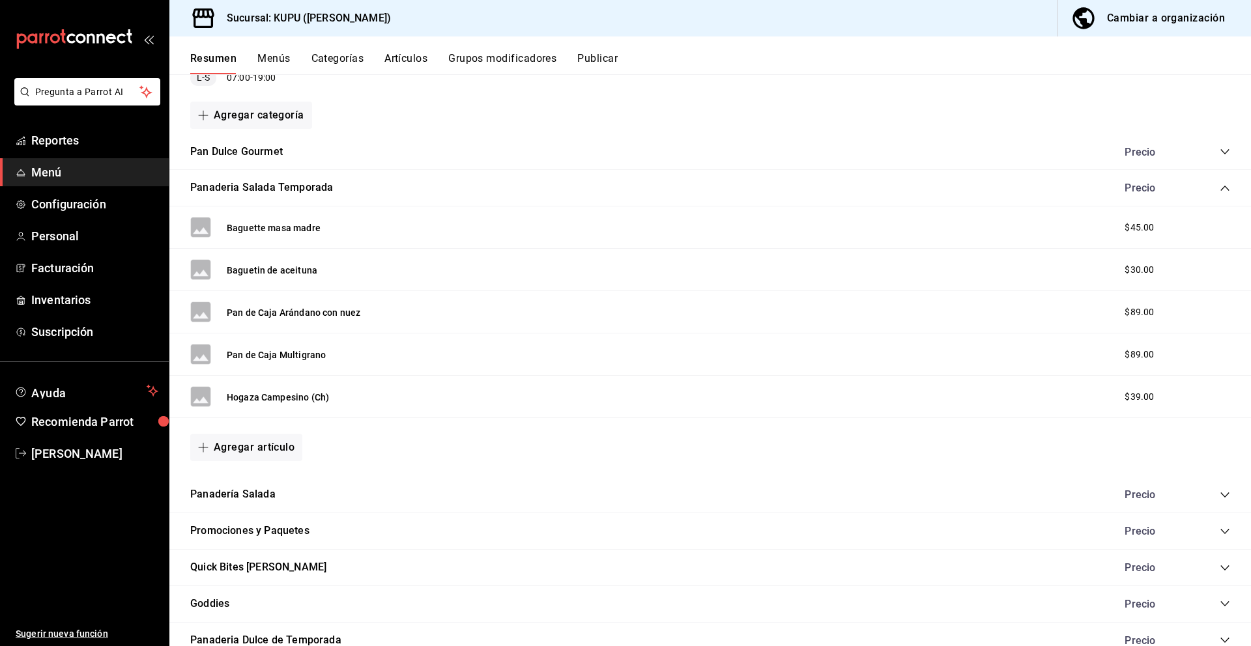
click at [1229, 188] on icon "collapse-category-row" at bounding box center [1225, 188] width 10 height 10
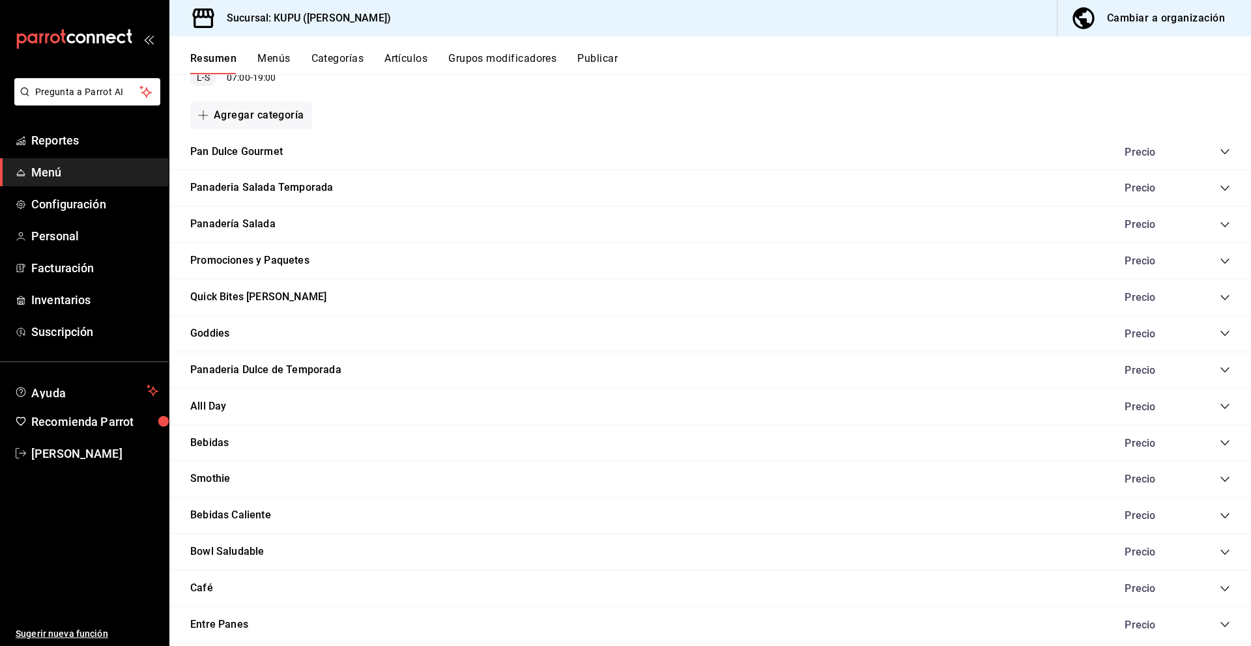
click at [1225, 335] on icon "collapse-category-row" at bounding box center [1224, 333] width 8 height 5
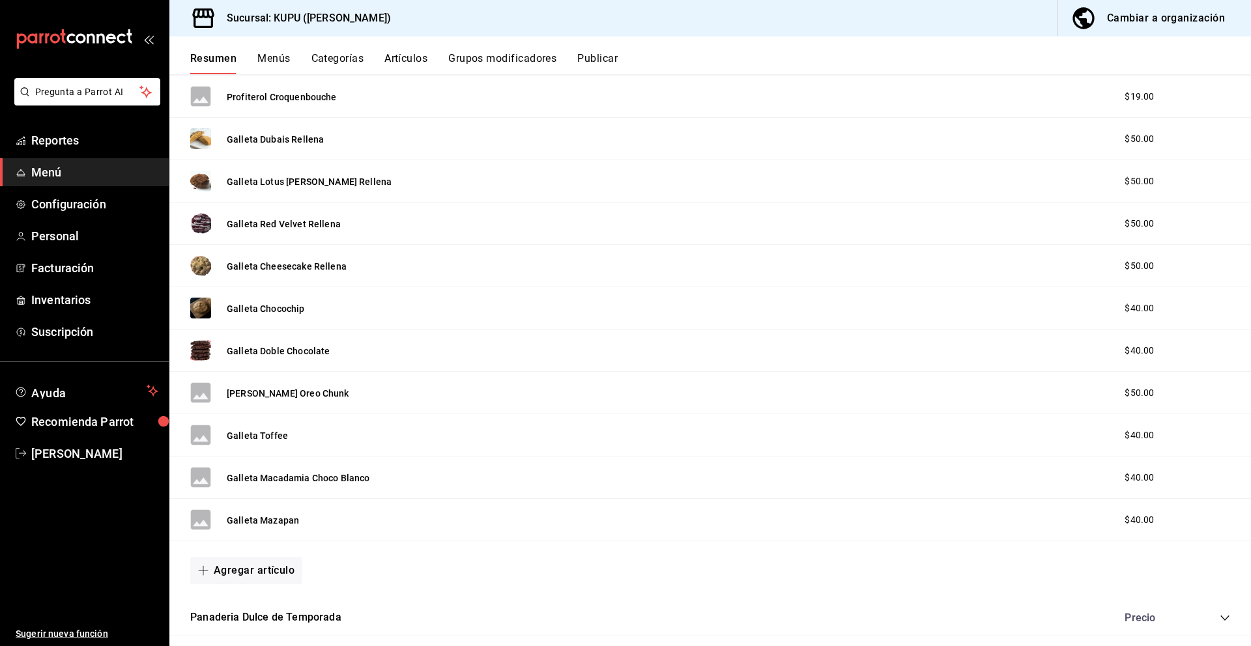
scroll to position [799, 0]
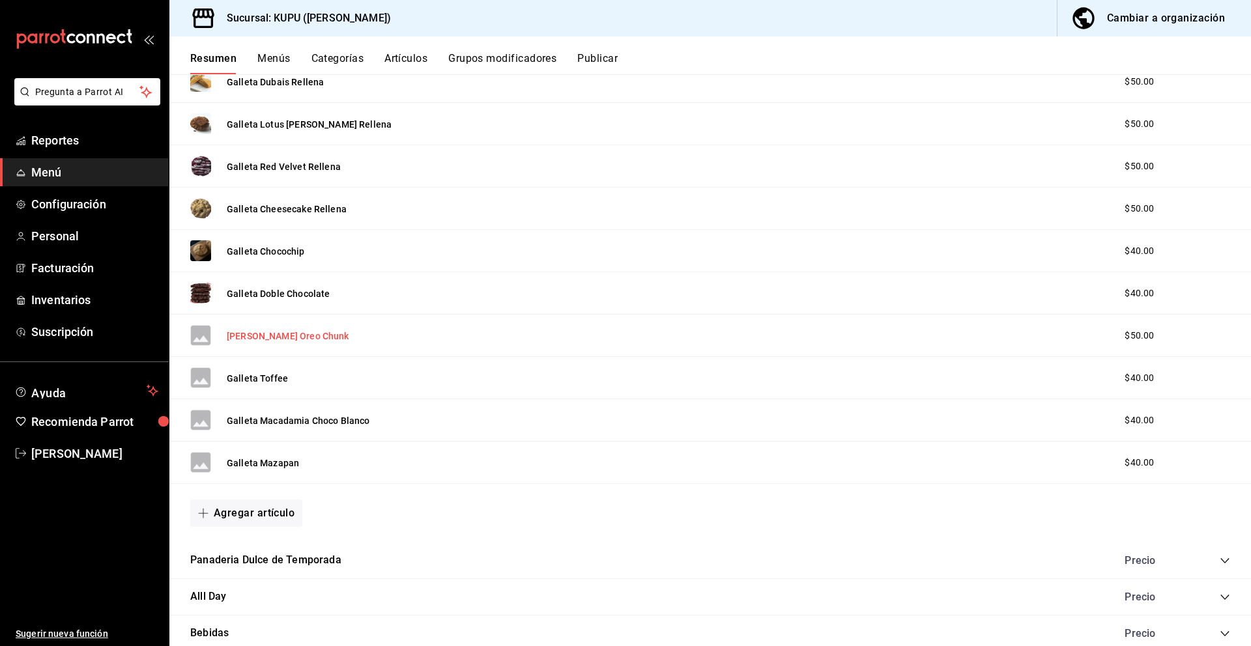
click at [276, 339] on button "[PERSON_NAME] Oreo Chunk" at bounding box center [288, 336] width 122 height 13
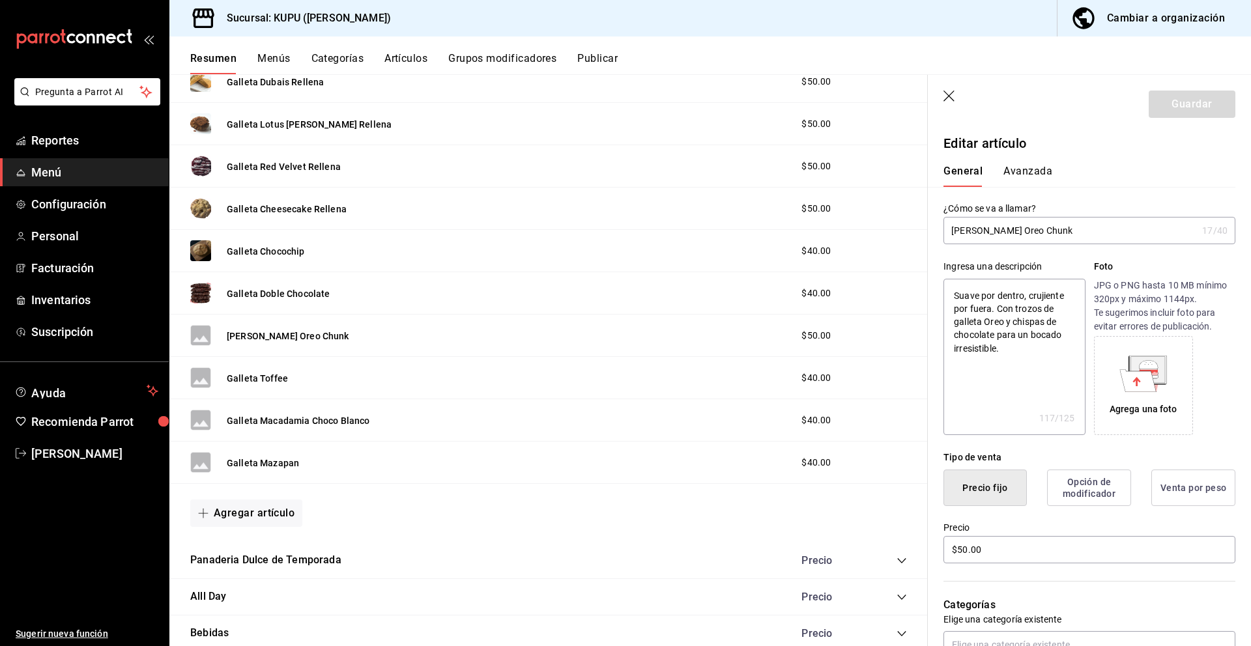
drag, startPoint x: 1044, startPoint y: 229, endPoint x: 948, endPoint y: 226, distance: 96.5
click at [948, 226] on input "[PERSON_NAME] Oreo Chunk" at bounding box center [1069, 231] width 253 height 26
drag, startPoint x: 1024, startPoint y: 352, endPoint x: 936, endPoint y: 290, distance: 107.6
click at [936, 290] on div "Ingresa una descripción Suave por dentro, crujiente por fuera. Con trozos de ga…" at bounding box center [1082, 339] width 308 height 191
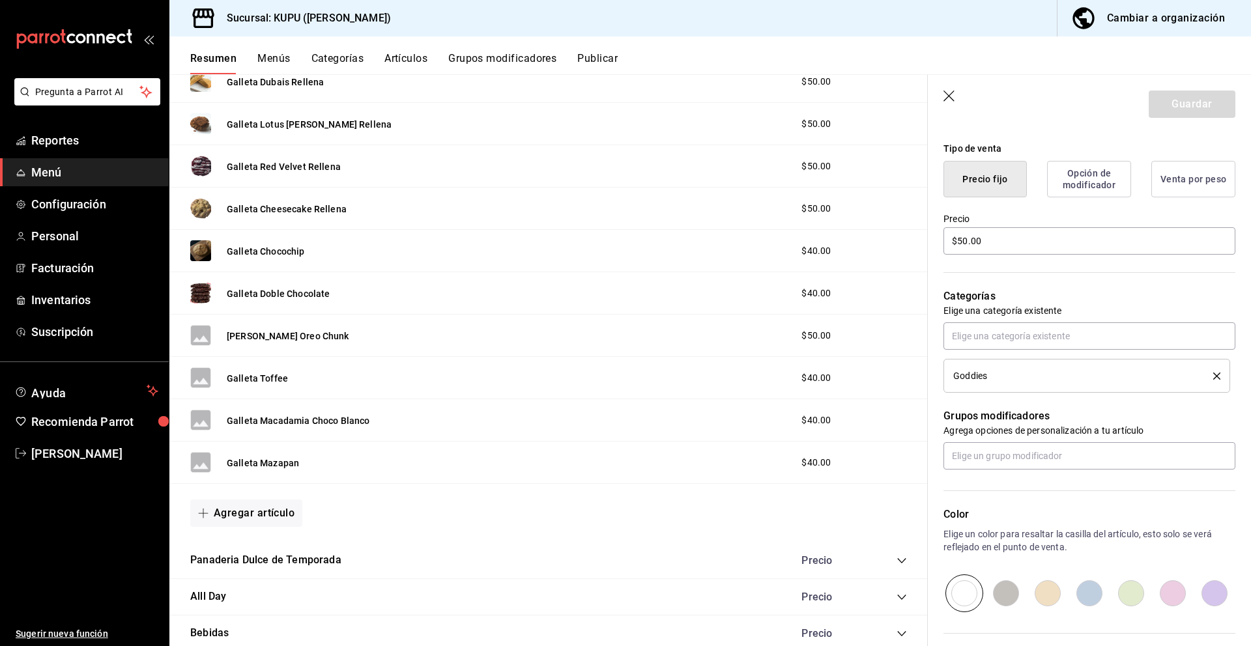
scroll to position [319, 0]
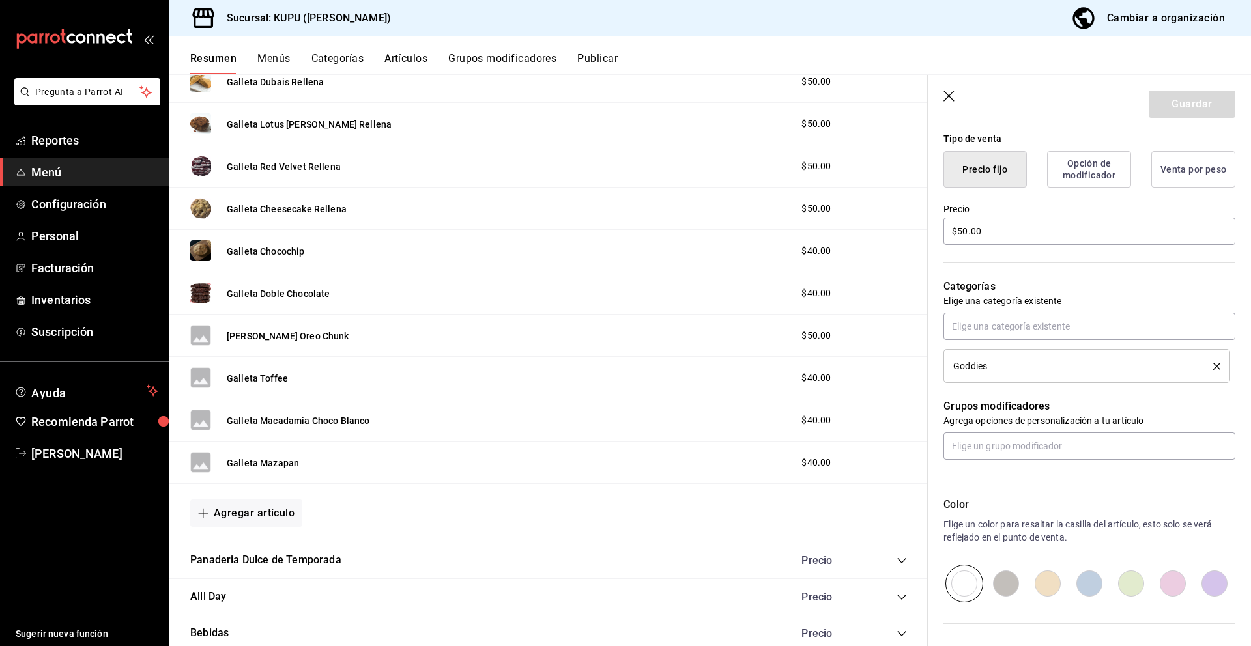
click at [998, 597] on input "radio" at bounding box center [1006, 584] width 42 height 38
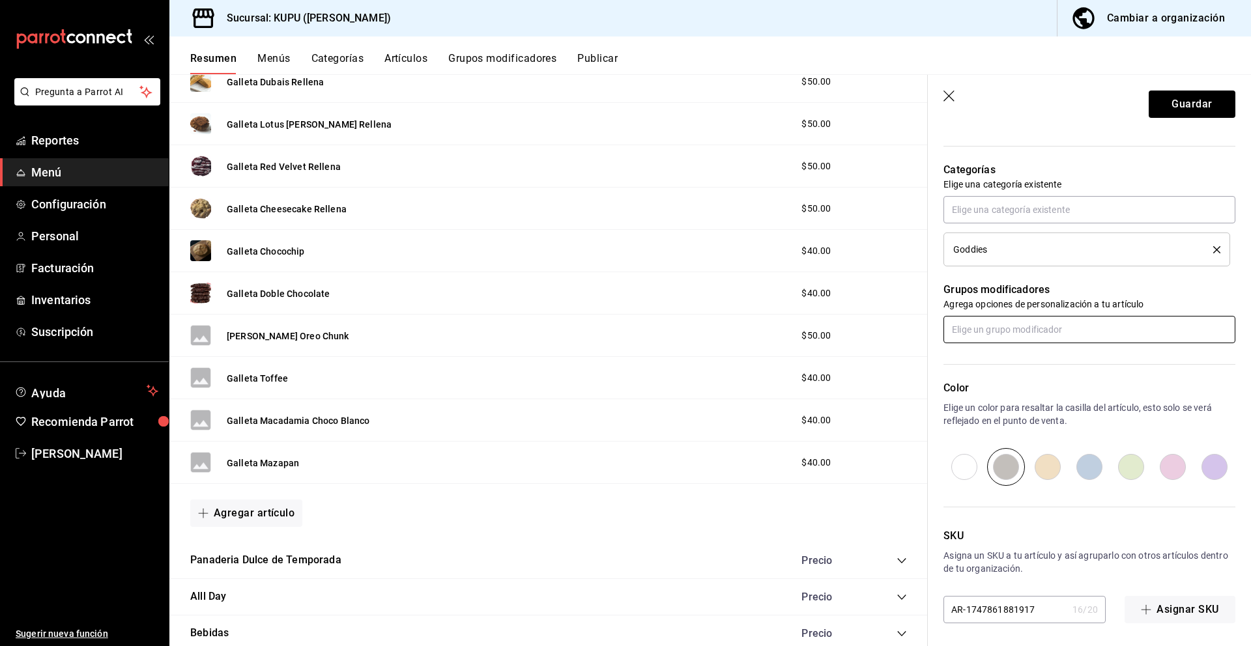
scroll to position [438, 0]
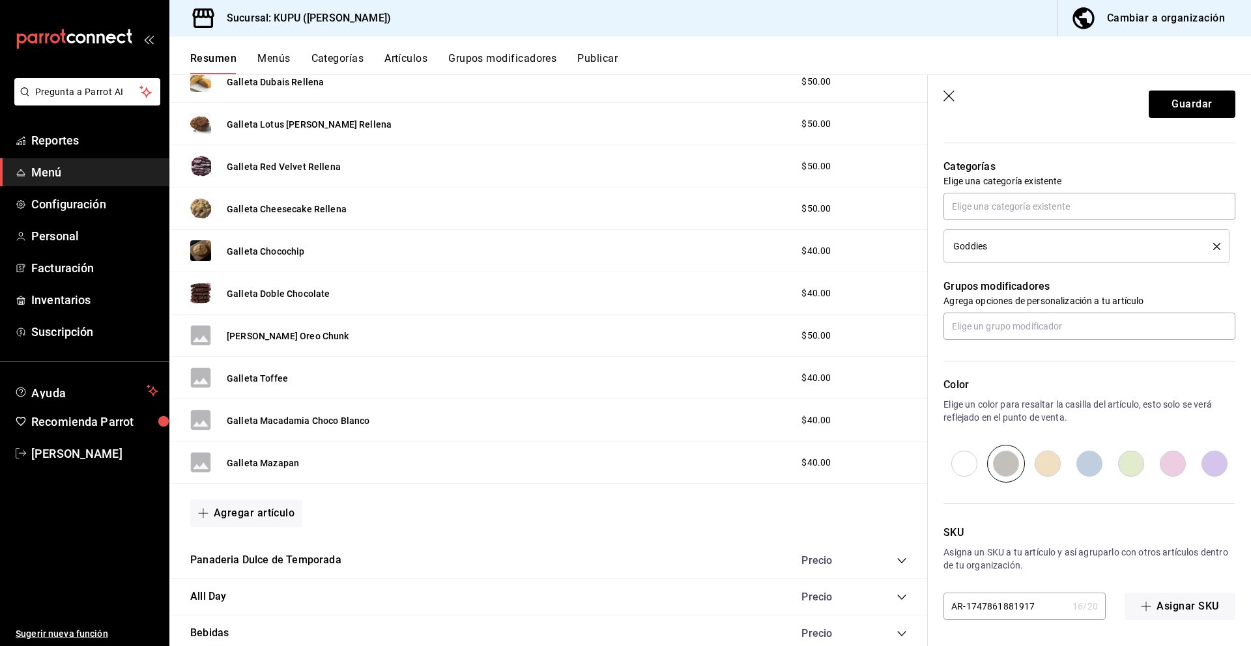
click at [1015, 608] on input "AR-1747861881917" at bounding box center [1005, 607] width 124 height 26
click at [1203, 97] on button "Guardar" at bounding box center [1192, 104] width 87 height 27
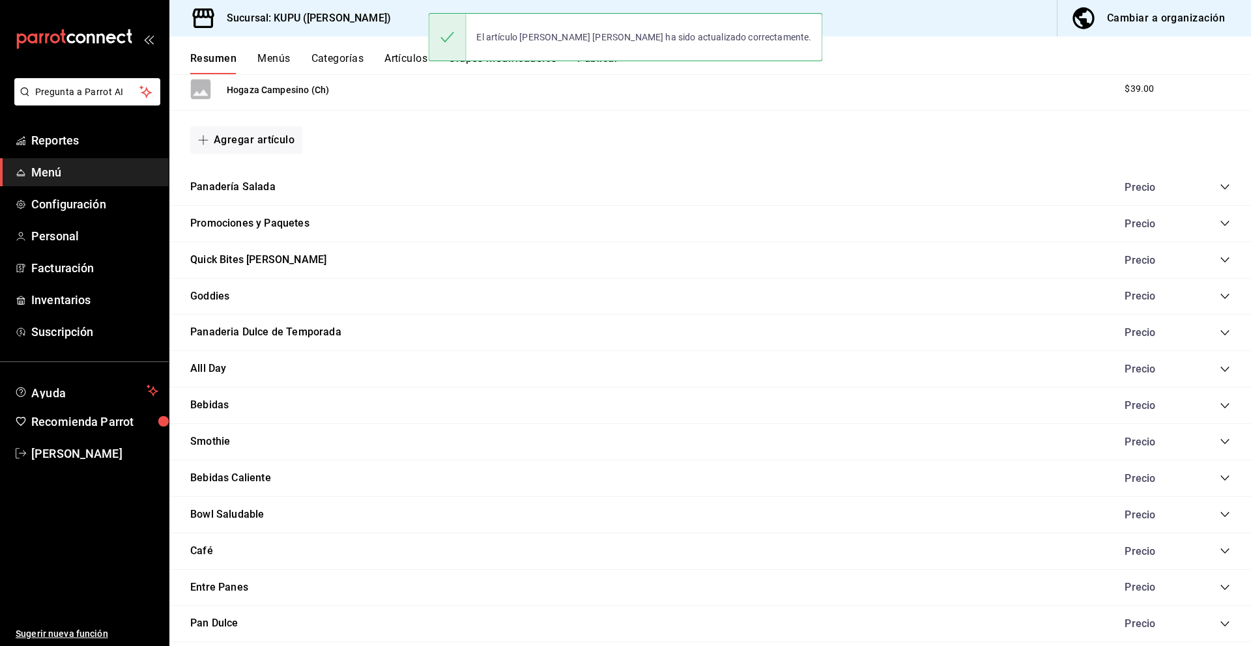
scroll to position [1161, 0]
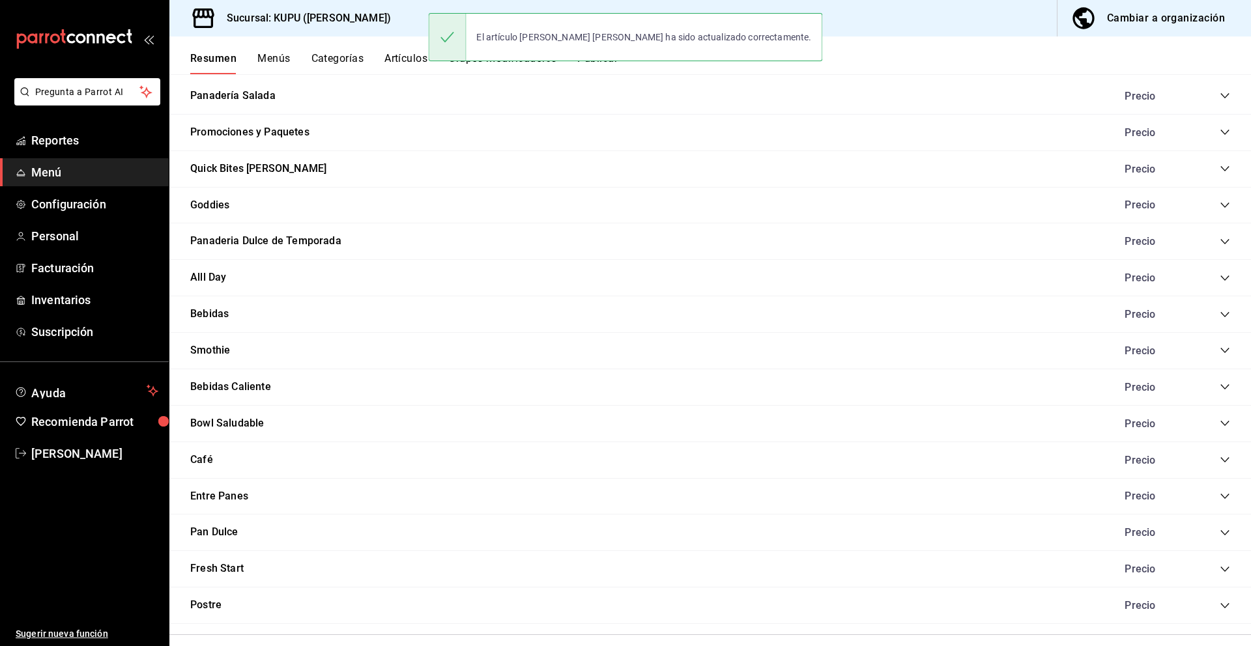
click at [1228, 204] on icon "collapse-category-row" at bounding box center [1225, 205] width 10 height 10
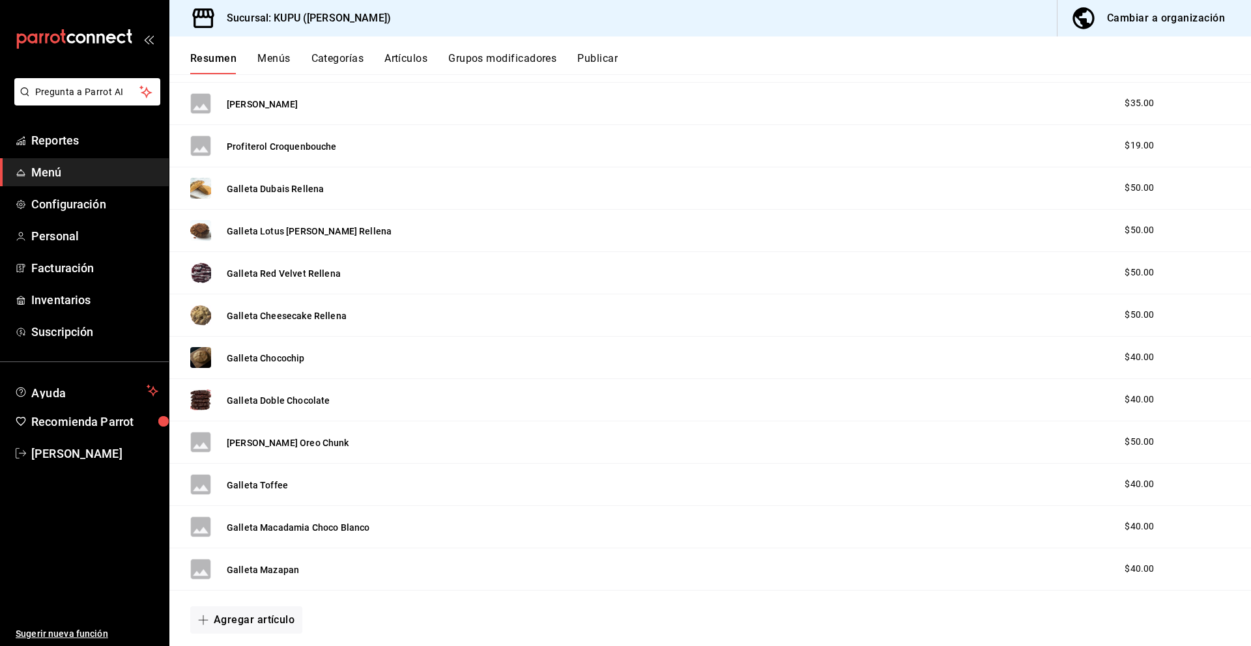
scroll to position [1568, 0]
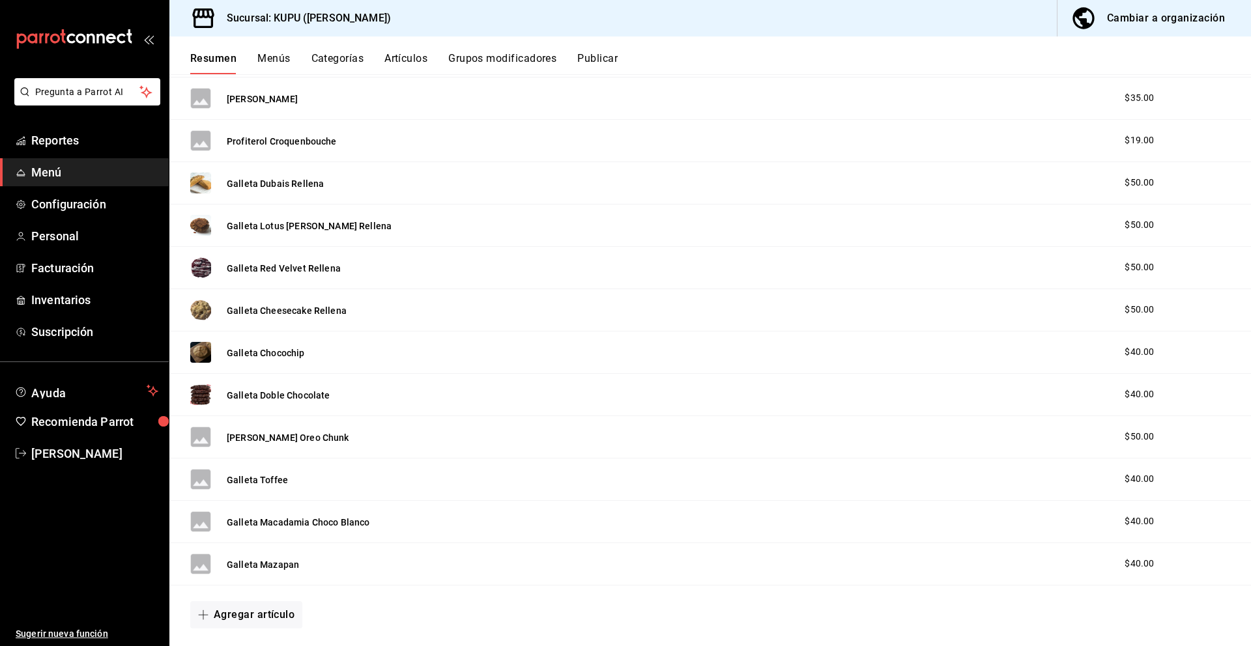
click at [265, 486] on div "Galleta Toffee" at bounding box center [239, 479] width 98 height 21
click at [265, 476] on button "Galleta Toffee" at bounding box center [257, 480] width 61 height 13
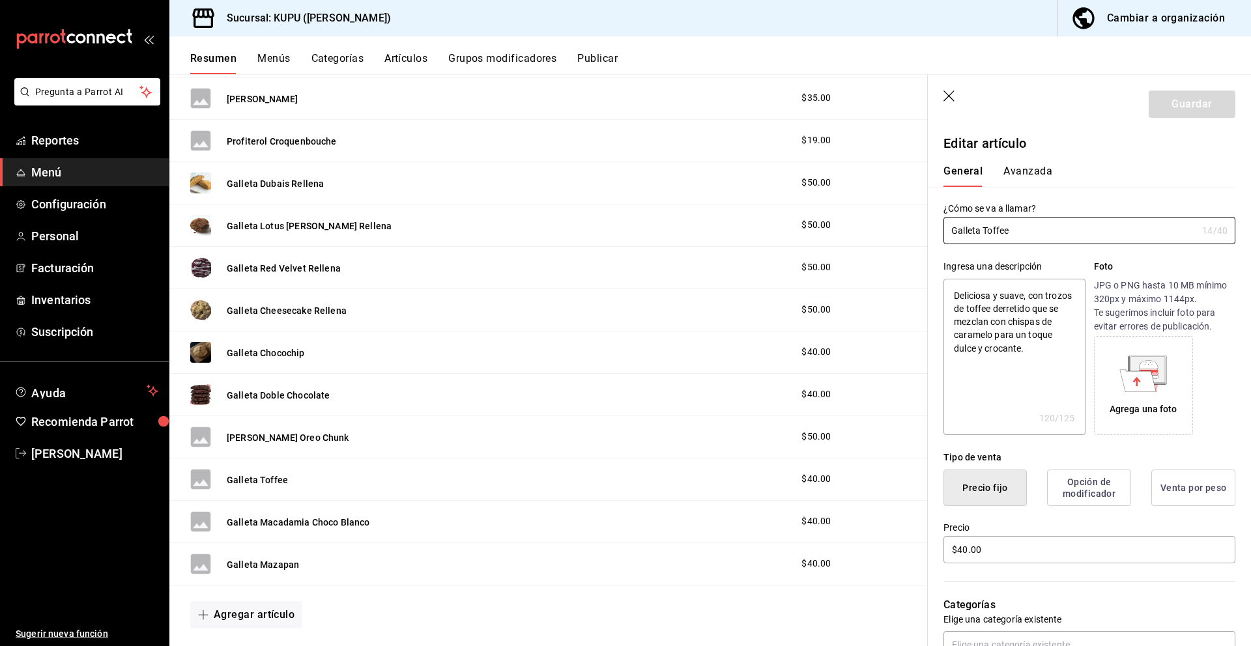
drag, startPoint x: 1034, startPoint y: 224, endPoint x: 958, endPoint y: 215, distance: 76.8
click at [958, 215] on div "¿Cómo se va a llamar? Galleta Toffee 14 /40 ¿Cómo se va a llamar?" at bounding box center [1089, 224] width 292 height 42
drag, startPoint x: 951, startPoint y: 230, endPoint x: 1027, endPoint y: 227, distance: 76.3
click at [1027, 227] on input "Galleta Toffee" at bounding box center [1069, 231] width 253 height 26
drag, startPoint x: 951, startPoint y: 294, endPoint x: 1053, endPoint y: 347, distance: 114.8
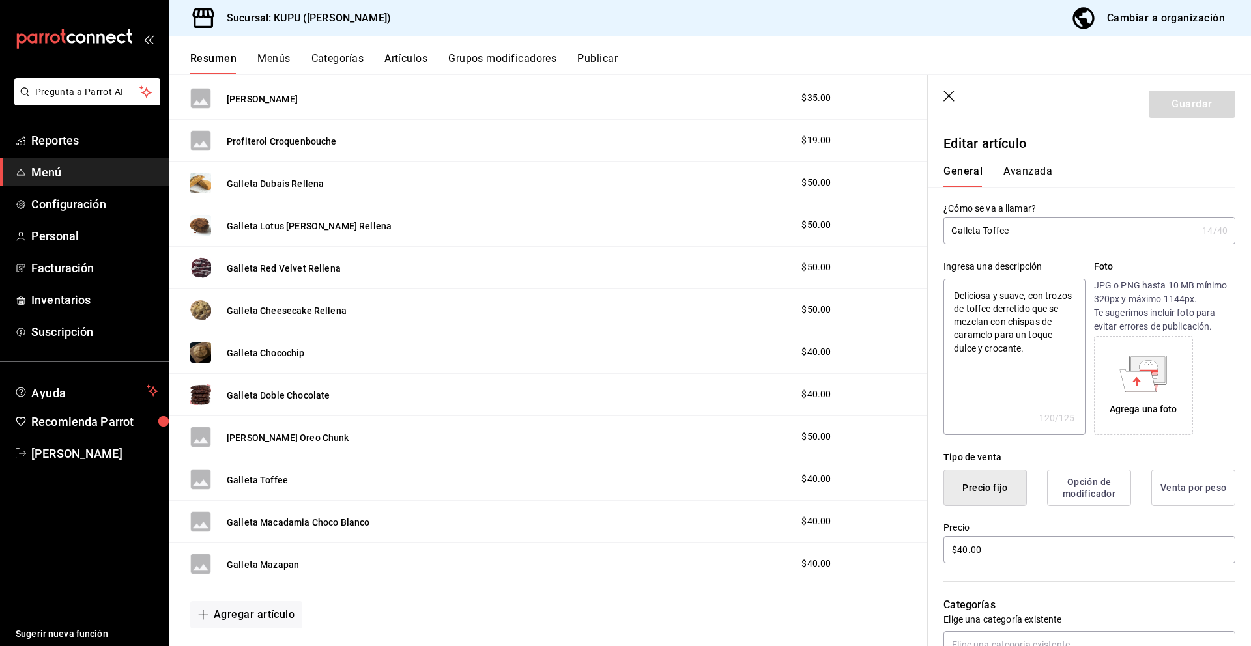
click at [1053, 347] on textarea "Deliciosa y suave, con trozos de toffee derretido que se mezclan con chispas de…" at bounding box center [1013, 357] width 141 height 156
drag, startPoint x: 1030, startPoint y: 548, endPoint x: 945, endPoint y: 547, distance: 85.4
click at [945, 547] on input "$40.00" at bounding box center [1089, 549] width 292 height 27
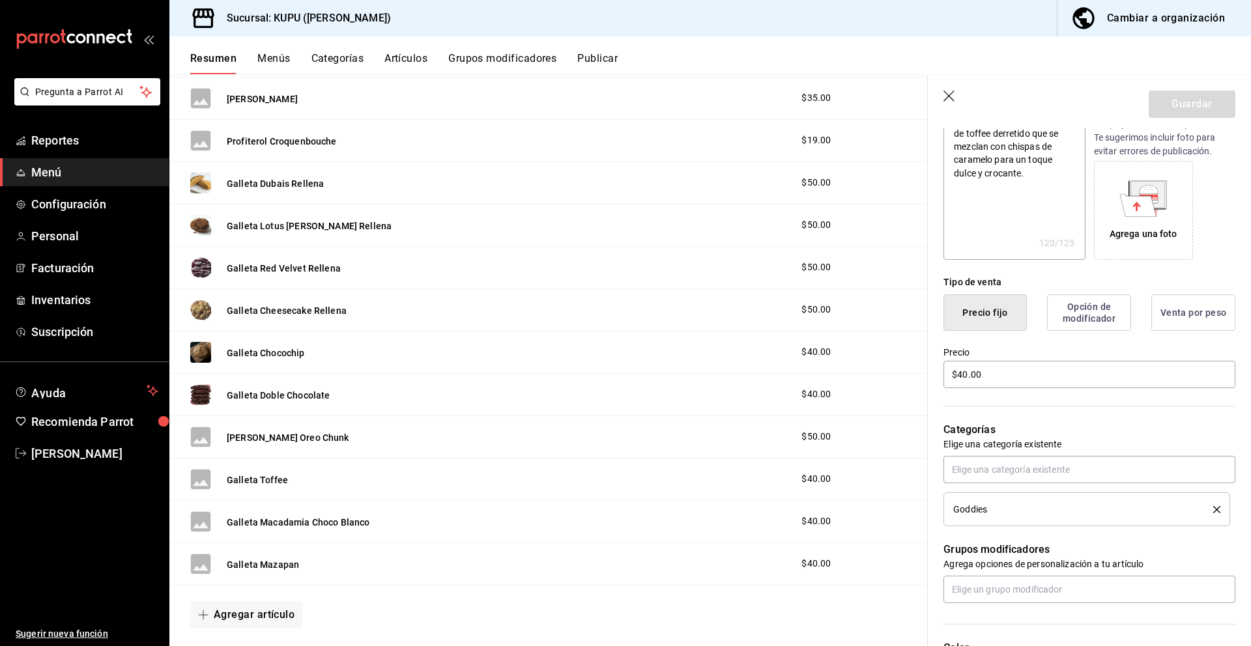
scroll to position [438, 0]
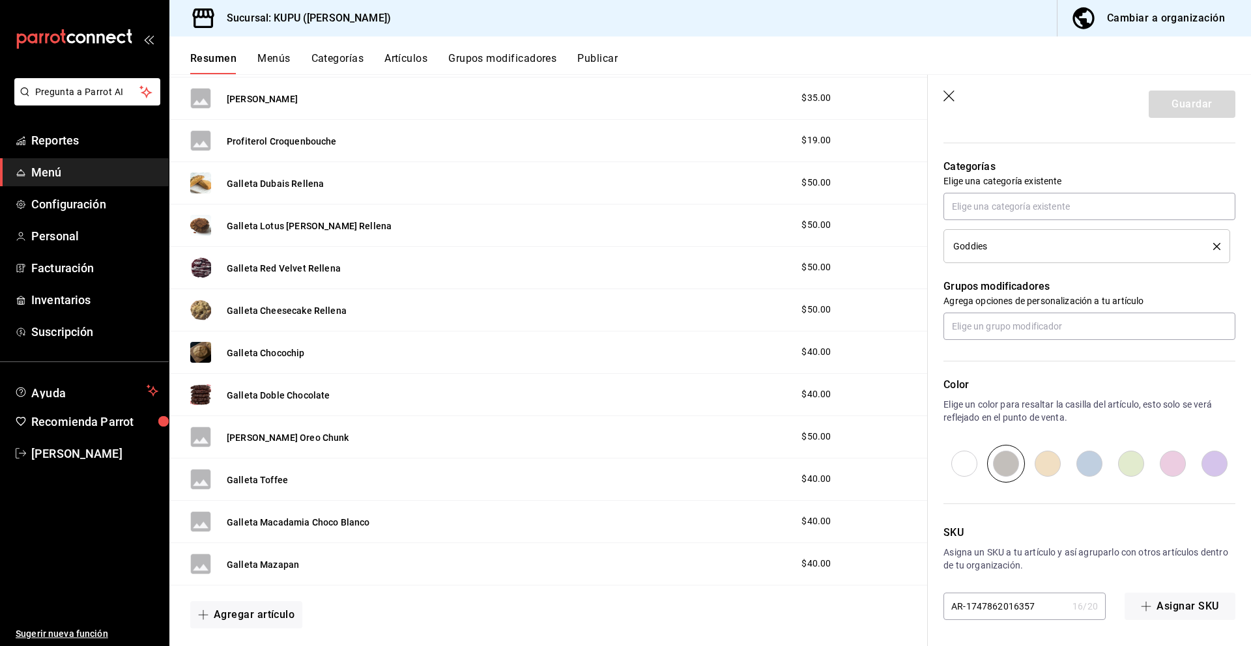
click at [1014, 605] on input "AR-1747862016357" at bounding box center [1005, 607] width 124 height 26
click at [1189, 108] on button "Guardar" at bounding box center [1192, 104] width 87 height 27
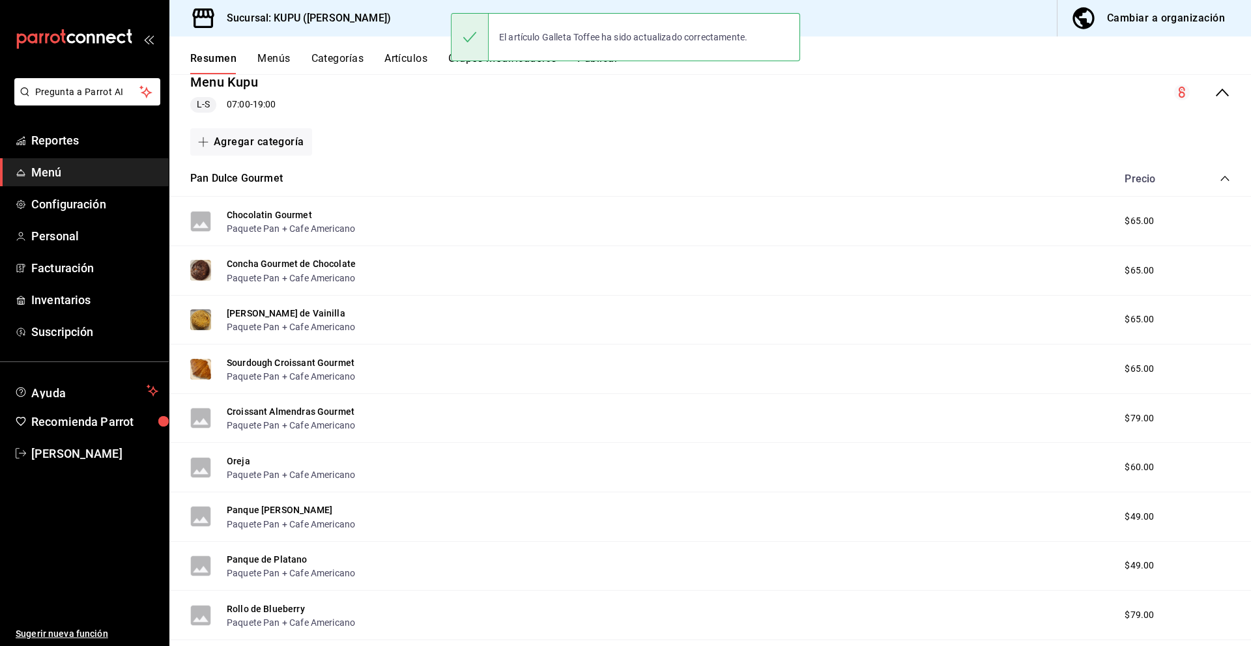
scroll to position [168, 0]
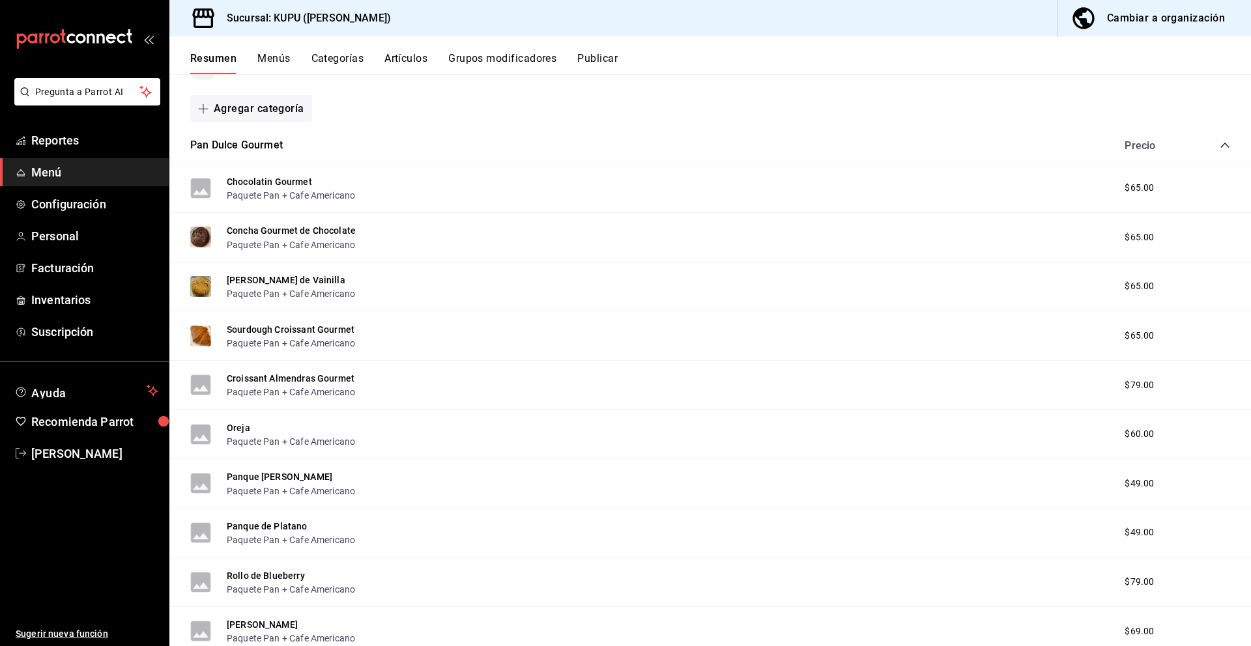
click at [1227, 147] on icon "collapse-category-row" at bounding box center [1225, 145] width 10 height 10
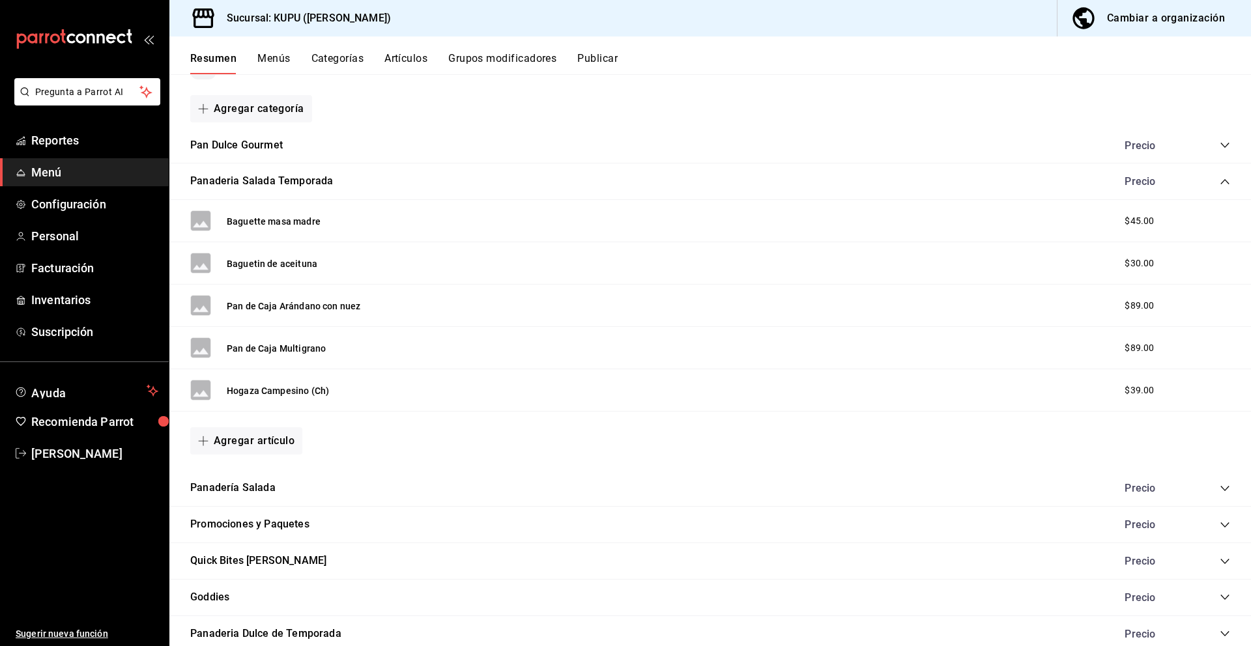
click at [1228, 178] on icon "collapse-category-row" at bounding box center [1225, 182] width 10 height 10
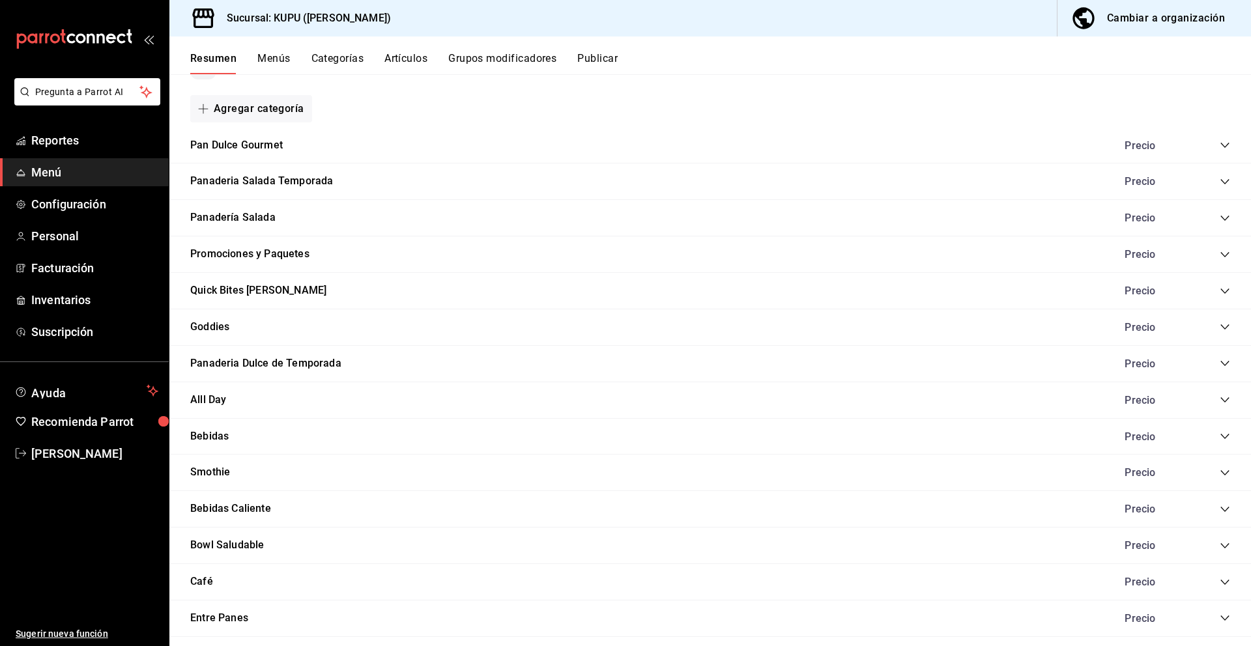
click at [1224, 330] on icon "collapse-category-row" at bounding box center [1225, 327] width 10 height 10
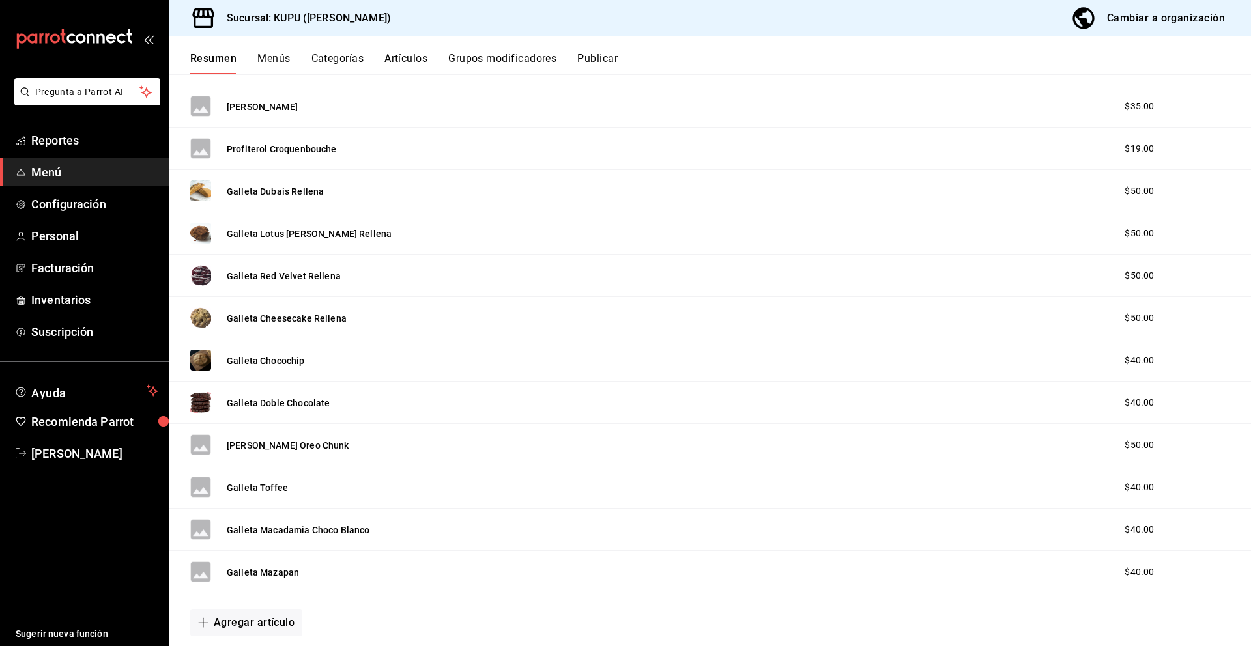
scroll to position [690, 0]
click at [285, 532] on button "Galleta Macadamia Choco Blanco" at bounding box center [298, 529] width 143 height 13
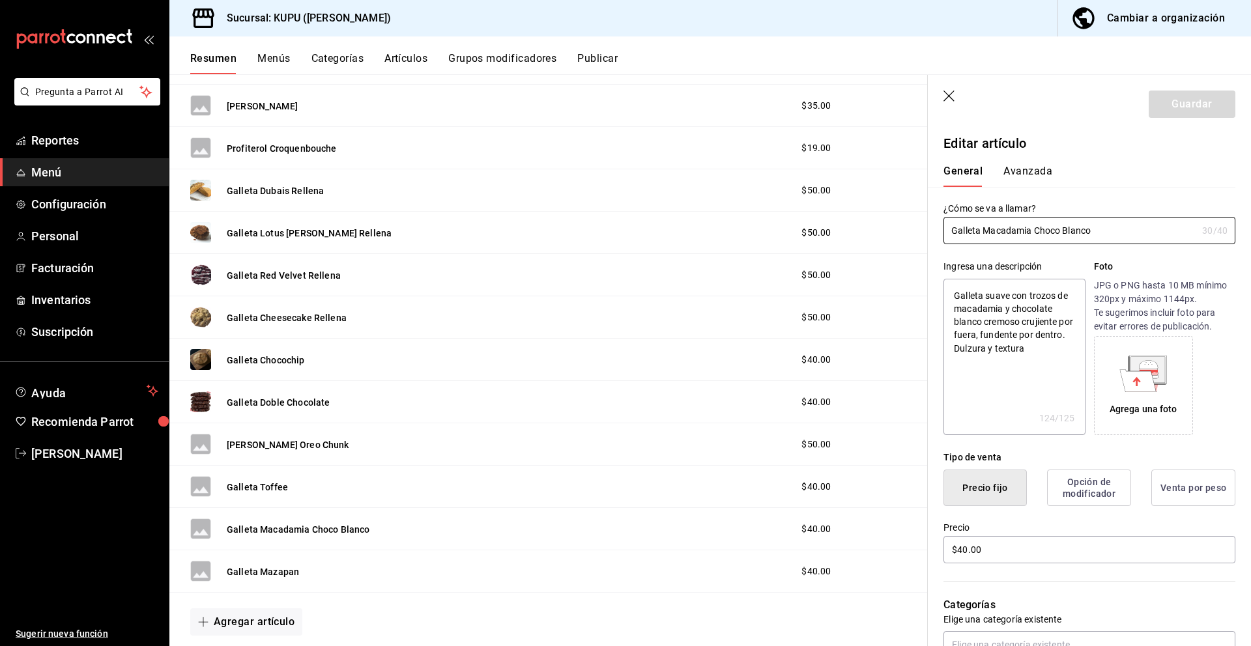
drag, startPoint x: 1129, startPoint y: 227, endPoint x: 932, endPoint y: 225, distance: 197.4
click at [932, 225] on div "¿Cómo se va a llamar? Galleta Macadamia Choco Blanco 30 /40 ¿Cómo se va a llama…" at bounding box center [1082, 215] width 308 height 57
drag, startPoint x: 1048, startPoint y: 360, endPoint x: 971, endPoint y: 315, distance: 88.2
click at [973, 316] on textarea "Galleta suave con trozos de macadamia y chocolate blanco cremoso crujiente por …" at bounding box center [1013, 357] width 141 height 156
click at [971, 315] on textarea "Galleta suave con trozos de macadamia y chocolate blanco cremoso crujiente por …" at bounding box center [1013, 357] width 141 height 156
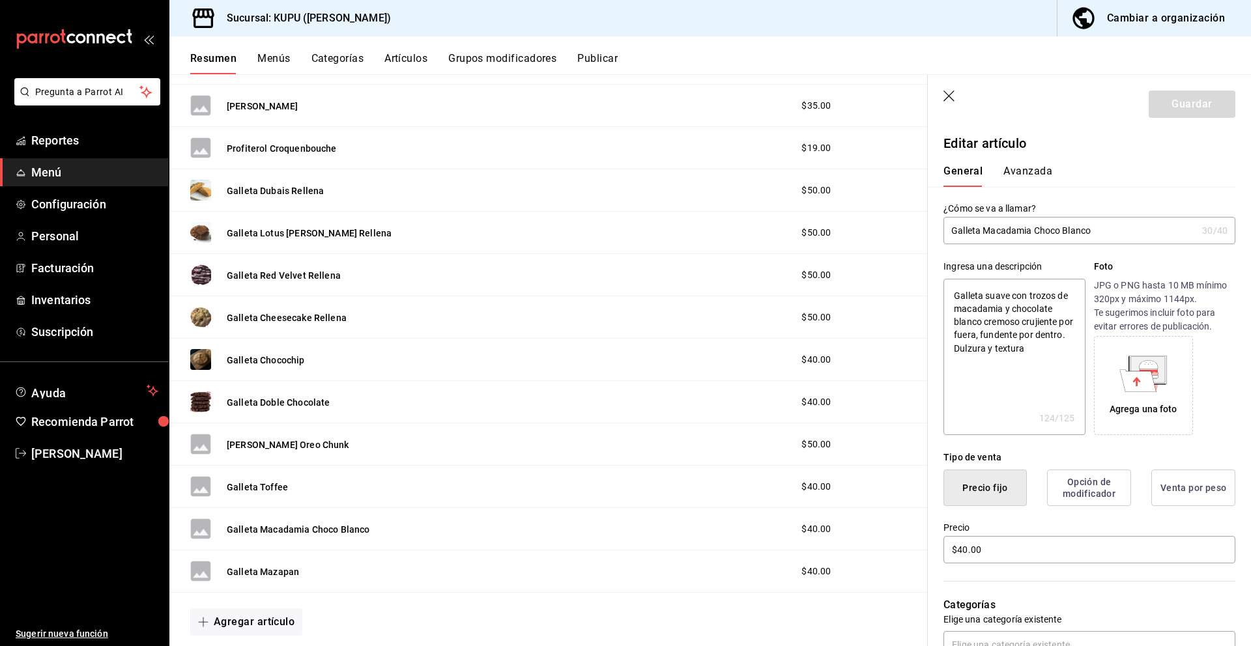
drag, startPoint x: 953, startPoint y: 294, endPoint x: 1045, endPoint y: 347, distance: 105.9
click at [1045, 347] on textarea "Galleta suave con trozos de macadamia y chocolate blanco cremoso crujiente por …" at bounding box center [1013, 357] width 141 height 156
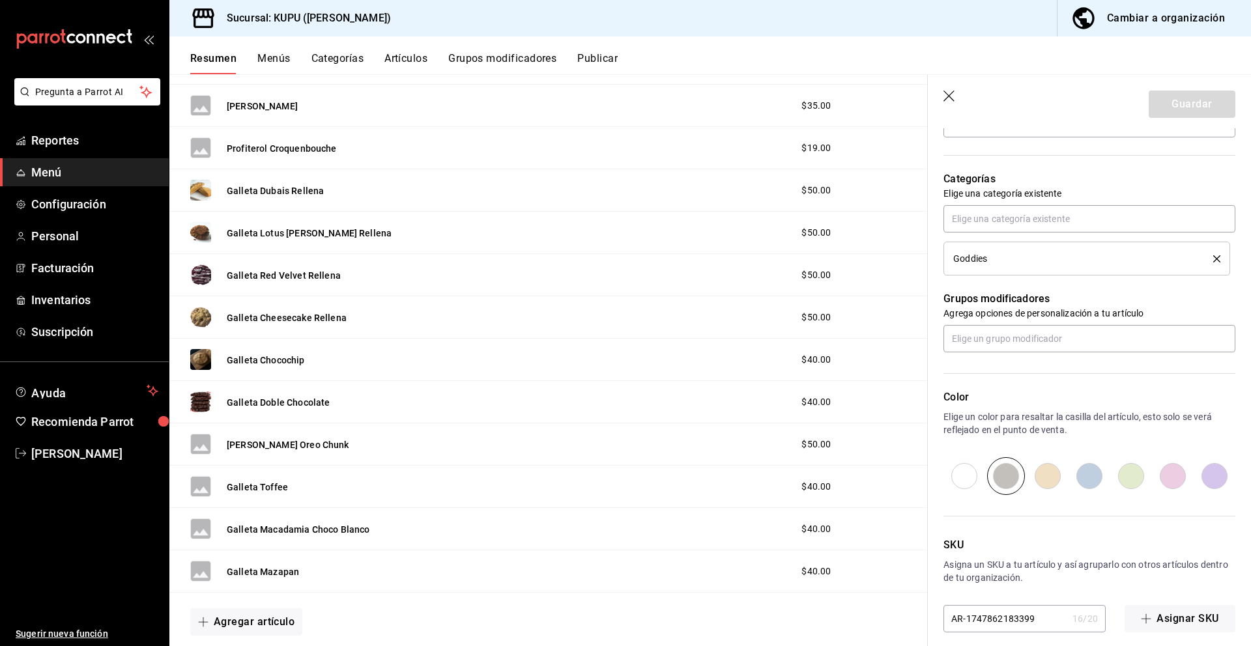
scroll to position [438, 0]
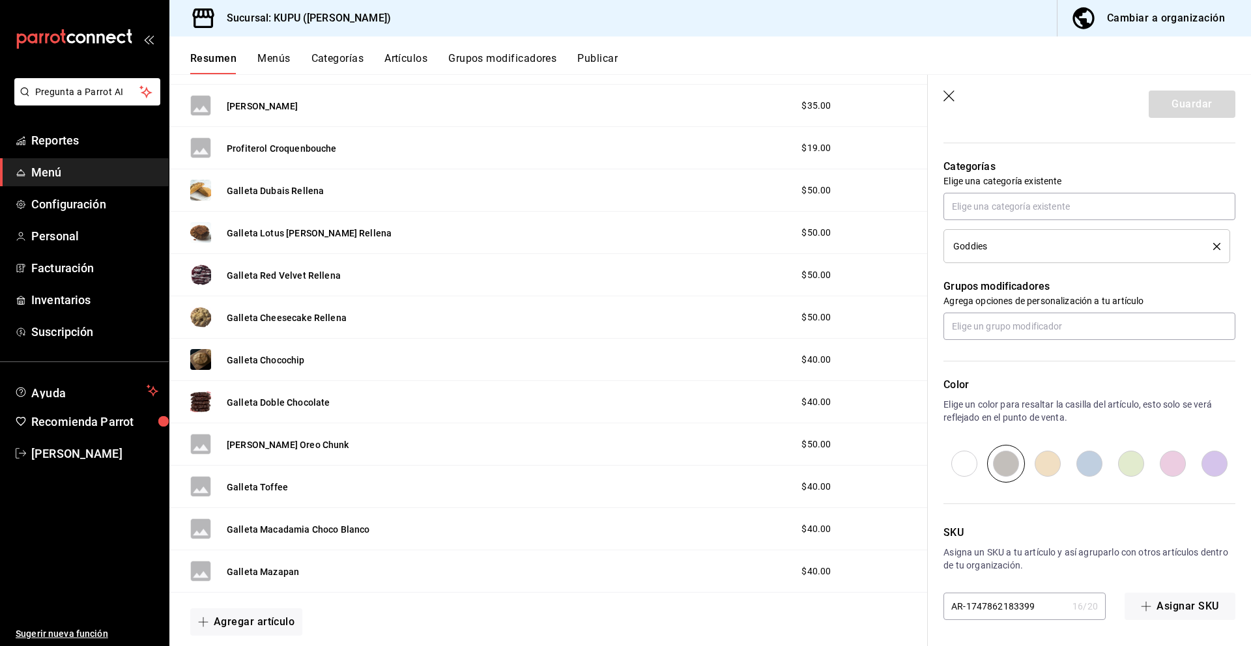
click at [1008, 603] on input "AR-1747862183399" at bounding box center [1005, 607] width 124 height 26
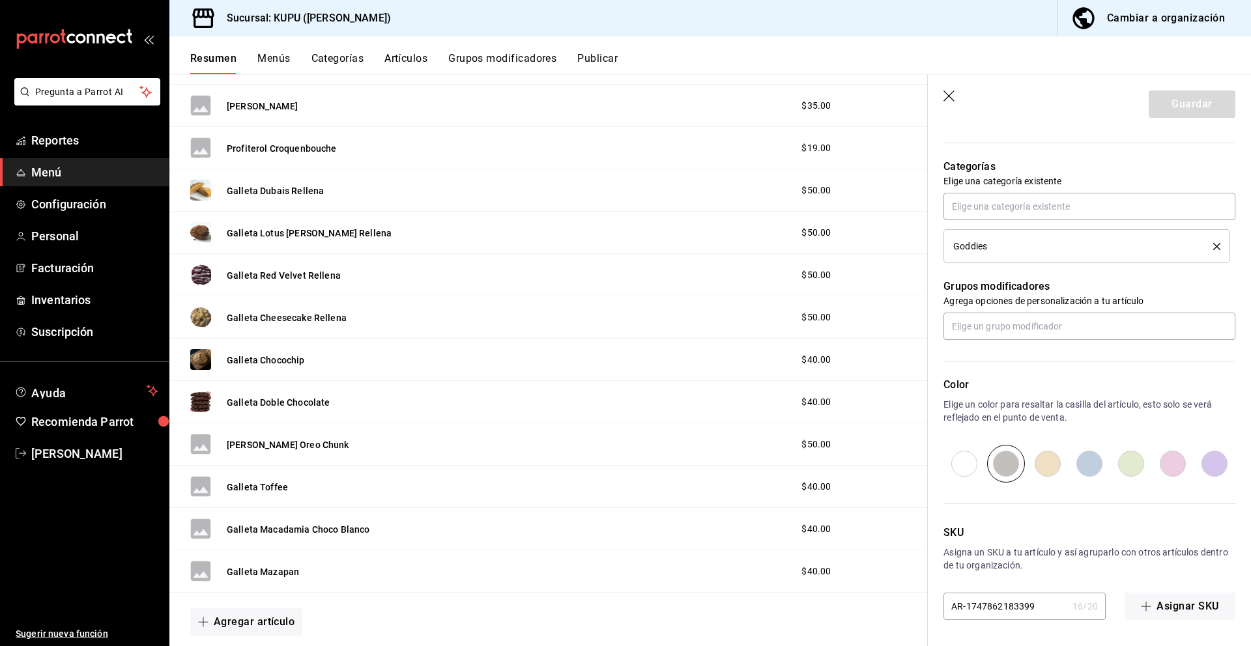
click at [1008, 603] on input "AR-1747862183399" at bounding box center [1005, 607] width 124 height 26
click at [1184, 104] on button "Guardar" at bounding box center [1192, 104] width 87 height 27
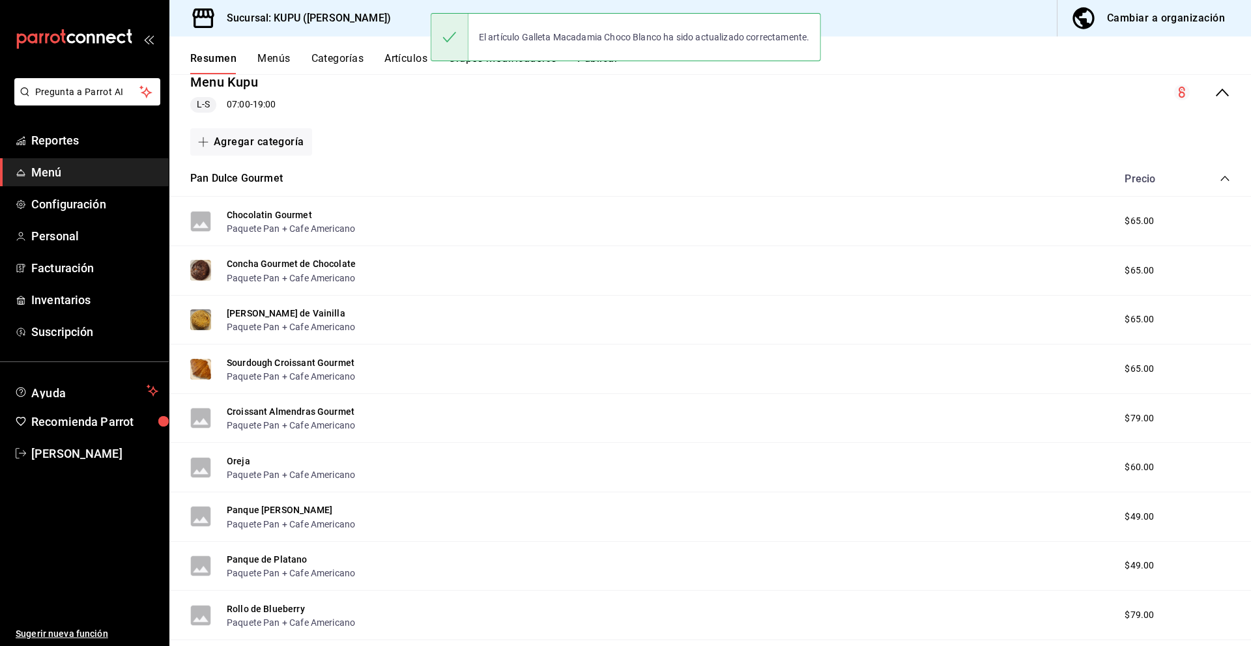
scroll to position [169, 0]
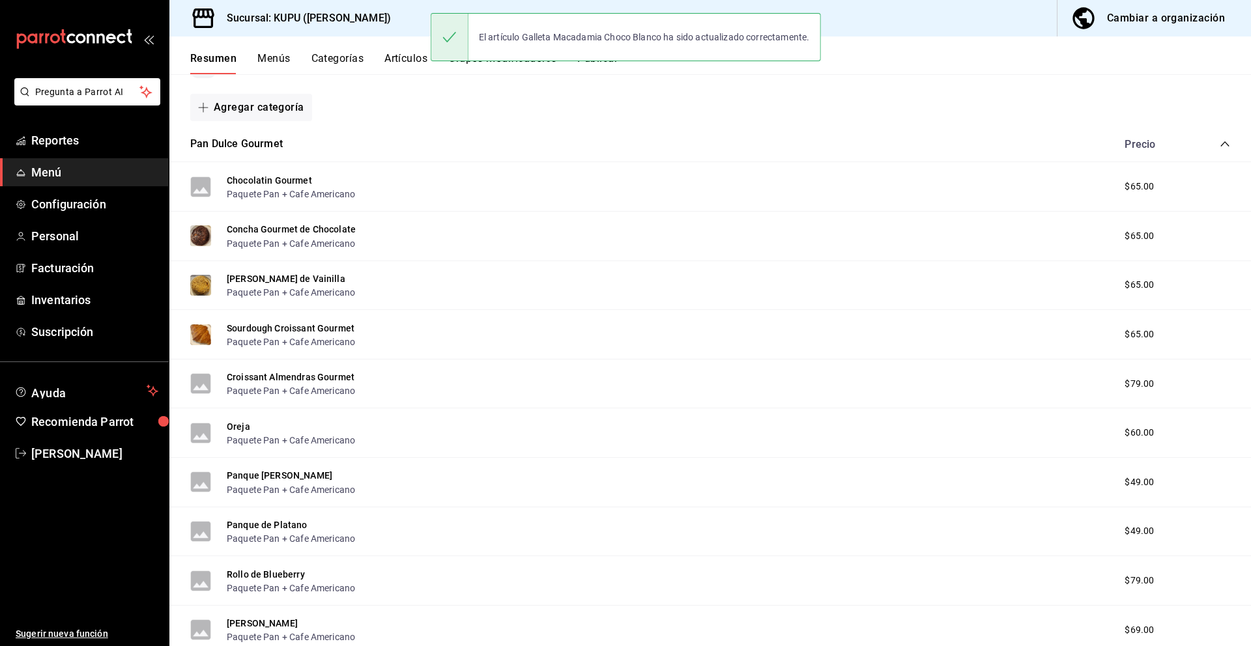
click at [1228, 143] on icon "collapse-category-row" at bounding box center [1225, 144] width 10 height 10
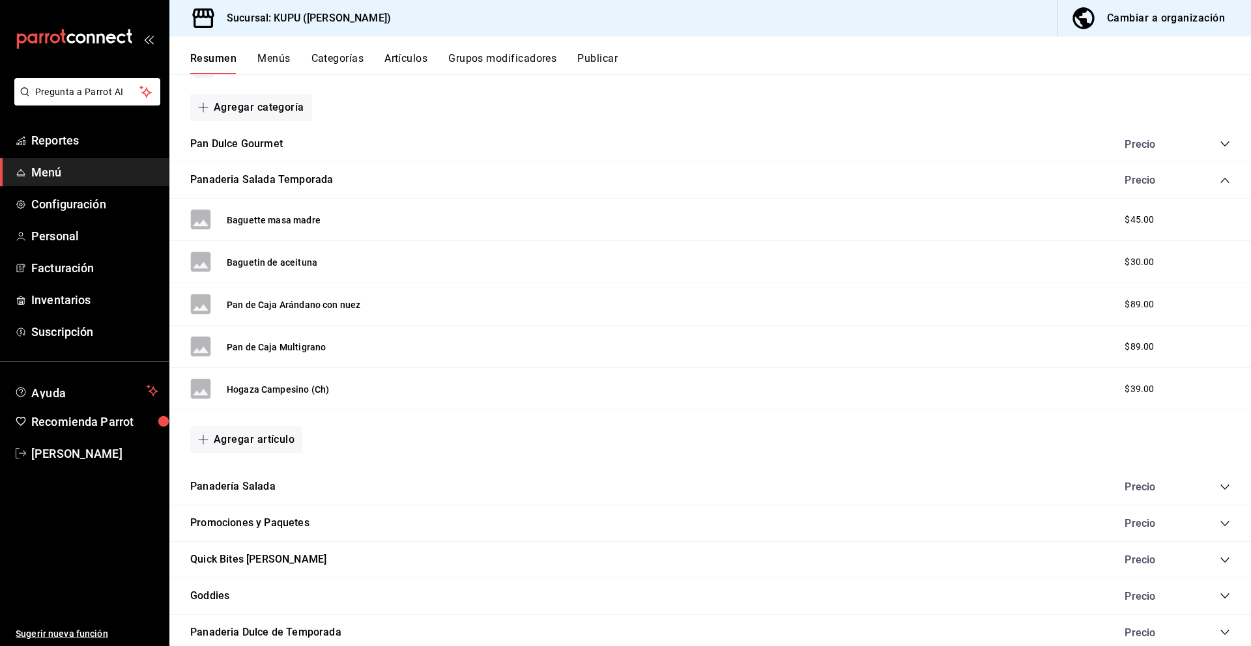
click at [1226, 182] on icon "collapse-category-row" at bounding box center [1225, 180] width 10 height 10
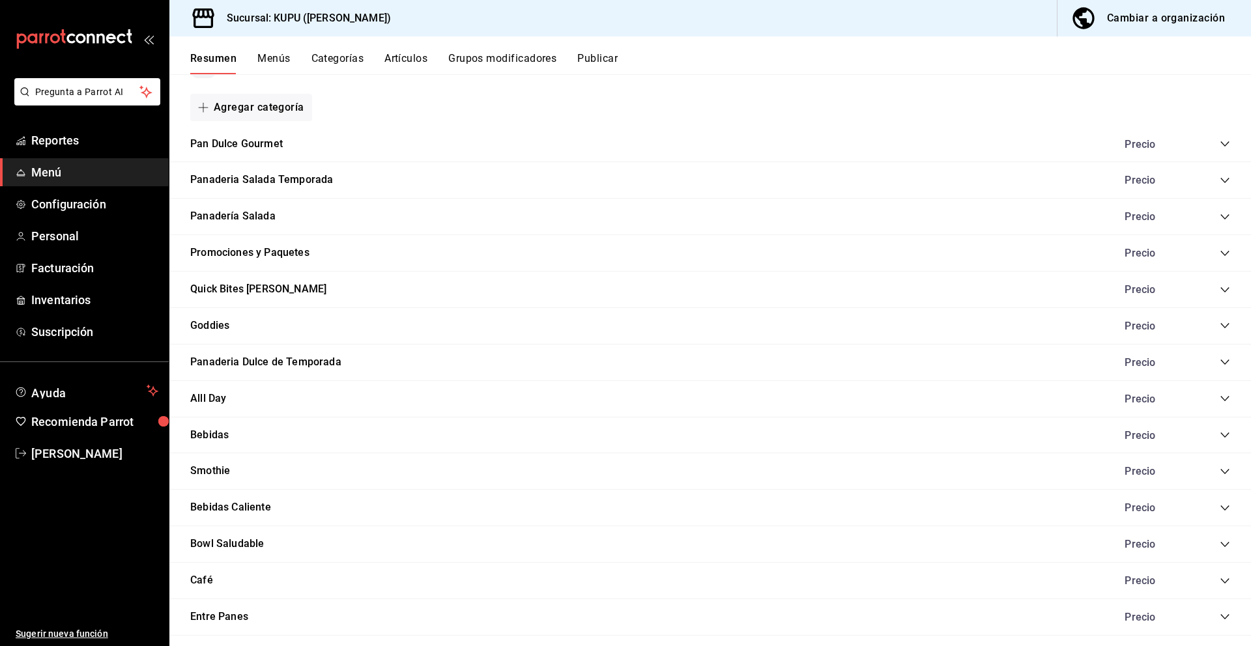
click at [1226, 321] on icon "collapse-category-row" at bounding box center [1225, 326] width 10 height 10
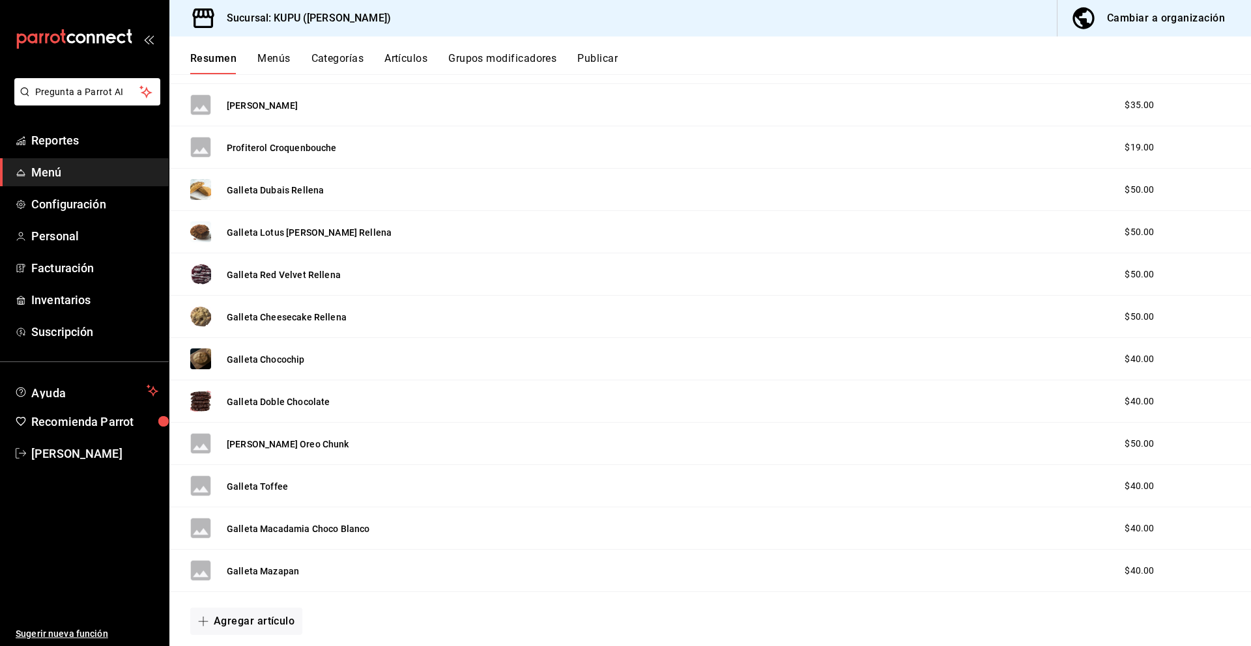
scroll to position [724, 0]
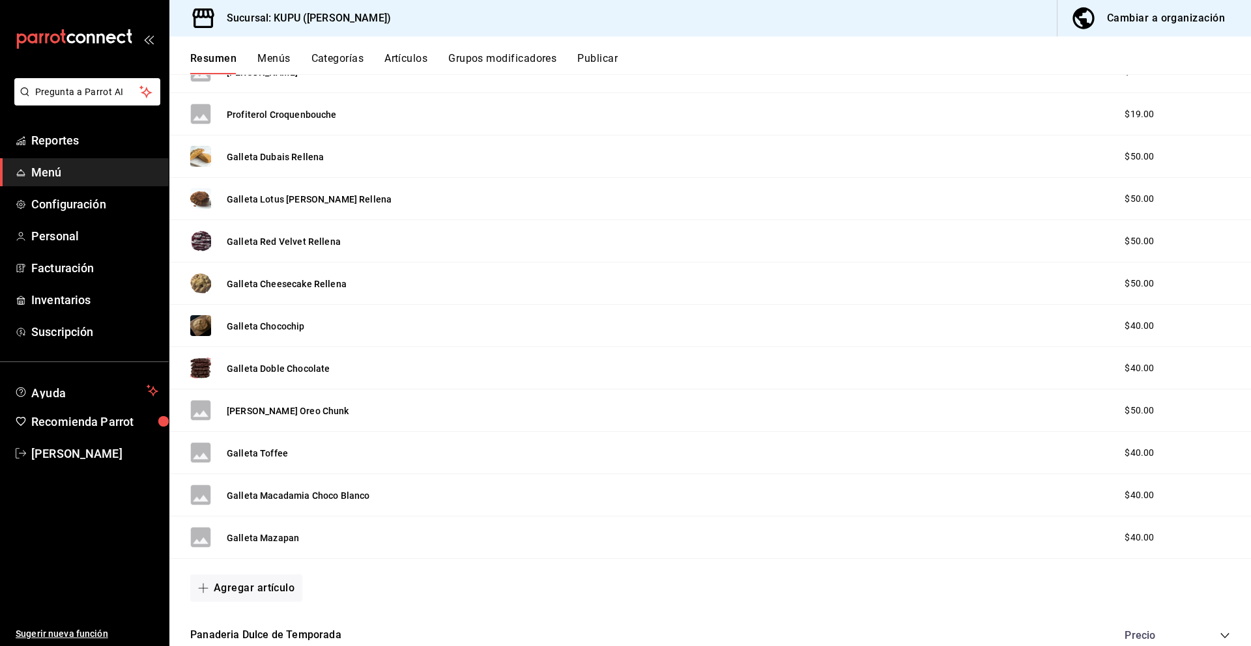
click at [364, 495] on button "Galleta Macadamia Choco Blanco" at bounding box center [298, 495] width 143 height 13
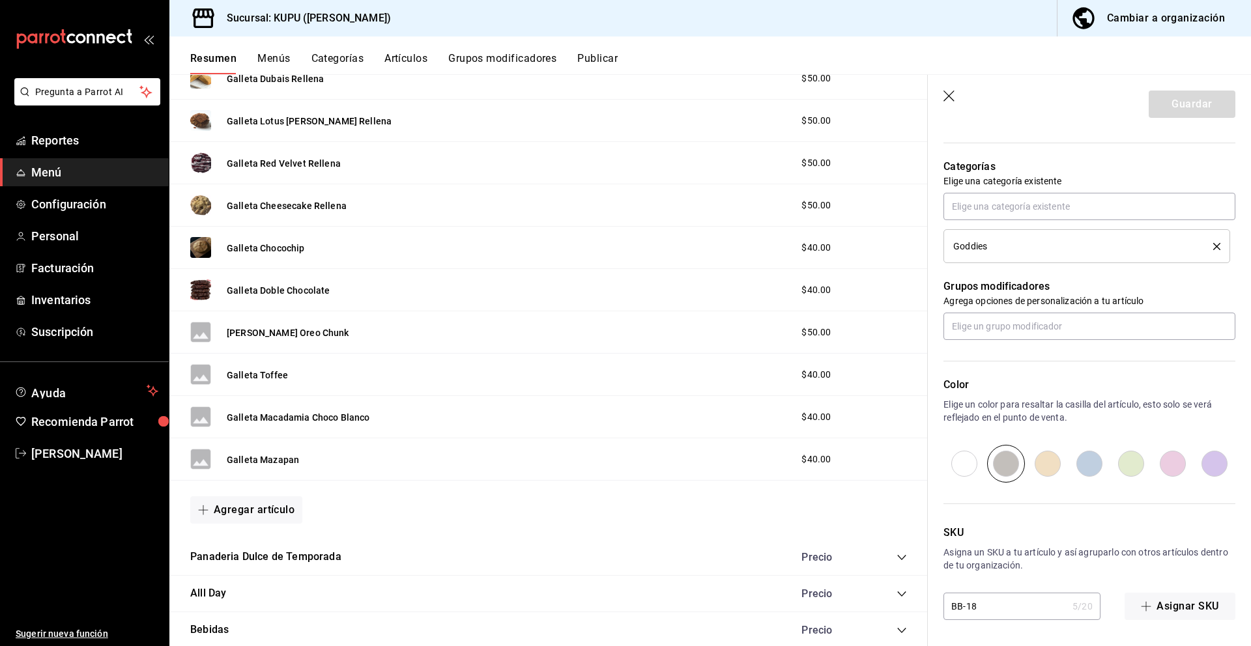
scroll to position [803, 0]
click at [270, 459] on button "Galleta Mazapan" at bounding box center [263, 459] width 72 height 13
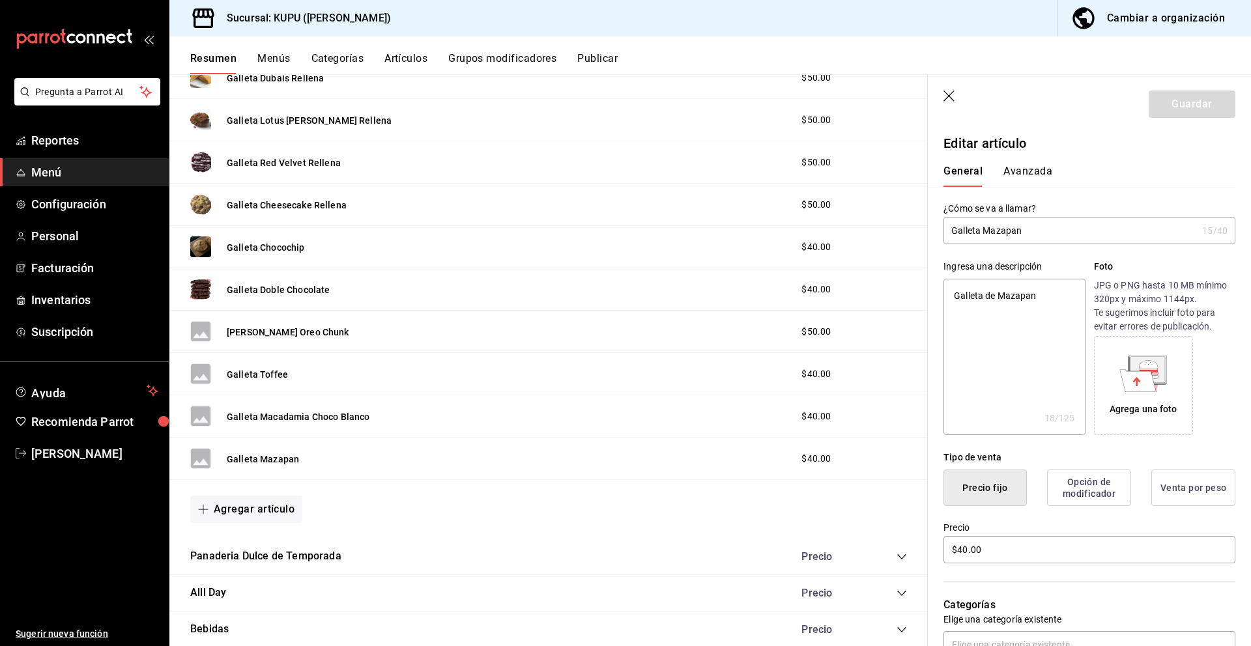
drag, startPoint x: 1044, startPoint y: 231, endPoint x: 951, endPoint y: 231, distance: 93.8
click at [951, 231] on input "Galleta Mazapan" at bounding box center [1069, 231] width 253 height 26
click at [1024, 338] on textarea "Galleta de Mazapan" at bounding box center [1013, 357] width 141 height 156
click at [1047, 298] on textarea "Galleta de Mazapan" at bounding box center [1013, 357] width 141 height 156
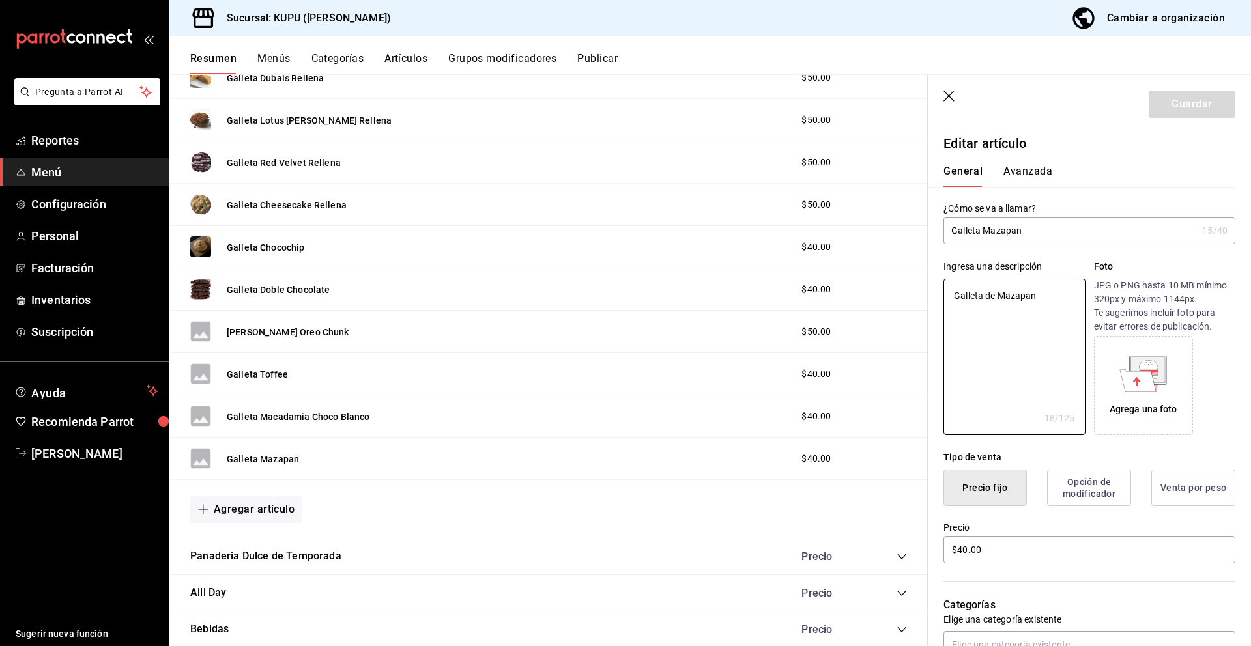
drag, startPoint x: 1053, startPoint y: 298, endPoint x: 889, endPoint y: 290, distance: 163.8
click at [889, 290] on main "Resumen sucursal Si activas ‘Editar artículo por menú’, podrás personalizar los…" at bounding box center [710, 360] width 1082 height 572
paste textarea "suave y crujiente con sabor a mazapán, elaborada con cacahuate natural. Dulce, …"
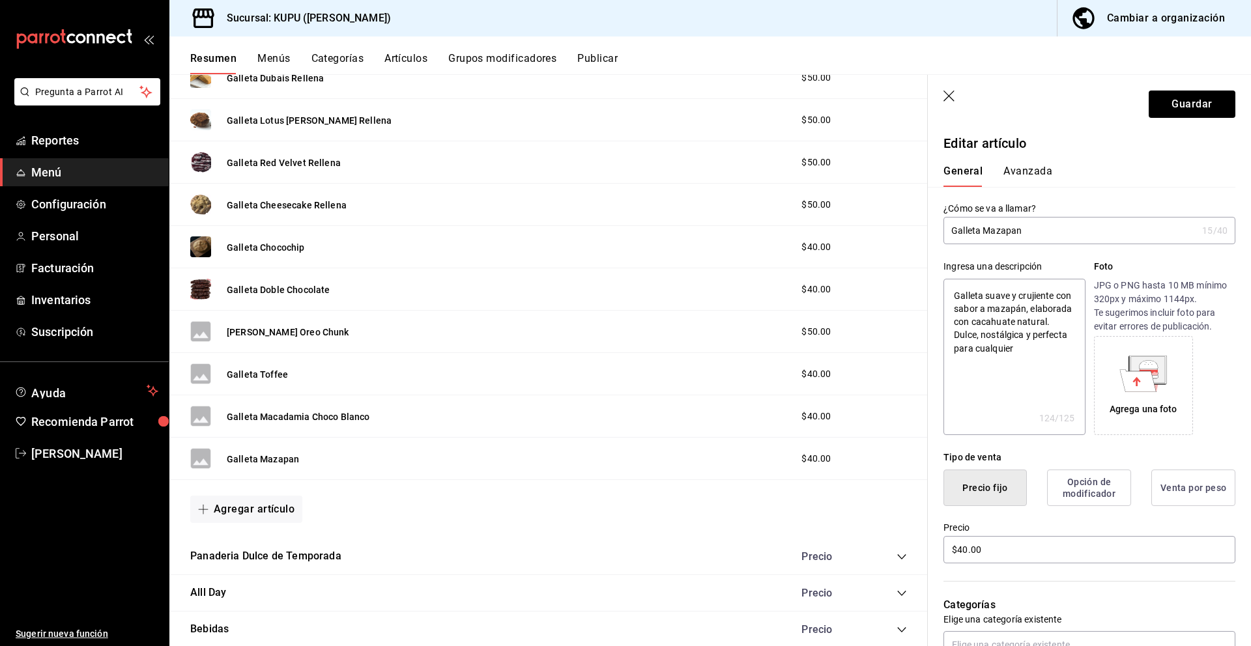
scroll to position [438, 0]
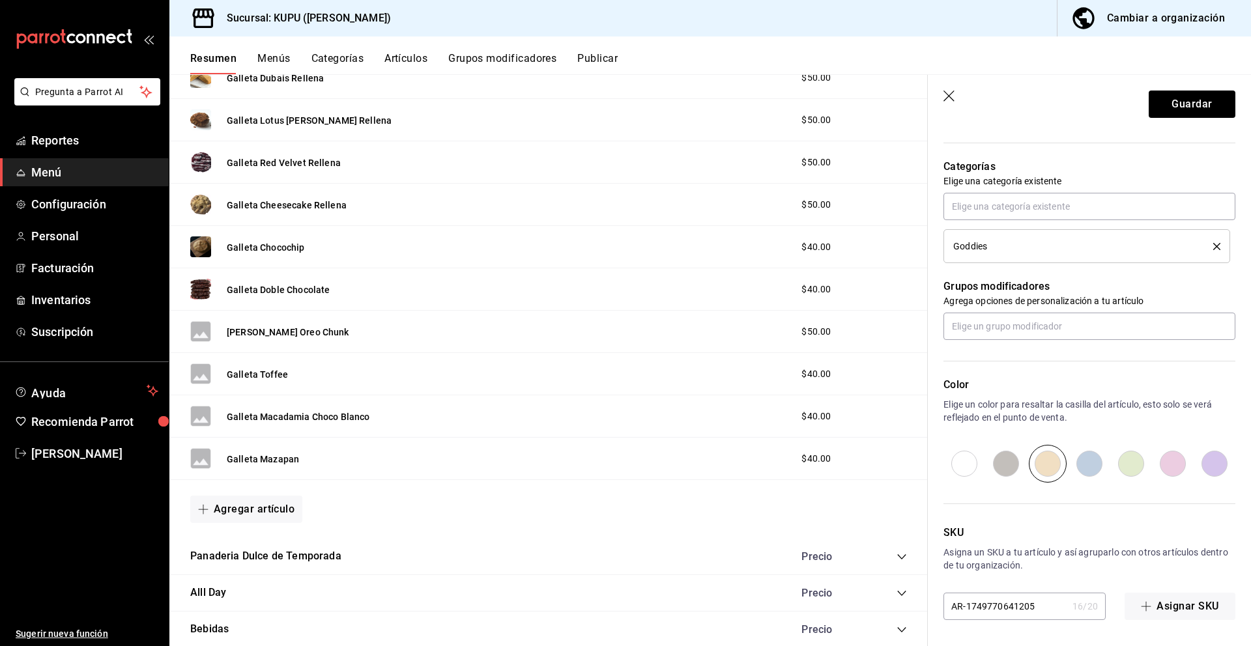
click at [1002, 607] on input "AR-1749770641205" at bounding box center [1005, 607] width 124 height 26
click at [1187, 108] on button "Guardar" at bounding box center [1192, 104] width 87 height 27
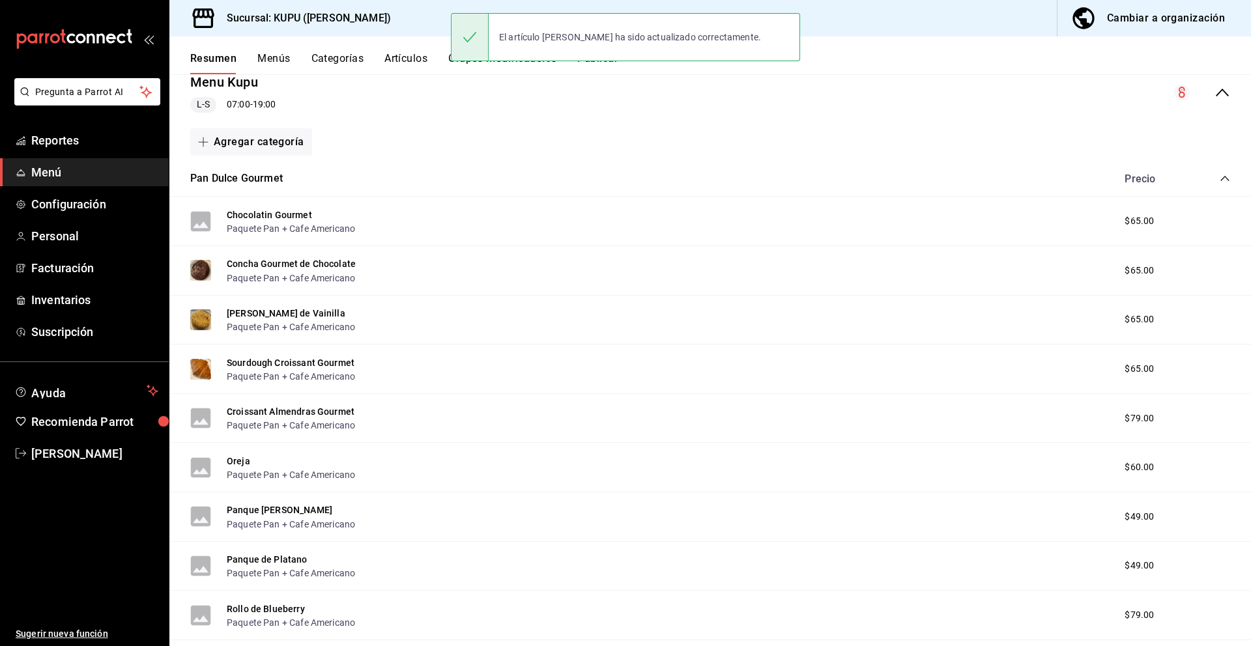
scroll to position [169, 0]
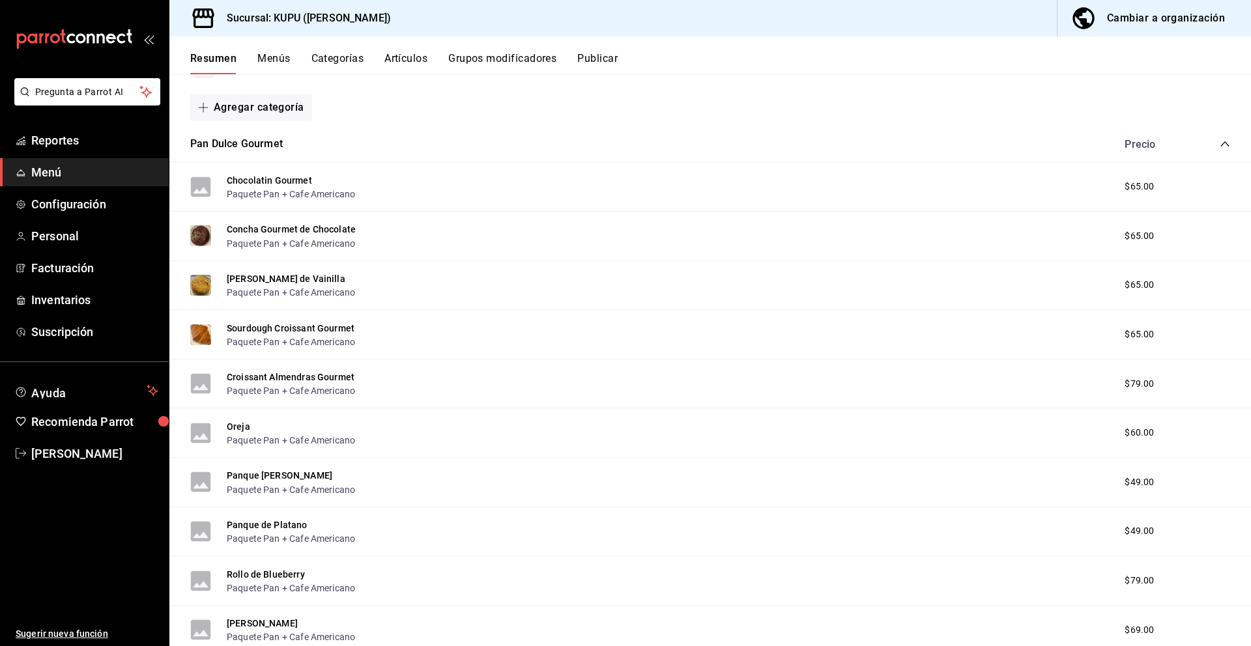
click at [1220, 145] on icon "collapse-category-row" at bounding box center [1225, 144] width 10 height 10
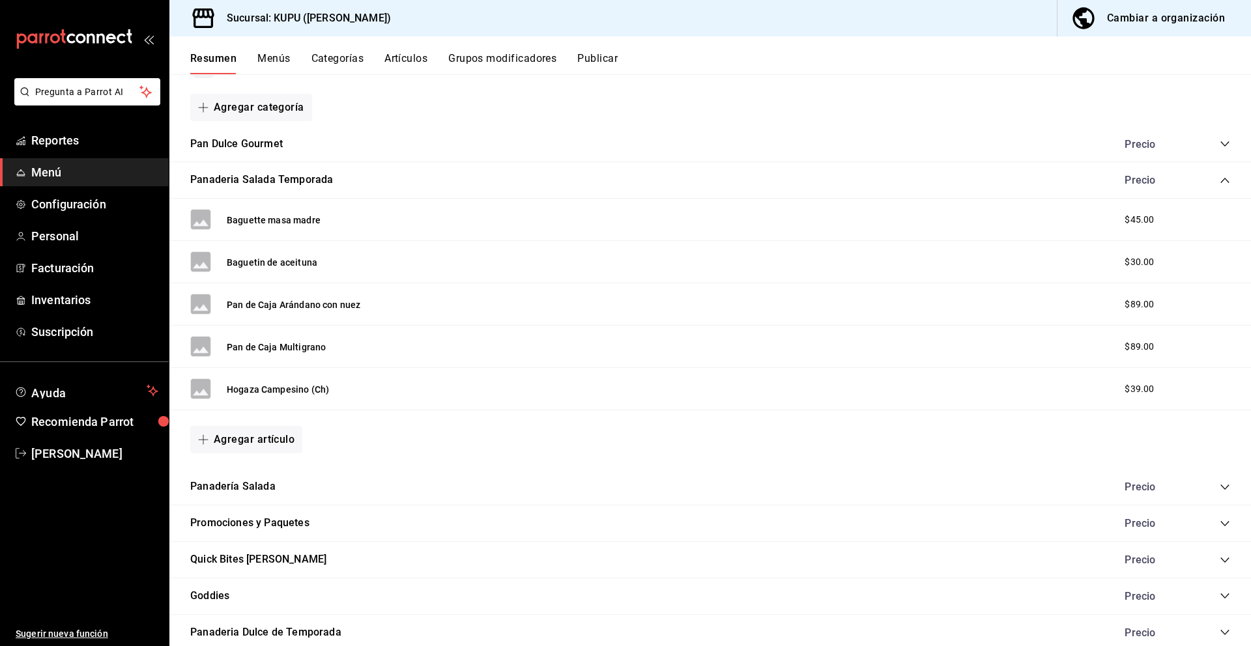
click at [1228, 182] on icon "collapse-category-row" at bounding box center [1225, 180] width 10 height 10
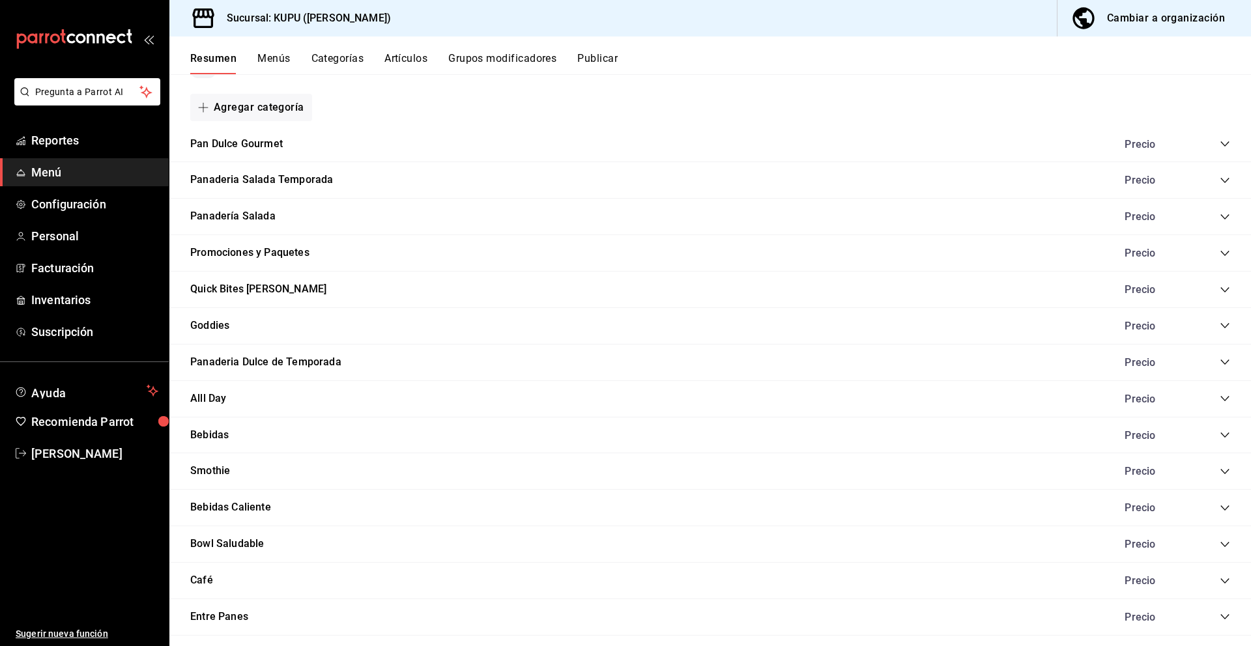
click at [1224, 326] on icon "collapse-category-row" at bounding box center [1225, 326] width 10 height 10
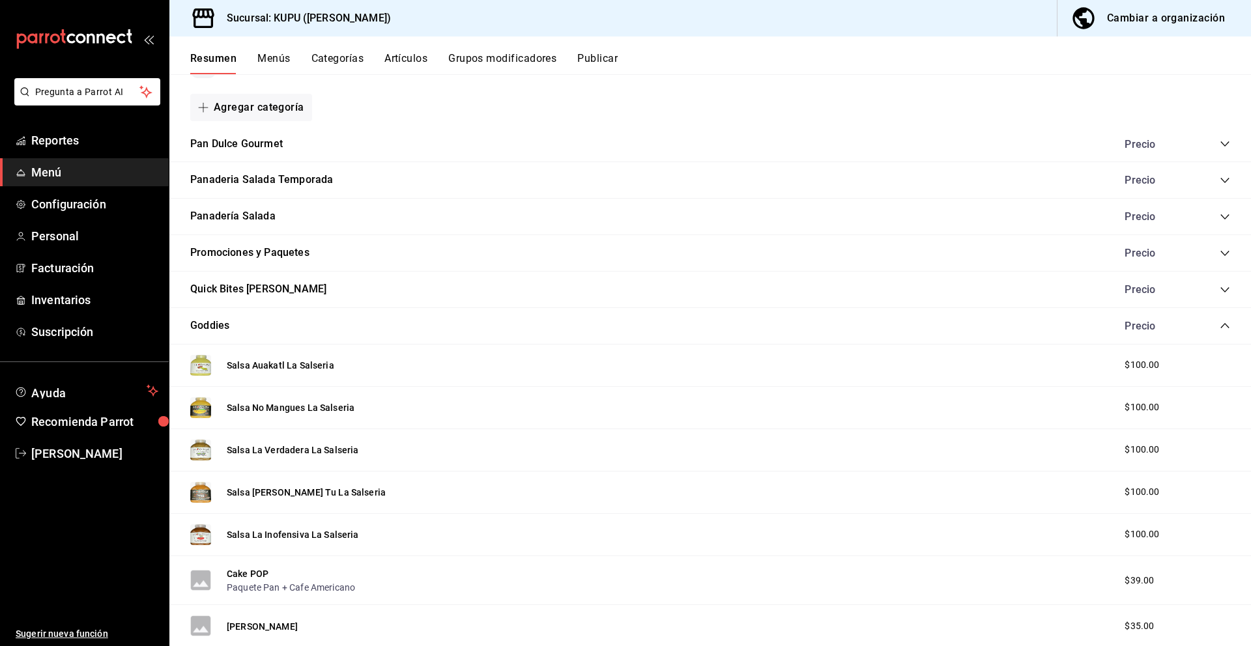
click at [1224, 326] on icon "collapse-category-row" at bounding box center [1225, 326] width 10 height 10
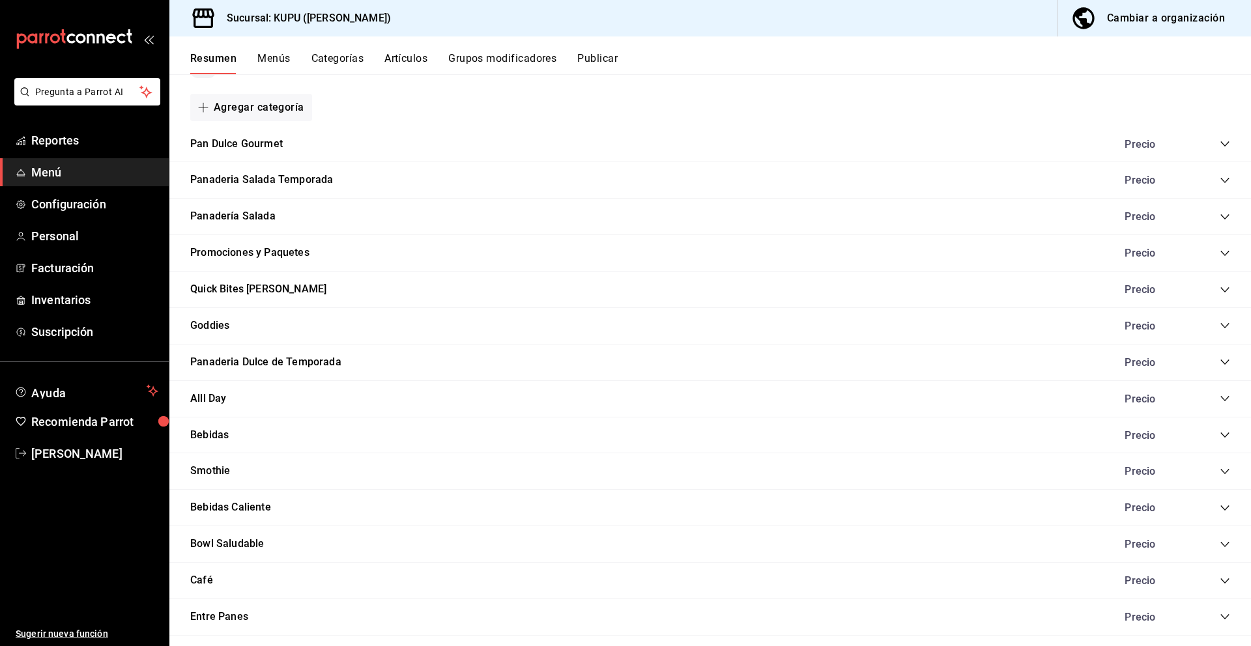
click at [1228, 361] on icon "collapse-category-row" at bounding box center [1224, 362] width 8 height 5
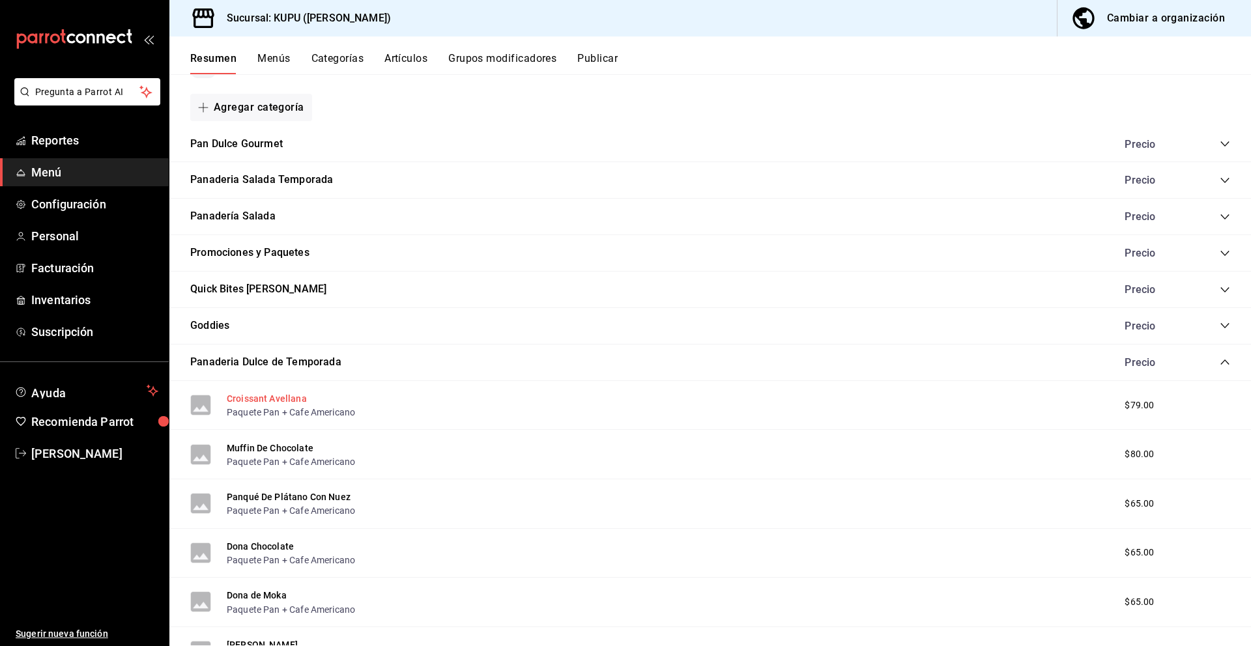
click at [286, 400] on button "Croissant Avellana" at bounding box center [267, 398] width 80 height 13
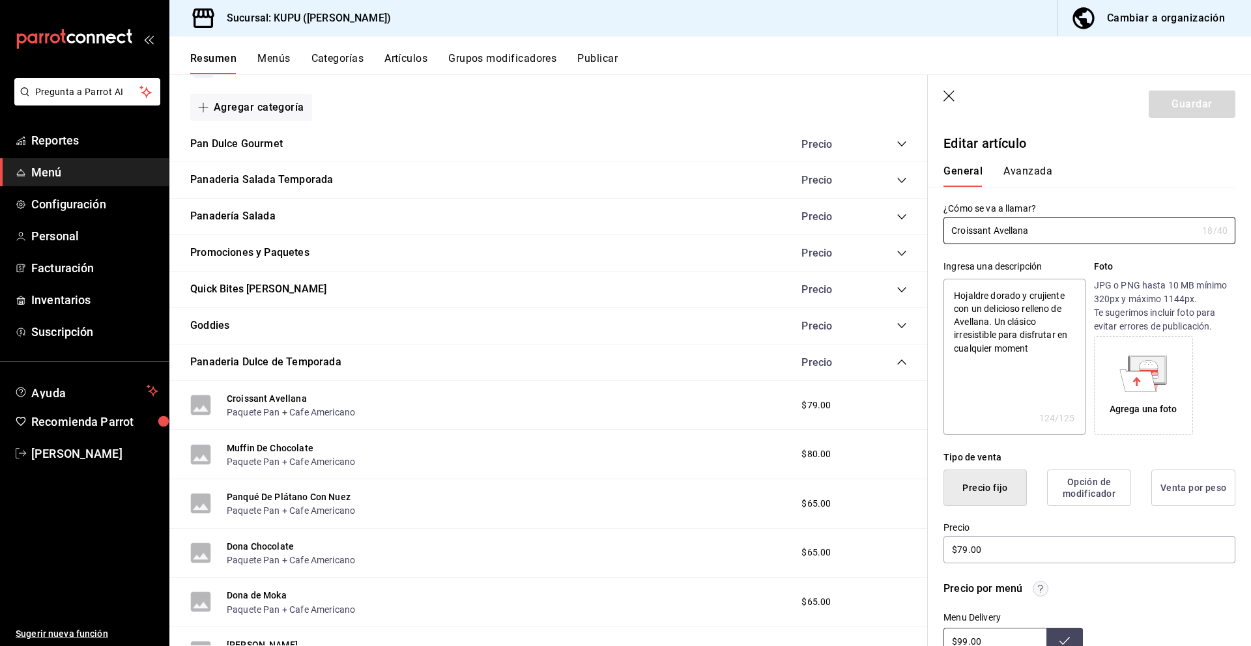
drag, startPoint x: 1047, startPoint y: 237, endPoint x: 927, endPoint y: 231, distance: 120.0
click at [927, 231] on div "Guardar Editar artículo General Avanzada ¿Cómo se va a llamar? Croissant Avella…" at bounding box center [1089, 398] width 324 height 646
drag, startPoint x: 951, startPoint y: 293, endPoint x: 1077, endPoint y: 364, distance: 144.7
click at [1077, 364] on textarea "Hojaldre dorado y crujiente con un delicioso relleno de Avellana. Un clásico ir…" at bounding box center [1013, 357] width 141 height 156
drag, startPoint x: 1009, startPoint y: 555, endPoint x: 917, endPoint y: 552, distance: 91.9
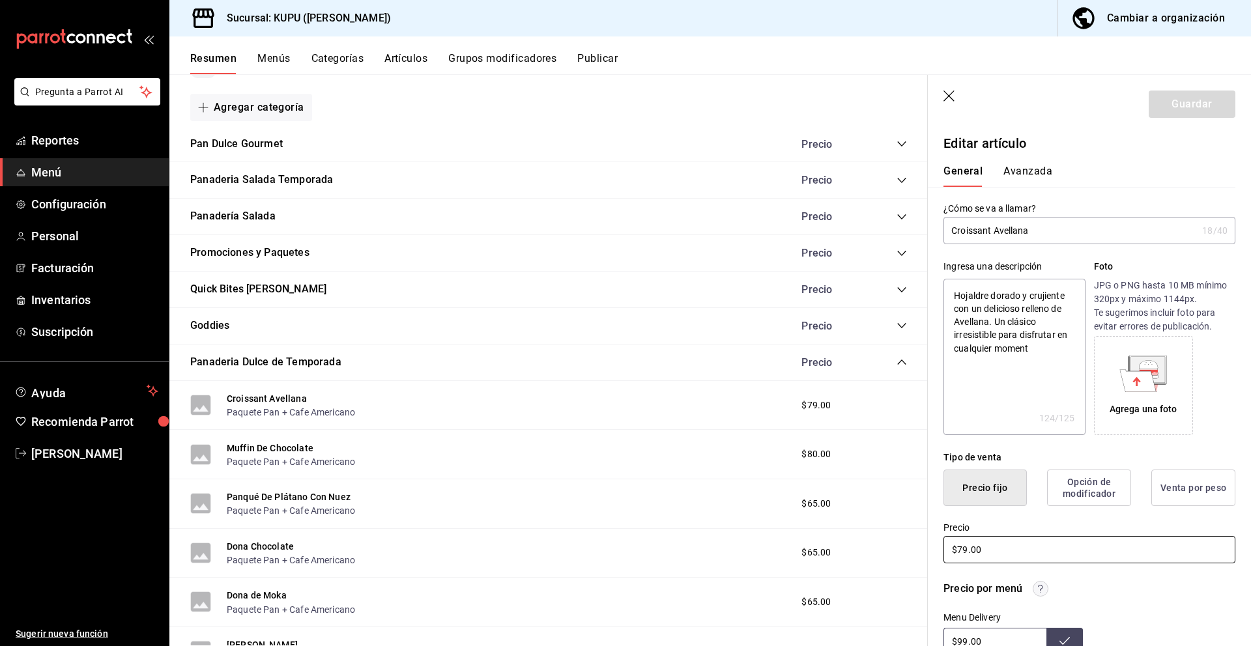
click at [917, 552] on main "Resumen sucursal Si activas ‘Editar artículo por menú’, podrás personalizar los…" at bounding box center [710, 360] width 1082 height 572
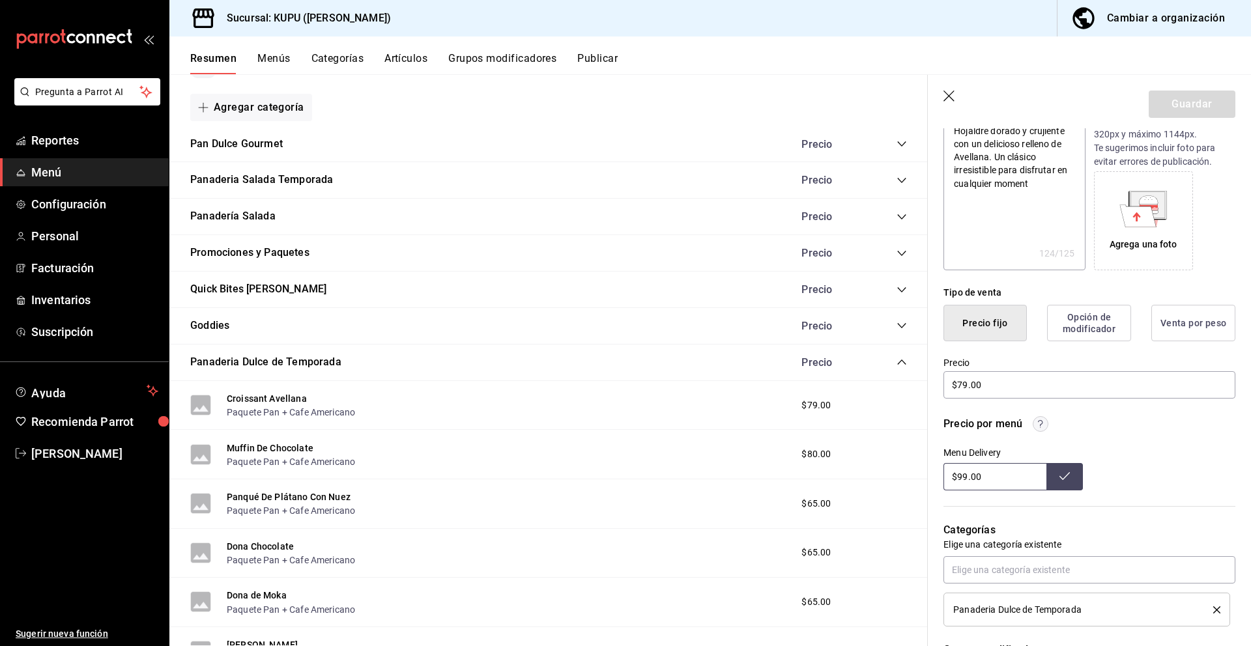
scroll to position [213, 0]
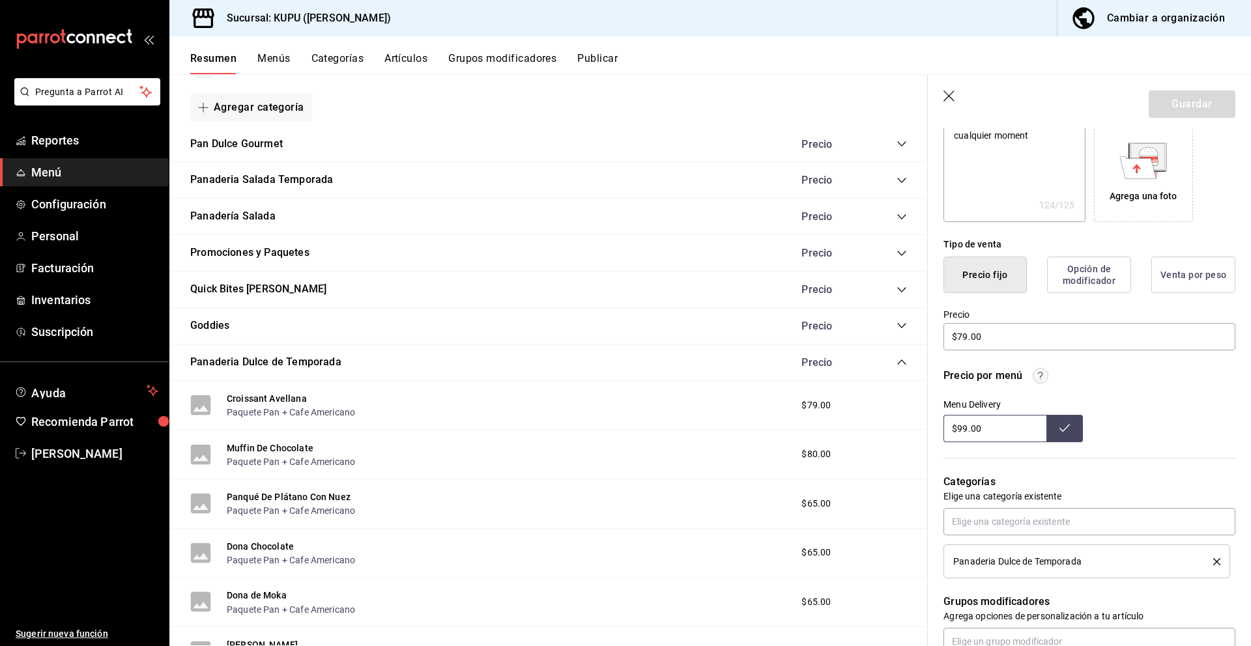
drag, startPoint x: 1002, startPoint y: 427, endPoint x: 943, endPoint y: 420, distance: 59.8
click at [943, 420] on div "Precio por menú Menu Delivery $99.00" at bounding box center [1082, 397] width 308 height 90
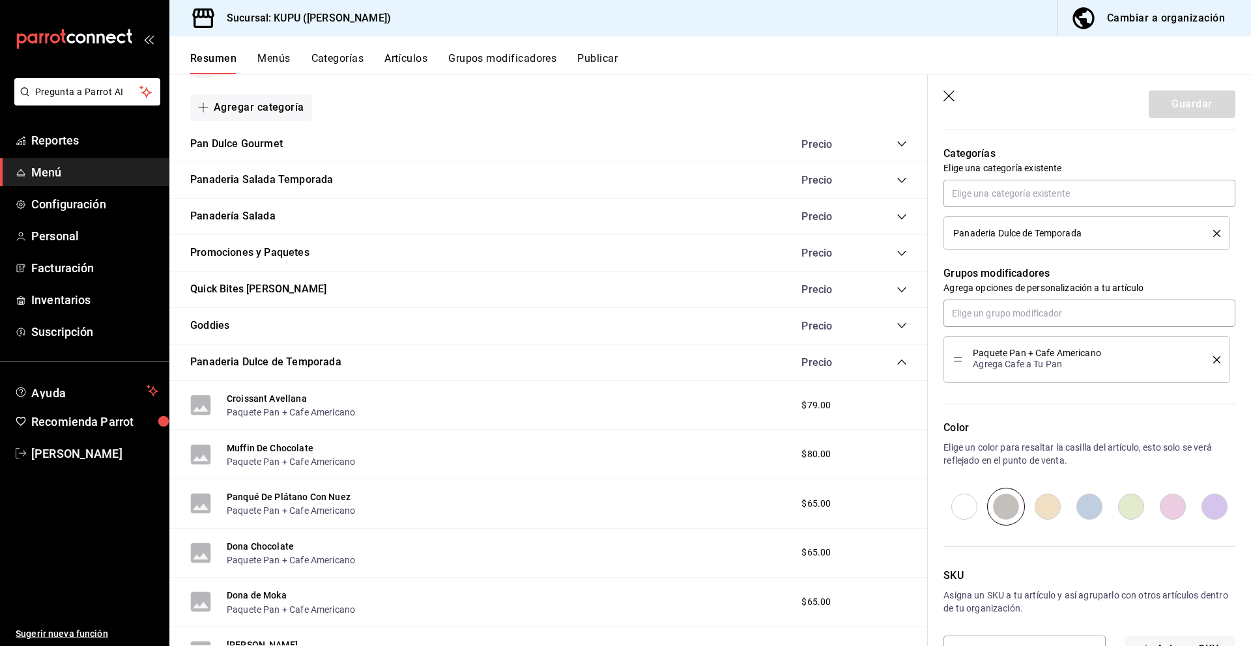
scroll to position [584, 0]
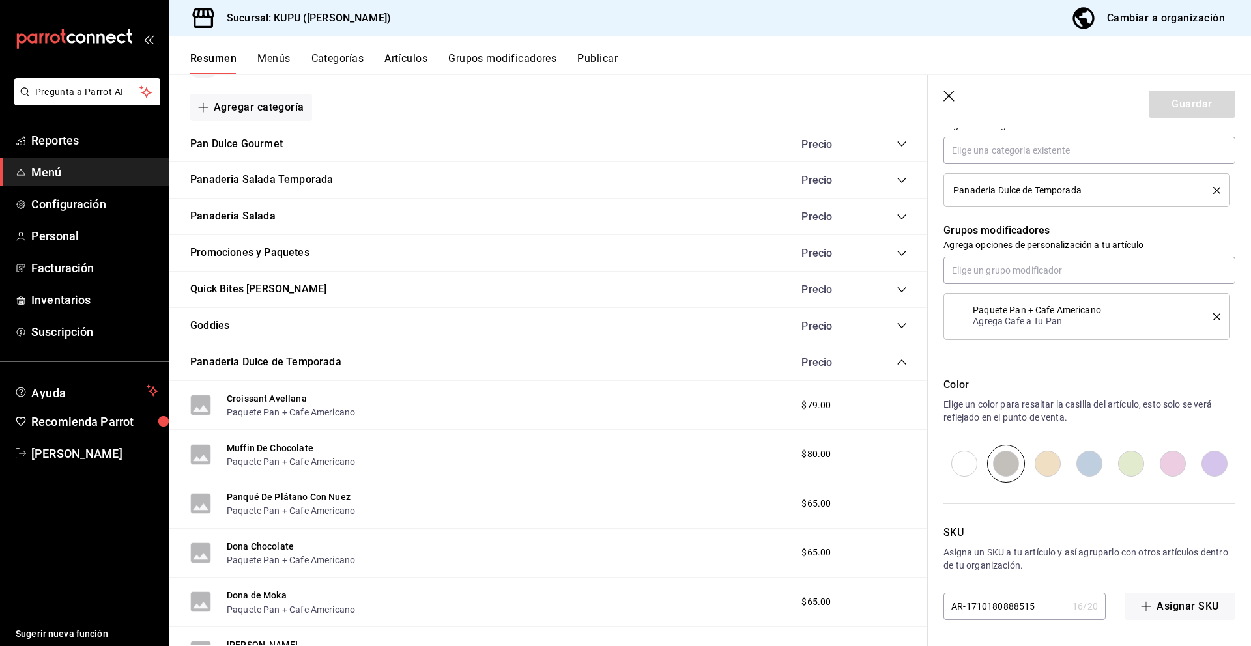
click at [1037, 602] on input "AR-1710180888515" at bounding box center [1005, 607] width 124 height 26
drag, startPoint x: 1041, startPoint y: 606, endPoint x: 943, endPoint y: 601, distance: 97.2
click at [943, 601] on input "AR-1710180888515" at bounding box center [1005, 607] width 124 height 26
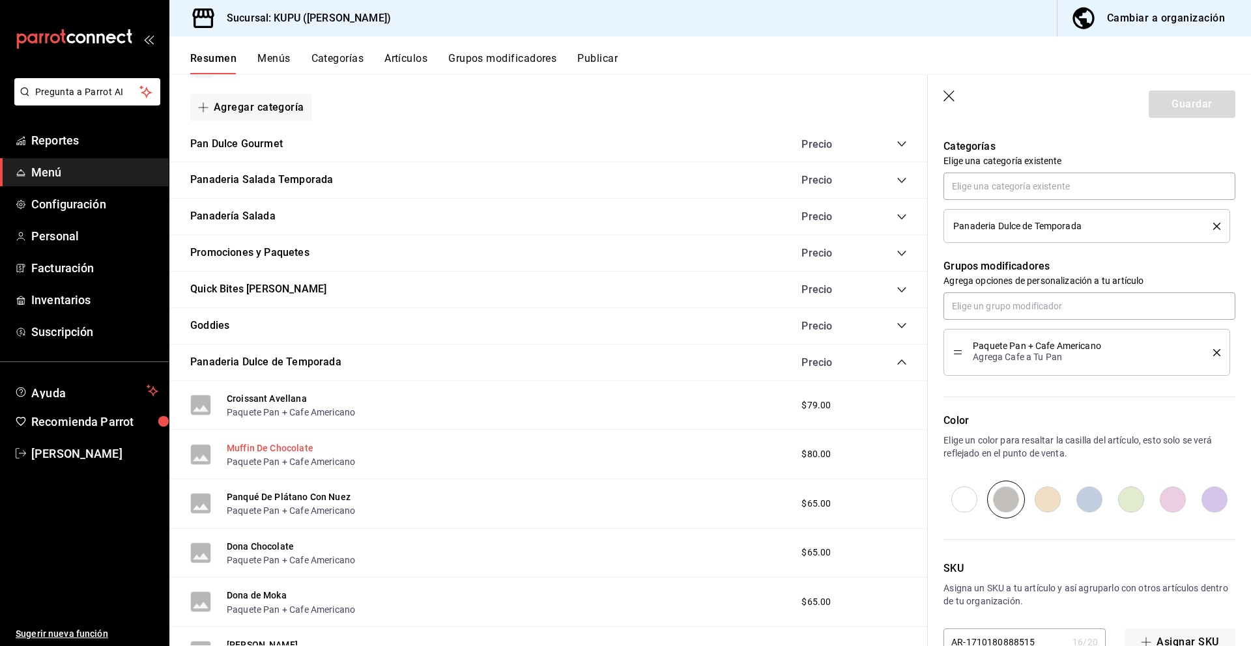
click at [297, 444] on button "Muffin De Chocolate" at bounding box center [270, 448] width 87 height 13
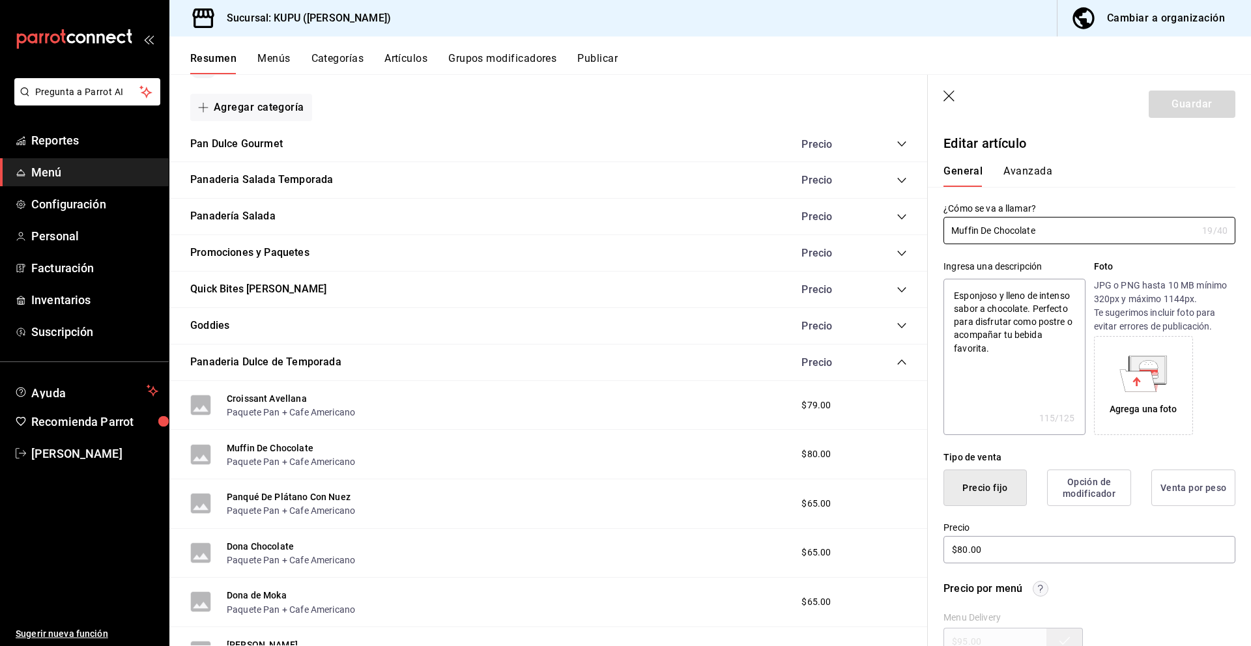
drag, startPoint x: 1046, startPoint y: 237, endPoint x: 973, endPoint y: 205, distance: 80.5
click at [973, 205] on div "¿Cómo se va a llamar? Muffin De Chocolate 19 /40 ¿Cómo se va a llamar?" at bounding box center [1089, 224] width 292 height 42
drag, startPoint x: 950, startPoint y: 294, endPoint x: 1026, endPoint y: 351, distance: 94.6
click at [1026, 351] on textarea "Esponjoso y lleno de intenso sabor a chocolate. Perfecto para disfrutar como po…" at bounding box center [1013, 357] width 141 height 156
drag, startPoint x: 1020, startPoint y: 547, endPoint x: 927, endPoint y: 542, distance: 93.3
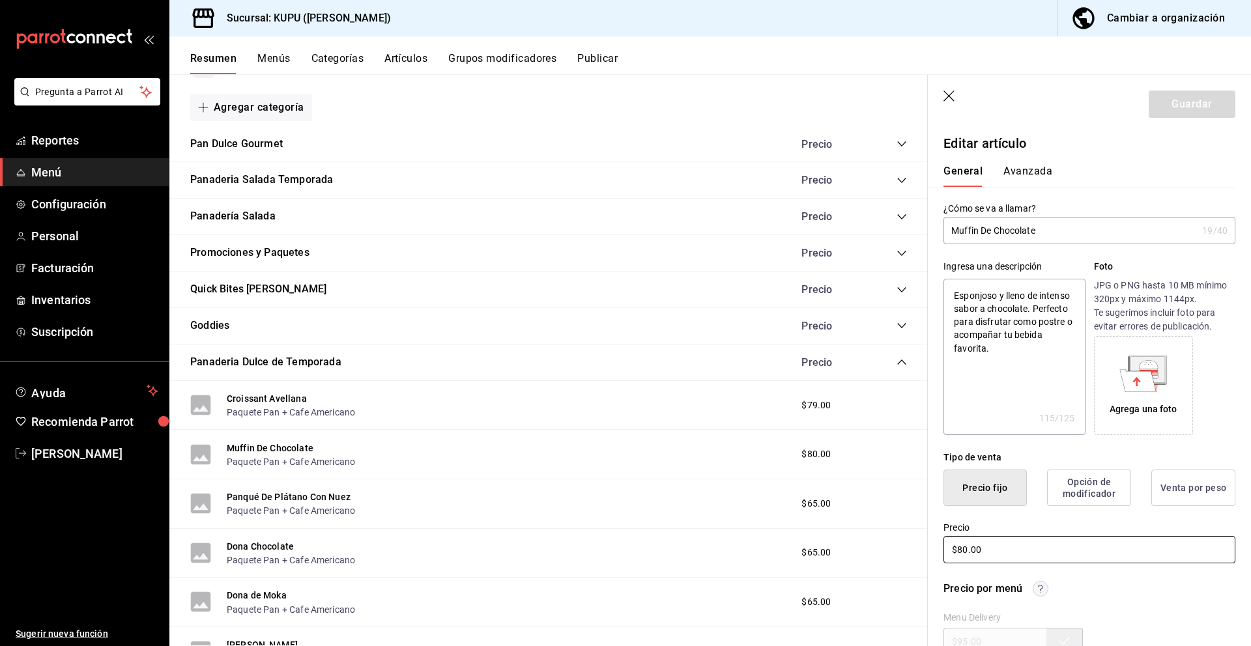
click at [927, 542] on main "Resumen sucursal Si activas ‘Editar artículo por menú’, podrás personalizar los…" at bounding box center [710, 360] width 1082 height 572
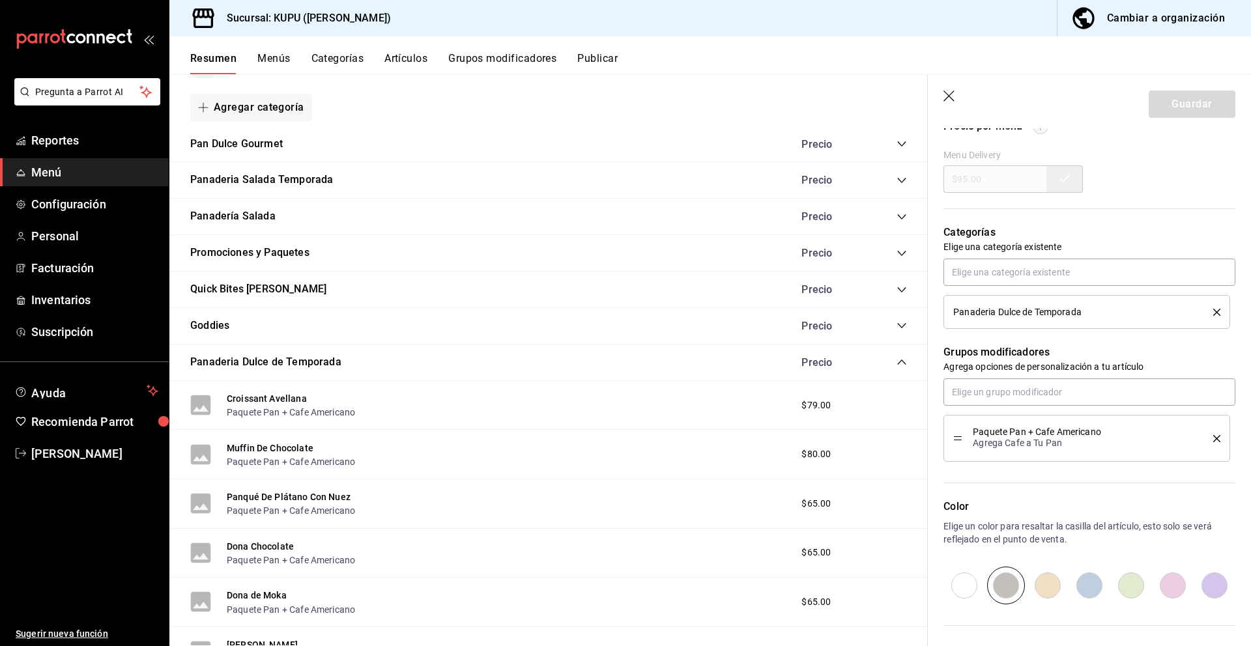
scroll to position [584, 0]
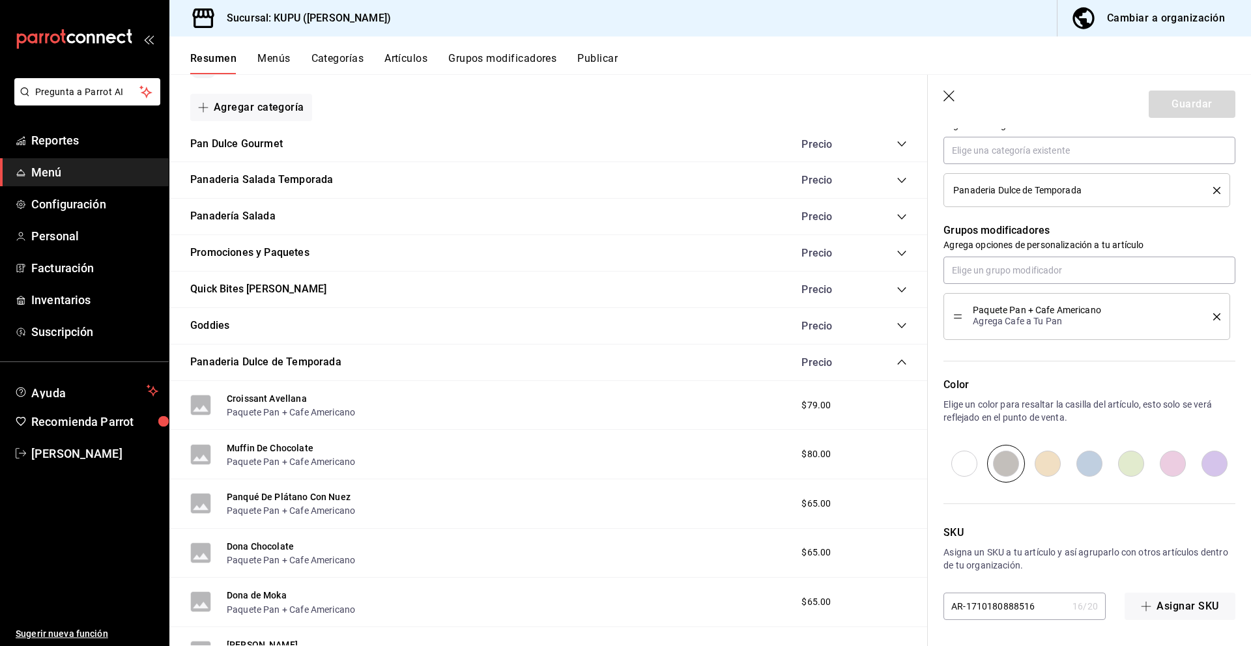
click at [994, 606] on input "AR-1710180888516" at bounding box center [1005, 607] width 124 height 26
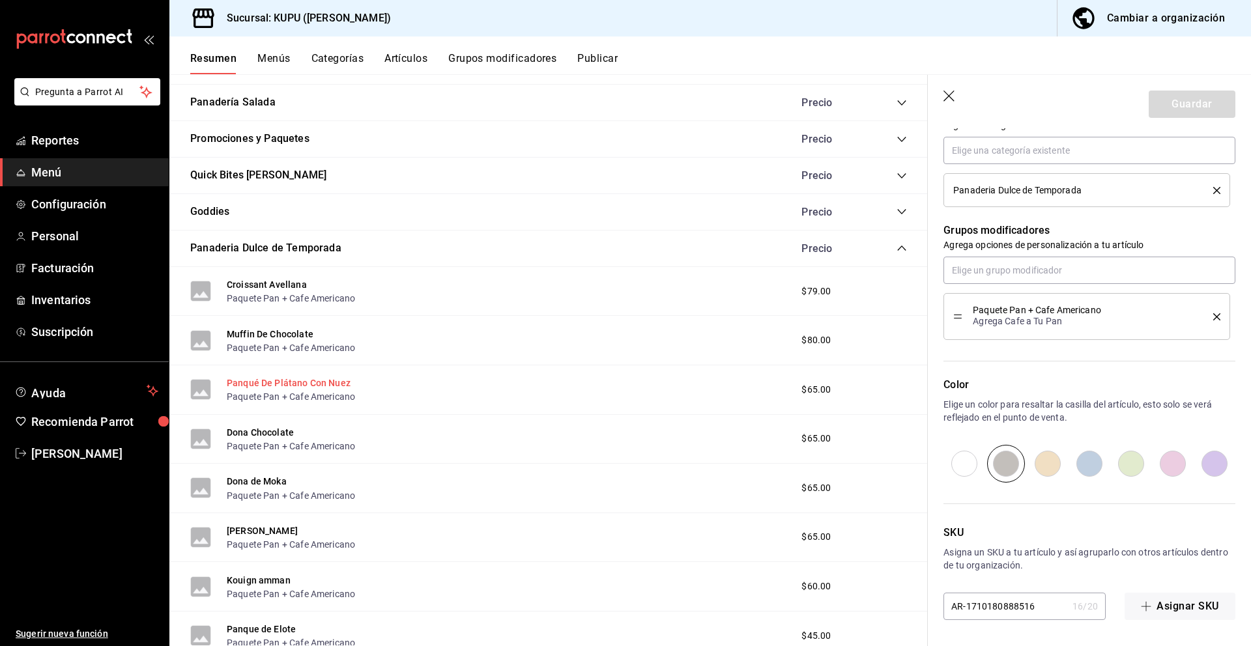
click at [324, 384] on button "Panqué De Plátano Con Nuez" at bounding box center [289, 383] width 124 height 13
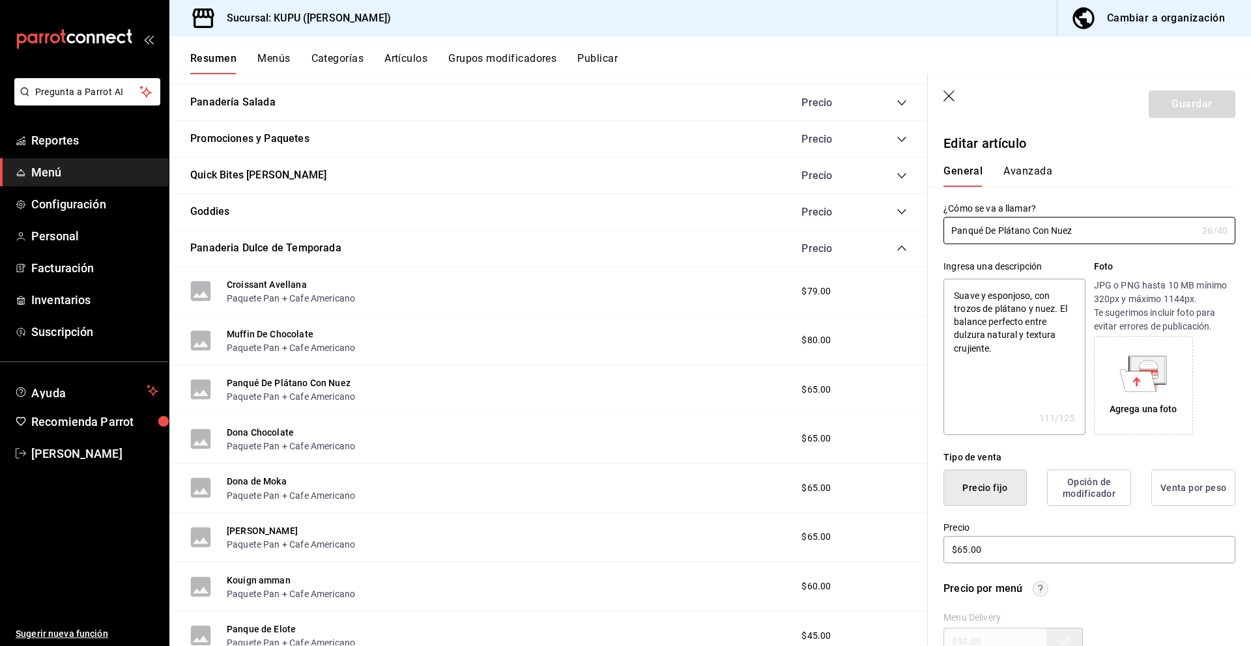
drag, startPoint x: 1091, startPoint y: 239, endPoint x: 922, endPoint y: 214, distance: 170.7
click at [922, 214] on main "Resumen sucursal Si activas ‘Editar artículo por menú’, podrás personalizar los…" at bounding box center [710, 360] width 1082 height 572
drag, startPoint x: 1014, startPoint y: 351, endPoint x: 949, endPoint y: 285, distance: 92.6
click at [949, 285] on textarea "Suave y esponjoso, con trozos de plátano y nuez. El balance perfecto entre dulz…" at bounding box center [1013, 357] width 141 height 156
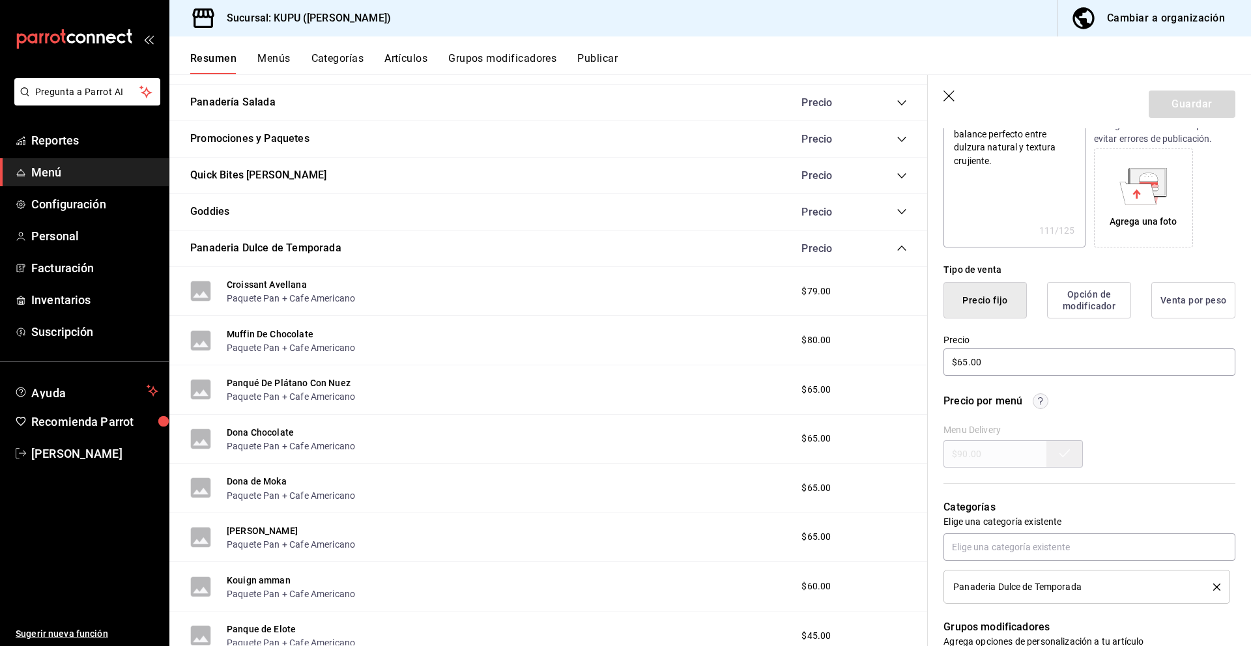
scroll to position [226, 0]
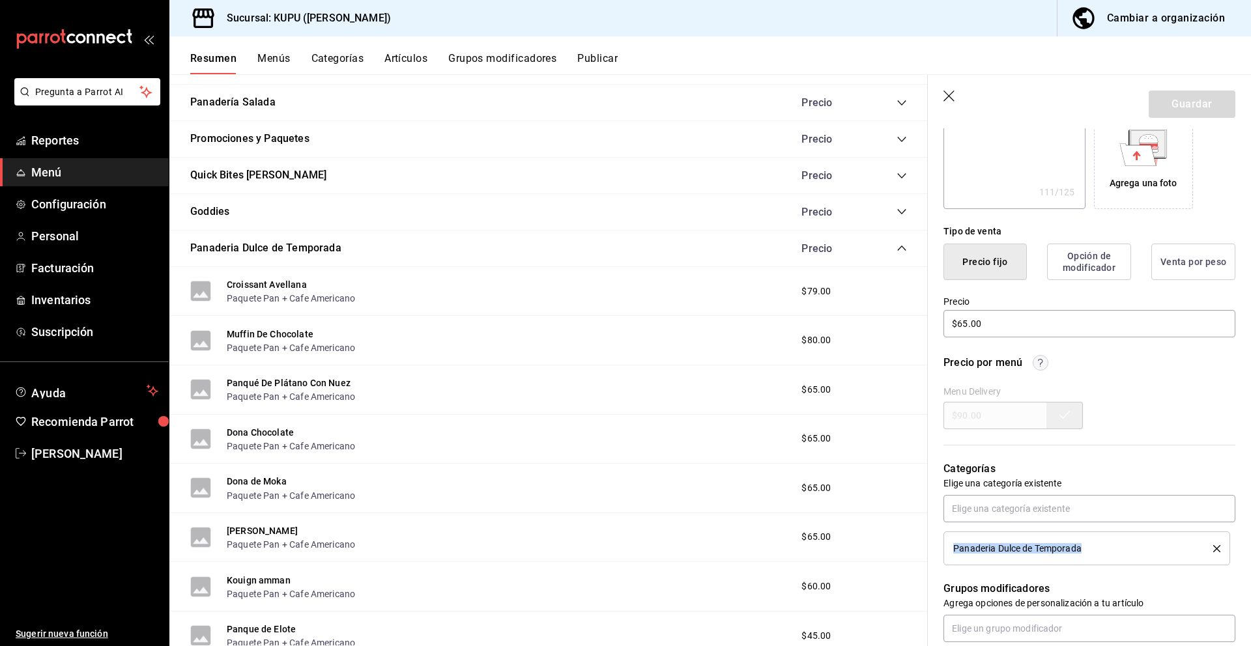
drag, startPoint x: 1093, startPoint y: 549, endPoint x: 947, endPoint y: 549, distance: 145.9
click at [947, 549] on li "Panaderia Dulce de Temporada" at bounding box center [1086, 549] width 287 height 34
copy span "Panaderia Dulce de Temporada"
drag, startPoint x: 999, startPoint y: 325, endPoint x: 913, endPoint y: 321, distance: 86.7
click at [913, 321] on main "Resumen sucursal Si activas ‘Editar artículo por menú’, podrás personalizar los…" at bounding box center [710, 360] width 1082 height 572
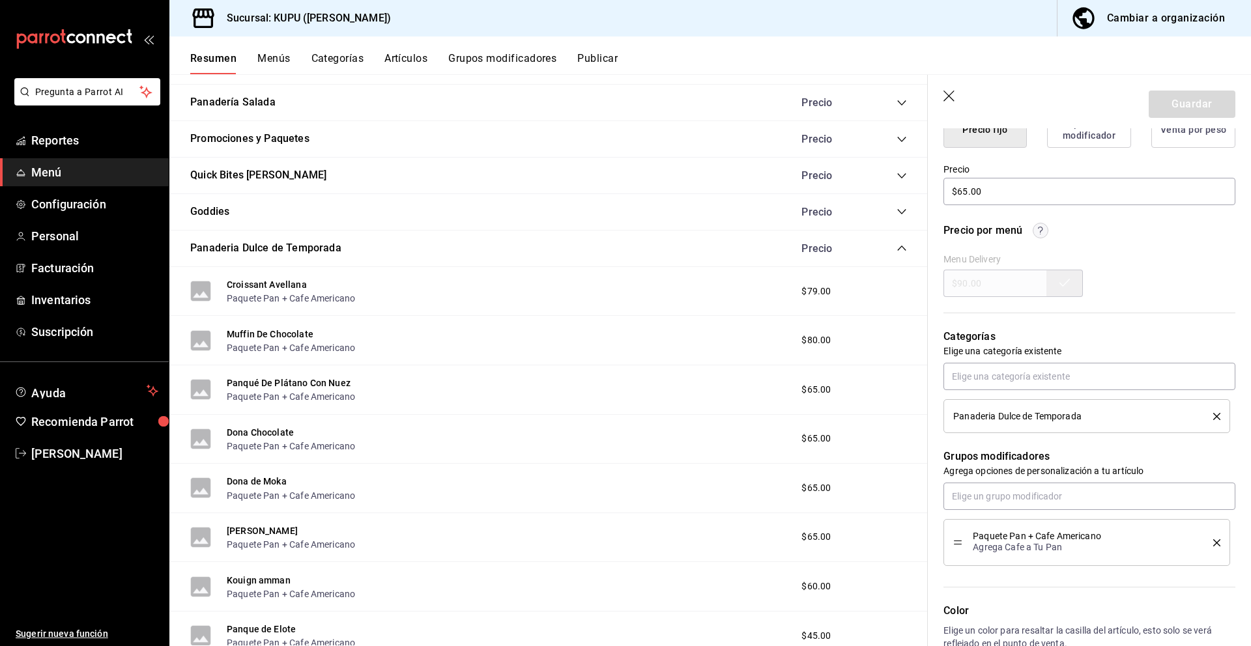
scroll to position [584, 0]
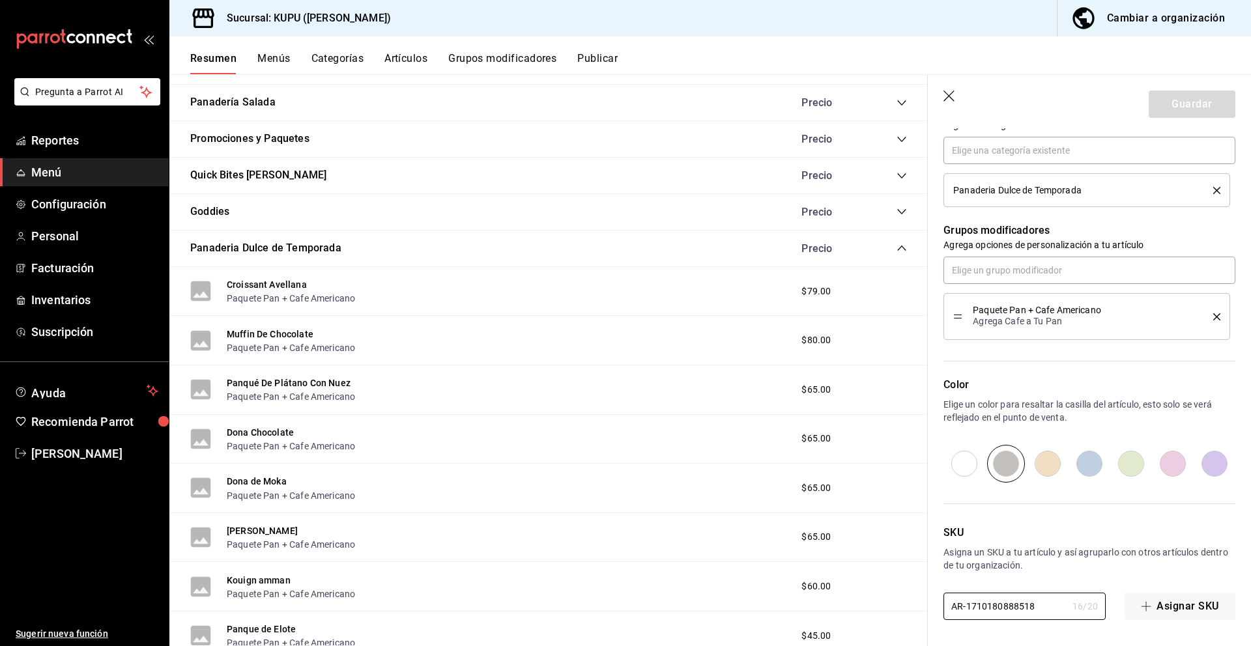
drag, startPoint x: 1042, startPoint y: 603, endPoint x: 924, endPoint y: 594, distance: 118.3
click at [924, 594] on main "Resumen sucursal Si activas ‘Editar artículo por menú’, podrás personalizar los…" at bounding box center [710, 360] width 1082 height 572
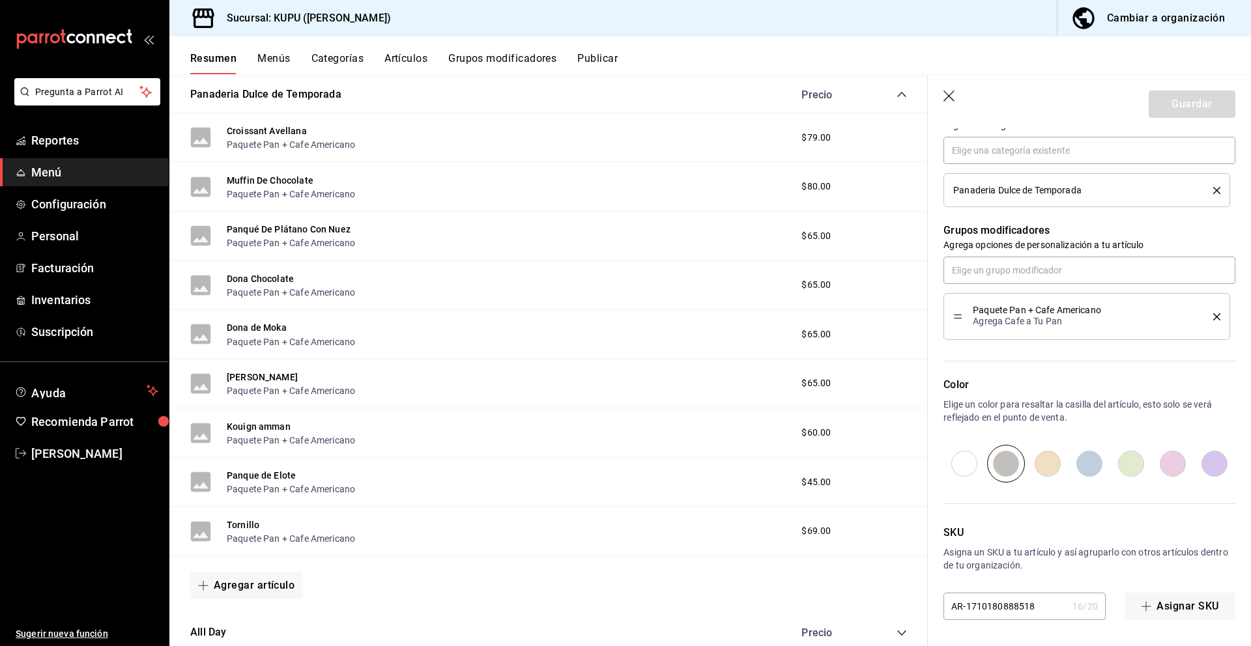
scroll to position [438, 0]
click at [280, 281] on button "Dona Chocolate" at bounding box center [260, 278] width 67 height 13
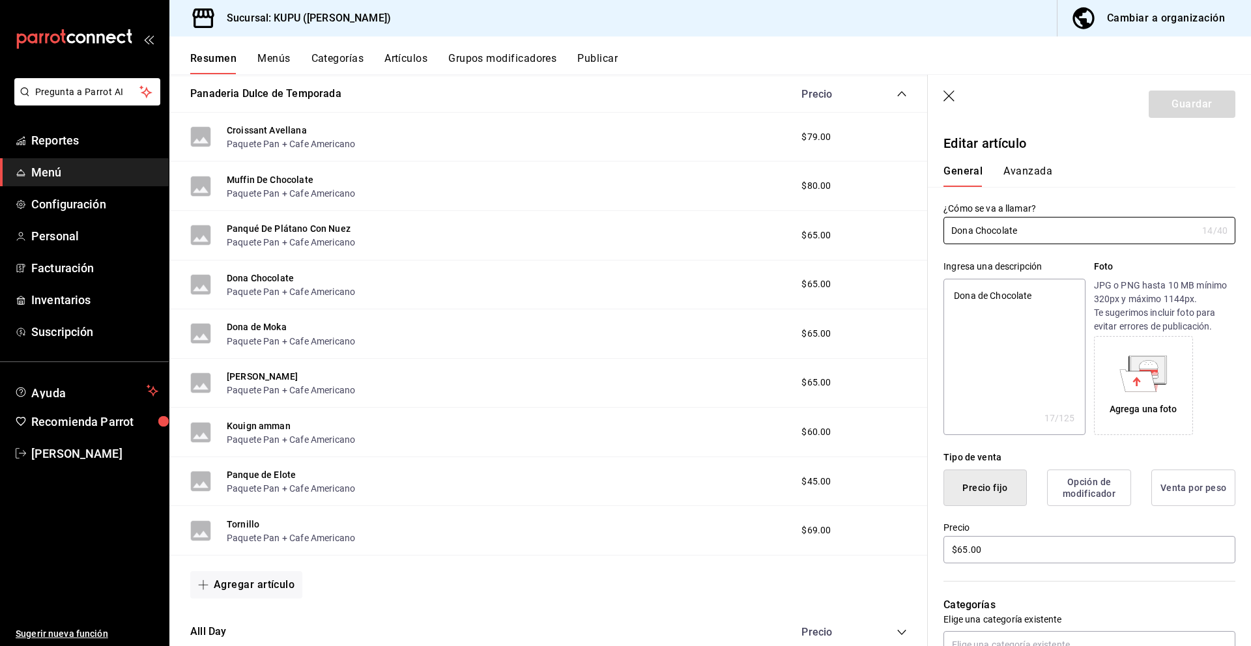
drag, startPoint x: 1061, startPoint y: 230, endPoint x: 962, endPoint y: 203, distance: 101.9
click at [962, 203] on div "¿Cómo se va a llamar? Dona Chocolate 14 /40 ¿Cómo se va a llamar?" at bounding box center [1089, 224] width 292 height 42
drag, startPoint x: 1045, startPoint y: 300, endPoint x: 910, endPoint y: 281, distance: 136.2
click at [910, 281] on main "Resumen sucursal Si activas ‘Editar artículo por menú’, podrás personalizar los…" at bounding box center [710, 360] width 1082 height 572
paste textarea "Esponjosa, glaseada con chocolate y un toque de cacao intenso. Un clásico irres…"
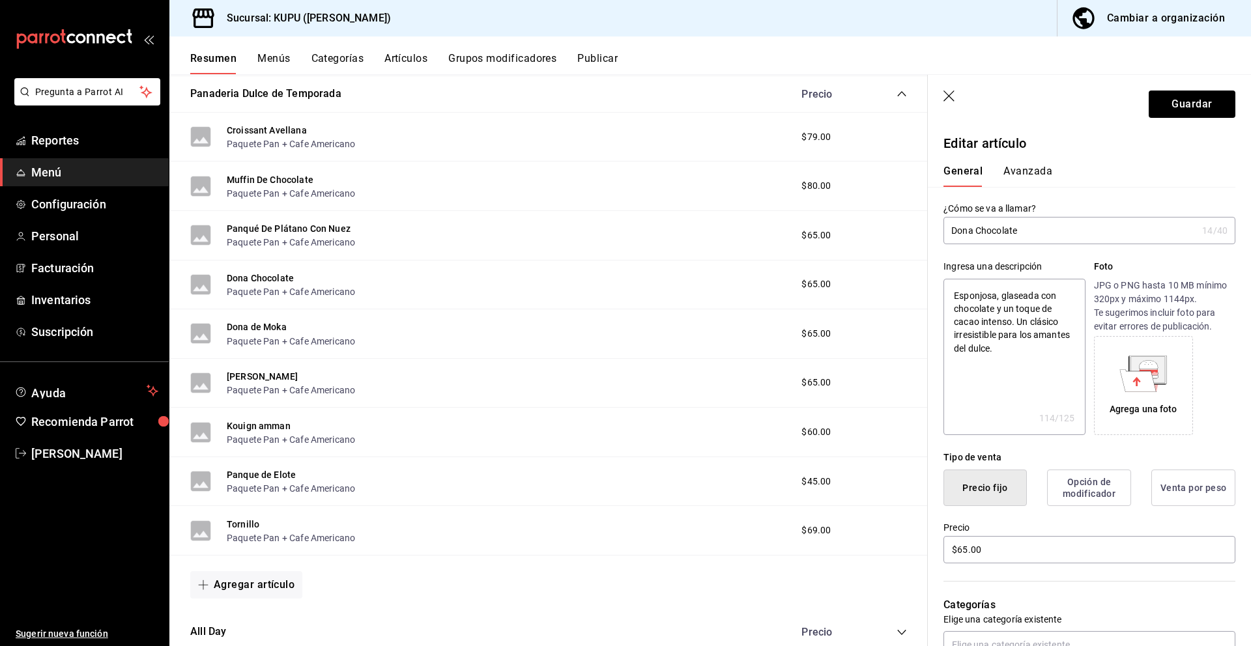
scroll to position [495, 0]
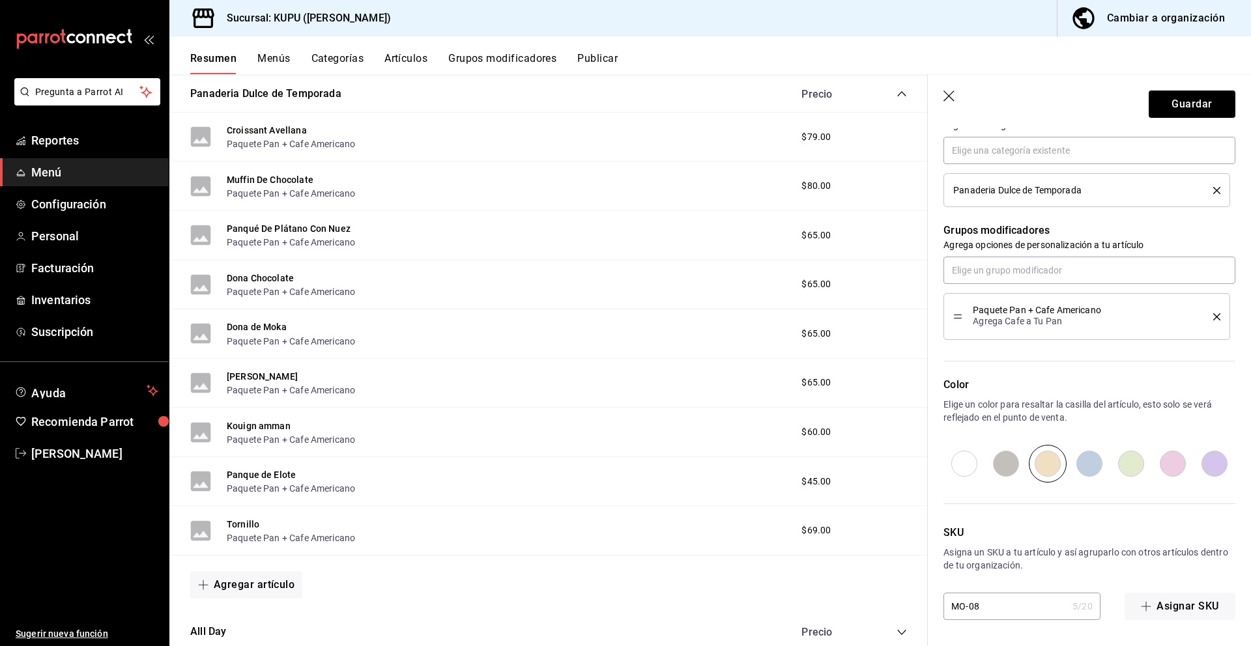
drag, startPoint x: 1006, startPoint y: 607, endPoint x: 943, endPoint y: 598, distance: 63.9
click at [943, 598] on input "MO-08" at bounding box center [1005, 607] width 124 height 26
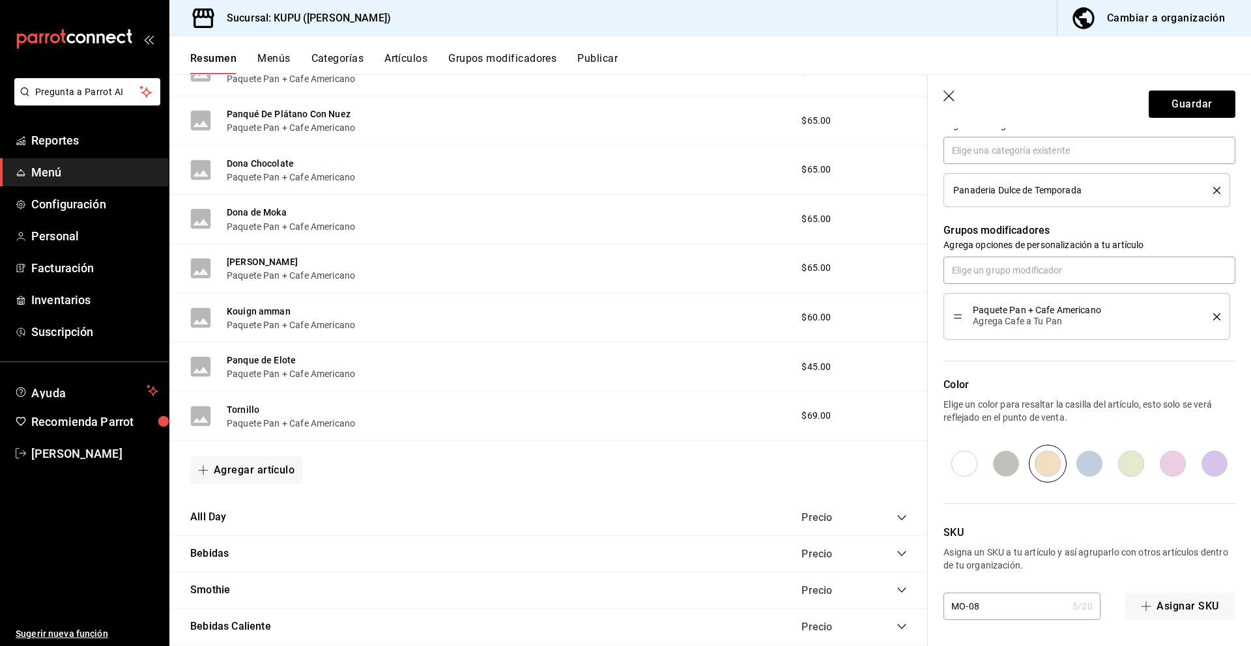
scroll to position [528, 0]
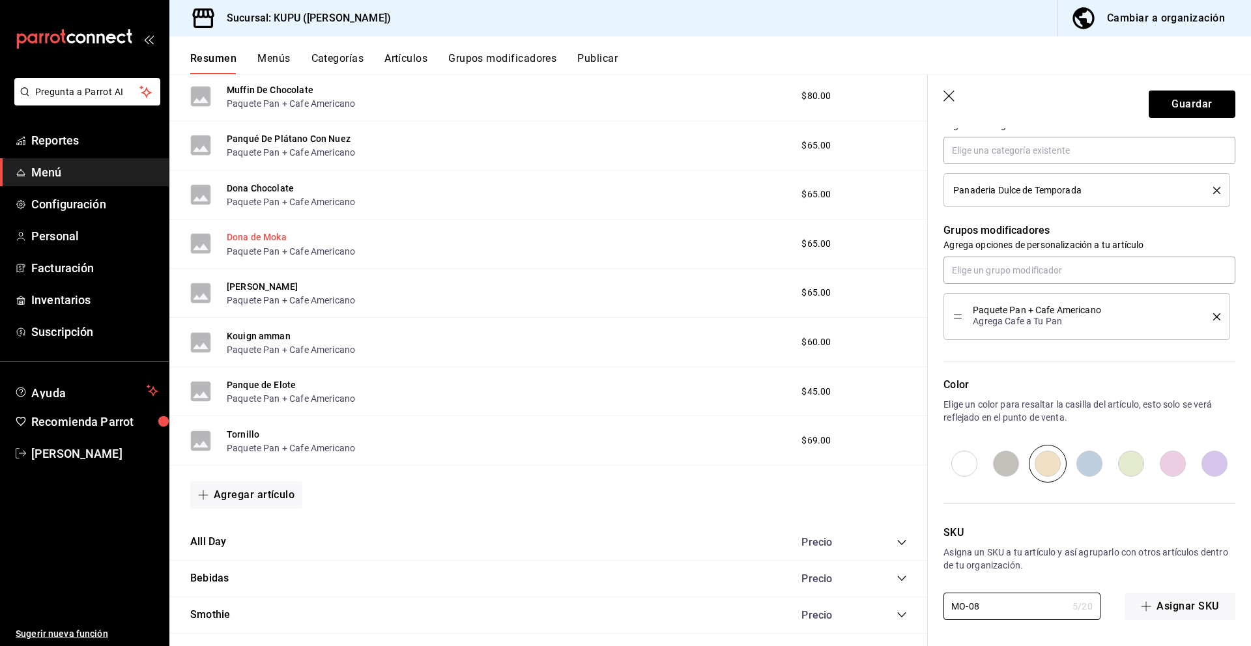
click at [280, 238] on button "Dona de Moka" at bounding box center [257, 237] width 60 height 13
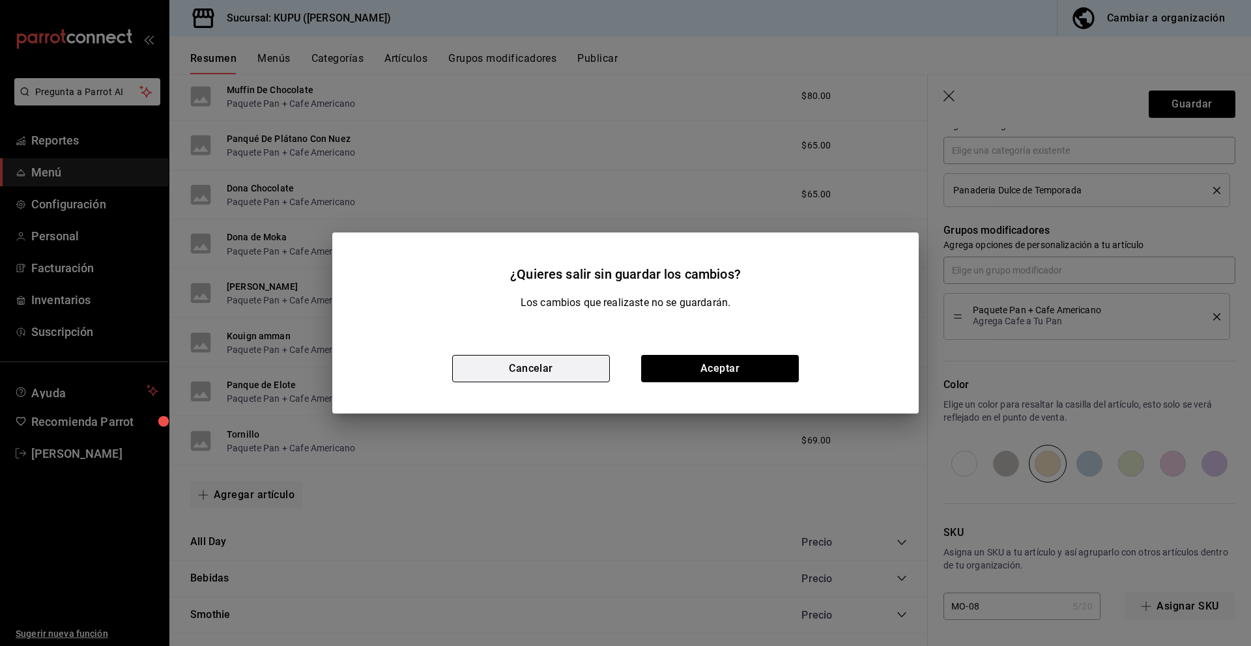
click at [573, 364] on button "Cancelar" at bounding box center [531, 368] width 158 height 27
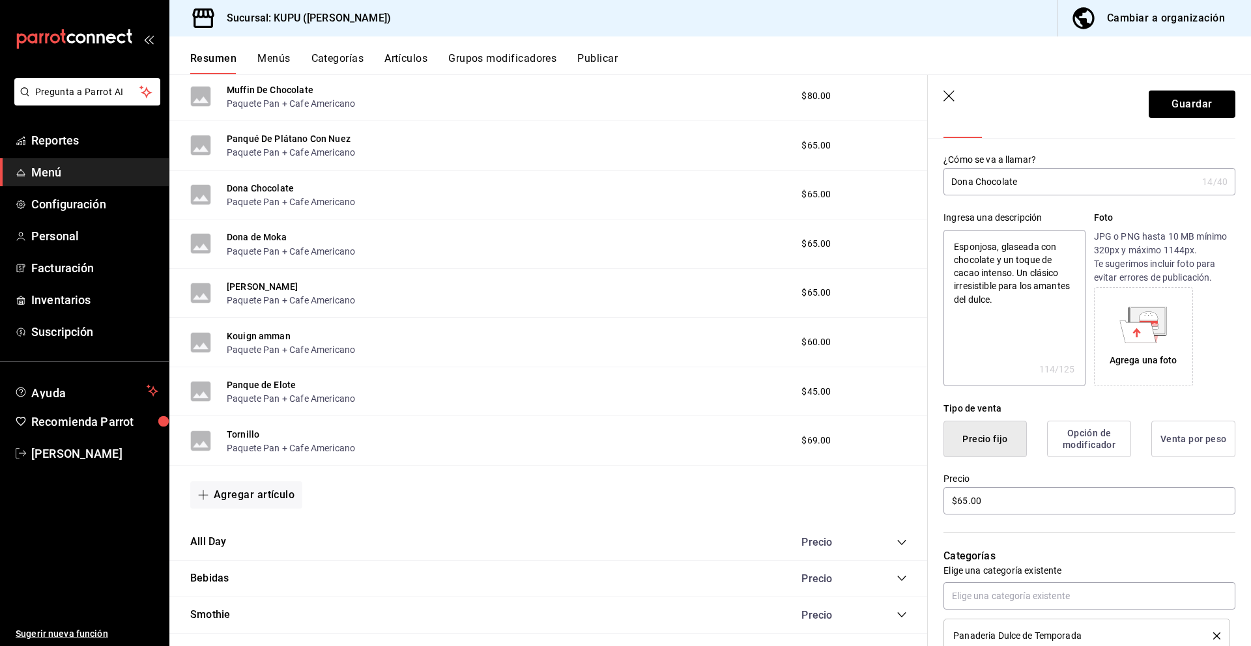
scroll to position [13, 0]
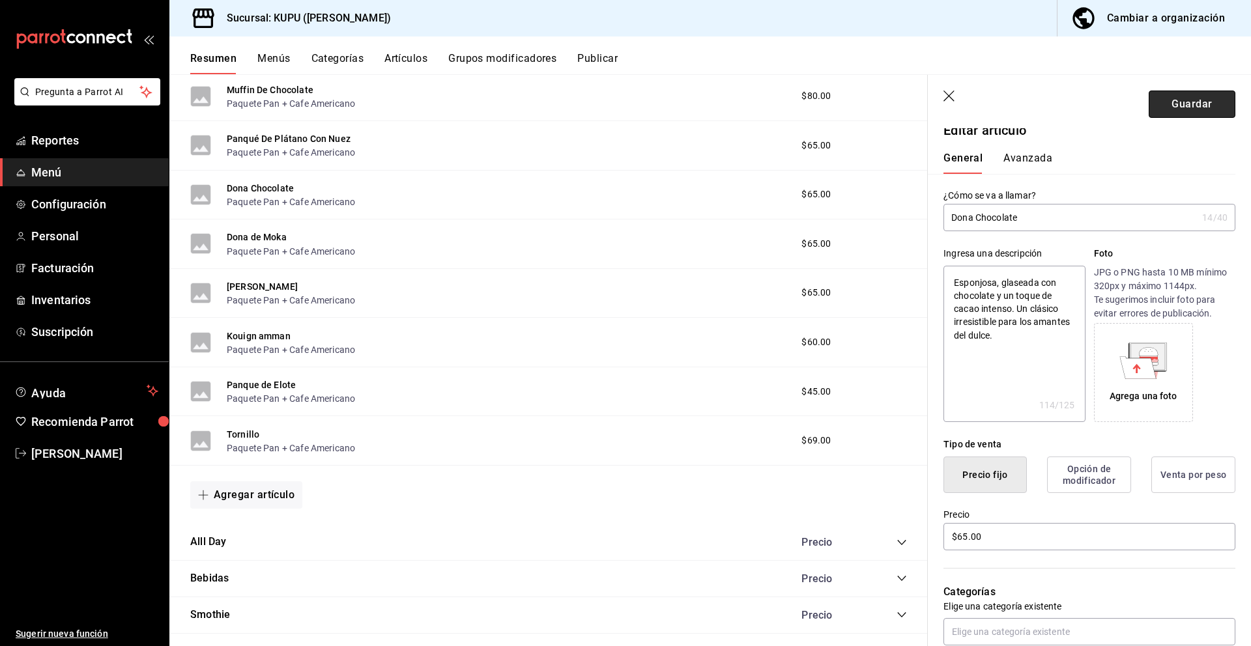
click at [1207, 107] on button "Guardar" at bounding box center [1192, 104] width 87 height 27
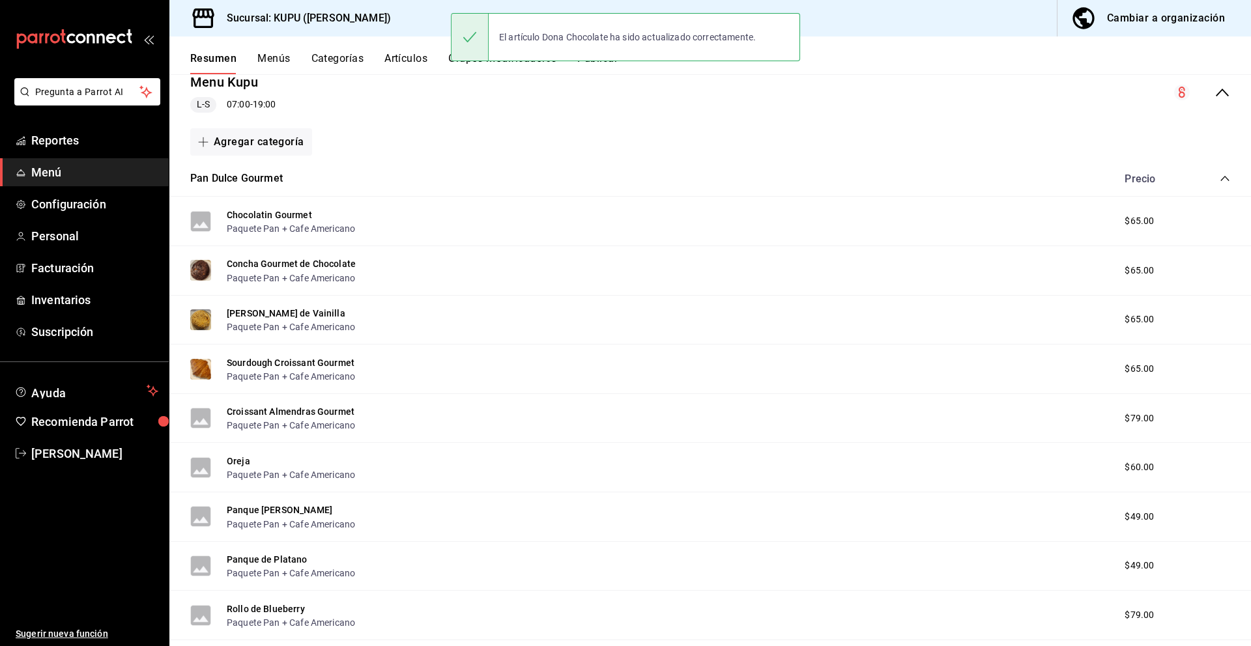
scroll to position [175, 0]
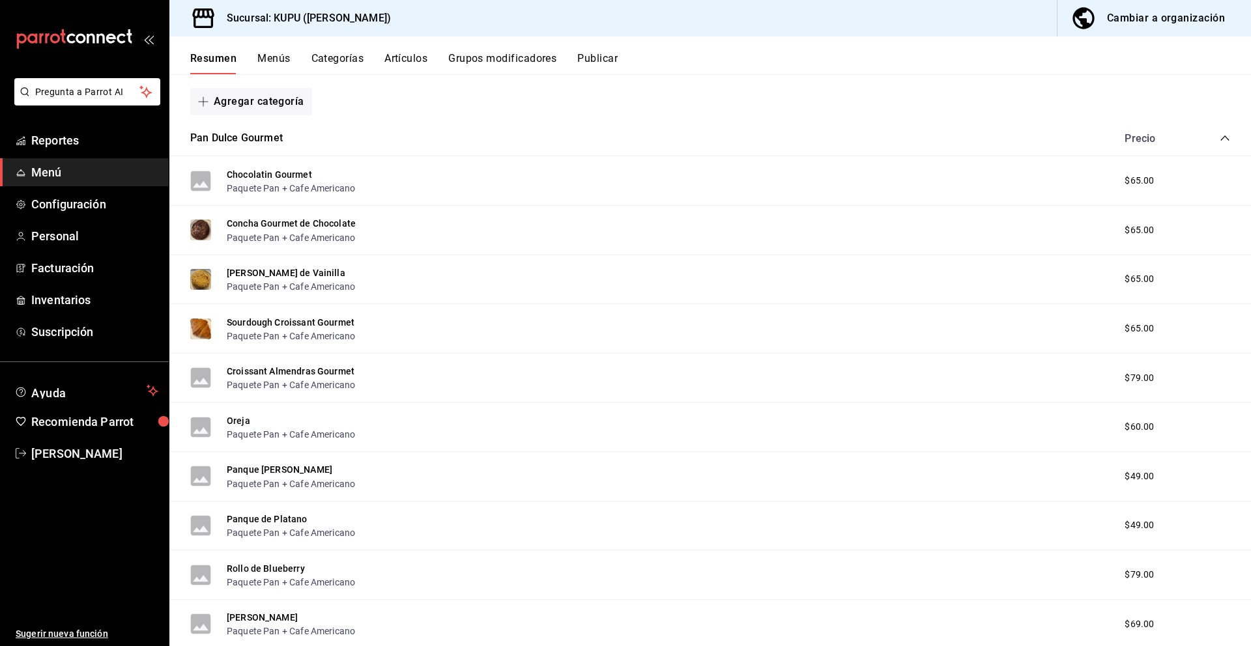
click at [1223, 136] on icon "collapse-category-row" at bounding box center [1225, 138] width 10 height 10
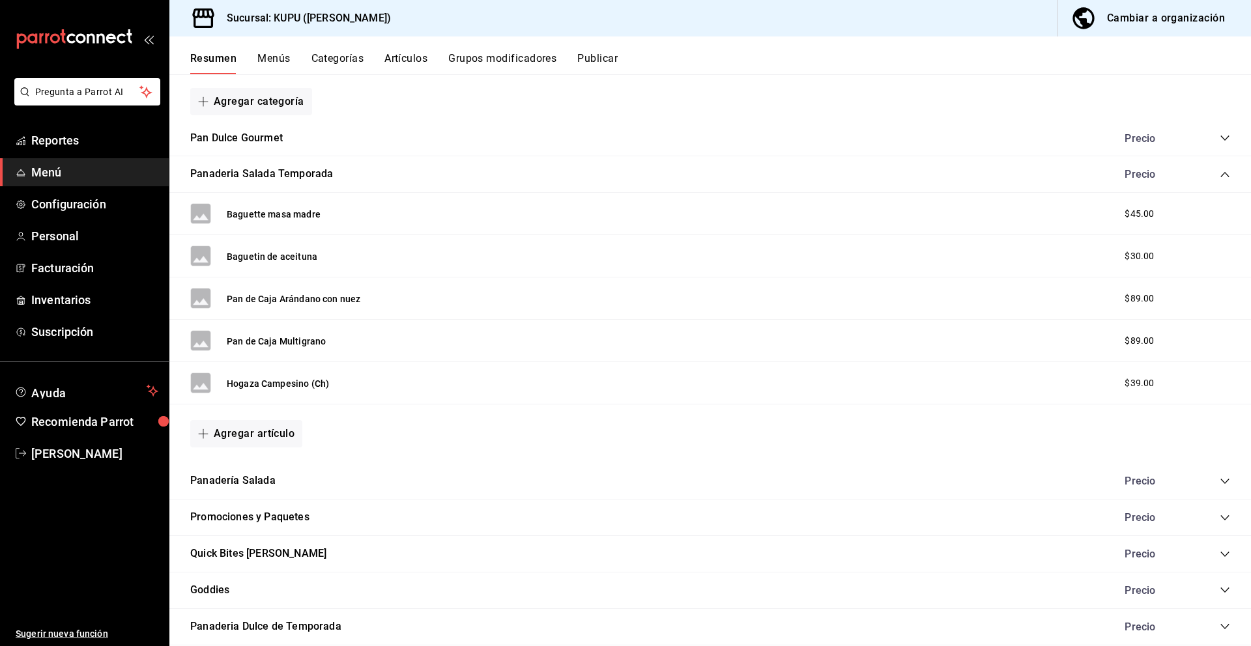
click at [1224, 174] on icon "collapse-category-row" at bounding box center [1224, 174] width 8 height 5
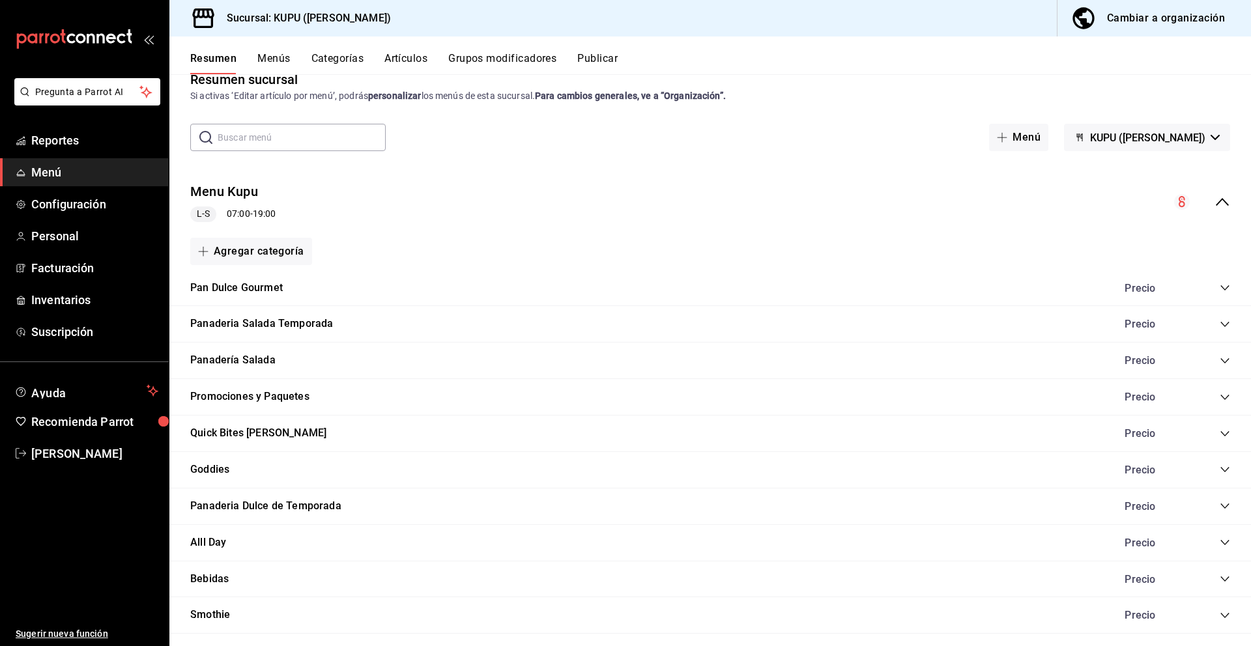
scroll to position [17, 0]
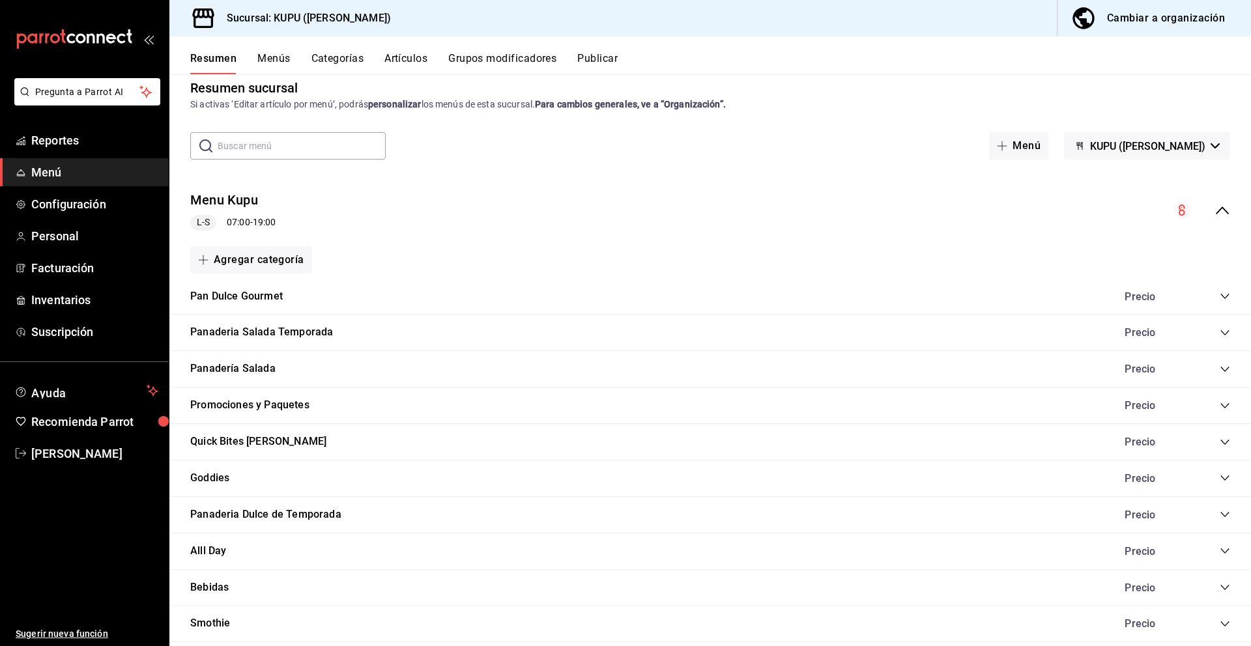
click at [1224, 549] on icon "collapse-category-row" at bounding box center [1225, 551] width 10 height 10
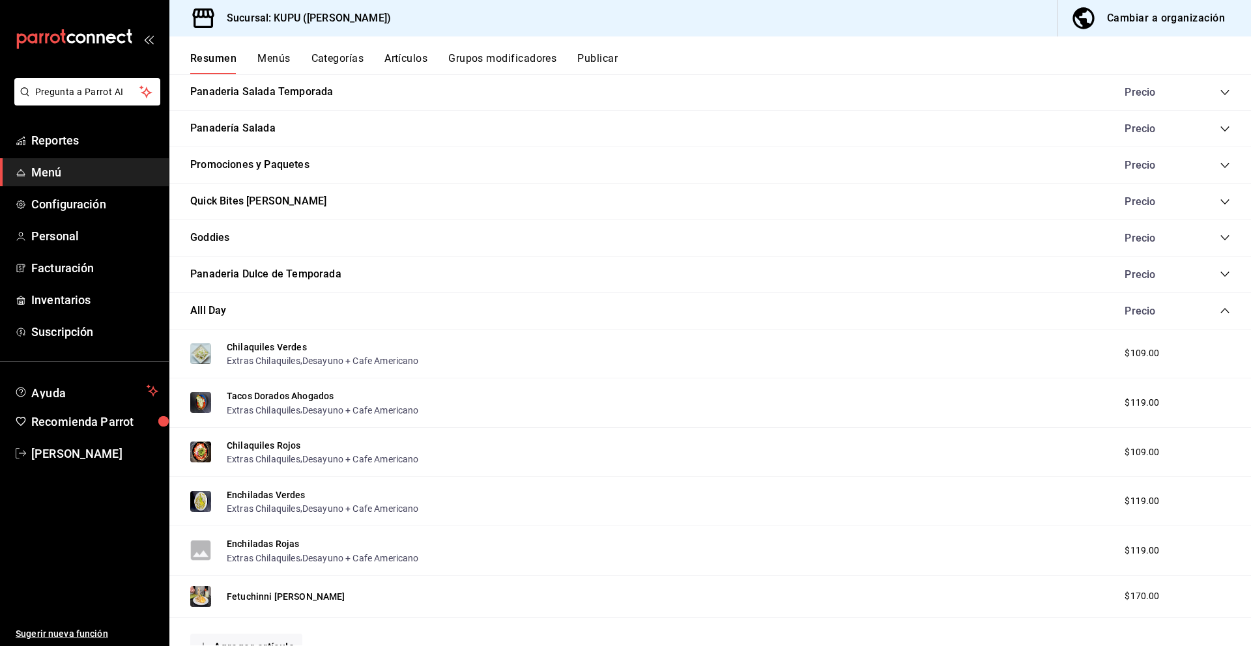
scroll to position [242, 0]
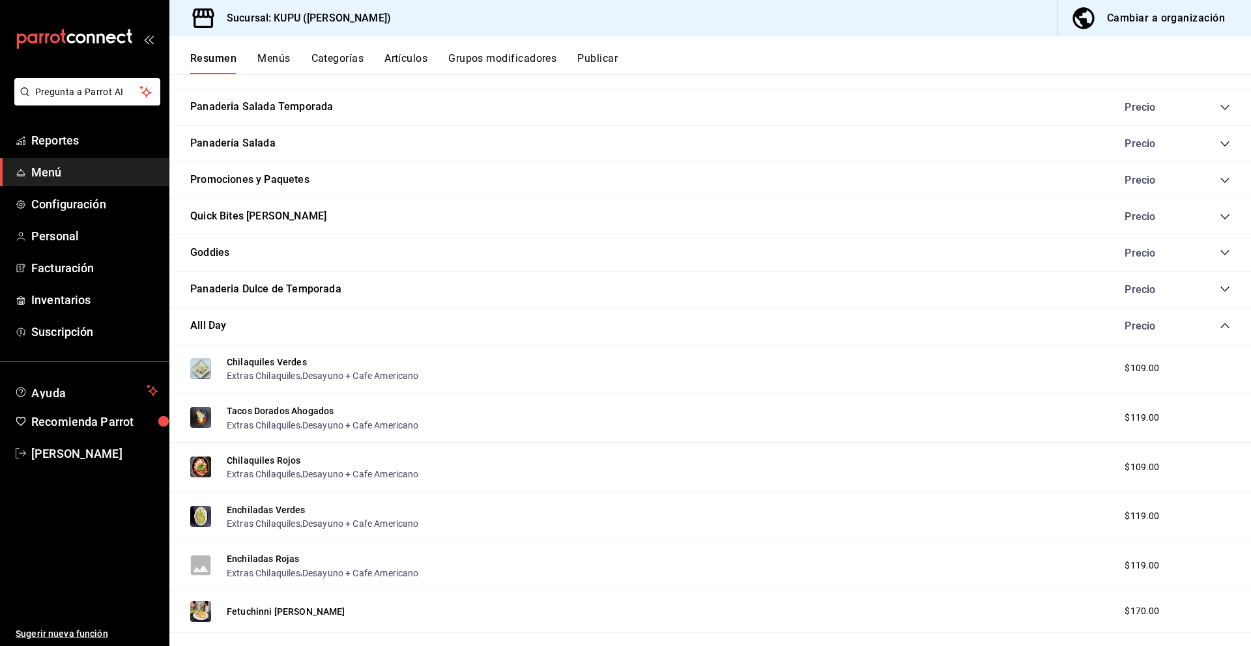
click at [1226, 324] on icon "collapse-category-row" at bounding box center [1225, 326] width 10 height 10
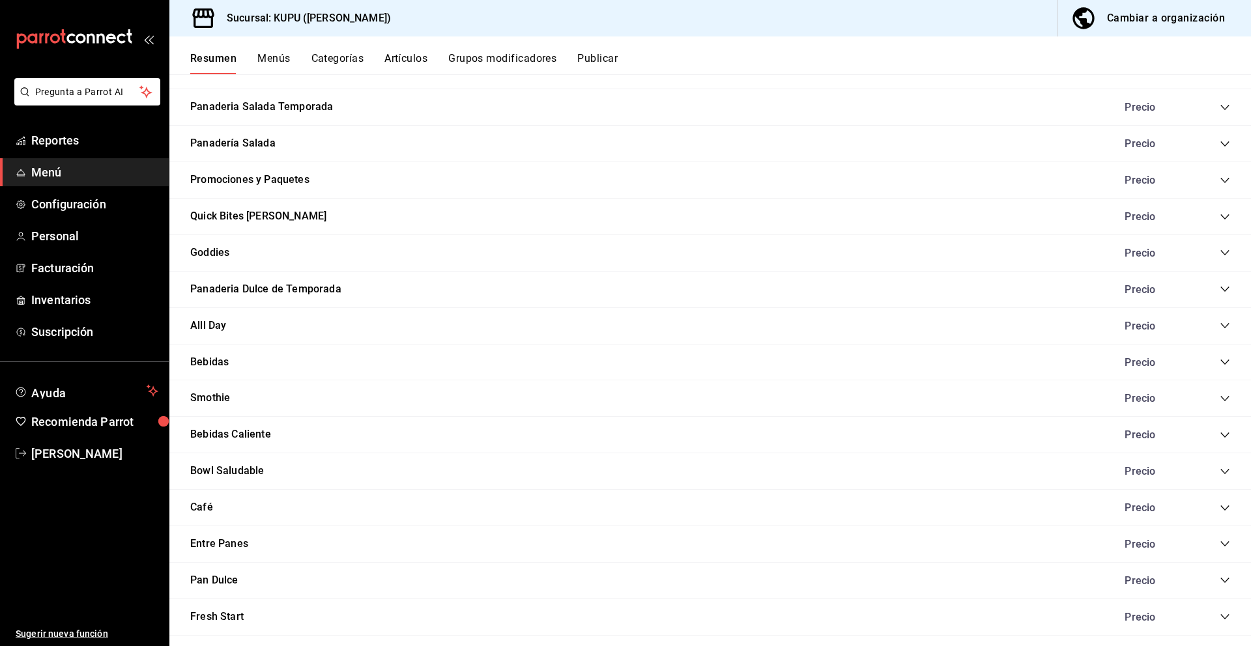
click at [1223, 290] on icon "collapse-category-row" at bounding box center [1225, 289] width 10 height 10
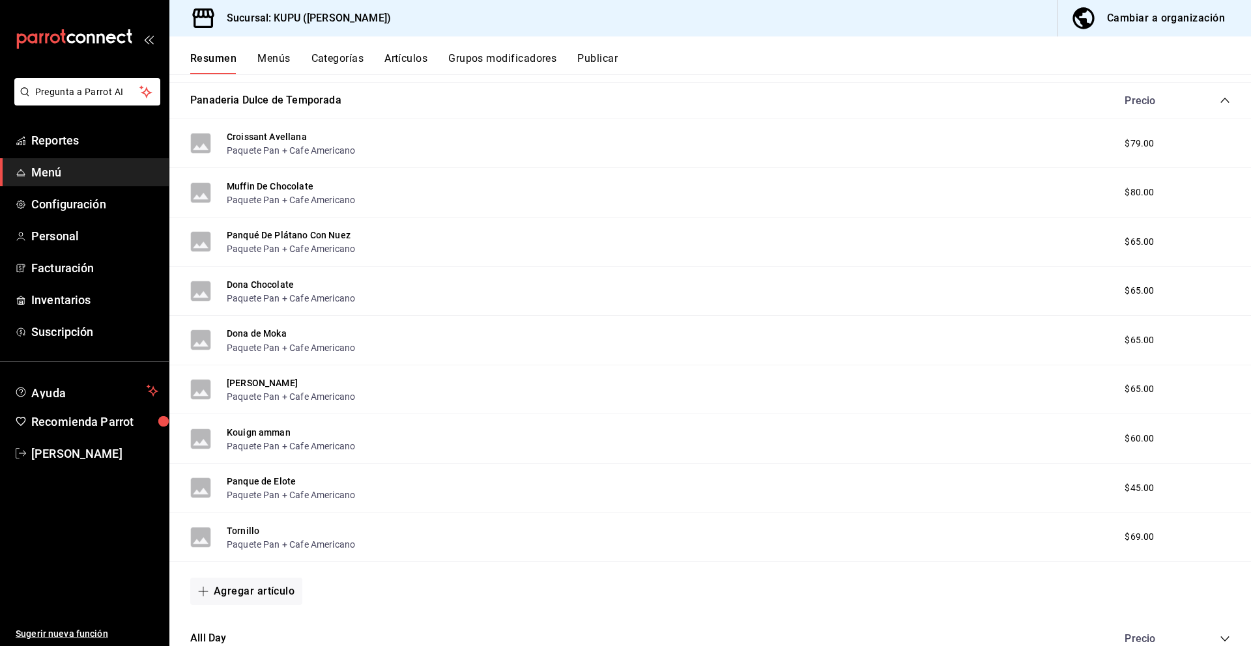
scroll to position [435, 0]
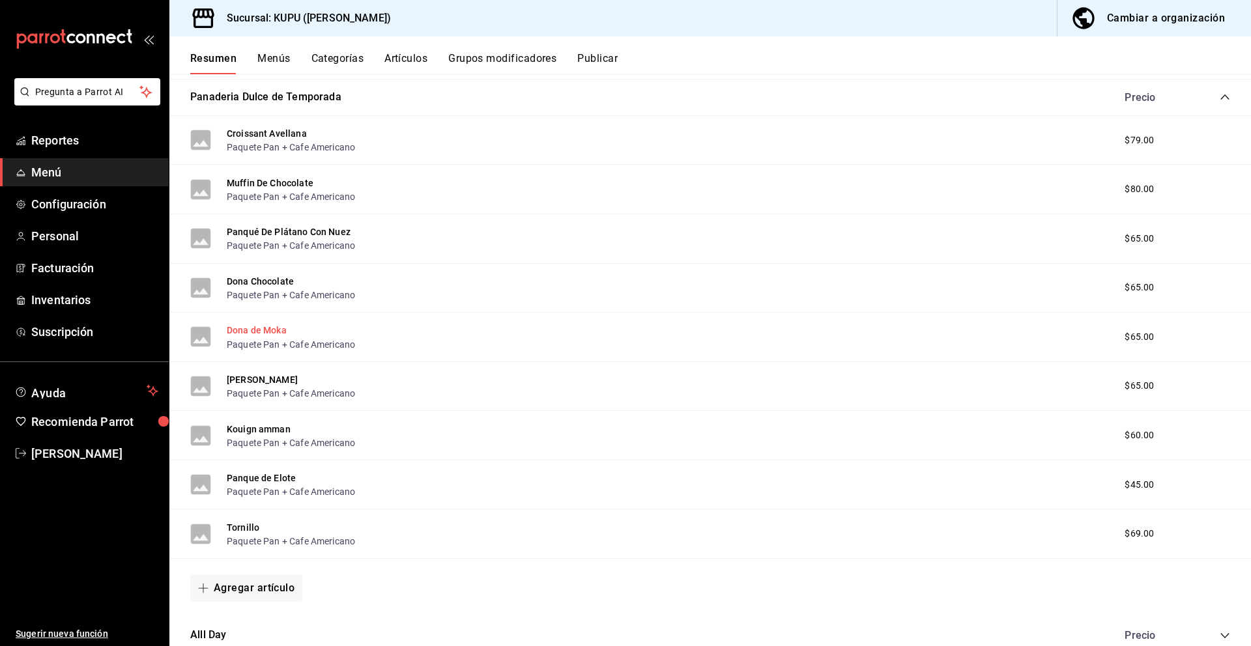
click at [257, 330] on button "Dona de Moka" at bounding box center [257, 330] width 60 height 13
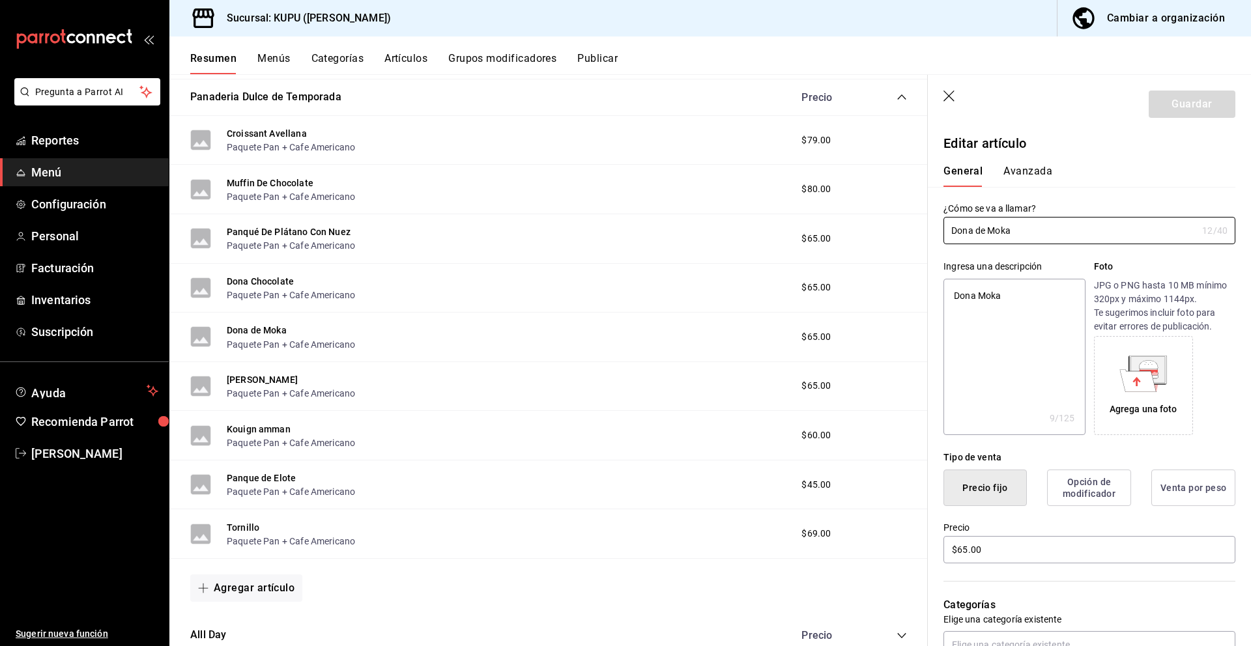
drag, startPoint x: 1035, startPoint y: 235, endPoint x: 913, endPoint y: 227, distance: 122.1
click at [913, 227] on main "Resumen sucursal Si activas ‘Editar artículo por menú’, podrás personalizar los…" at bounding box center [710, 360] width 1082 height 572
drag, startPoint x: 1020, startPoint y: 298, endPoint x: 920, endPoint y: 279, distance: 101.6
click at [920, 279] on main "Resumen sucursal Si activas ‘Editar artículo por menú’, podrás personalizar los…" at bounding box center [710, 360] width 1082 height 572
drag, startPoint x: 1034, startPoint y: 300, endPoint x: 932, endPoint y: 259, distance: 109.4
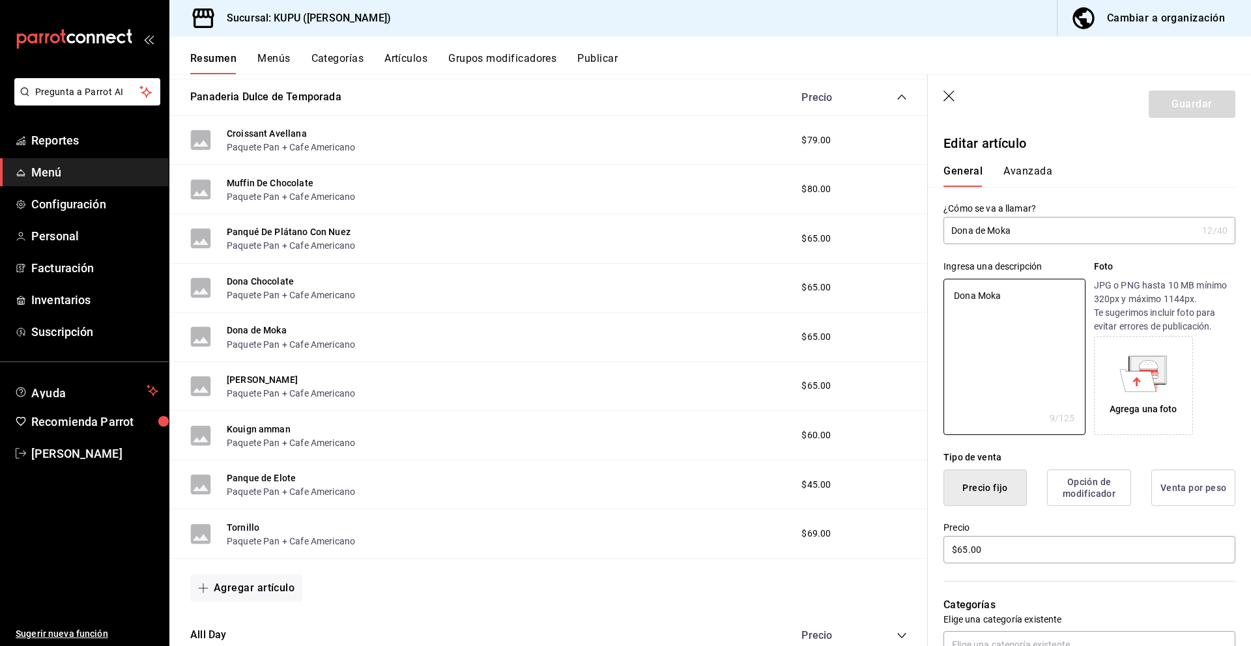
click at [932, 259] on div "Ingresa una descripción Dona Moka x 9 /125 ​ Foto JPG o PNG hasta 10 MB mínimo …" at bounding box center [1082, 339] width 308 height 191
paste textarea "esponjosa con glaseado de moka y notas de café y chocolate. Perfecta para acomp…"
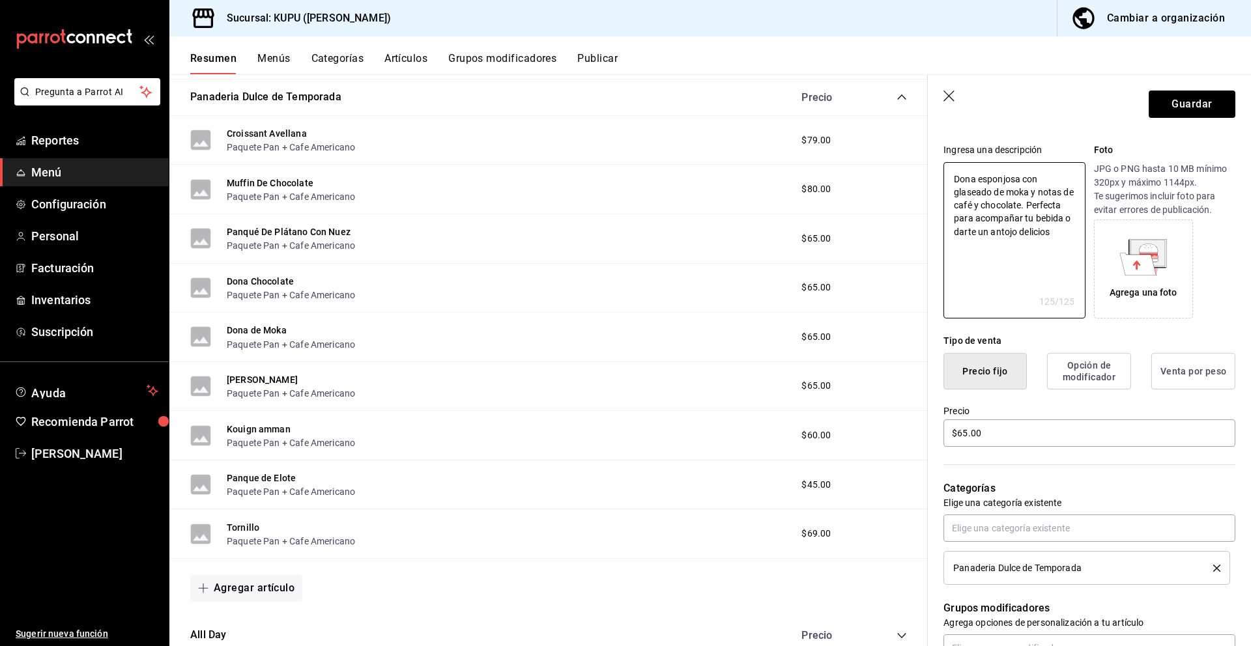
scroll to position [118, 0]
click at [1027, 425] on input "$65.00" at bounding box center [1089, 431] width 292 height 27
drag, startPoint x: 1048, startPoint y: 437, endPoint x: 950, endPoint y: 416, distance: 100.7
click at [950, 416] on div "Precio $65.00" at bounding box center [1089, 426] width 292 height 44
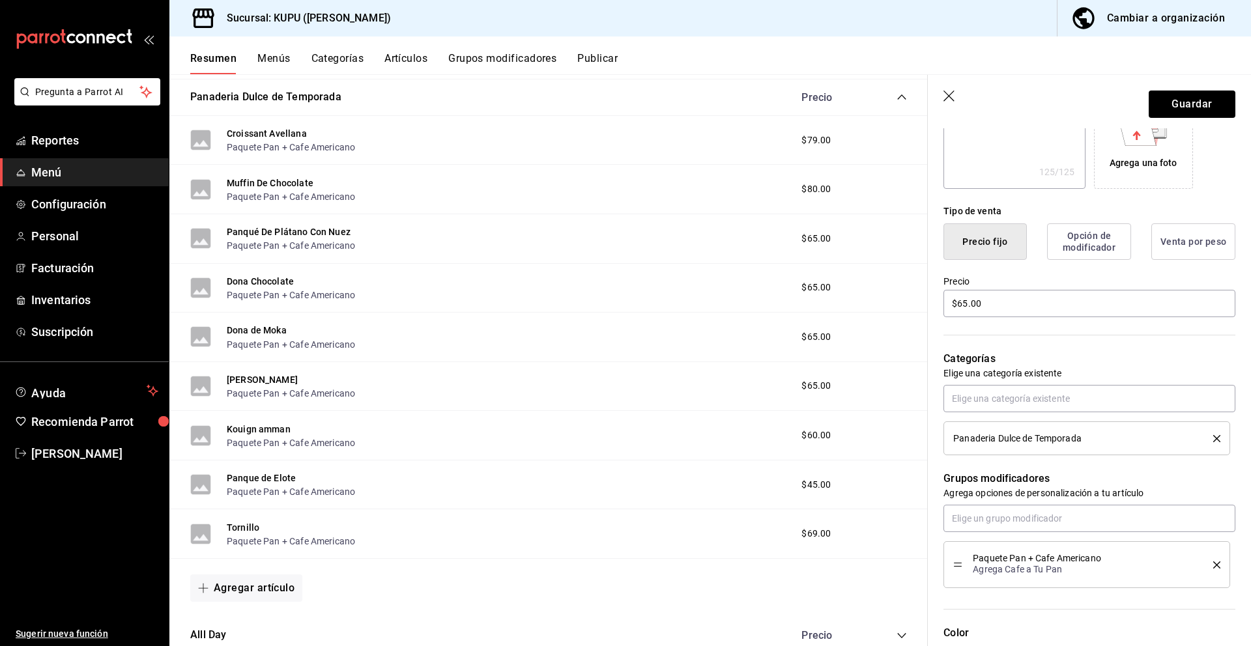
scroll to position [495, 0]
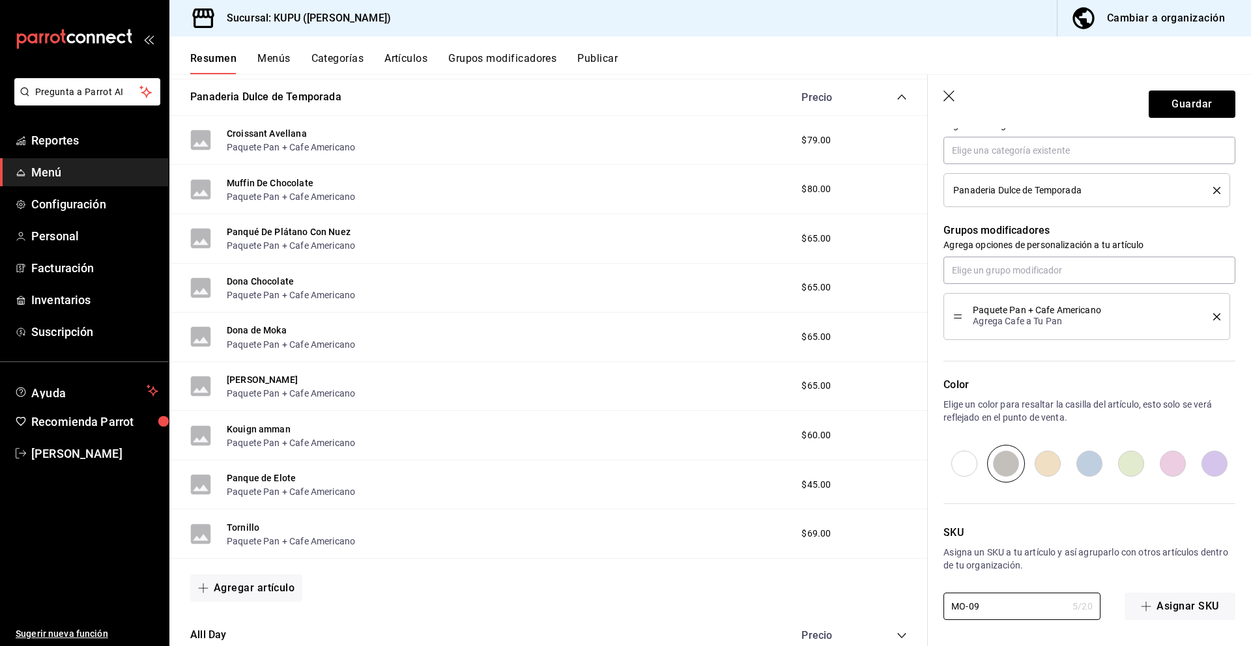
drag, startPoint x: 999, startPoint y: 608, endPoint x: 936, endPoint y: 598, distance: 64.0
click at [936, 598] on div "SKU Asigna un SKU a tu artículo y así agruparlo con otros artículos dentro de t…" at bounding box center [1082, 551] width 308 height 137
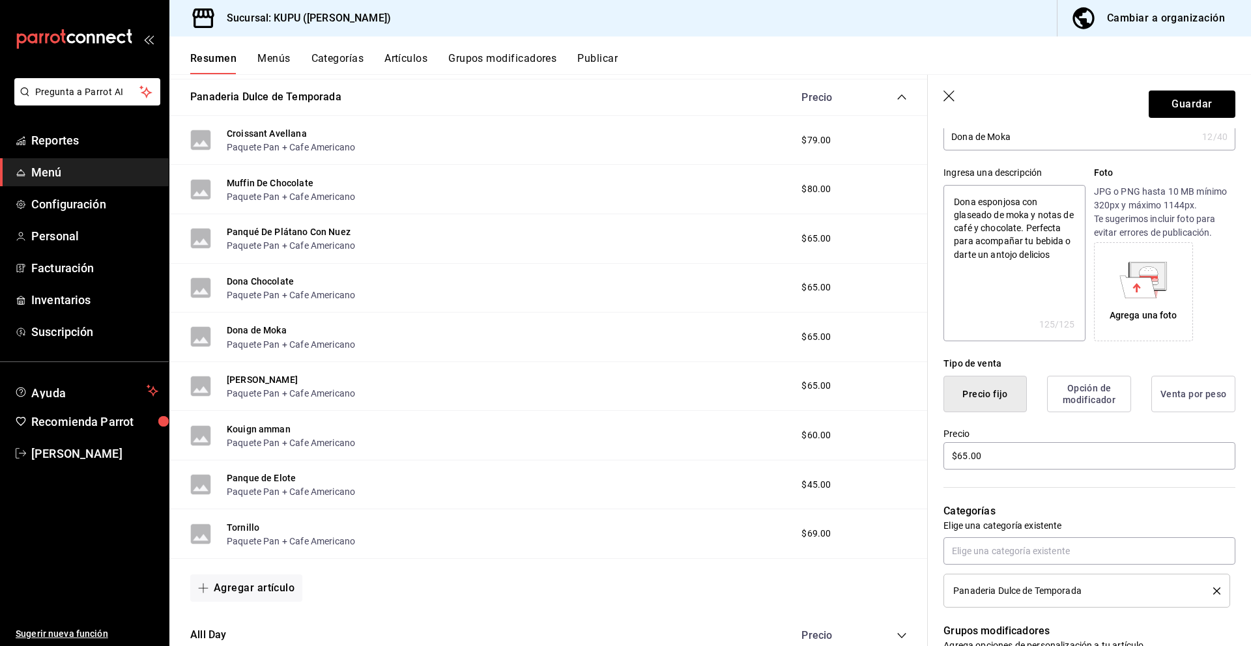
scroll to position [51, 0]
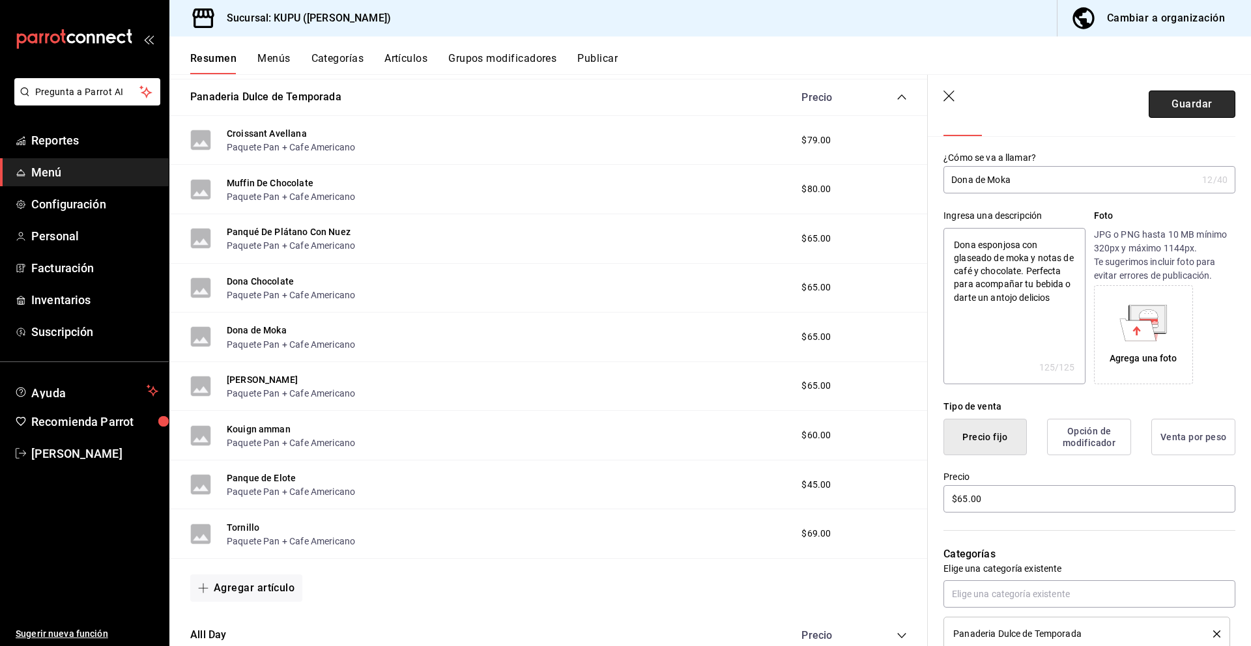
click at [1190, 109] on button "Guardar" at bounding box center [1192, 104] width 87 height 27
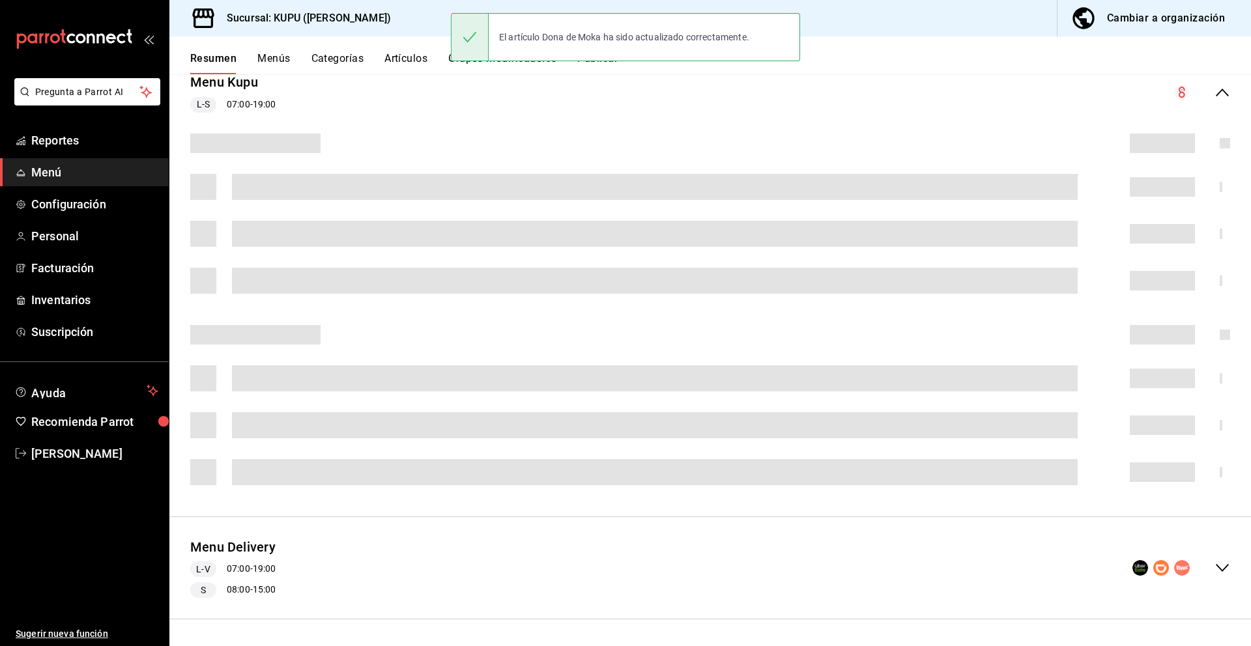
scroll to position [175, 0]
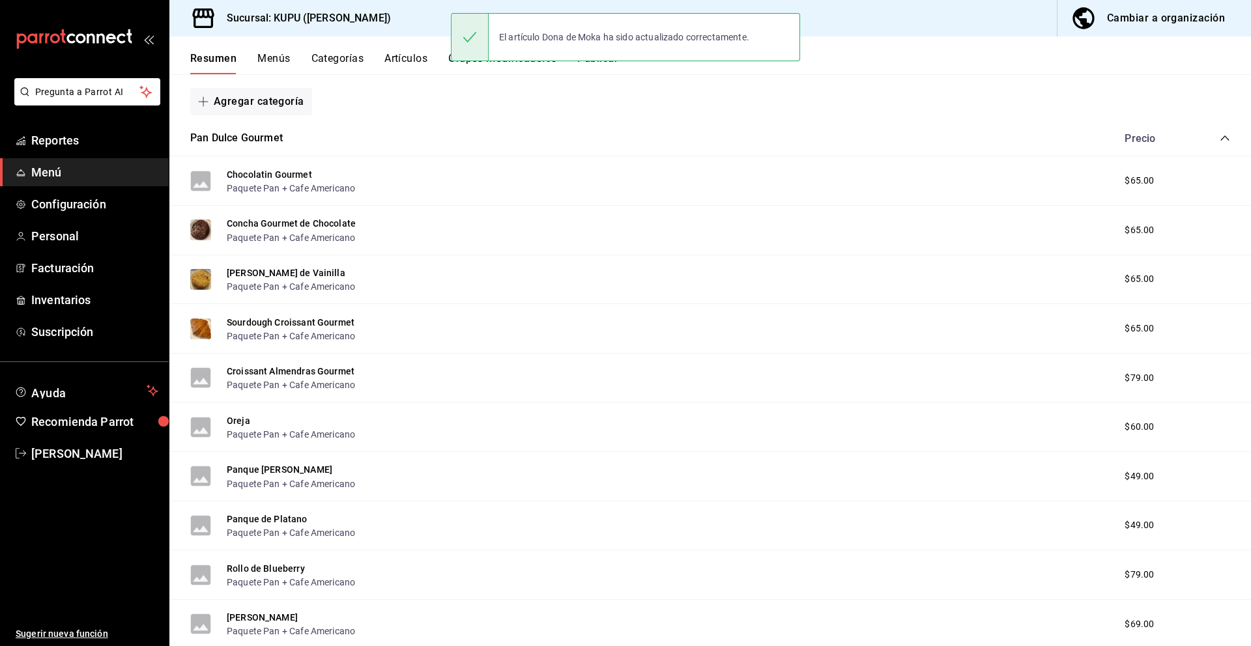
click at [1226, 141] on icon "collapse-category-row" at bounding box center [1225, 138] width 10 height 10
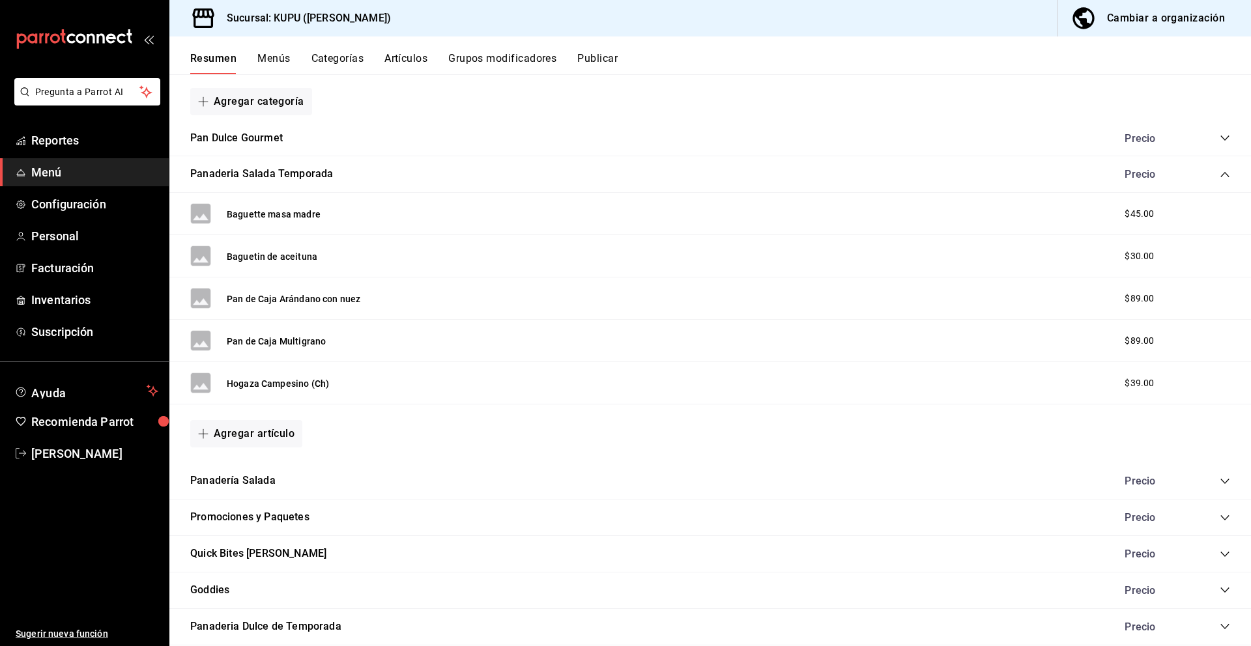
click at [1225, 171] on icon "collapse-category-row" at bounding box center [1225, 174] width 10 height 10
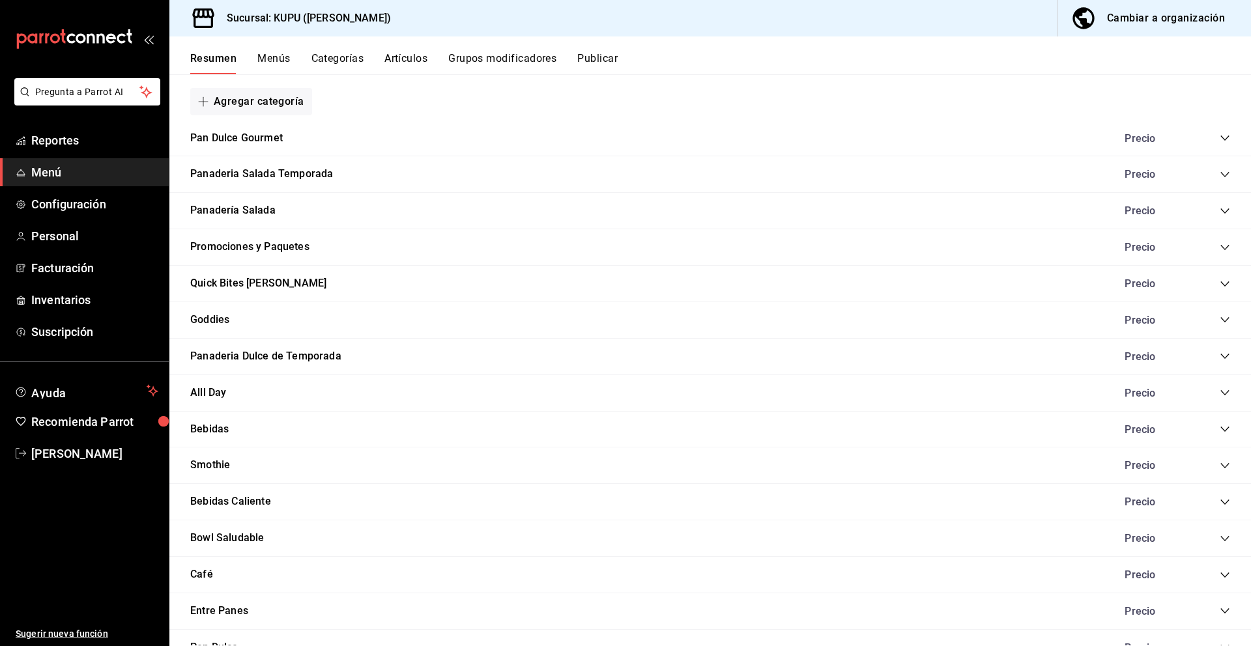
click at [1225, 354] on icon "collapse-category-row" at bounding box center [1225, 356] width 10 height 10
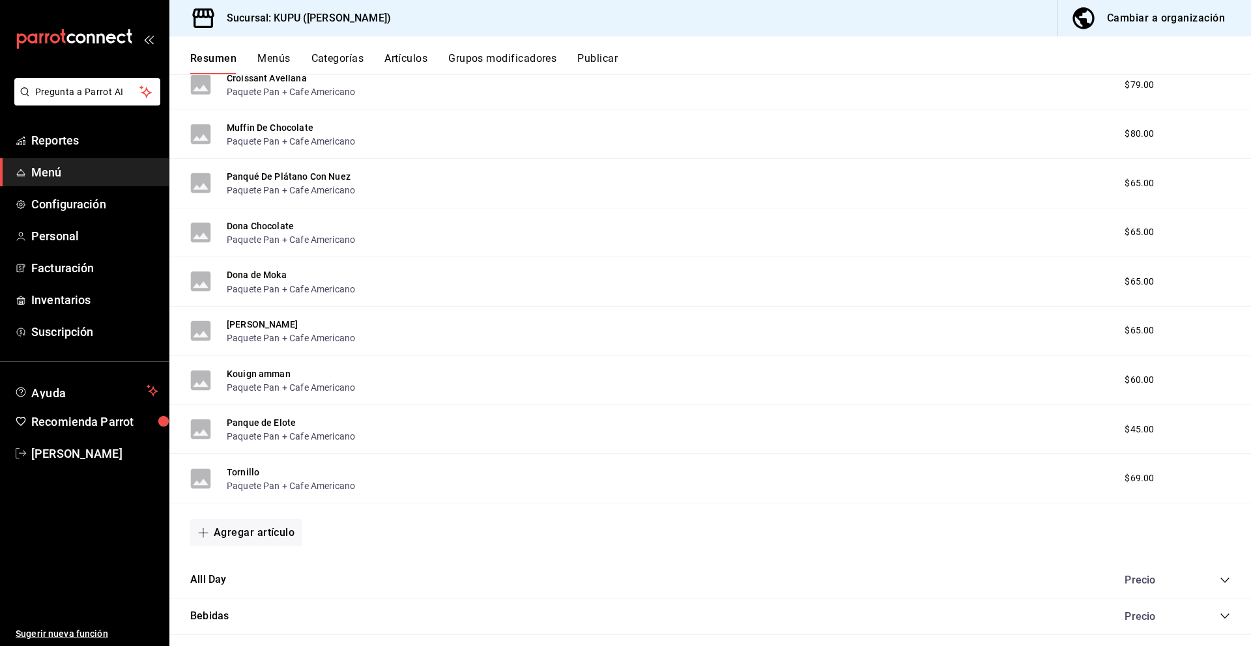
scroll to position [487, 0]
click at [271, 331] on button "[PERSON_NAME]" at bounding box center [262, 327] width 71 height 13
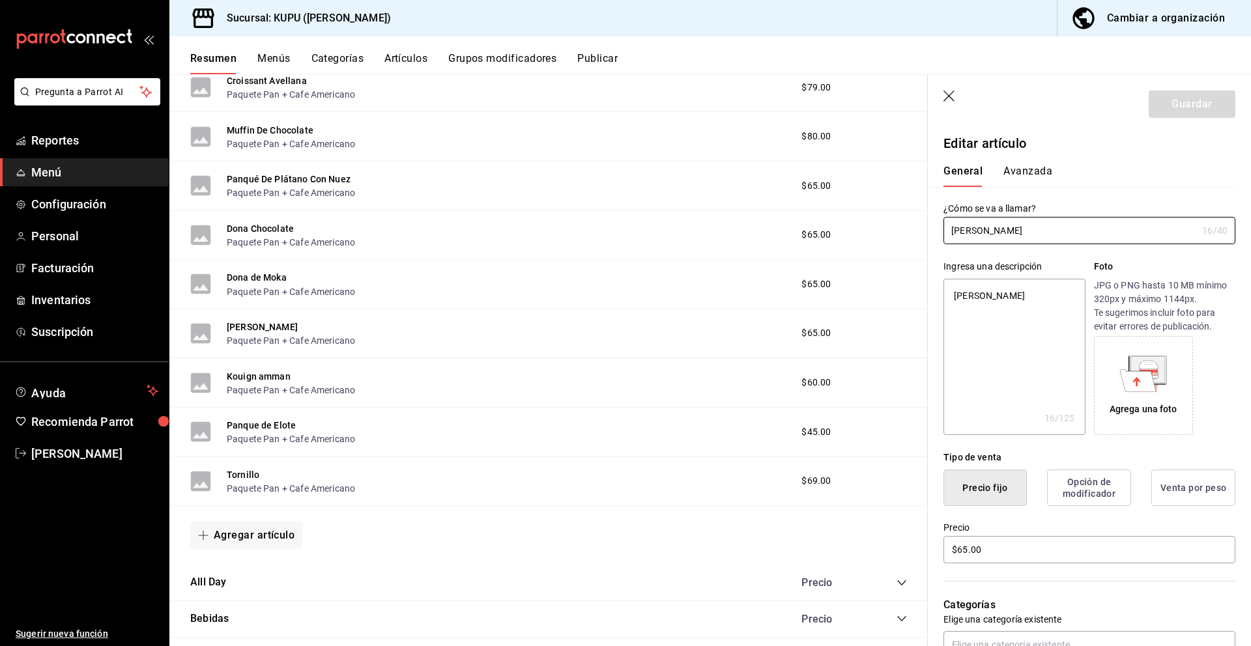
drag, startPoint x: 1047, startPoint y: 231, endPoint x: 939, endPoint y: 227, distance: 108.2
click at [939, 227] on div "¿Cómo se va a llamar? [PERSON_NAME] 16 /40 ¿Cómo se va a llamar?" at bounding box center [1082, 215] width 308 height 57
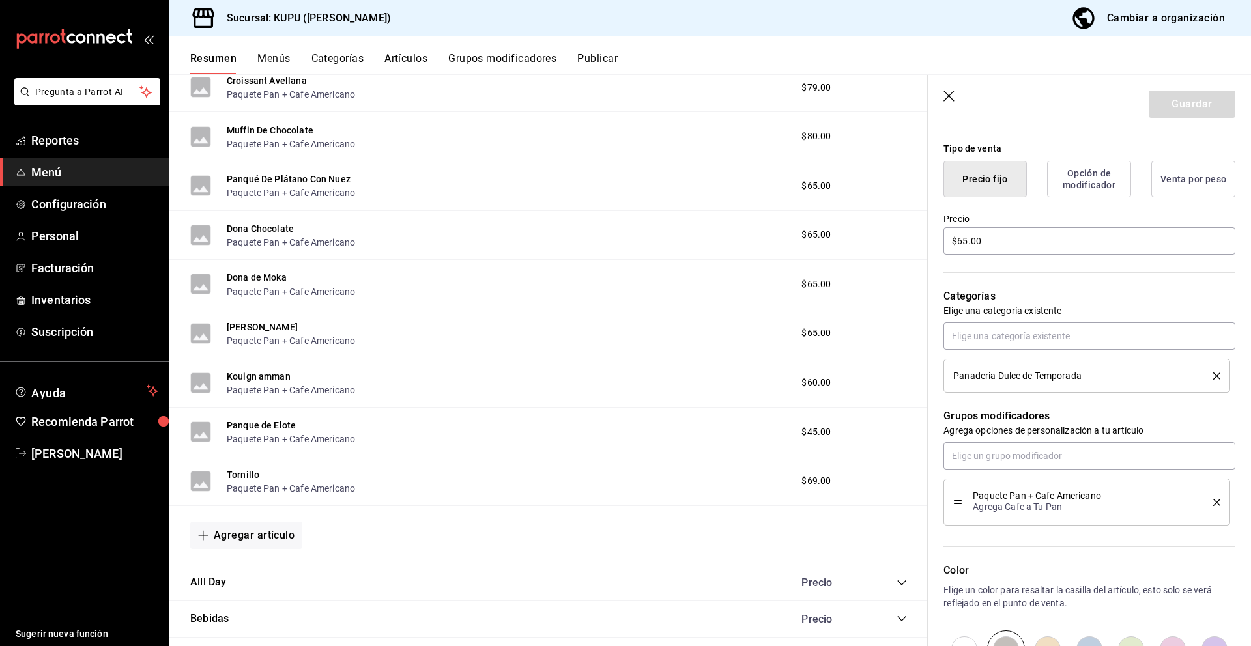
scroll to position [214, 0]
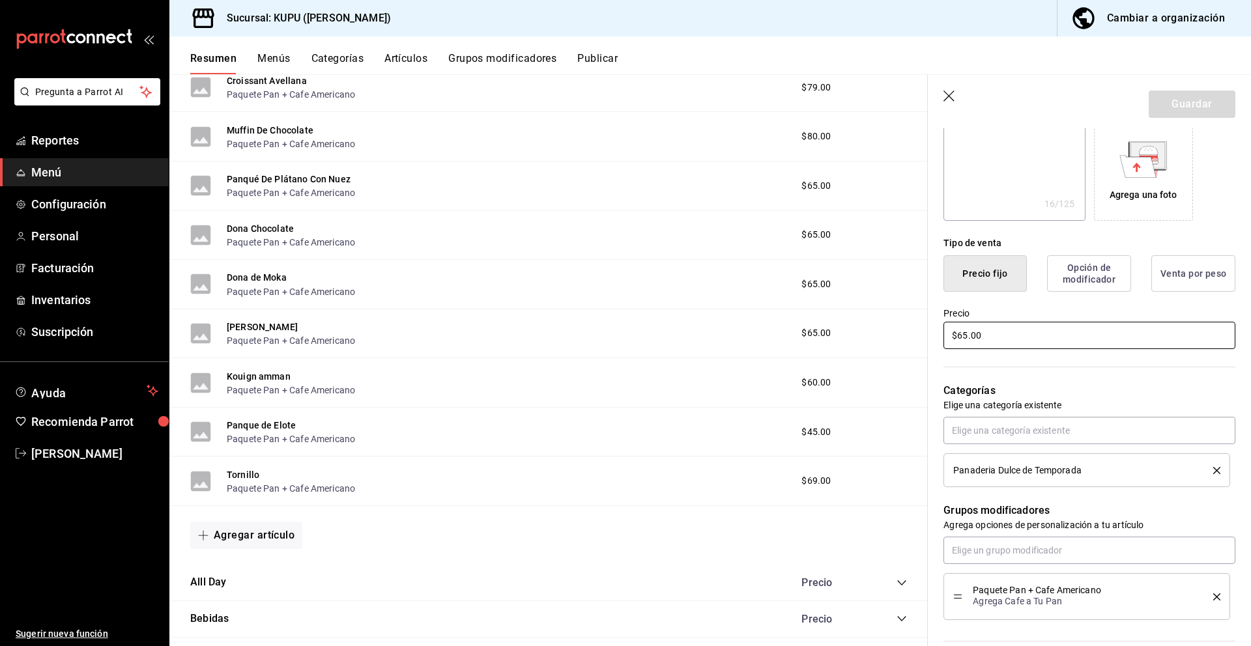
drag, startPoint x: 994, startPoint y: 332, endPoint x: 938, endPoint y: 325, distance: 56.5
click at [938, 325] on div "Precio $65.00" at bounding box center [1082, 321] width 308 height 59
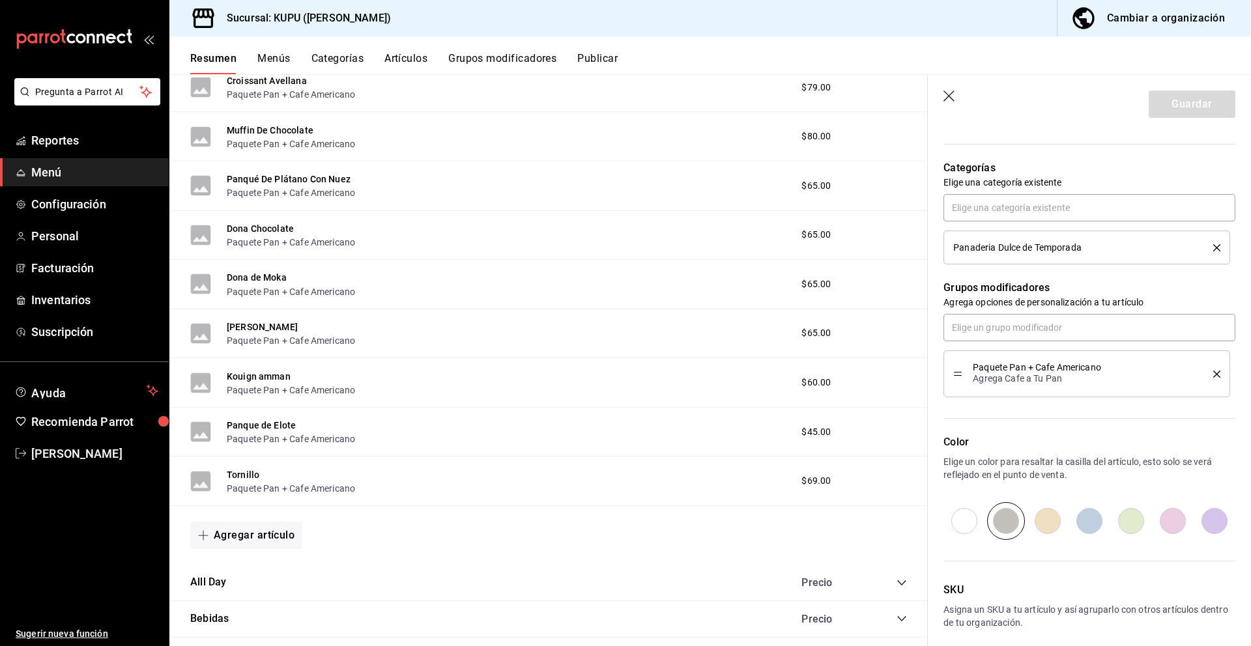
scroll to position [495, 0]
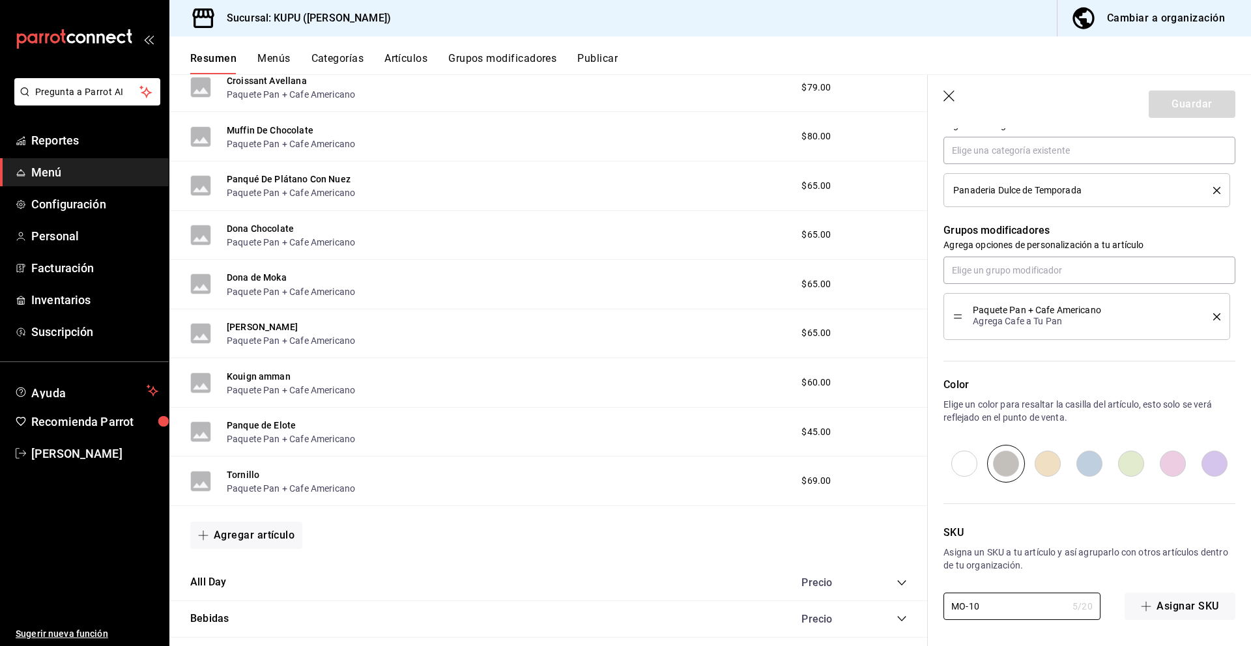
drag, startPoint x: 991, startPoint y: 607, endPoint x: 904, endPoint y: 594, distance: 87.6
click at [904, 594] on main "Resumen sucursal Si activas ‘Editar artículo por menú’, podrás personalizar los…" at bounding box center [710, 360] width 1082 height 572
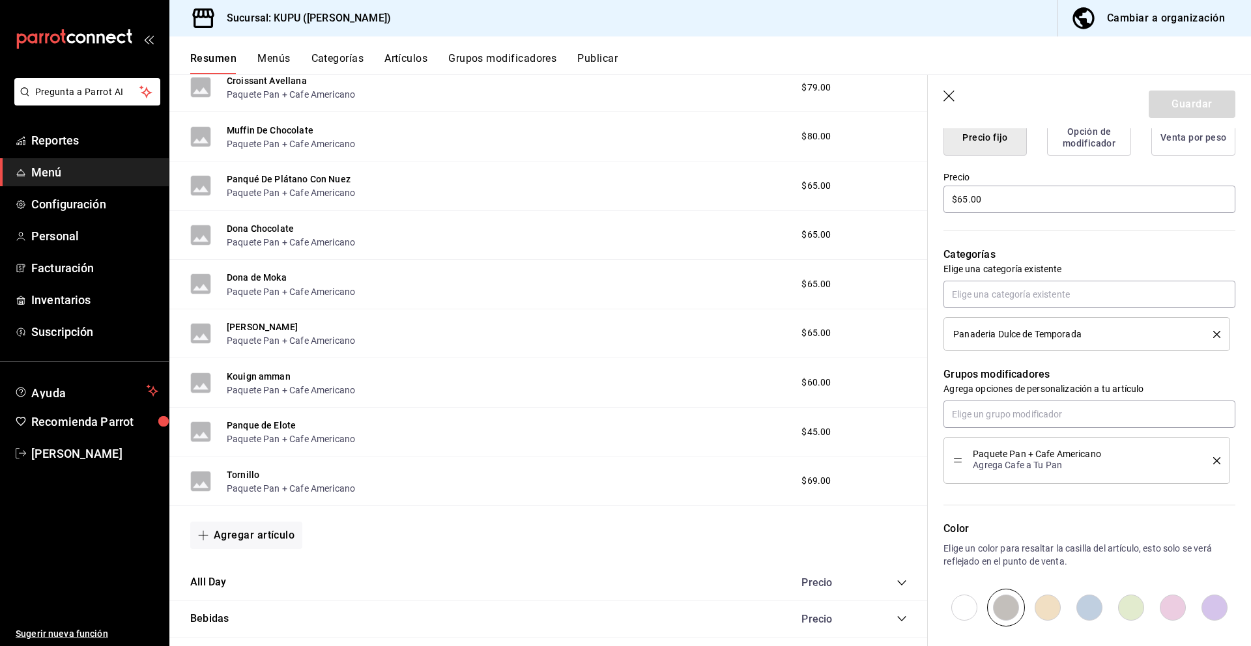
scroll to position [0, 0]
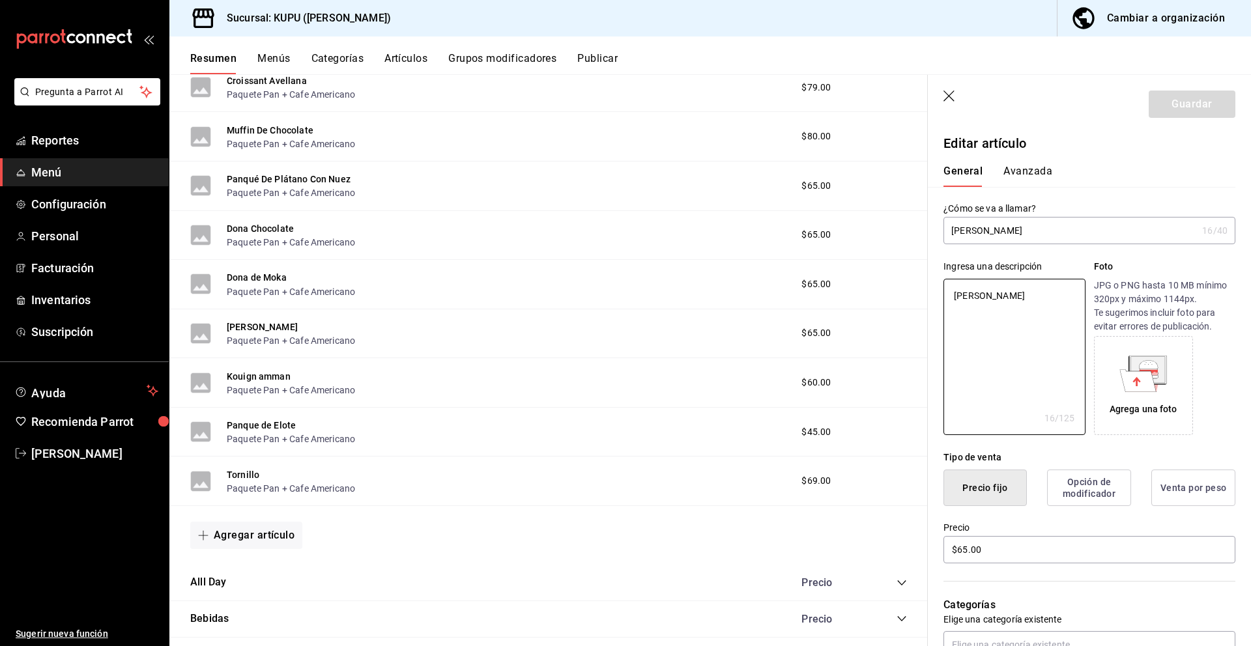
drag, startPoint x: 1049, startPoint y: 305, endPoint x: 940, endPoint y: 290, distance: 110.5
click at [940, 290] on div "Ingresa una descripción [PERSON_NAME] x 16 /125 ​ Foto JPG o PNG hasta 10 MB mí…" at bounding box center [1082, 339] width 308 height 191
paste textarea "Hojaldre crujiente relleno de compota de manzana con canela. Dulce, dorado y pe…"
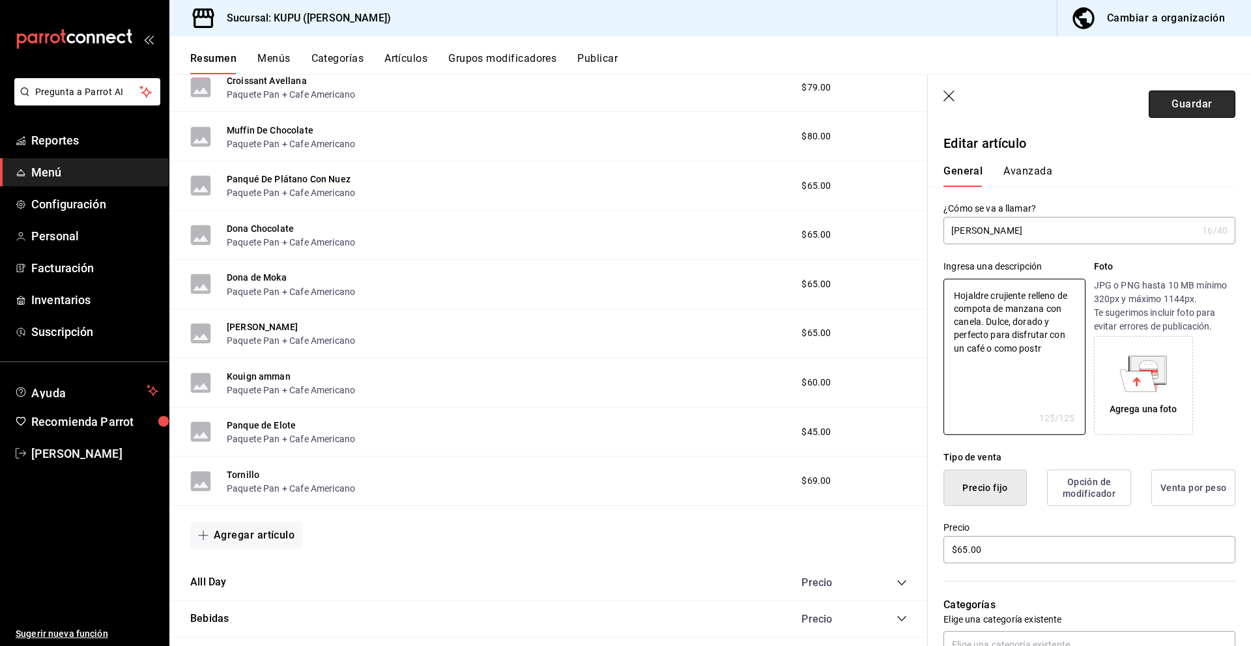
click at [1189, 111] on button "Guardar" at bounding box center [1192, 104] width 87 height 27
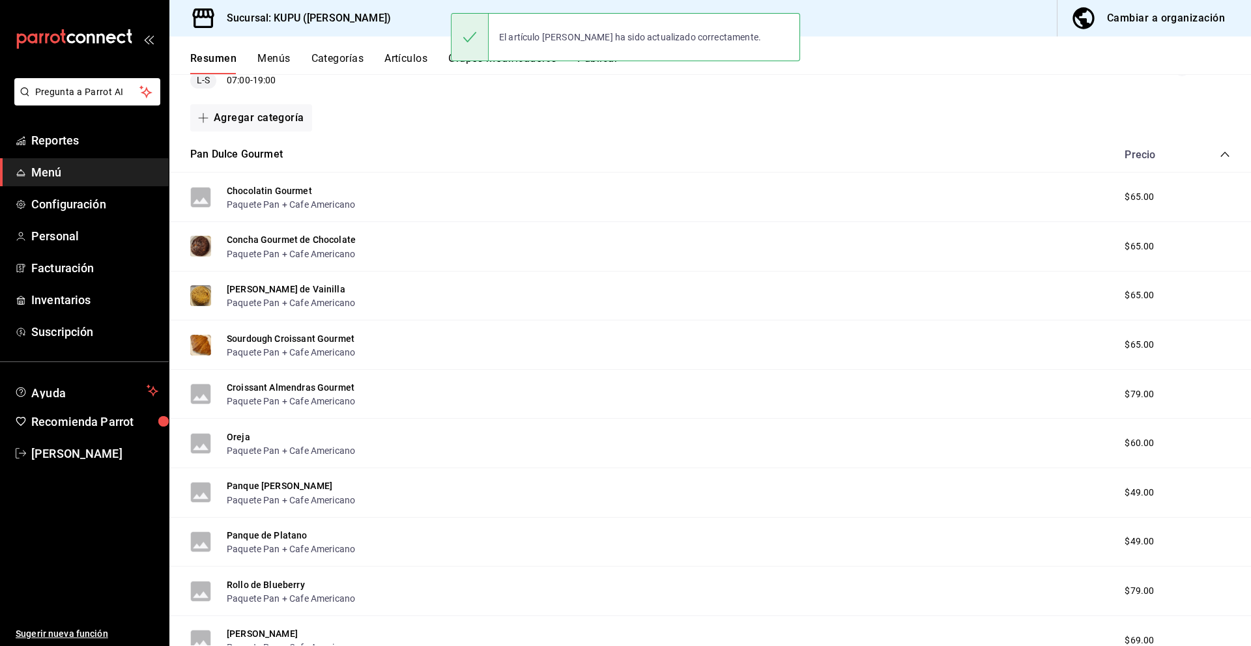
scroll to position [175, 0]
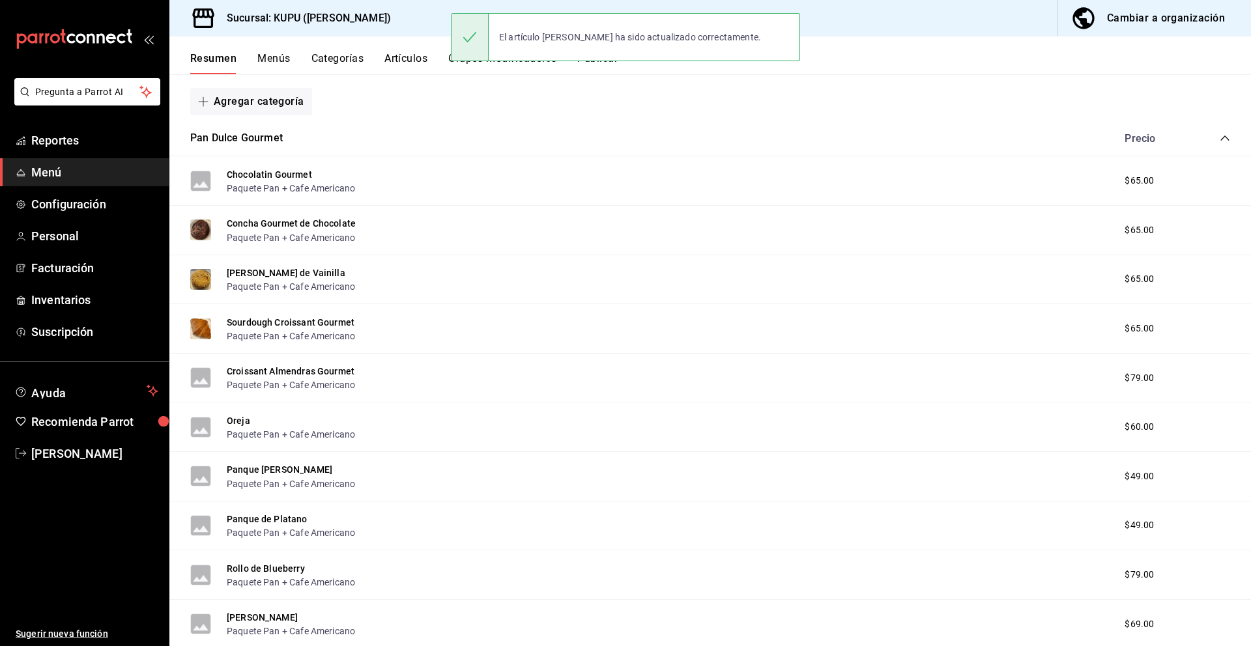
click at [1226, 137] on icon "collapse-category-row" at bounding box center [1224, 138] width 8 height 5
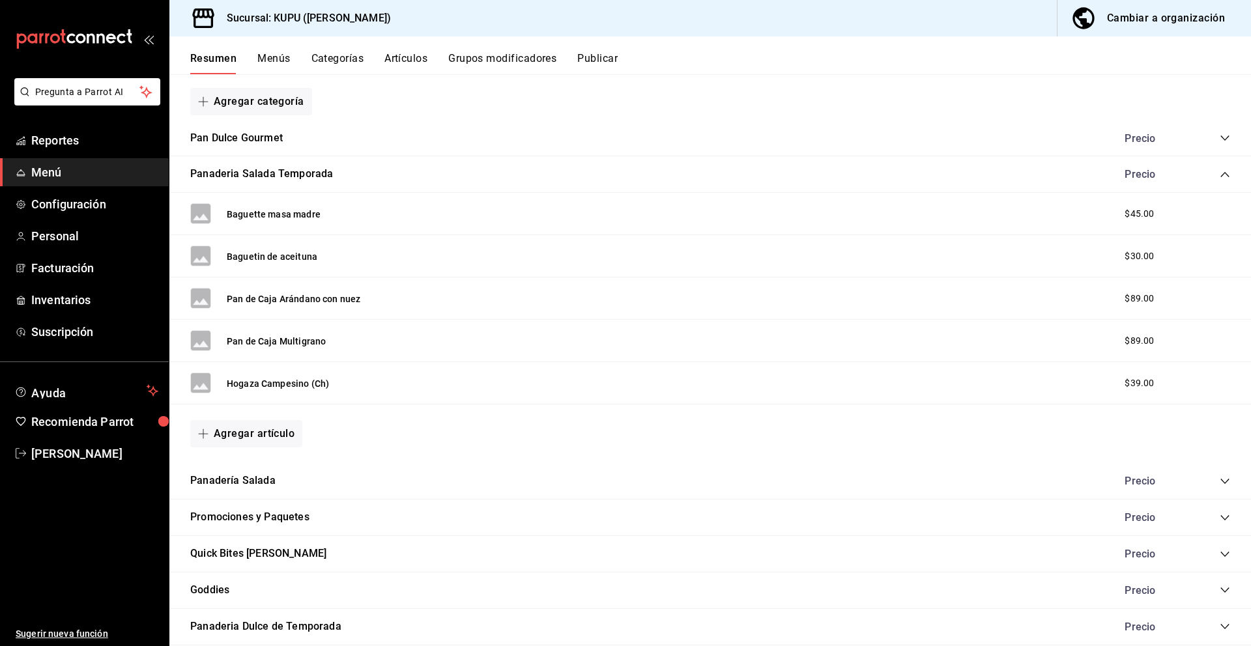
click at [1222, 182] on div "Panaderia Salada Temporada Precio" at bounding box center [710, 174] width 1082 height 36
click at [1222, 173] on icon "collapse-category-row" at bounding box center [1225, 174] width 10 height 10
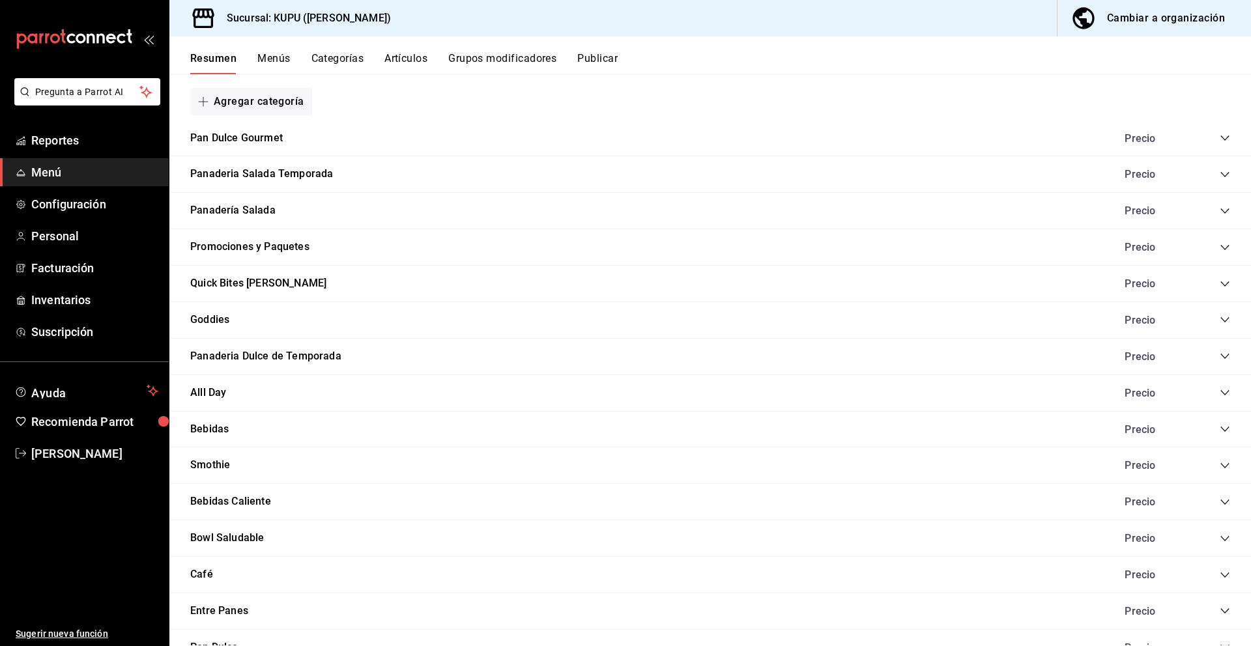
click at [1225, 354] on icon "collapse-category-row" at bounding box center [1225, 356] width 10 height 10
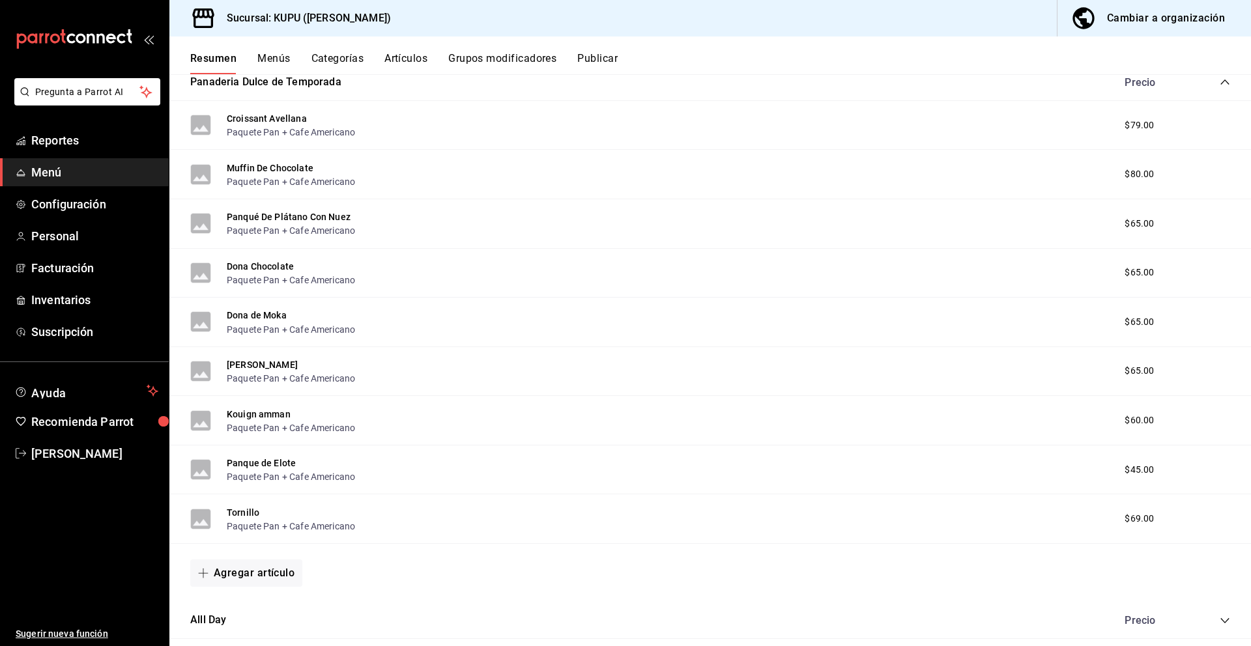
scroll to position [457, 0]
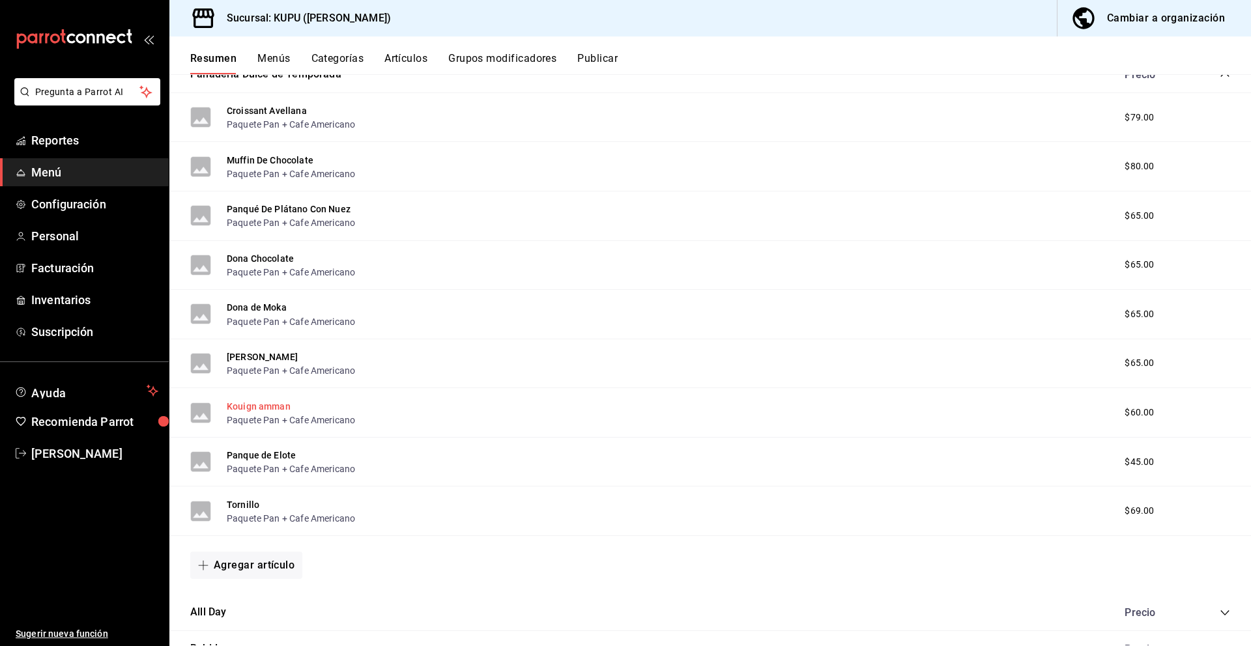
click at [268, 411] on button "Kouign amman" at bounding box center [259, 406] width 64 height 13
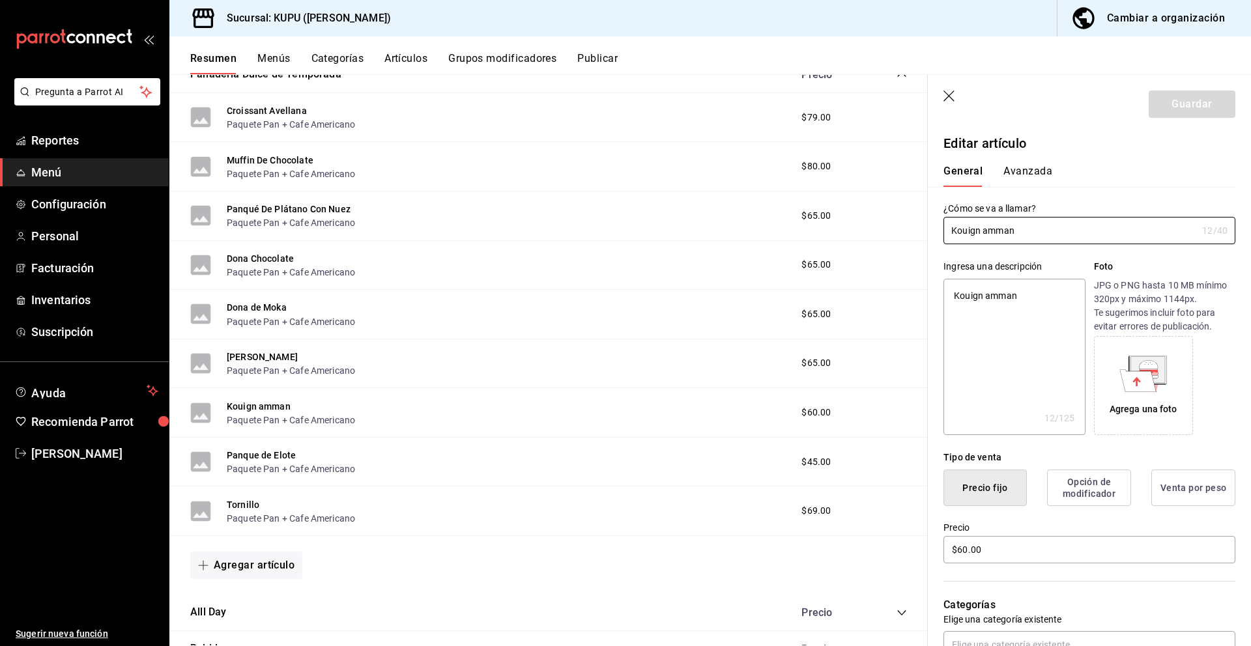
drag, startPoint x: 1044, startPoint y: 231, endPoint x: 929, endPoint y: 205, distance: 117.5
click at [929, 205] on div "¿Cómo se va a llamar? [PERSON_NAME] amman 12 /40 ¿Cómo se va a llamar?" at bounding box center [1082, 215] width 308 height 57
drag, startPoint x: 999, startPoint y: 550, endPoint x: 947, endPoint y: 543, distance: 53.2
click at [947, 543] on input "$60.00" at bounding box center [1089, 549] width 292 height 27
drag, startPoint x: 1036, startPoint y: 301, endPoint x: 934, endPoint y: 283, distance: 103.2
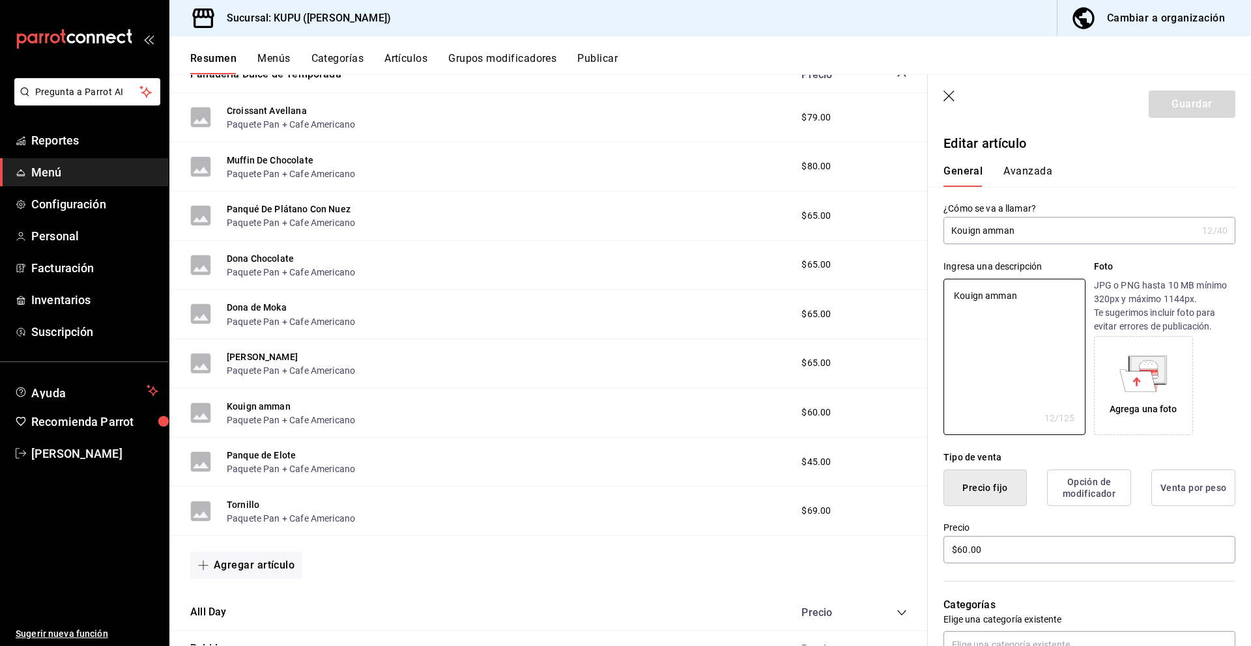
click at [934, 283] on div "Ingresa una descripción Kouign amman x 12 /125 ​ Foto JPG o PNG hasta 10 MB mín…" at bounding box center [1082, 339] width 308 height 191
paste textarea "60.00"
drag, startPoint x: 1001, startPoint y: 304, endPoint x: 919, endPoint y: 287, distance: 83.3
click at [919, 287] on main "Resumen sucursal Si activas ‘Editar artículo por menú’, podrás personalizar los…" at bounding box center [710, 360] width 1082 height 572
paste textarea "[PERSON_NAME] de masa laminada con mantequilla y azúcar caramelizada. Crujiente…"
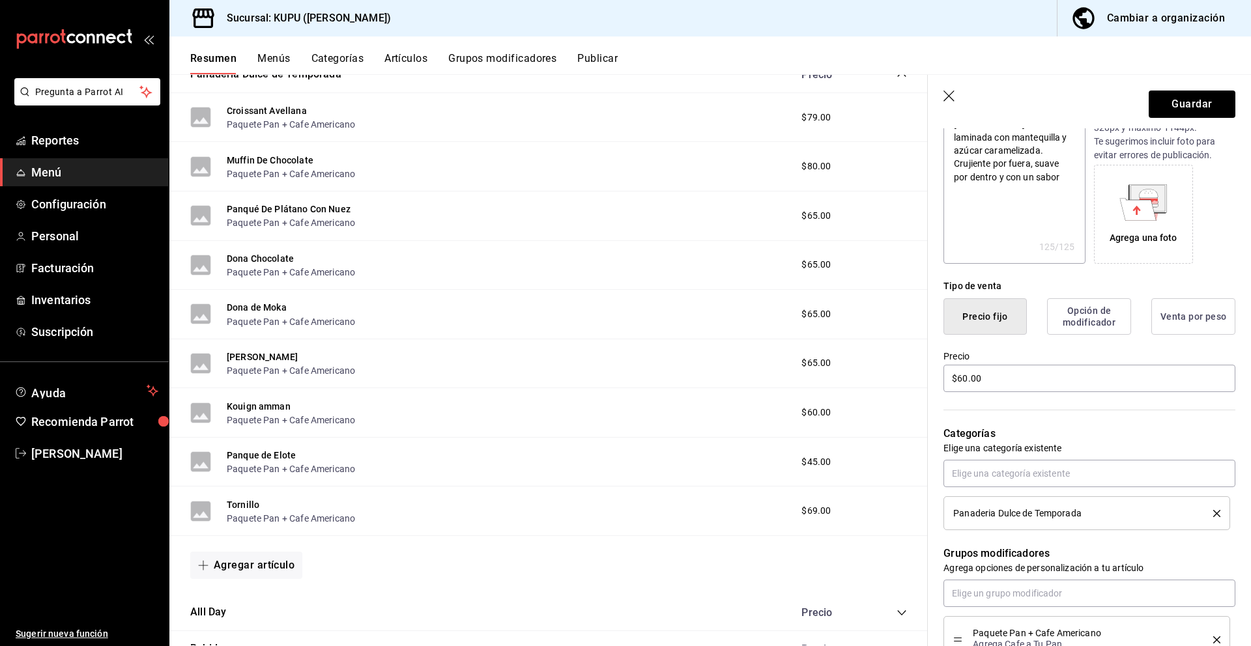
scroll to position [495, 0]
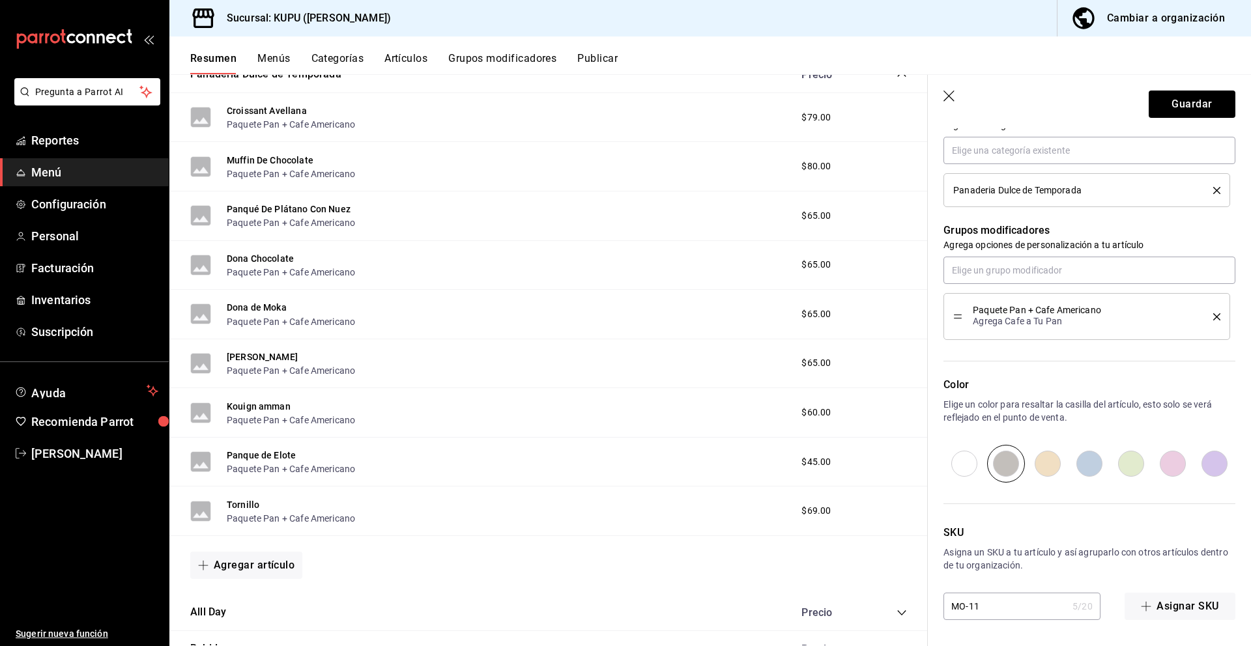
drag, startPoint x: 998, startPoint y: 607, endPoint x: 949, endPoint y: 606, distance: 48.9
click at [949, 606] on input "MO-11" at bounding box center [1005, 607] width 124 height 26
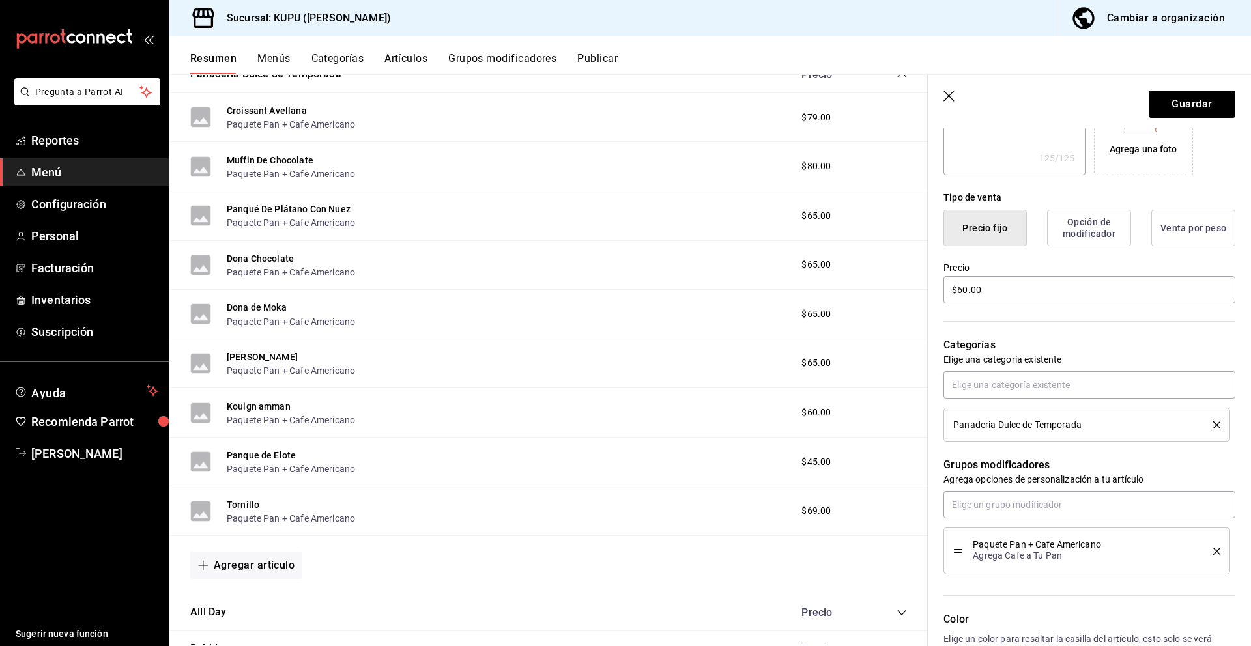
scroll to position [0, 0]
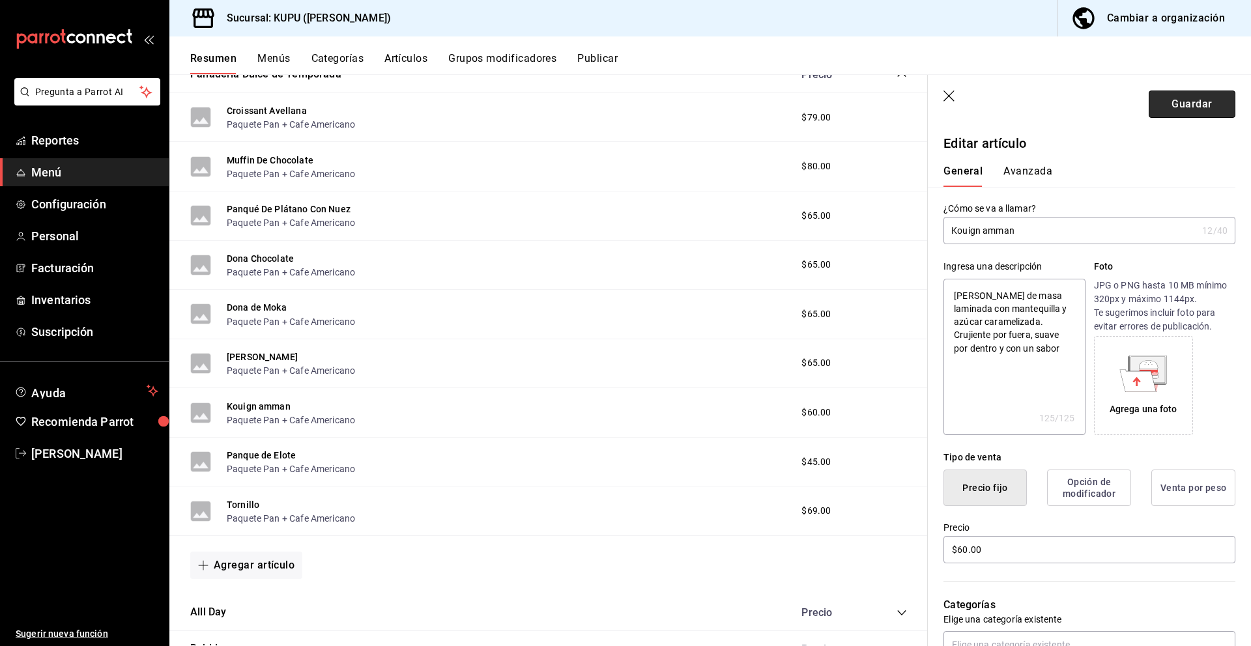
click at [1172, 103] on button "Guardar" at bounding box center [1192, 104] width 87 height 27
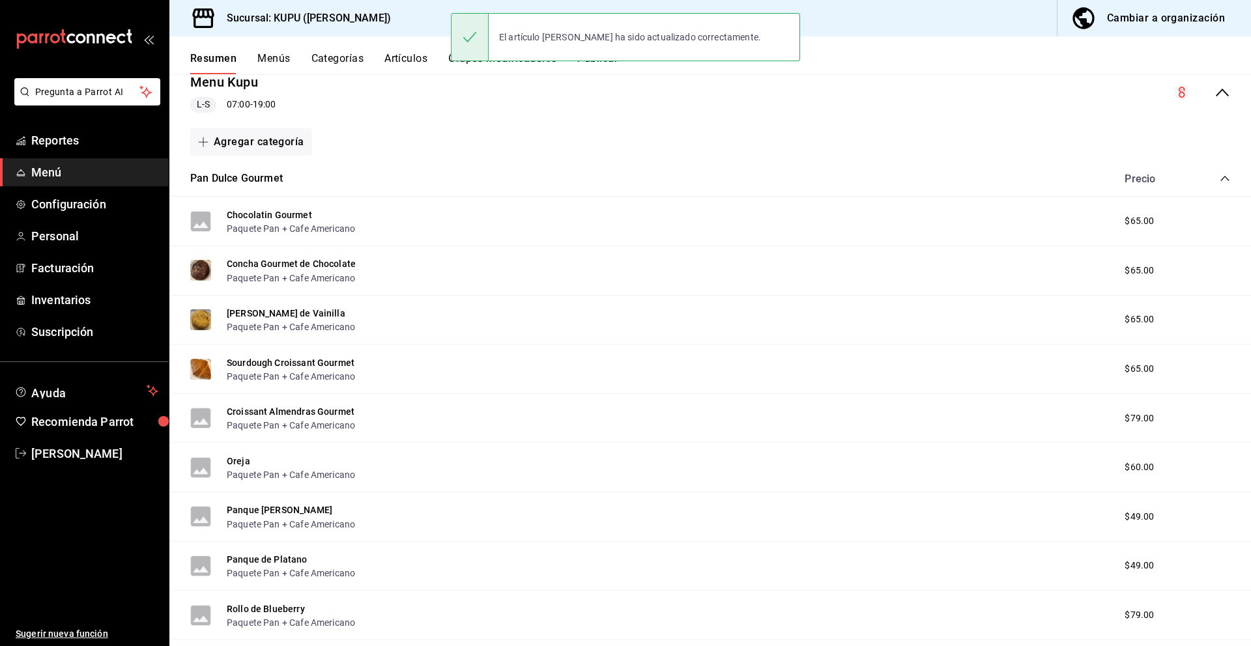
scroll to position [176, 0]
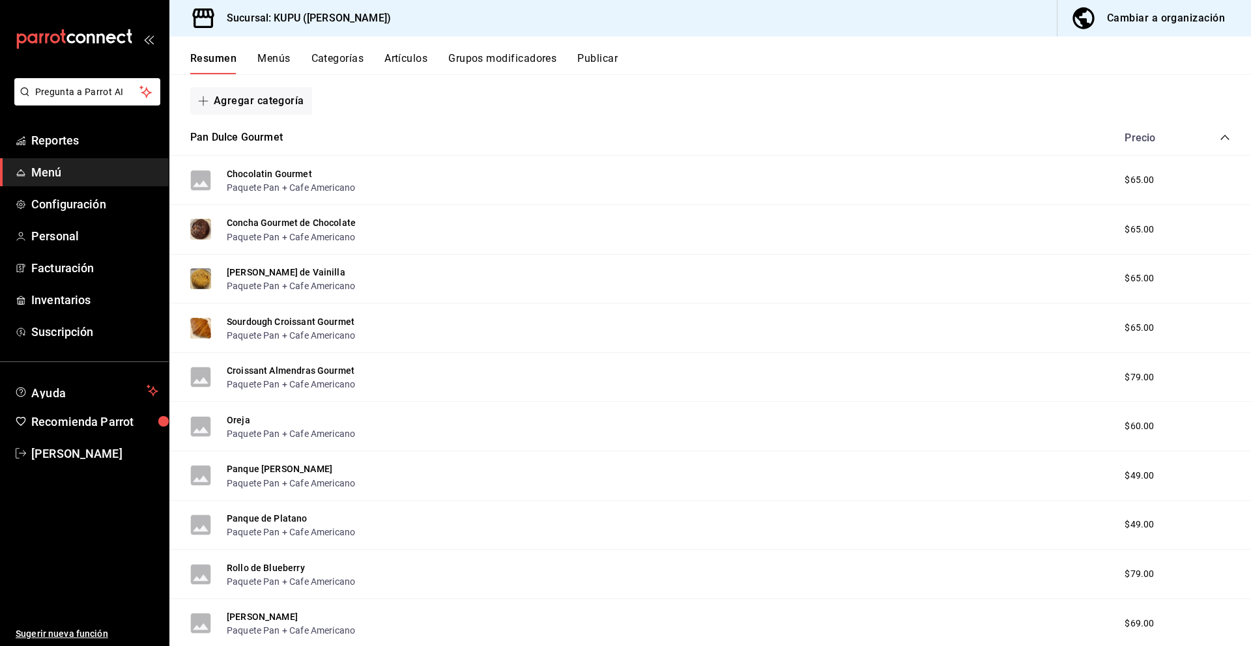
click at [409, 59] on button "Artículos" at bounding box center [405, 63] width 43 height 22
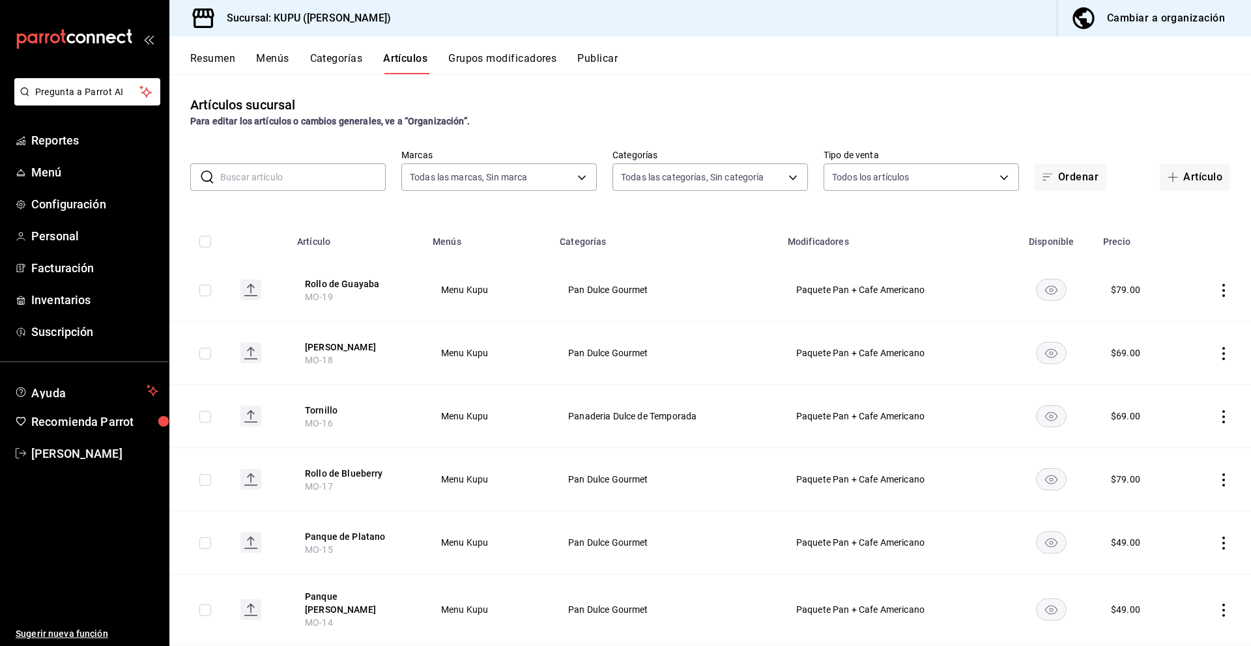
click at [307, 177] on input "text" at bounding box center [302, 177] width 165 height 26
paste input "Croissant Avellana"
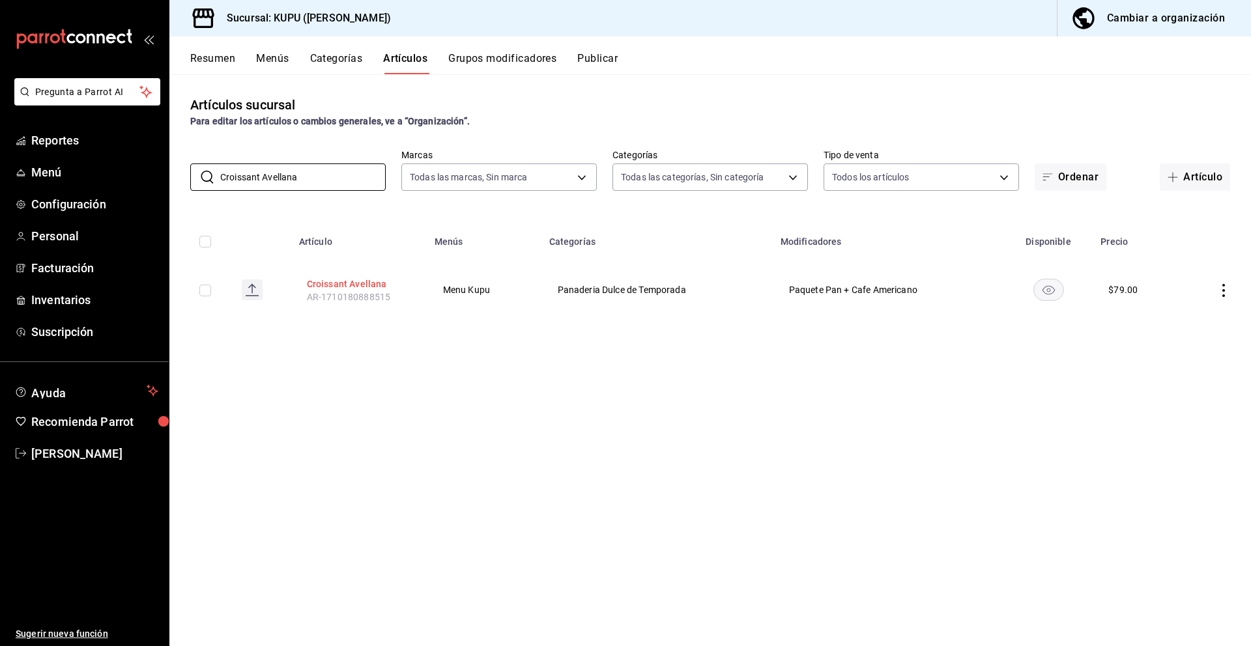
click at [373, 283] on button "Croissant Avellana" at bounding box center [359, 284] width 104 height 13
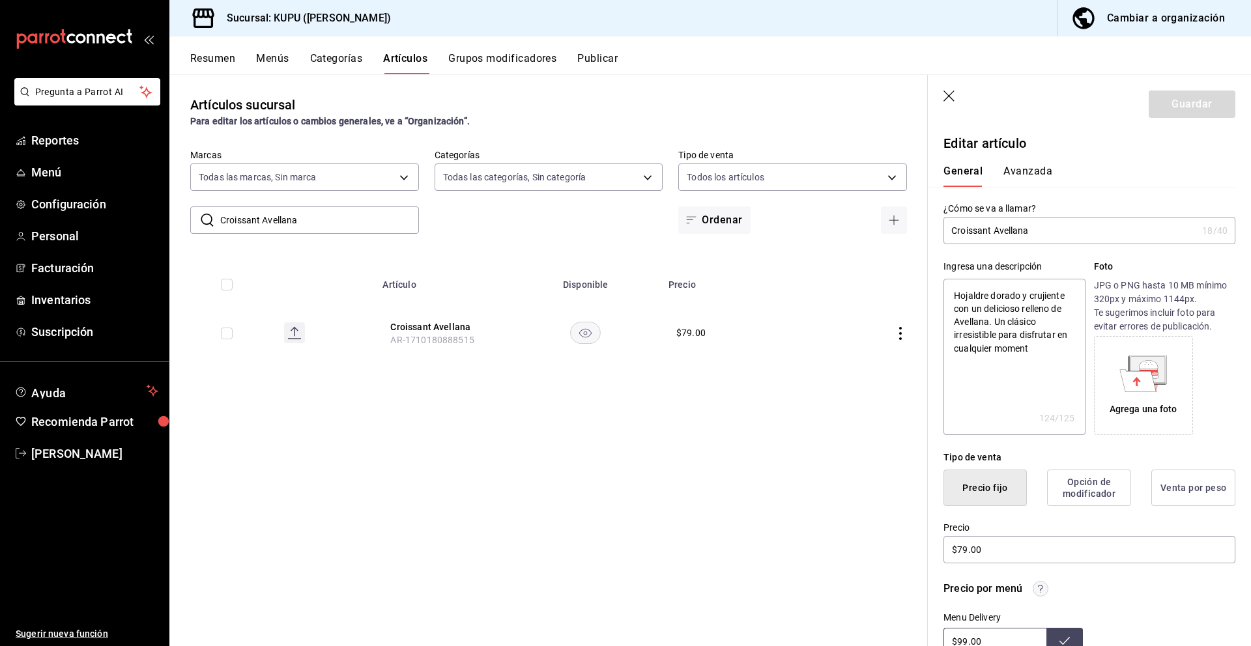
click at [1039, 171] on button "Avanzada" at bounding box center [1027, 176] width 49 height 22
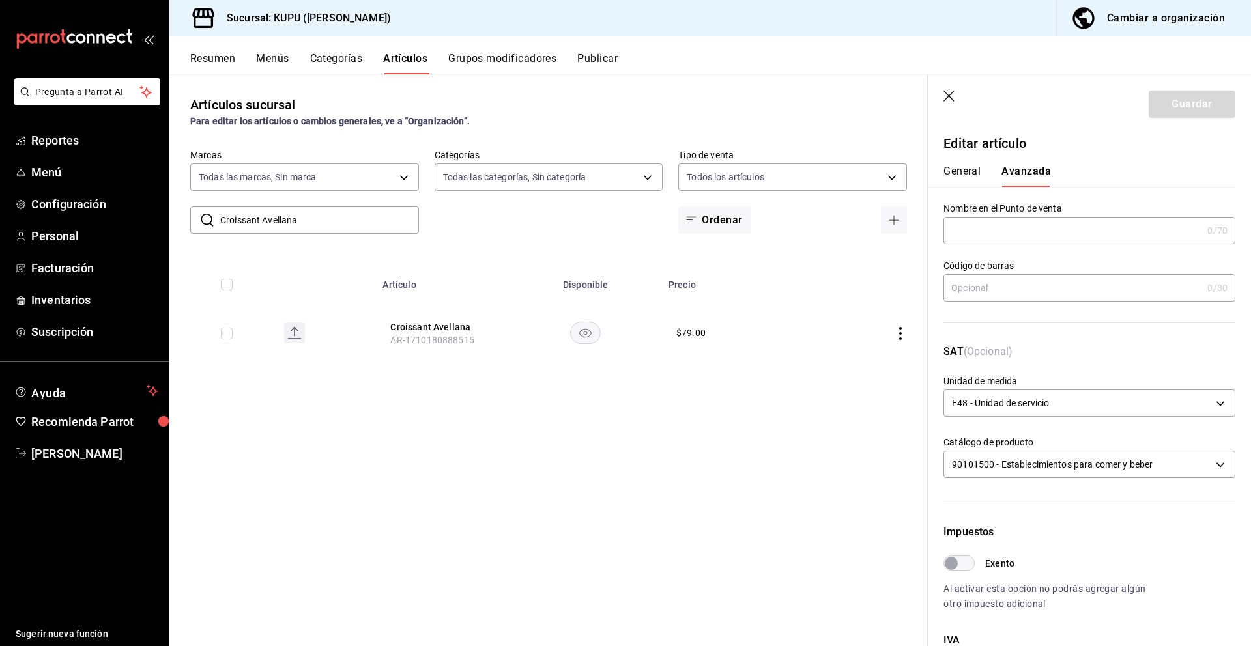
click at [948, 100] on icon "button" at bounding box center [949, 97] width 13 height 13
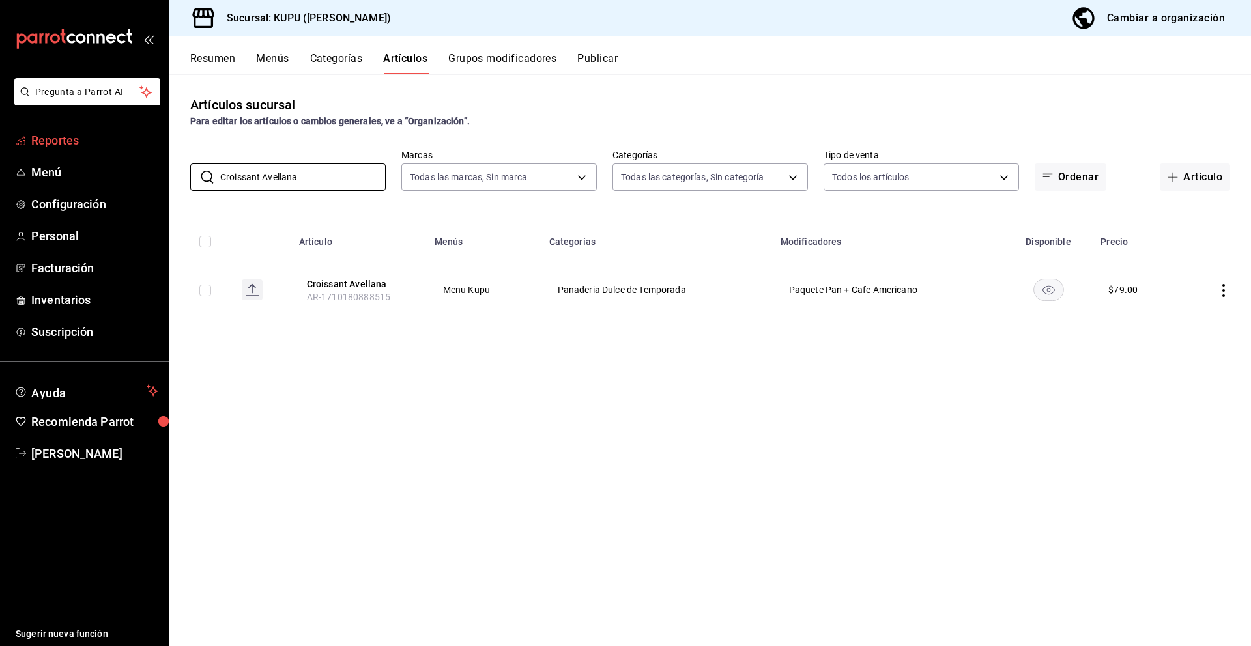
drag, startPoint x: 332, startPoint y: 176, endPoint x: 143, endPoint y: 137, distance: 193.5
click at [143, 137] on div "Pregunta a Parrot AI Reportes Menú Configuración Personal Facturación Inventari…" at bounding box center [625, 323] width 1251 height 646
paste input "Muffin De Chocolate"
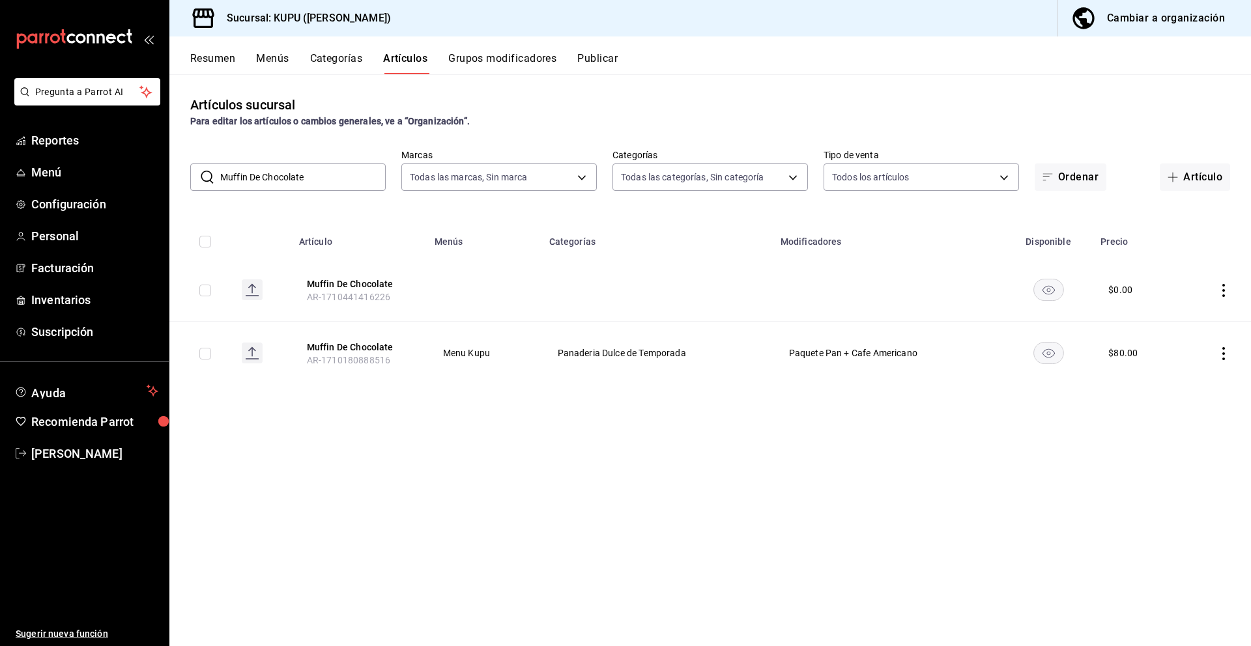
click at [1228, 294] on icon "actions" at bounding box center [1223, 290] width 13 height 13
click at [1172, 378] on span "Eliminar" at bounding box center [1184, 374] width 33 height 10
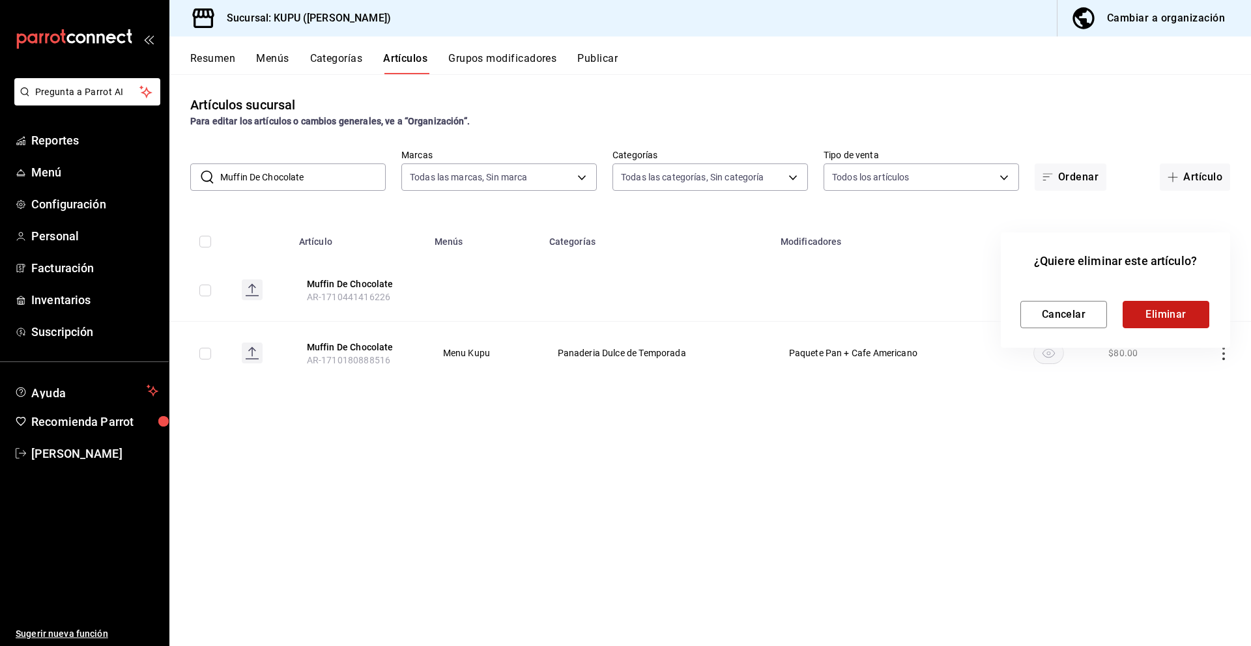
click at [1179, 319] on button "Eliminar" at bounding box center [1166, 314] width 87 height 27
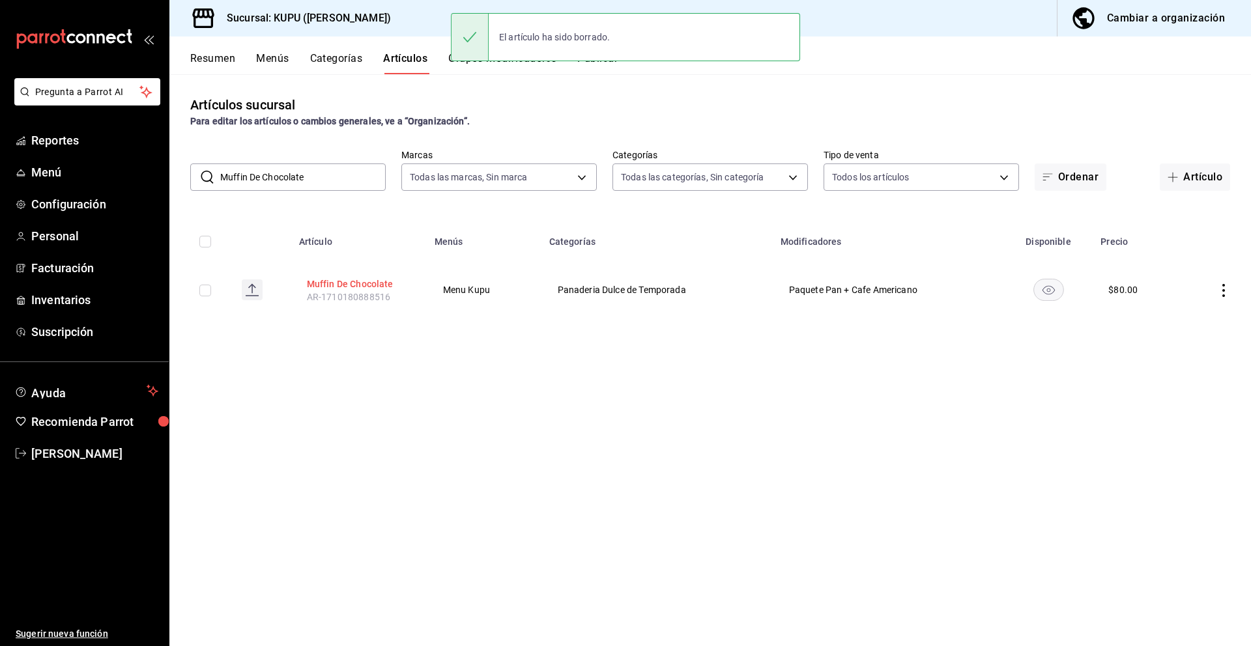
click at [344, 279] on button "Muffin De Chocolate" at bounding box center [359, 284] width 104 height 13
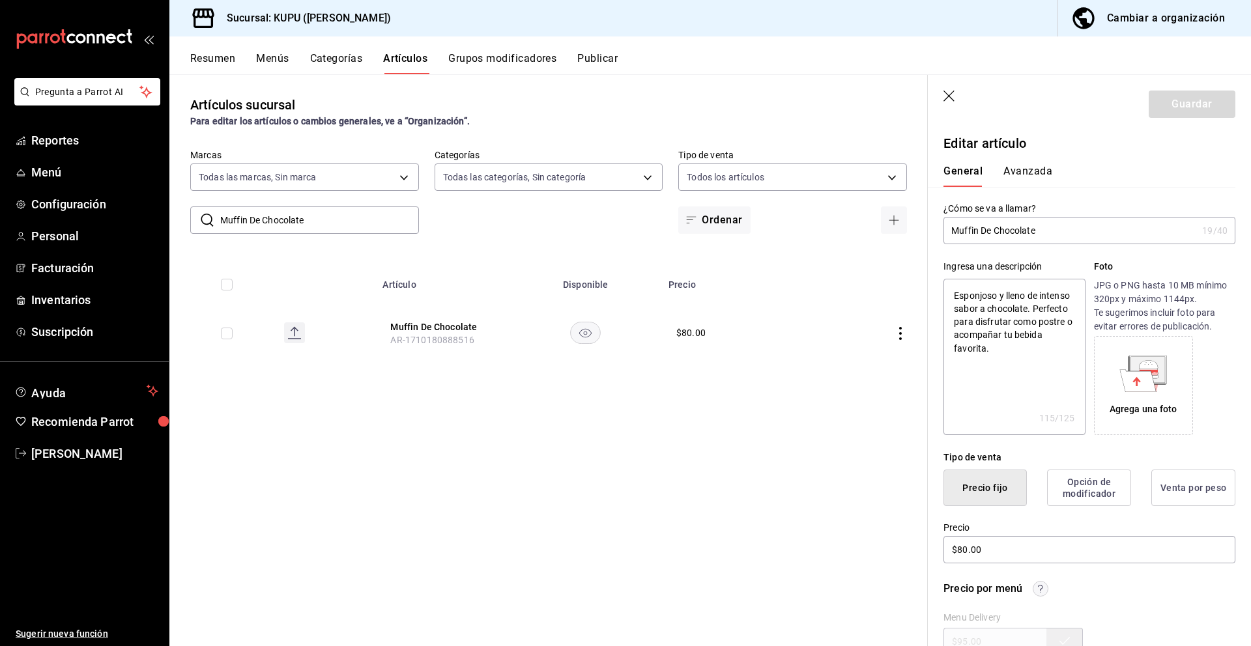
click at [1023, 170] on button "Avanzada" at bounding box center [1027, 176] width 49 height 22
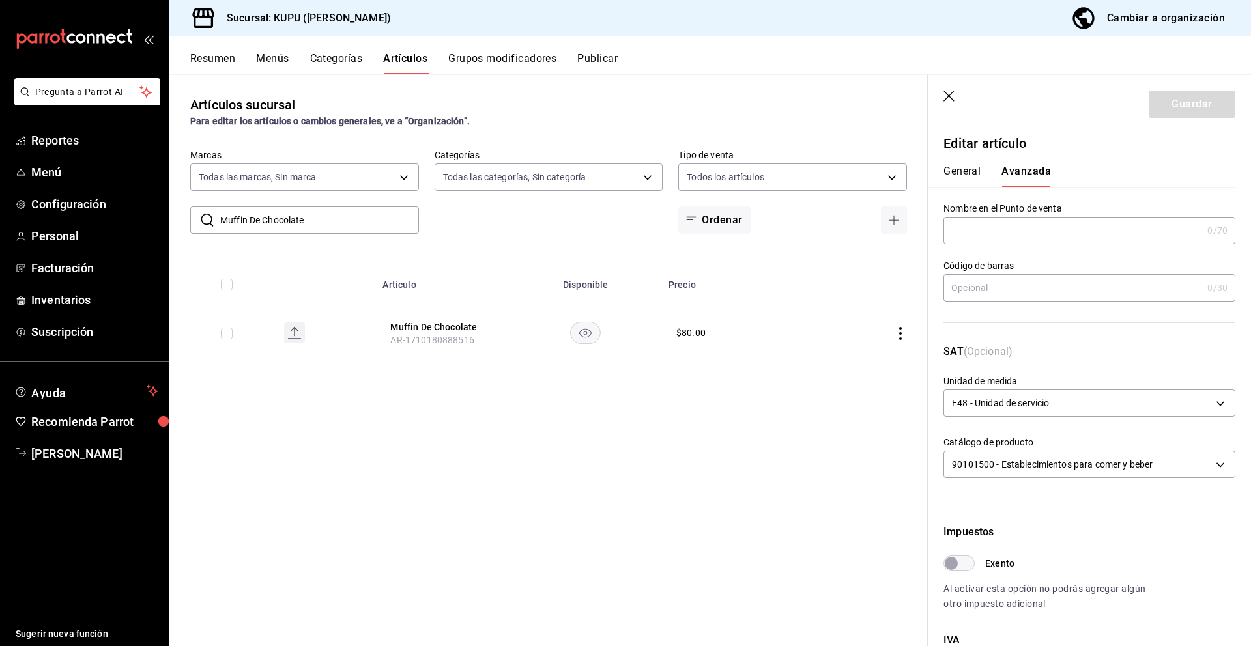
scroll to position [274, 0]
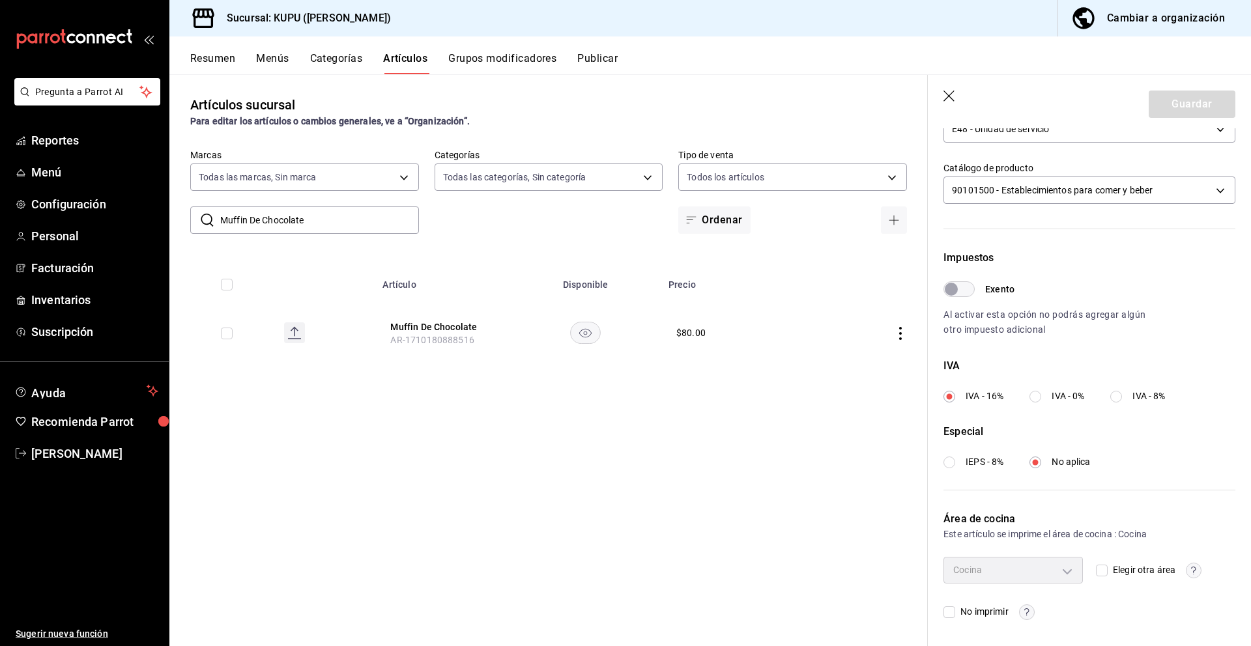
click at [1047, 395] on label "IVA - 0%" at bounding box center [1056, 397] width 55 height 14
click at [1041, 395] on input "IVA - 0%" at bounding box center [1035, 397] width 12 height 12
click at [958, 463] on label "IEPS - 8%" at bounding box center [973, 462] width 60 height 14
click at [955, 463] on input "IEPS - 8%" at bounding box center [949, 463] width 12 height 12
click at [1175, 113] on button "Guardar" at bounding box center [1192, 104] width 87 height 27
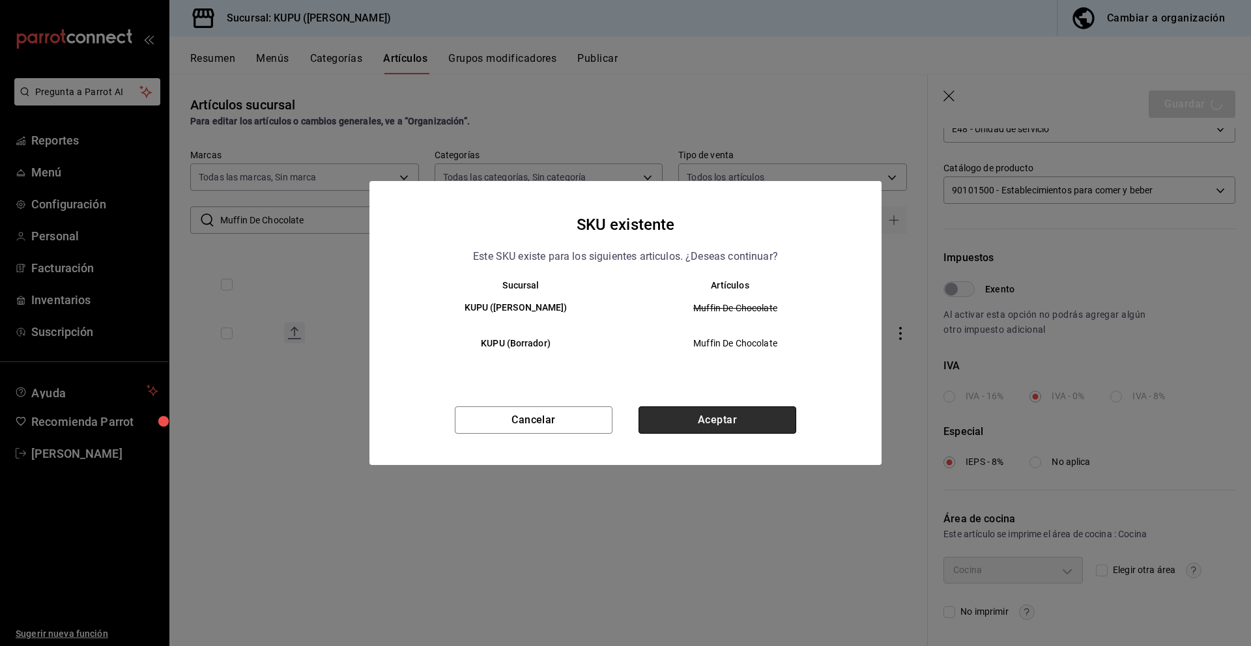
click at [709, 422] on button "Aceptar" at bounding box center [718, 420] width 158 height 27
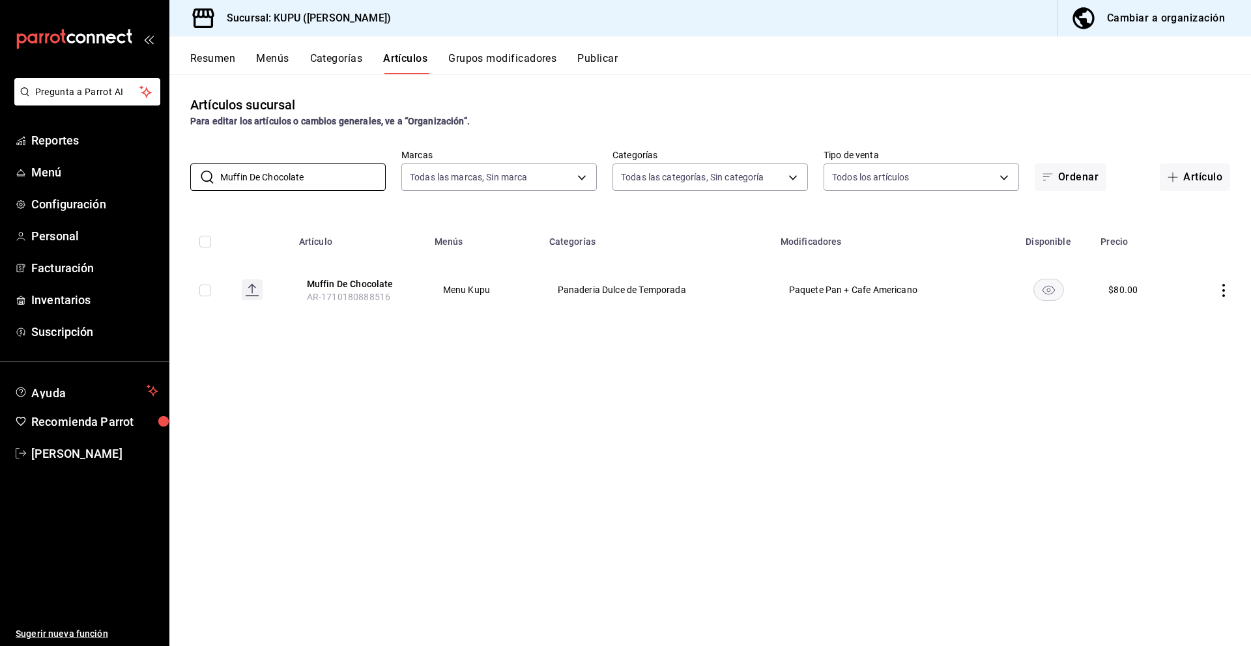
drag, startPoint x: 328, startPoint y: 177, endPoint x: 171, endPoint y: 169, distance: 156.5
click at [171, 169] on div "​ Muffin De Chocolate ​ Marcas Todas las marcas, Sin marca fb9c4d46-a015-46d8-8…" at bounding box center [710, 170] width 1082 height 42
paste input "Panqué De Plátano Con Nuez"
click at [345, 281] on button "Panqué De Plátano Con Nuez" at bounding box center [359, 287] width 104 height 26
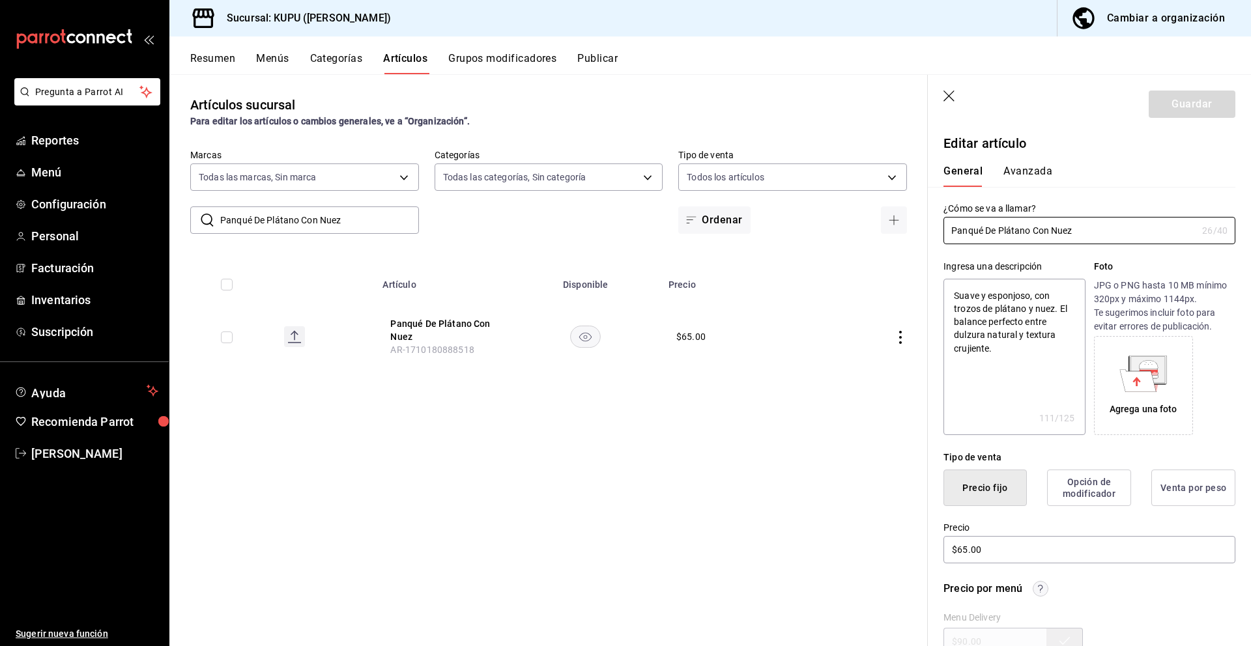
click at [1026, 177] on button "Avanzada" at bounding box center [1027, 176] width 49 height 22
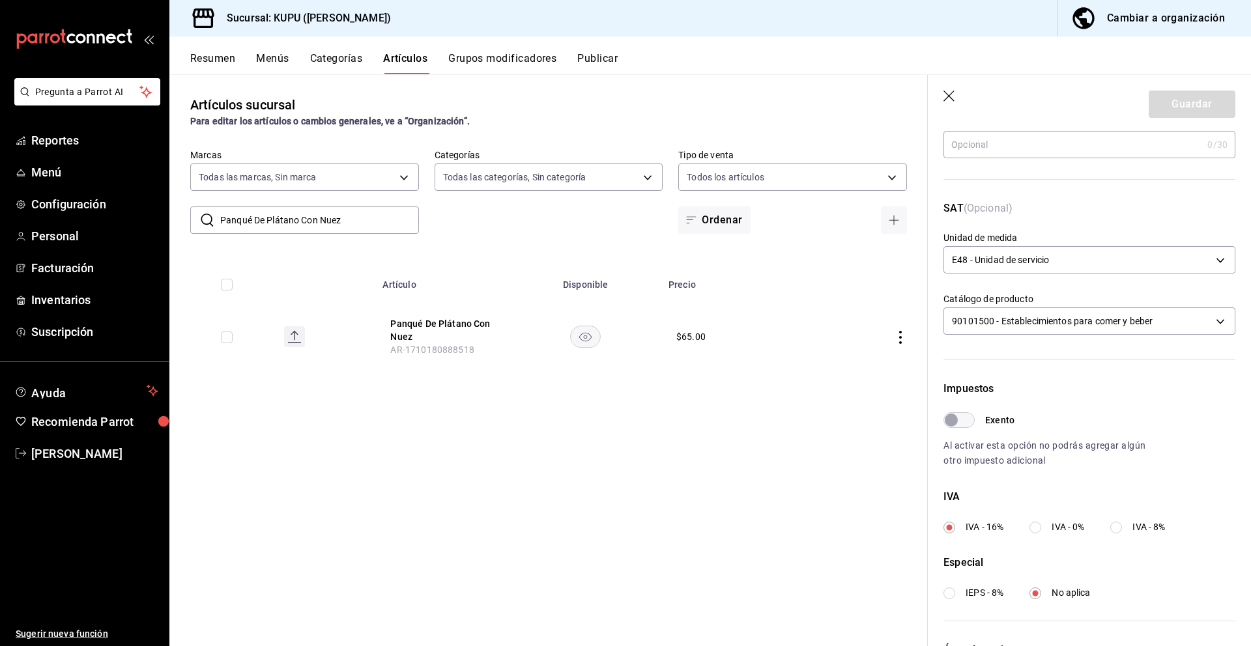
scroll to position [274, 0]
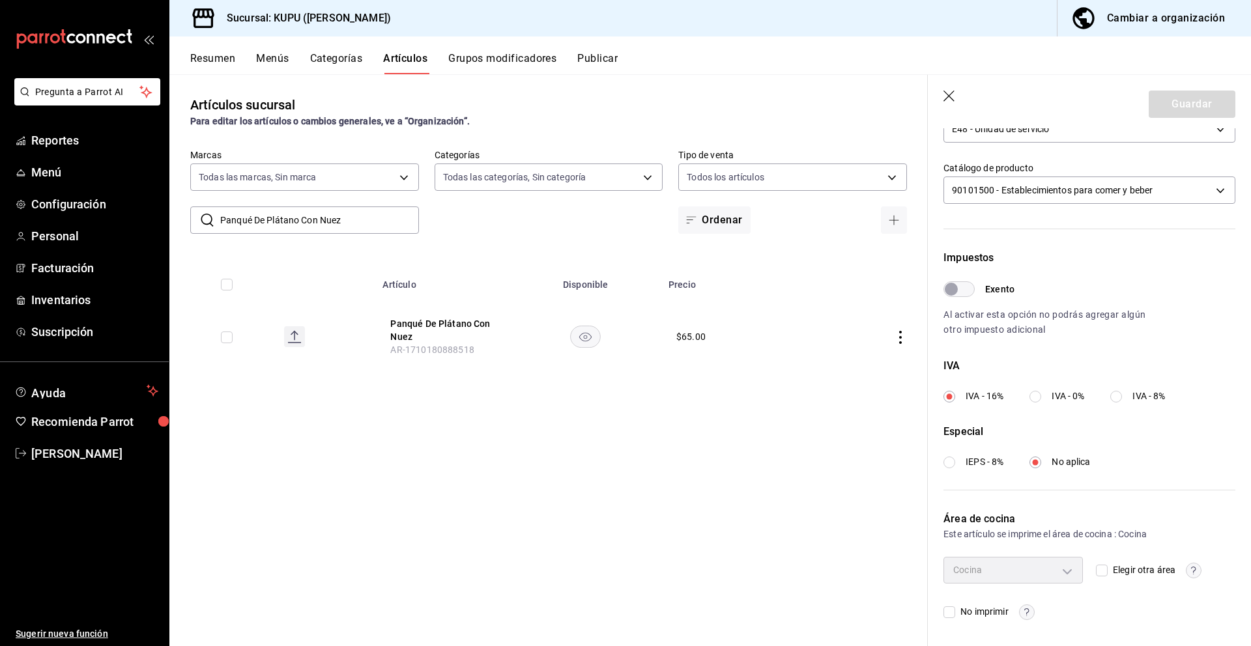
click at [1035, 398] on input "IVA - 0%" at bounding box center [1035, 397] width 12 height 12
click at [951, 462] on input "IEPS - 8%" at bounding box center [949, 463] width 12 height 12
click at [1198, 113] on button "Guardar" at bounding box center [1192, 104] width 87 height 27
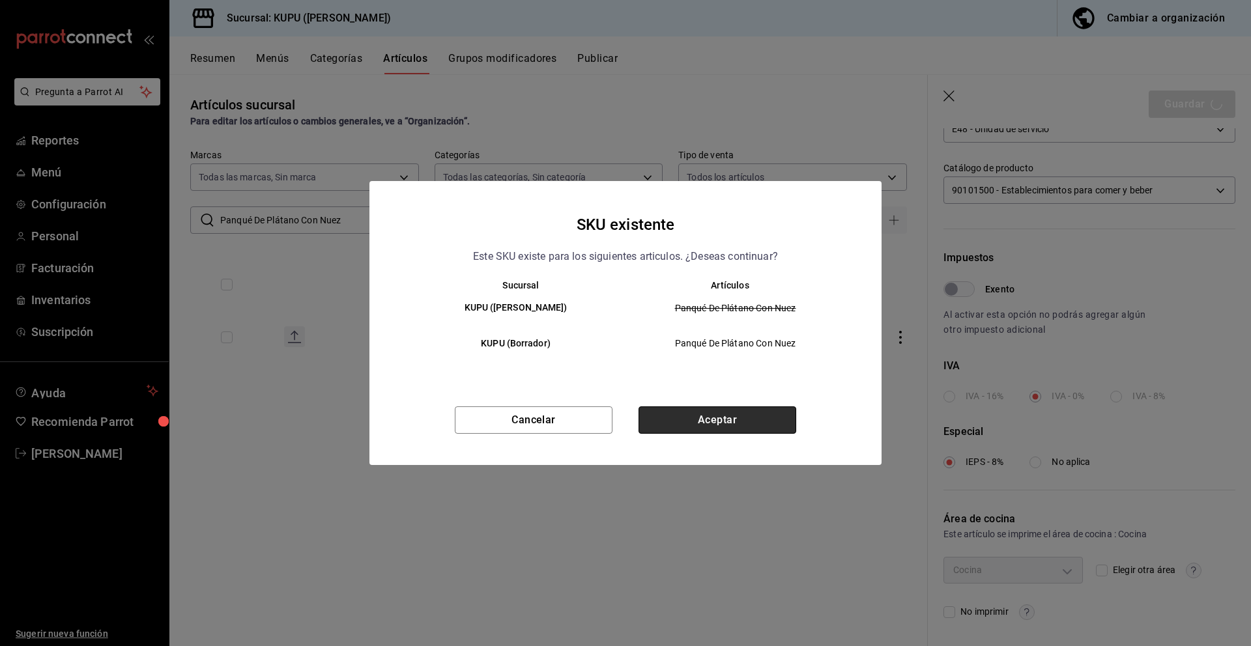
click at [754, 420] on button "Aceptar" at bounding box center [718, 420] width 158 height 27
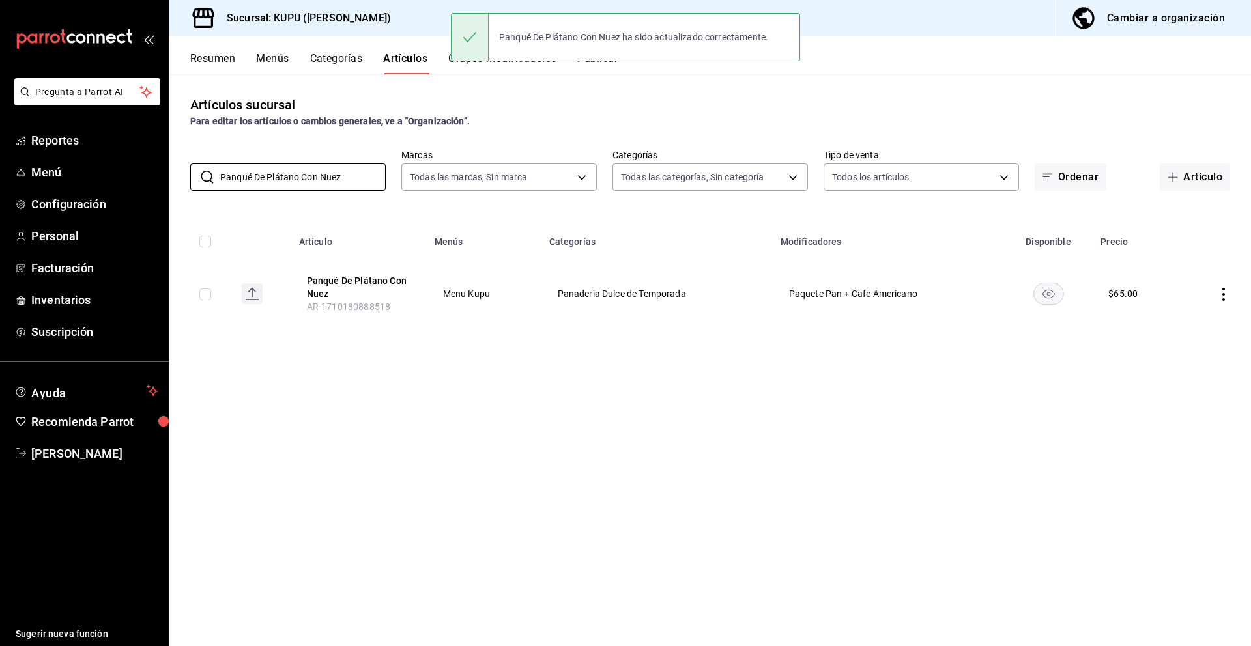
drag, startPoint x: 364, startPoint y: 178, endPoint x: 152, endPoint y: 112, distance: 221.7
click at [152, 112] on div "Pregunta a Parrot AI Reportes Menú Configuración Personal Facturación Inventari…" at bounding box center [625, 323] width 1251 height 646
paste input "Dona Chocolate"
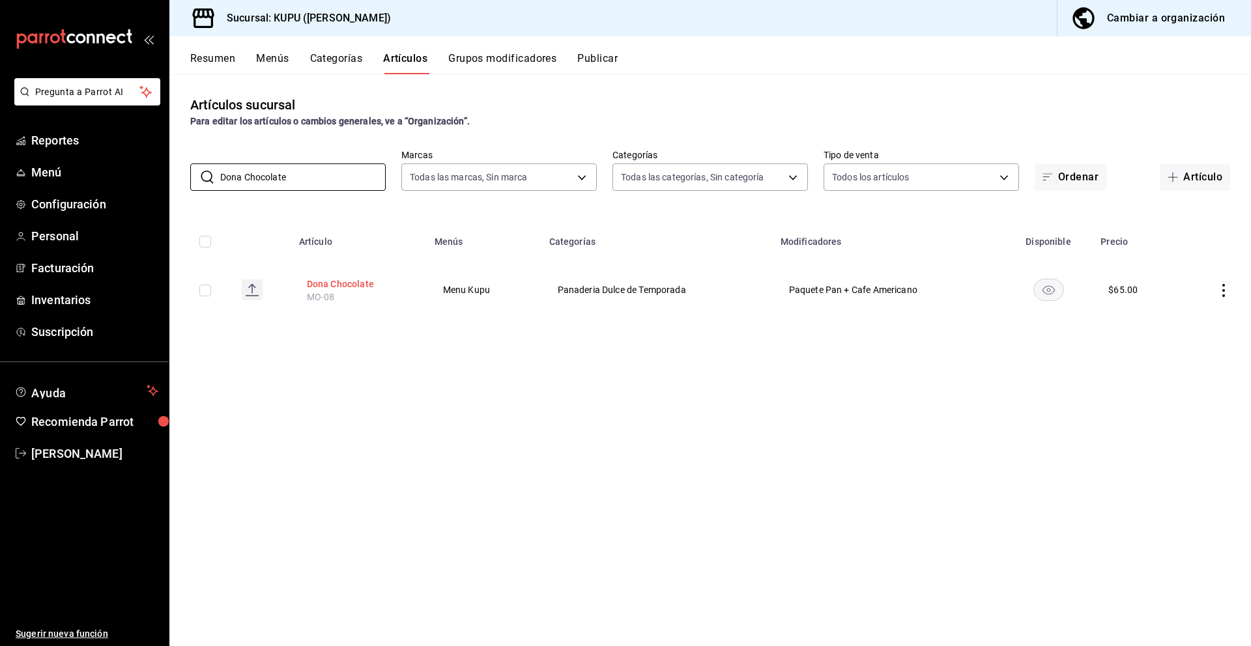
click at [355, 281] on button "Dona Chocolate" at bounding box center [359, 284] width 104 height 13
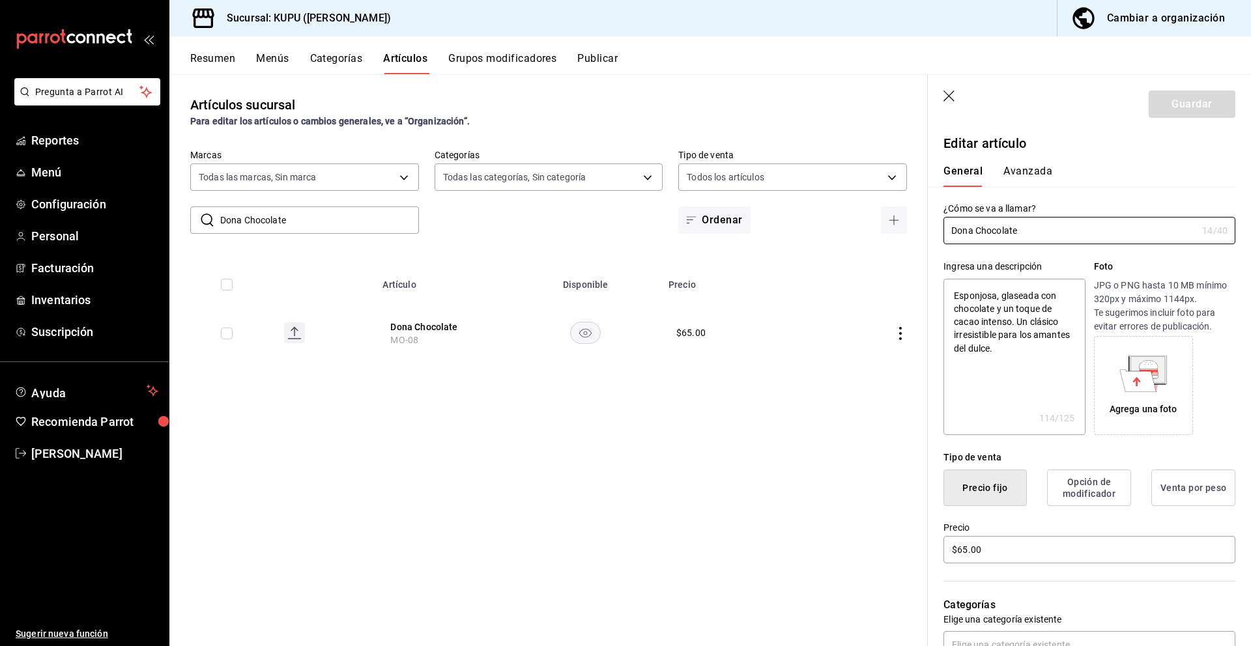
click at [1029, 171] on button "Avanzada" at bounding box center [1027, 176] width 49 height 22
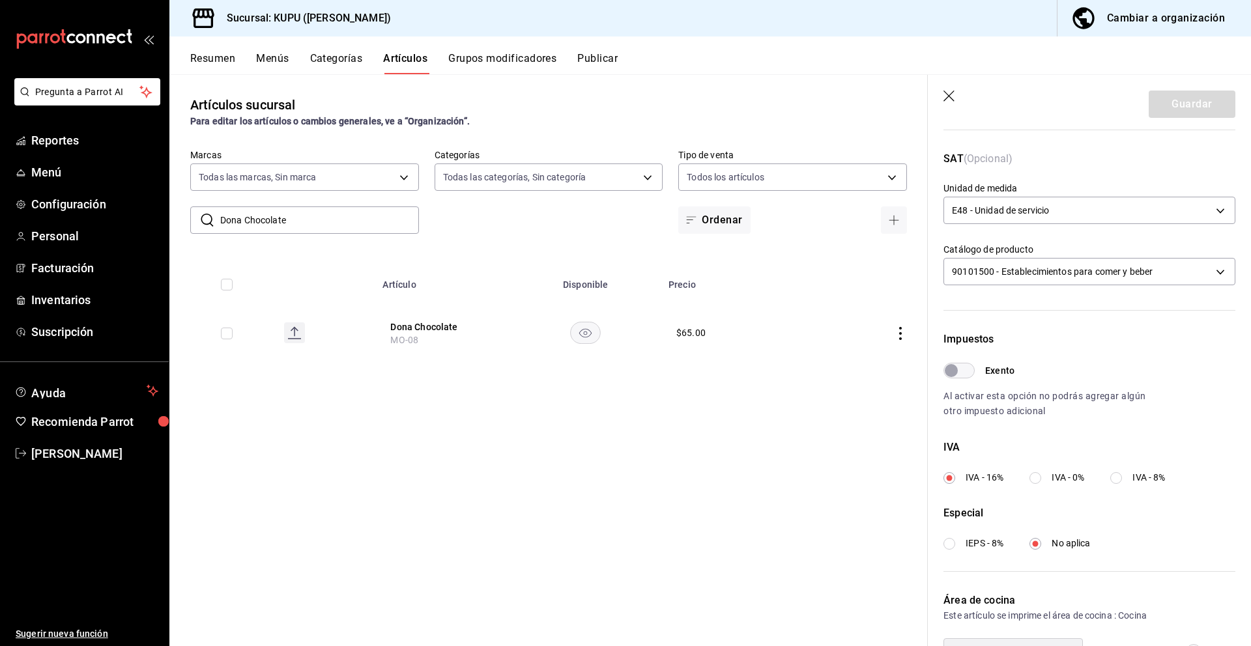
scroll to position [274, 0]
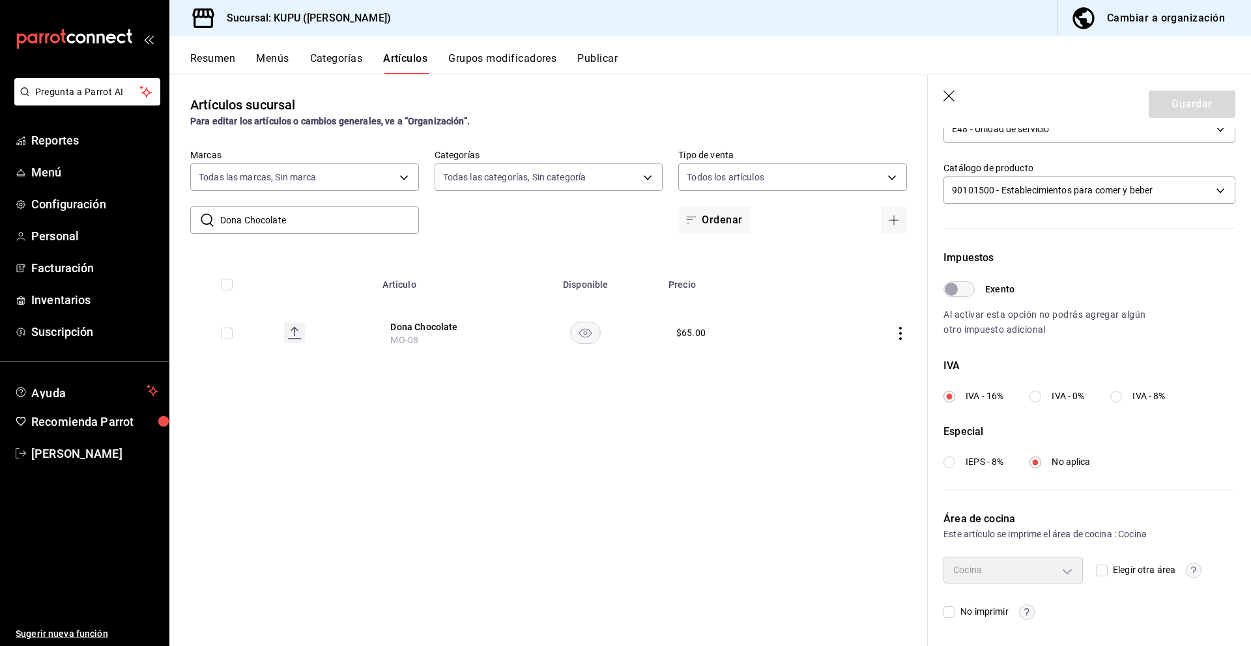
click at [1046, 396] on label "IVA - 0%" at bounding box center [1056, 397] width 55 height 14
click at [1041, 396] on input "IVA - 0%" at bounding box center [1035, 397] width 12 height 12
click at [950, 465] on input "IEPS - 8%" at bounding box center [949, 463] width 12 height 12
click at [1209, 108] on button "Guardar" at bounding box center [1192, 104] width 87 height 27
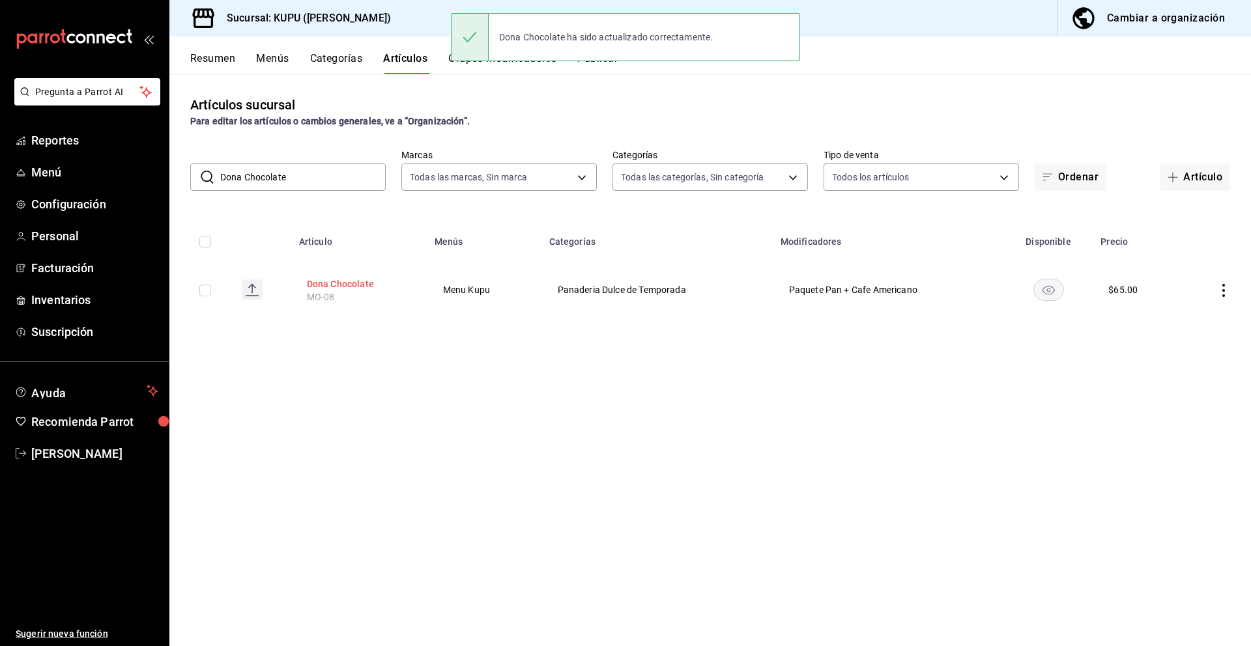
click at [348, 287] on button "Dona Chocolate" at bounding box center [359, 284] width 104 height 13
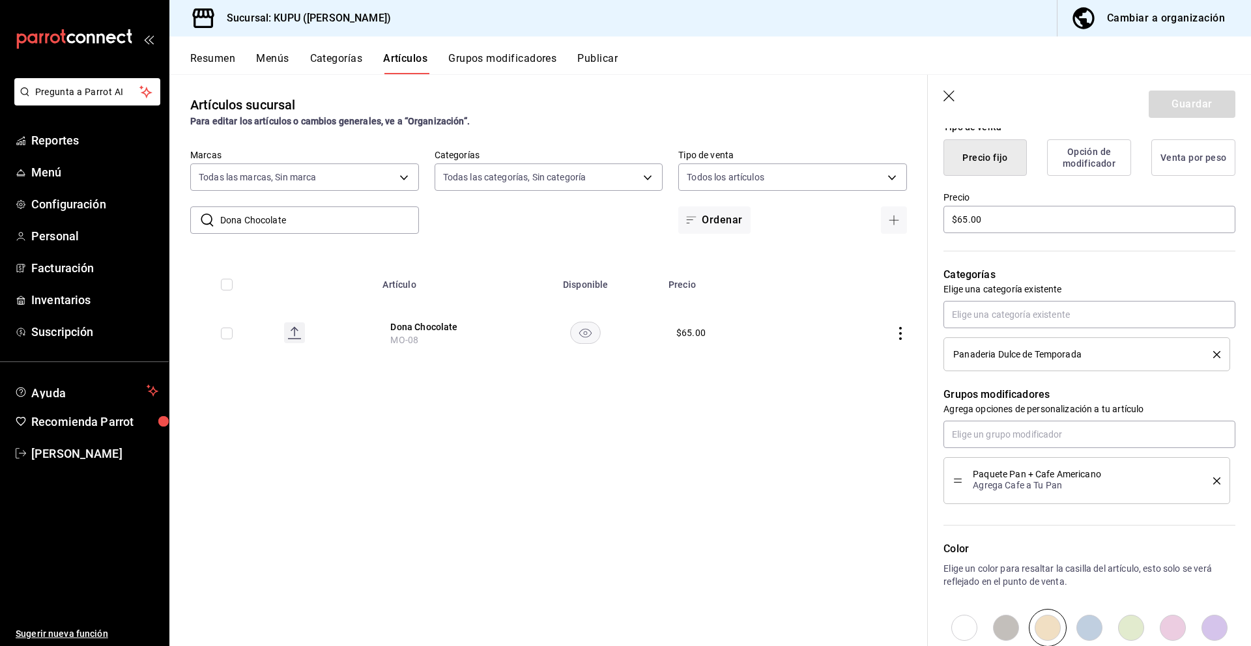
scroll to position [304, 0]
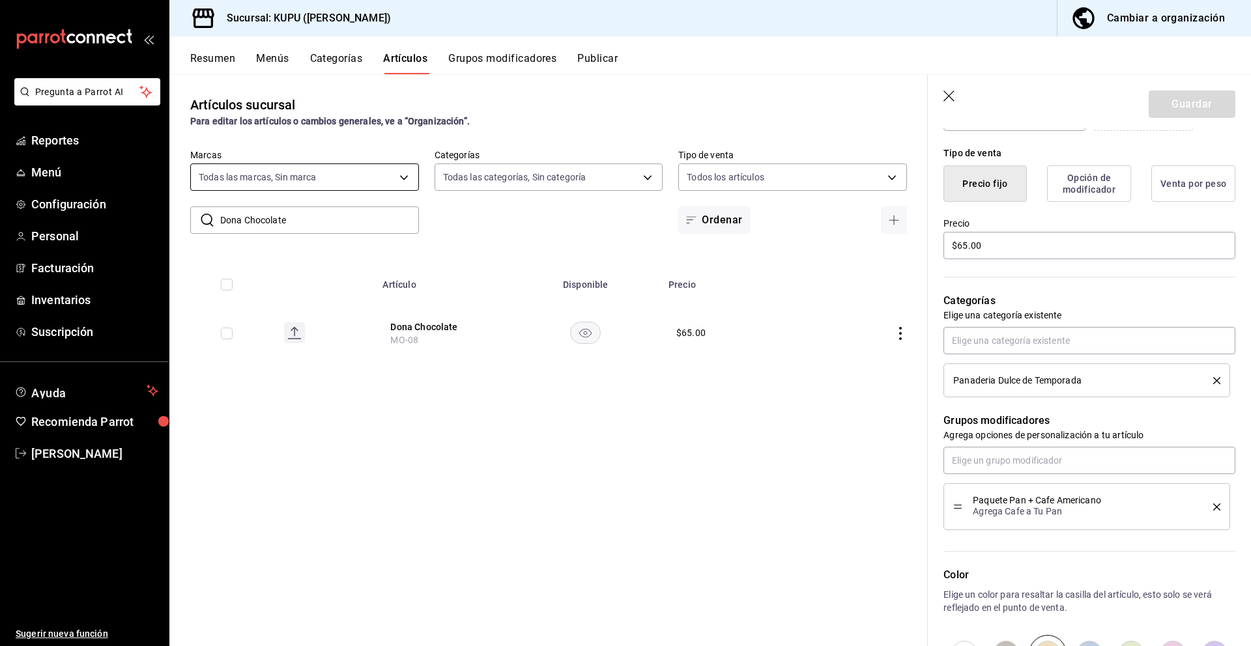
click at [334, 178] on body "Pregunta a Parrot AI Reportes Menú Configuración Personal Facturación Inventari…" at bounding box center [625, 323] width 1251 height 646
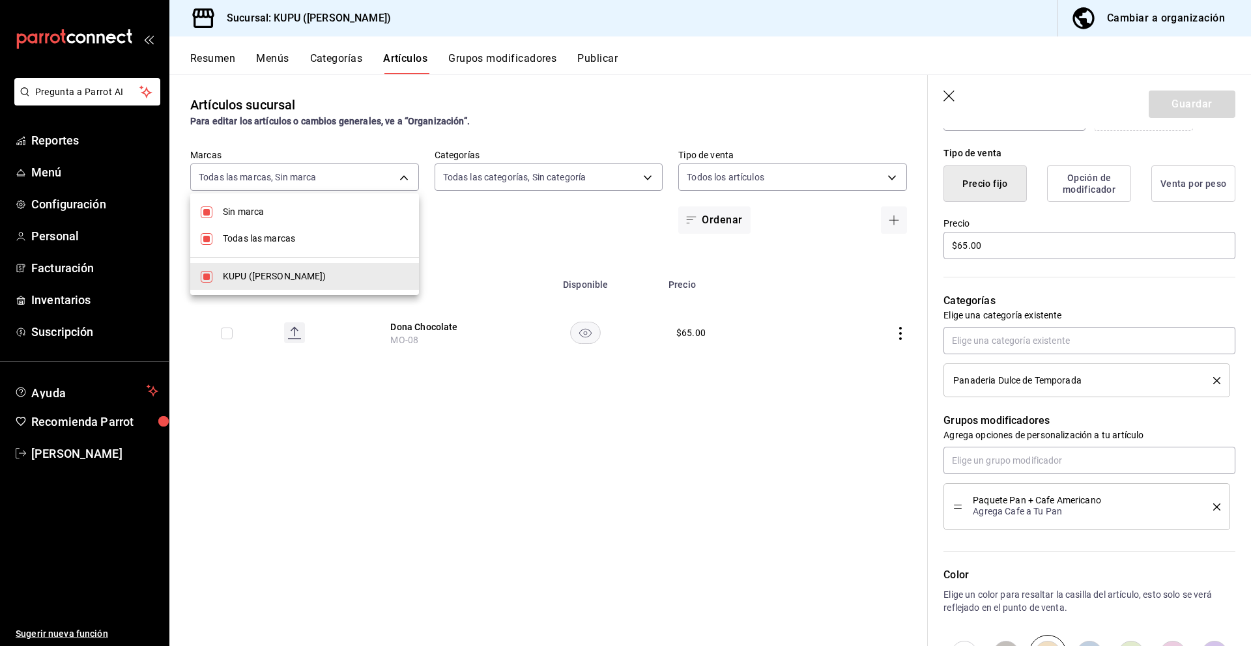
click at [330, 137] on div at bounding box center [625, 323] width 1251 height 646
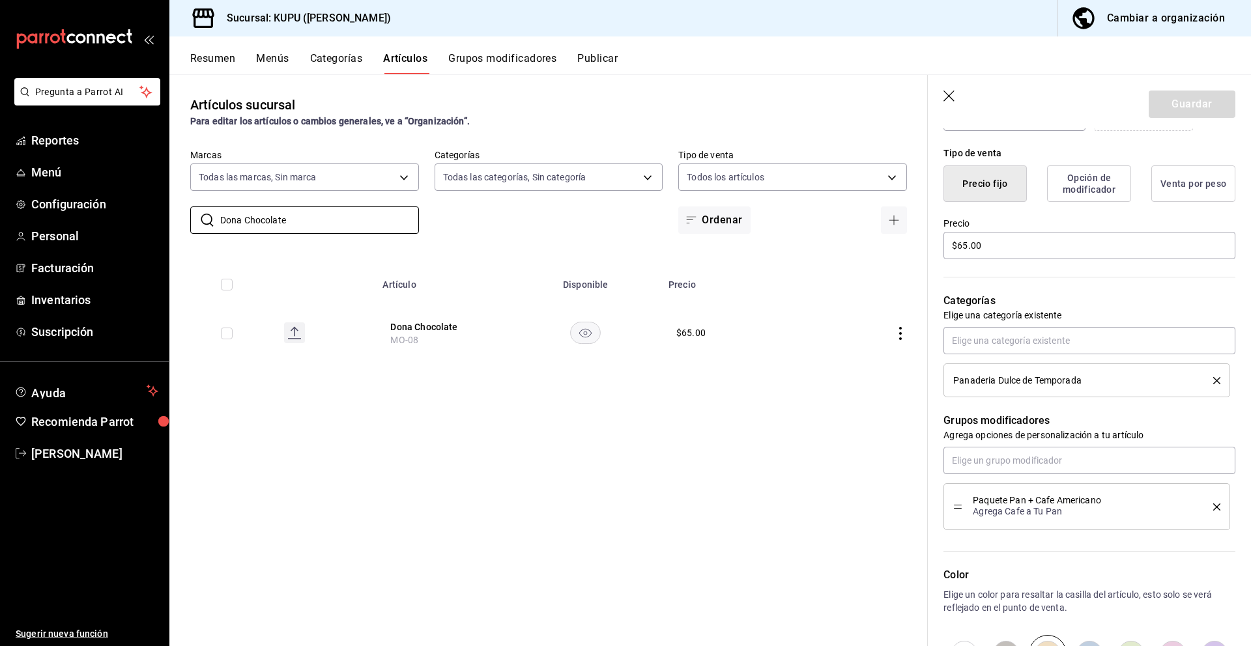
drag, startPoint x: 302, startPoint y: 227, endPoint x: 189, endPoint y: 195, distance: 117.3
click at [189, 195] on div "​ Dona Chocolate ​ Marcas Todas las marcas, Sin marca fb9c4d46-a015-46d8-8c6c-3…" at bounding box center [548, 191] width 758 height 85
paste input "de Moka"
click at [435, 327] on button "Dona de Moka" at bounding box center [442, 327] width 104 height 13
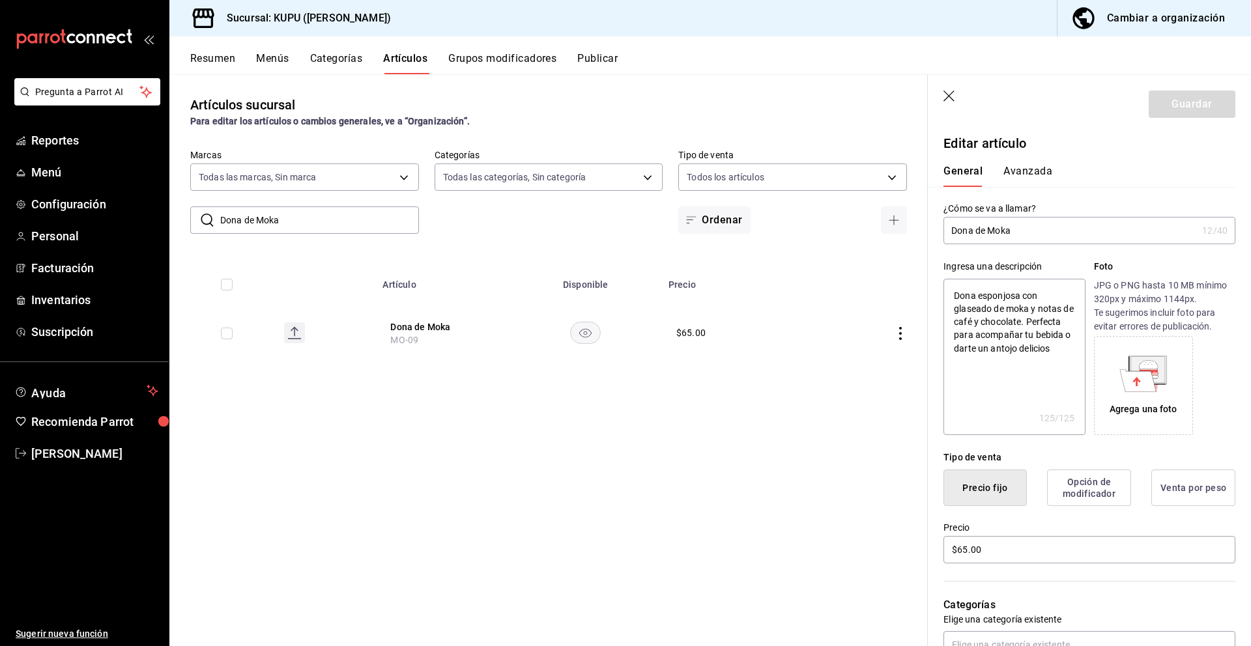
click at [1025, 177] on button "Avanzada" at bounding box center [1027, 176] width 49 height 22
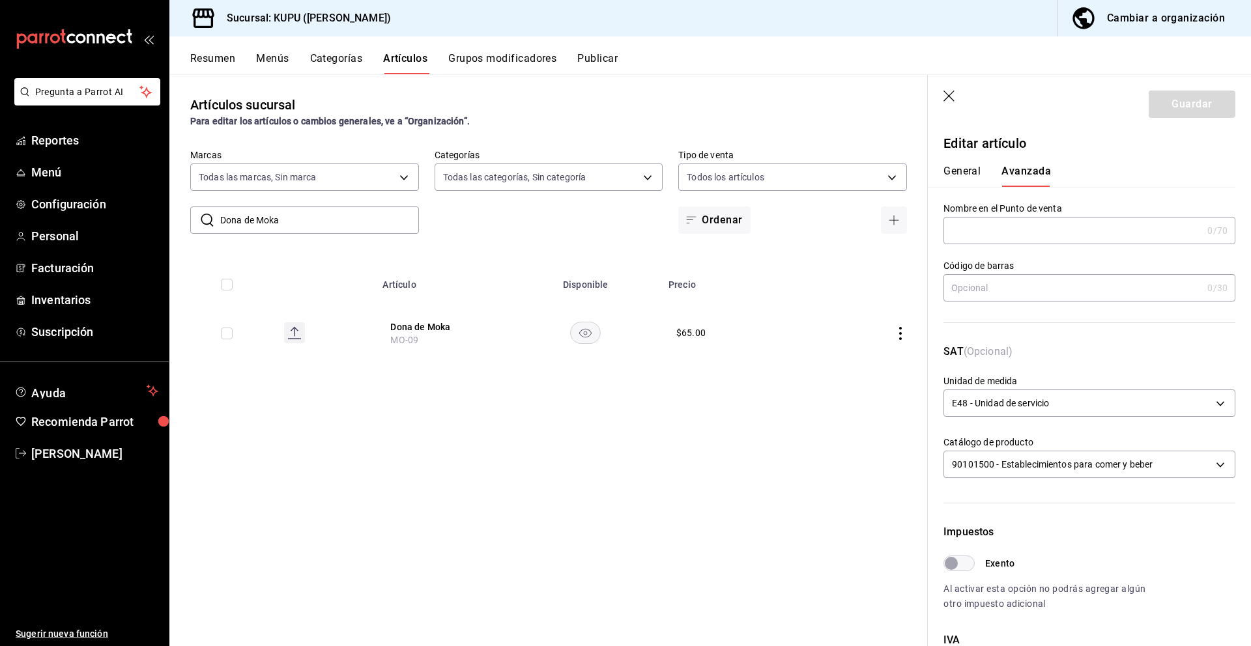
scroll to position [274, 0]
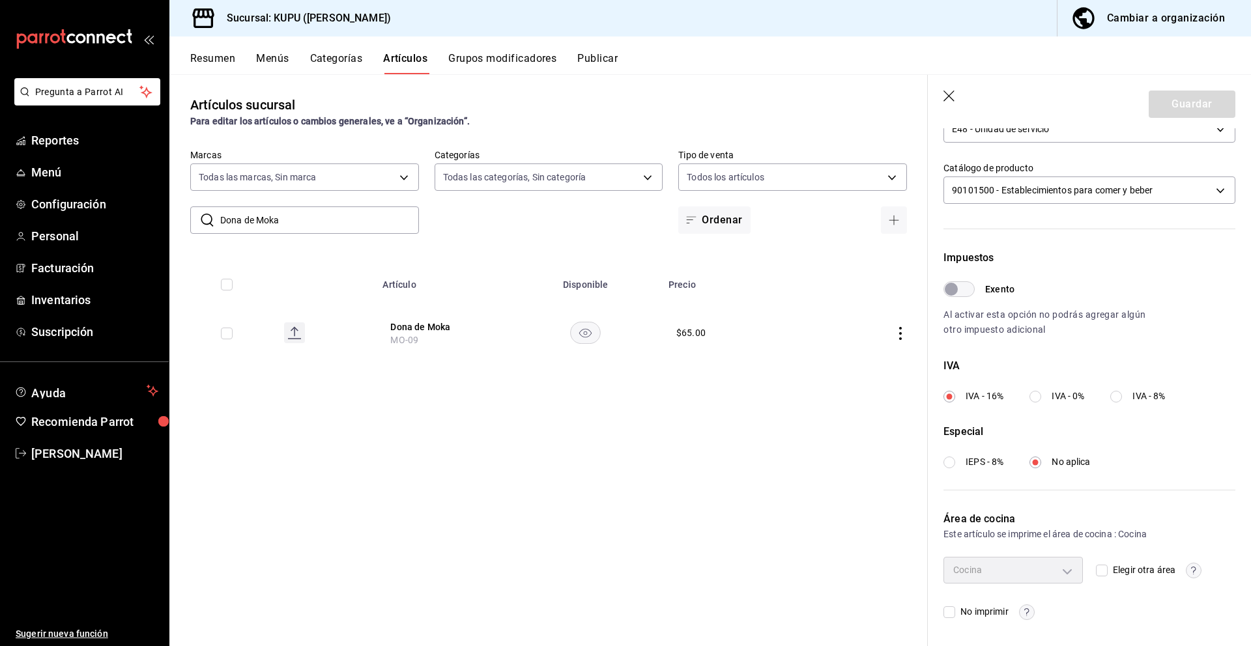
click at [1039, 396] on input "IVA - 0%" at bounding box center [1035, 397] width 12 height 12
click at [947, 461] on input "IEPS - 8%" at bounding box center [949, 463] width 12 height 12
click at [1196, 99] on button "Guardar" at bounding box center [1192, 104] width 87 height 27
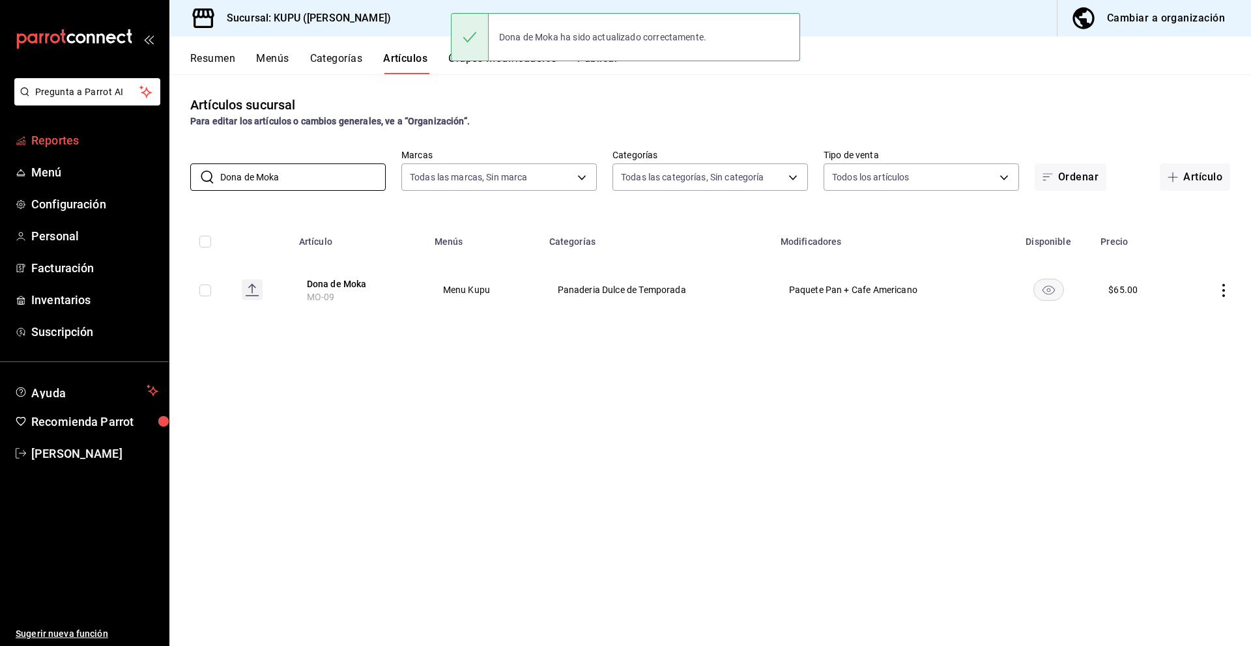
drag, startPoint x: 316, startPoint y: 179, endPoint x: 160, endPoint y: 150, distance: 159.0
click at [160, 150] on div "Pregunta a Parrot AI Reportes Menú Configuración Personal Facturación Inventari…" at bounding box center [625, 323] width 1251 height 646
paste input "[PERSON_NAME]"
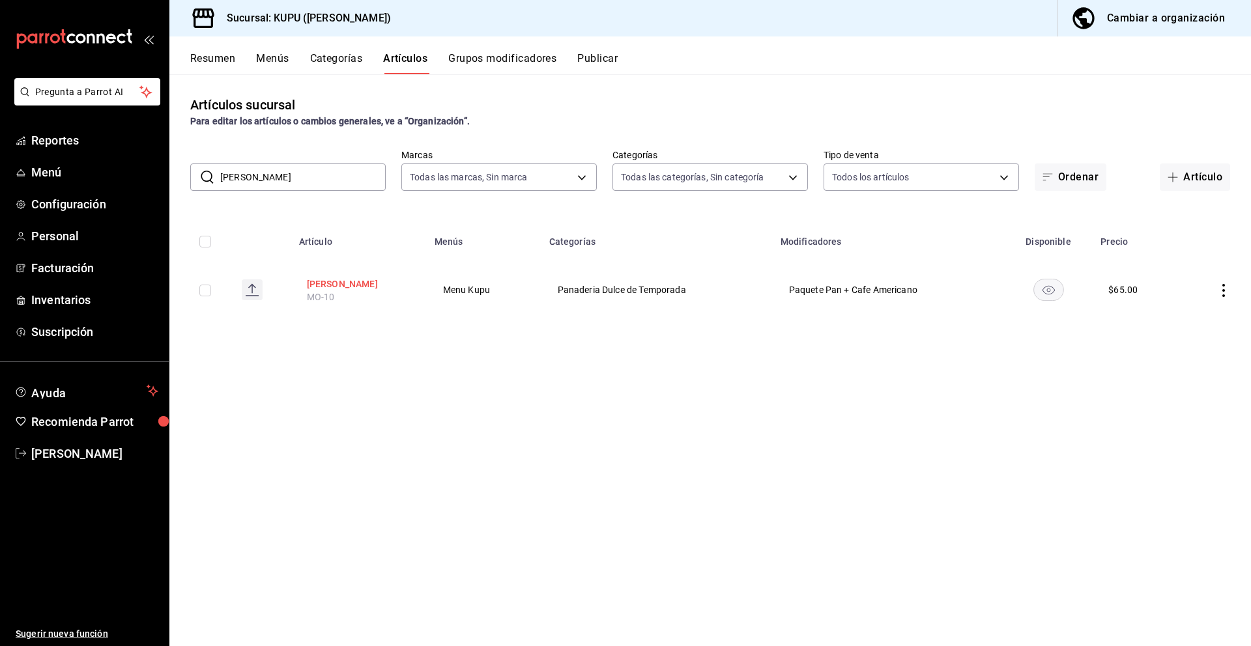
click at [347, 281] on button "[PERSON_NAME]" at bounding box center [359, 284] width 104 height 13
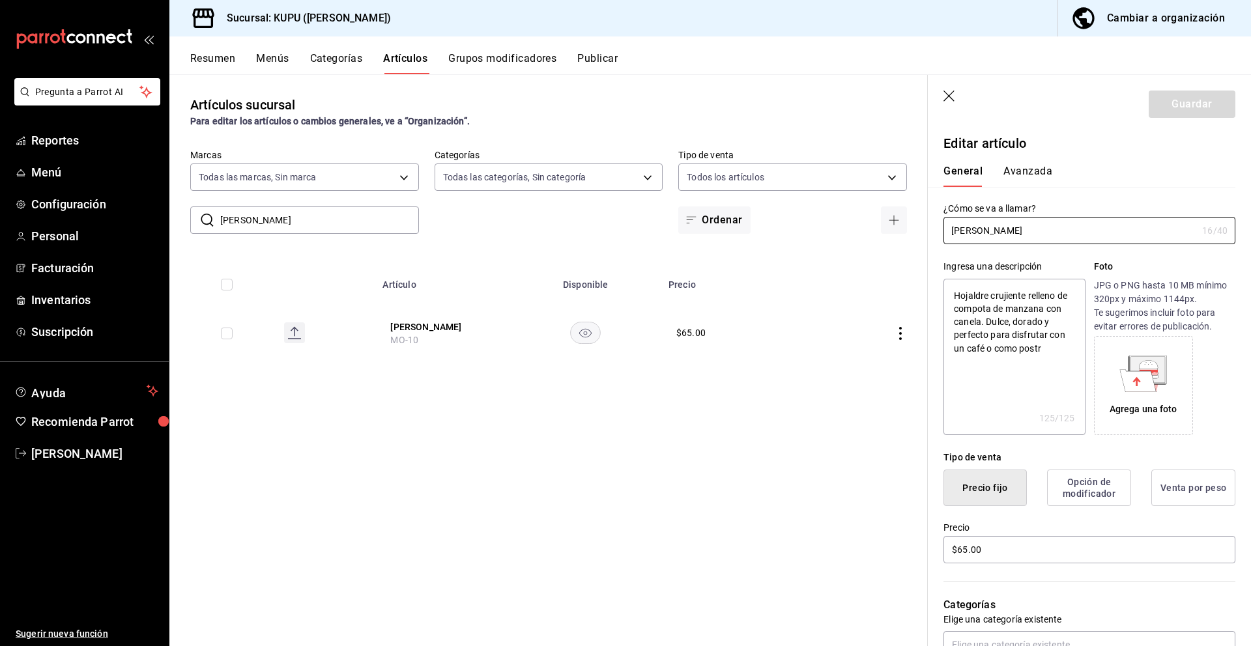
click at [1029, 174] on button "Avanzada" at bounding box center [1027, 176] width 49 height 22
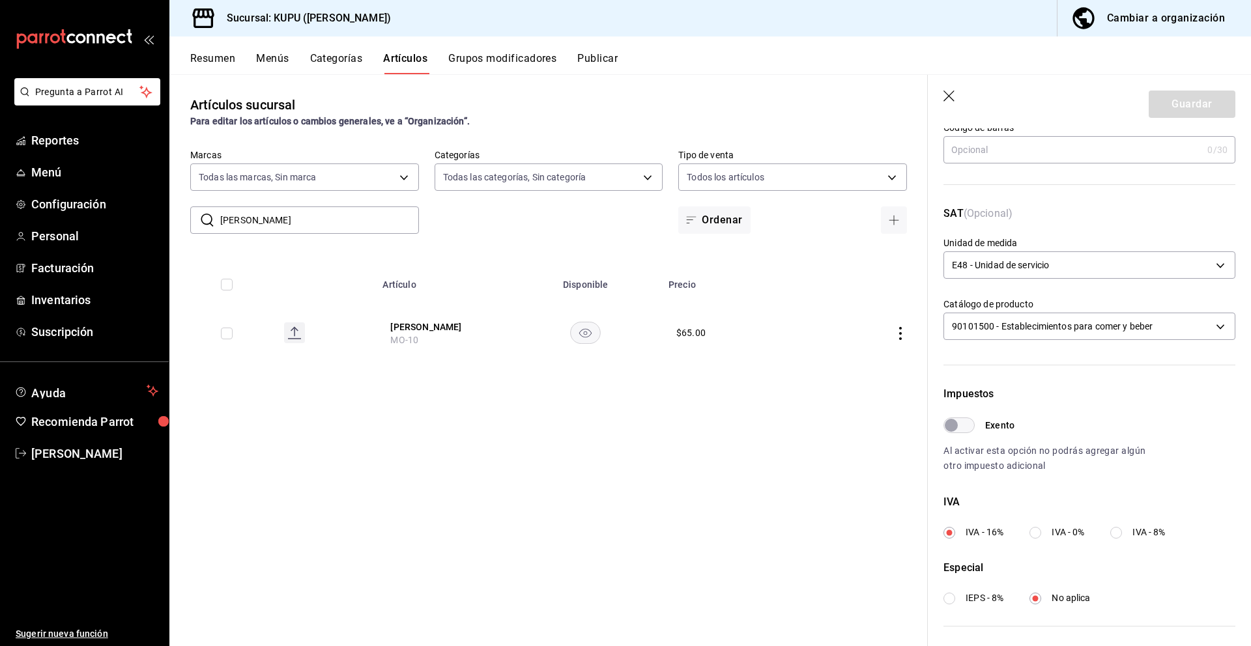
scroll to position [274, 0]
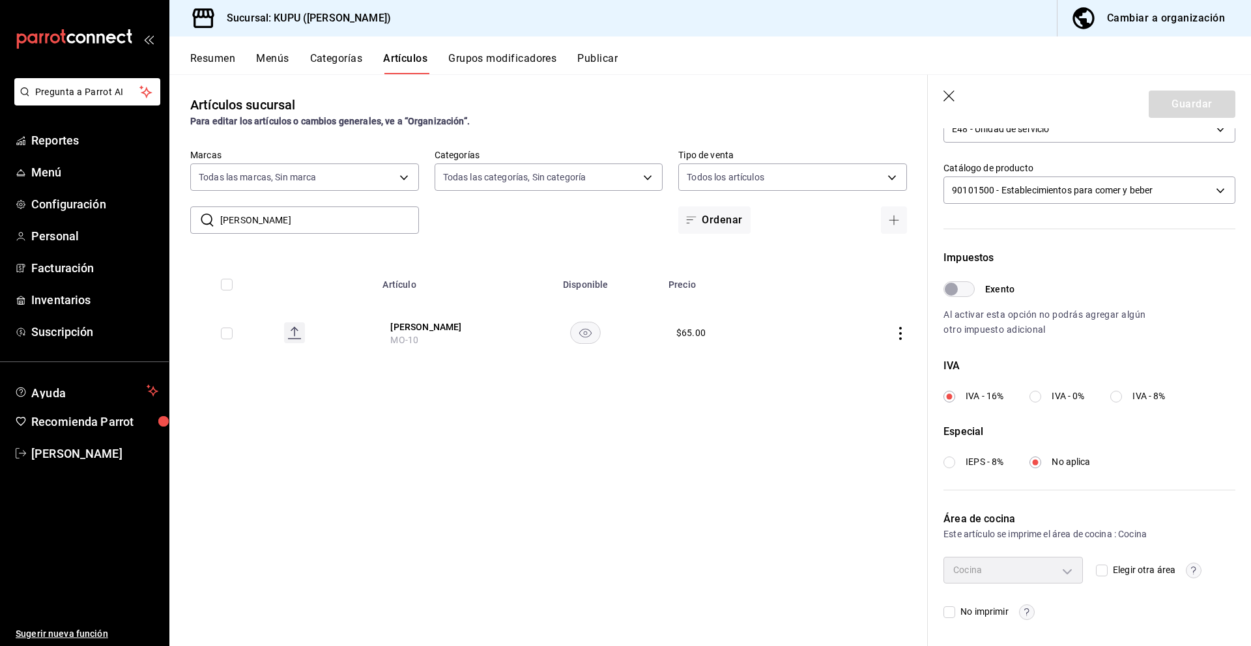
click at [1050, 377] on div "IVA IVA - 16% IVA - 0% IVA - 8%" at bounding box center [1089, 380] width 292 height 45
click at [1041, 395] on input "IVA - 0%" at bounding box center [1035, 397] width 12 height 12
click at [958, 459] on label "IEPS - 8%" at bounding box center [973, 462] width 60 height 14
click at [955, 459] on input "IEPS - 8%" at bounding box center [949, 463] width 12 height 12
click at [1196, 106] on button "Guardar" at bounding box center [1192, 104] width 87 height 27
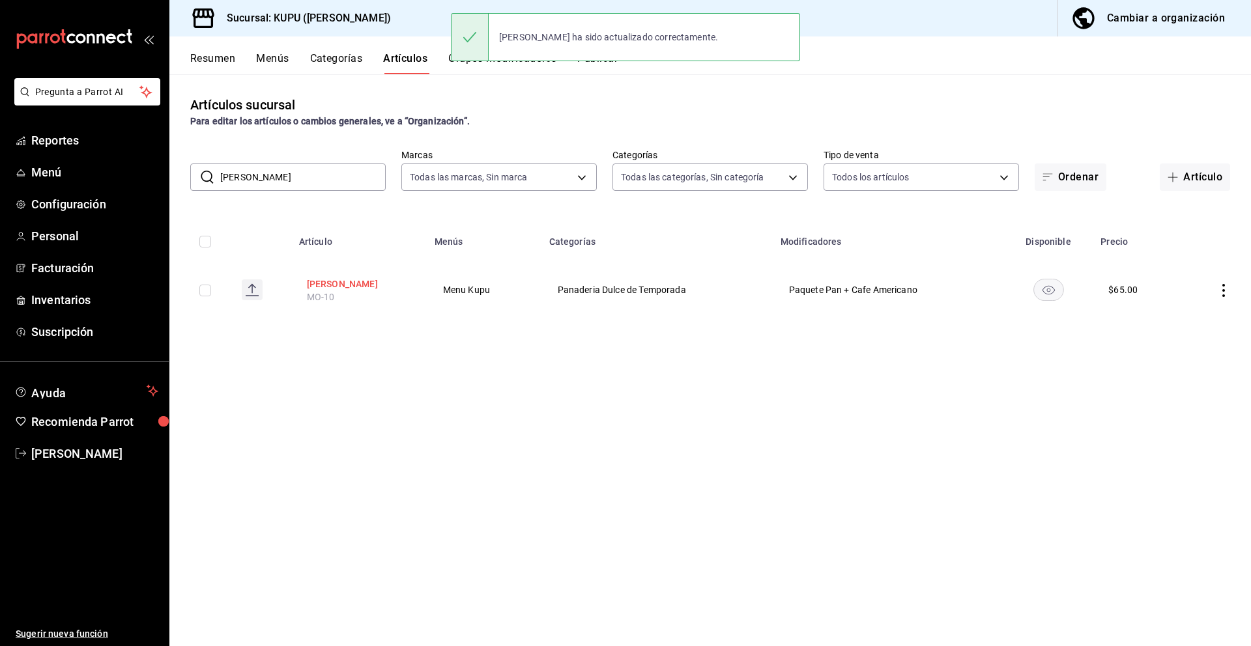
click at [357, 281] on button "[PERSON_NAME]" at bounding box center [359, 284] width 104 height 13
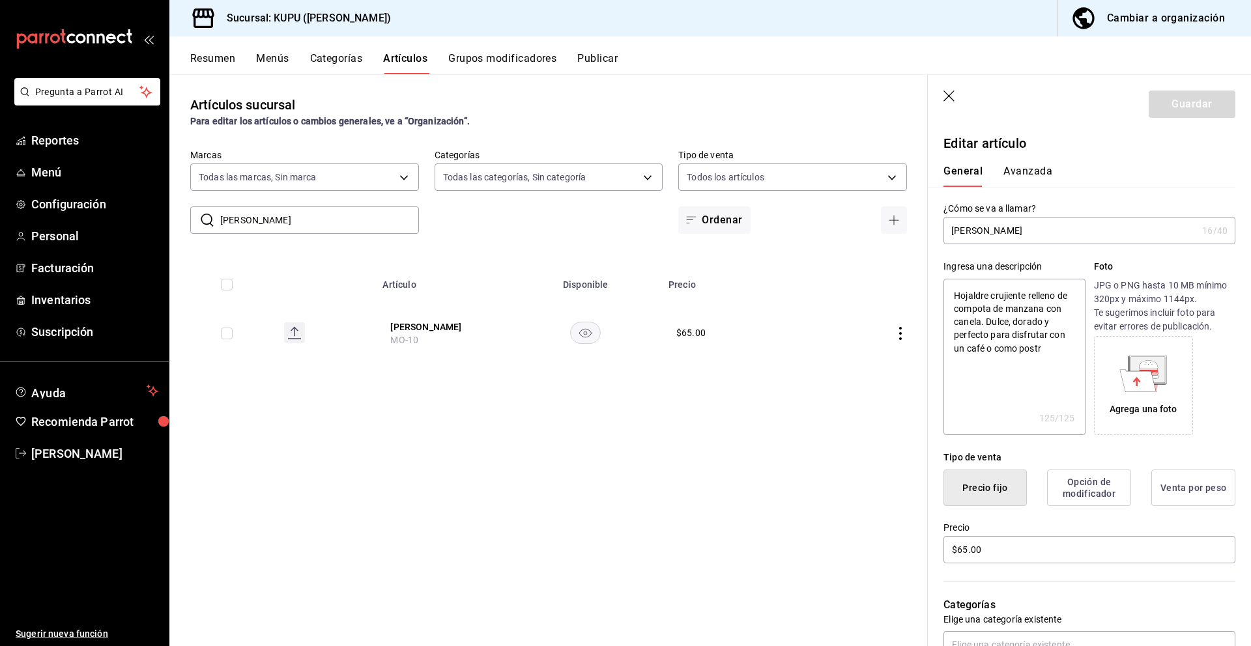
click at [1024, 172] on button "Avanzada" at bounding box center [1027, 176] width 49 height 22
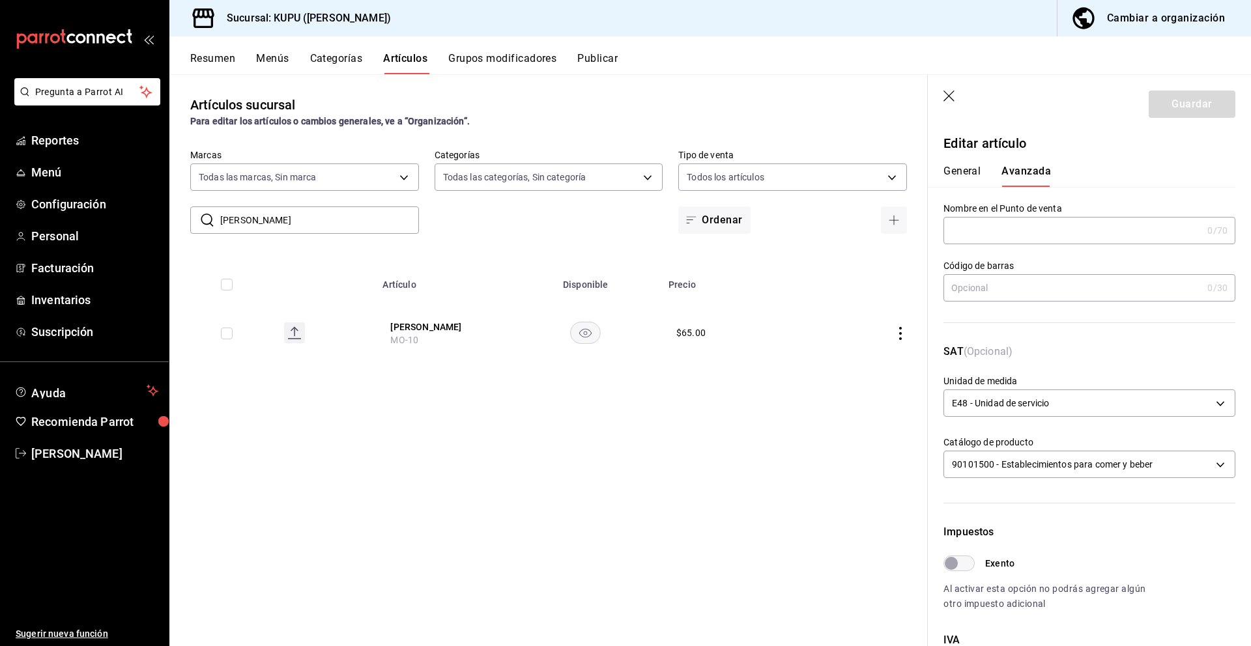
click at [954, 96] on icon "button" at bounding box center [949, 97] width 13 height 13
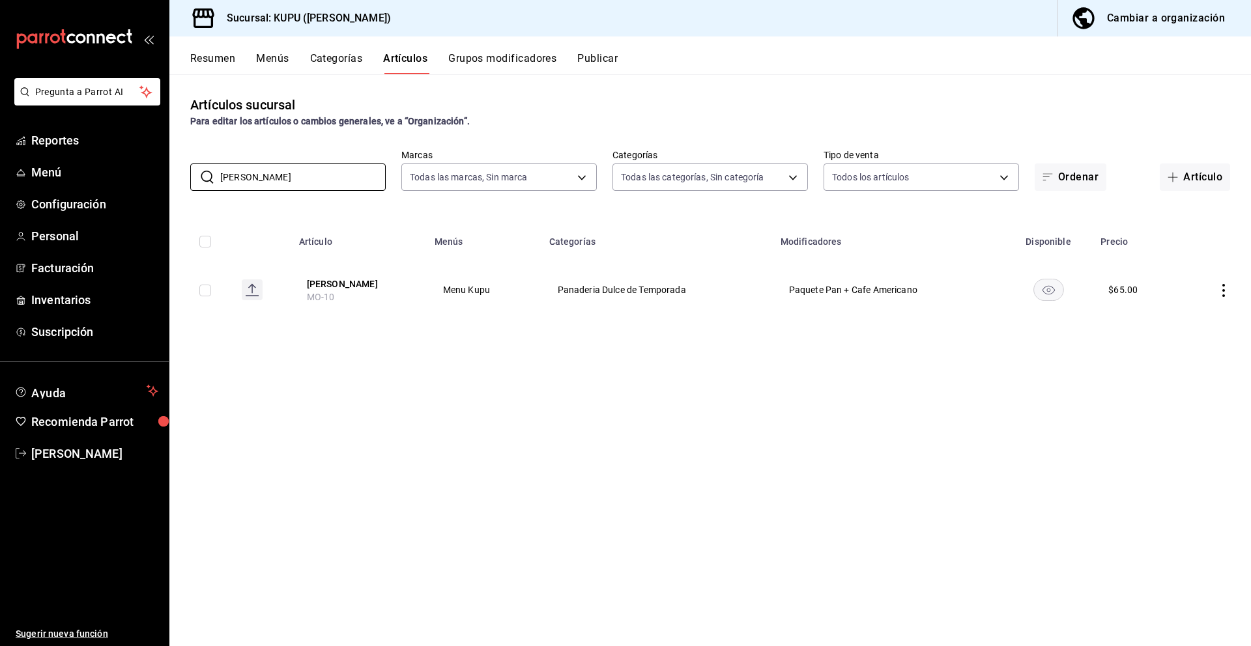
drag, startPoint x: 315, startPoint y: 178, endPoint x: 158, endPoint y: 156, distance: 158.5
click at [158, 156] on div "Pregunta a Parrot AI Reportes Menú Configuración Personal Facturación Inventari…" at bounding box center [625, 323] width 1251 height 646
paste input "Kouign amman"
click at [354, 286] on button "Kouign amman" at bounding box center [359, 284] width 104 height 13
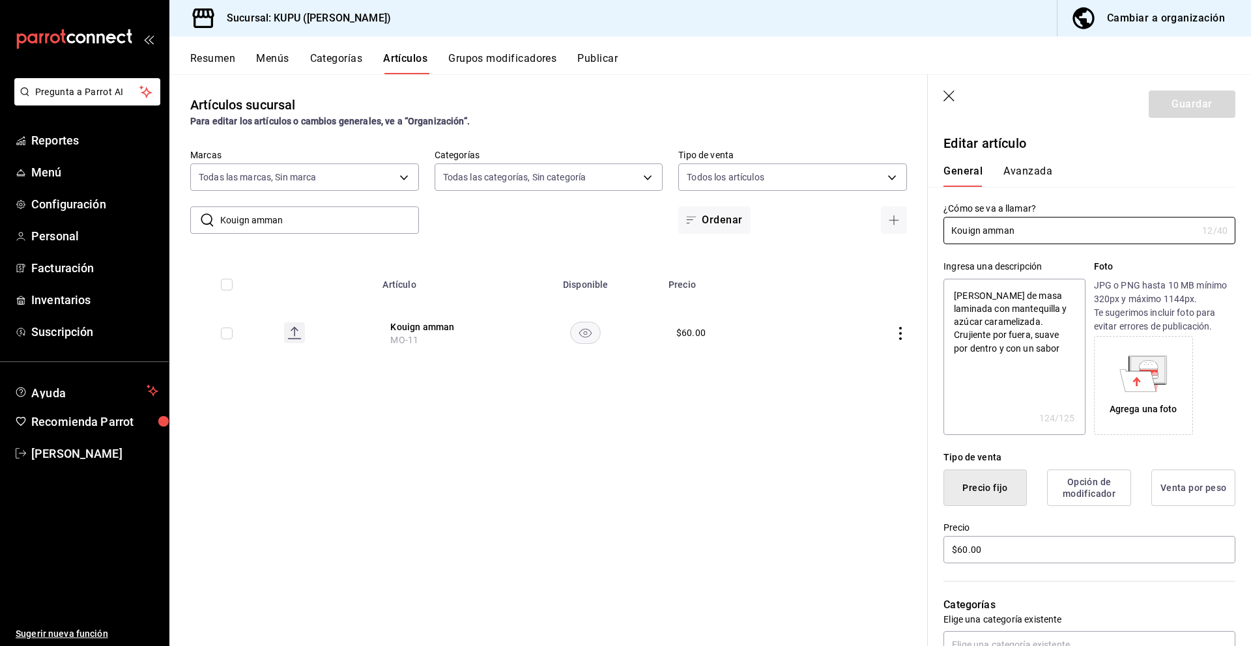
click at [1026, 169] on button "Avanzada" at bounding box center [1027, 176] width 49 height 22
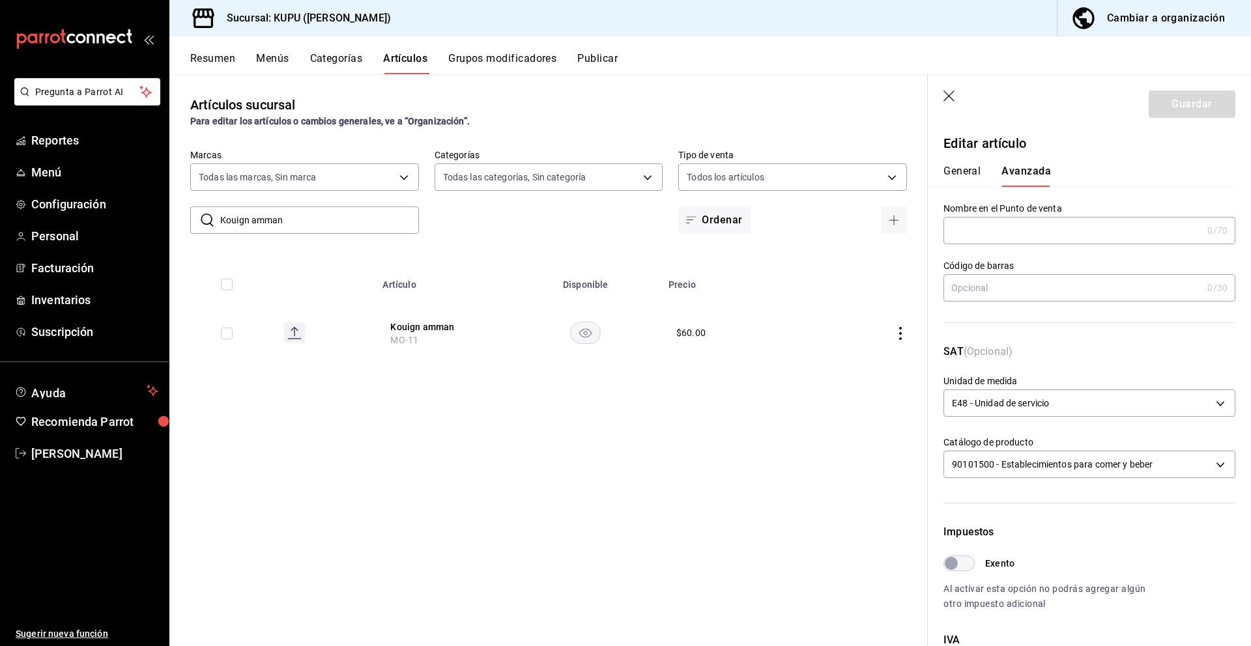
scroll to position [274, 0]
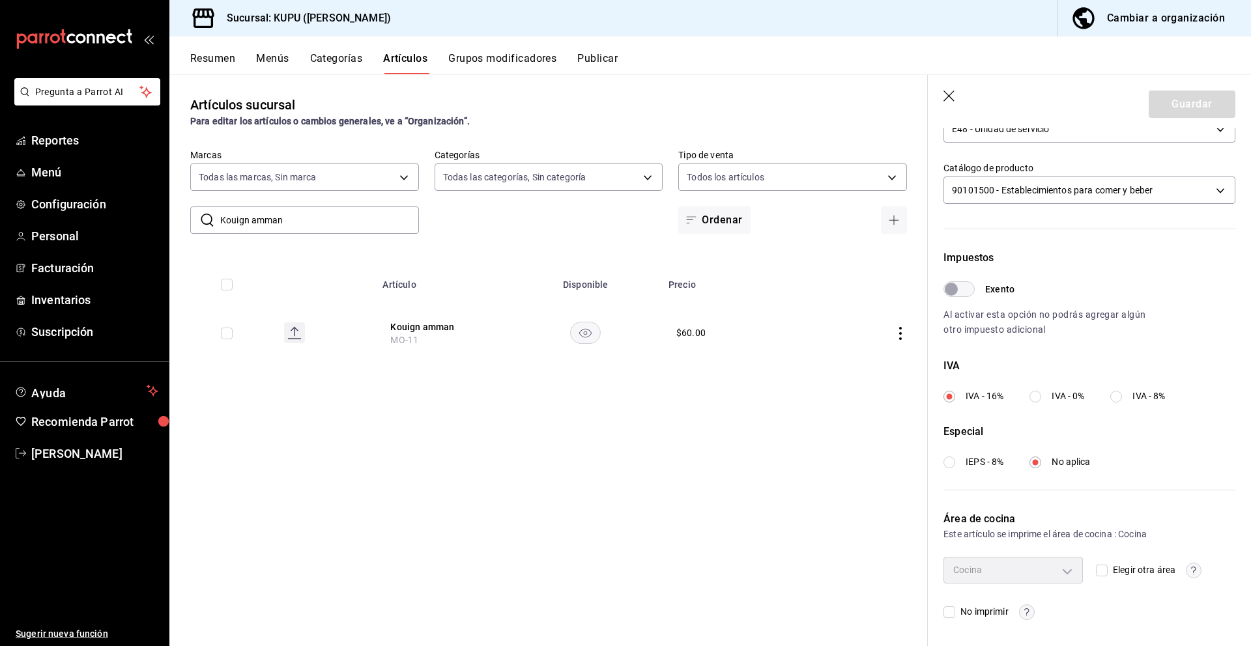
click at [1039, 391] on input "IVA - 0%" at bounding box center [1035, 397] width 12 height 12
click at [943, 463] on input "IEPS - 8%" at bounding box center [949, 463] width 12 height 12
click at [1188, 114] on button "Guardar" at bounding box center [1192, 104] width 87 height 27
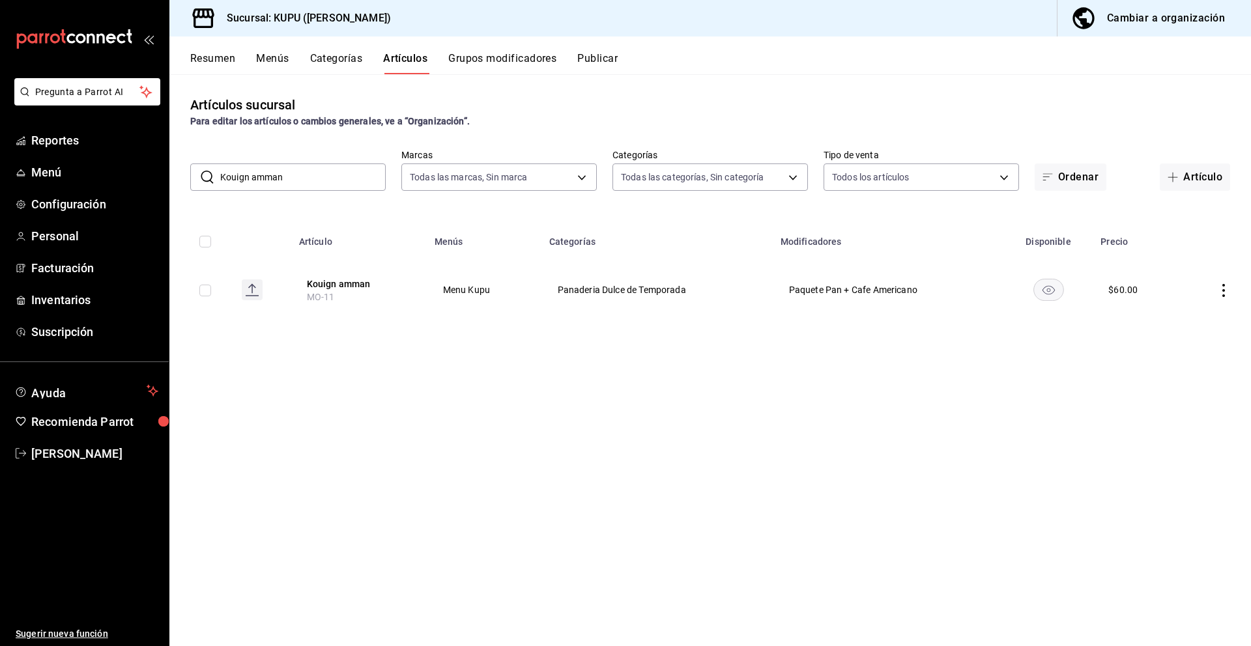
click at [337, 175] on input "Kouign amman" at bounding box center [302, 177] width 165 height 26
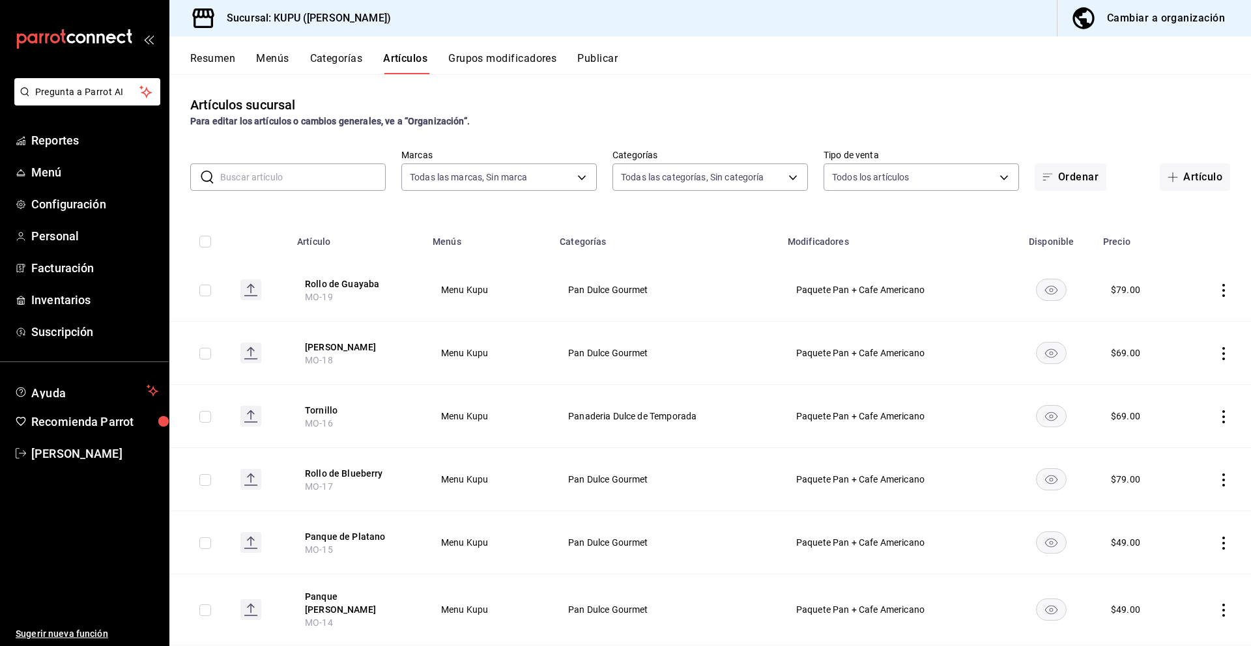
click at [193, 65] on button "Resumen" at bounding box center [212, 63] width 45 height 22
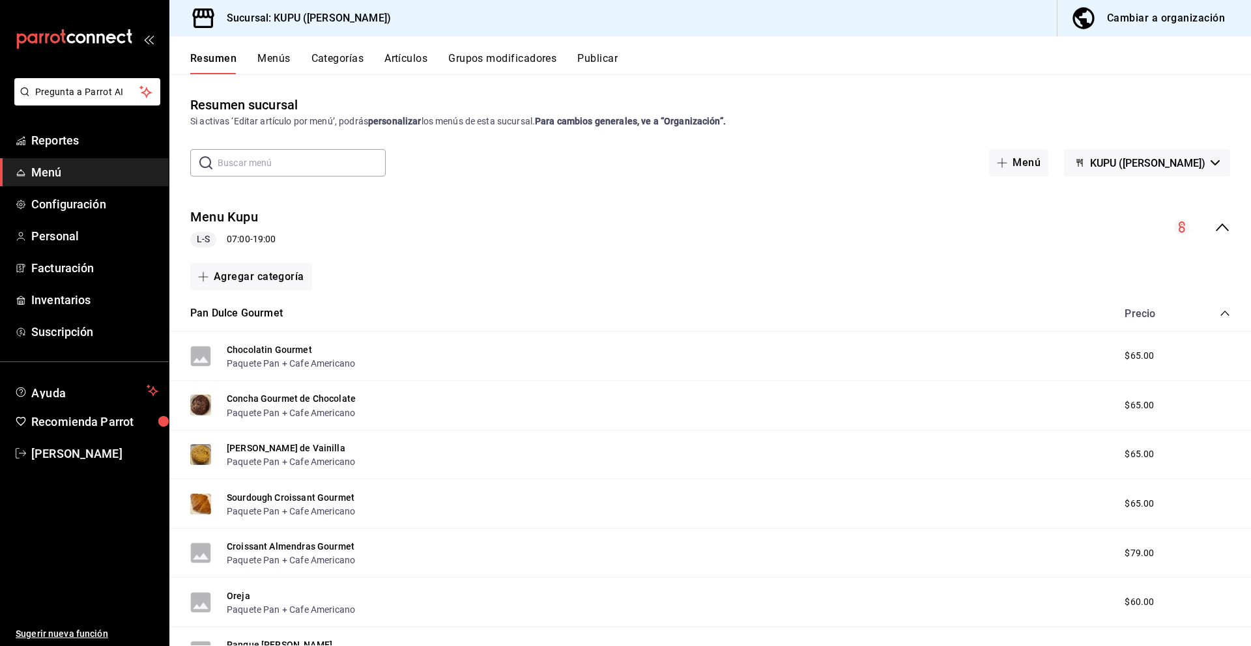
click at [1224, 312] on icon "collapse-category-row" at bounding box center [1224, 313] width 8 height 5
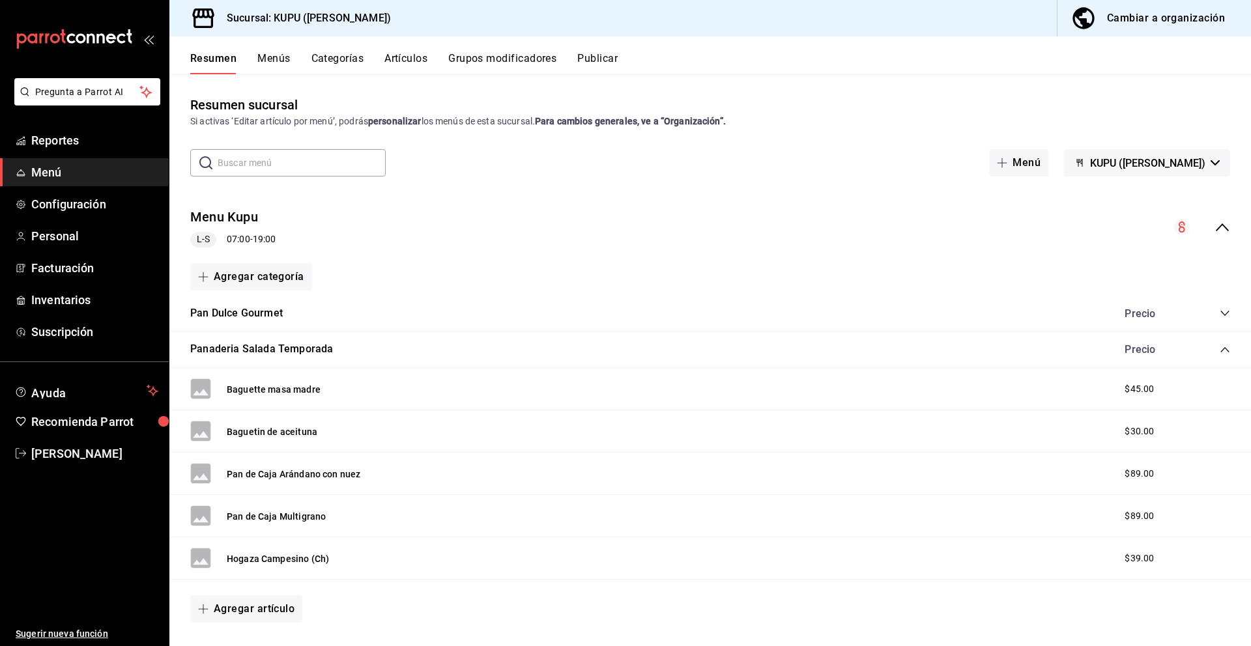
click at [1223, 347] on icon "collapse-category-row" at bounding box center [1225, 350] width 10 height 10
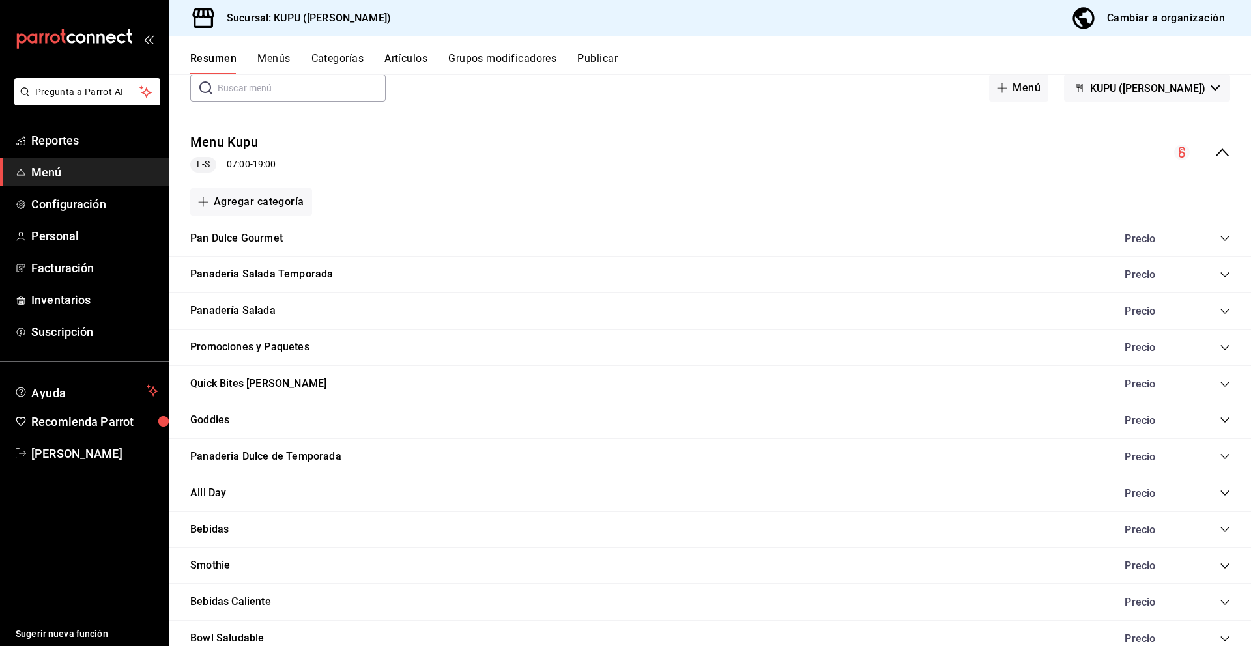
scroll to position [77, 0]
click at [1223, 489] on icon "collapse-category-row" at bounding box center [1225, 491] width 10 height 10
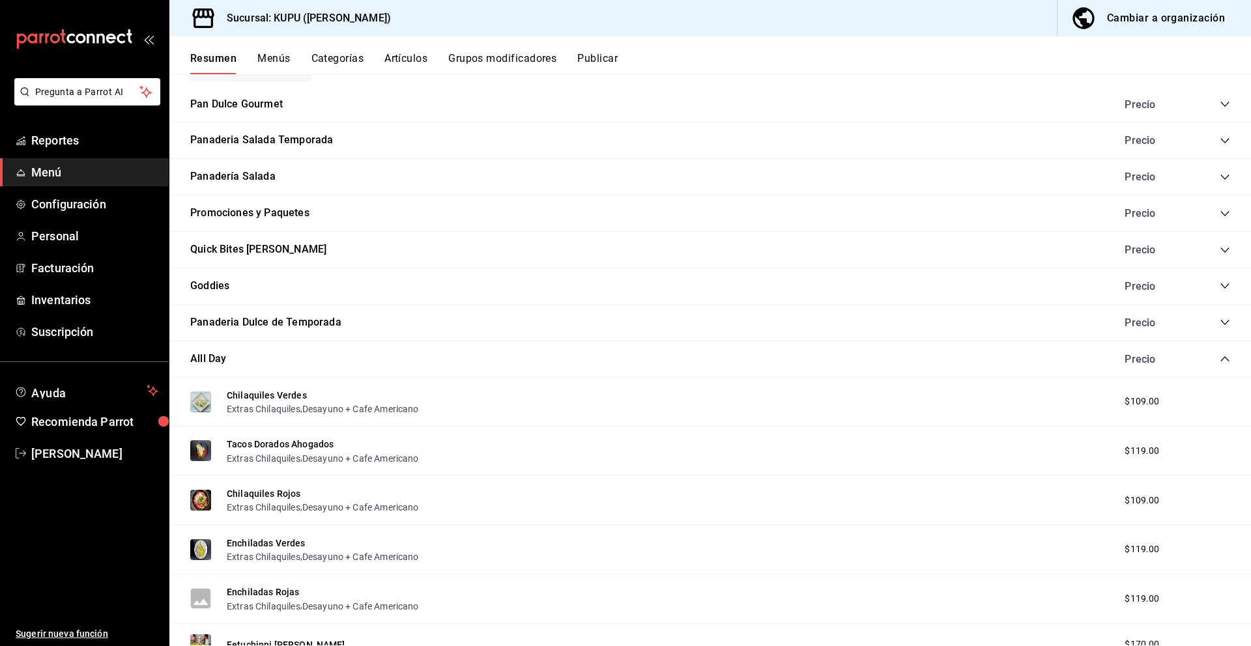
scroll to position [210, 0]
click at [272, 395] on button "Chilaquiles Verdes" at bounding box center [267, 394] width 80 height 13
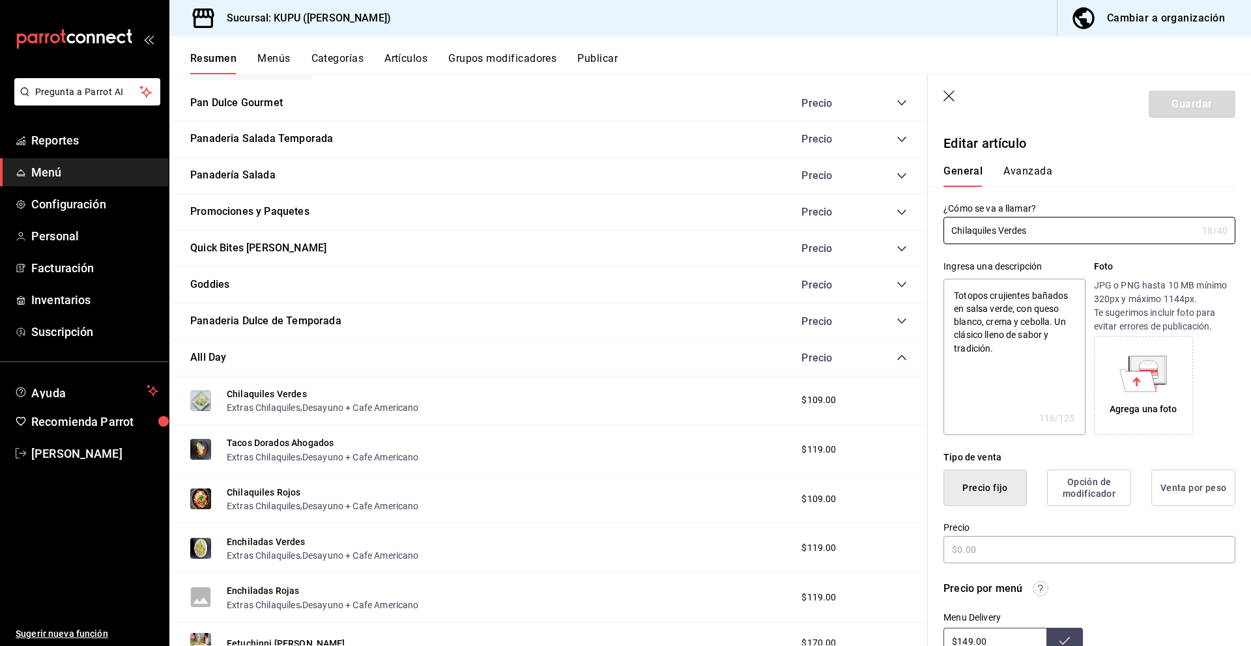
type textarea "x"
type input "$109.00"
radio input "false"
radio input "true"
drag, startPoint x: 1055, startPoint y: 235, endPoint x: 973, endPoint y: 204, distance: 87.6
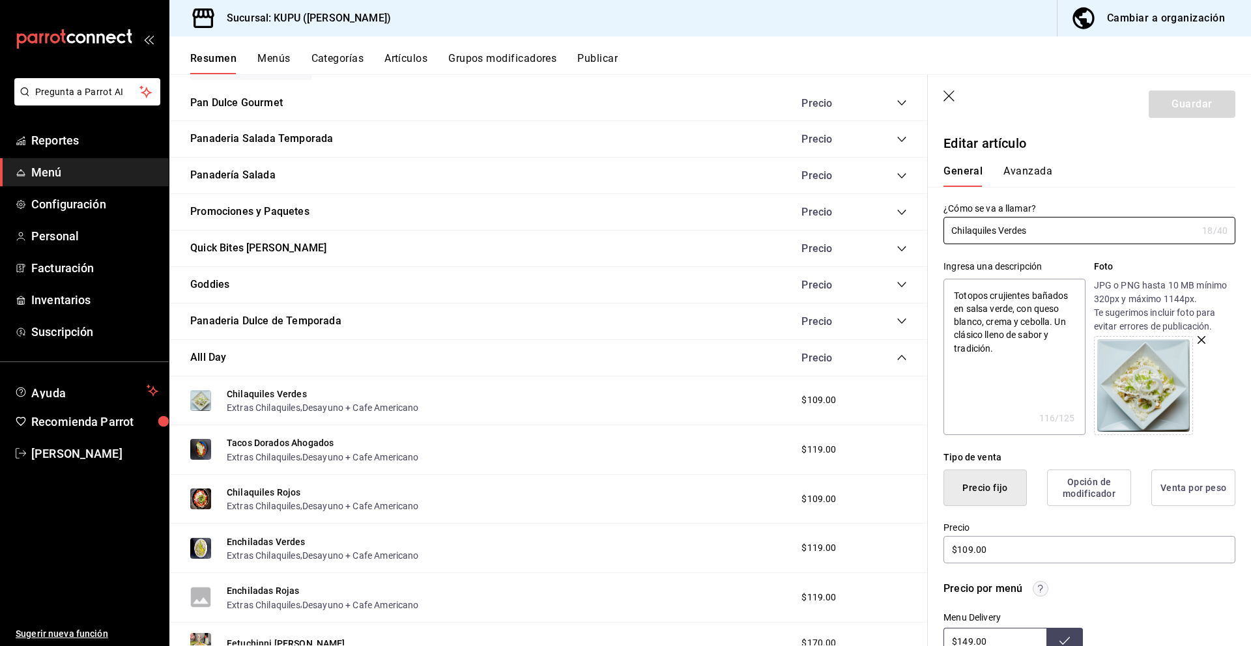
click at [973, 204] on div "¿Cómo se va a llamar? Chilaquiles Verdes 18 /40 ¿Cómo se va a llamar?" at bounding box center [1089, 224] width 292 height 42
drag, startPoint x: 952, startPoint y: 294, endPoint x: 1031, endPoint y: 372, distance: 111.5
click at [1031, 372] on textarea "Totopos crujientes bañados en salsa verde, con queso blanco, crema y cebolla. U…" at bounding box center [1013, 357] width 141 height 156
type textarea "x"
drag, startPoint x: 1007, startPoint y: 550, endPoint x: 915, endPoint y: 534, distance: 93.9
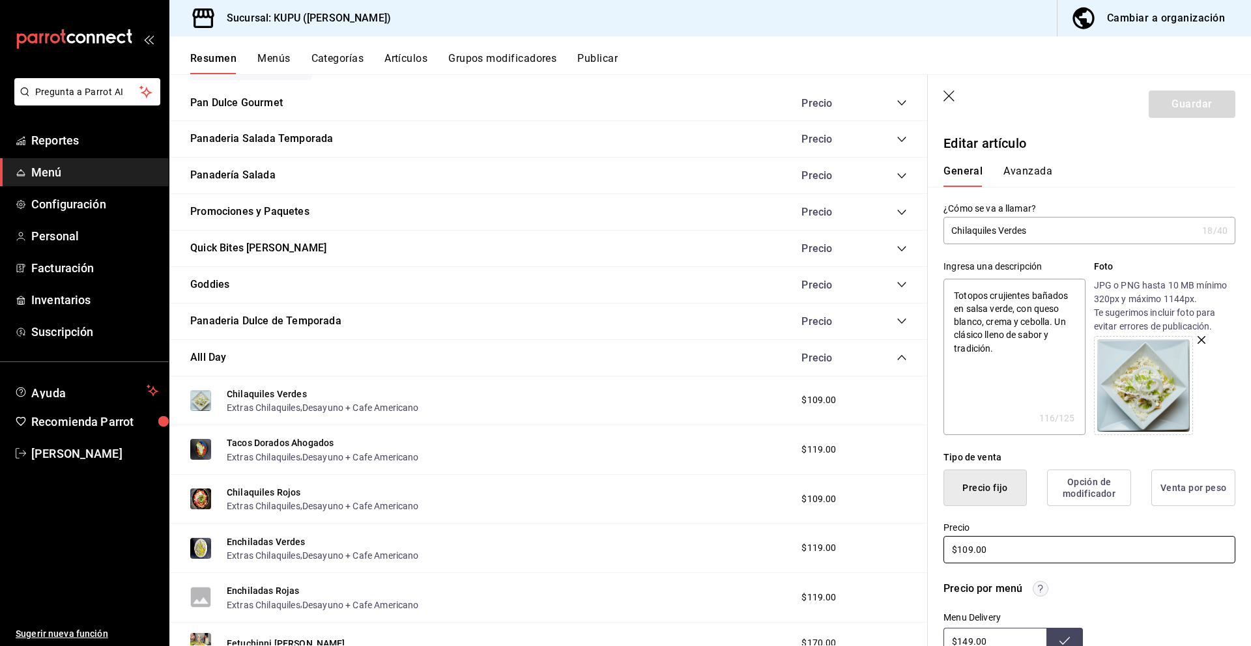
click at [915, 534] on main "Resumen sucursal Si activas ‘Editar artículo por menú’, podrás personalizar los…" at bounding box center [710, 360] width 1082 height 572
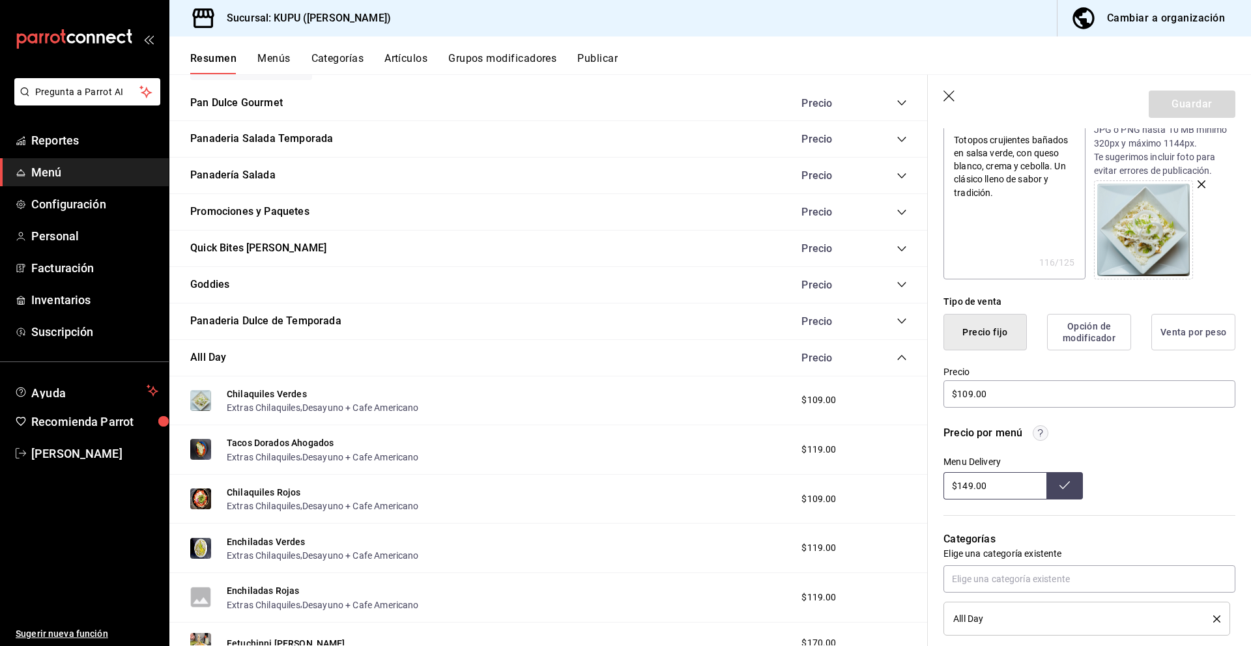
drag, startPoint x: 1006, startPoint y: 481, endPoint x: 940, endPoint y: 473, distance: 66.9
click at [940, 473] on div "Precio por menú Menu Delivery $149.00" at bounding box center [1082, 455] width 308 height 90
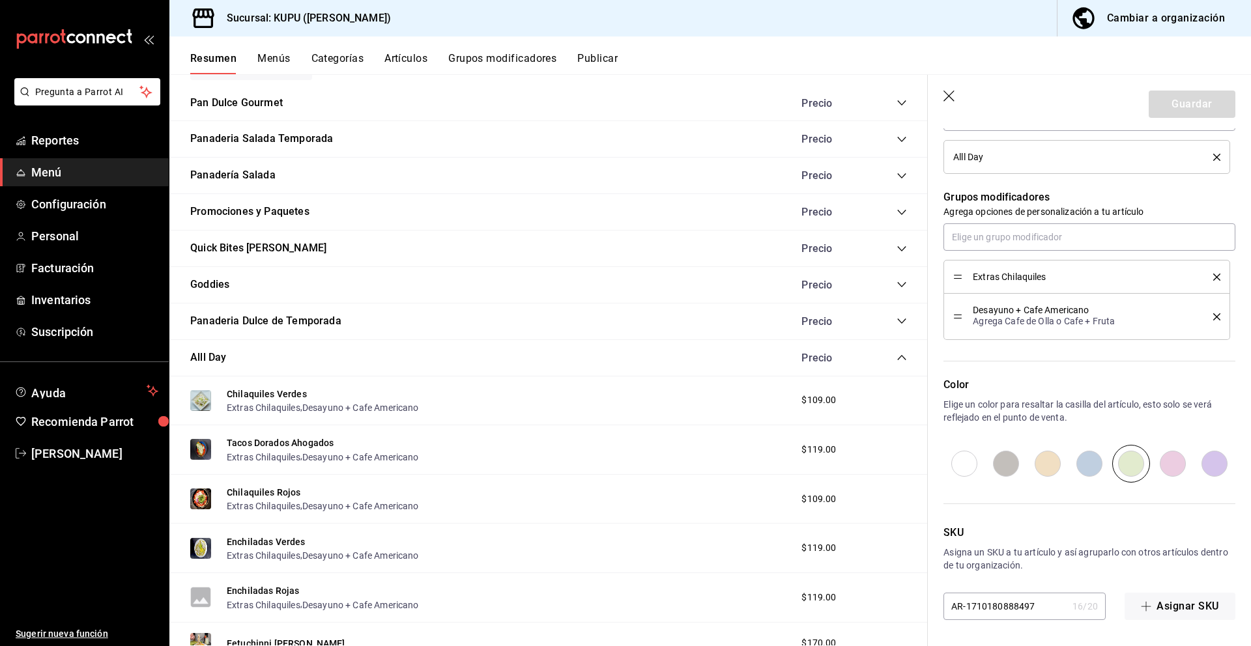
scroll to position [573, 0]
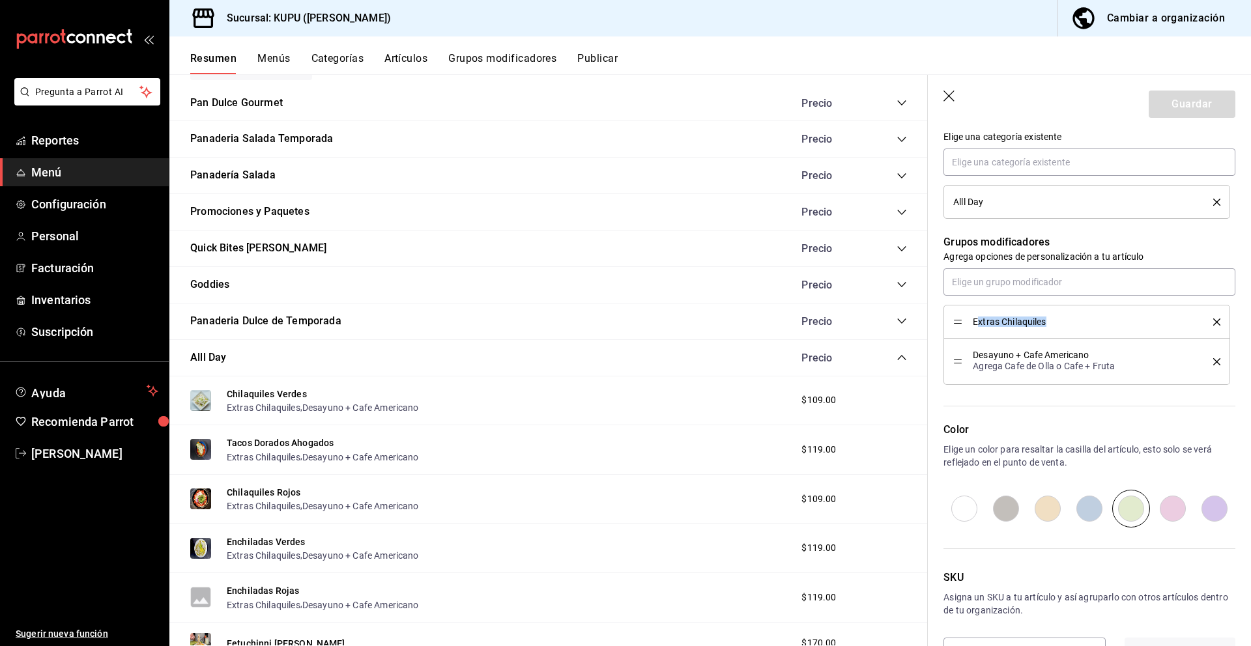
drag, startPoint x: 976, startPoint y: 323, endPoint x: 1048, endPoint y: 324, distance: 71.7
click at [1048, 324] on span "Extras Chilaquiles" at bounding box center [1083, 321] width 221 height 9
drag, startPoint x: 972, startPoint y: 322, endPoint x: 1056, endPoint y: 321, distance: 83.4
click at [1056, 321] on span "Extras Chilaquiles" at bounding box center [1083, 321] width 221 height 9
copy span "Extras Chilaquiles"
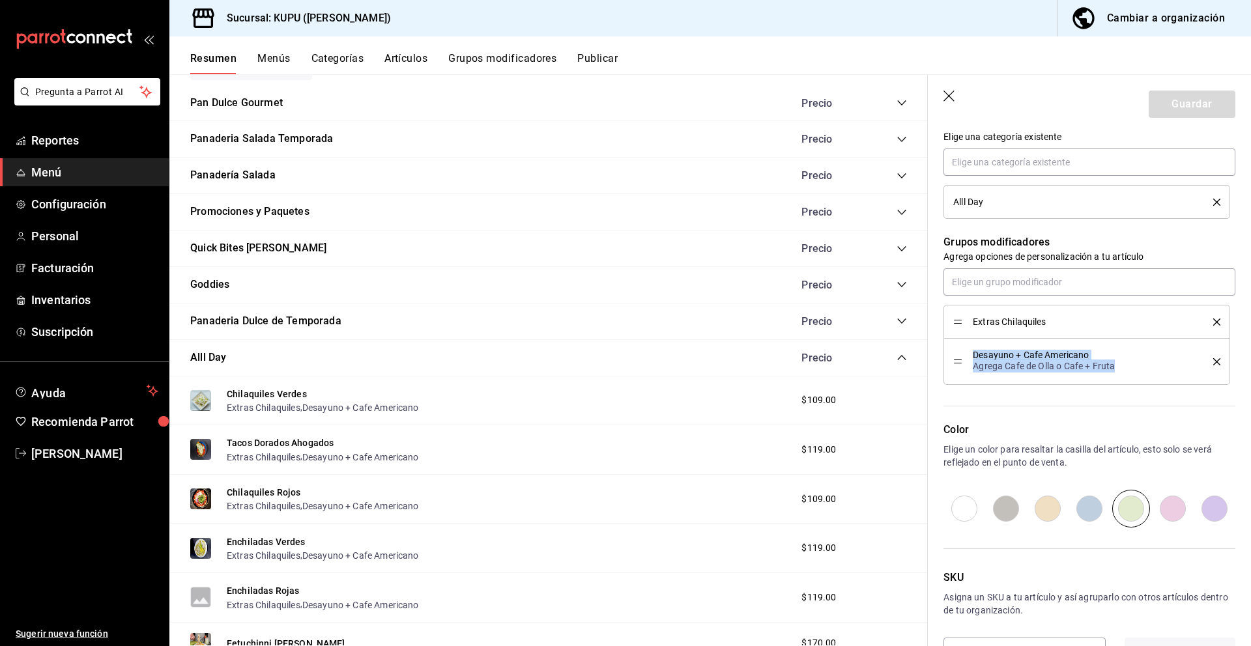
drag, startPoint x: 973, startPoint y: 356, endPoint x: 1120, endPoint y: 371, distance: 148.0
click at [1120, 371] on div "Desayuno + Cafe Americano Agrega Cafe de Olla o Cafe + Fruta" at bounding box center [1083, 362] width 221 height 22
copy div "Desayuno + Cafe Americano Agrega Cafe de Olla o Cafe + Fruta"
drag, startPoint x: 951, startPoint y: 200, endPoint x: 987, endPoint y: 199, distance: 35.8
click at [987, 199] on li "Alll Day" at bounding box center [1086, 202] width 287 height 34
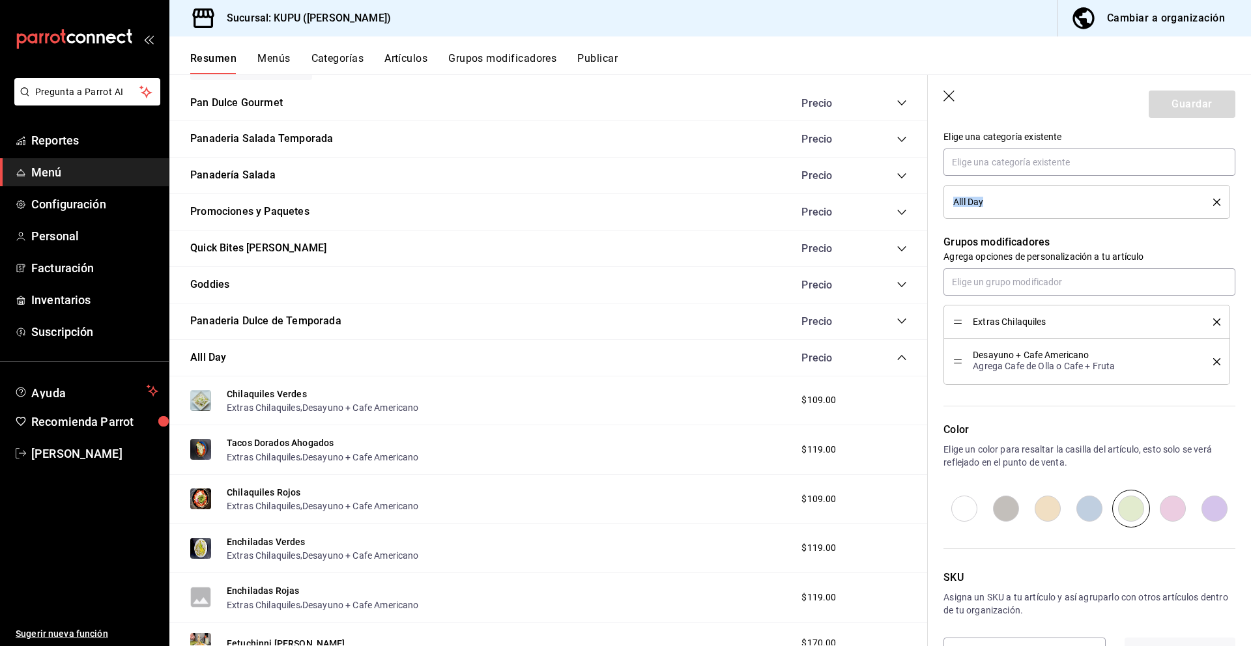
copy span "Alll Day"
click at [311, 445] on button "Tacos Dorados Ahogados" at bounding box center [280, 443] width 107 height 13
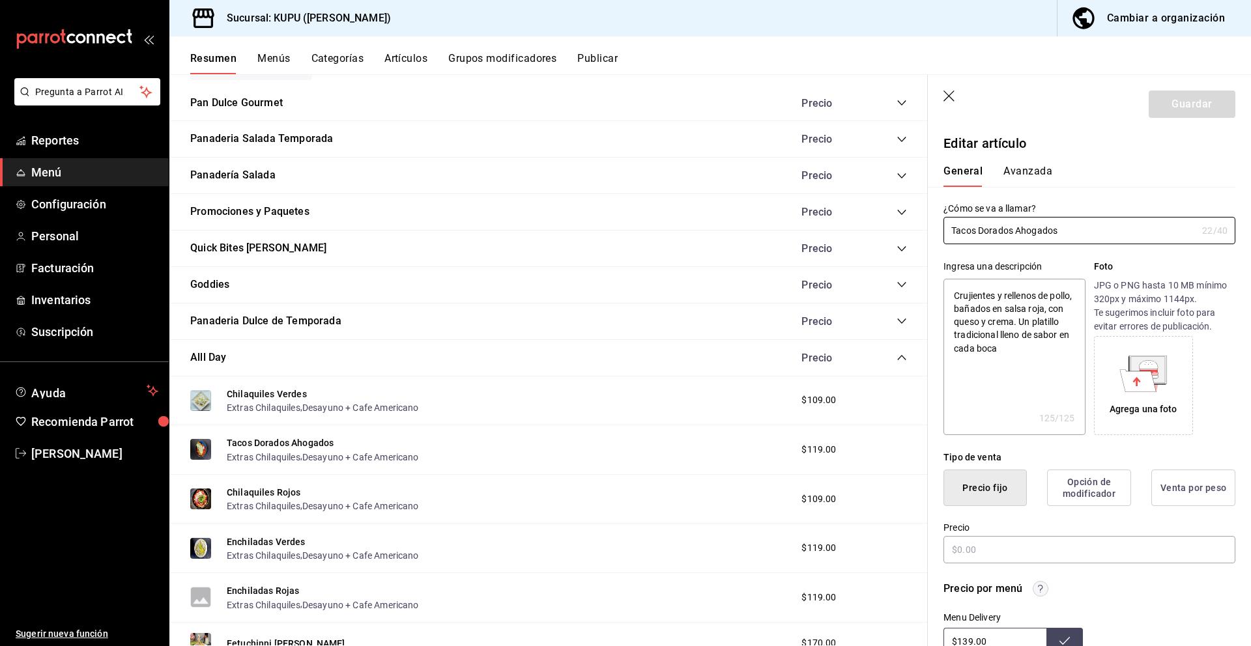
type textarea "x"
type input "$119.00"
radio input "false"
radio input "true"
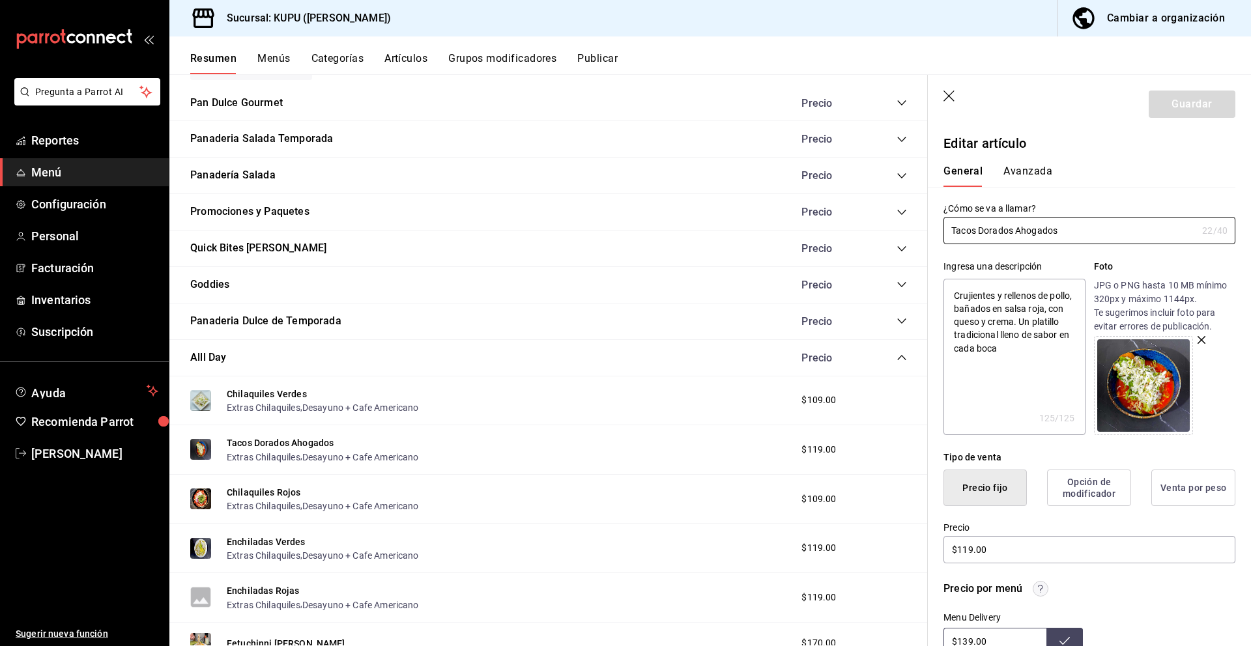
drag, startPoint x: 1082, startPoint y: 231, endPoint x: 898, endPoint y: 223, distance: 183.9
click at [898, 223] on main "Resumen sucursal Si activas ‘Editar artículo por menú’, podrás personalizar los…" at bounding box center [710, 360] width 1082 height 572
drag, startPoint x: 1022, startPoint y: 347, endPoint x: 948, endPoint y: 273, distance: 104.6
click at [948, 273] on div "Ingresa una descripción Crujientes y rellenos de pollo, bañados en salsa roja, …" at bounding box center [1013, 347] width 141 height 175
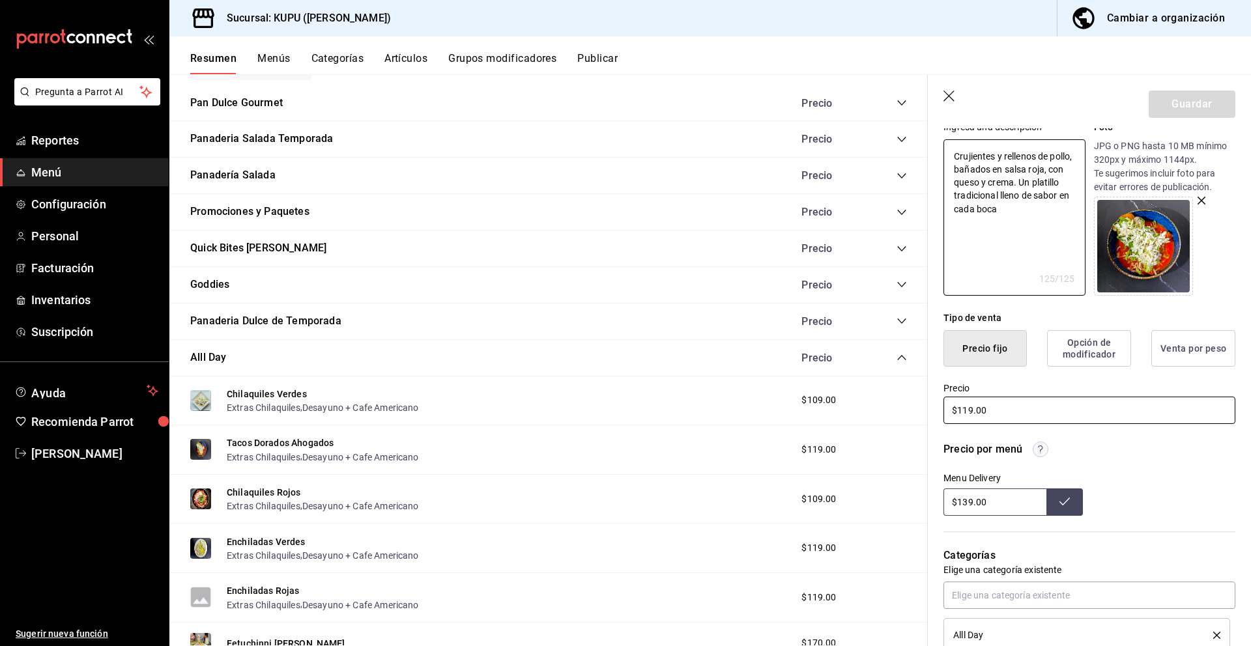
type textarea "x"
drag, startPoint x: 1013, startPoint y: 410, endPoint x: 895, endPoint y: 408, distance: 117.3
click at [895, 408] on main "Resumen sucursal Si activas ‘Editar artículo por menú’, podrás personalizar los…" at bounding box center [710, 360] width 1082 height 572
drag, startPoint x: 1009, startPoint y: 502, endPoint x: 915, endPoint y: 498, distance: 94.6
click at [915, 498] on main "Resumen sucursal Si activas ‘Editar artículo por menú’, podrás personalizar los…" at bounding box center [710, 360] width 1082 height 572
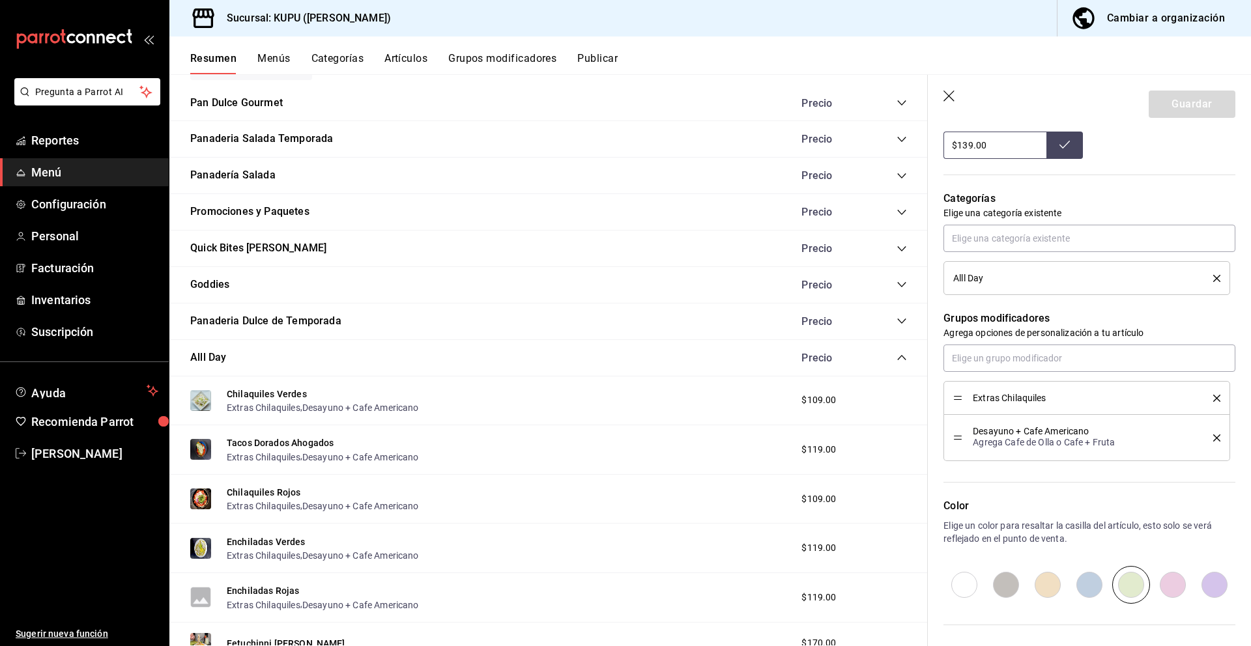
scroll to position [618, 0]
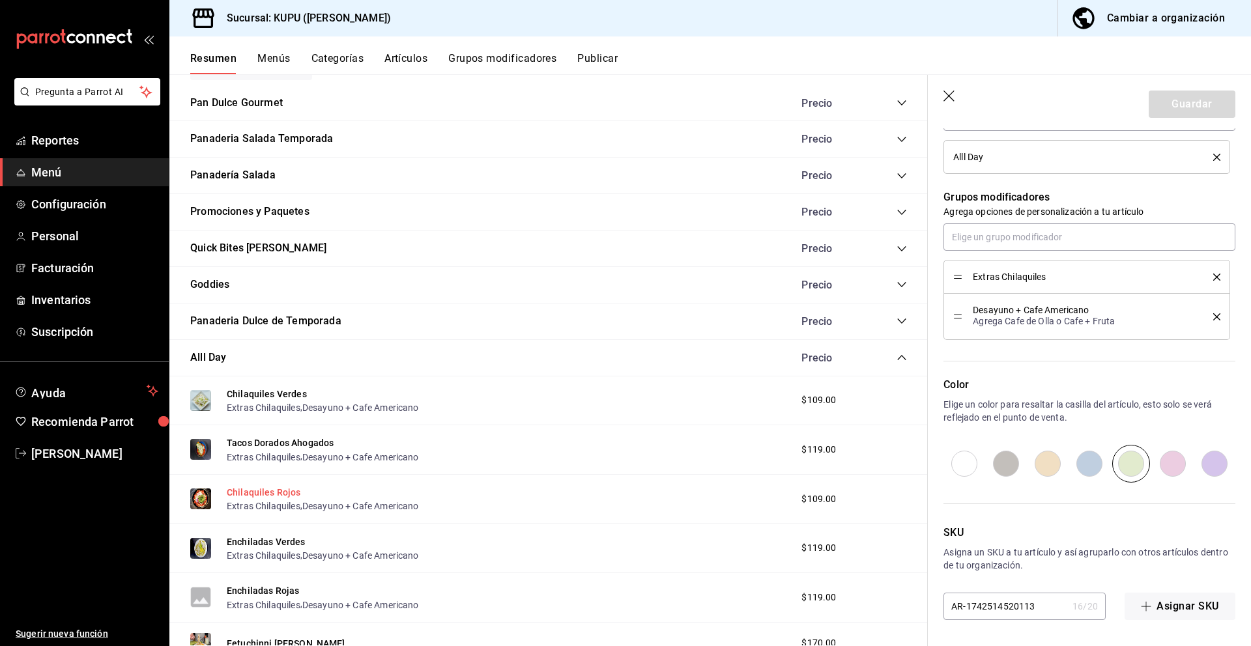
click at [279, 496] on button "Chilaquiles Rojos" at bounding box center [264, 492] width 74 height 13
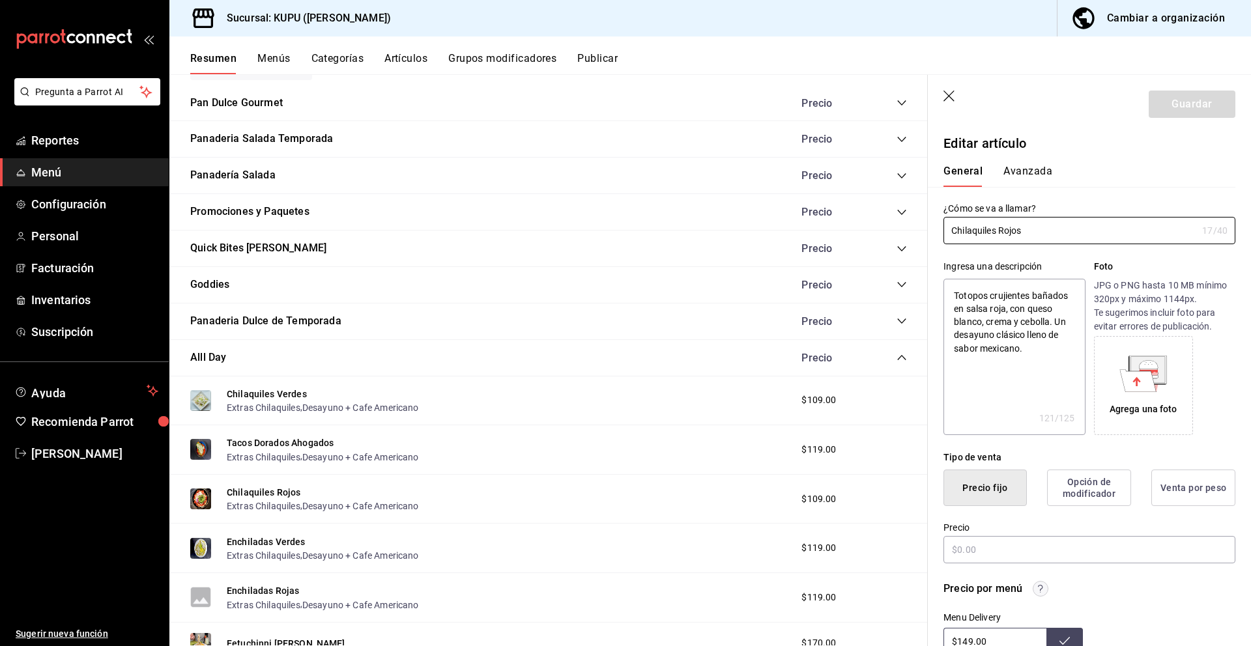
type textarea "x"
type input "$109.00"
radio input "false"
radio input "true"
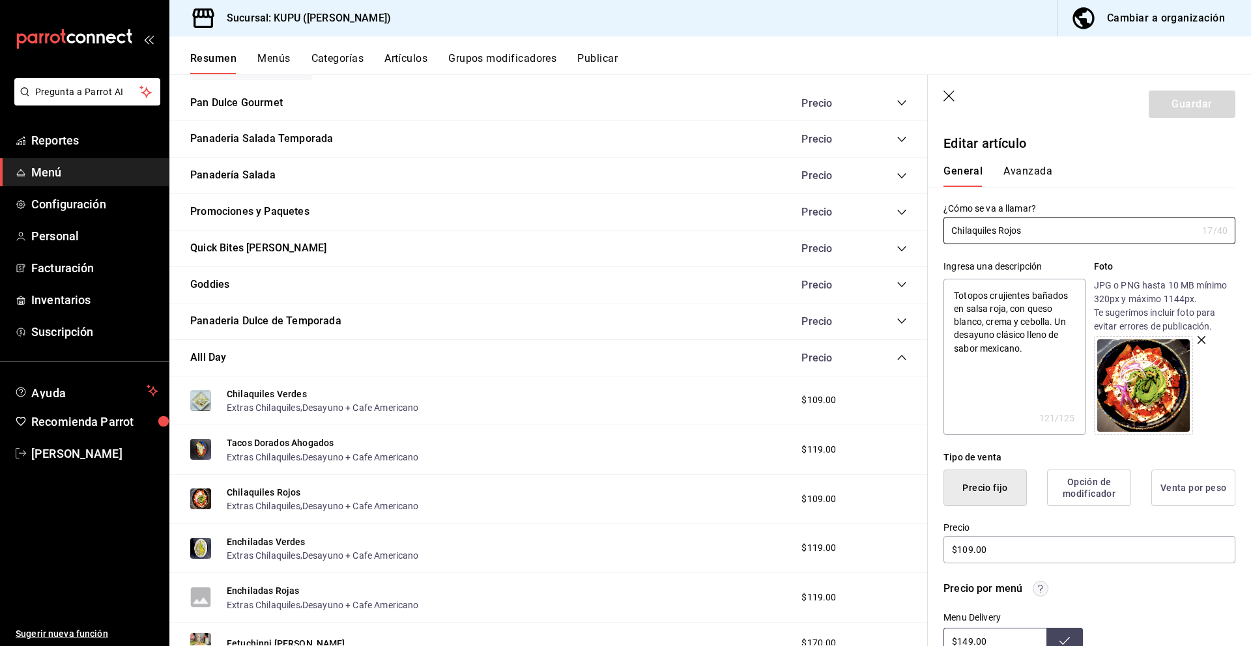
drag, startPoint x: 1042, startPoint y: 235, endPoint x: 900, endPoint y: 225, distance: 141.7
click at [900, 225] on main "Resumen sucursal Si activas ‘Editar artículo por menú’, podrás personalizar los…" at bounding box center [710, 360] width 1082 height 572
drag, startPoint x: 1046, startPoint y: 350, endPoint x: 929, endPoint y: 294, distance: 130.0
click at [929, 294] on div "Ingresa una descripción Totopos crujientes bañados en salsa roja, con queso bla…" at bounding box center [1082, 339] width 308 height 191
type textarea "x"
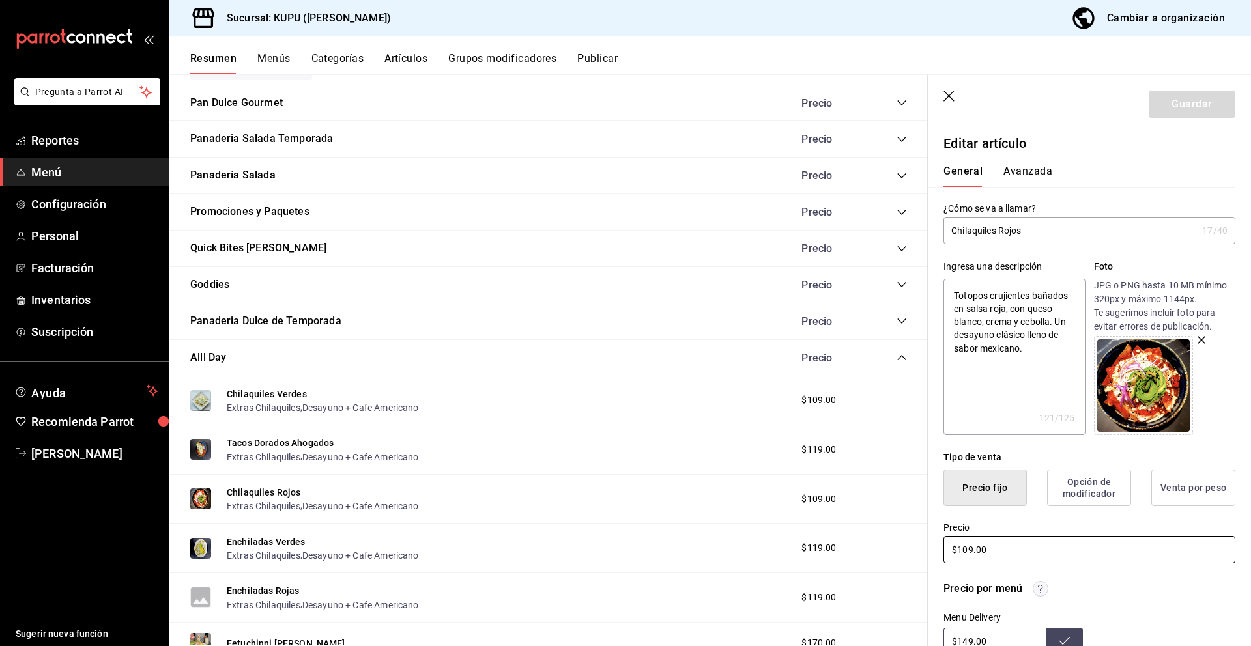
drag, startPoint x: 1008, startPoint y: 554, endPoint x: 907, endPoint y: 545, distance: 101.5
click at [907, 545] on main "Resumen sucursal Si activas ‘Editar artículo por menú’, podrás personalizar los…" at bounding box center [710, 360] width 1082 height 572
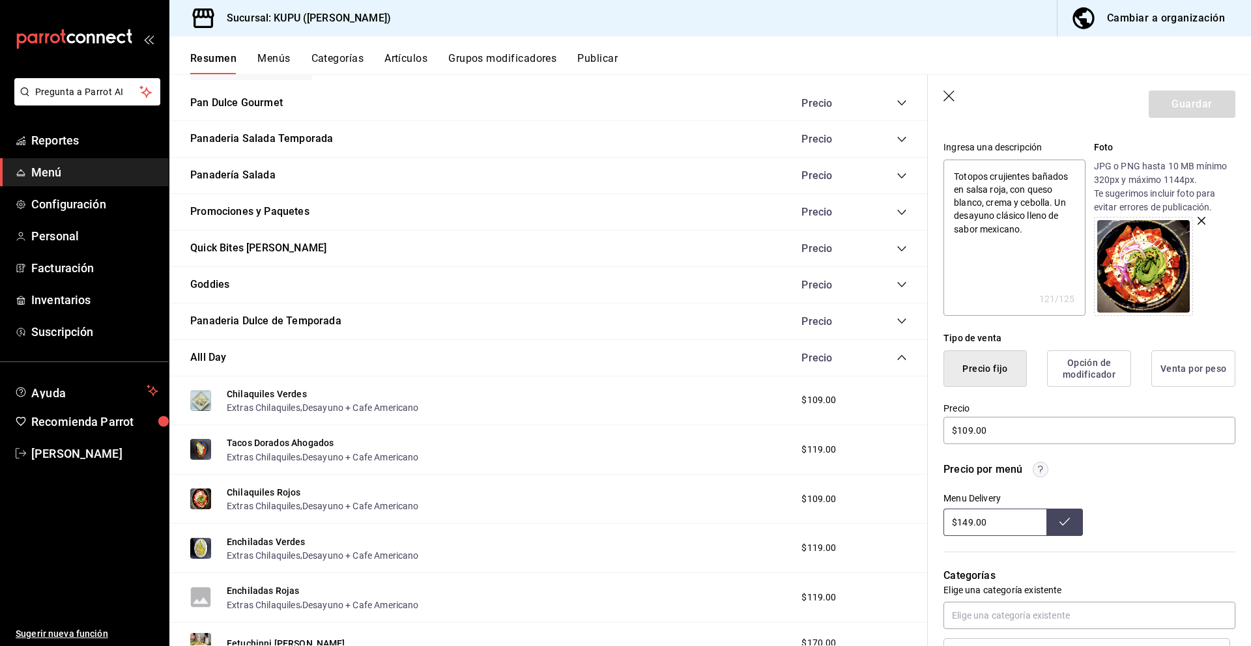
scroll to position [167, 0]
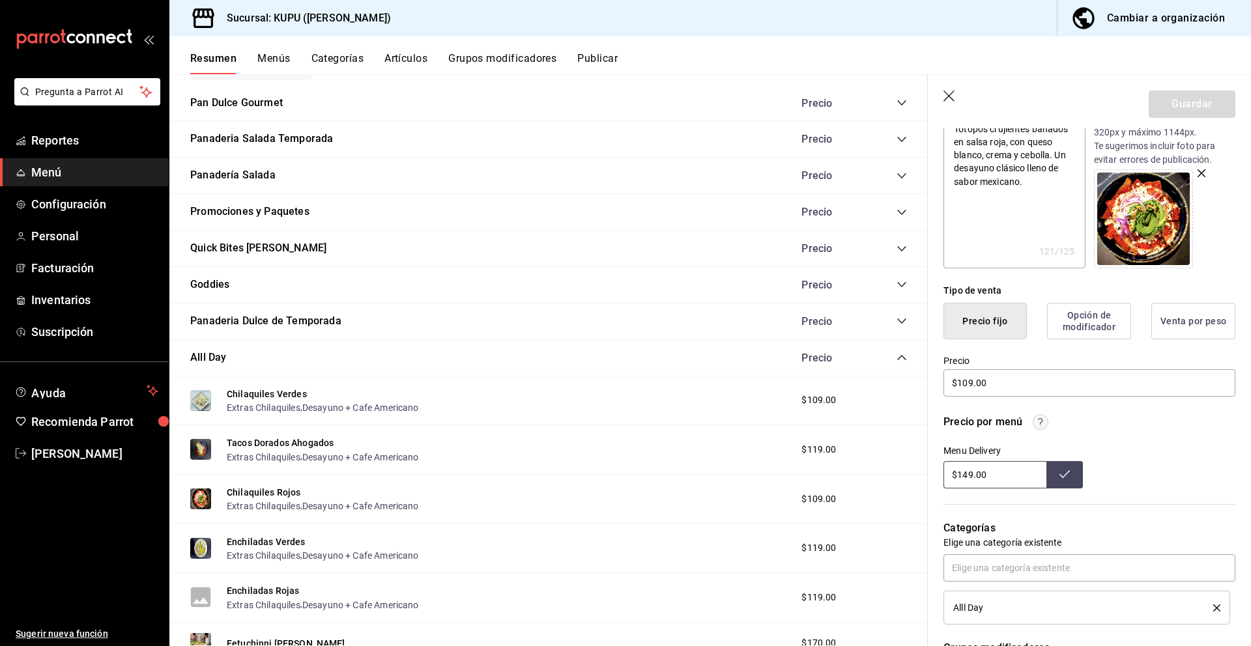
drag, startPoint x: 994, startPoint y: 479, endPoint x: 945, endPoint y: 462, distance: 51.7
click at [945, 462] on input "$149.00" at bounding box center [994, 474] width 103 height 27
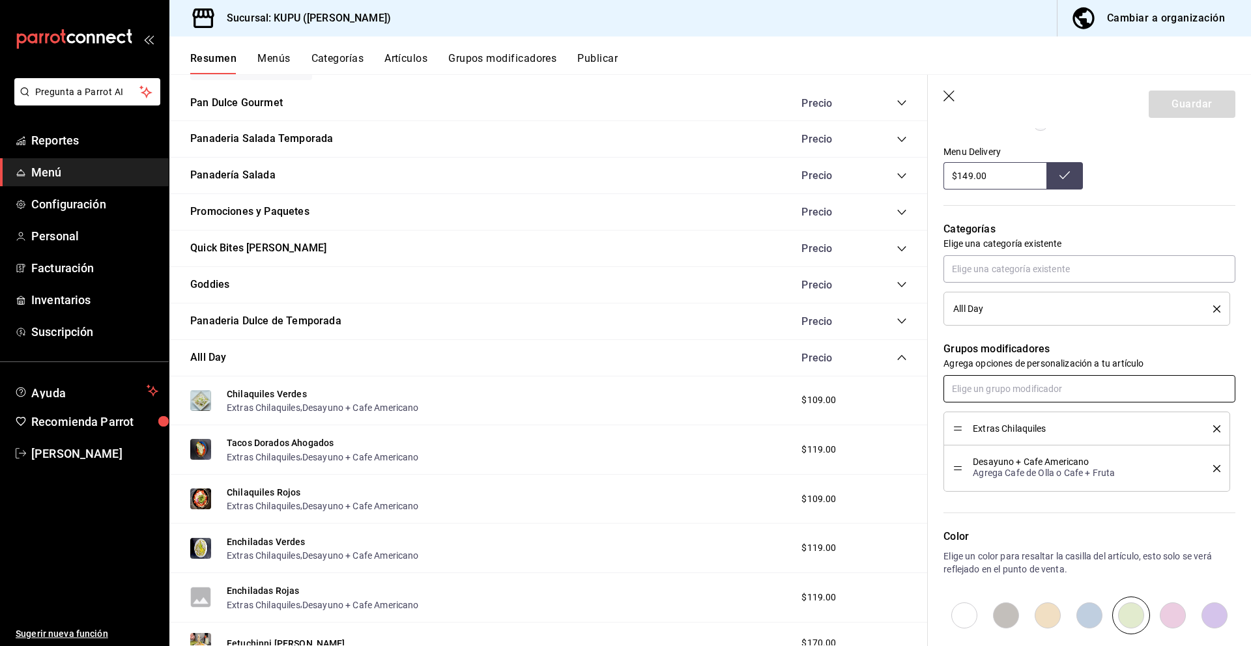
scroll to position [618, 0]
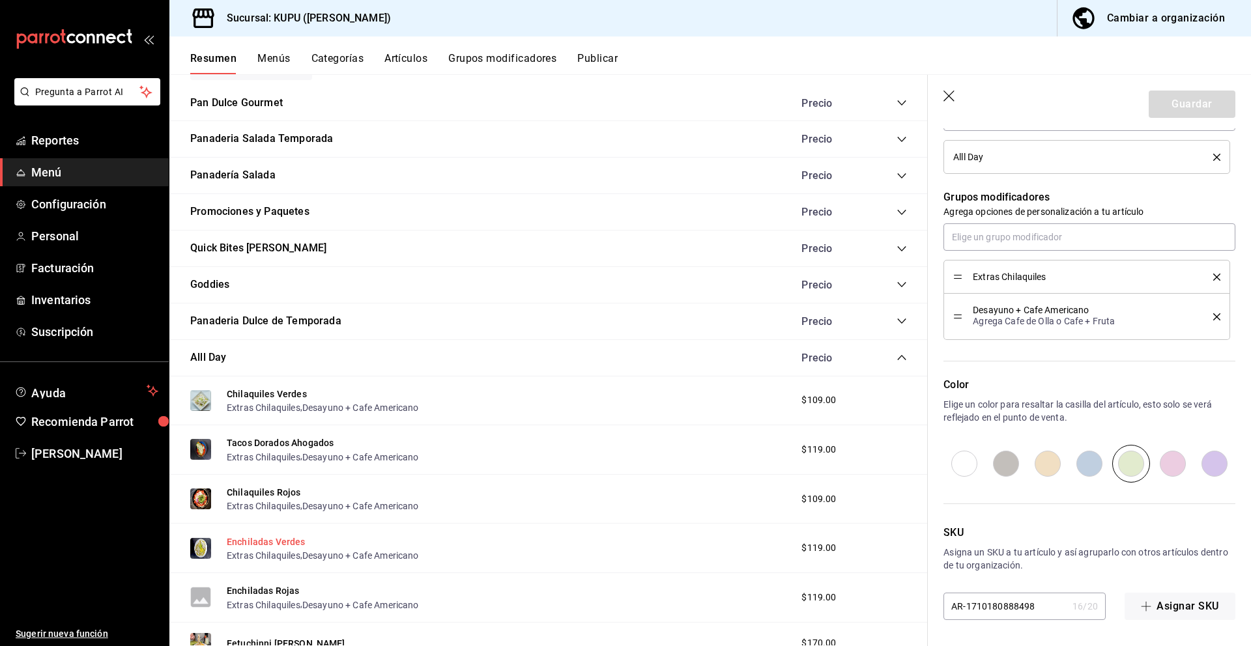
click at [276, 540] on button "Enchiladas Verdes" at bounding box center [266, 542] width 79 height 13
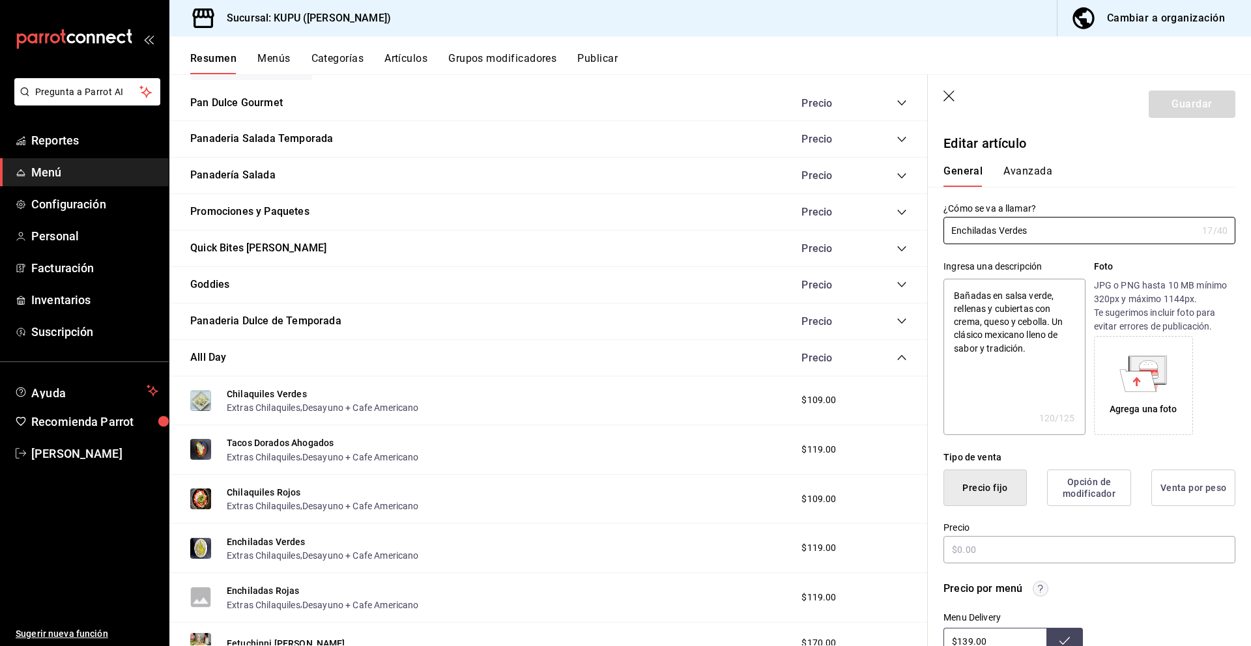
type textarea "x"
type input "$119.00"
radio input "false"
radio input "true"
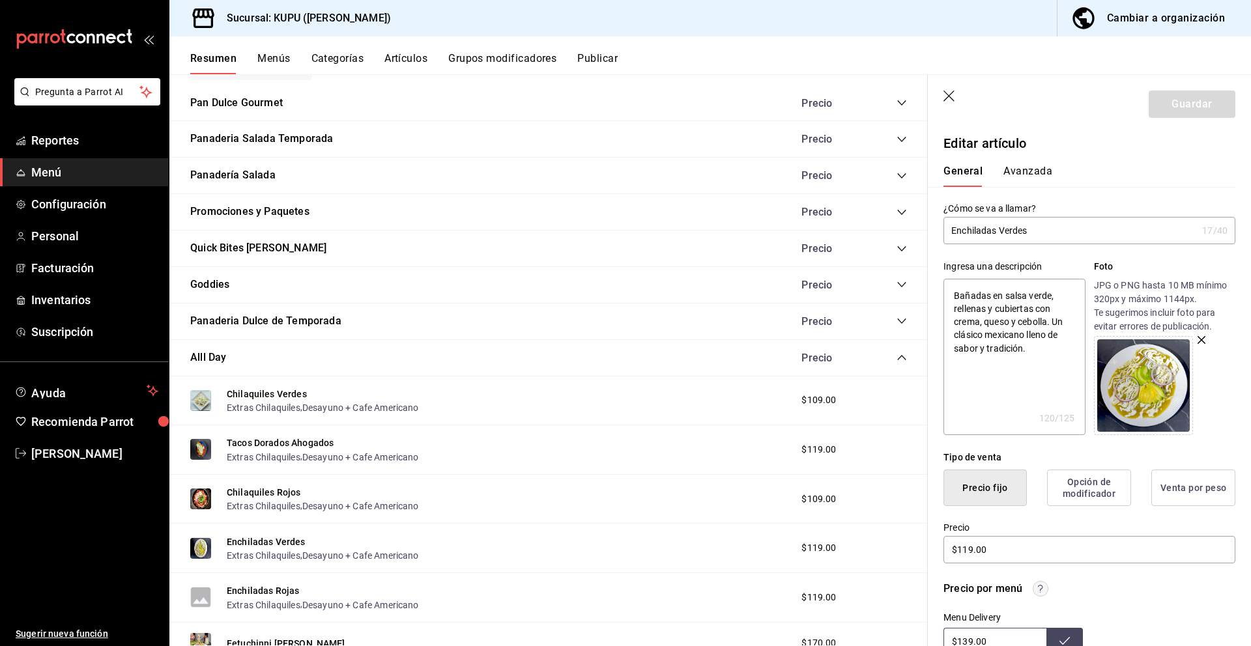
drag, startPoint x: 1046, startPoint y: 231, endPoint x: 949, endPoint y: 231, distance: 97.1
click at [949, 231] on input "Enchiladas Verdes" at bounding box center [1069, 231] width 253 height 26
drag, startPoint x: 1042, startPoint y: 353, endPoint x: 947, endPoint y: 261, distance: 133.2
click at [947, 261] on div "Ingresa una descripción Bañadas en salsa verde, rellenas y cubiertas con crema,…" at bounding box center [1013, 347] width 141 height 175
type textarea "x"
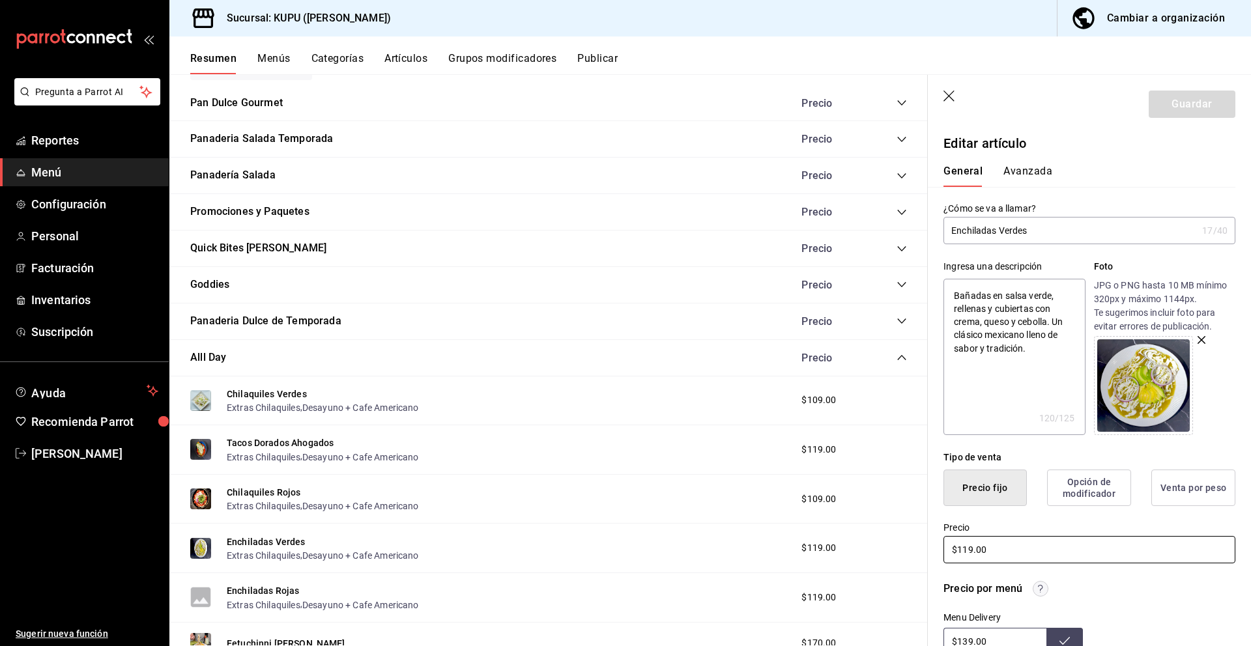
drag, startPoint x: 1013, startPoint y: 546, endPoint x: 934, endPoint y: 534, distance: 79.1
click at [934, 534] on div "Precio $119.00" at bounding box center [1082, 535] width 308 height 59
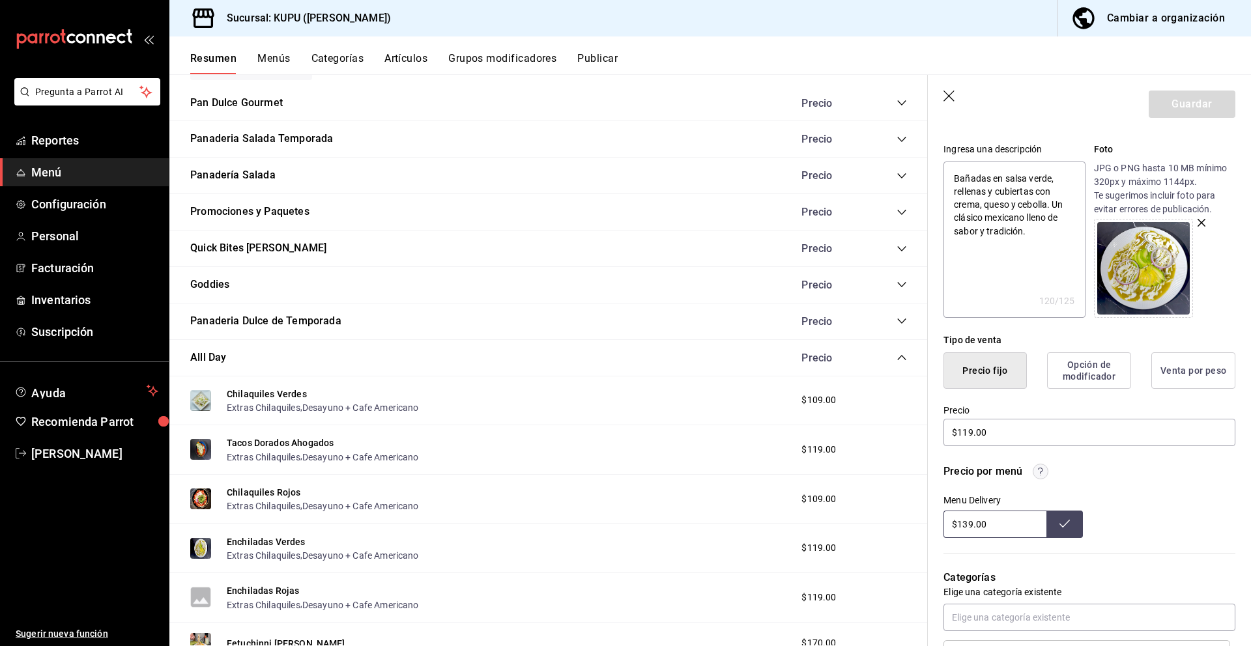
scroll to position [130, 0]
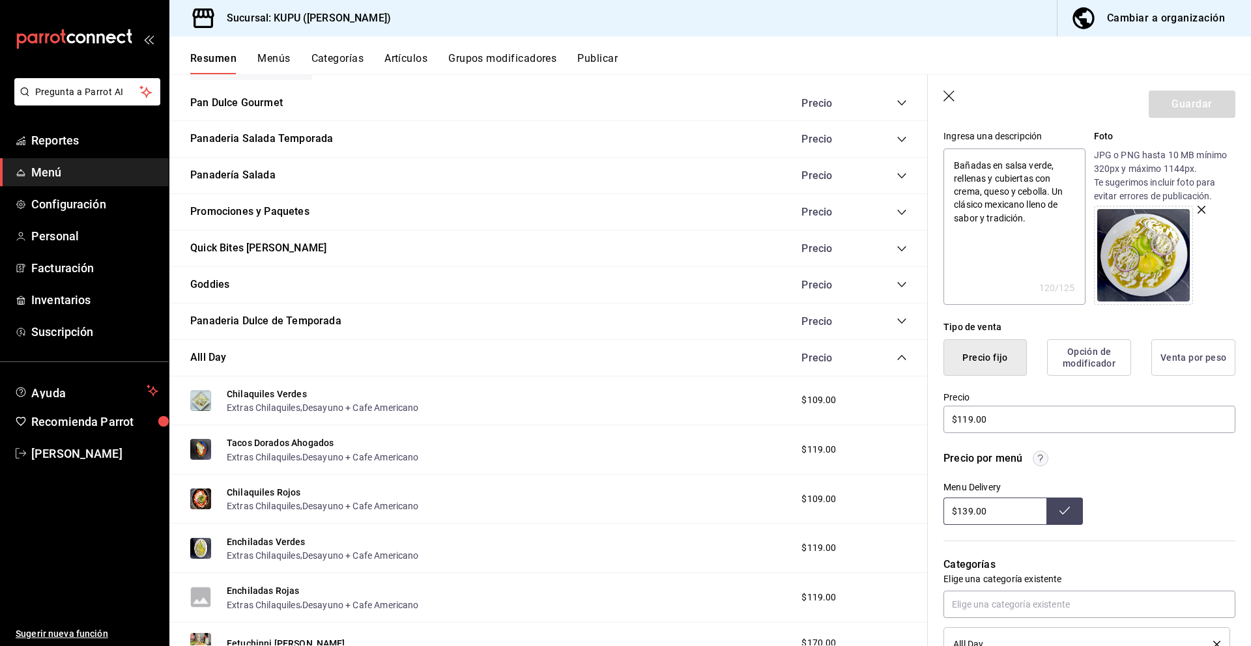
drag, startPoint x: 1004, startPoint y: 508, endPoint x: 930, endPoint y: 501, distance: 74.6
click at [930, 501] on div "Precio por menú Menu Delivery $139.00" at bounding box center [1082, 480] width 308 height 90
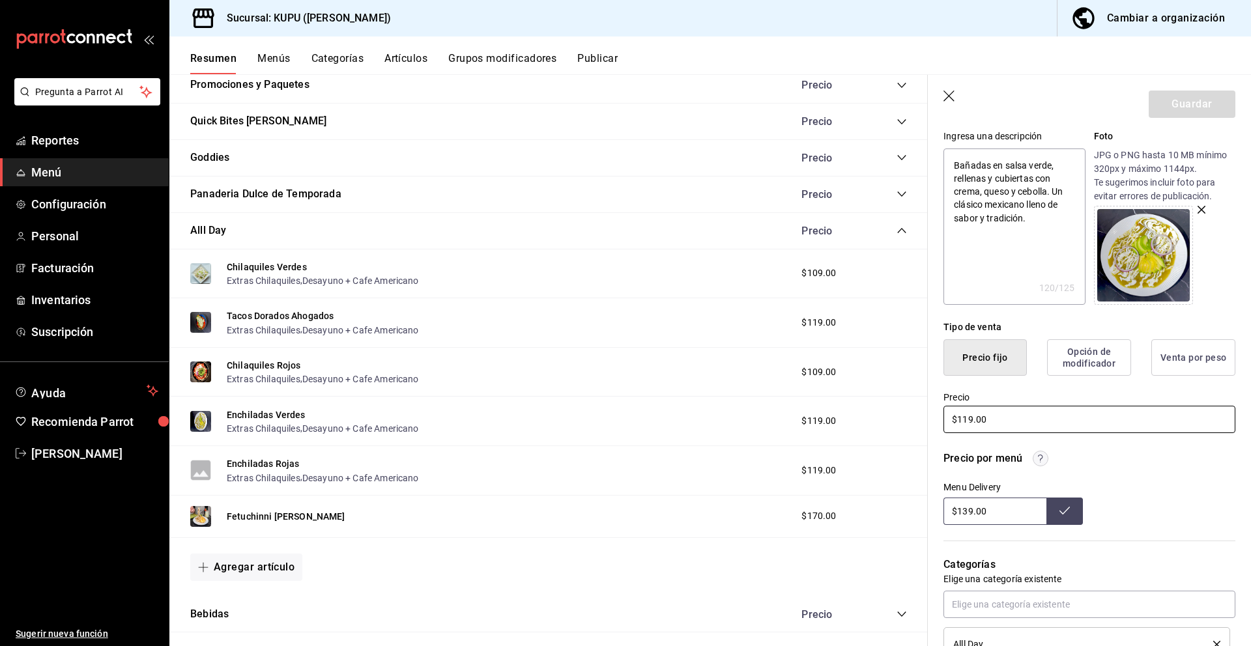
scroll to position [339, 0]
click at [276, 467] on button "Enchiladas Rojas" at bounding box center [263, 462] width 72 height 13
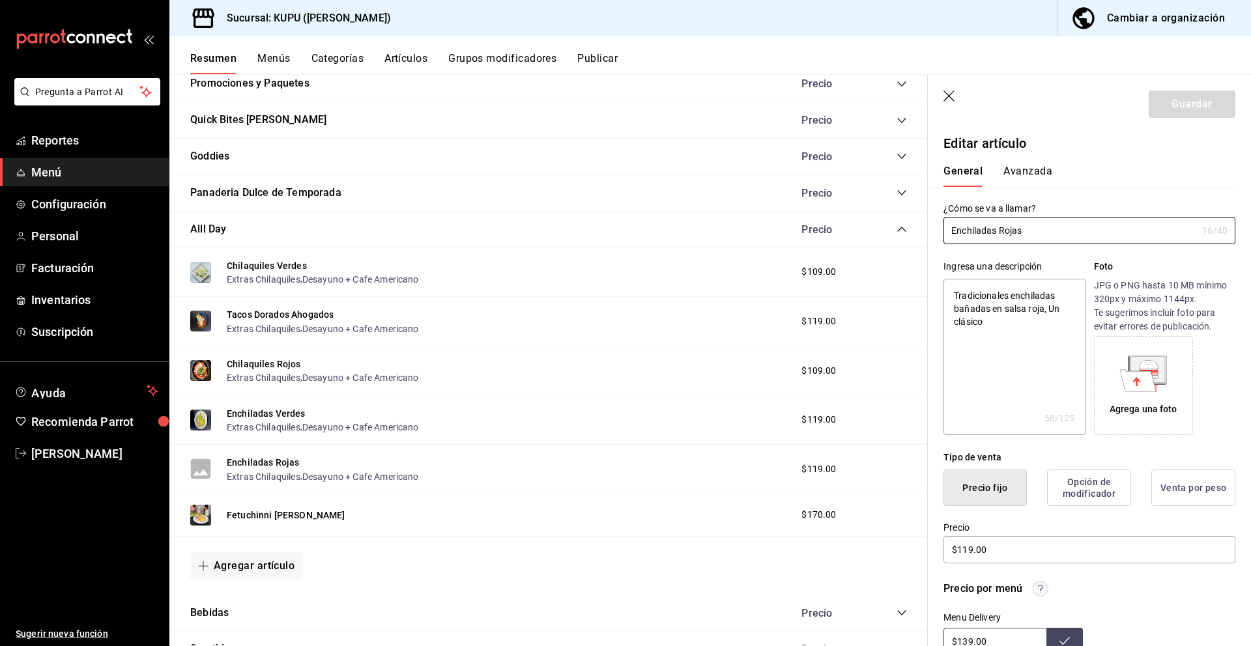
drag, startPoint x: 1041, startPoint y: 230, endPoint x: 932, endPoint y: 212, distance: 110.2
click at [932, 212] on div "¿Cómo se va a llamar? Enchiladas Rojas 16 /40 ¿Cómo se va a llamar?" at bounding box center [1082, 215] width 308 height 57
click at [1040, 234] on input "Enchiladas Rojas" at bounding box center [1069, 231] width 253 height 26
drag, startPoint x: 1043, startPoint y: 235, endPoint x: 905, endPoint y: 233, distance: 138.1
click at [905, 233] on main "Resumen sucursal Si activas ‘Editar artículo por menú’, podrás personalizar los…" at bounding box center [710, 360] width 1082 height 572
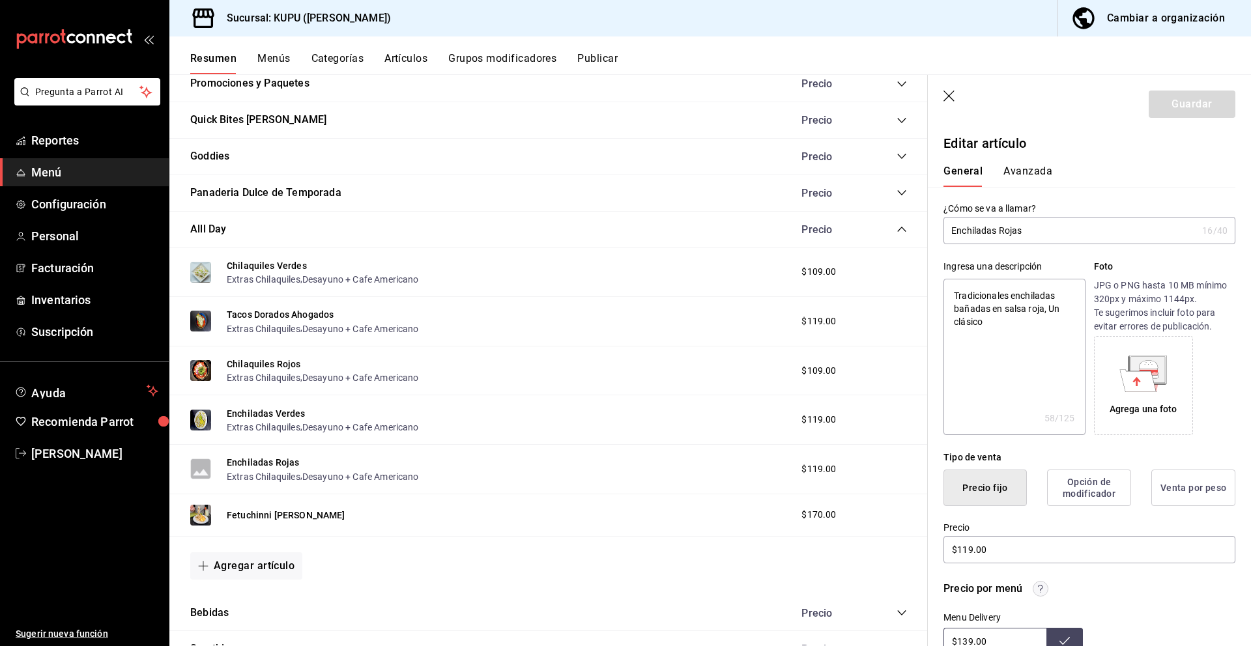
drag, startPoint x: 953, startPoint y: 294, endPoint x: 1020, endPoint y: 341, distance: 82.3
click at [1020, 341] on textarea "Tradicionales enchiladas bañadas en salsa roja, Un clásico" at bounding box center [1013, 357] width 141 height 156
type textarea "x"
paste textarea ", bañadas en salsa roja casera, con queso, crema y cebolla. Un clásico mexicano…"
type textarea "Tradicionales, bañadas en salsa roja casera, con queso, crema y cebolla. Un clá…"
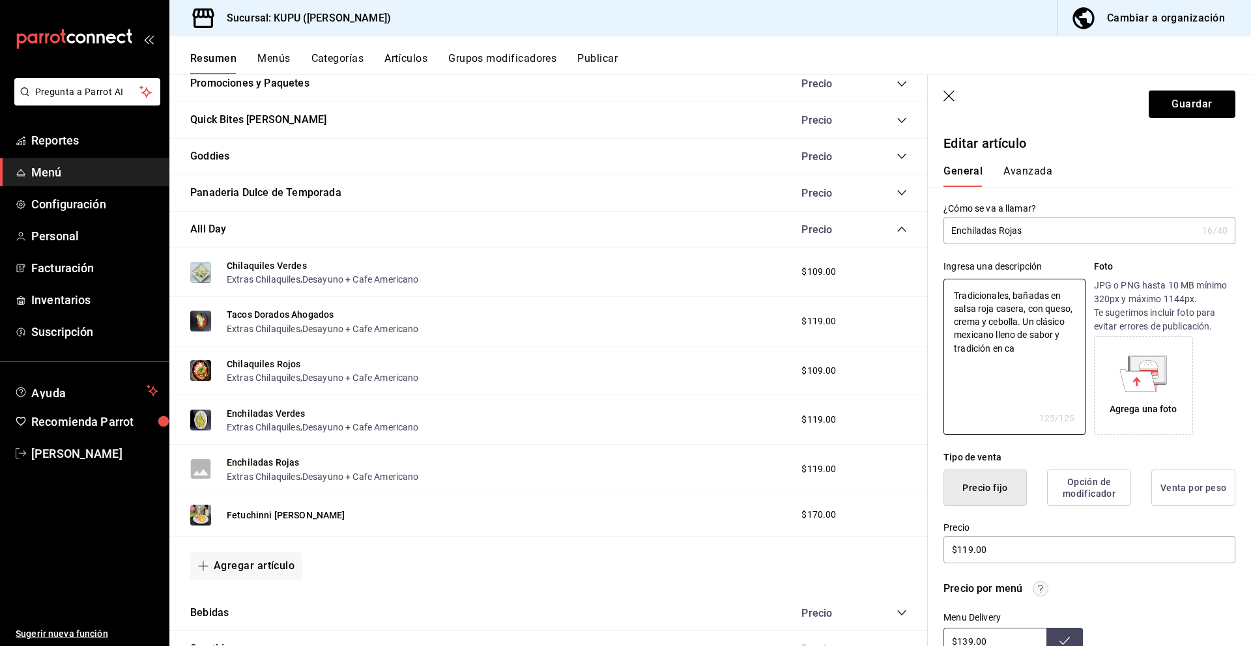
type textarea "x"
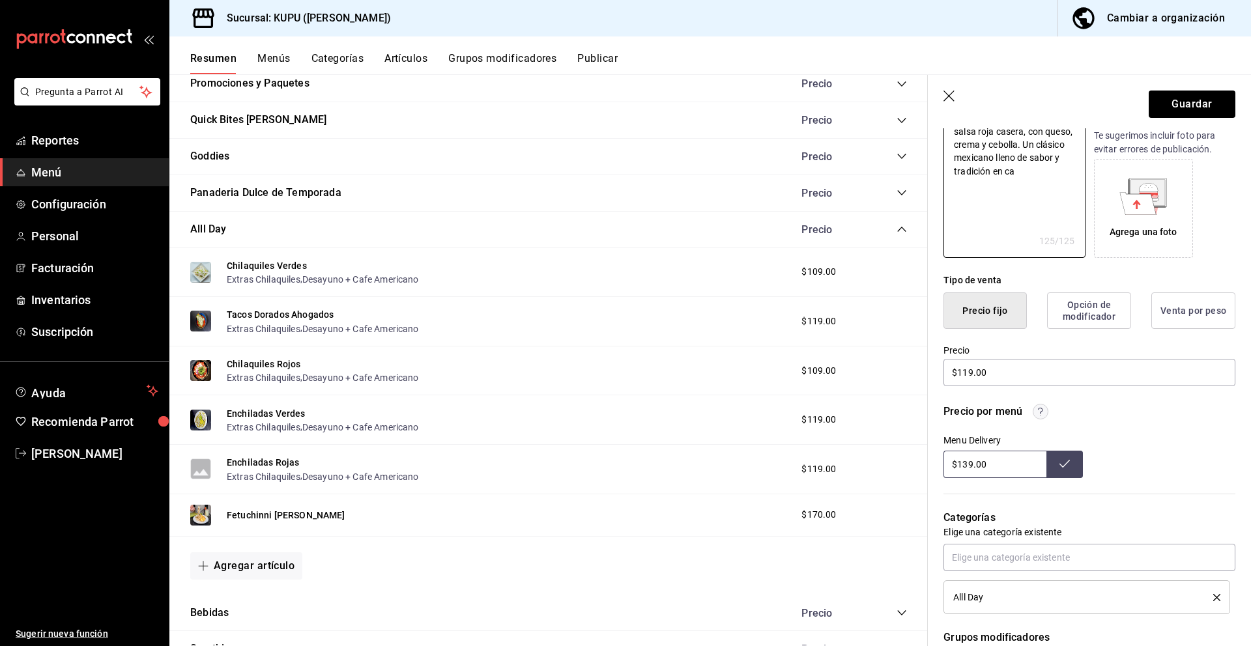
scroll to position [179, 0]
type textarea "Tradicionales, bañadas en salsa roja casera, con queso, crema y cebolla. Un clá…"
click at [1188, 111] on button "Guardar" at bounding box center [1192, 104] width 87 height 27
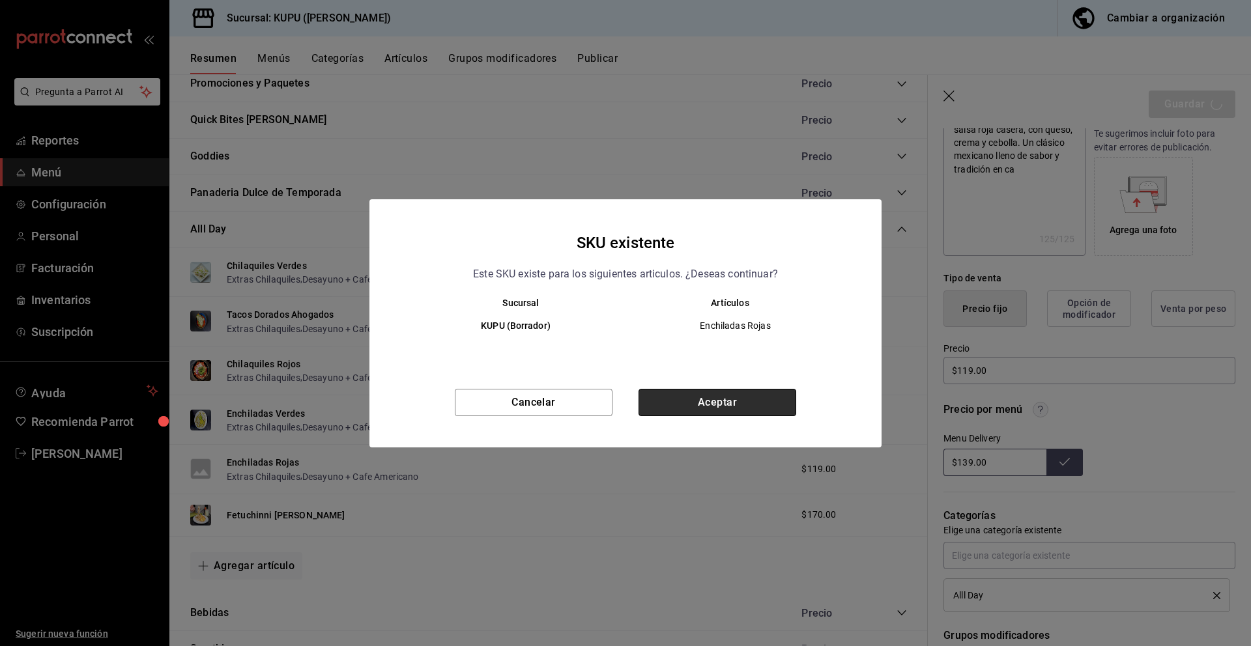
click at [716, 403] on button "Aceptar" at bounding box center [718, 402] width 158 height 27
type textarea "x"
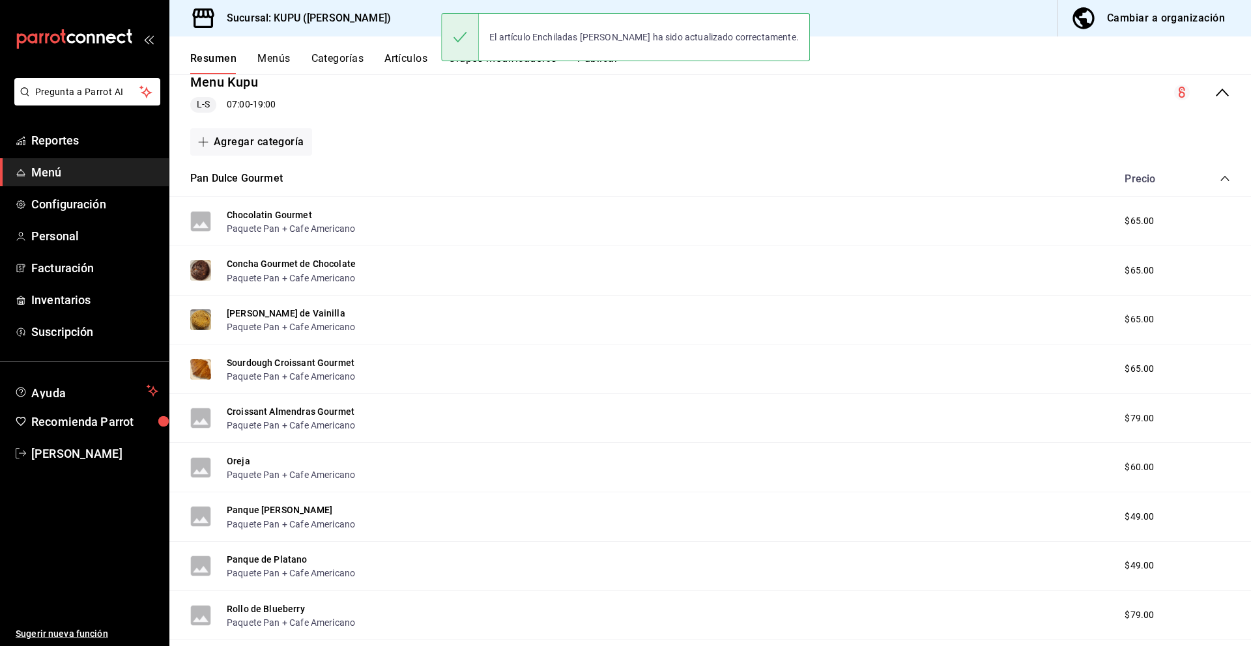
scroll to position [167, 0]
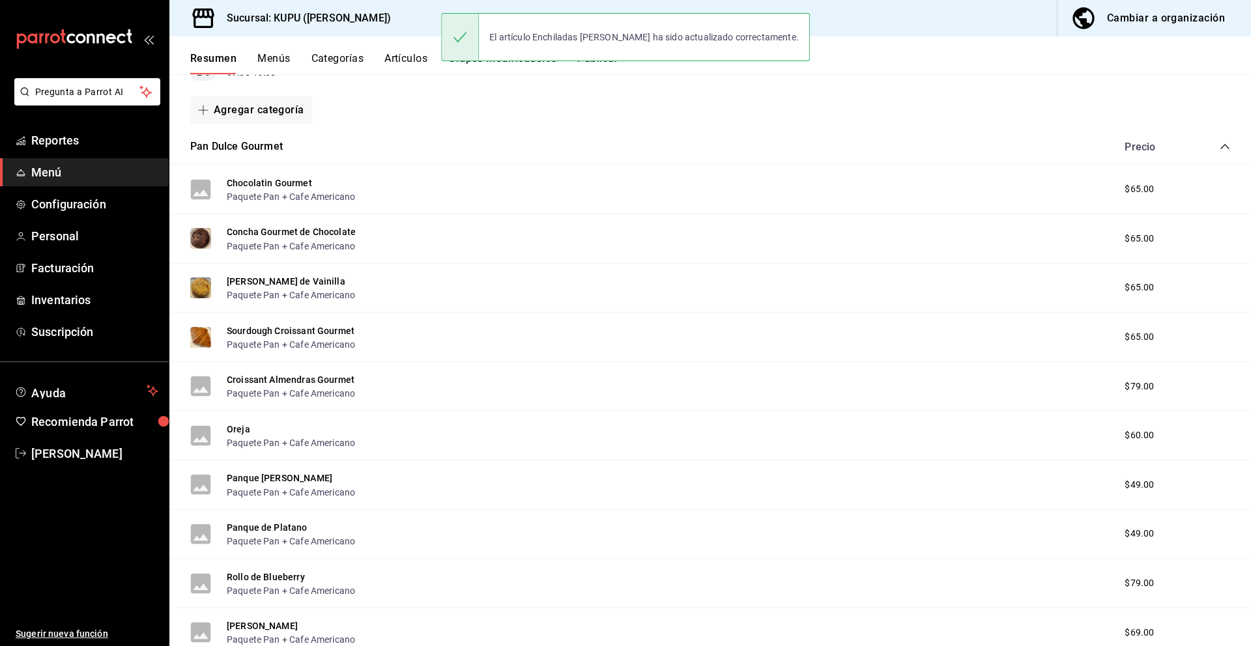
click at [1224, 147] on icon "collapse-category-row" at bounding box center [1225, 146] width 10 height 10
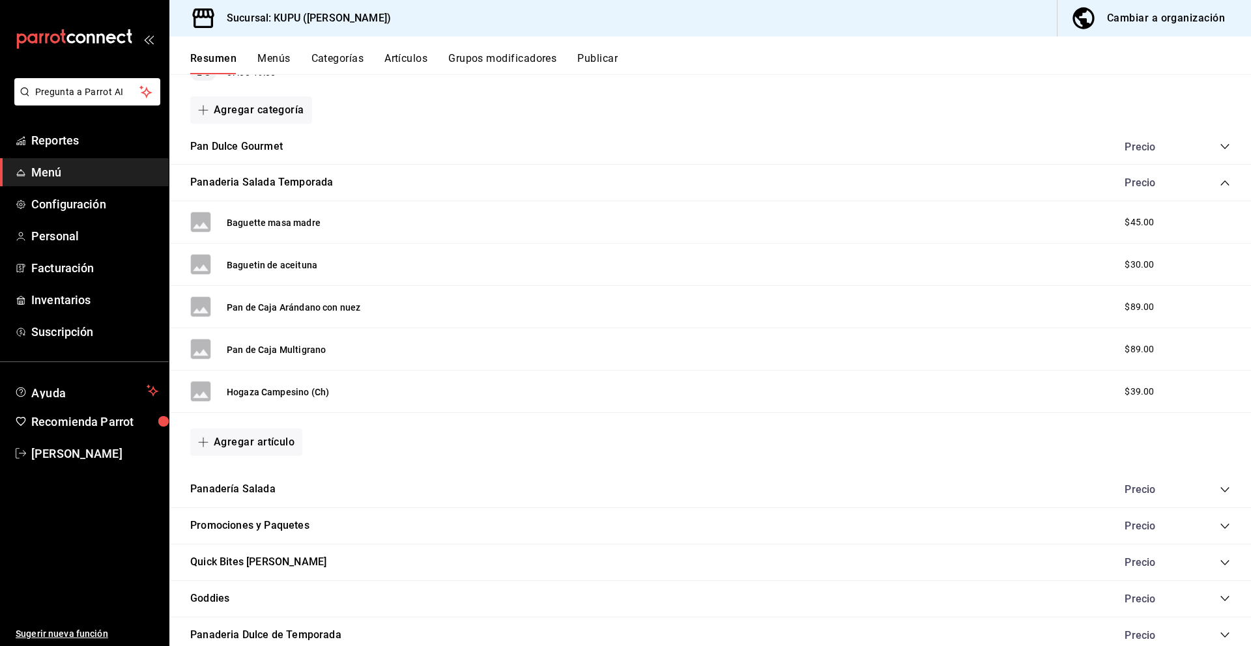
click at [1222, 180] on icon "collapse-category-row" at bounding box center [1225, 183] width 10 height 10
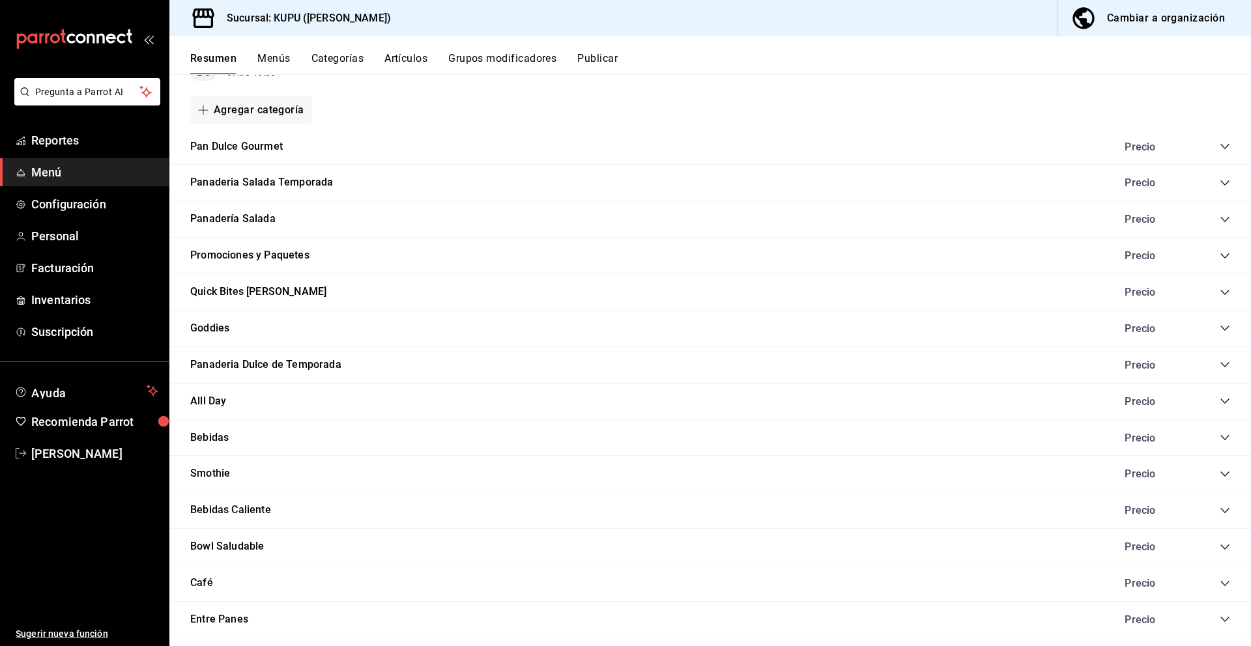
click at [1225, 401] on icon "collapse-category-row" at bounding box center [1225, 401] width 10 height 10
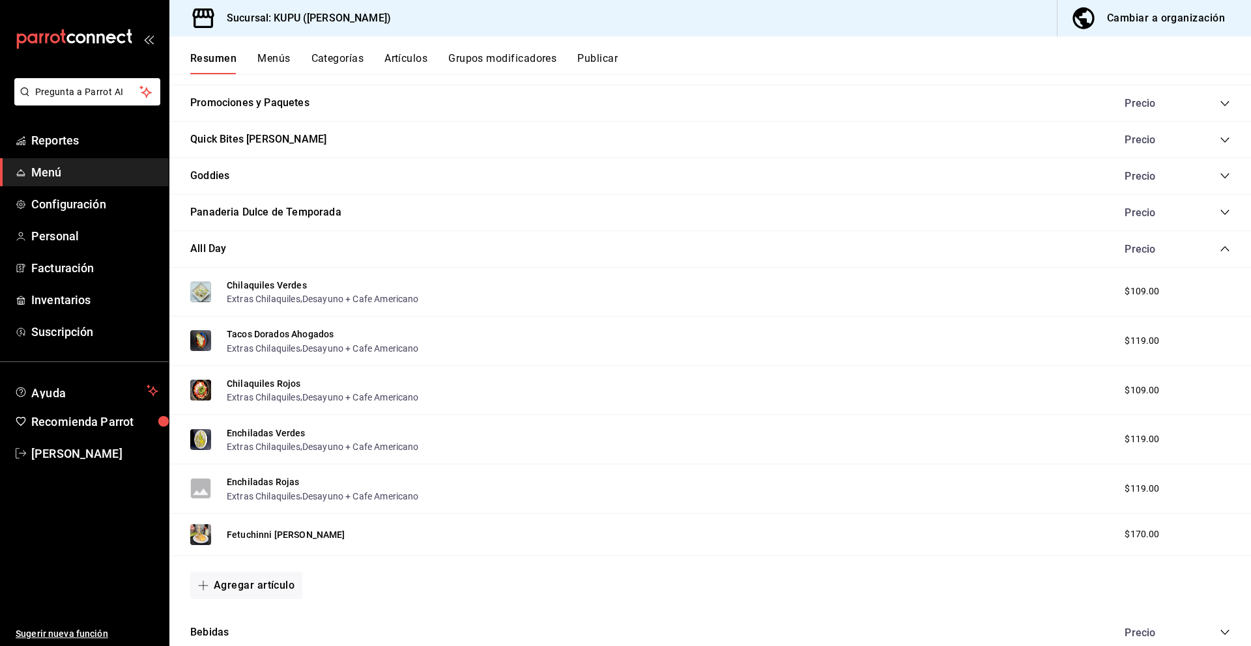
scroll to position [328, 0]
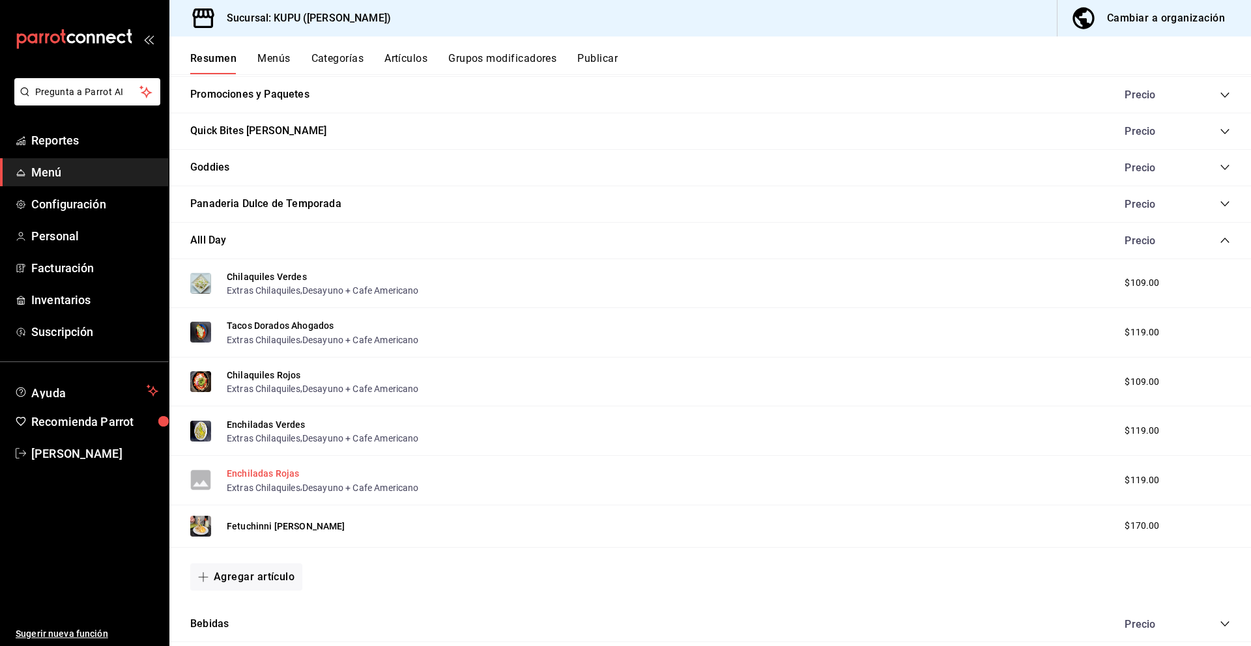
click at [271, 476] on button "Enchiladas Rojas" at bounding box center [263, 473] width 72 height 13
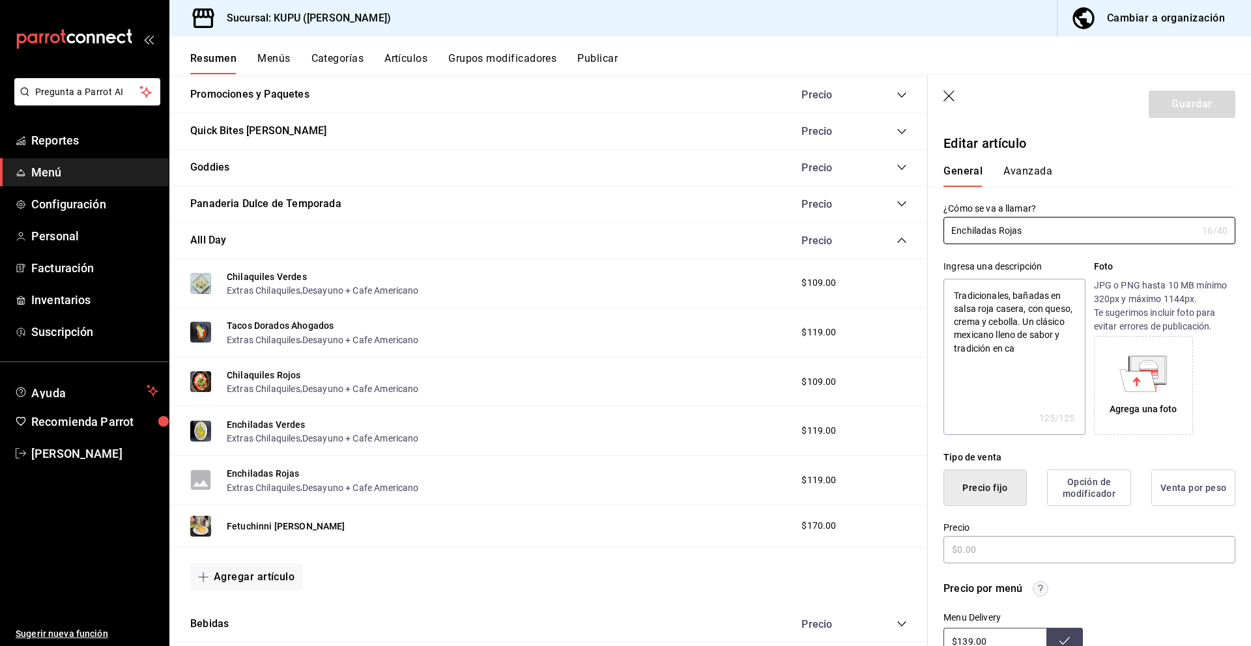
type textarea "x"
type input "$119.00"
radio input "false"
radio input "true"
type textarea "x"
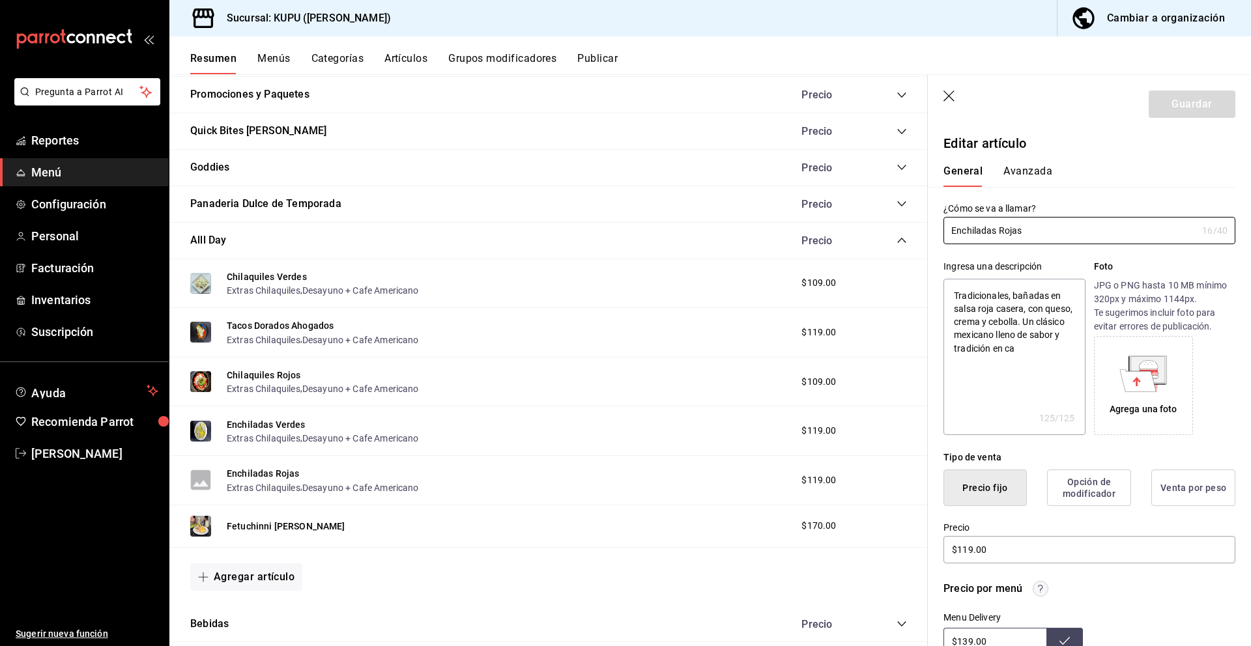
click at [1024, 351] on textarea "Tradicionales, bañadas en salsa roja casera, con queso, crema y cebolla. Un clá…" at bounding box center [1013, 357] width 141 height 156
type textarea "Tradicionales, bañadas en salsa roja casera, con queso, crema y cebolla. Un clá…"
type textarea "x"
type textarea "Tradicionales, bañadas en salsa roja casera, con queso, crema y cebolla. Un clá…"
type textarea "x"
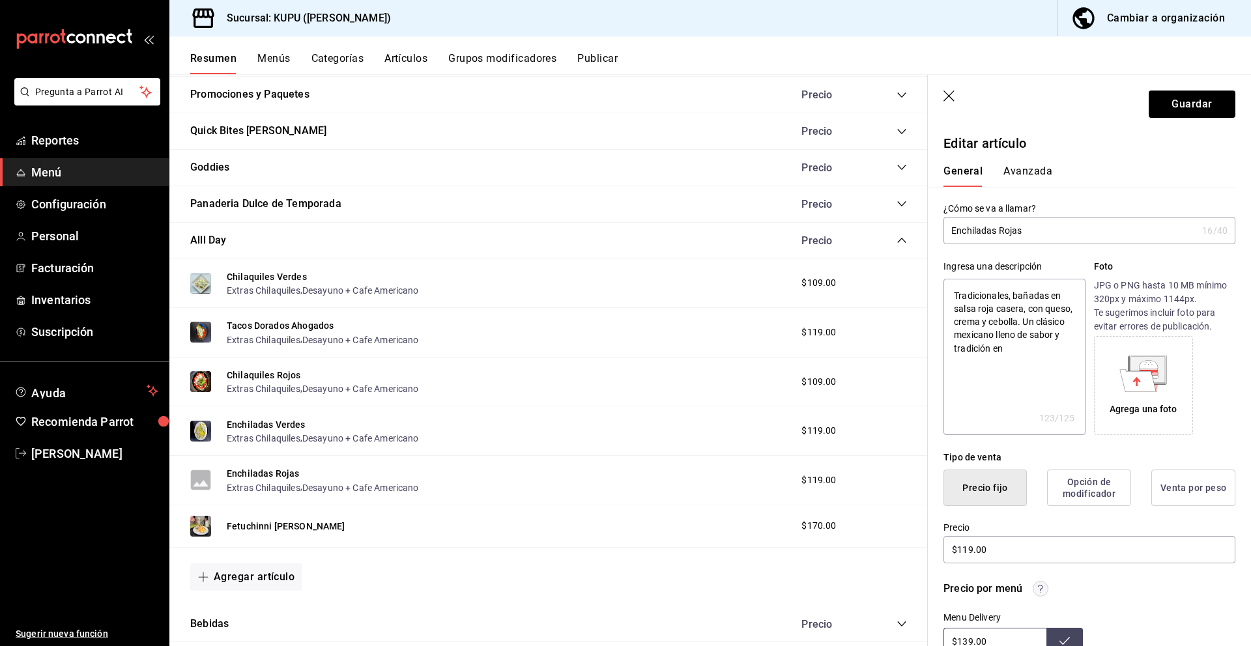
type textarea "Tradicionales, bañadas en salsa roja casera, con queso, crema y cebolla. Un clá…"
type textarea "x"
type textarea "Tradicionales, bañadas en salsa roja casera, con queso, crema y cebolla. Un clá…"
type textarea "x"
type textarea "Tradicionales, bañadas en salsa roja casera, con queso, crema y cebolla. Un clá…"
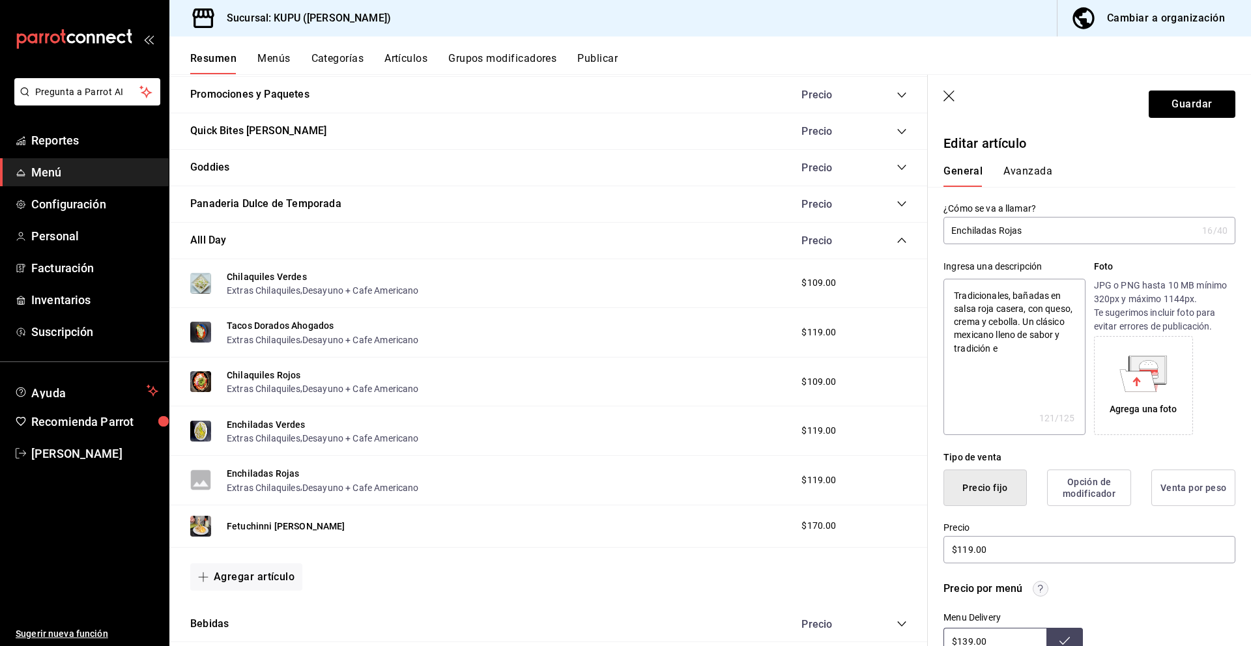
type textarea "x"
type textarea "Tradicionales, bañadas en salsa roja casera, con queso, crema y cebolla. Un clá…"
type textarea "x"
type textarea "Tradicionales, bañadas en salsa roja casera, con queso, crema y cebolla. Un clá…"
type textarea "x"
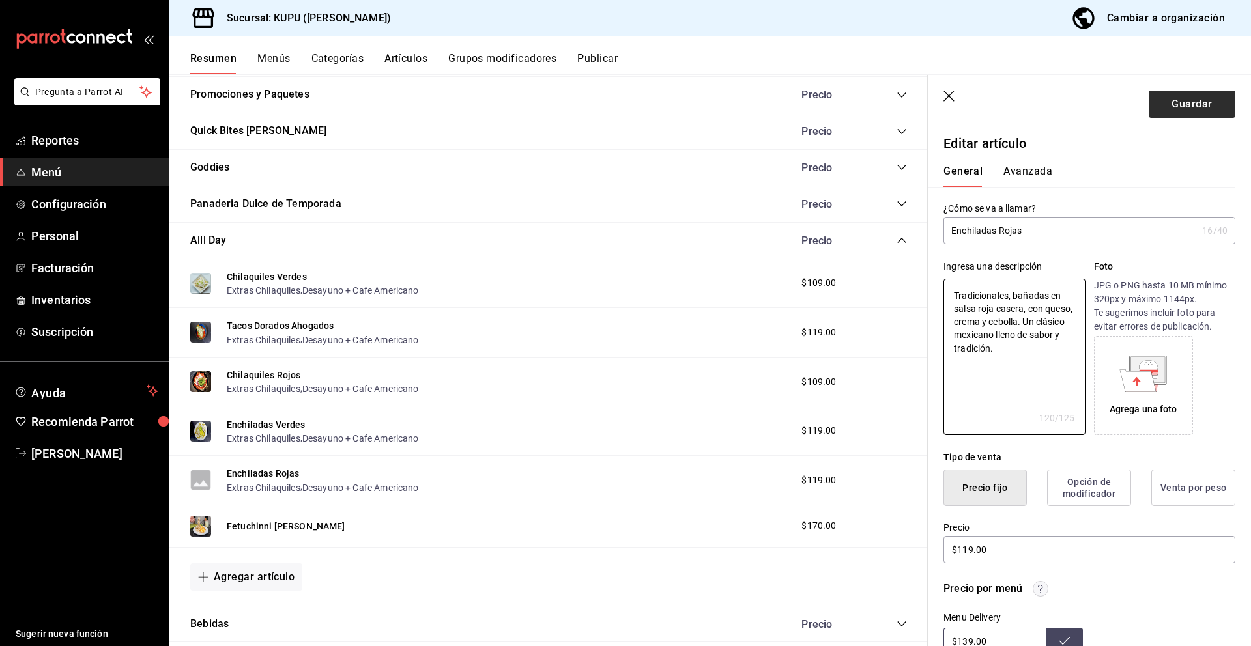
type textarea "Tradicionales, bañadas en salsa roja casera, con queso, crema y cebolla. Un clá…"
click at [1188, 110] on button "Guardar" at bounding box center [1192, 104] width 87 height 27
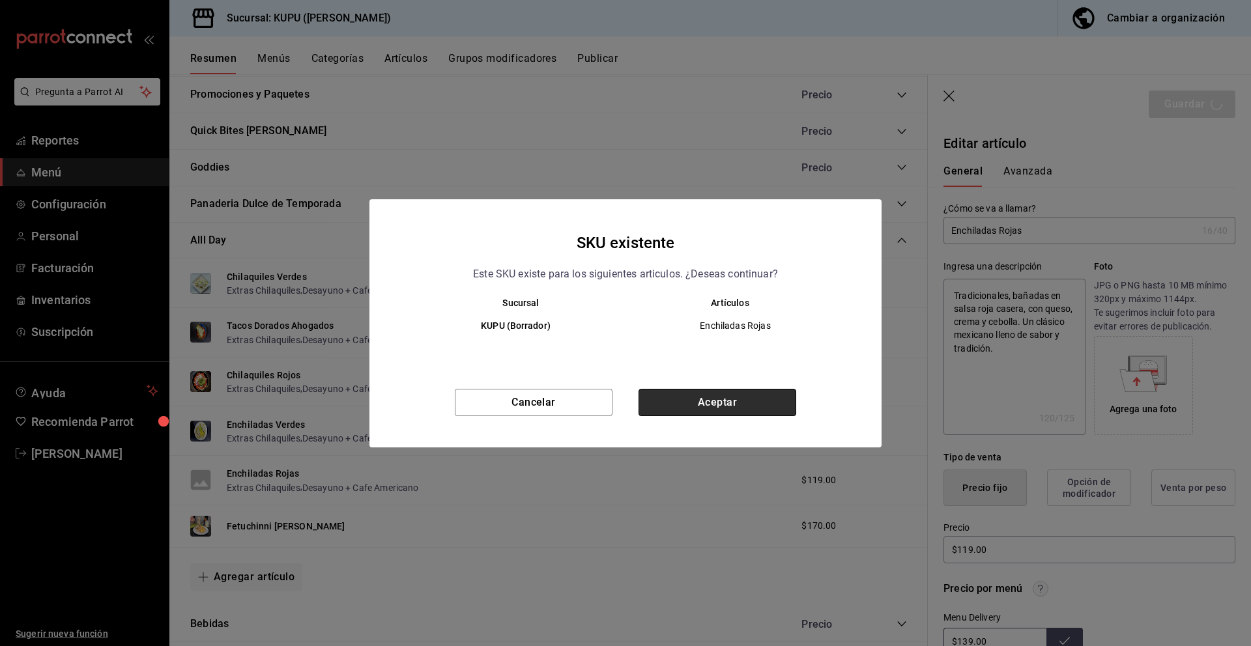
click at [757, 413] on button "Aceptar" at bounding box center [718, 402] width 158 height 27
type textarea "x"
type input "AR-1758893754325"
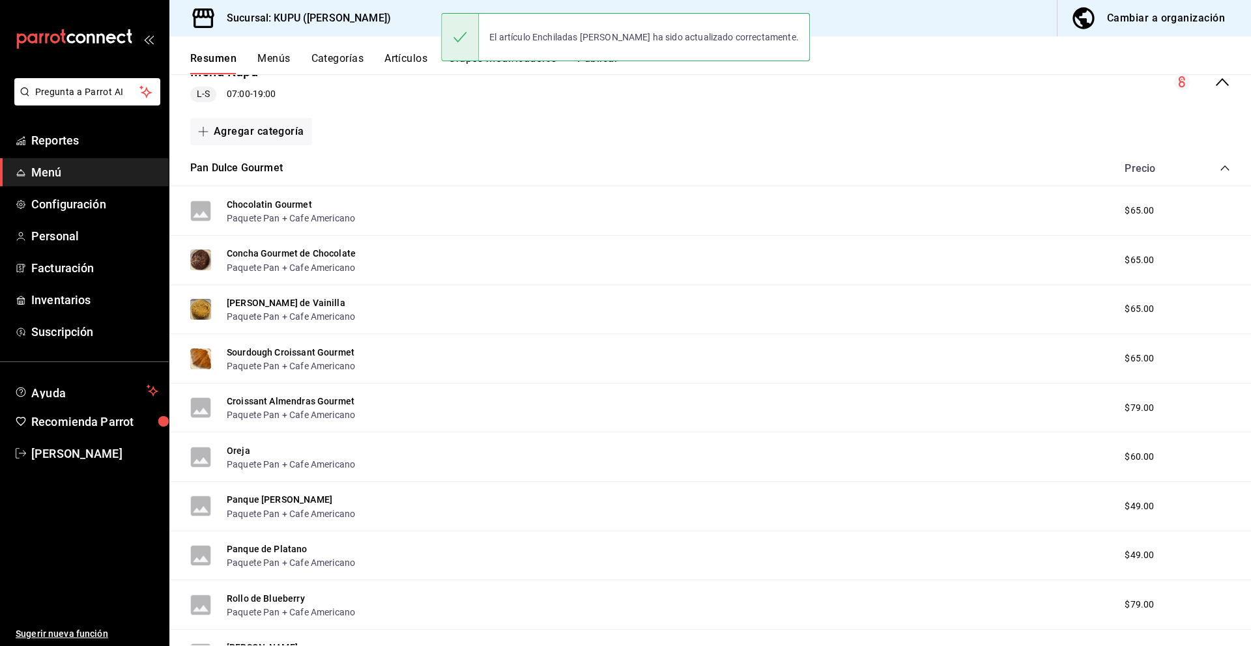
scroll to position [167, 0]
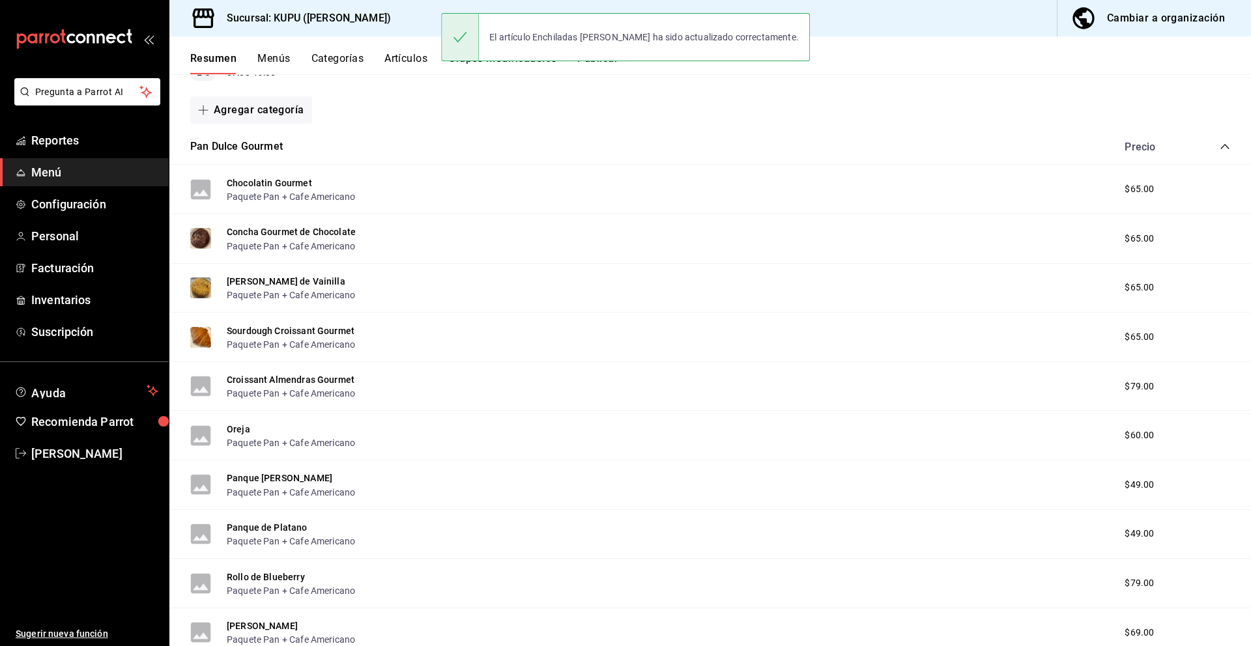
click at [1222, 144] on icon "collapse-category-row" at bounding box center [1225, 146] width 10 height 10
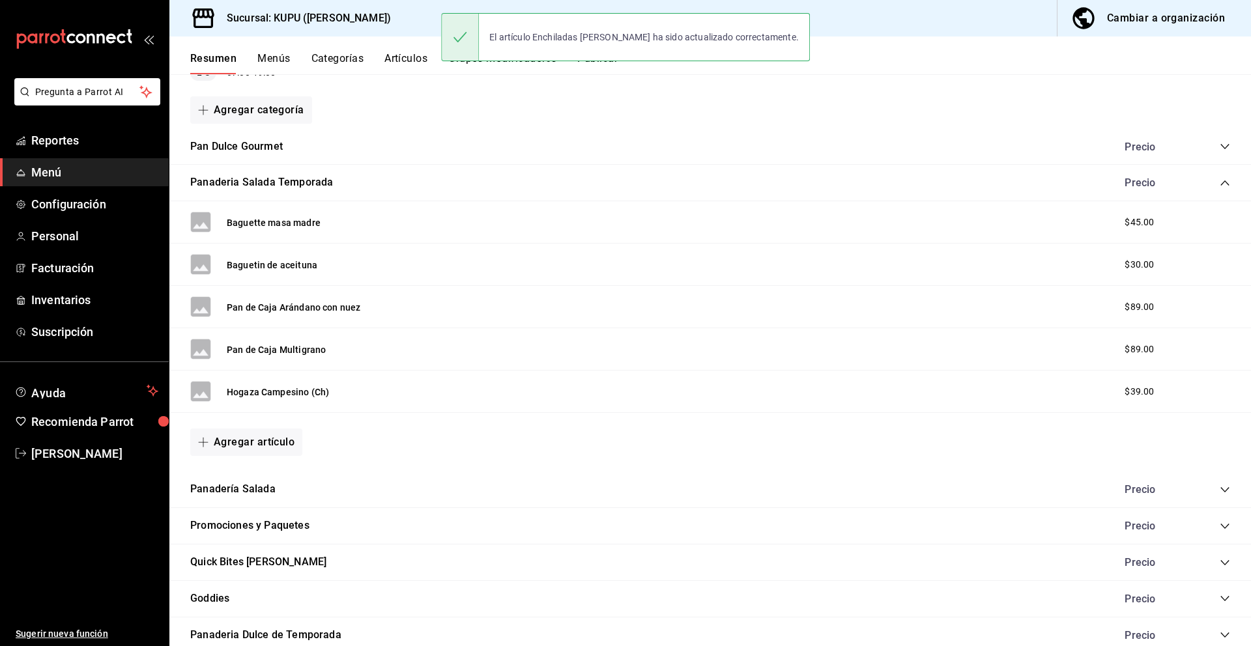
click at [1220, 185] on icon "collapse-category-row" at bounding box center [1225, 183] width 10 height 10
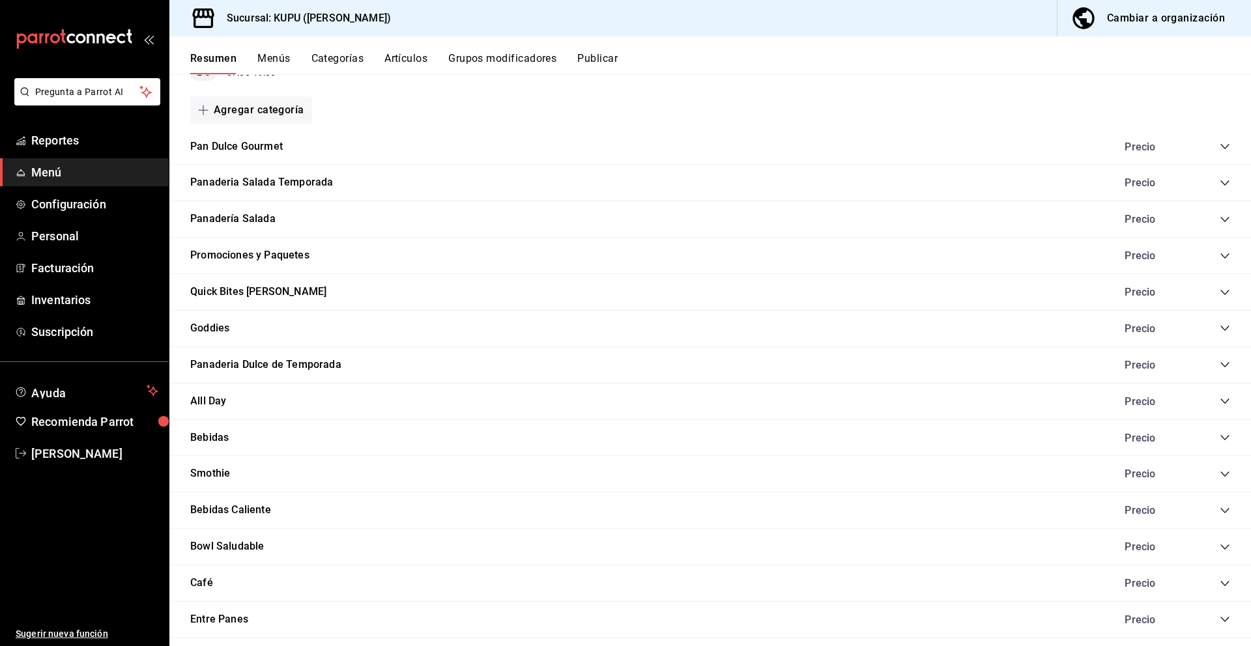
click at [1226, 401] on icon "collapse-category-row" at bounding box center [1224, 401] width 8 height 5
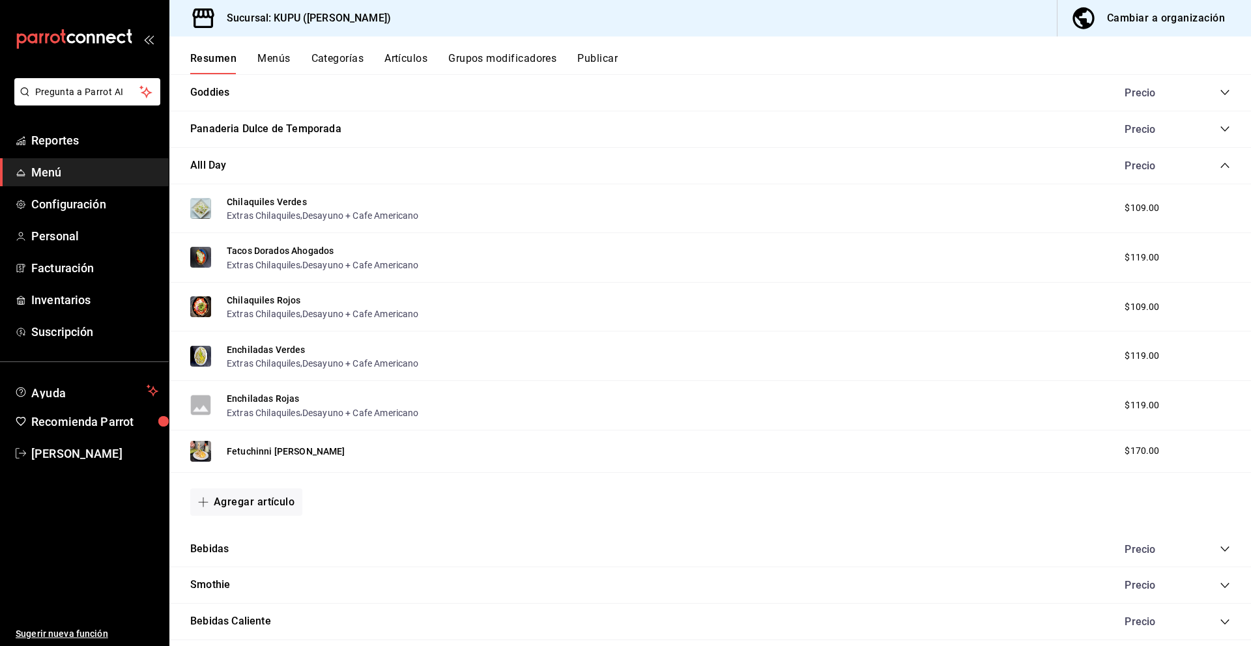
scroll to position [464, 0]
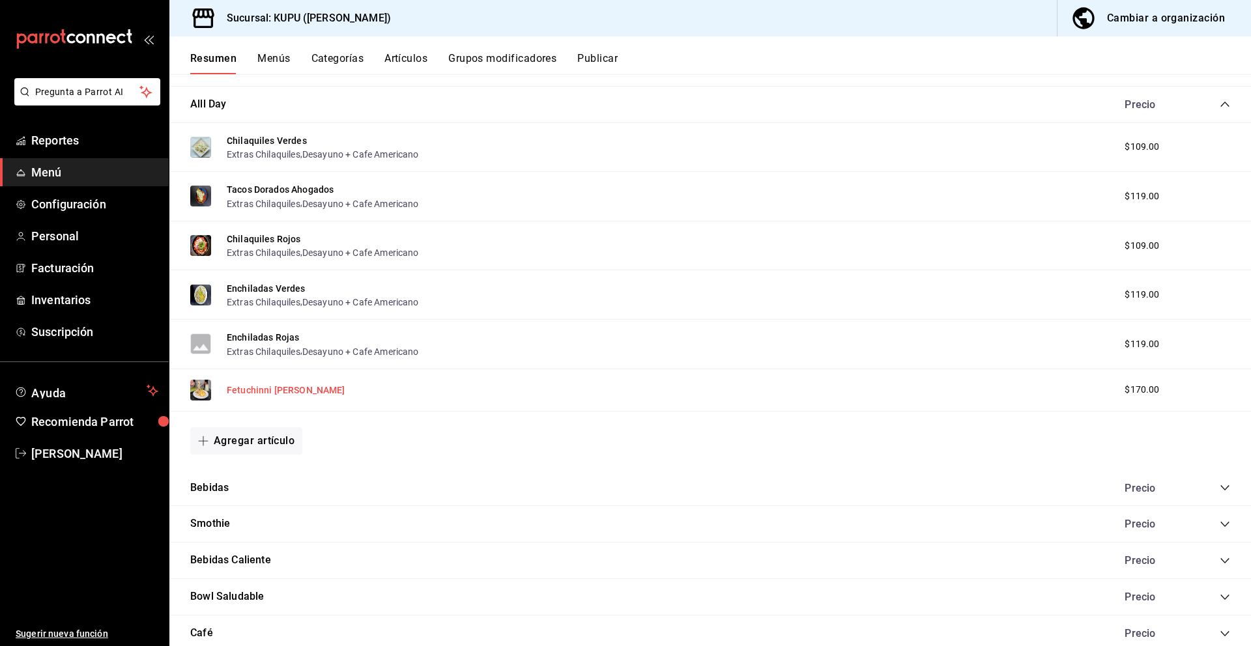
click at [285, 392] on button "Fetuchinni [PERSON_NAME]" at bounding box center [286, 390] width 119 height 13
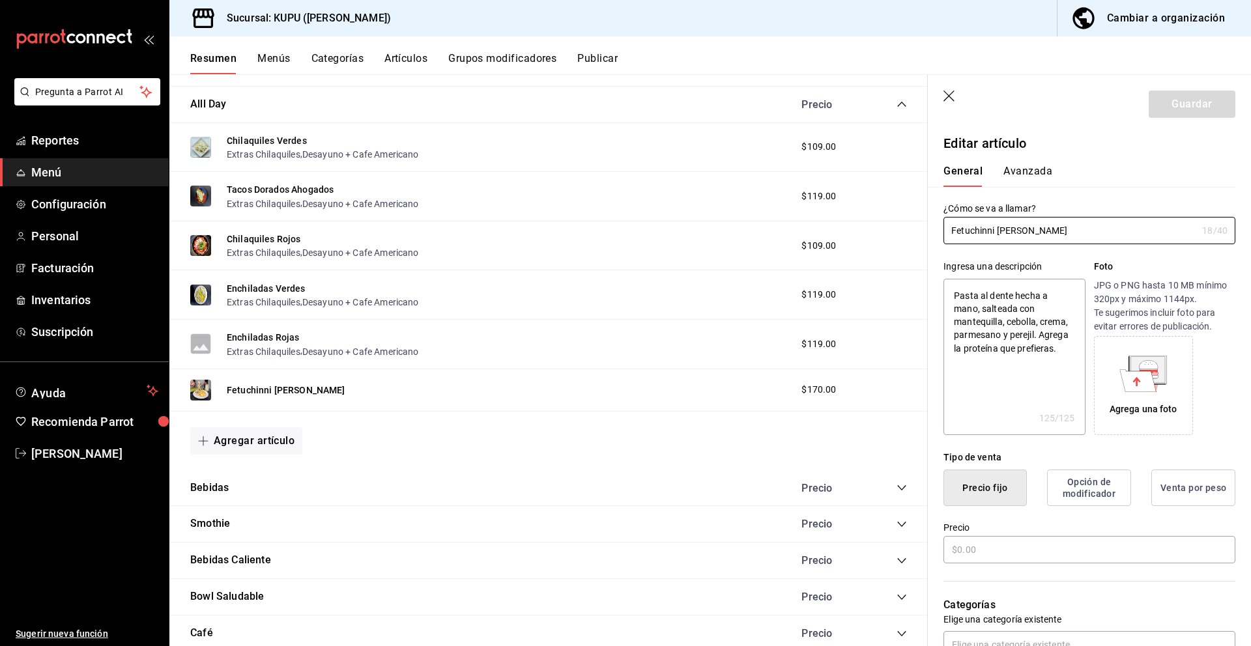
type textarea "x"
type input "$170.00"
radio input "false"
radio input "true"
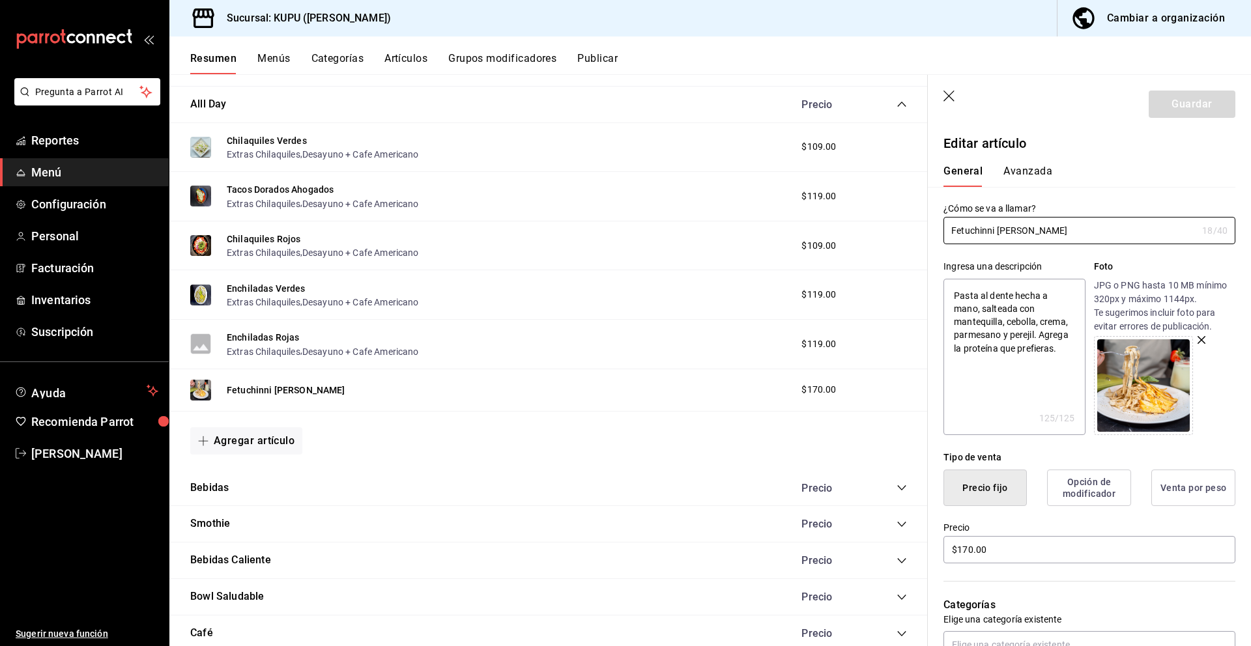
drag, startPoint x: 1046, startPoint y: 232, endPoint x: 903, endPoint y: 231, distance: 142.7
click at [903, 231] on main "Resumen sucursal Si activas ‘Editar artículo por menú’, podrás personalizar los…" at bounding box center [710, 360] width 1082 height 572
click at [278, 334] on button "Enchiladas Rojas" at bounding box center [263, 337] width 72 height 13
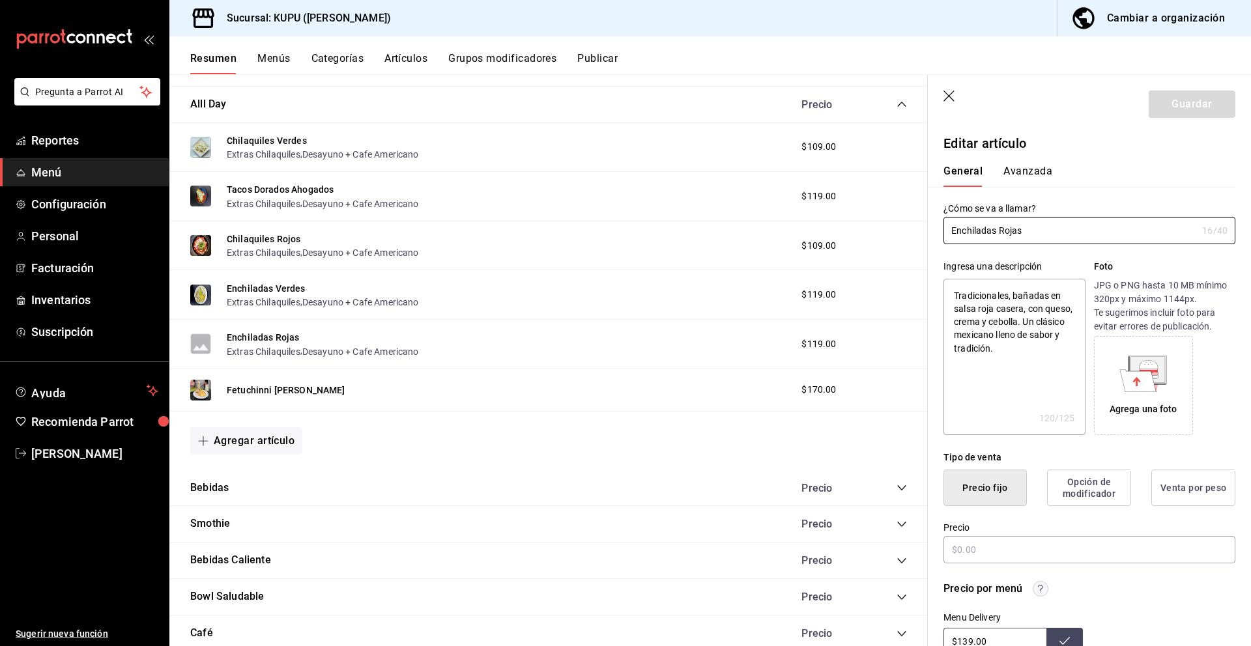
type textarea "x"
type input "$119.00"
radio input "false"
radio input "true"
drag, startPoint x: 1012, startPoint y: 553, endPoint x: 935, endPoint y: 540, distance: 77.9
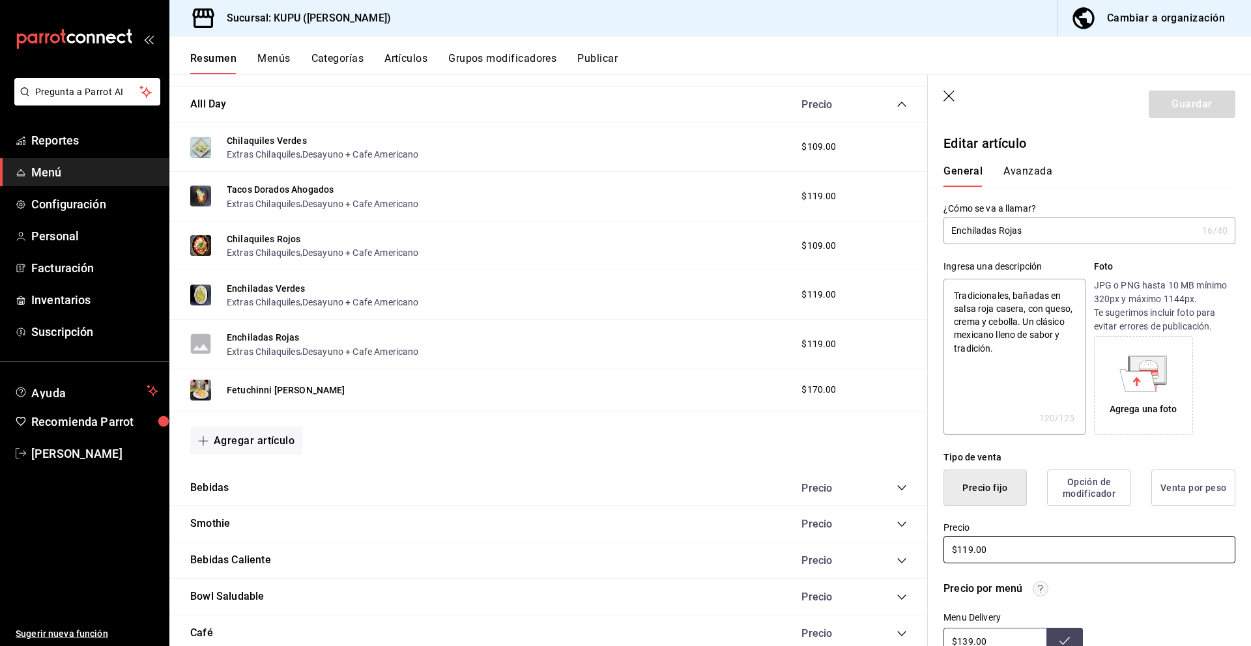
click at [935, 540] on div "Precio $119.00" at bounding box center [1082, 535] width 308 height 59
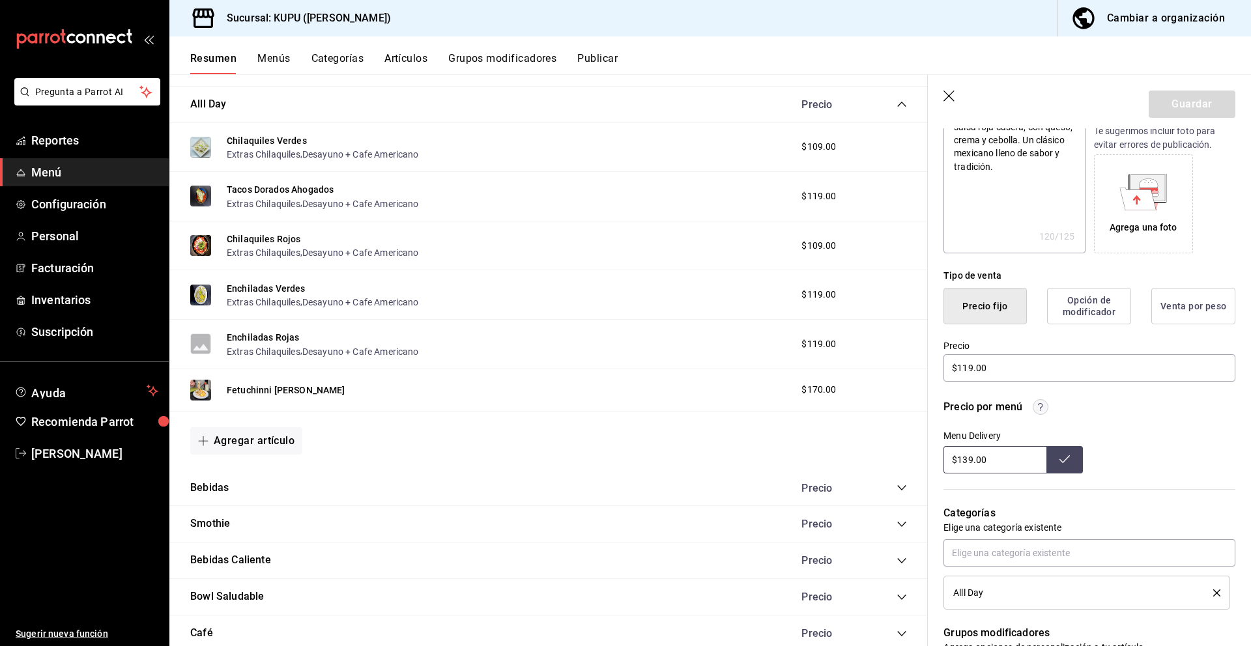
scroll to position [199, 0]
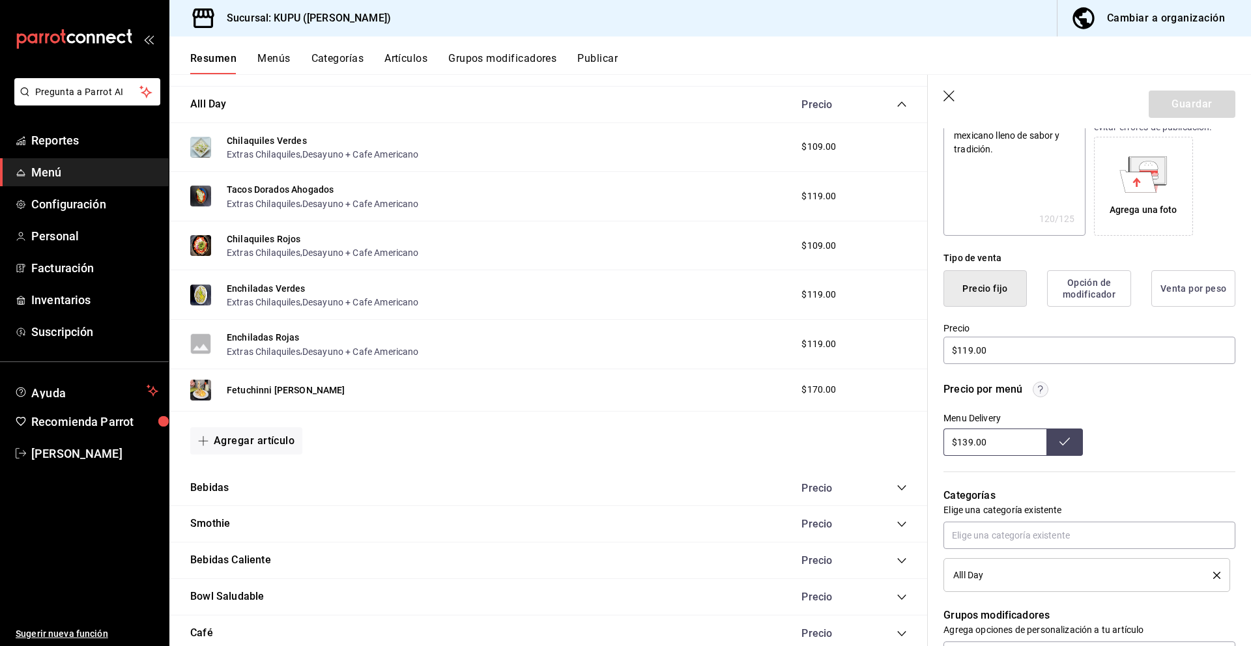
drag, startPoint x: 998, startPoint y: 440, endPoint x: 913, endPoint y: 427, distance: 85.1
click at [913, 427] on main "Resumen sucursal Si activas ‘Editar artículo por menú’, podrás personalizar los…" at bounding box center [710, 360] width 1082 height 572
click at [274, 396] on button "Fetuchinni [PERSON_NAME]" at bounding box center [286, 390] width 119 height 13
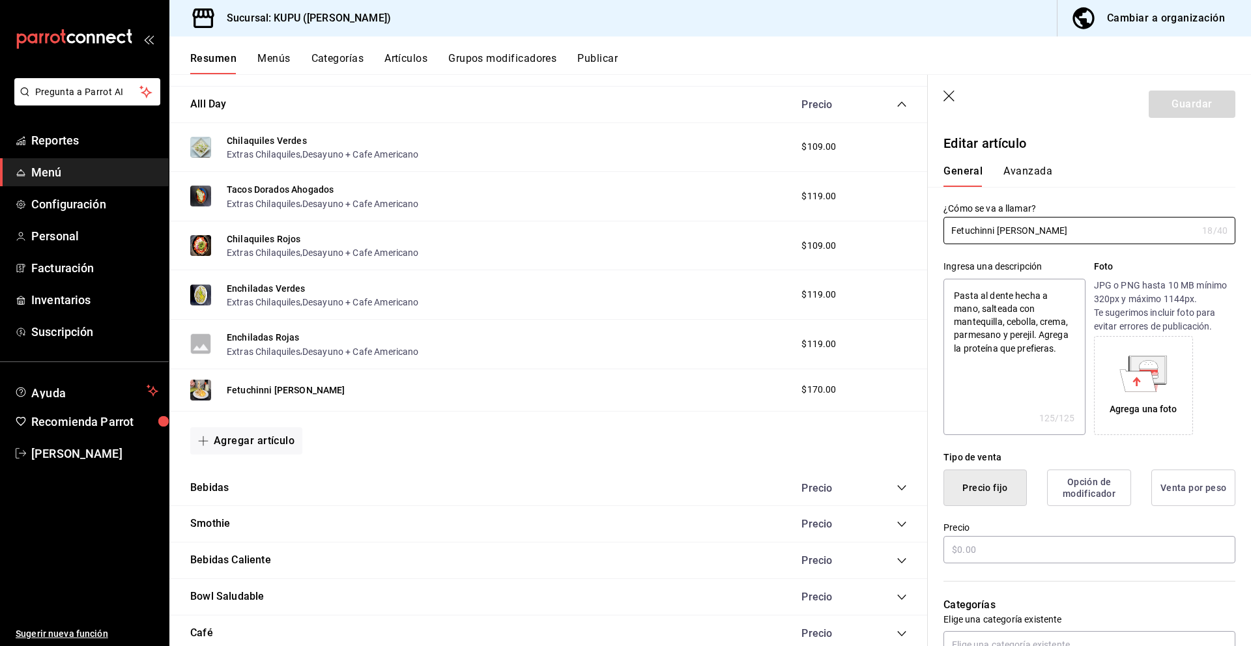
type textarea "x"
type input "$170.00"
radio input "false"
radio input "true"
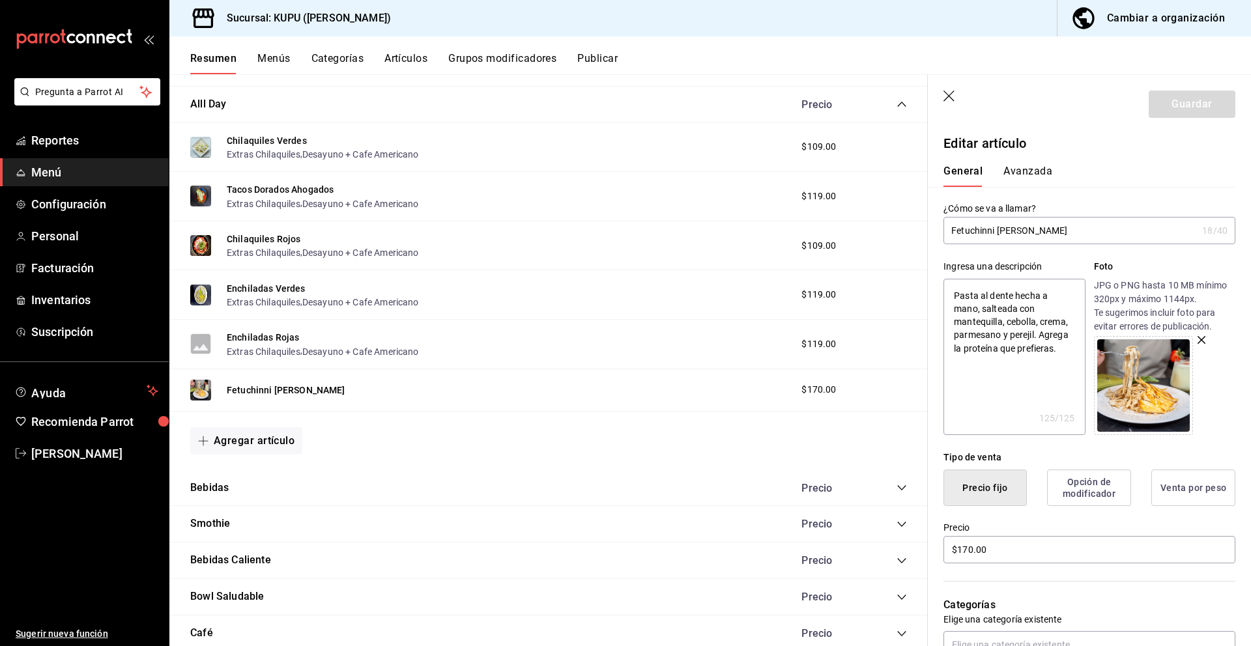
drag, startPoint x: 1060, startPoint y: 231, endPoint x: 960, endPoint y: 224, distance: 100.6
click at [960, 224] on input "Fetuchinni [PERSON_NAME]" at bounding box center [1069, 231] width 253 height 26
drag, startPoint x: 955, startPoint y: 296, endPoint x: 1089, endPoint y: 366, distance: 151.2
click at [1089, 366] on div "Ingresa una descripción Pasta al dente hecha a mano, salteada con mantequilla, …" at bounding box center [1089, 347] width 292 height 175
type textarea "x"
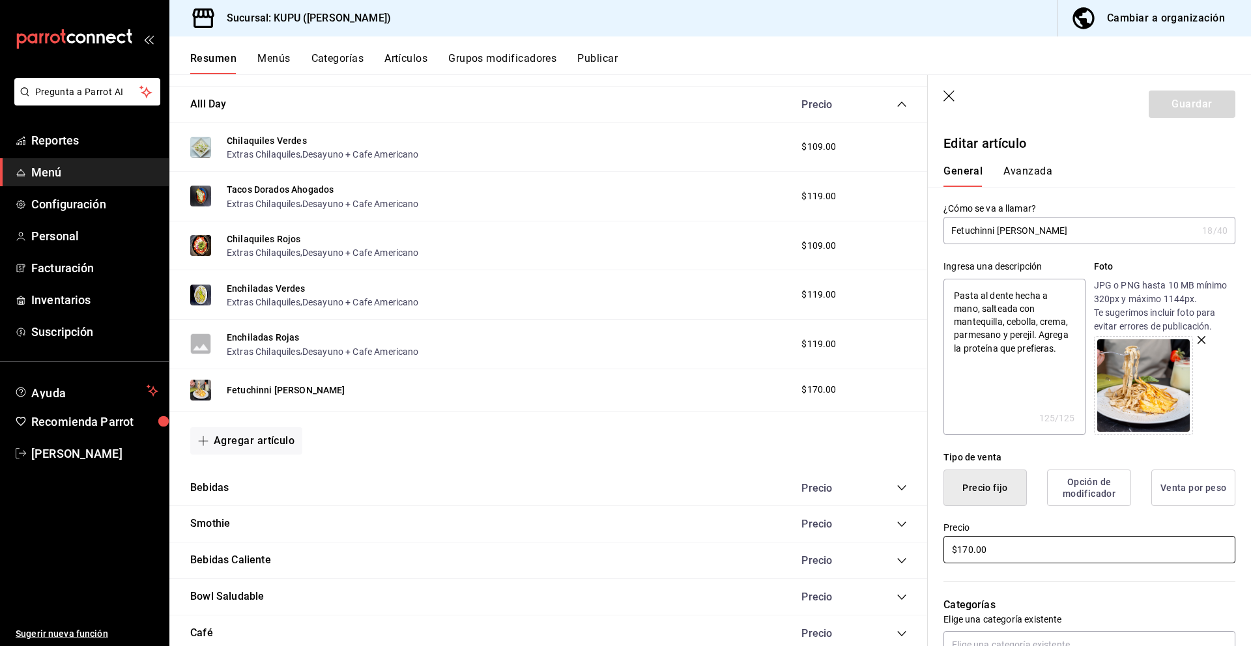
drag, startPoint x: 1018, startPoint y: 547, endPoint x: 938, endPoint y: 534, distance: 81.2
click at [938, 534] on div "Precio $170.00" at bounding box center [1082, 535] width 308 height 59
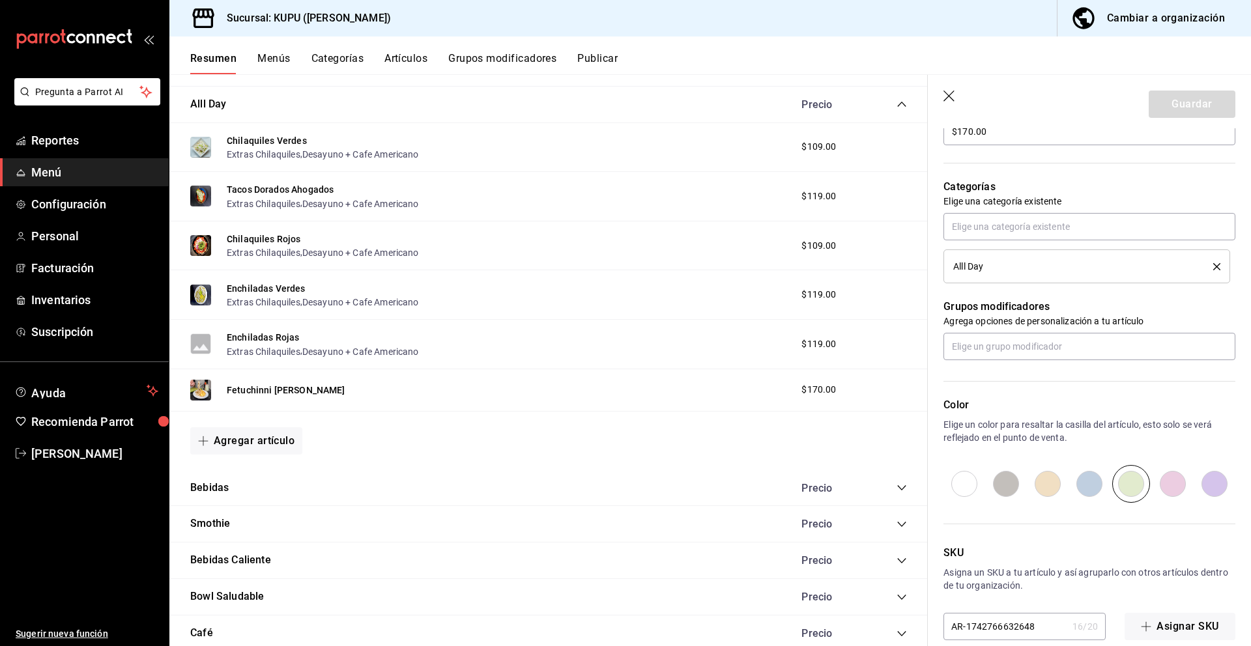
scroll to position [438, 0]
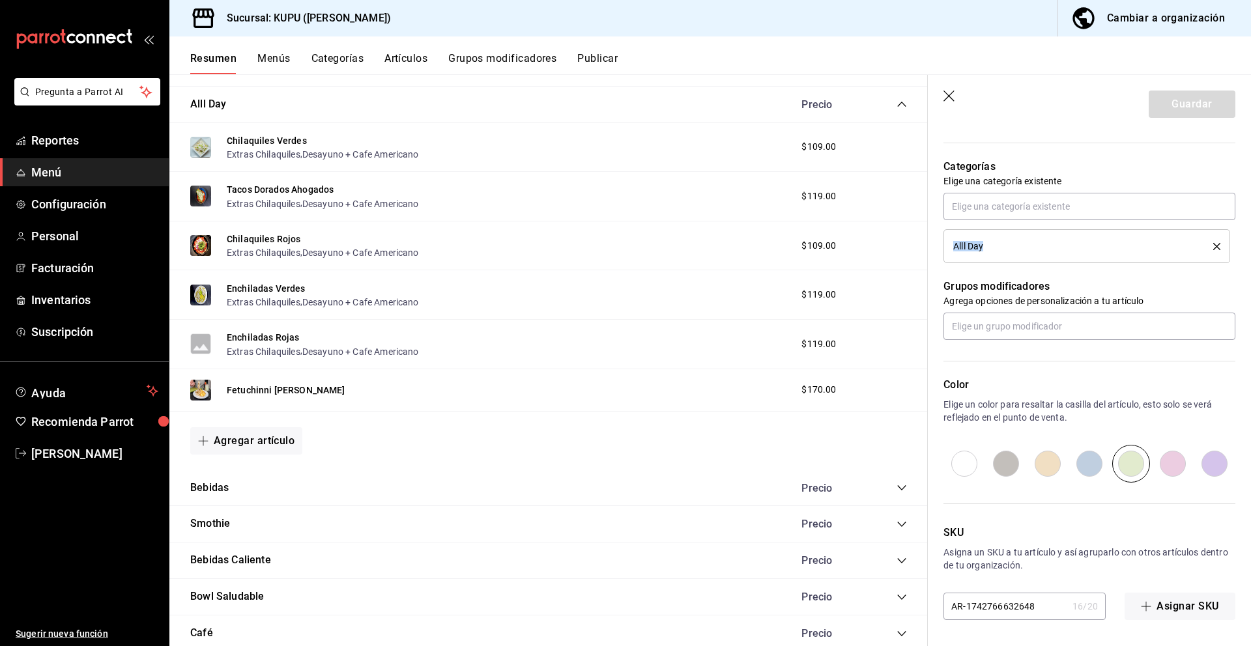
drag, startPoint x: 951, startPoint y: 244, endPoint x: 998, endPoint y: 246, distance: 47.0
click at [998, 246] on li "Alll Day" at bounding box center [1086, 246] width 287 height 34
copy span "Alll Day"
drag, startPoint x: 1035, startPoint y: 607, endPoint x: 920, endPoint y: 586, distance: 117.2
click at [920, 586] on main "Resumen sucursal Si activas ‘Editar artículo por menú’, podrás personalizar los…" at bounding box center [710, 360] width 1082 height 572
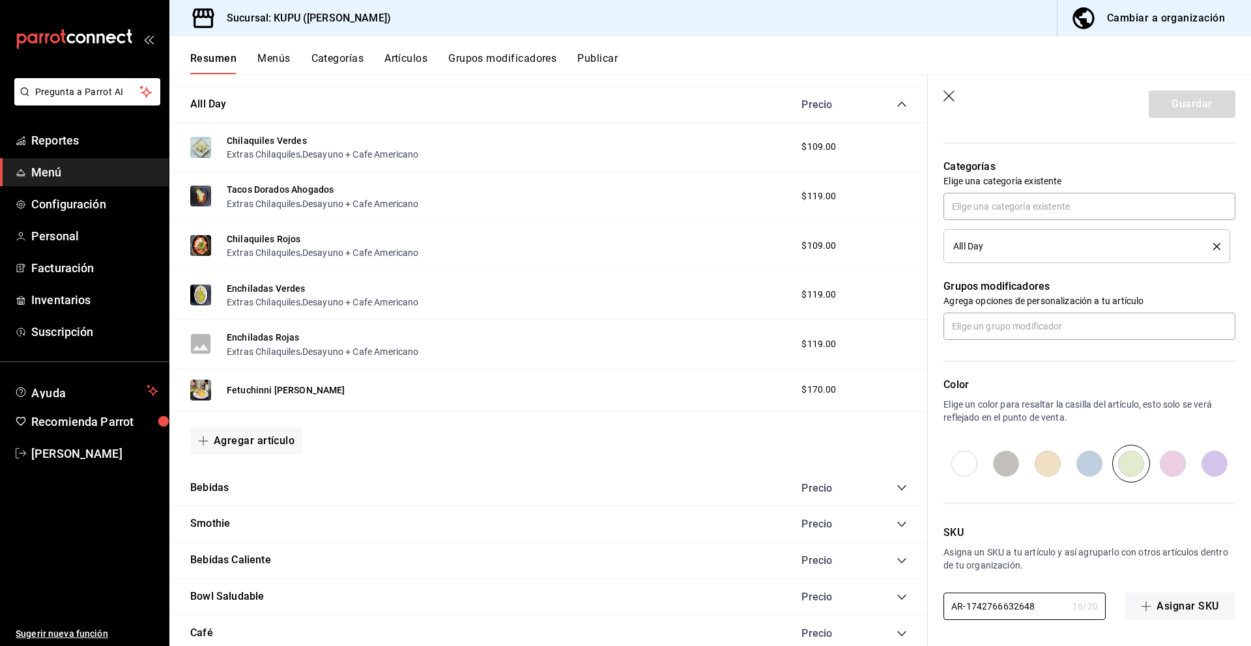
paste input "KP-07"
type input "KP-07"
type textarea "x"
type input "KP-07"
click at [1171, 115] on button "Guardar" at bounding box center [1192, 104] width 87 height 27
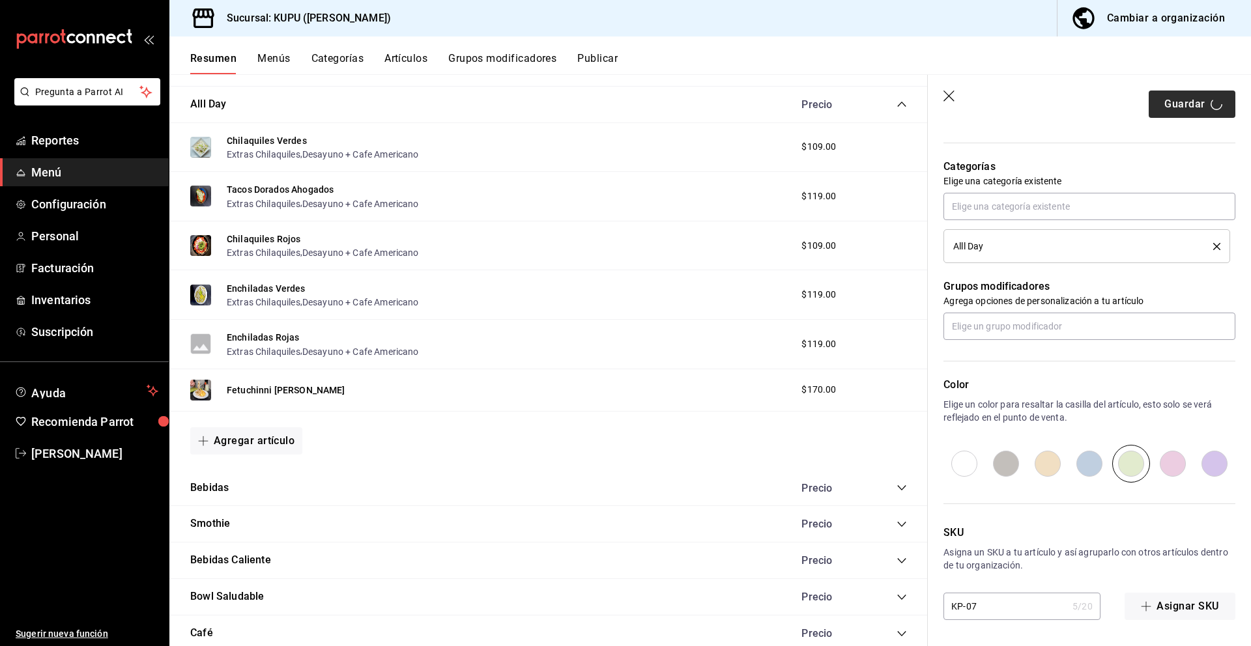
type textarea "x"
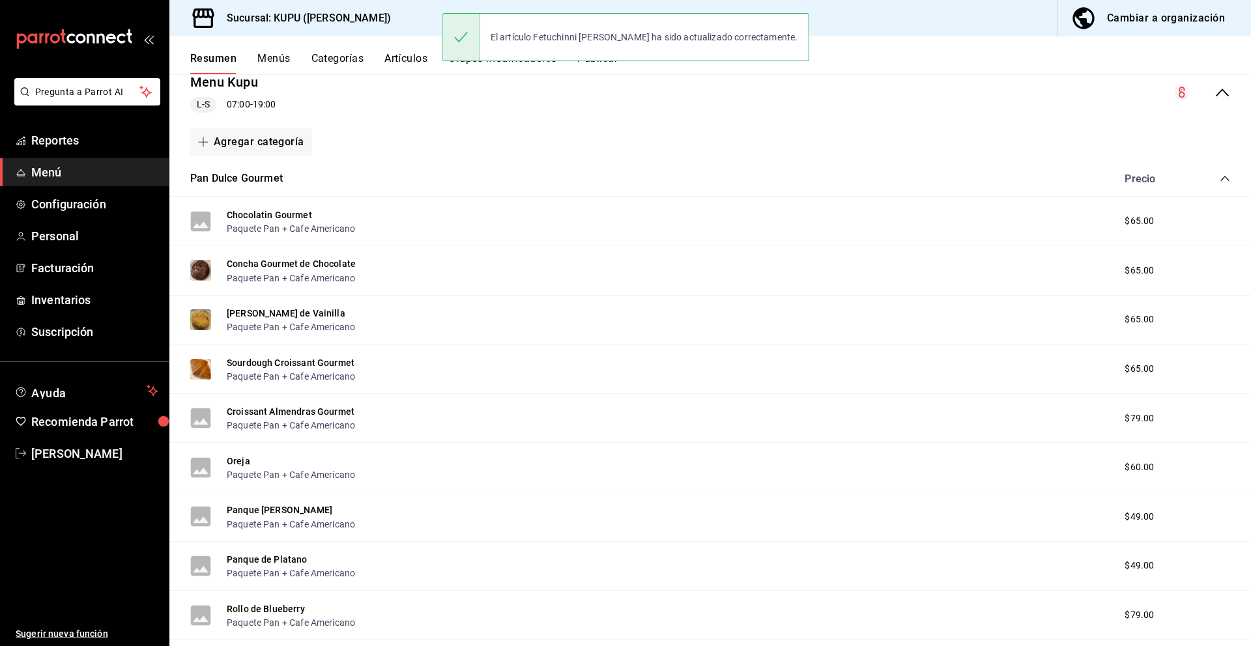
scroll to position [168, 0]
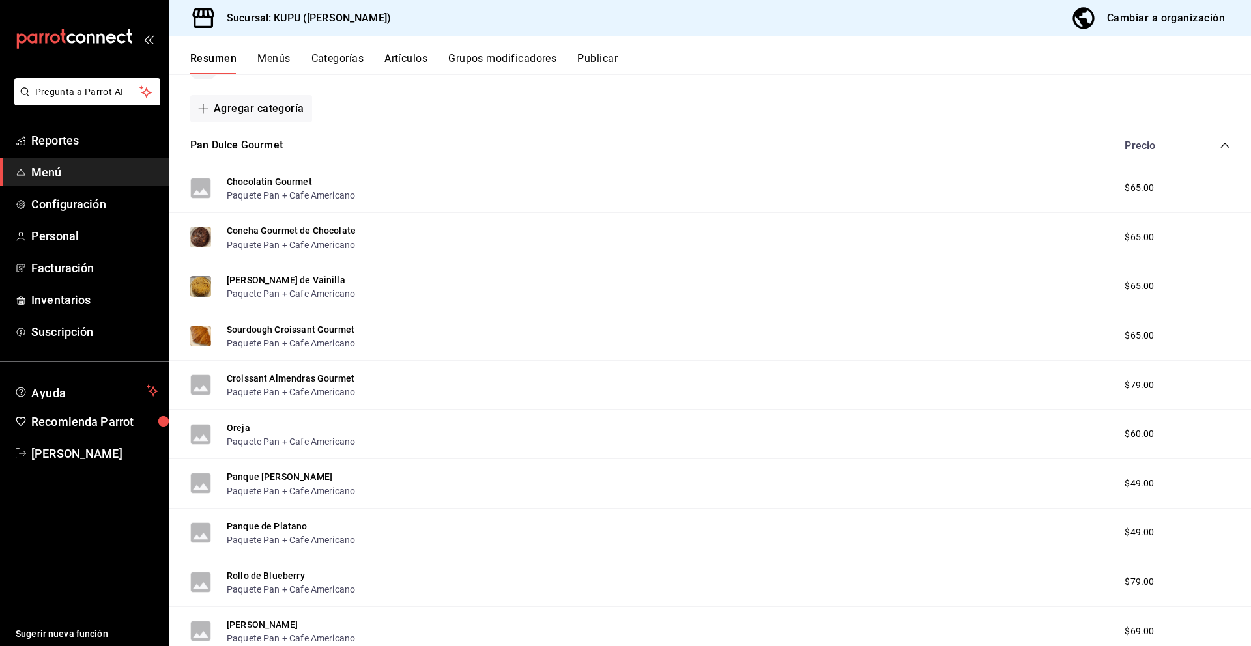
click at [395, 63] on button "Artículos" at bounding box center [405, 63] width 43 height 22
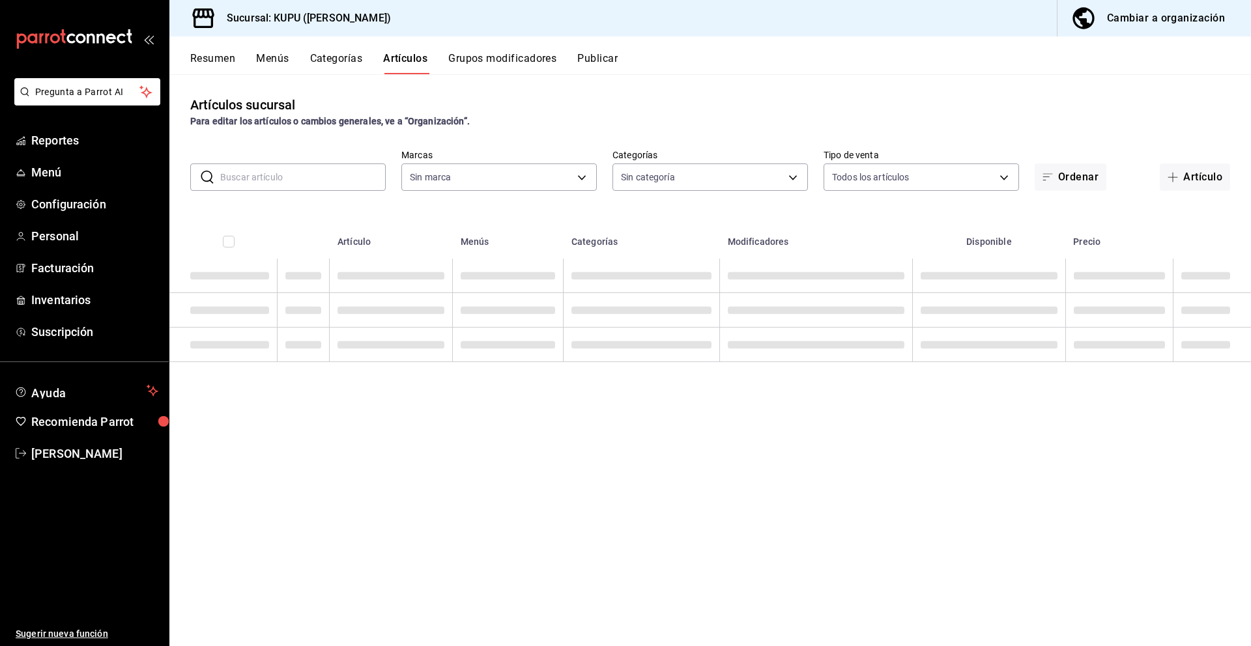
type input "fb9c4d46-a015-46d8-8c6c-331d5c46c788"
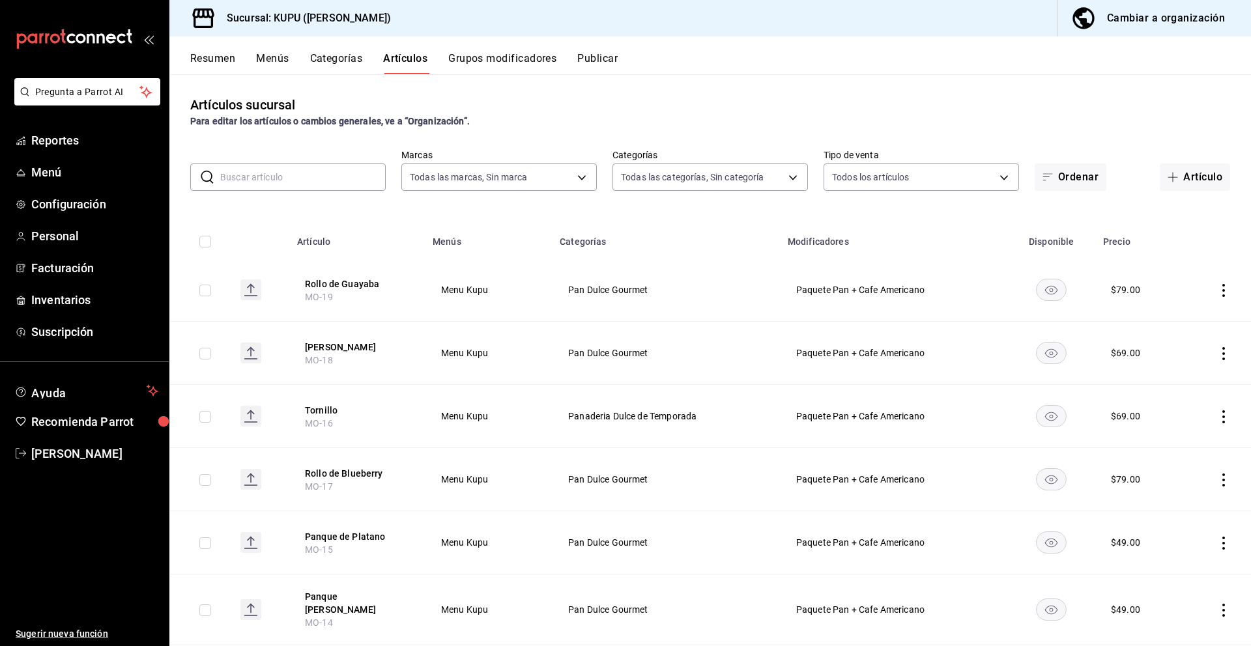
type input "a90cef0b-f7d1-477f-a007-dd709b7e4431,97ca7b44-def2-4fa0-99ba-4da1738fd0db,e797f…"
click at [338, 175] on input "text" at bounding box center [302, 177] width 165 height 26
paste input "Chilaquiles Verdes"
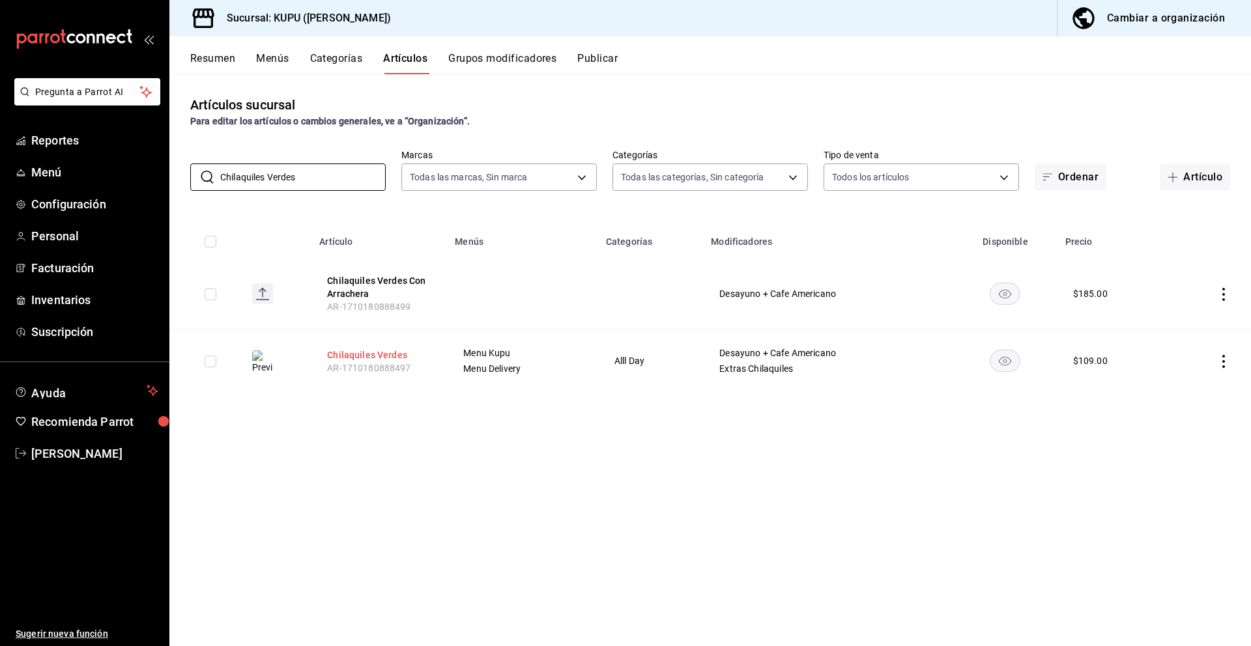
type input "Chilaquiles Verdes"
click at [376, 356] on button "Chilaquiles Verdes" at bounding box center [379, 355] width 104 height 13
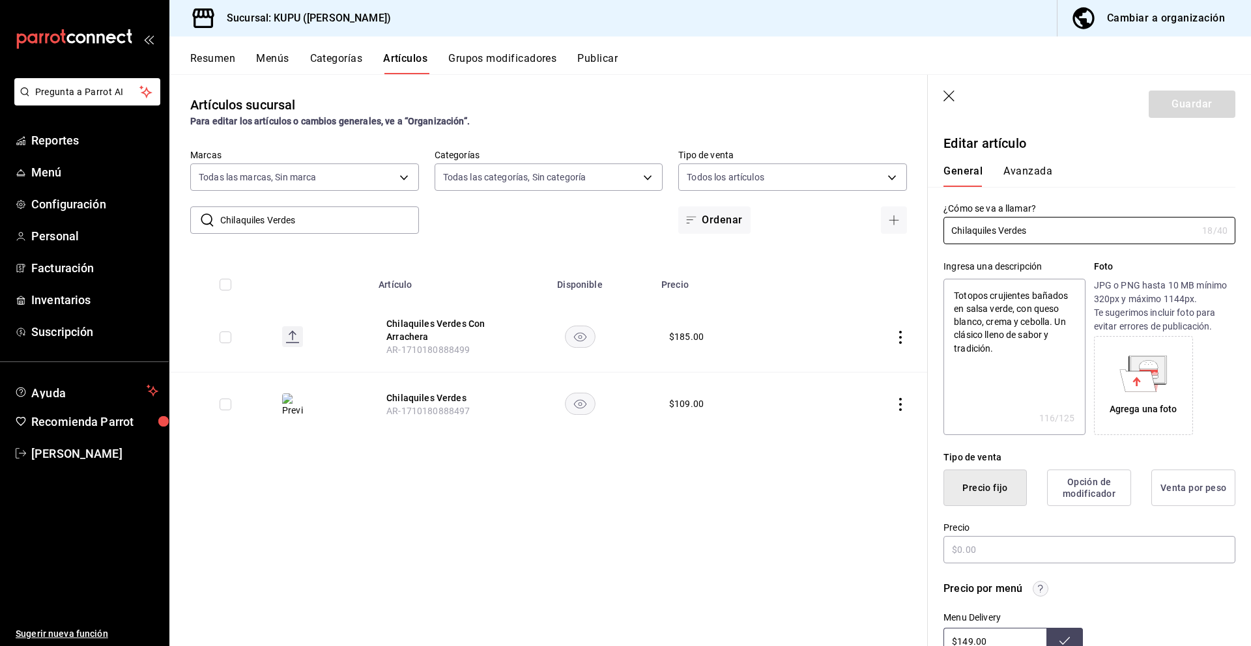
type textarea "x"
type input "$109.00"
radio input "false"
radio input "true"
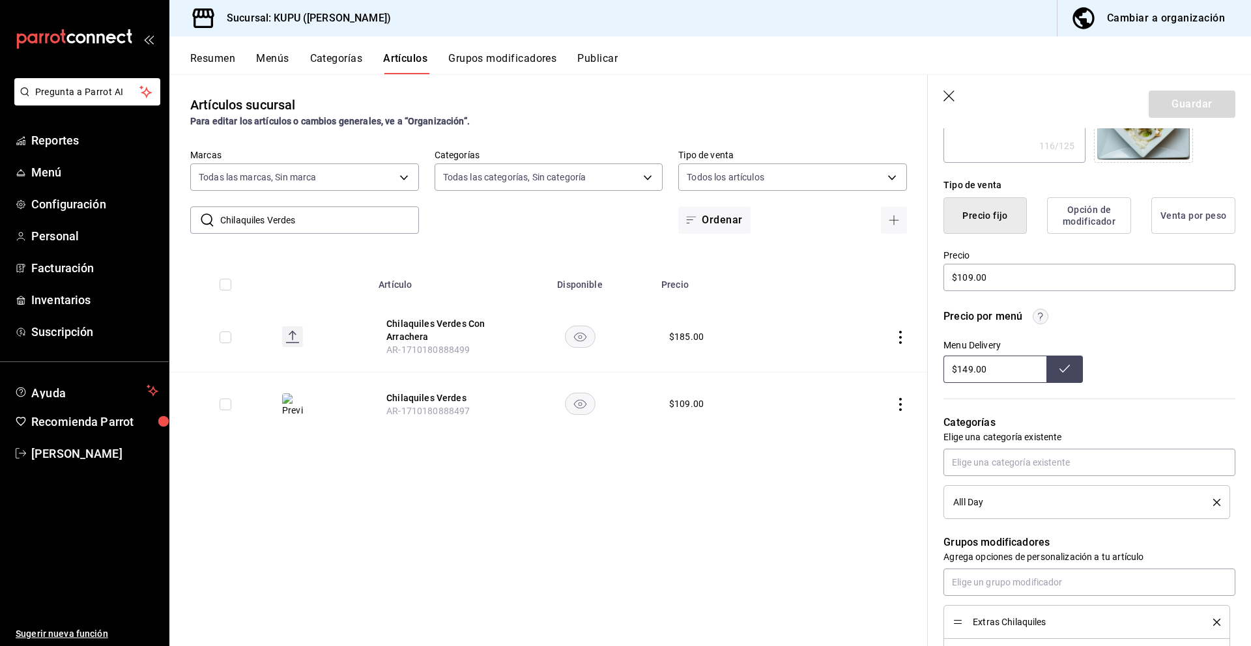
scroll to position [419, 0]
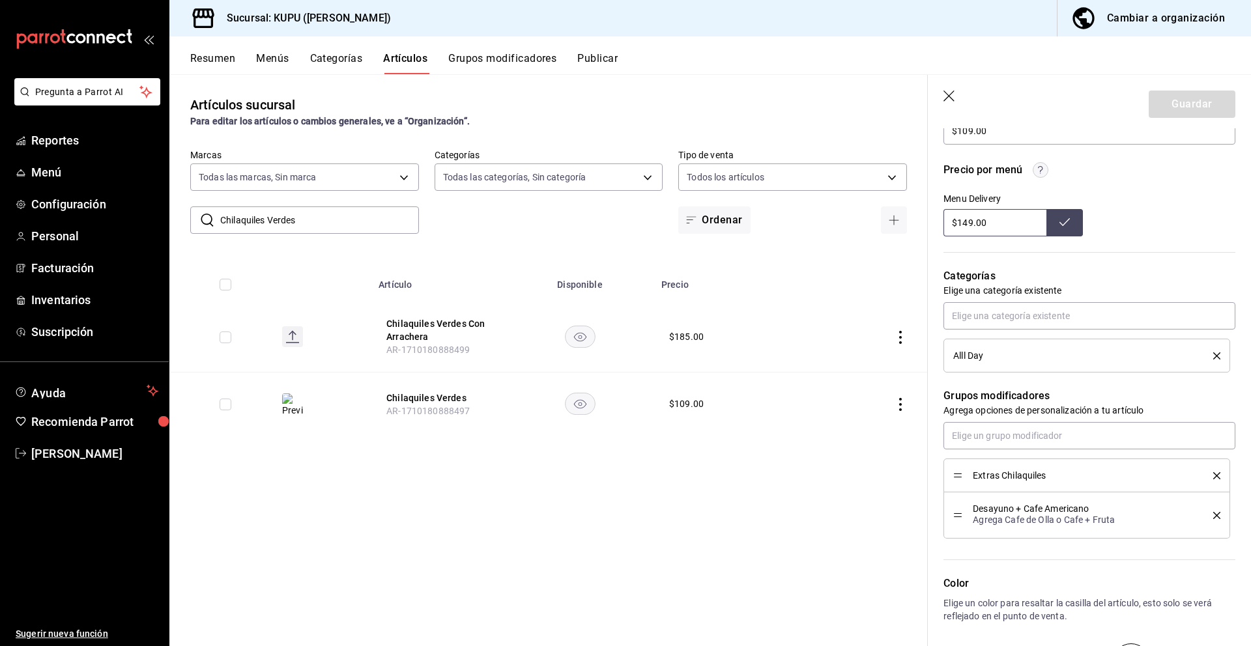
click at [1018, 472] on span "Extras Chilaquiles" at bounding box center [1083, 475] width 221 height 9
click at [316, 218] on input "Chilaquiles Verdes" at bounding box center [319, 220] width 199 height 26
type input "extra"
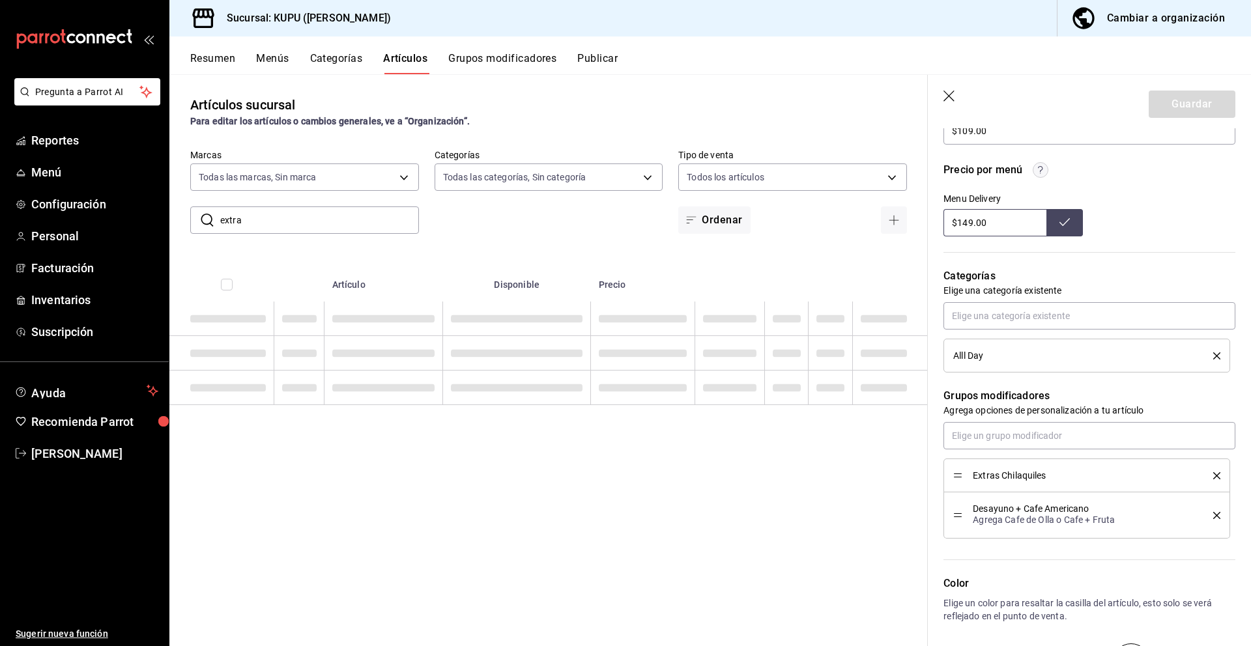
type textarea "x"
type input "extra"
type textarea "x"
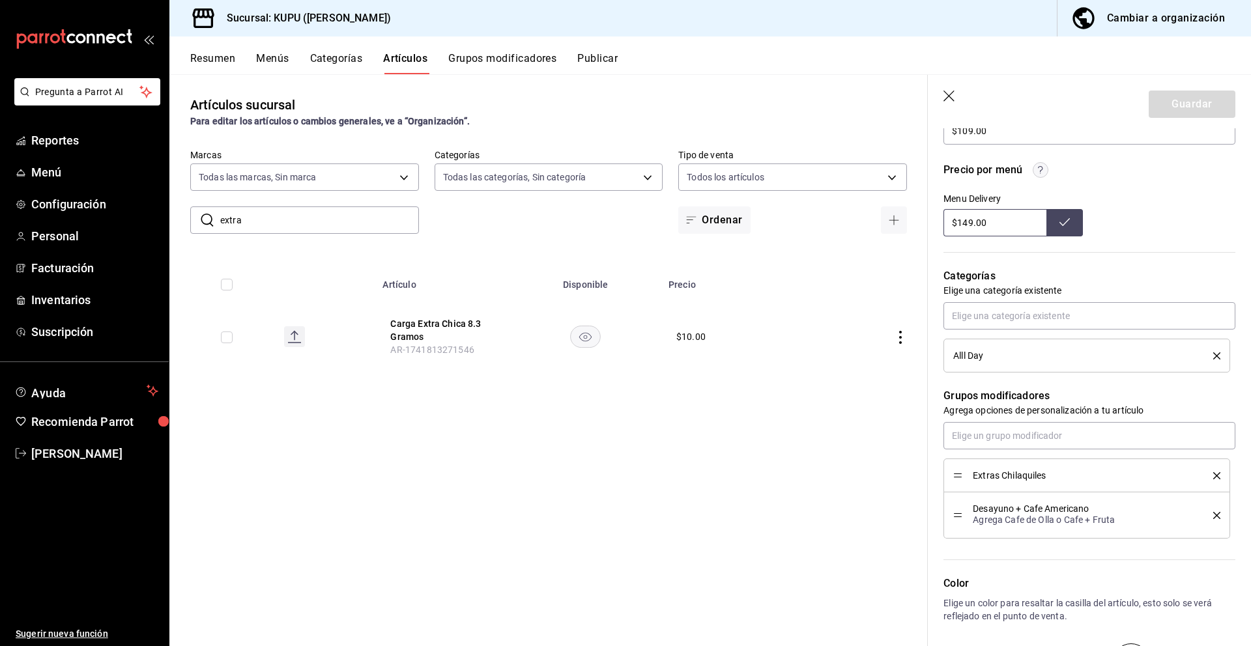
click at [294, 220] on input "extra" at bounding box center [319, 220] width 199 height 26
type input "cholaquiles"
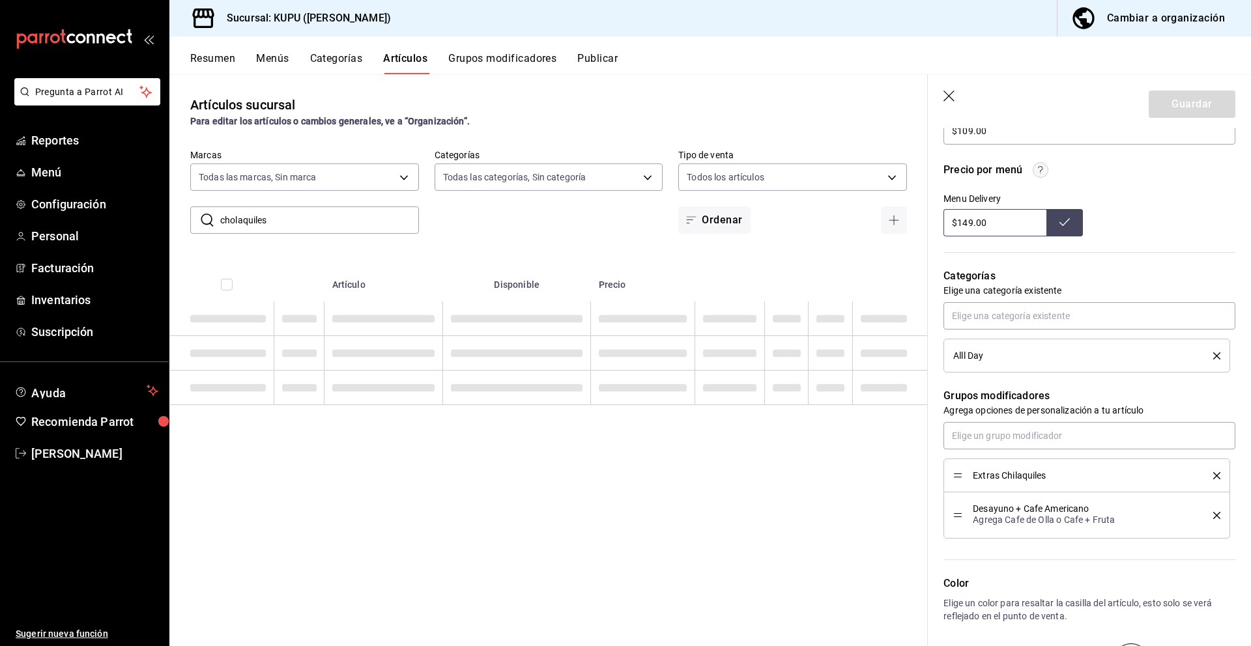
type textarea "x"
type input "cholaqu"
type textarea "x"
type input "chola"
type textarea "x"
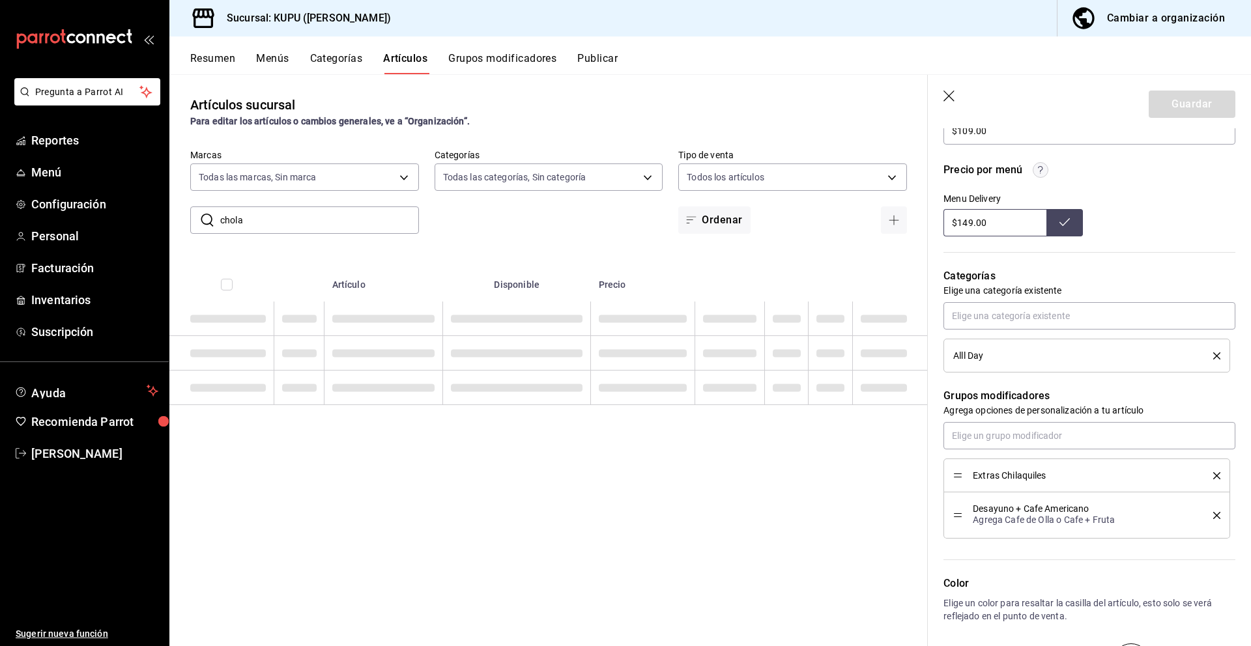
type input "chol"
type textarea "x"
type input "cho"
type textarea "x"
type input "ch"
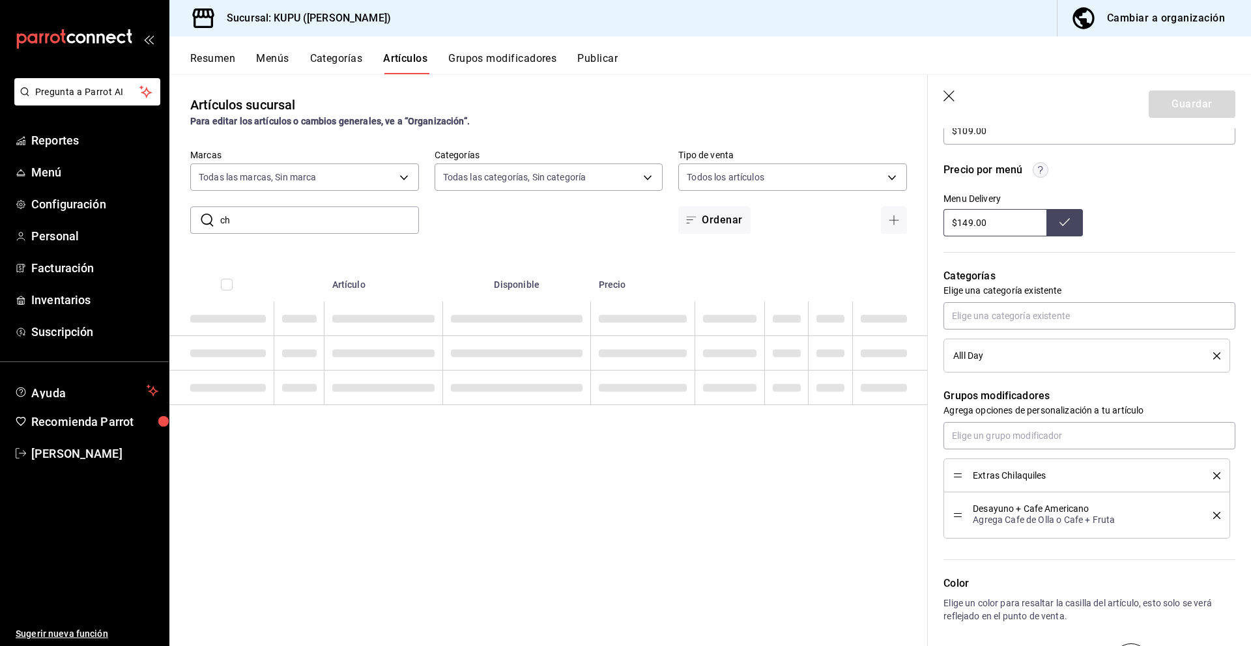
type textarea "x"
type input "chila"
type textarea "x"
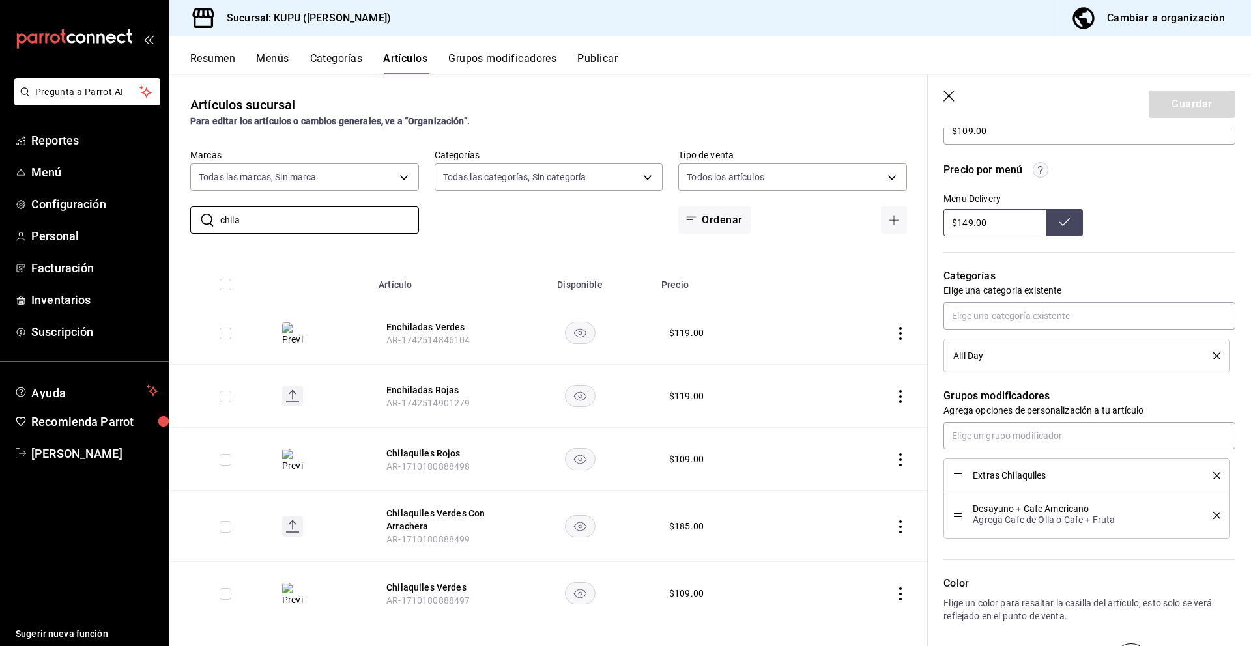
scroll to position [10, 0]
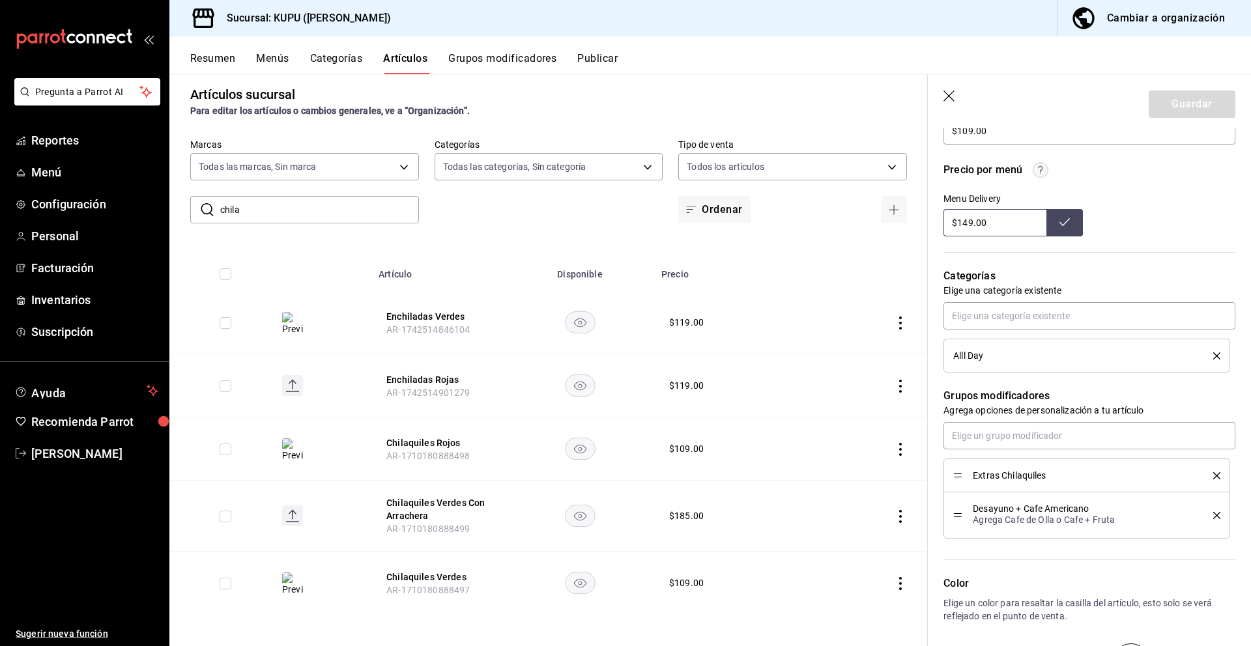
click at [313, 205] on input "chila" at bounding box center [319, 210] width 199 height 26
type input "chila"
click at [510, 59] on button "Grupos modificadores" at bounding box center [502, 63] width 108 height 22
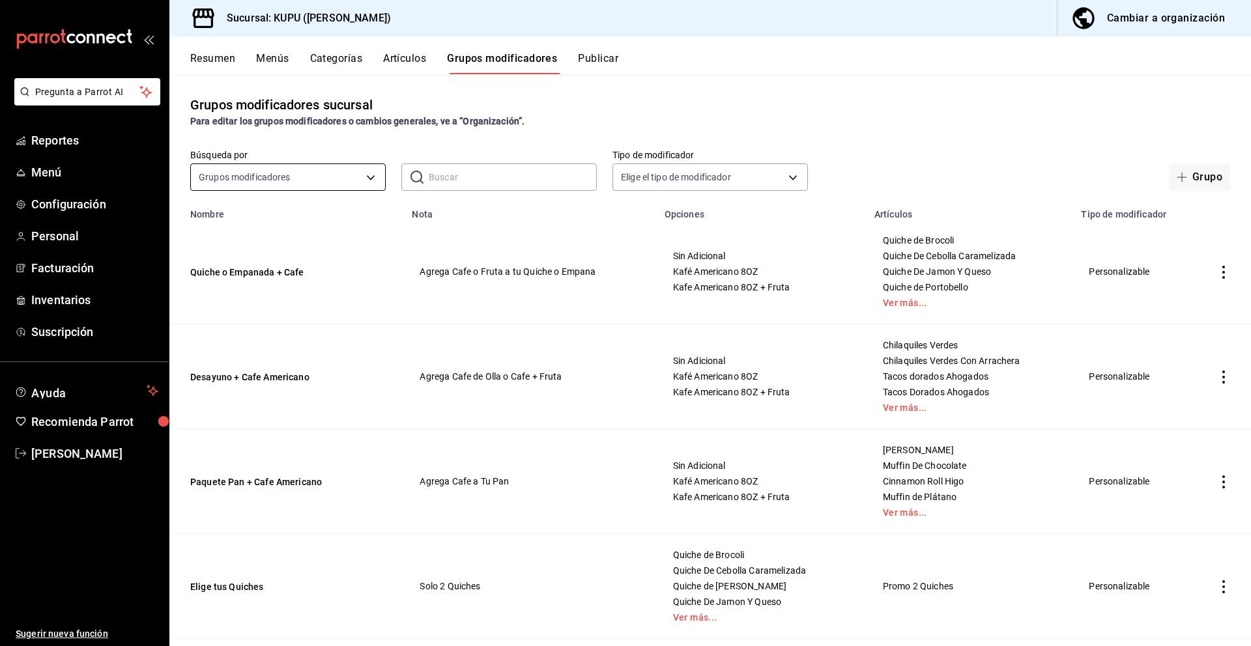
click at [316, 179] on body "Pregunta a Parrot AI Reportes Menú Configuración Personal Facturación Inventari…" at bounding box center [625, 323] width 1251 height 646
click at [377, 175] on div at bounding box center [625, 323] width 1251 height 646
click at [438, 172] on input "text" at bounding box center [513, 177] width 168 height 26
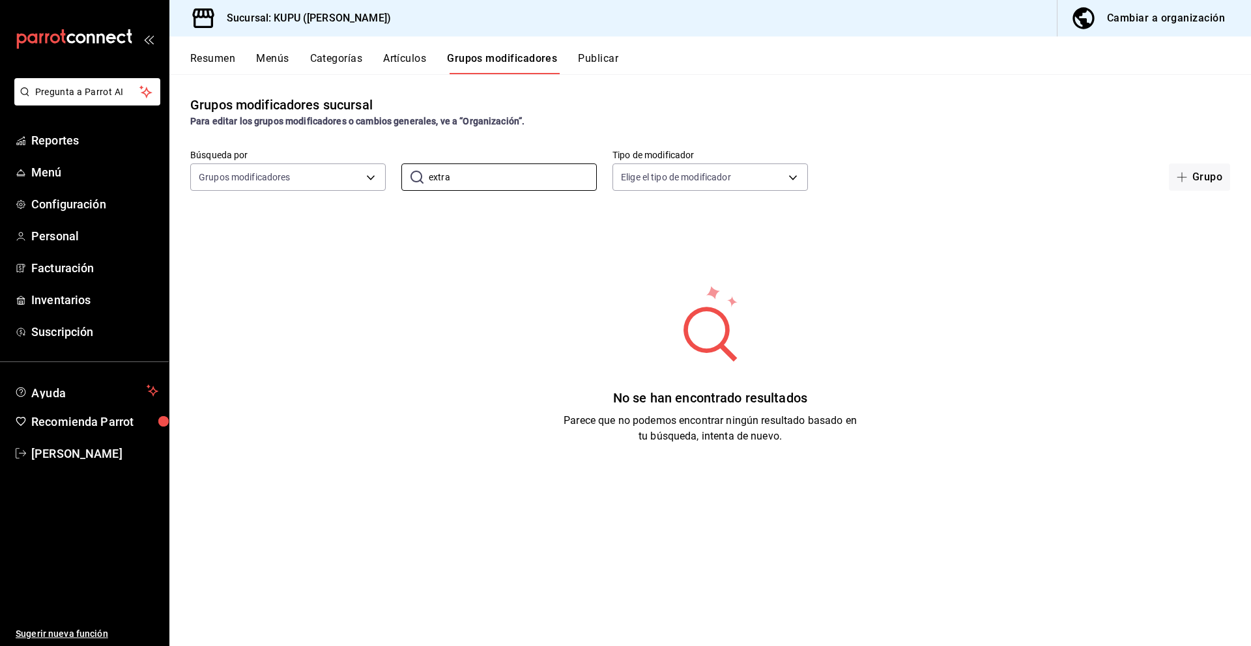
type input "extra"
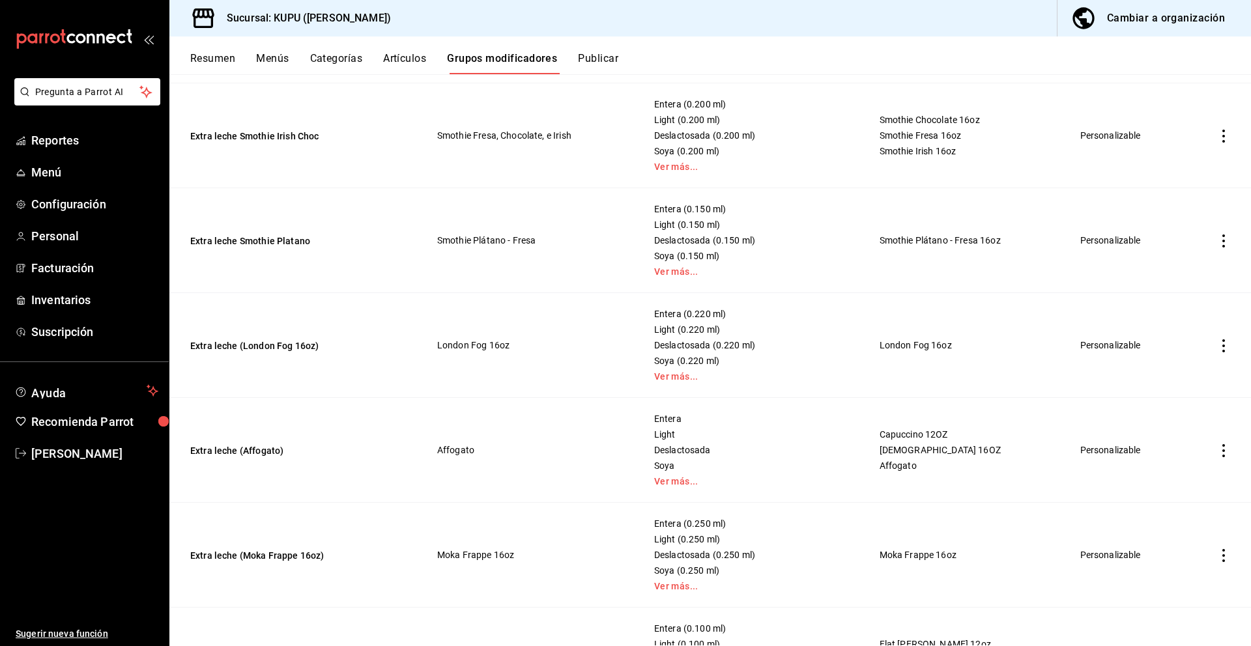
scroll to position [1582, 0]
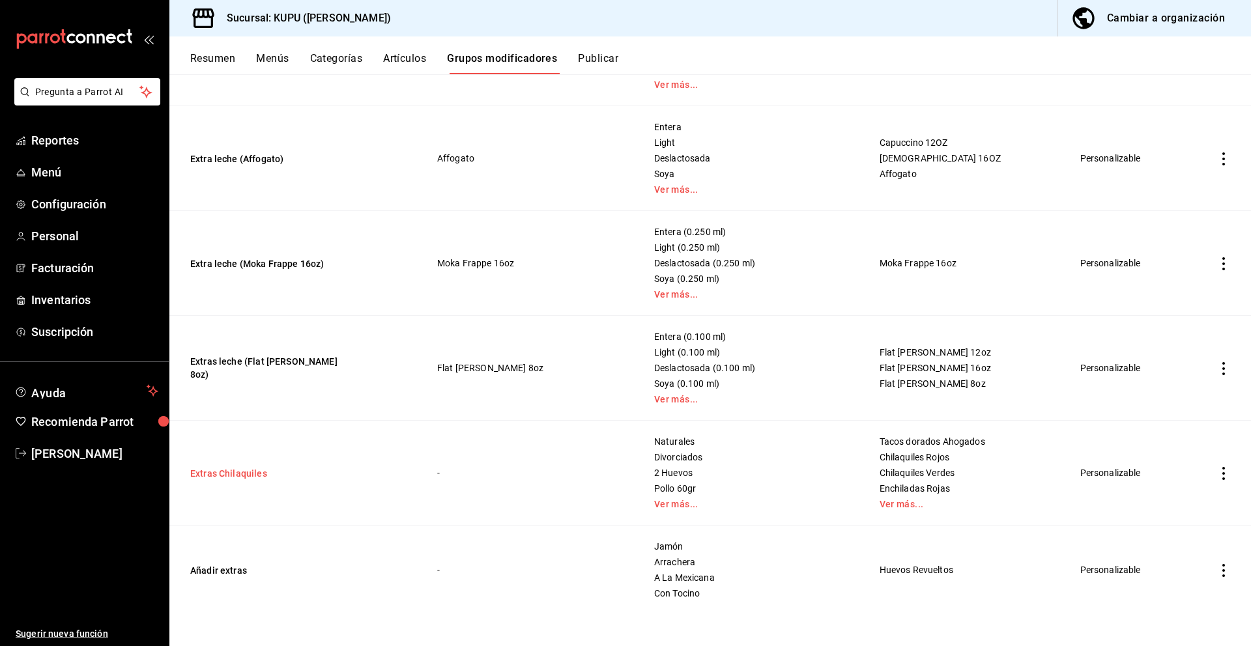
click at [238, 475] on button "Extras Chilaquiles" at bounding box center [268, 473] width 156 height 13
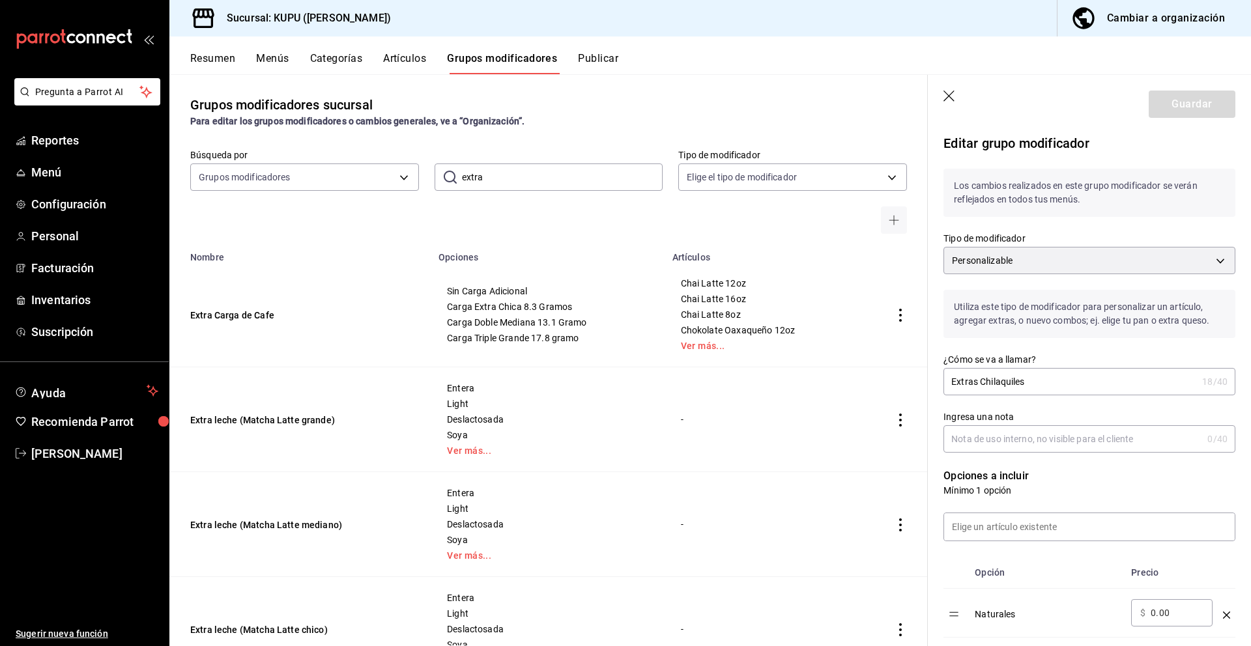
click at [284, 55] on button "Menús" at bounding box center [272, 63] width 33 height 22
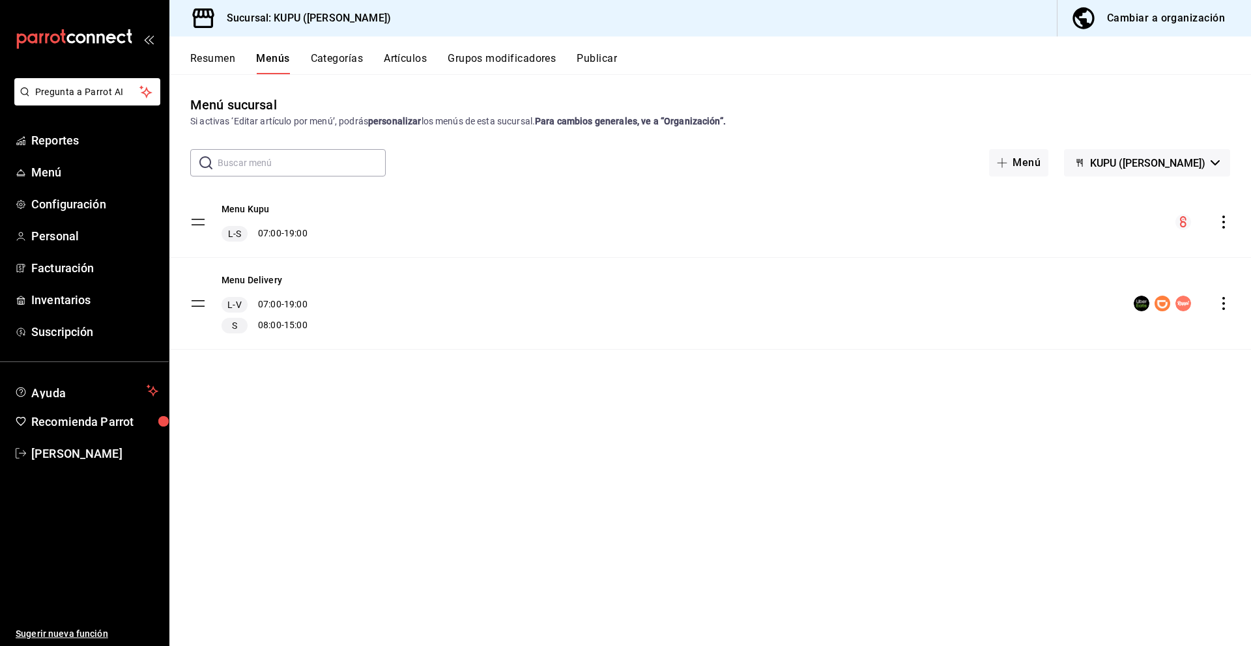
click at [302, 159] on input "text" at bounding box center [302, 163] width 168 height 26
click at [390, 61] on button "Artículos" at bounding box center [405, 63] width 43 height 22
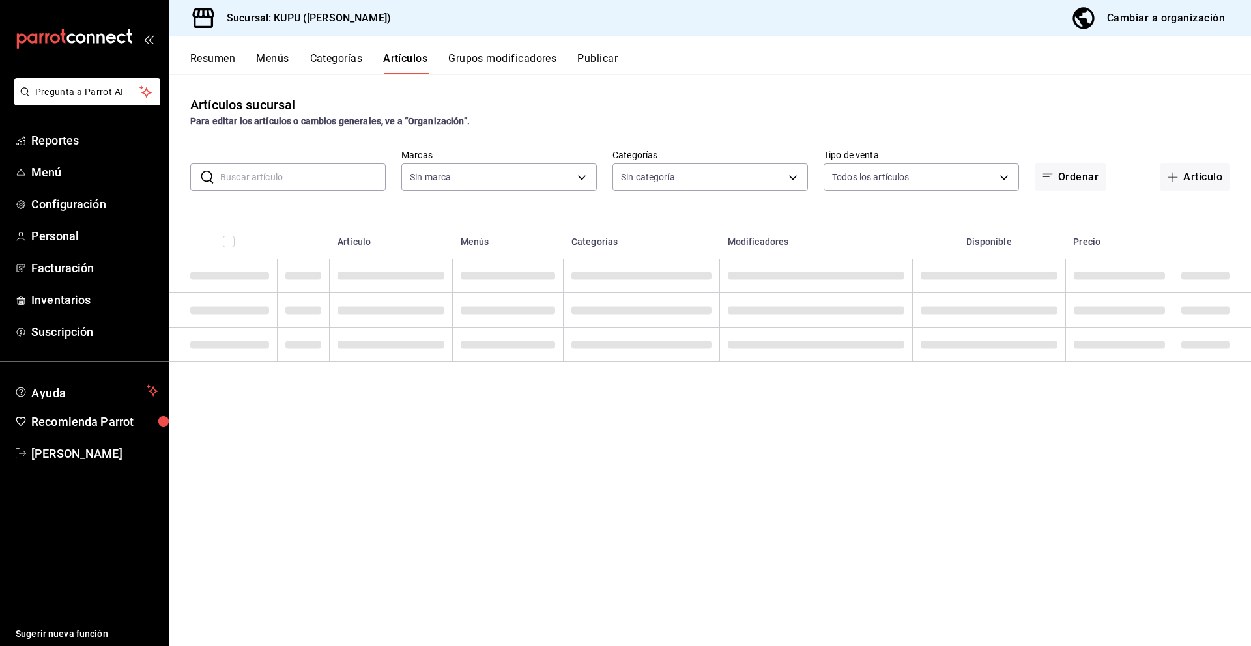
click at [277, 179] on input "text" at bounding box center [302, 177] width 165 height 26
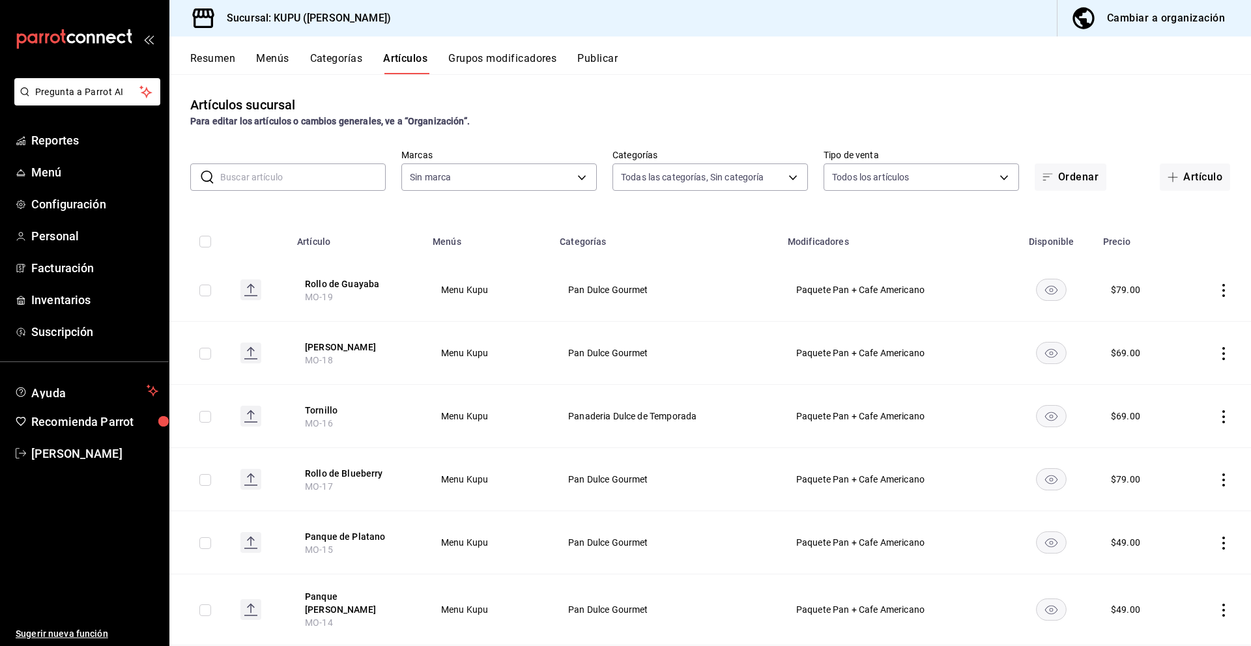
type input "a90cef0b-f7d1-477f-a007-dd709b7e4431,97ca7b44-def2-4fa0-99ba-4da1738fd0db,e797f…"
type input "fb9c4d46-a015-46d8-8c6c-331d5c46c788"
type input "c"
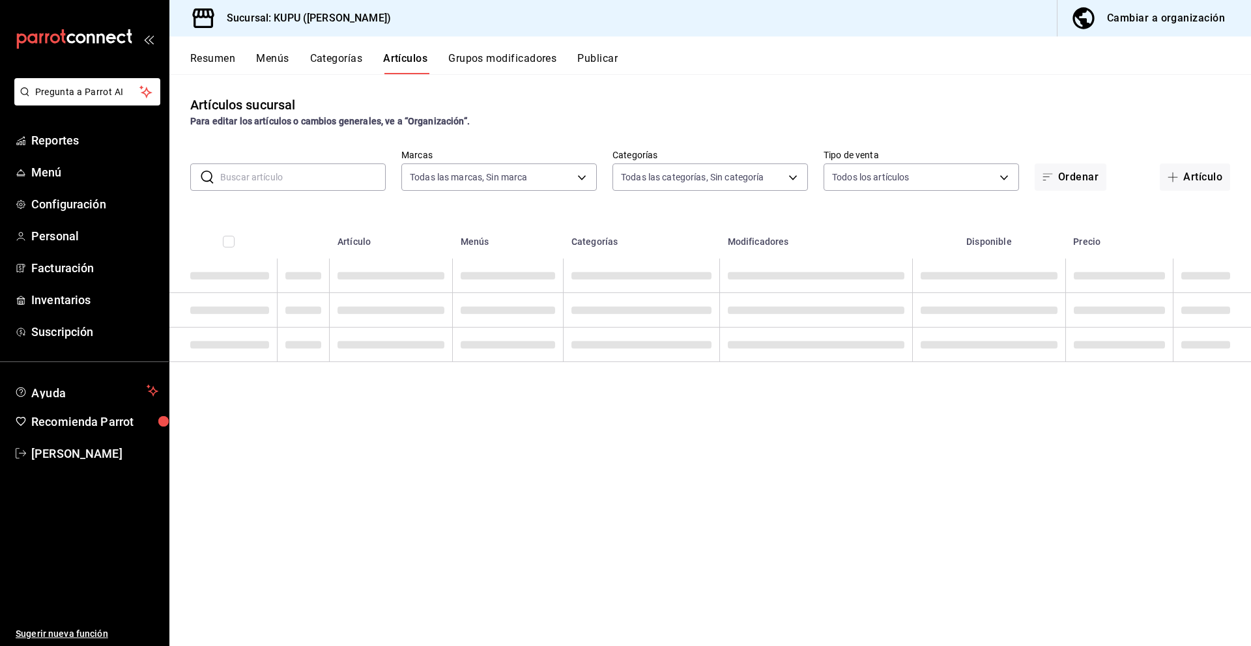
paste input "Chilaquiles Verdes"
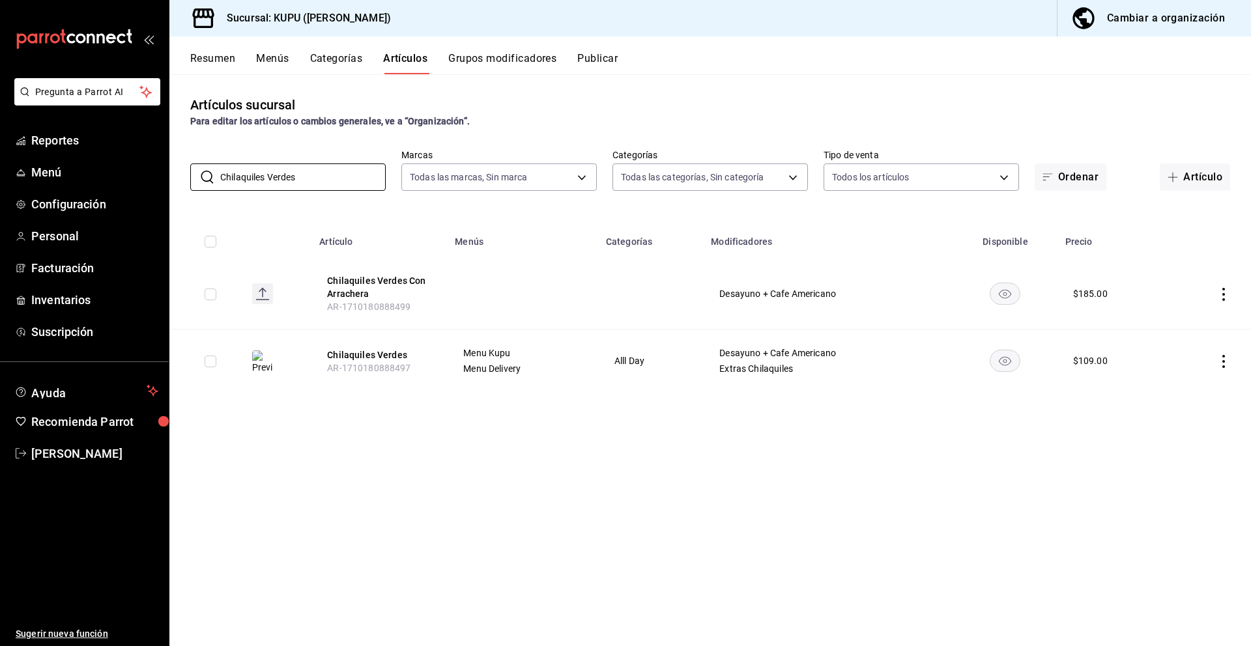
type input "Chilaquiles Verdes"
click at [1220, 297] on icon "actions" at bounding box center [1223, 294] width 13 height 13
click at [1185, 375] on span "Eliminar" at bounding box center [1184, 378] width 33 height 10
click at [1175, 317] on button "Eliminar" at bounding box center [1166, 318] width 87 height 27
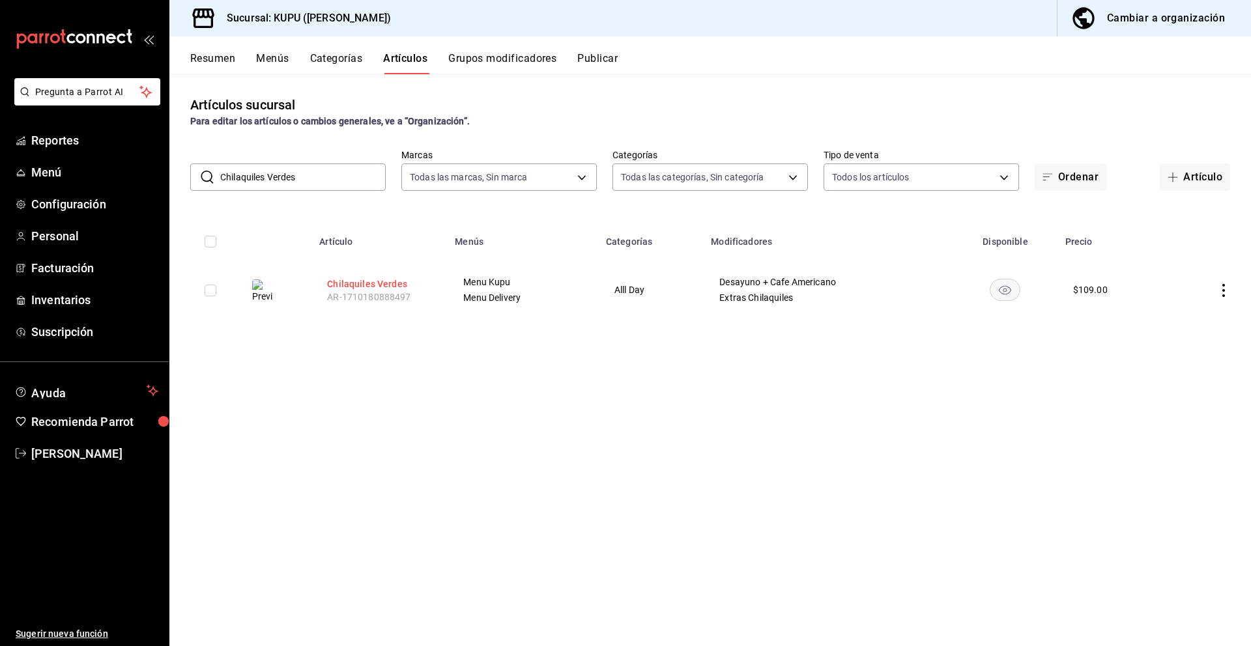
click at [392, 283] on button "Chilaquiles Verdes" at bounding box center [379, 284] width 104 height 13
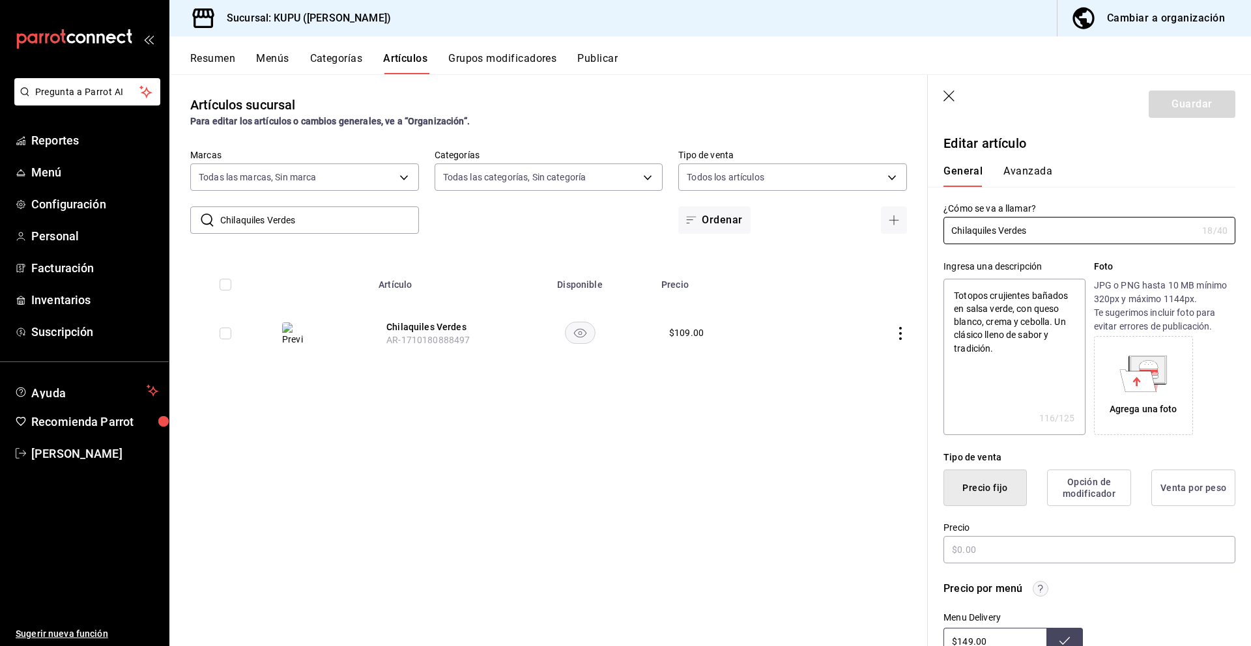
type textarea "x"
type input "$109.00"
radio input "false"
radio input "true"
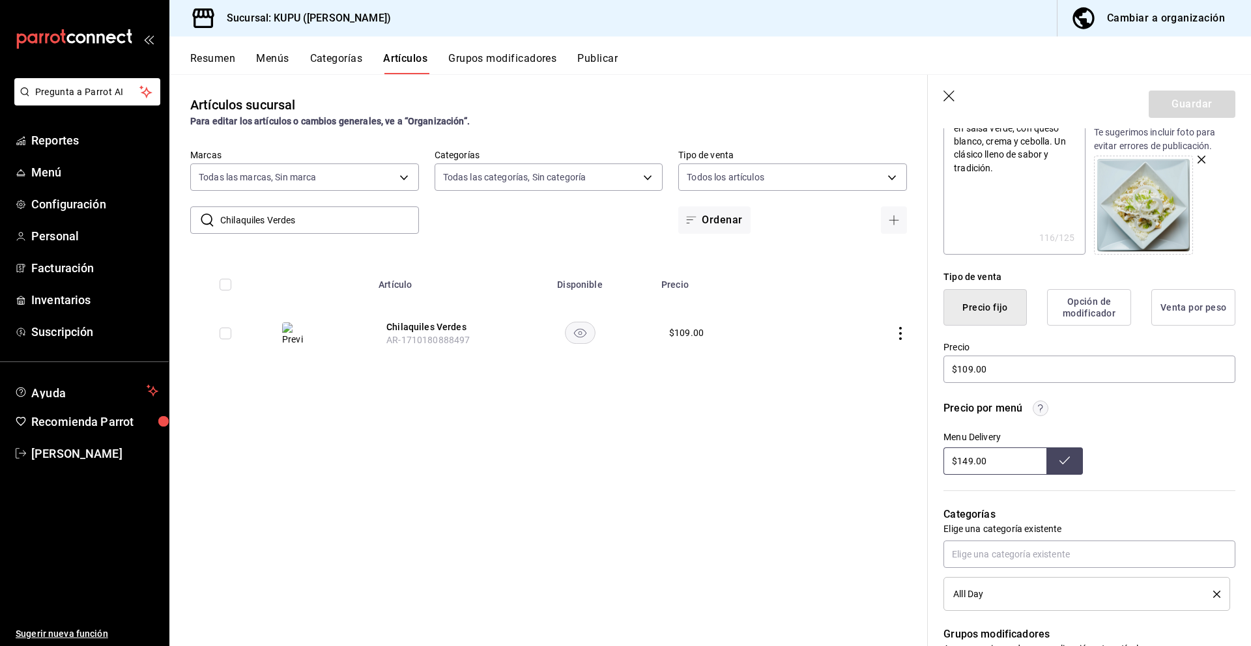
scroll to position [618, 0]
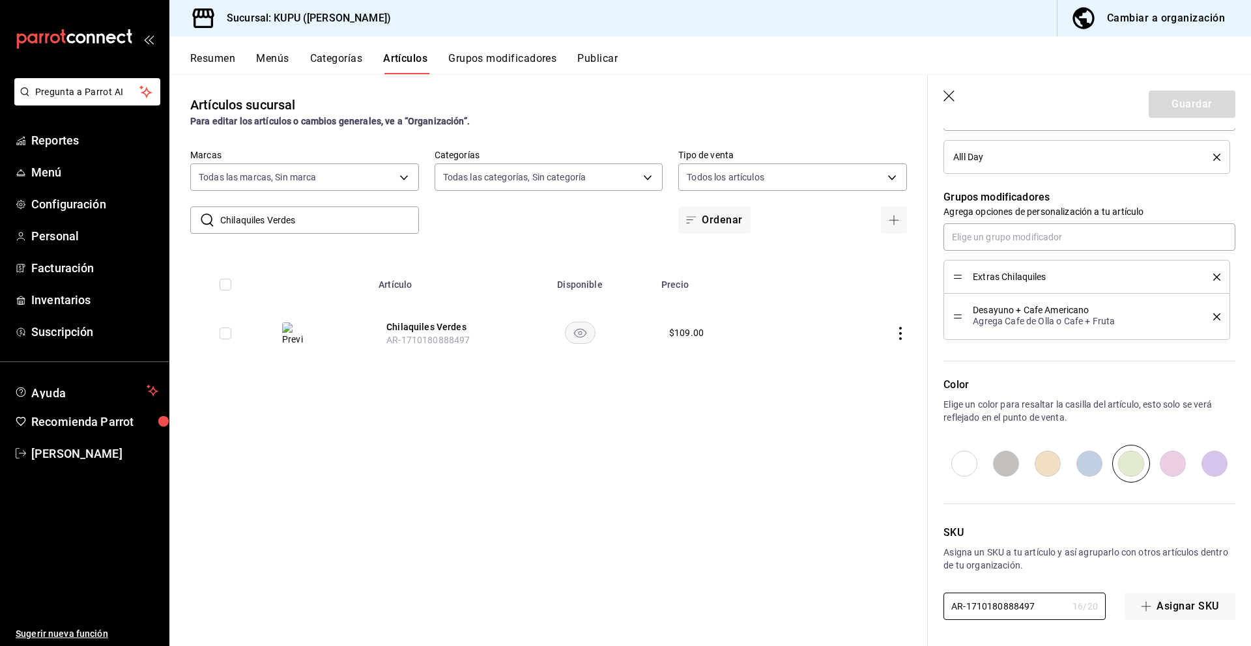
drag, startPoint x: 1044, startPoint y: 605, endPoint x: 923, endPoint y: 596, distance: 122.2
click at [923, 596] on main "Artículos sucursal Para editar los artículos o cambios generales, ve a “Organiz…" at bounding box center [710, 360] width 1082 height 572
paste input "KP-02"
type input "KP-02"
type textarea "x"
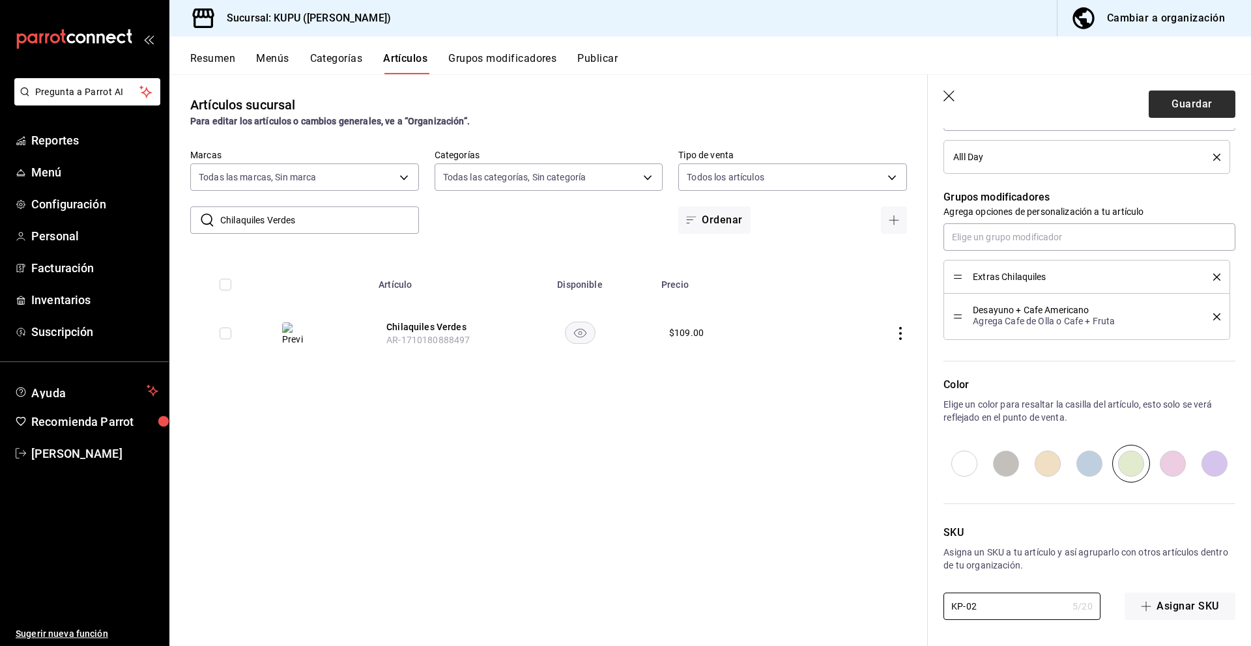
type input "KP-02"
click at [1188, 102] on button "Guardar" at bounding box center [1192, 104] width 87 height 27
type textarea "x"
type input "AR-1758894095126"
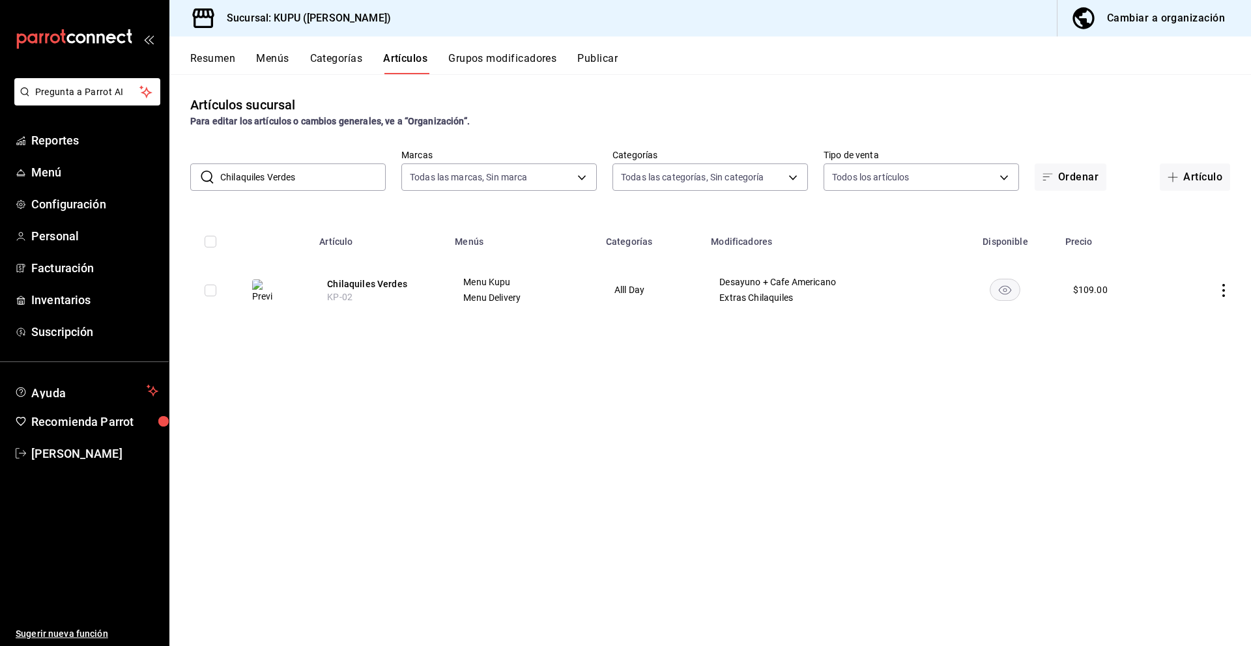
drag, startPoint x: 360, startPoint y: 175, endPoint x: 229, endPoint y: 170, distance: 131.0
click at [229, 170] on input "Chilaquiles Verdes" at bounding box center [302, 177] width 165 height 26
paste input "Tacos Dorados Ahogado"
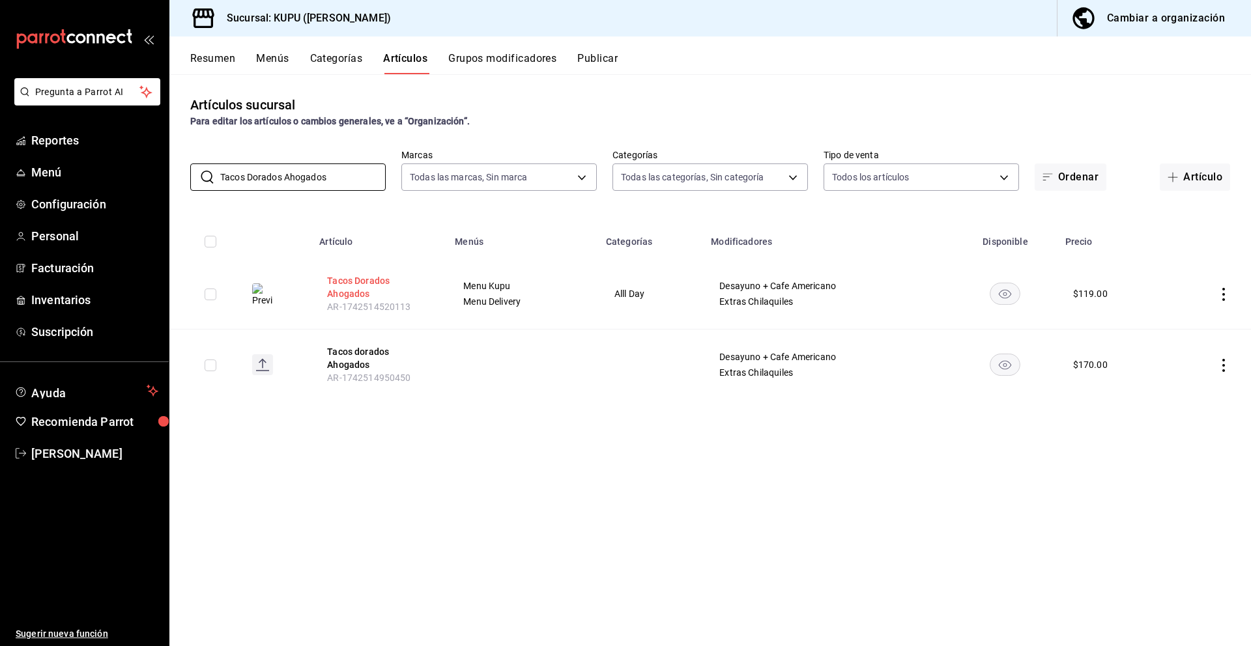
type input "Tacos Dorados Ahogados"
click at [359, 289] on button "Tacos Dorados Ahogados" at bounding box center [379, 287] width 104 height 26
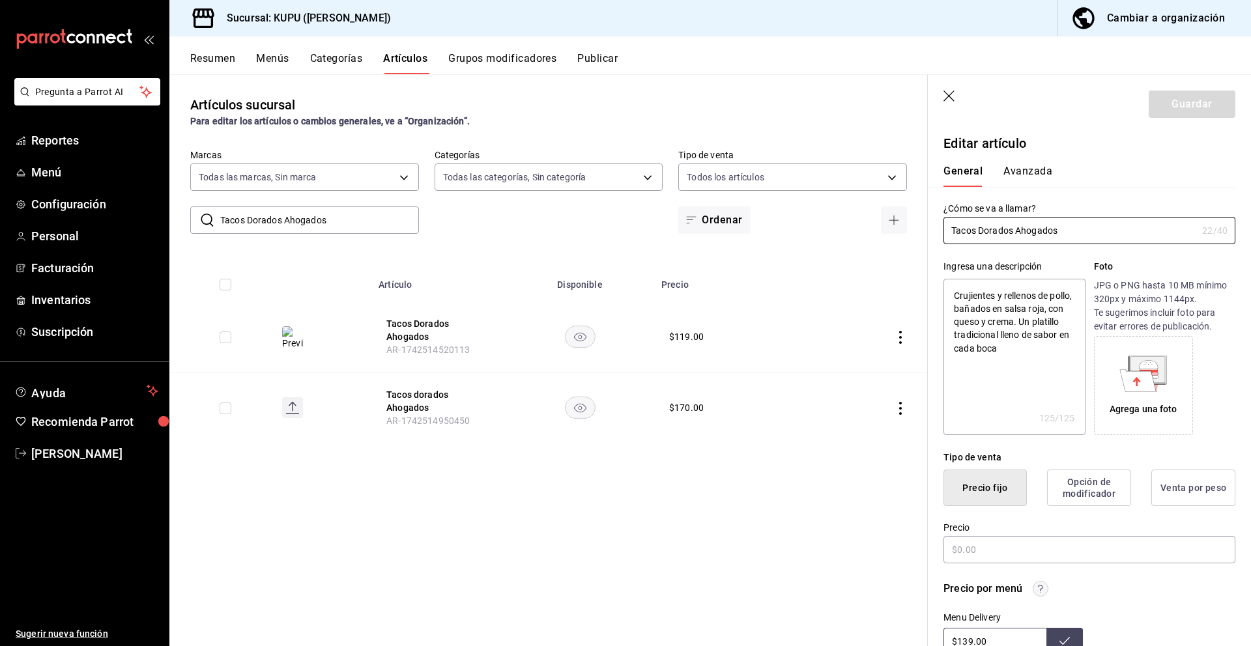
type textarea "x"
type input "$119.00"
radio input "false"
radio input "true"
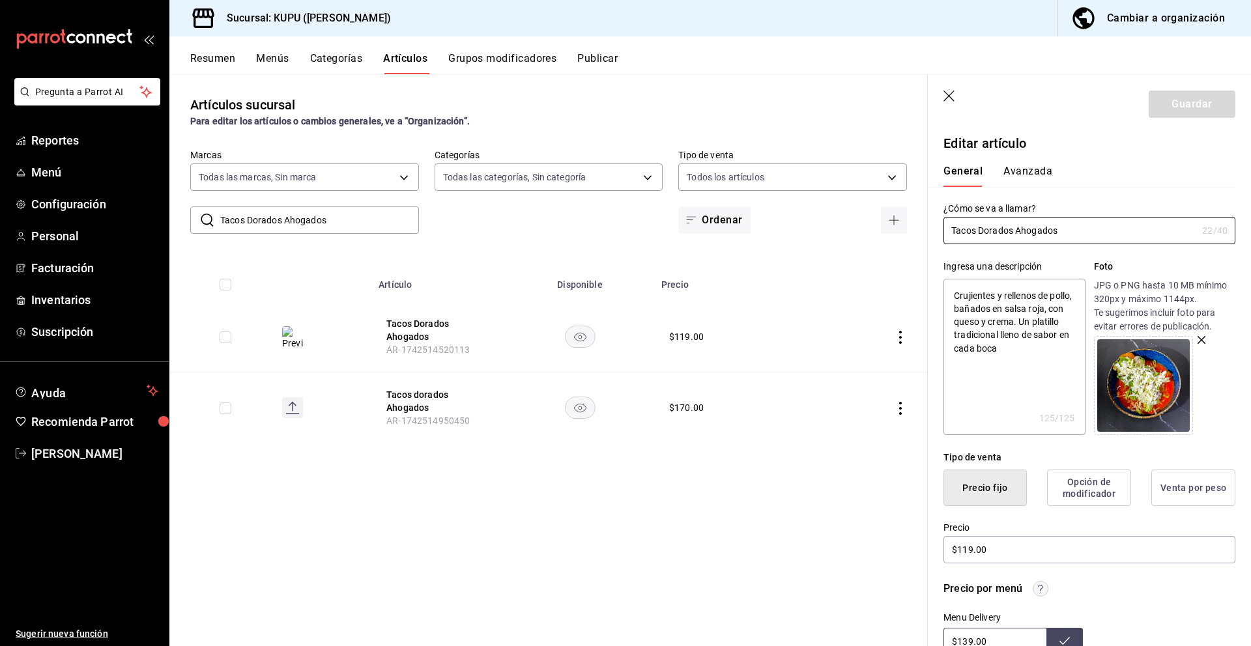
click at [900, 410] on icon "actions" at bounding box center [900, 408] width 13 height 13
click at [869, 493] on span "Eliminar" at bounding box center [860, 492] width 33 height 10
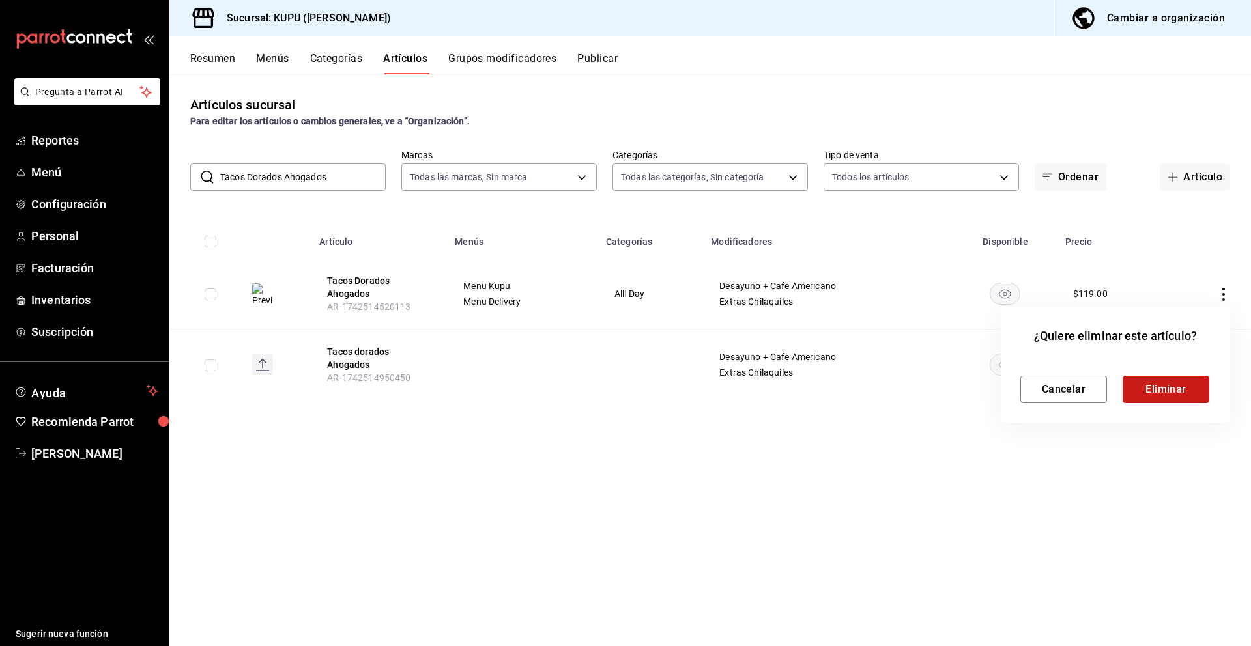
click at [1163, 383] on button "Eliminar" at bounding box center [1166, 389] width 87 height 27
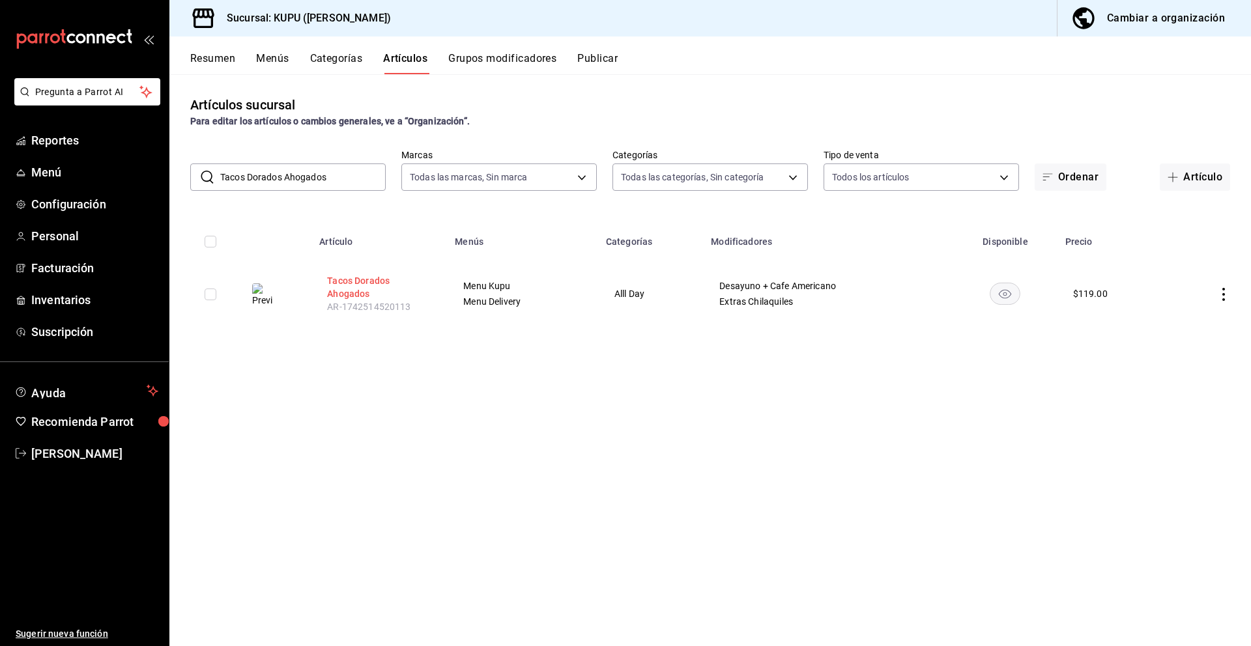
click at [364, 284] on button "Tacos Dorados Ahogados" at bounding box center [379, 287] width 104 height 26
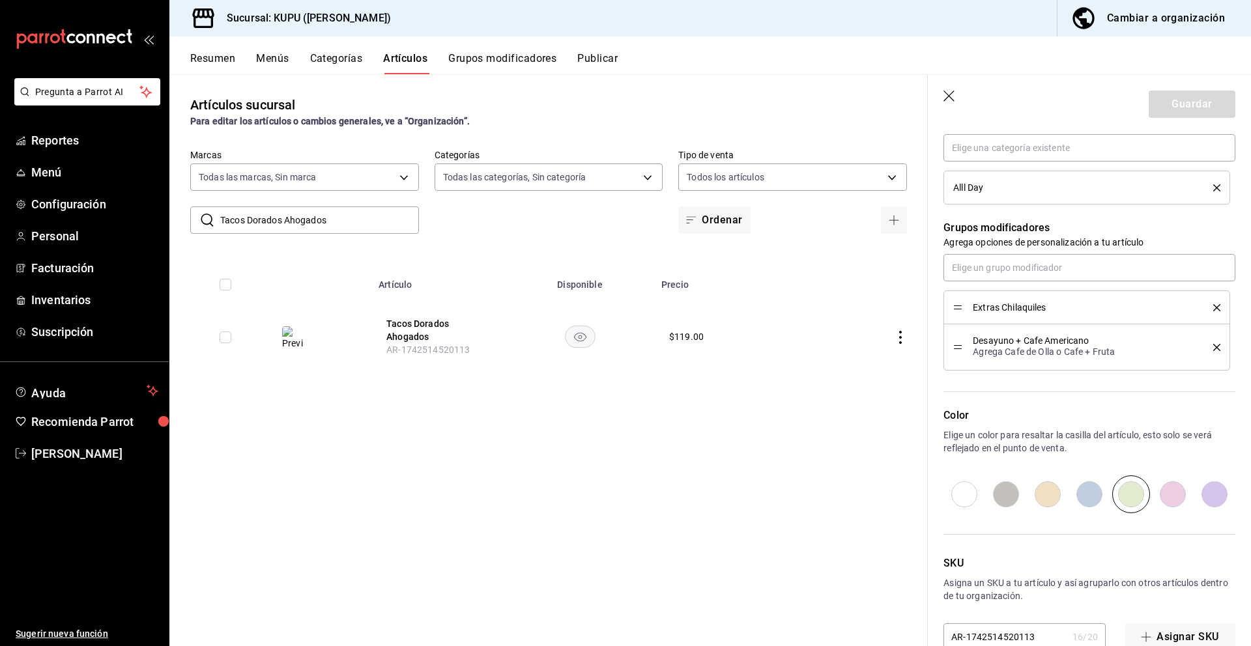
scroll to position [618, 0]
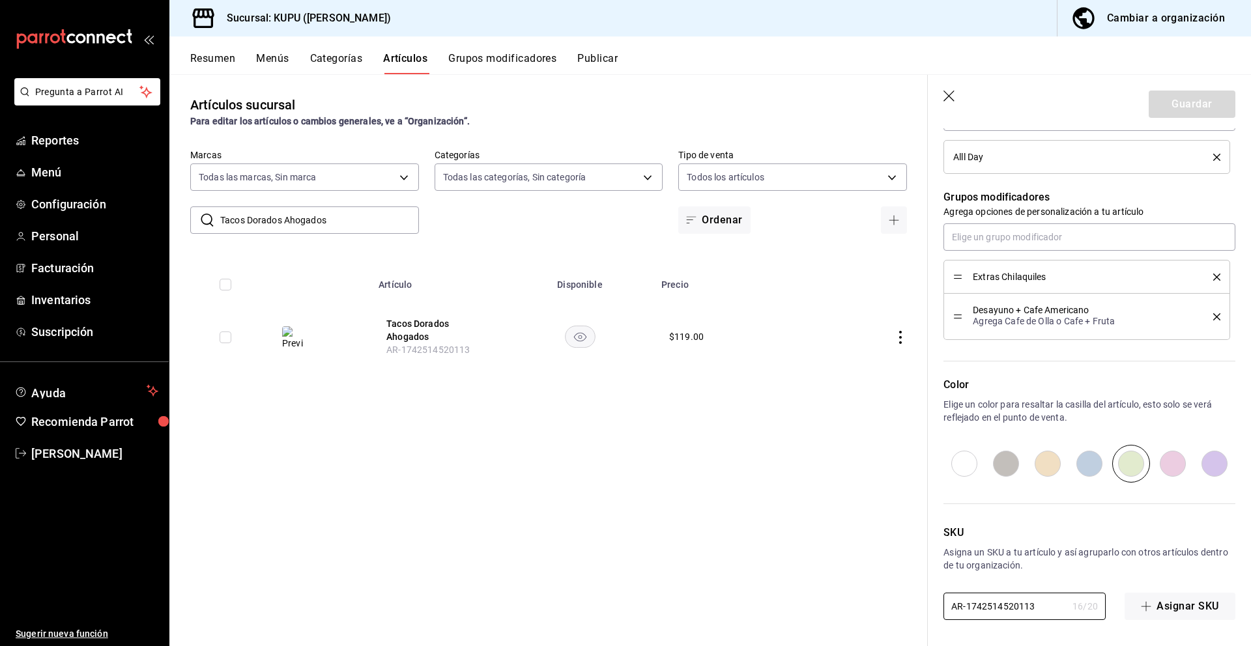
drag, startPoint x: 1041, startPoint y: 608, endPoint x: 904, endPoint y: 592, distance: 137.8
click at [904, 592] on main "Artículos sucursal Para editar los artículos o cambios generales, ve a “Organiz…" at bounding box center [710, 360] width 1082 height 572
paste input "KP-0"
type input "KP-03"
type textarea "x"
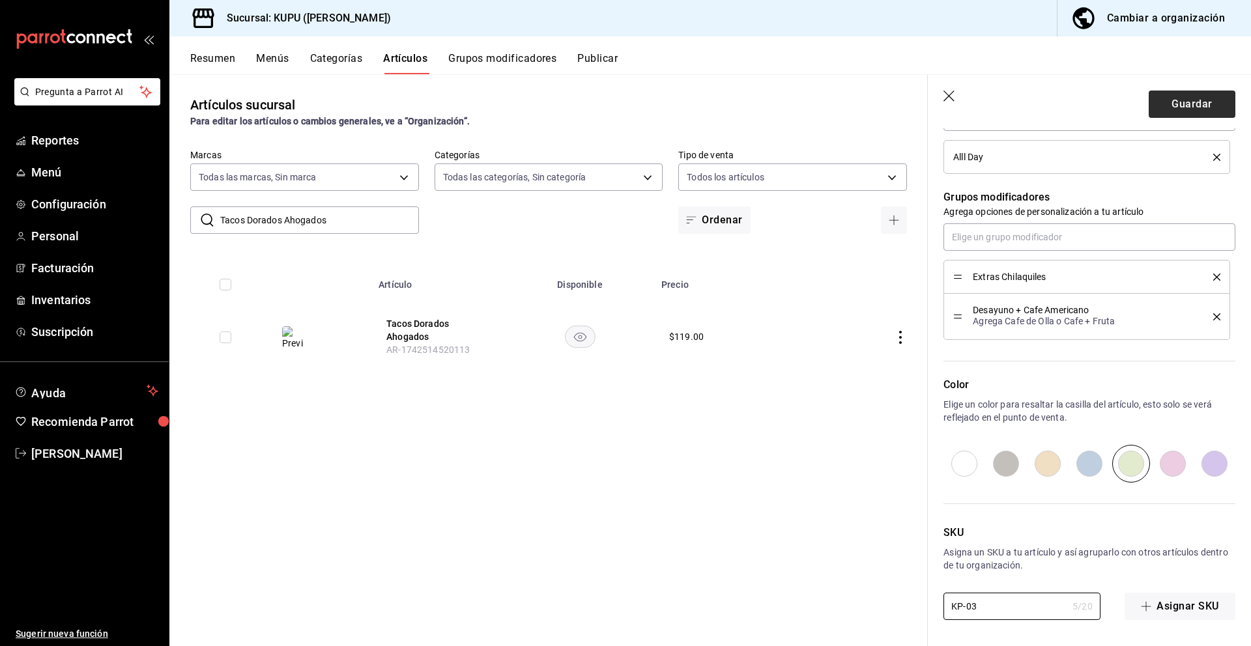
type input "KP-03"
click at [1189, 104] on button "Guardar" at bounding box center [1192, 104] width 87 height 27
type textarea "x"
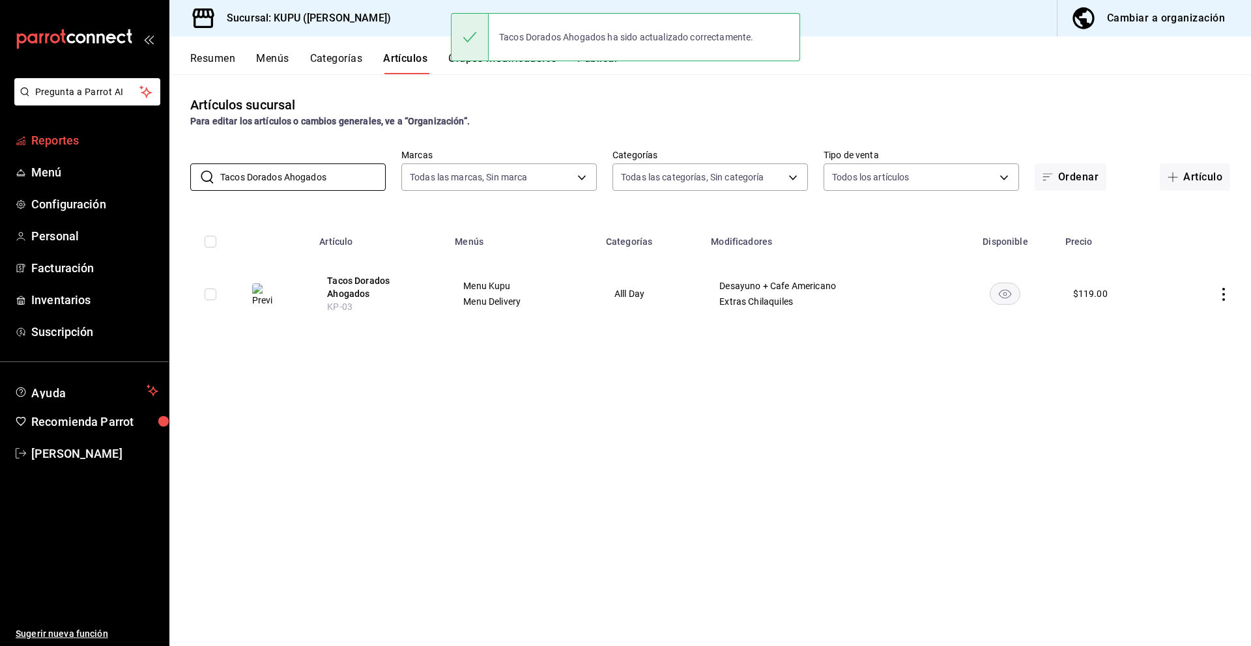
drag, startPoint x: 354, startPoint y: 180, endPoint x: 163, endPoint y: 146, distance: 194.5
click at [163, 146] on div "Pregunta a Parrot AI Reportes Menú Configuración Personal Facturación Inventari…" at bounding box center [625, 323] width 1251 height 646
paste input "Chilaquiles Roj"
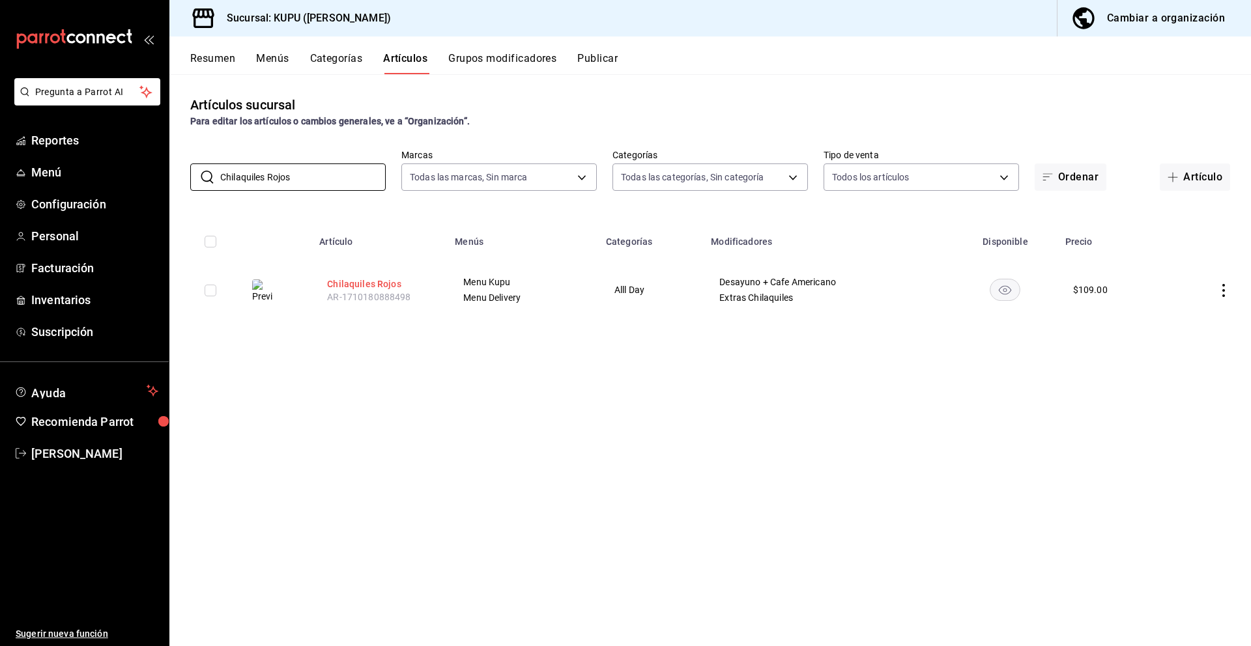
type input "Chilaquiles Rojos"
click at [391, 286] on button "Chilaquiles Rojos" at bounding box center [379, 284] width 104 height 13
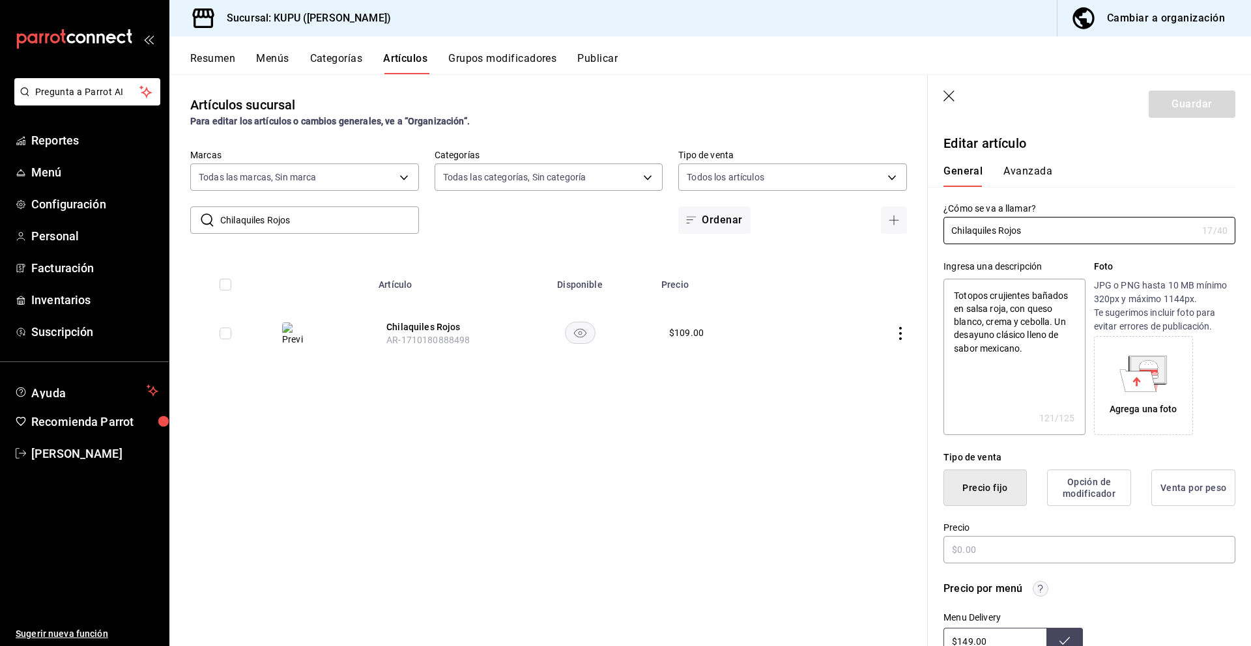
type textarea "x"
type input "$109.00"
radio input "false"
radio input "true"
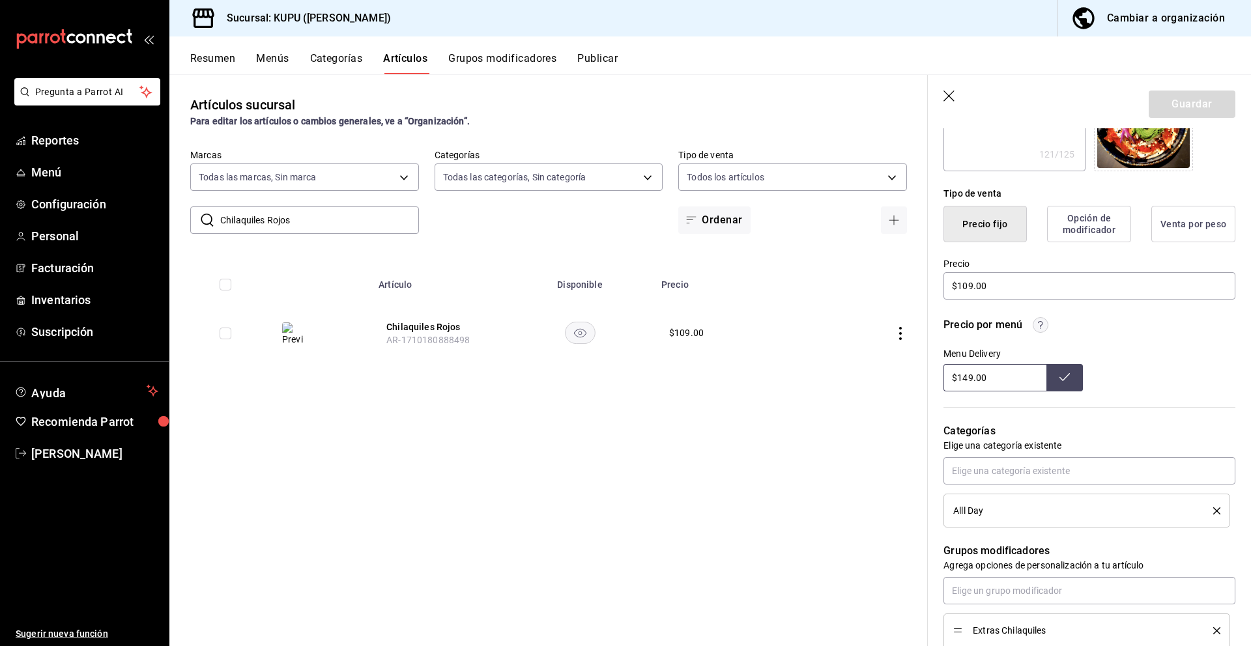
scroll to position [618, 0]
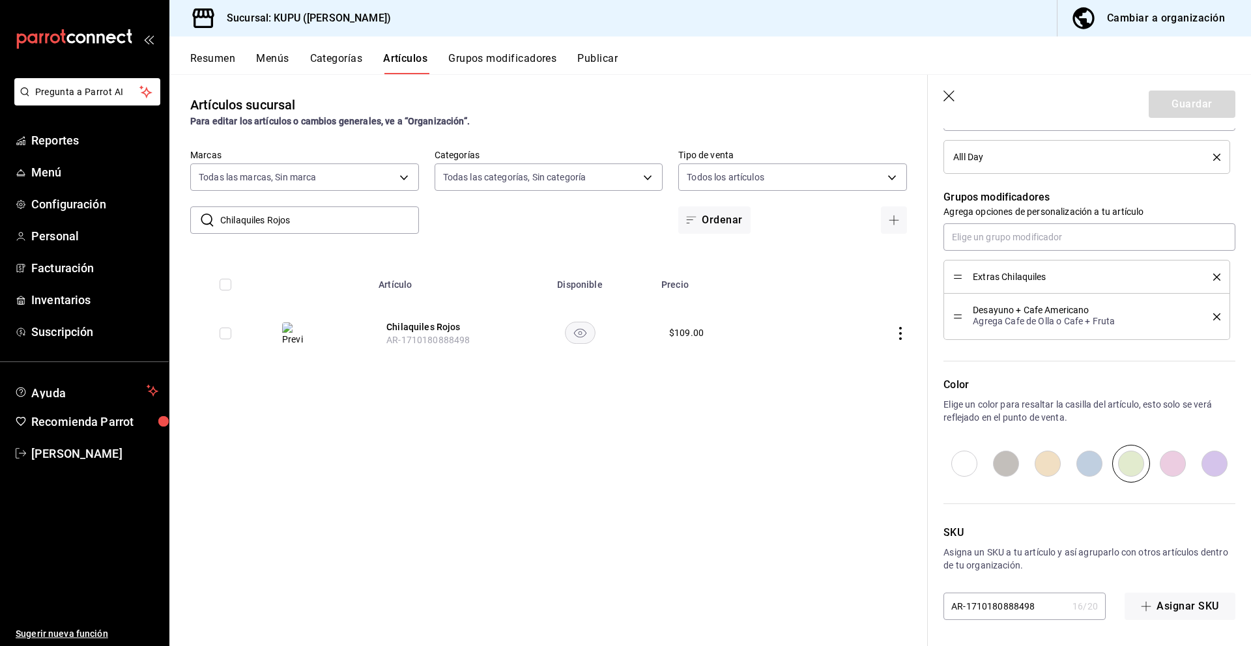
drag, startPoint x: 1041, startPoint y: 607, endPoint x: 960, endPoint y: 597, distance: 81.5
click at [960, 597] on input "AR-1710180888498" at bounding box center [1005, 607] width 124 height 26
paste input "KP-04"
type input "KP-04"
type textarea "x"
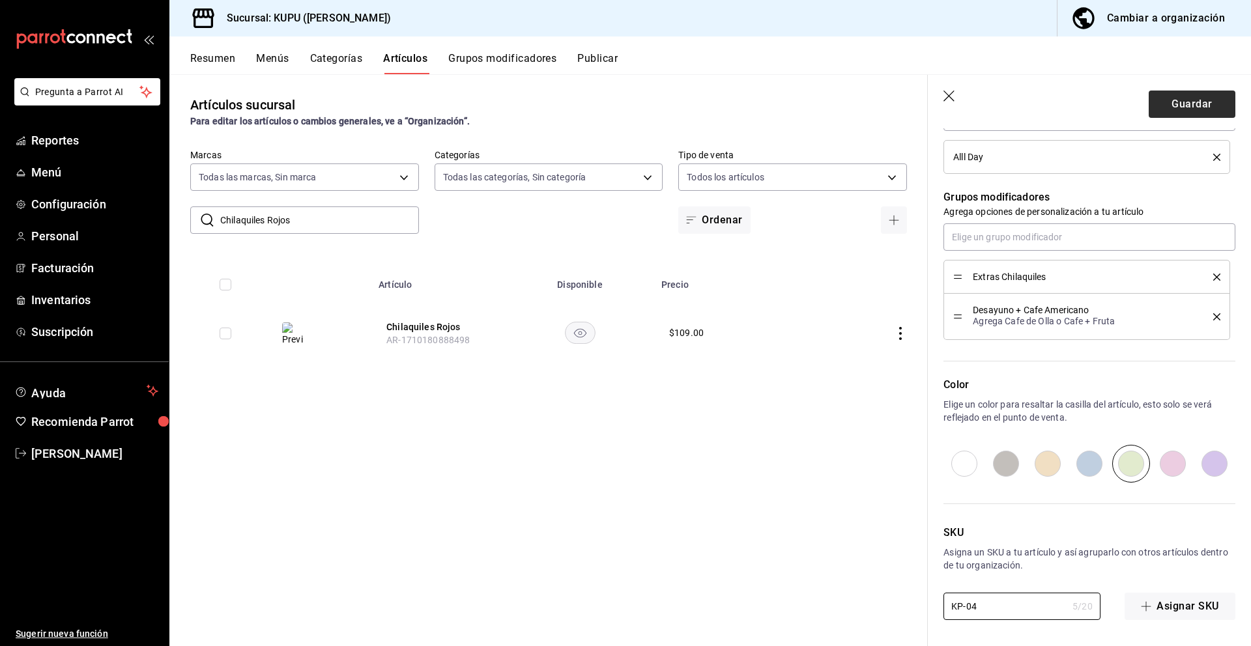
type input "KP-04"
click at [1166, 100] on button "Guardar" at bounding box center [1192, 104] width 87 height 27
type textarea "x"
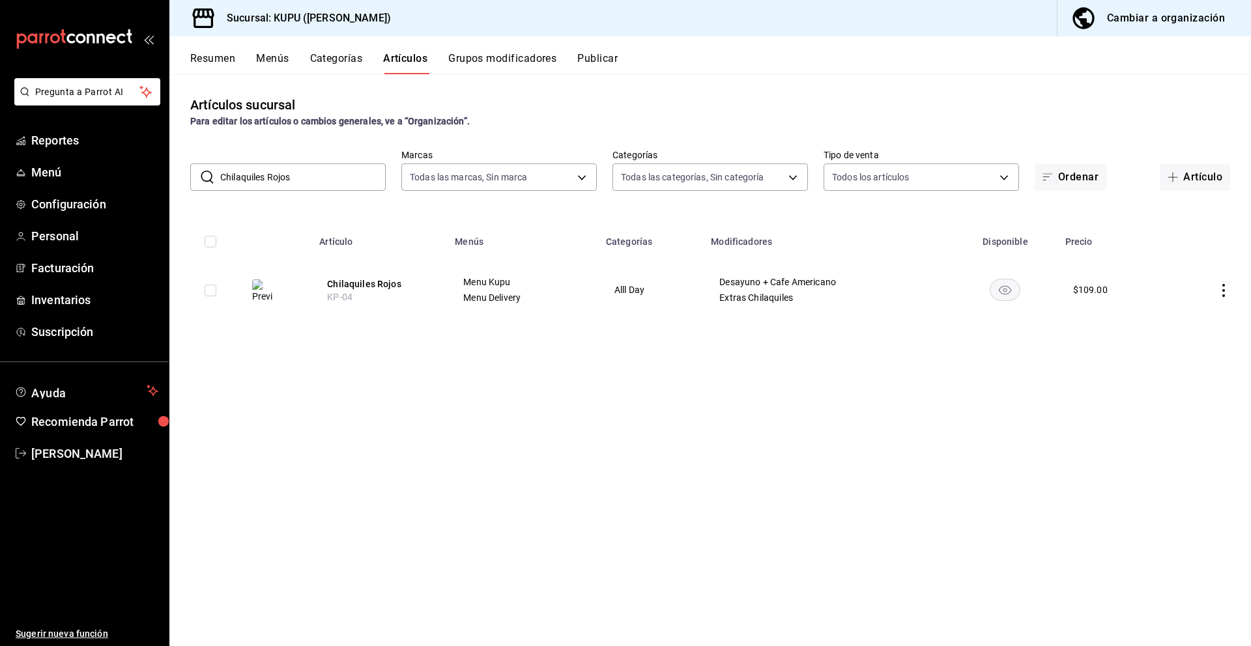
click at [309, 173] on input "Chilaquiles Rojos" at bounding box center [302, 177] width 165 height 26
drag, startPoint x: 309, startPoint y: 173, endPoint x: 248, endPoint y: 165, distance: 61.2
click at [248, 165] on input "Chilaquiles Rojos" at bounding box center [302, 177] width 165 height 26
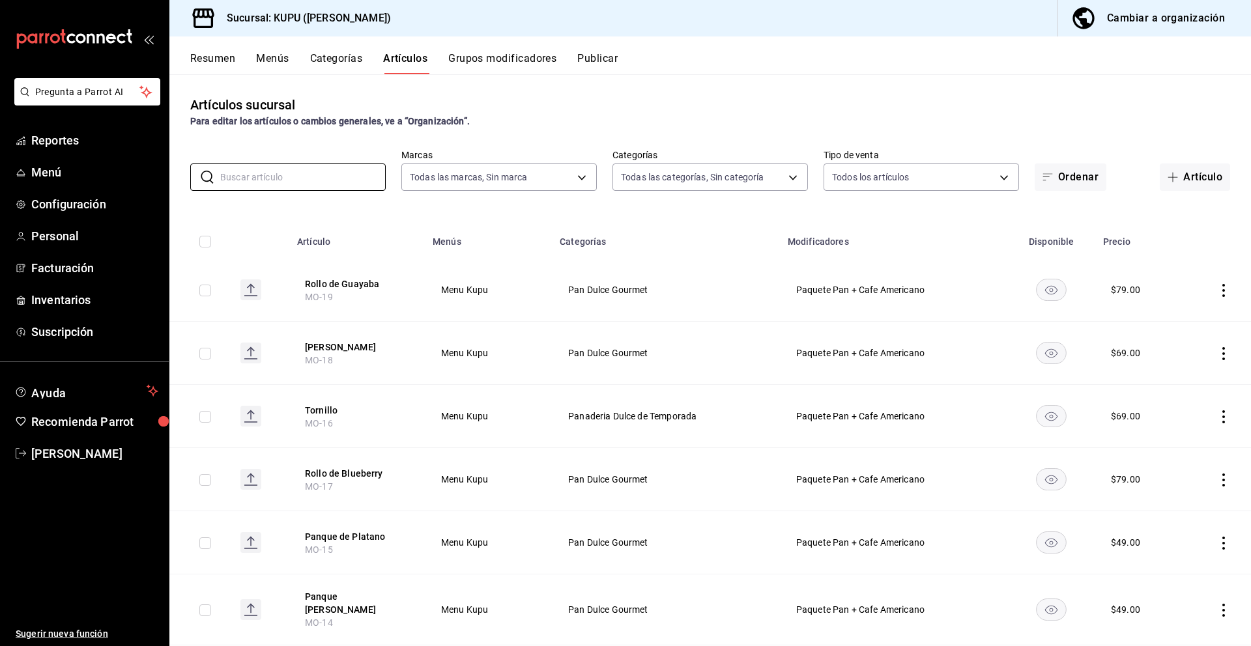
paste input "Enchiladas Verdes"
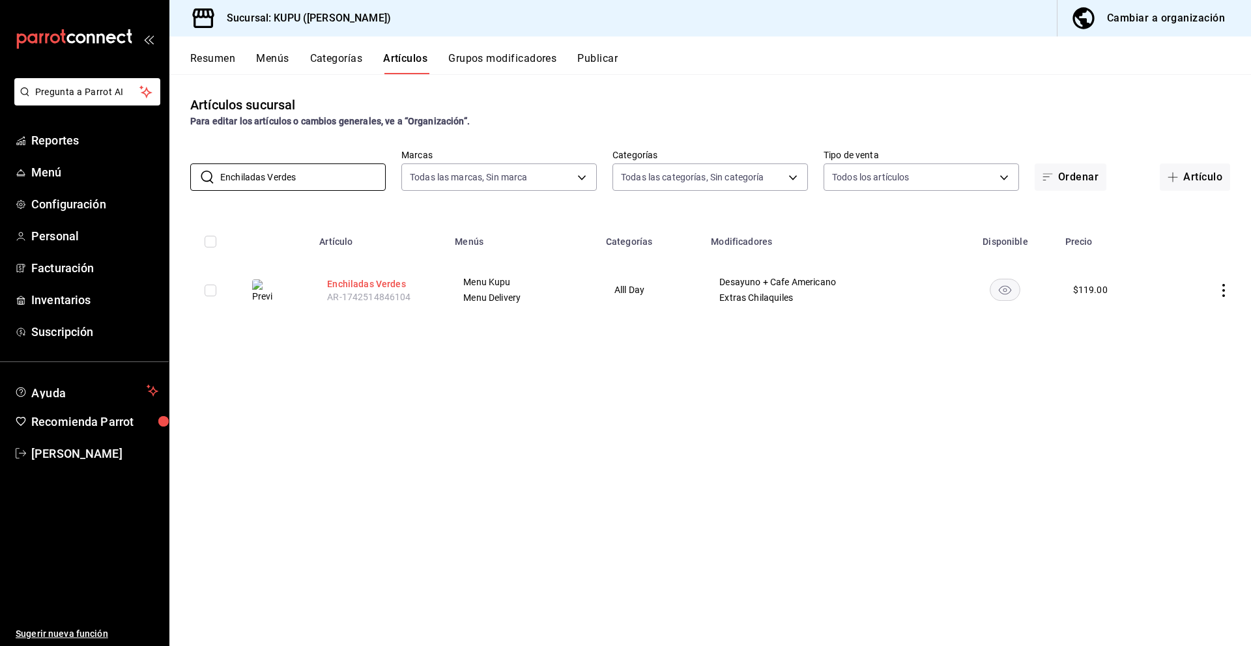
type input "Enchiladas Verdes"
click at [375, 280] on button "Enchiladas Verdes" at bounding box center [379, 284] width 104 height 13
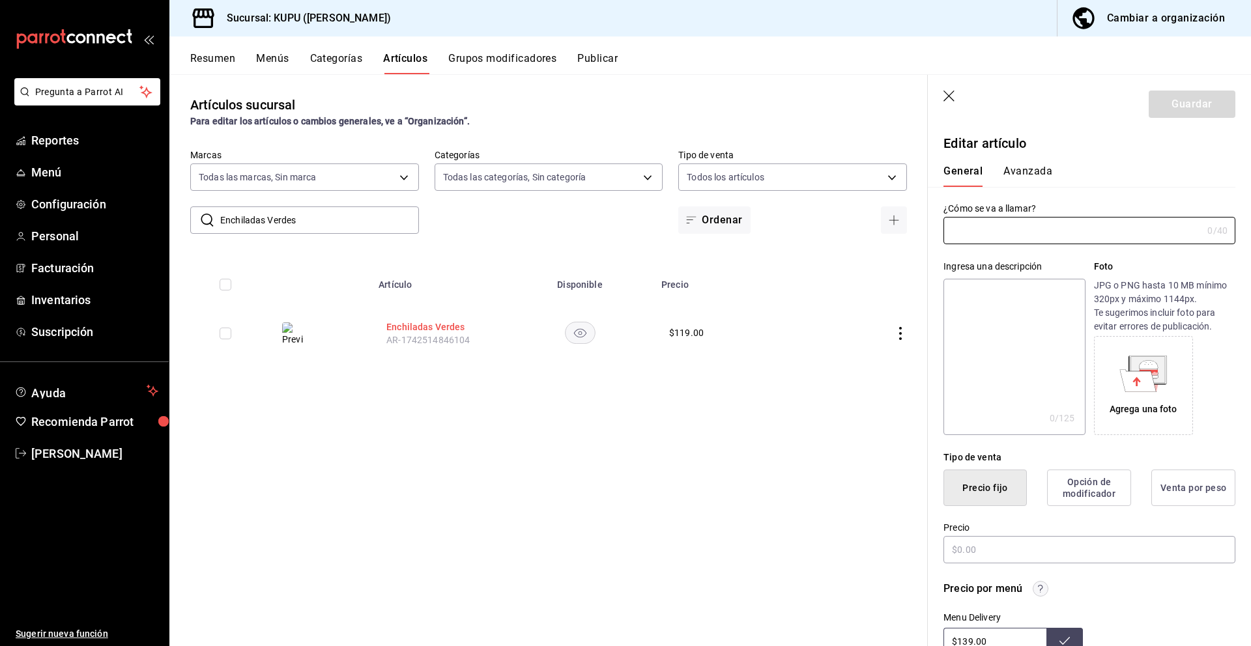
type input "Enchiladas Verdes"
type textarea "Bañadas en salsa verde, rellenas y cubiertas con crema, queso y cebolla. Un clá…"
type textarea "x"
type input "AR-1742514846104"
type textarea "x"
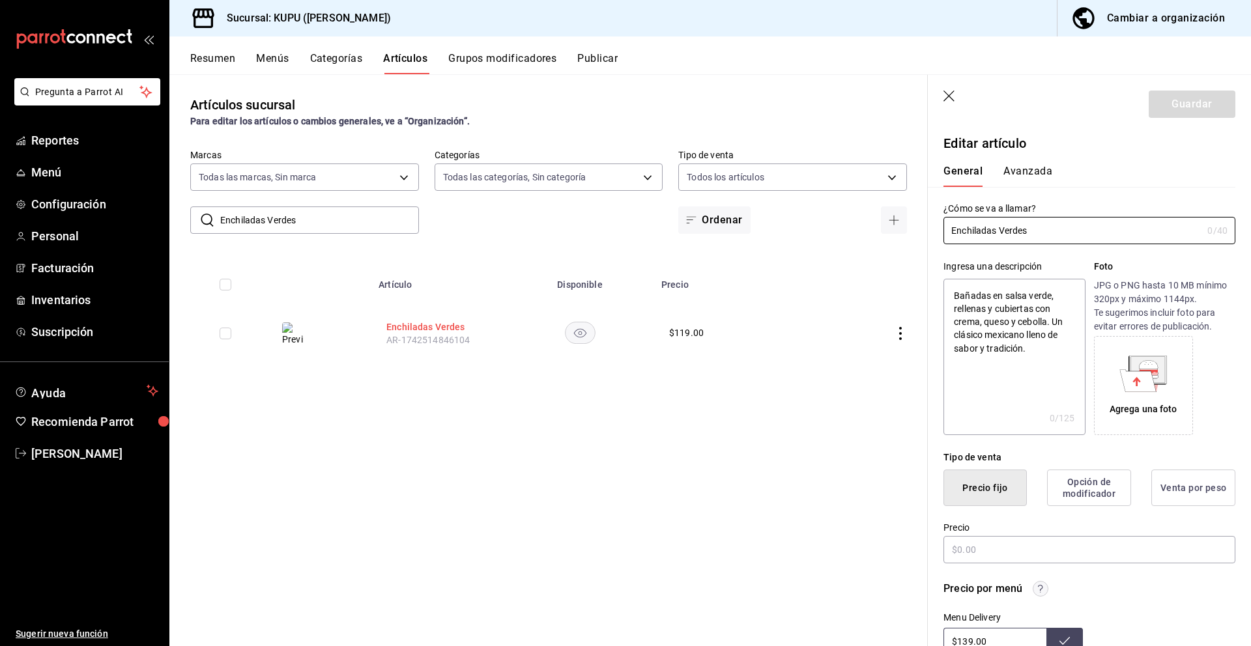
type input "$119.00"
radio input "false"
radio input "true"
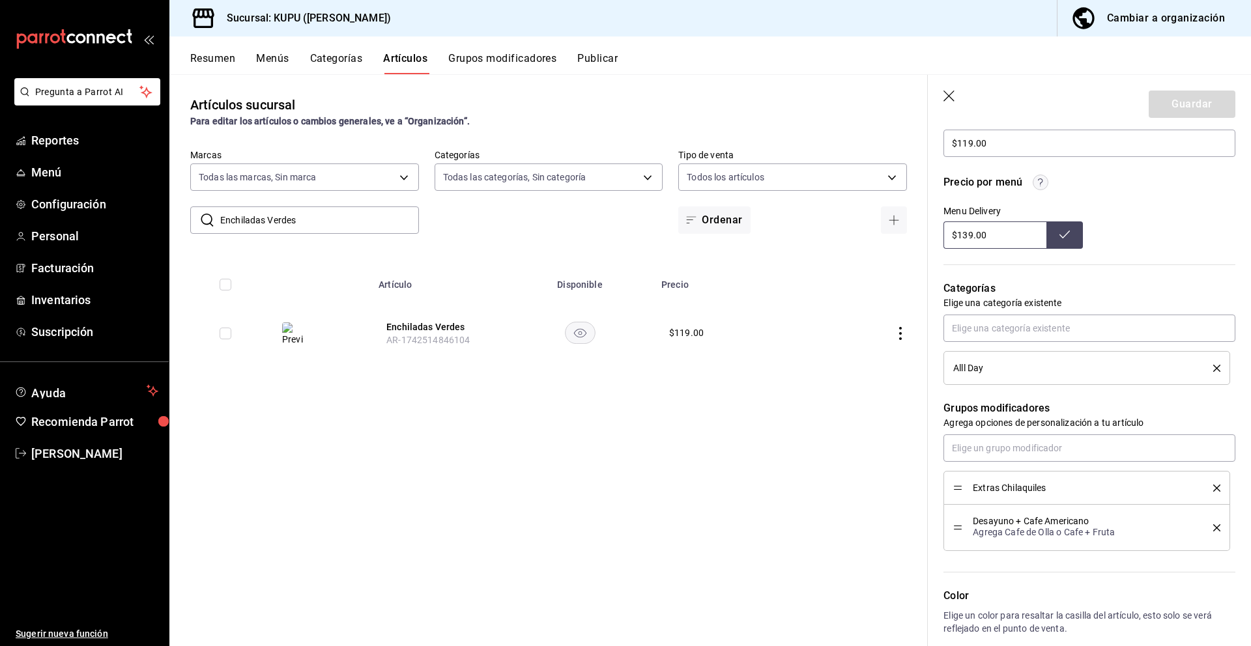
scroll to position [618, 0]
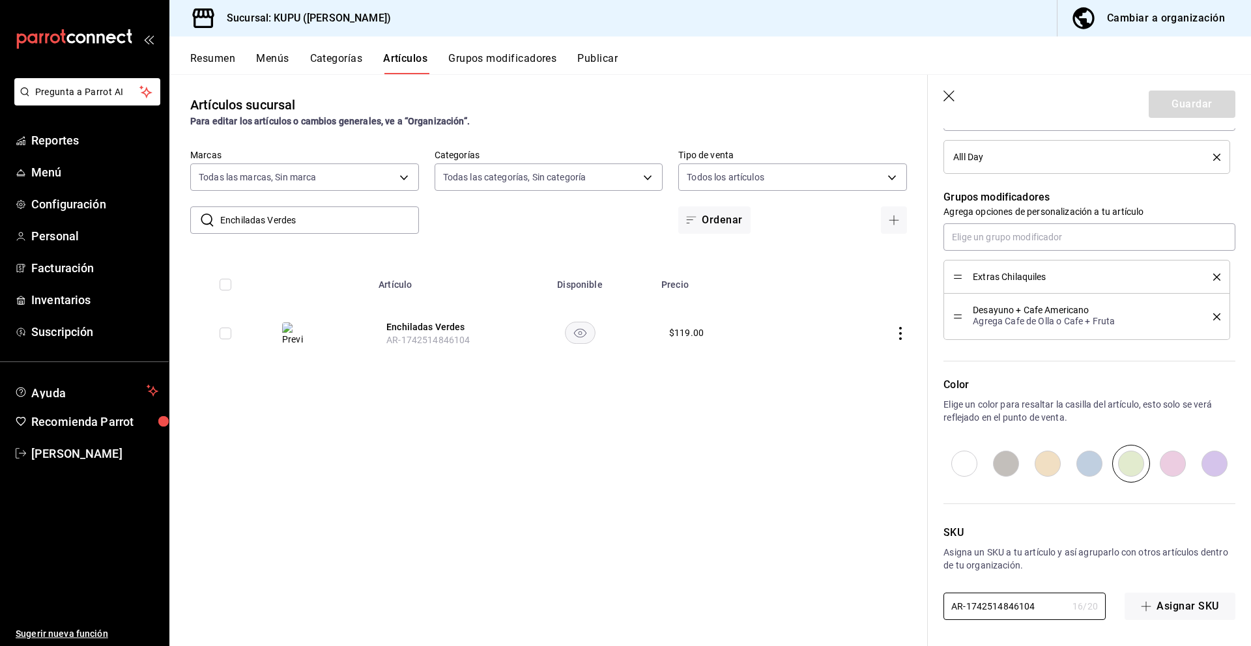
drag, startPoint x: 1041, startPoint y: 603, endPoint x: 897, endPoint y: 563, distance: 149.6
click at [897, 563] on main "Artículos sucursal Para editar los artículos o cambios generales, ve a “Organiz…" at bounding box center [710, 360] width 1082 height 572
paste input "KP-05"
type input "KP-05"
type textarea "x"
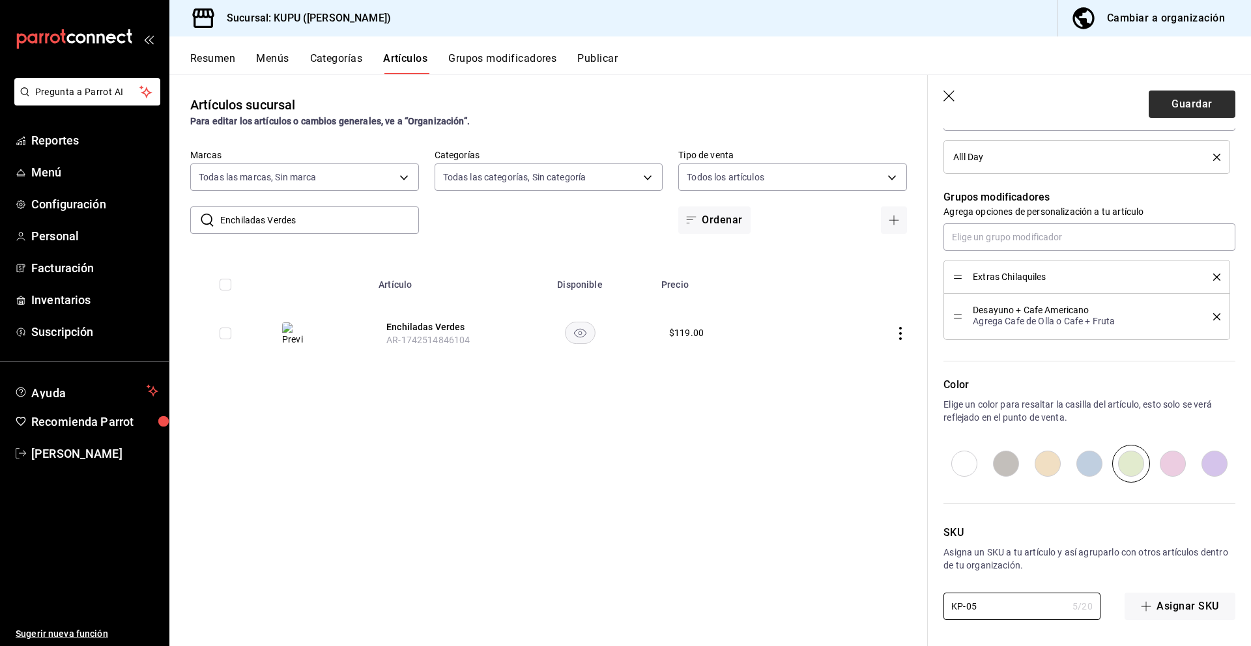
type input "KP-05"
click at [1181, 105] on button "Guardar" at bounding box center [1192, 104] width 87 height 27
type textarea "x"
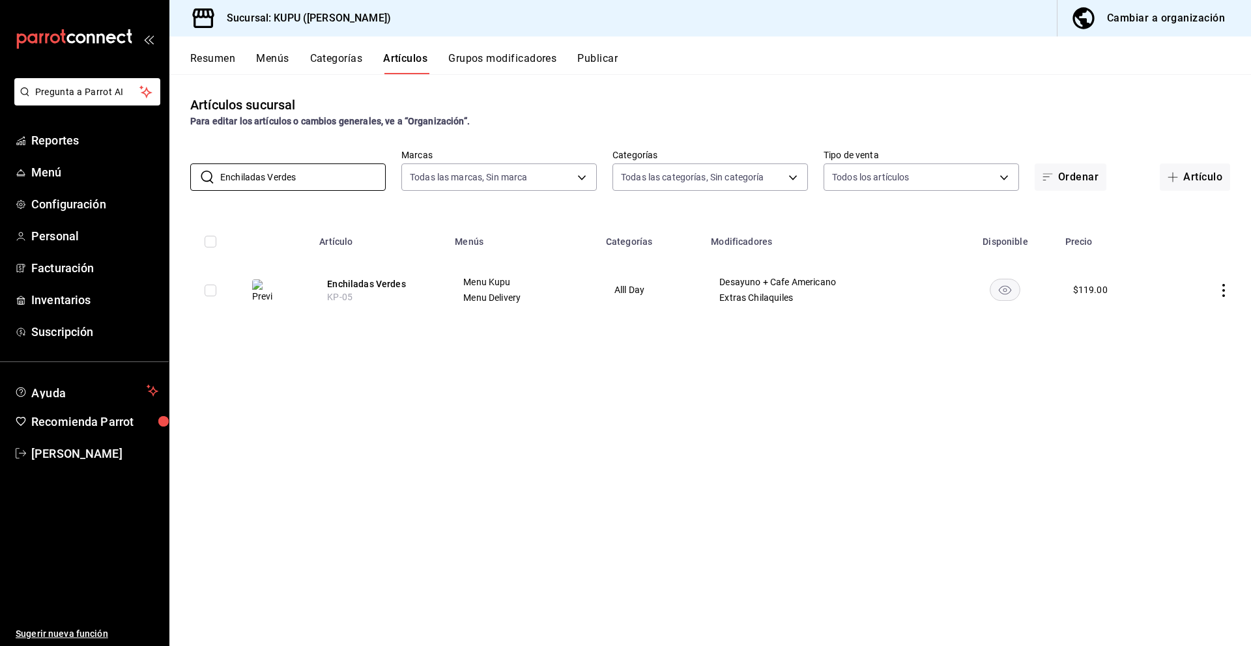
drag, startPoint x: 338, startPoint y: 177, endPoint x: 212, endPoint y: 155, distance: 127.6
click at [212, 155] on div "​ Enchiladas Verdes ​ Marcas Todas las marcas, Sin marca fb9c4d46-a015-46d8-8c6…" at bounding box center [710, 170] width 1082 height 42
paste input "Roja"
type input "Enchiladas Rojas"
click at [386, 282] on button "Enchiladas Rojas" at bounding box center [379, 284] width 104 height 13
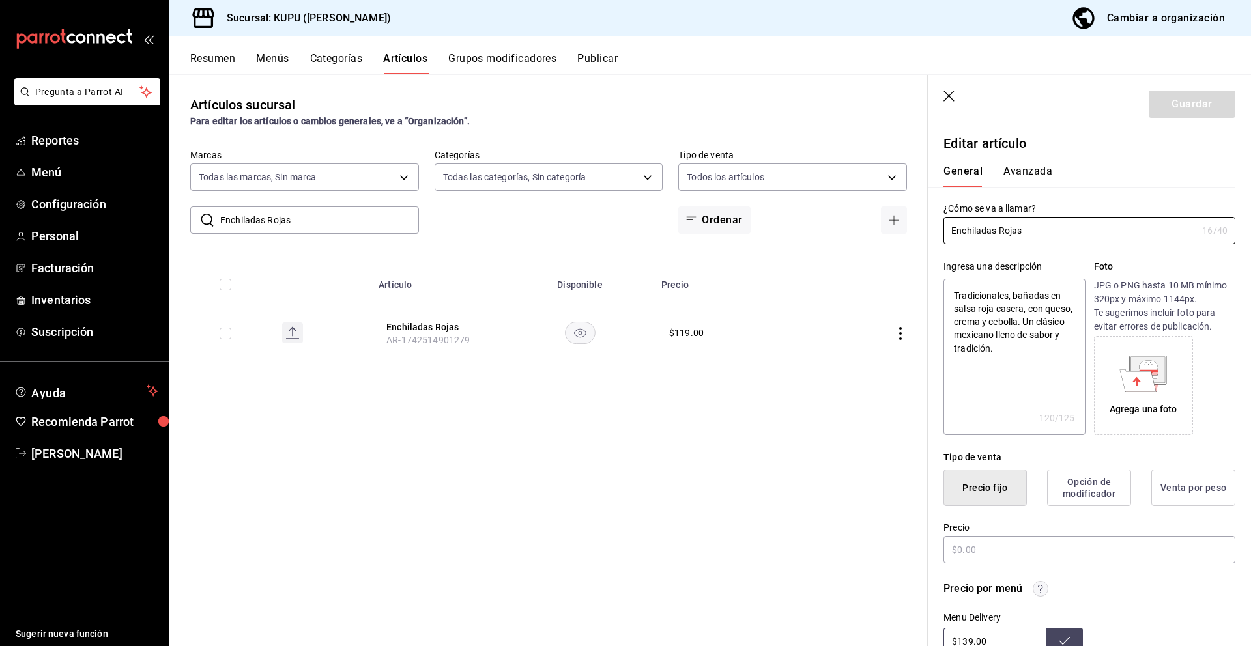
type textarea "x"
type input "$119.00"
radio input "false"
radio input "true"
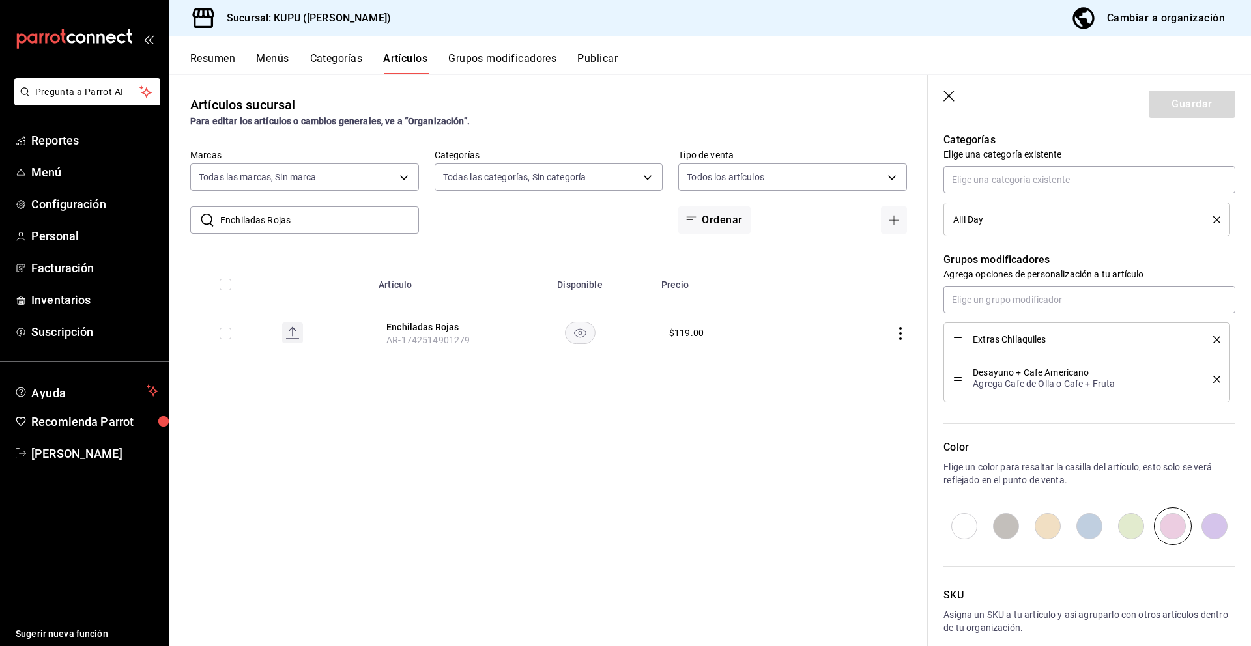
scroll to position [618, 0]
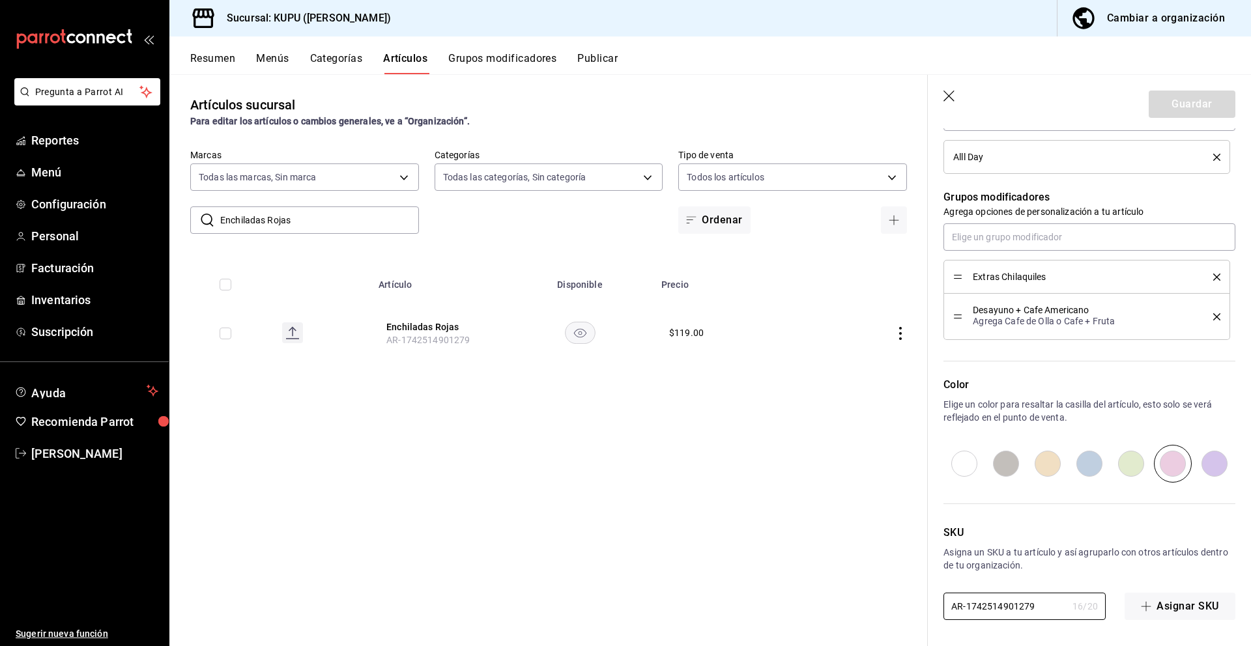
drag, startPoint x: 1041, startPoint y: 603, endPoint x: 926, endPoint y: 574, distance: 118.8
click at [926, 574] on main "Artículos sucursal Para editar los artículos o cambios generales, ve a “Organiz…" at bounding box center [710, 360] width 1082 height 572
paste input "KP-06"
type textarea "x"
type input "KP-06"
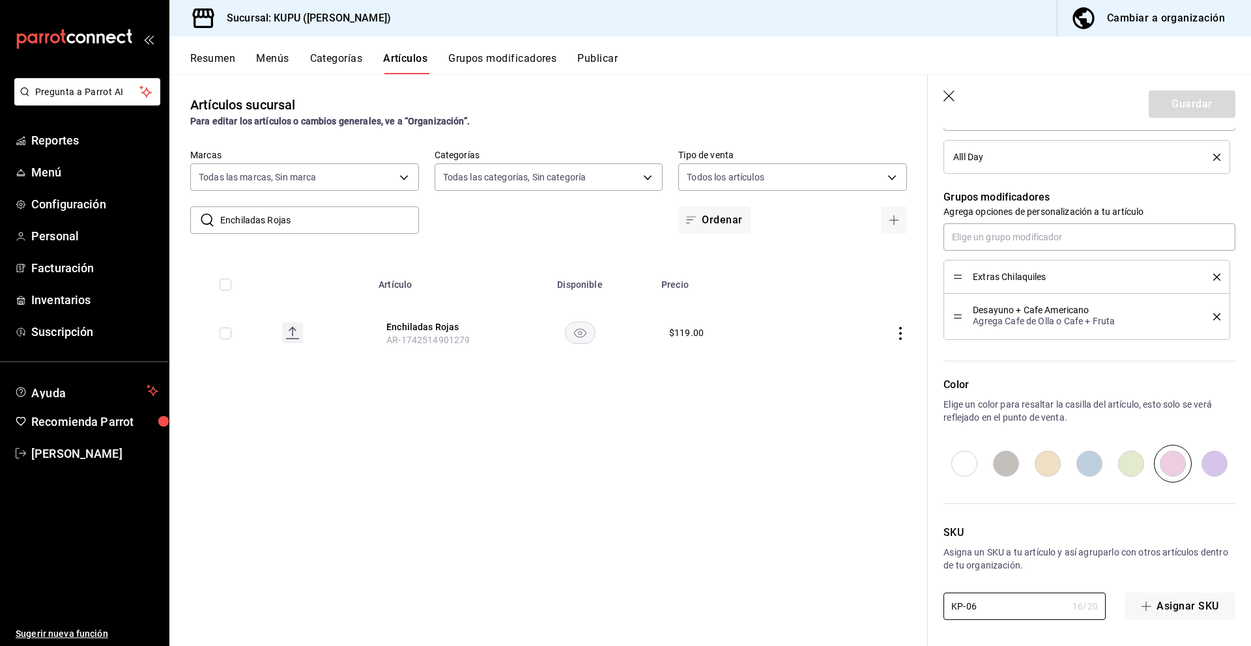
type textarea "x"
type input "KP-06"
click at [1169, 109] on button "Guardar" at bounding box center [1192, 104] width 87 height 27
type textarea "x"
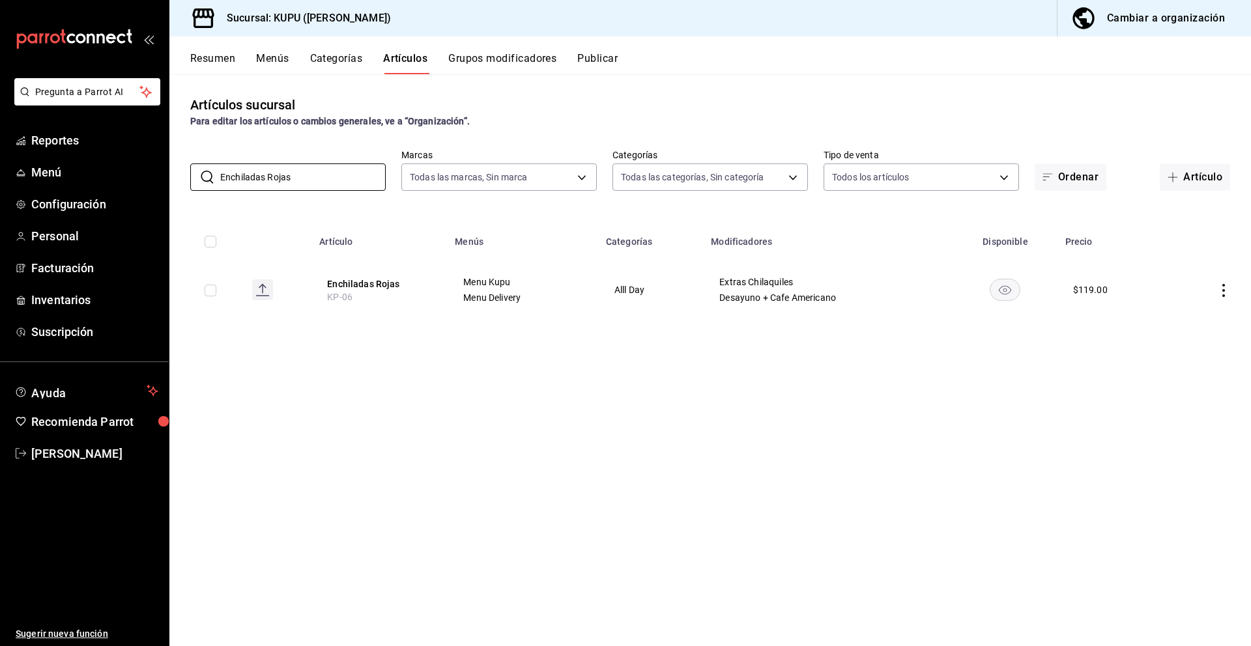
drag, startPoint x: 318, startPoint y: 173, endPoint x: 214, endPoint y: 161, distance: 104.9
click at [214, 161] on div "​ Enchiladas Rojas ​ Marcas Todas las marcas, Sin marca fb9c4d46-a015-46d8-8c6c…" at bounding box center [710, 170] width 1082 height 42
paste input "Fetuchinni [PERSON_NAME]"
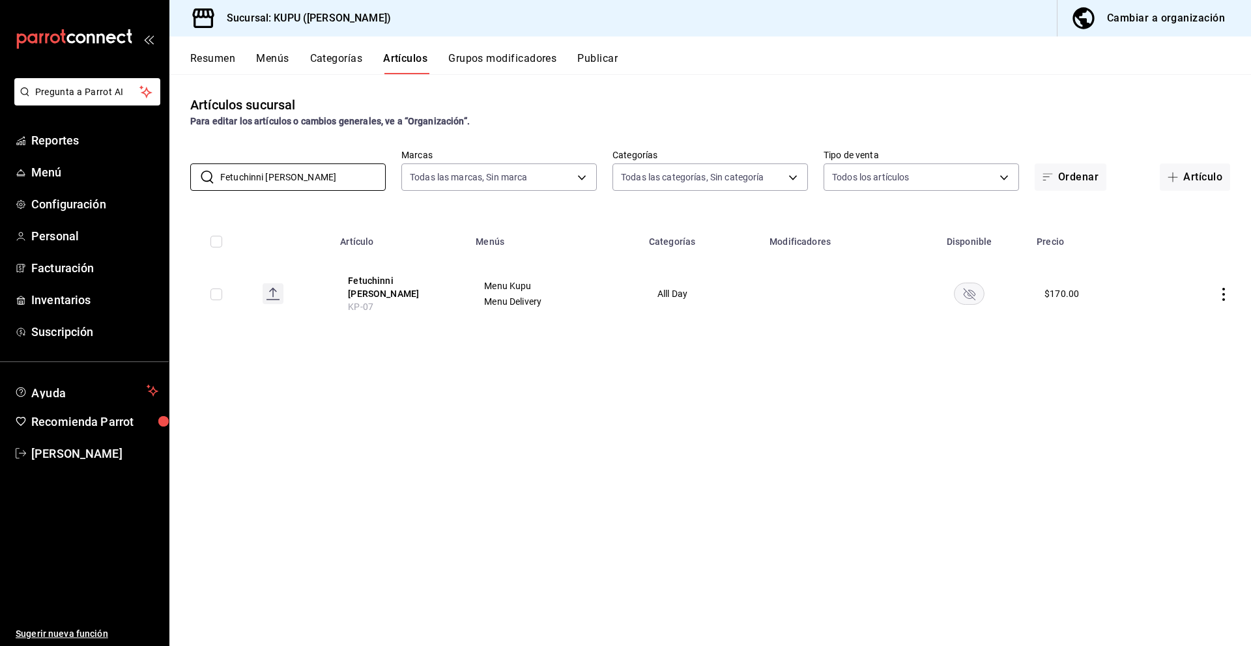
type input "Fetuchinni [PERSON_NAME]"
drag, startPoint x: 316, startPoint y: 179, endPoint x: 212, endPoint y: 162, distance: 105.5
click at [212, 162] on div "​ Fetuchinni Alfredo ​ Marcas Todas las marcas, Sin marca fb9c4d46-a015-46d8-8c…" at bounding box center [710, 170] width 1082 height 42
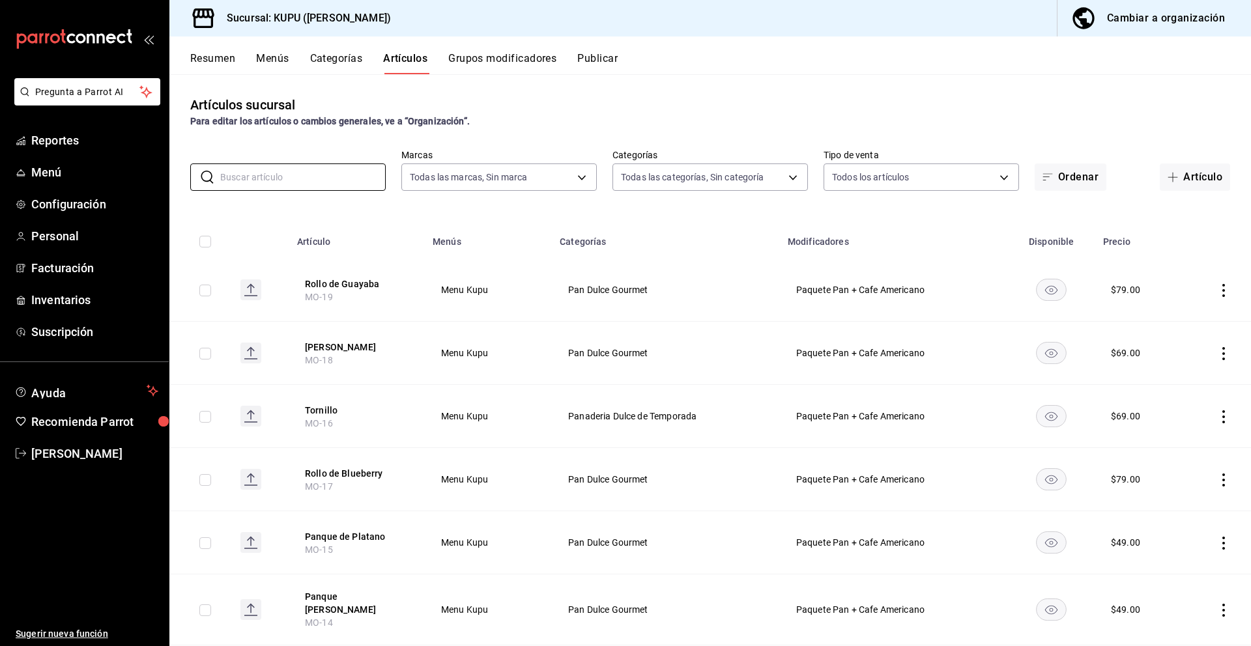
click at [227, 60] on button "Resumen" at bounding box center [212, 63] width 45 height 22
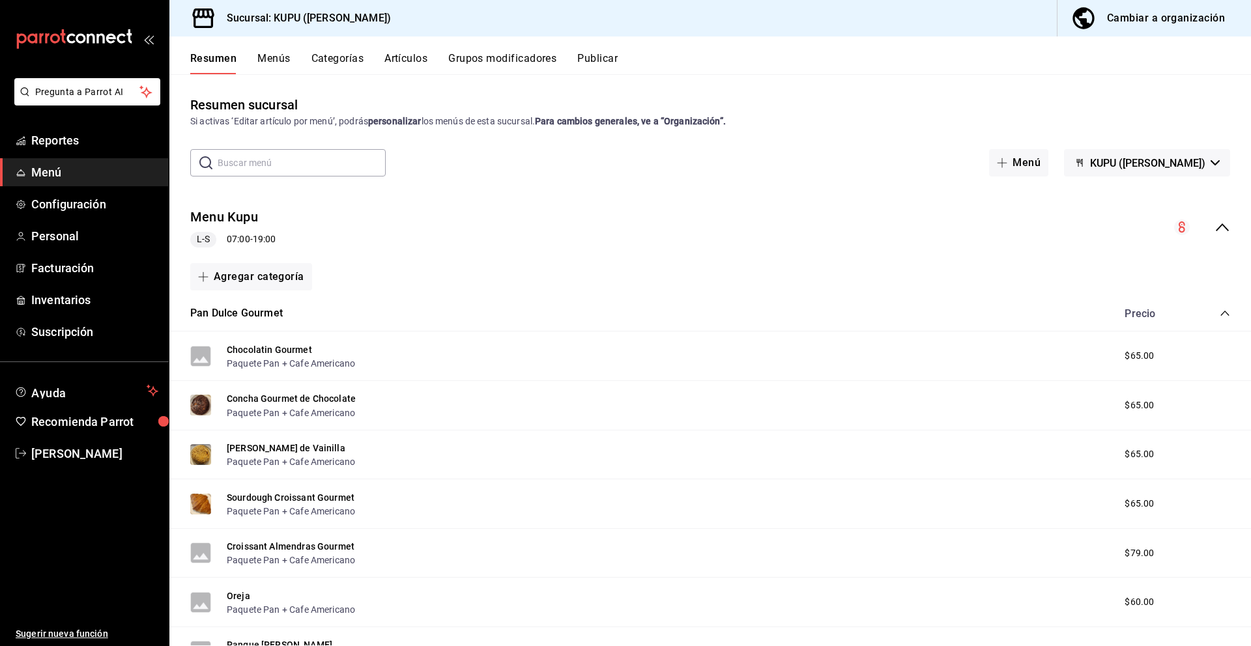
click at [1224, 225] on icon "collapse-menu-row" at bounding box center [1222, 227] width 13 height 8
